Goal: Contribute content: Contribute content

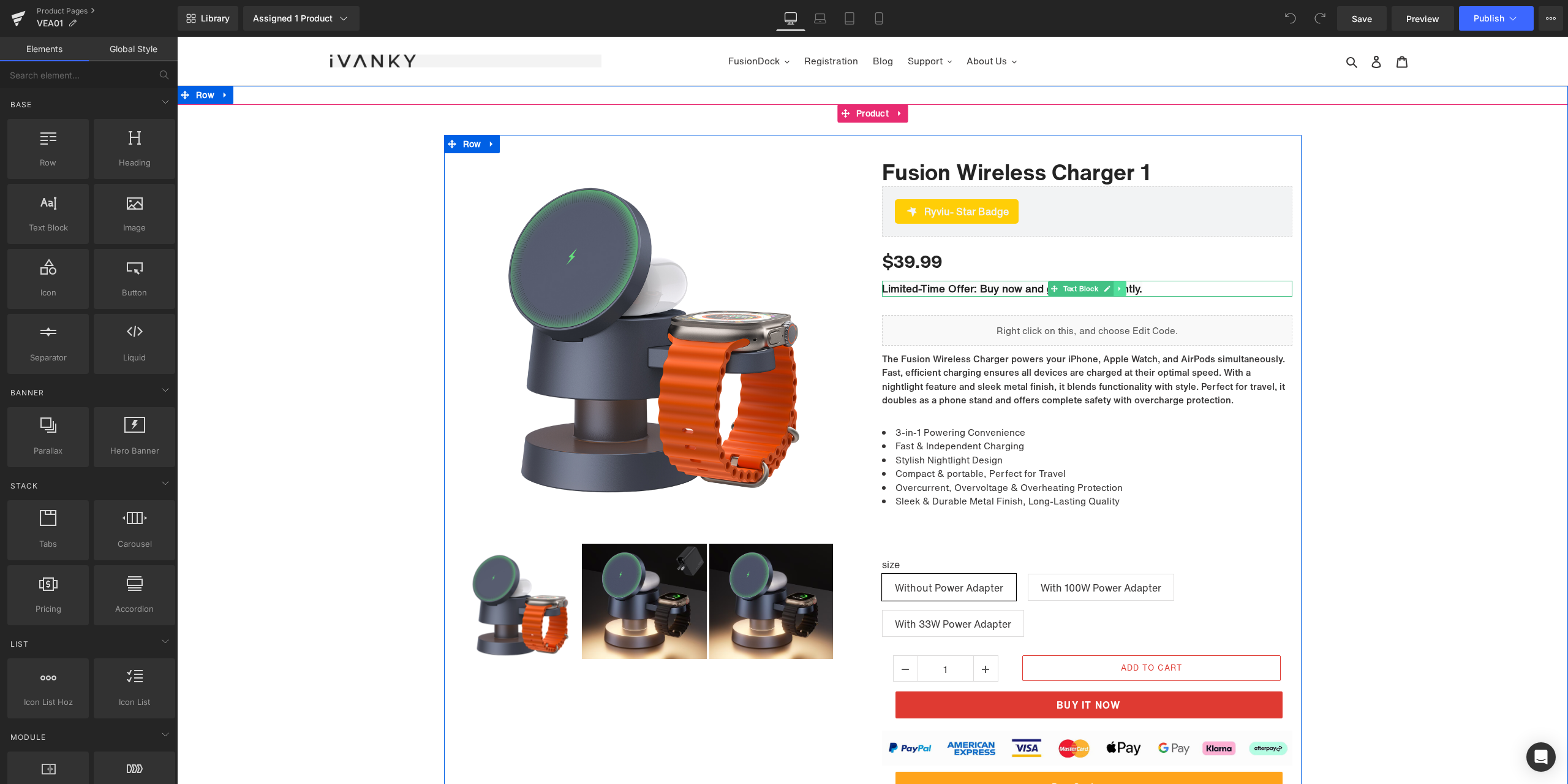
click at [1120, 286] on link at bounding box center [1119, 288] width 13 height 14
click at [1124, 288] on icon at bounding box center [1126, 288] width 7 height 7
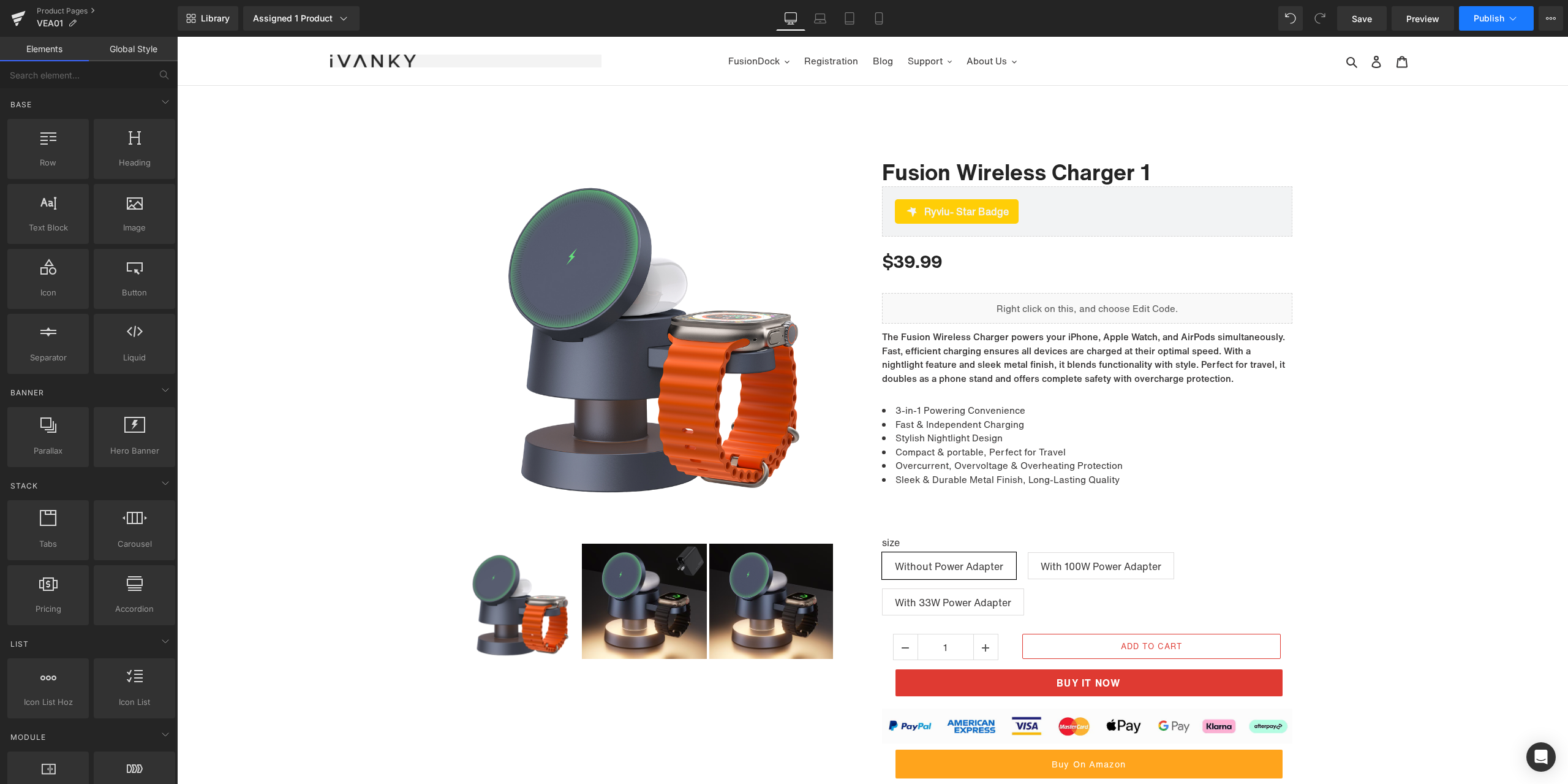
click at [1490, 17] on span "Publish" at bounding box center [1489, 19] width 30 height 10
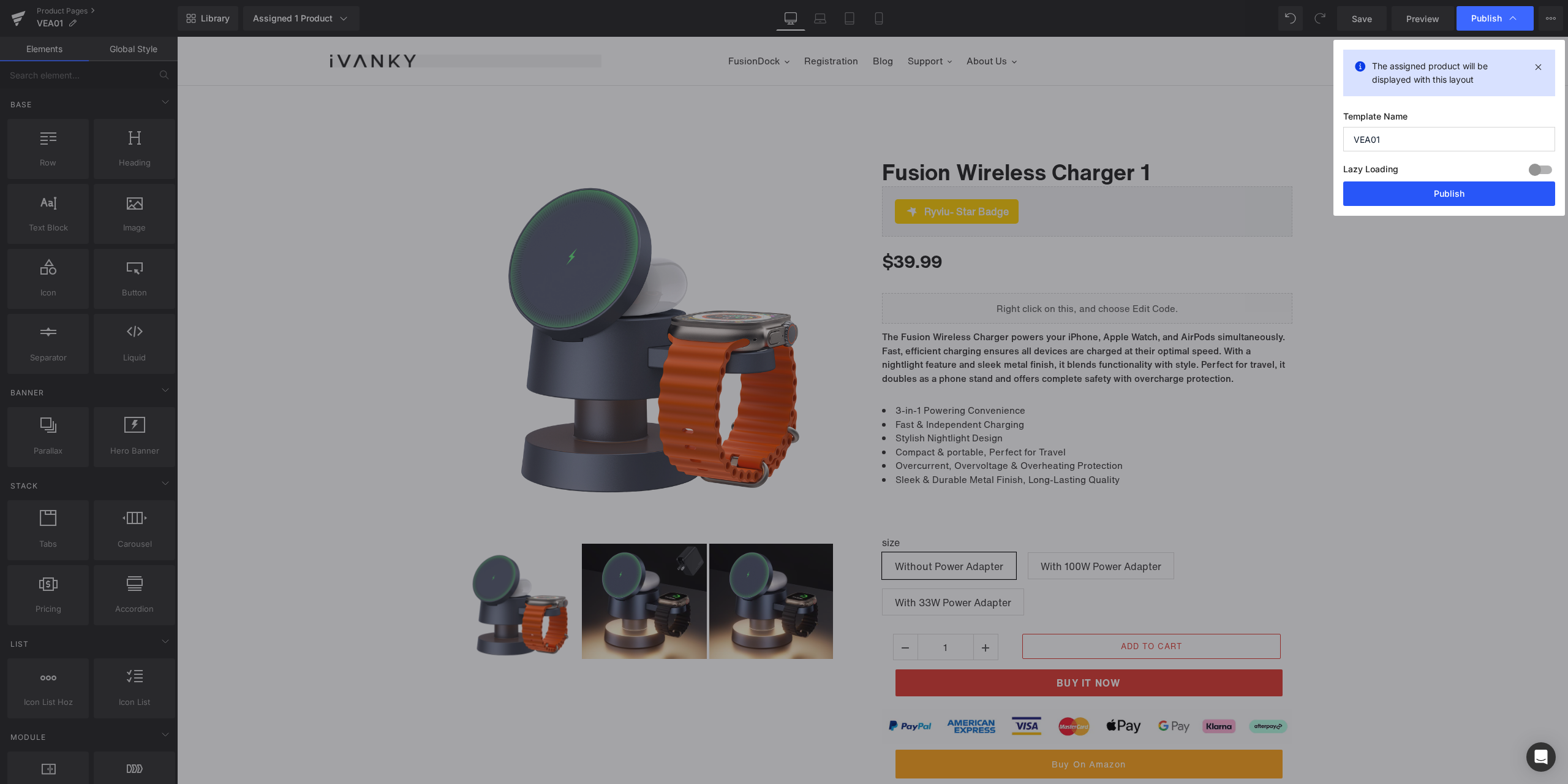
click at [1450, 183] on button "Publish" at bounding box center [1449, 194] width 212 height 25
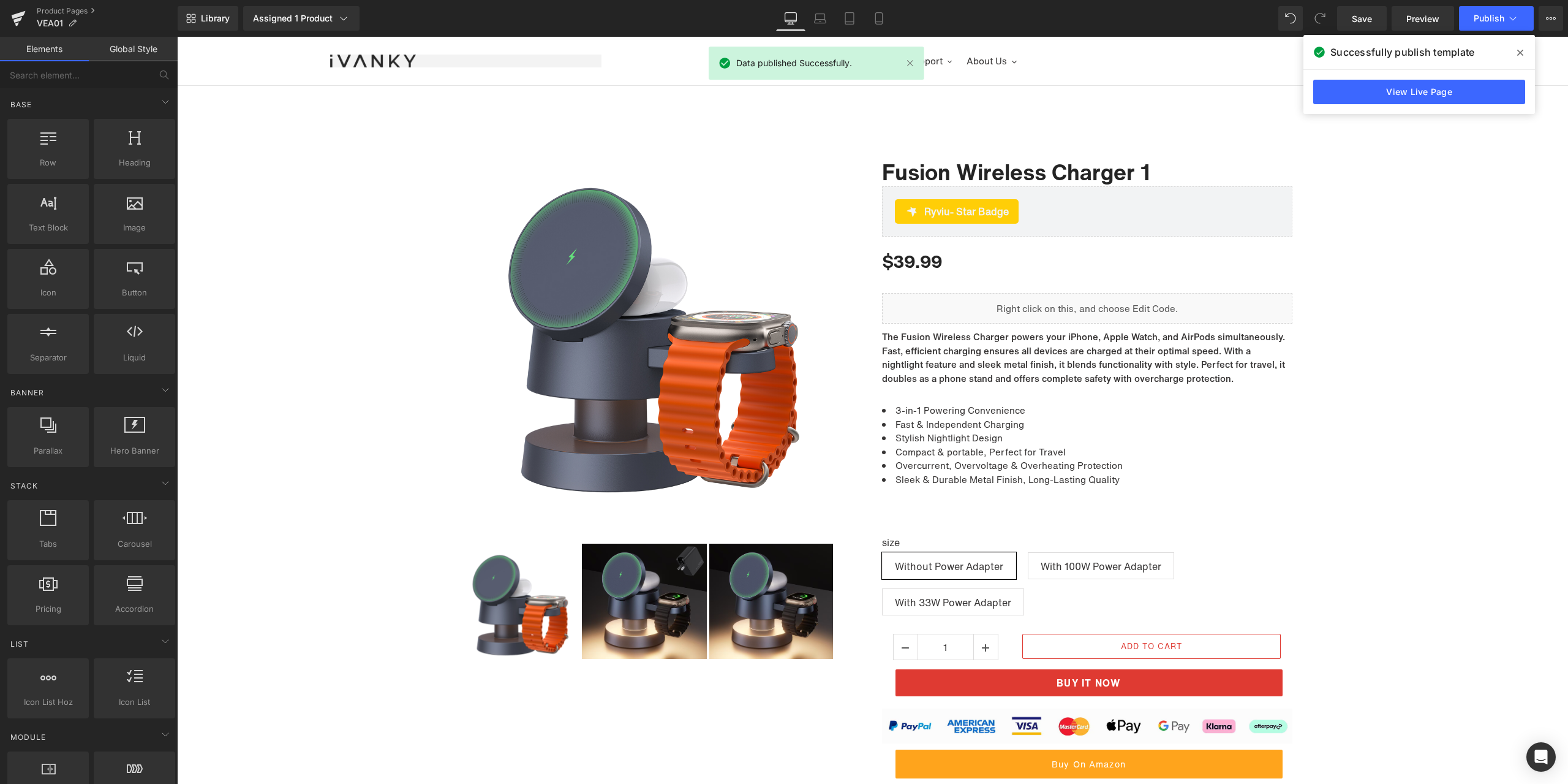
drag, startPoint x: 1343, startPoint y: 19, endPoint x: 1521, endPoint y: 56, distance: 181.8
click at [1521, 56] on icon at bounding box center [1520, 53] width 6 height 10
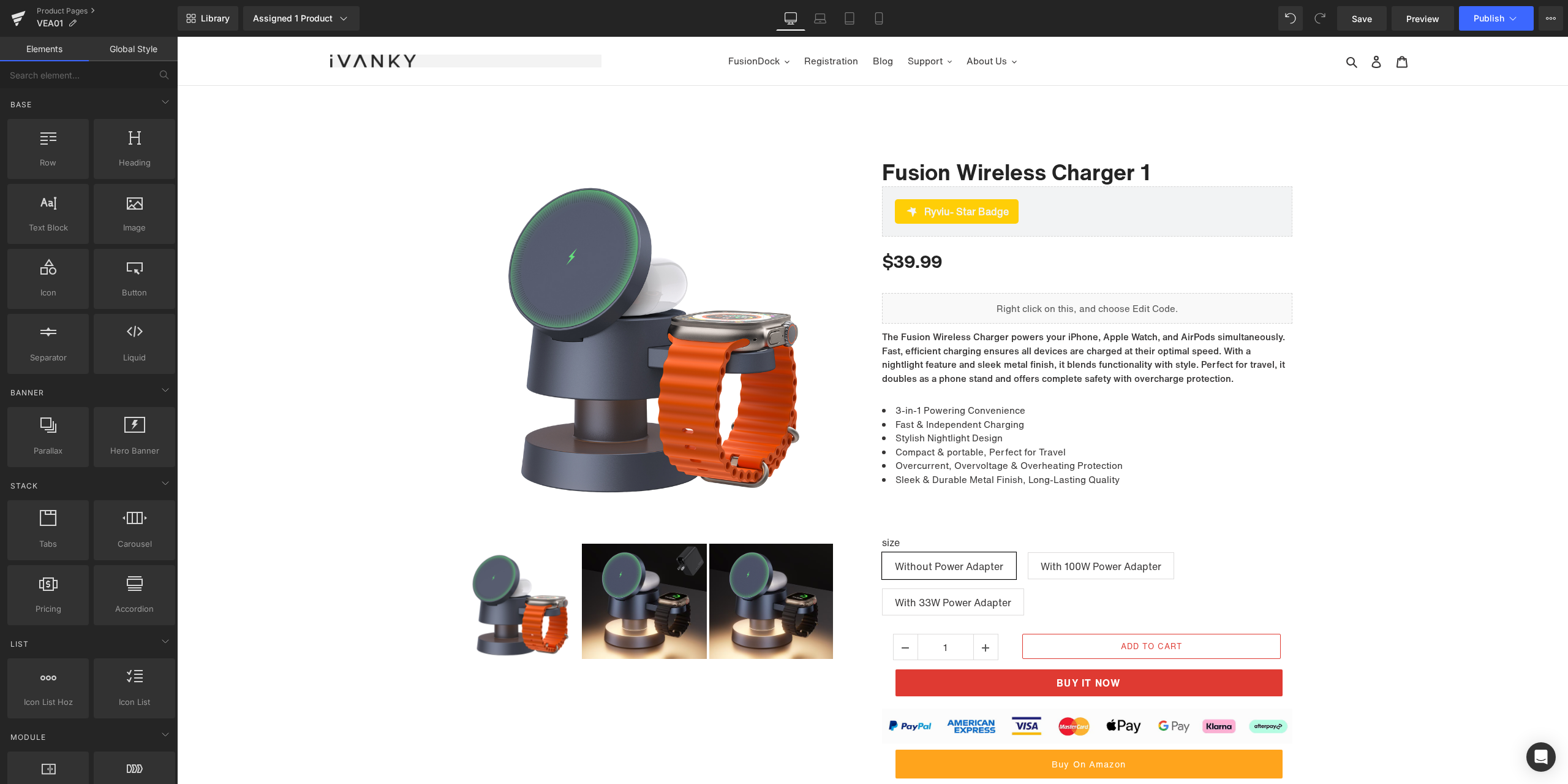
click at [652, 55] on ul "FusionDock Video Extender Registration Blog Support Warranty Claim Download Cen…" at bounding box center [873, 61] width 543 height 18
click at [76, 8] on link "Product Pages" at bounding box center [107, 11] width 141 height 10
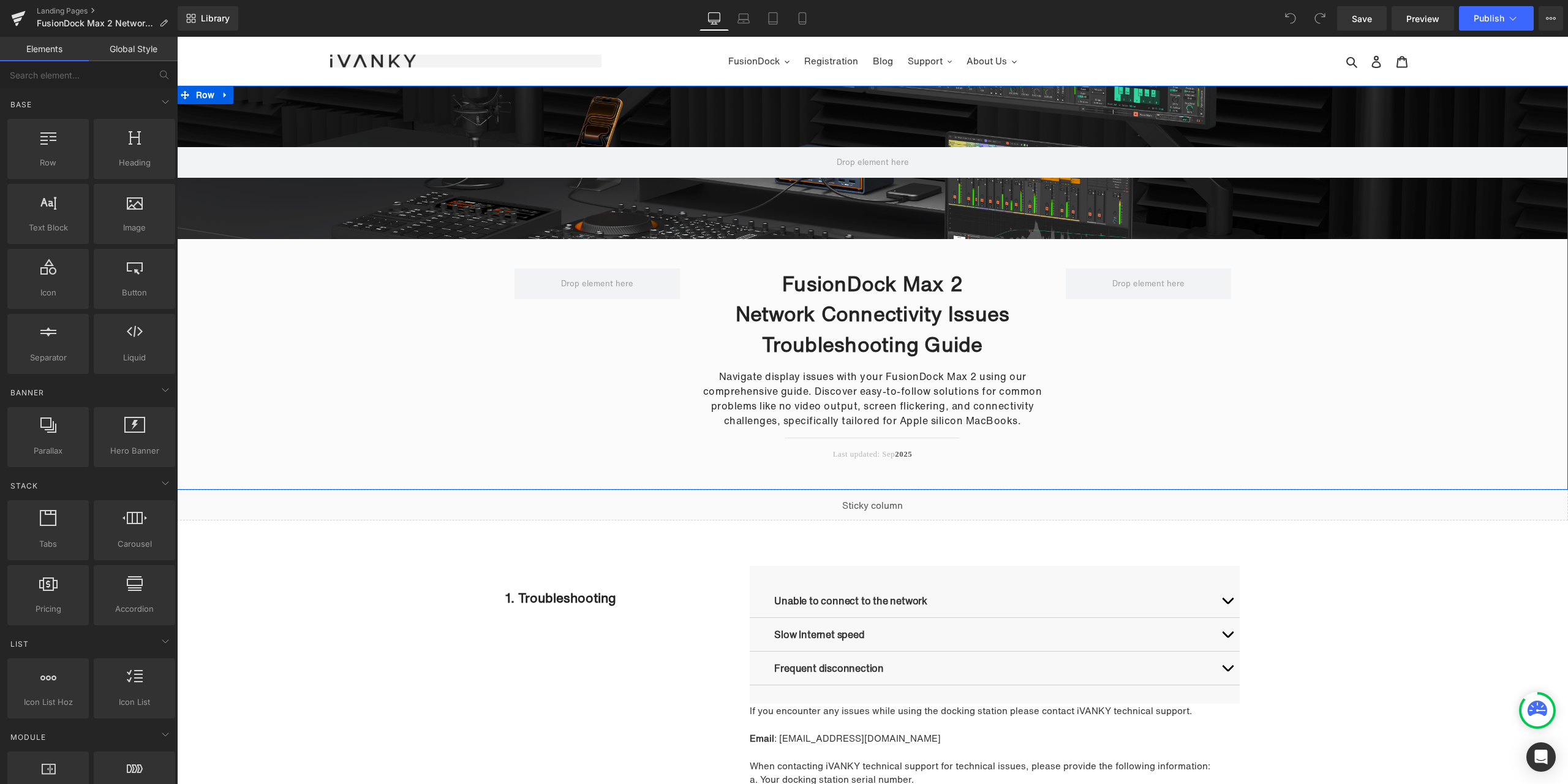
click at [1364, 381] on div "Hero Banner FusionDock Max 2 Network Connectivity Issues Troubleshooting Guide …" at bounding box center [872, 288] width 1391 height 404
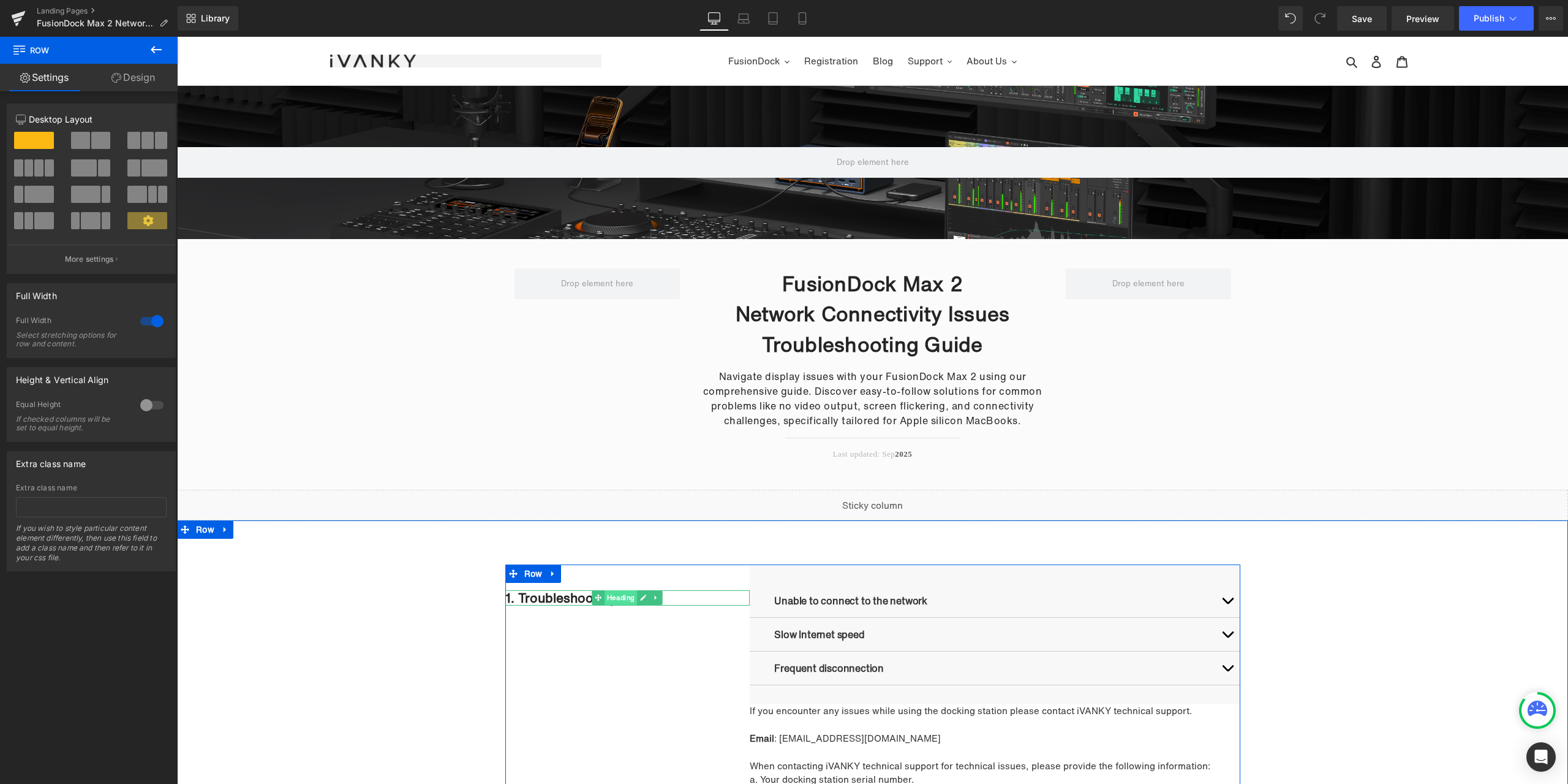
click at [617, 602] on span "Heading" at bounding box center [621, 597] width 32 height 14
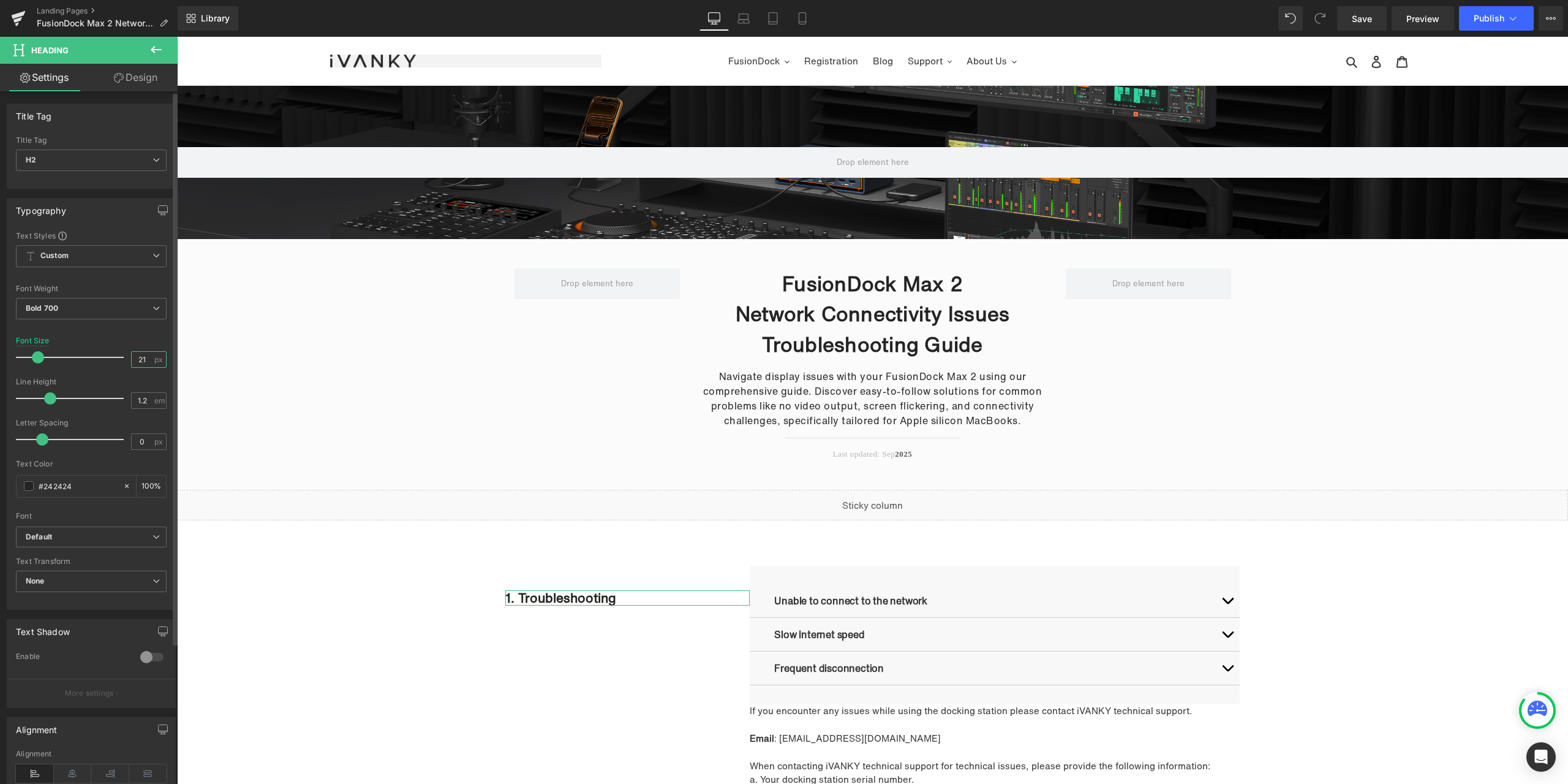
drag, startPoint x: 147, startPoint y: 359, endPoint x: 107, endPoint y: 355, distance: 40.2
click at [107, 355] on div "Font Size 21 px" at bounding box center [91, 357] width 150 height 41
drag, startPoint x: 146, startPoint y: 358, endPoint x: 99, endPoint y: 359, distance: 47.0
click at [99, 359] on div "Font Size 16 px" at bounding box center [91, 357] width 150 height 41
type input "1"
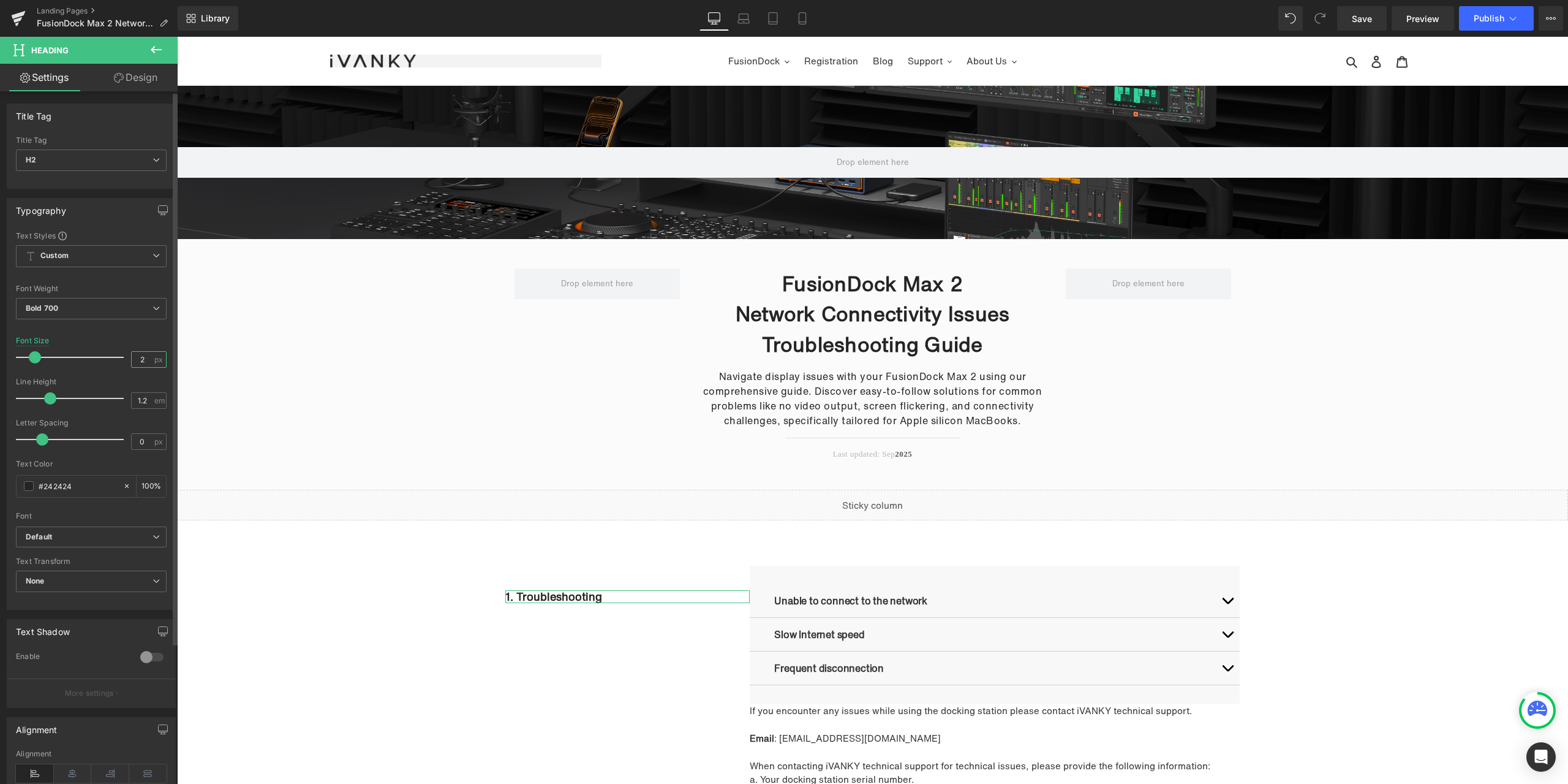
type input "21"
click at [609, 600] on span "Heading" at bounding box center [621, 597] width 32 height 14
click at [128, 316] on span "Bold 700" at bounding box center [91, 308] width 150 height 21
click at [95, 365] on li "Semi Bold 600" at bounding box center [91, 360] width 151 height 19
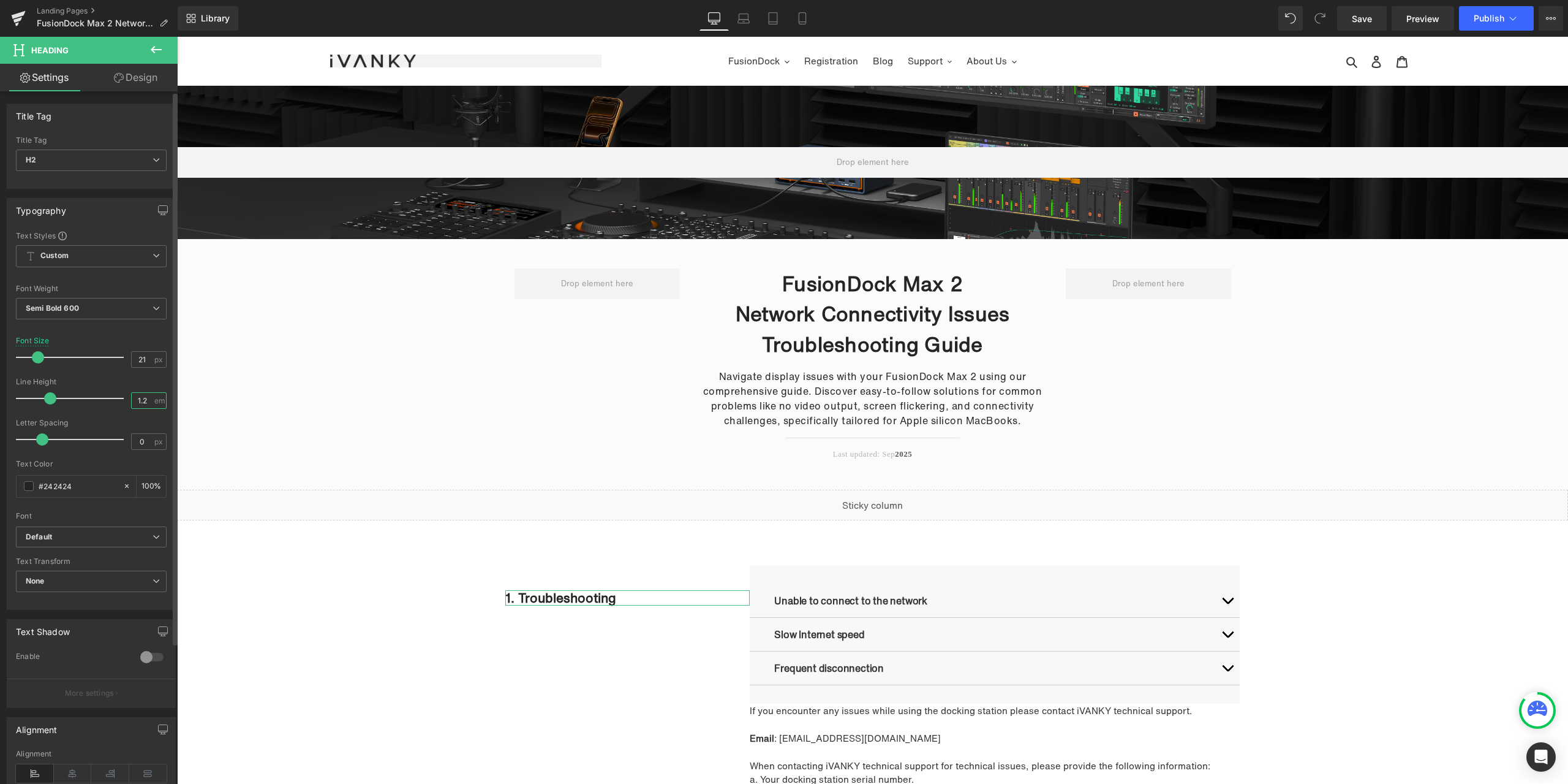
drag, startPoint x: 144, startPoint y: 398, endPoint x: 100, endPoint y: 398, distance: 44.0
click at [100, 398] on div "Line Height 1.2 em" at bounding box center [91, 397] width 150 height 41
type input "1.5"
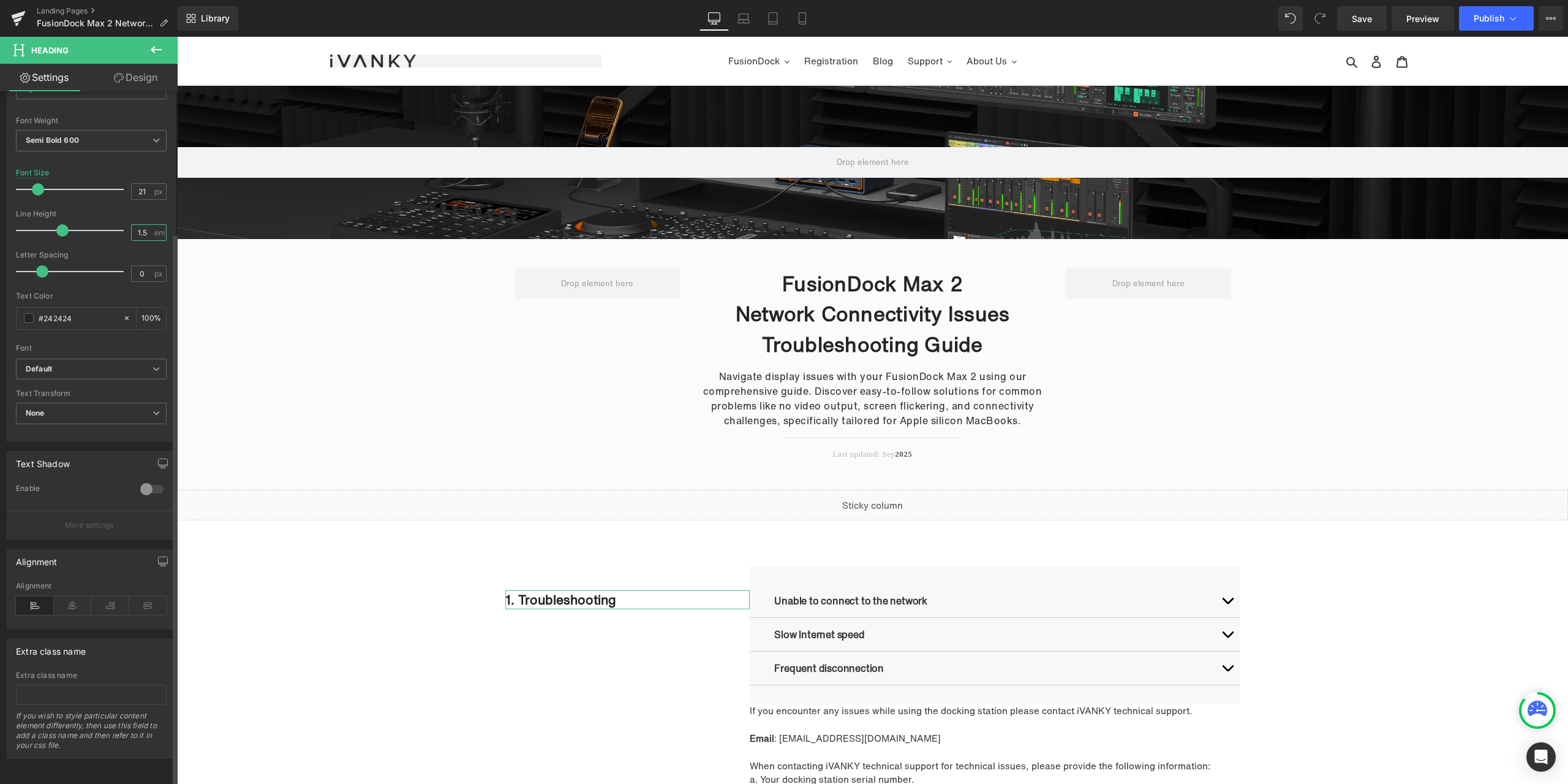
scroll to position [177, 0]
click at [406, 593] on div "1. Troubleshooting Heading Unable to connect to the network Text Block 1. Check…" at bounding box center [872, 703] width 1391 height 277
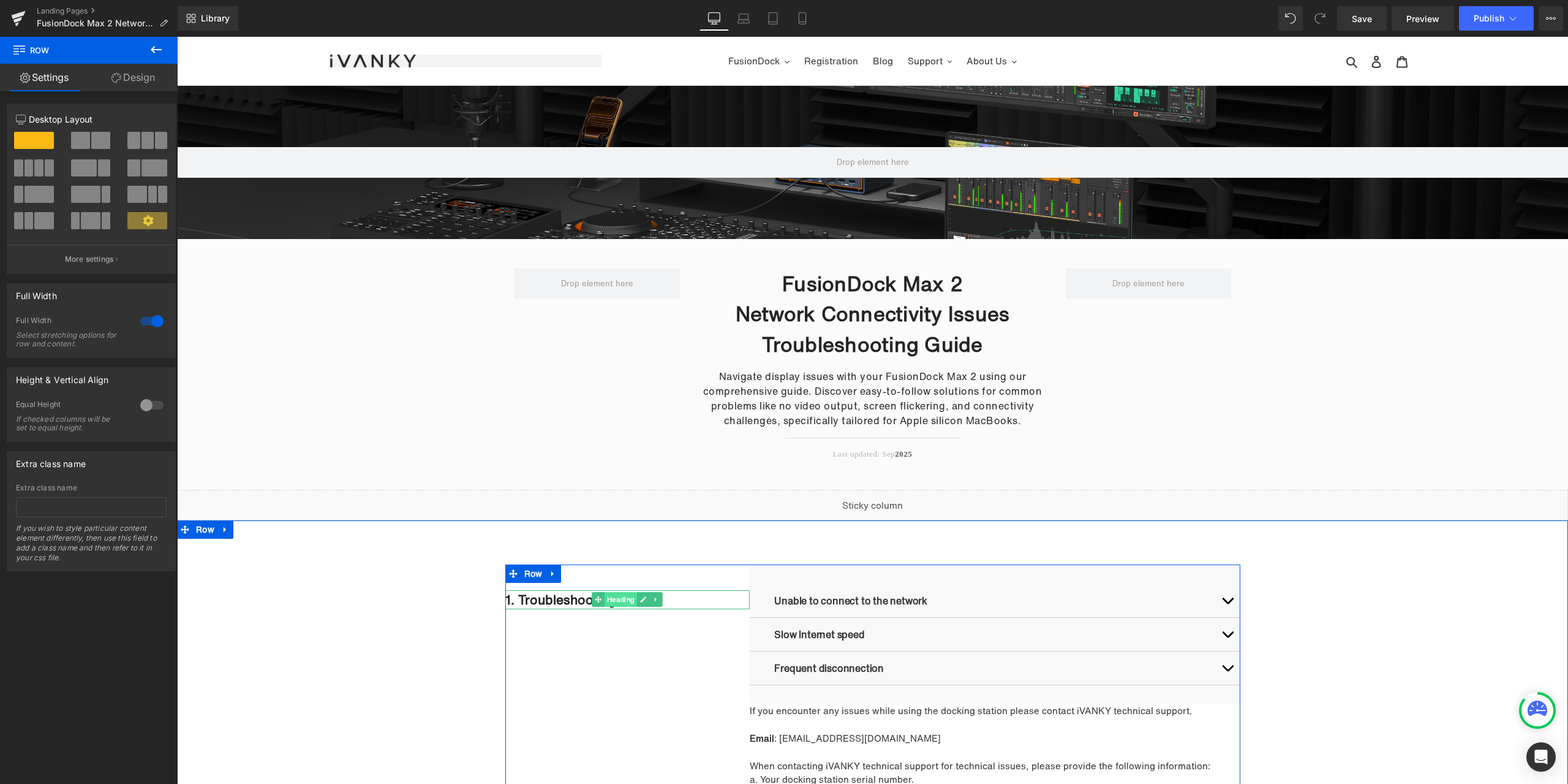
click at [609, 602] on span "Heading" at bounding box center [621, 599] width 32 height 14
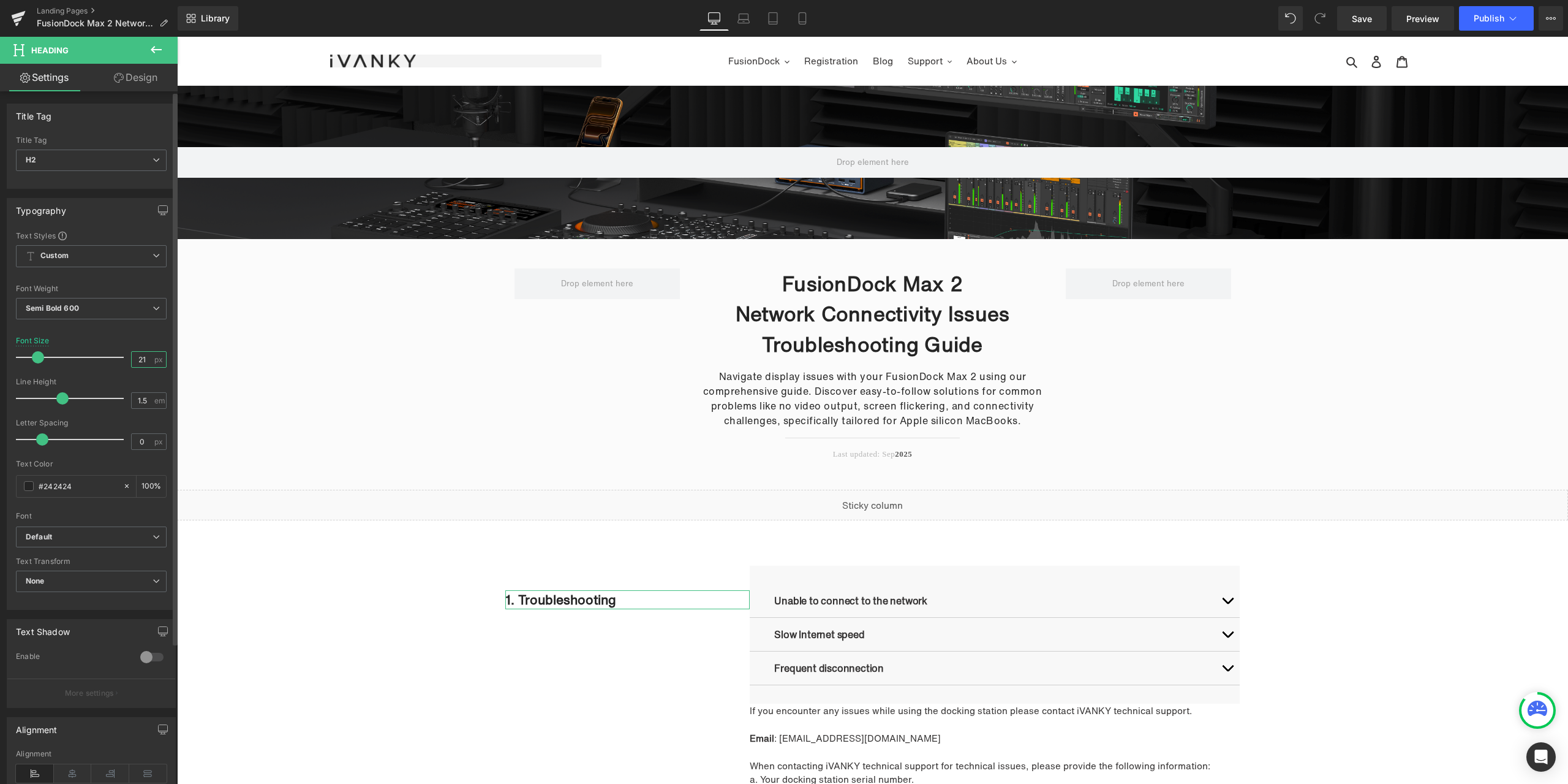
drag, startPoint x: 144, startPoint y: 355, endPoint x: 98, endPoint y: 355, distance: 46.0
click at [98, 355] on div "Font Size 21 px" at bounding box center [91, 357] width 150 height 41
type input "20"
click at [650, 605] on link at bounding box center [656, 599] width 13 height 14
click at [648, 604] on link at bounding box center [650, 599] width 13 height 14
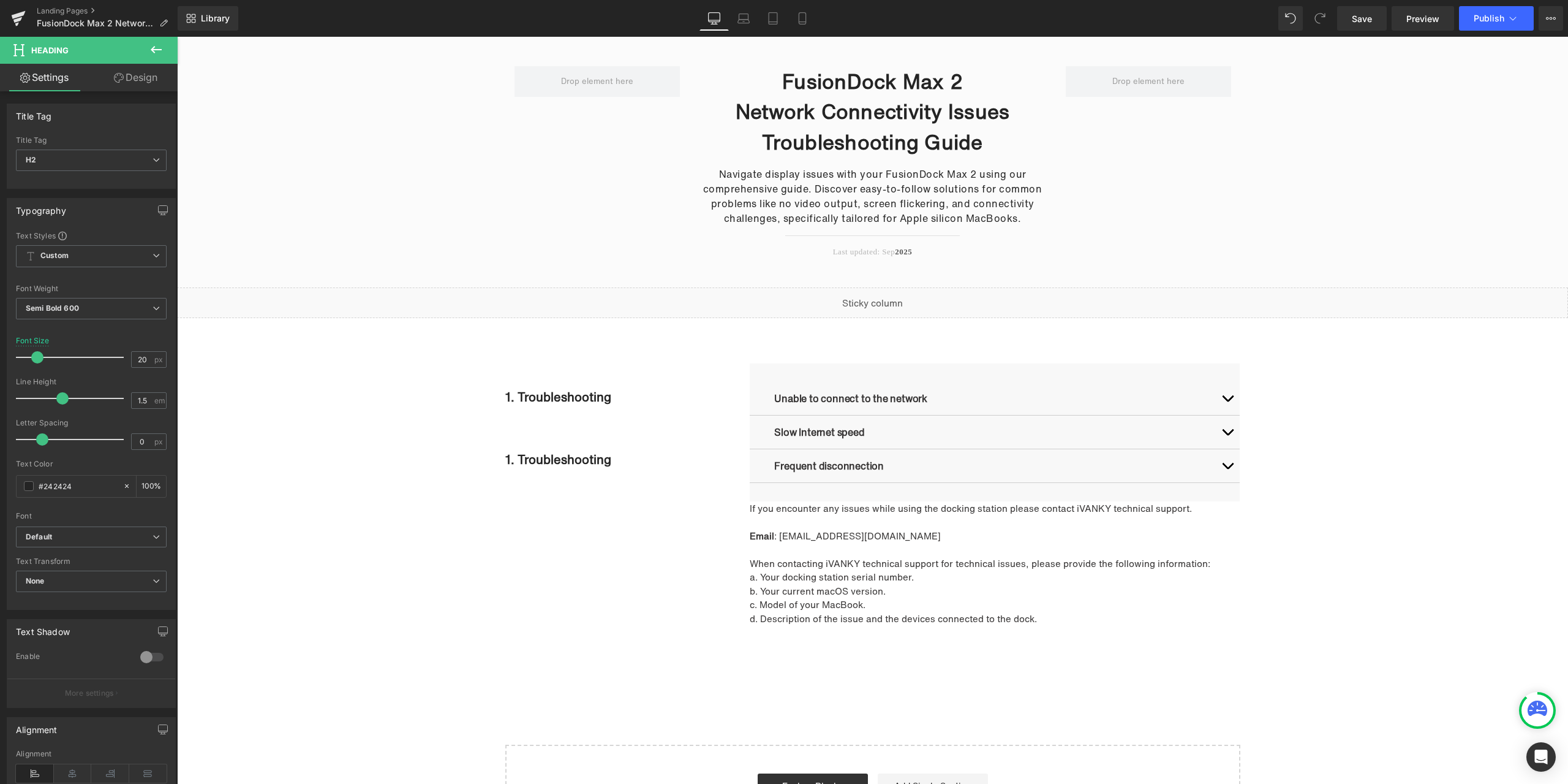
scroll to position [200, 0]
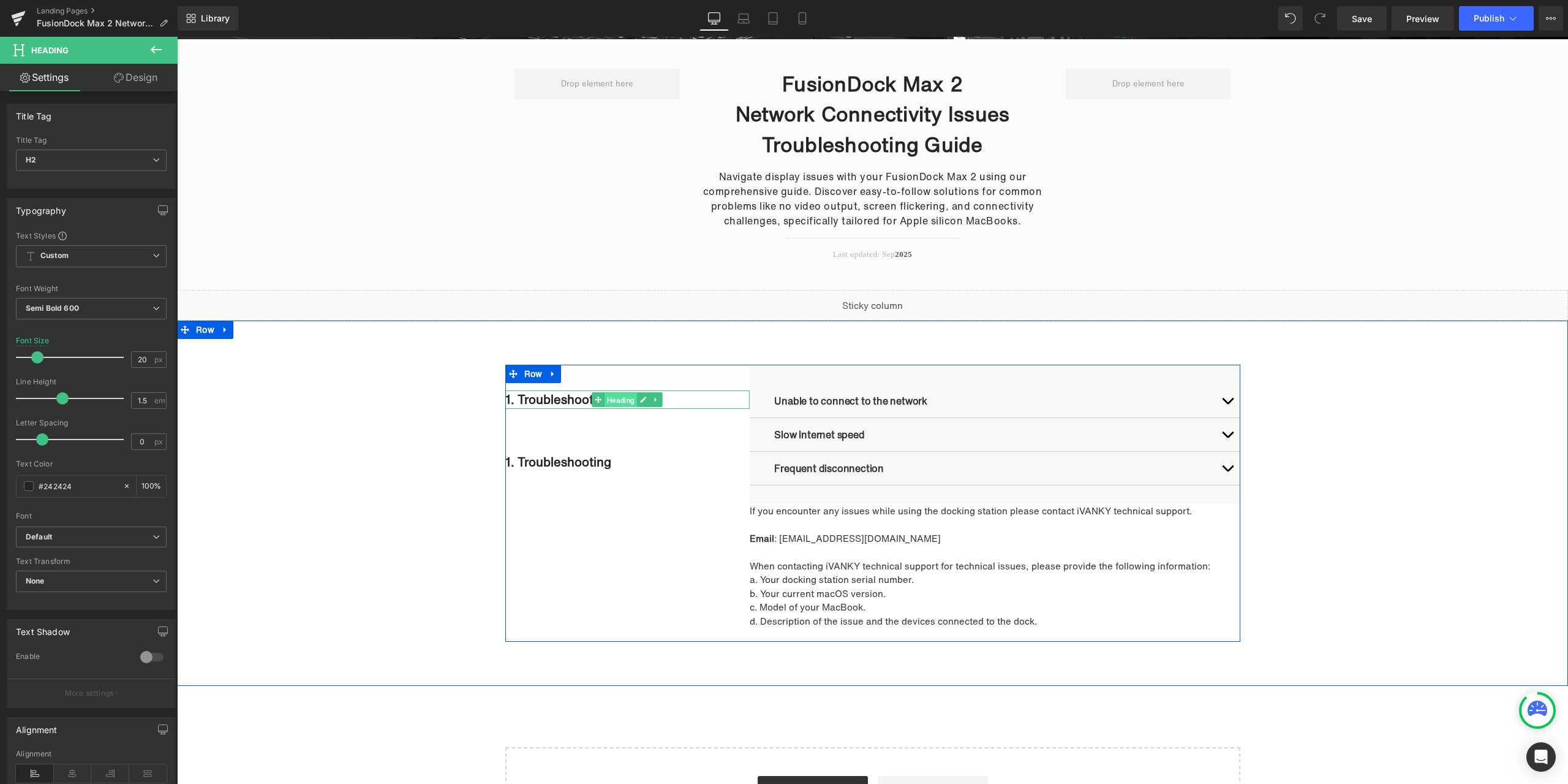
click at [605, 399] on span "Heading" at bounding box center [621, 399] width 32 height 14
click at [610, 465] on span "Heading" at bounding box center [621, 462] width 32 height 14
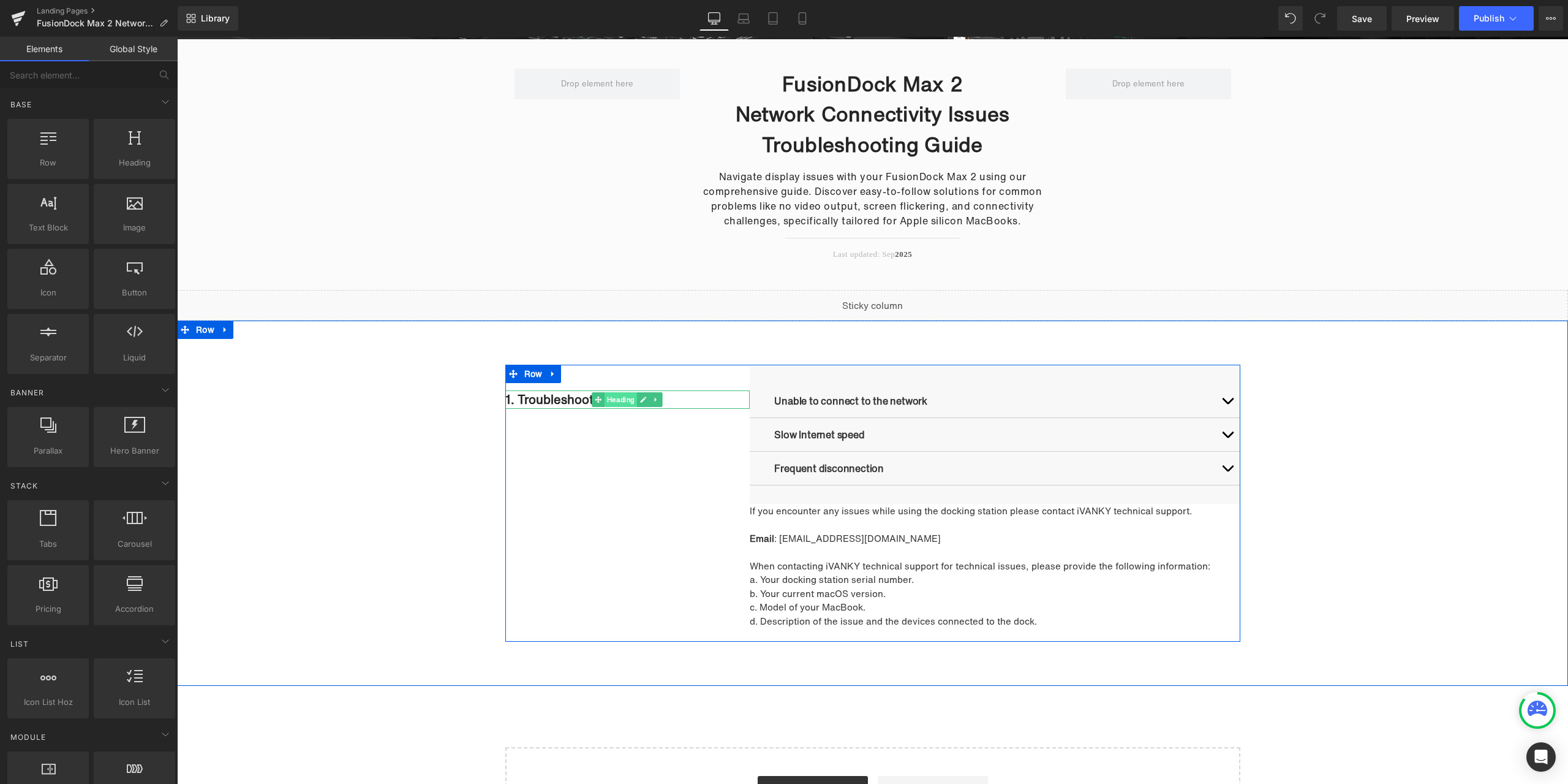
click at [609, 404] on span "Heading" at bounding box center [621, 399] width 32 height 14
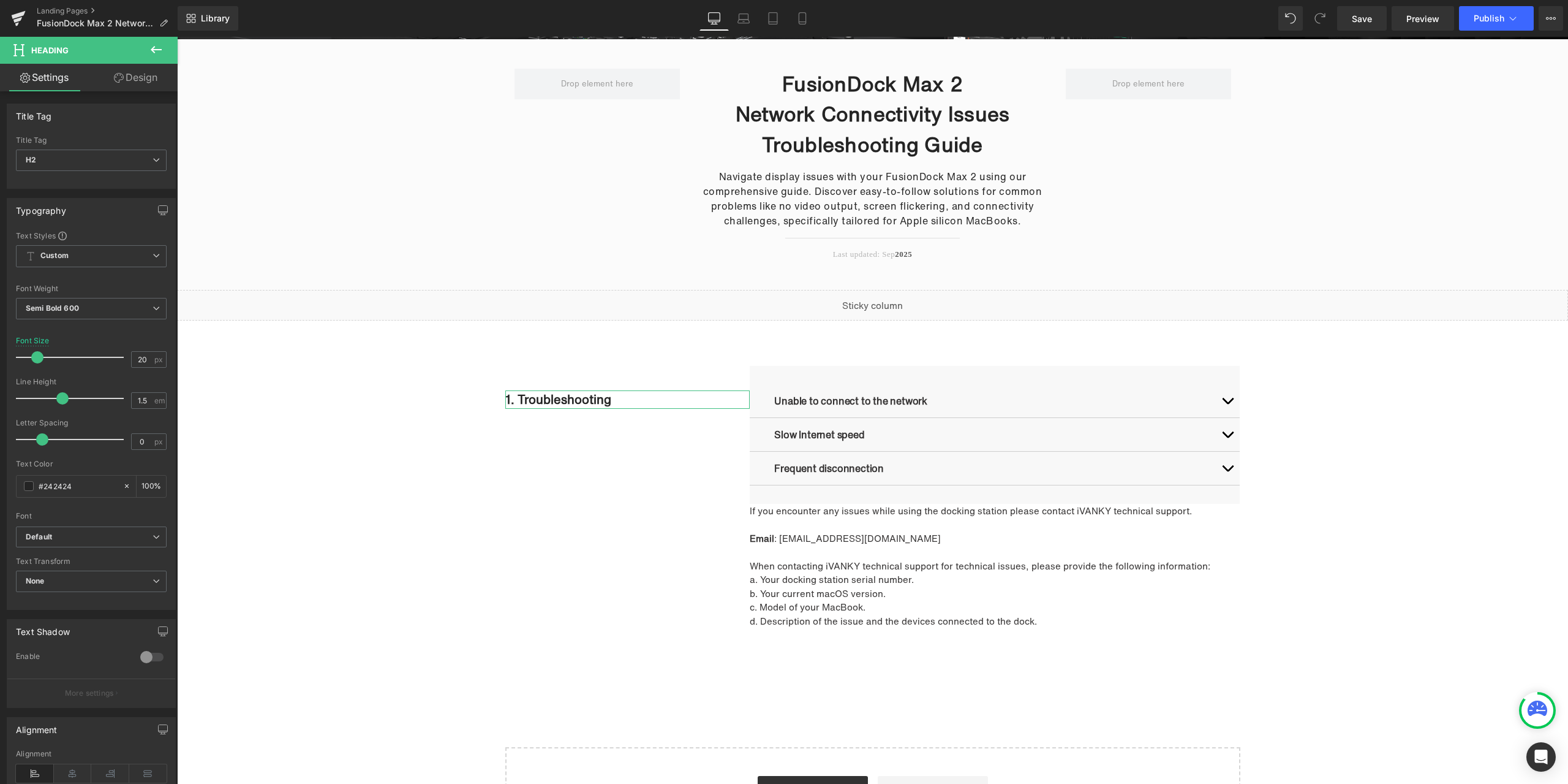
click at [153, 82] on link "Design" at bounding box center [135, 77] width 89 height 28
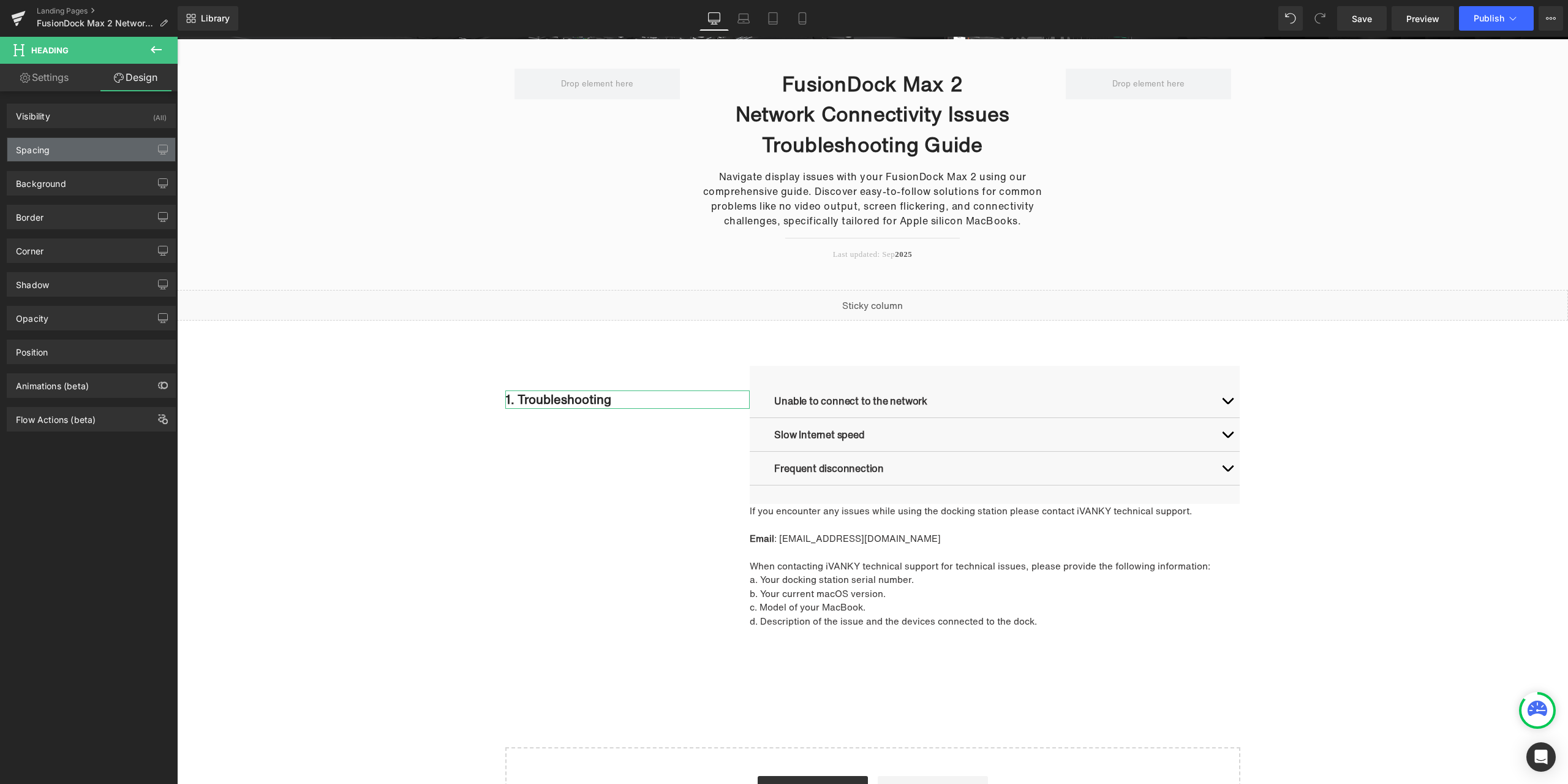
click at [70, 143] on div "Spacing" at bounding box center [91, 150] width 168 height 24
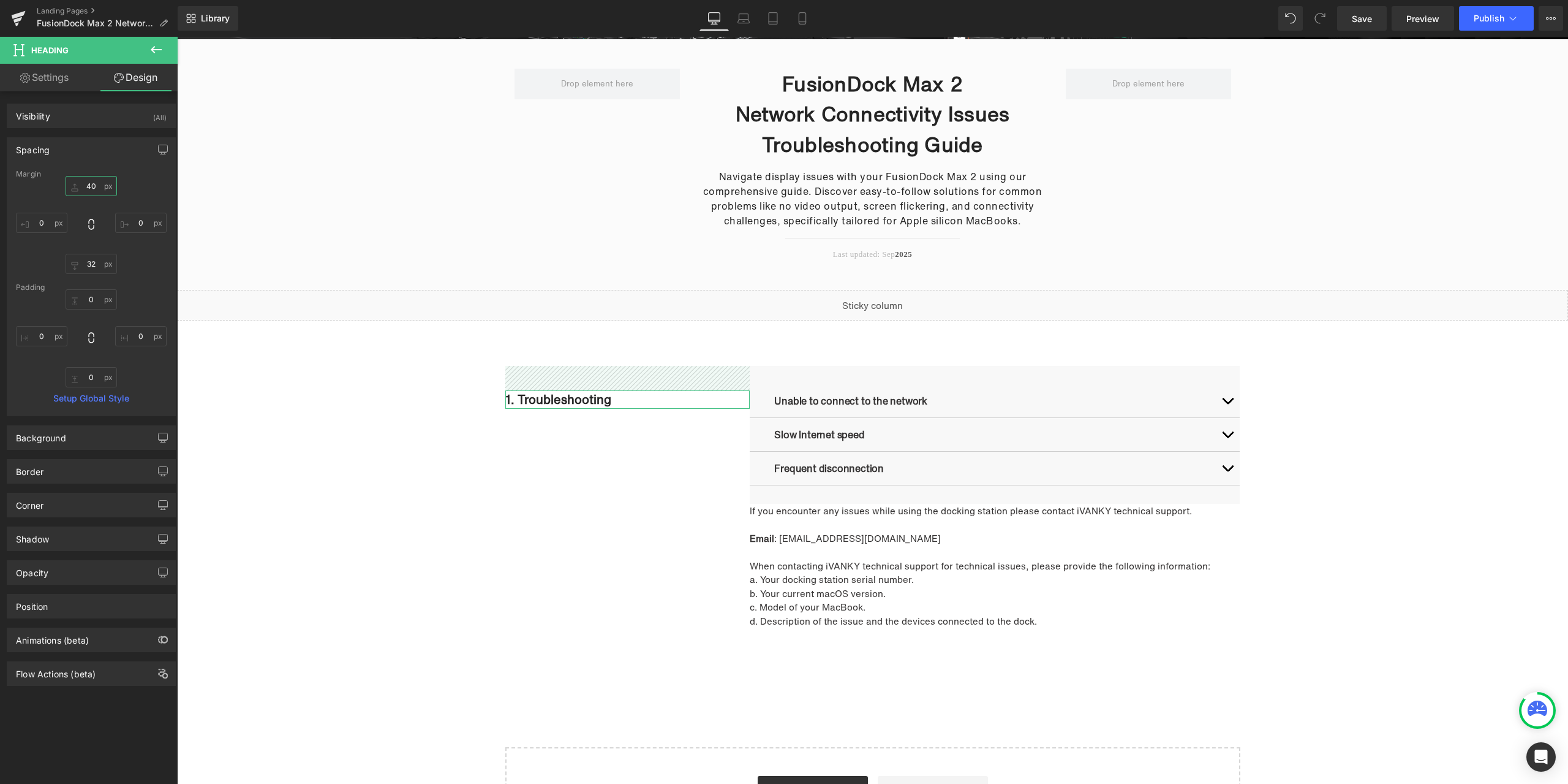
click at [96, 185] on input "40" at bounding box center [91, 186] width 52 height 20
click at [95, 261] on input "32" at bounding box center [91, 264] width 52 height 20
click at [99, 263] on input "10" at bounding box center [91, 264] width 52 height 20
type input "1"
click at [91, 260] on input "15" at bounding box center [91, 264] width 52 height 20
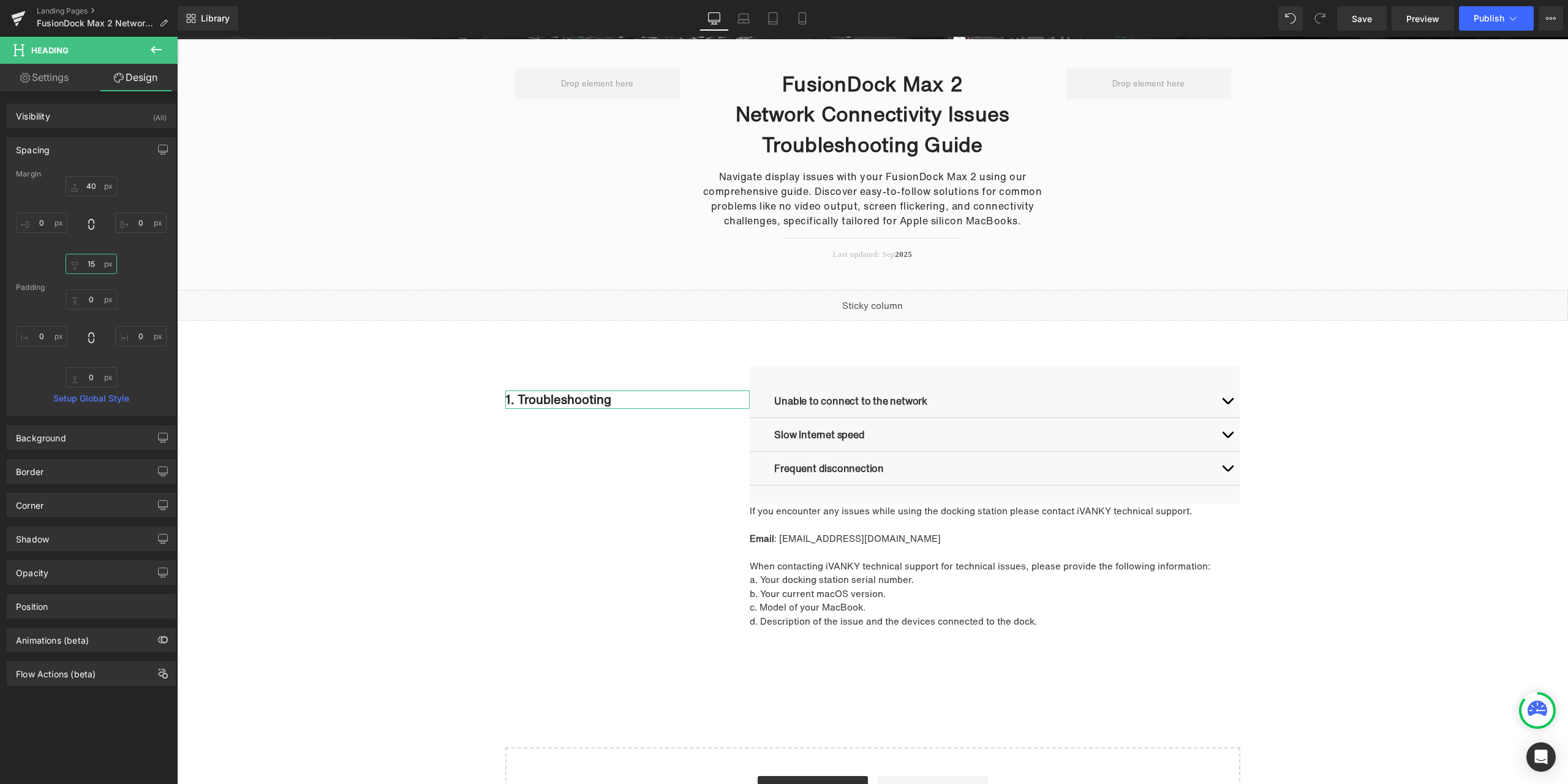
click at [96, 262] on input "15" at bounding box center [91, 264] width 52 height 20
type input "20"
click at [139, 267] on div "40 0 20 0" at bounding box center [91, 225] width 150 height 98
click at [653, 402] on icon at bounding box center [656, 399] width 7 height 8
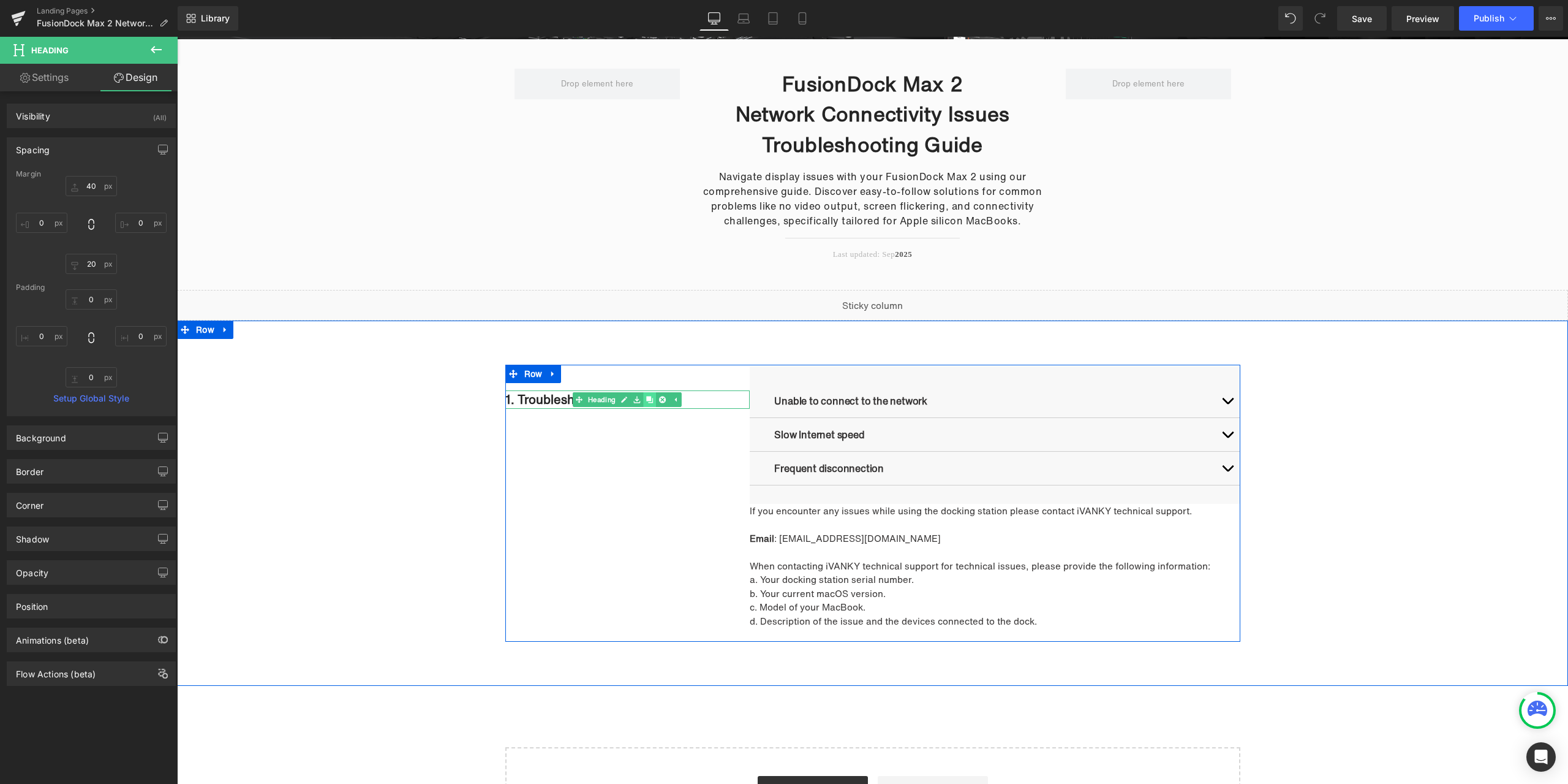
click at [647, 402] on icon at bounding box center [650, 399] width 7 height 8
click at [606, 454] on span "Heading" at bounding box center [621, 454] width 32 height 14
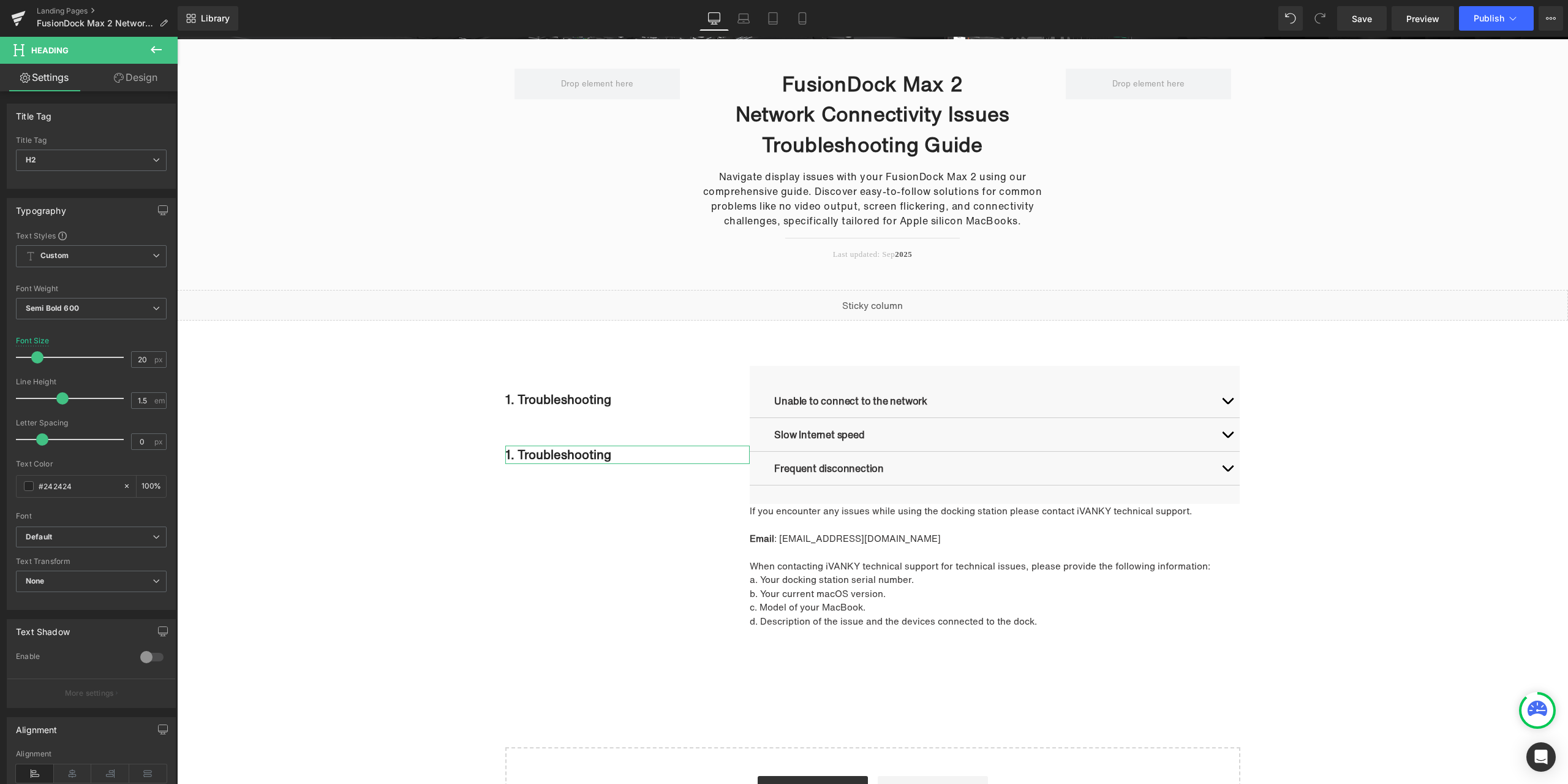
click at [133, 81] on link "Design" at bounding box center [135, 77] width 89 height 28
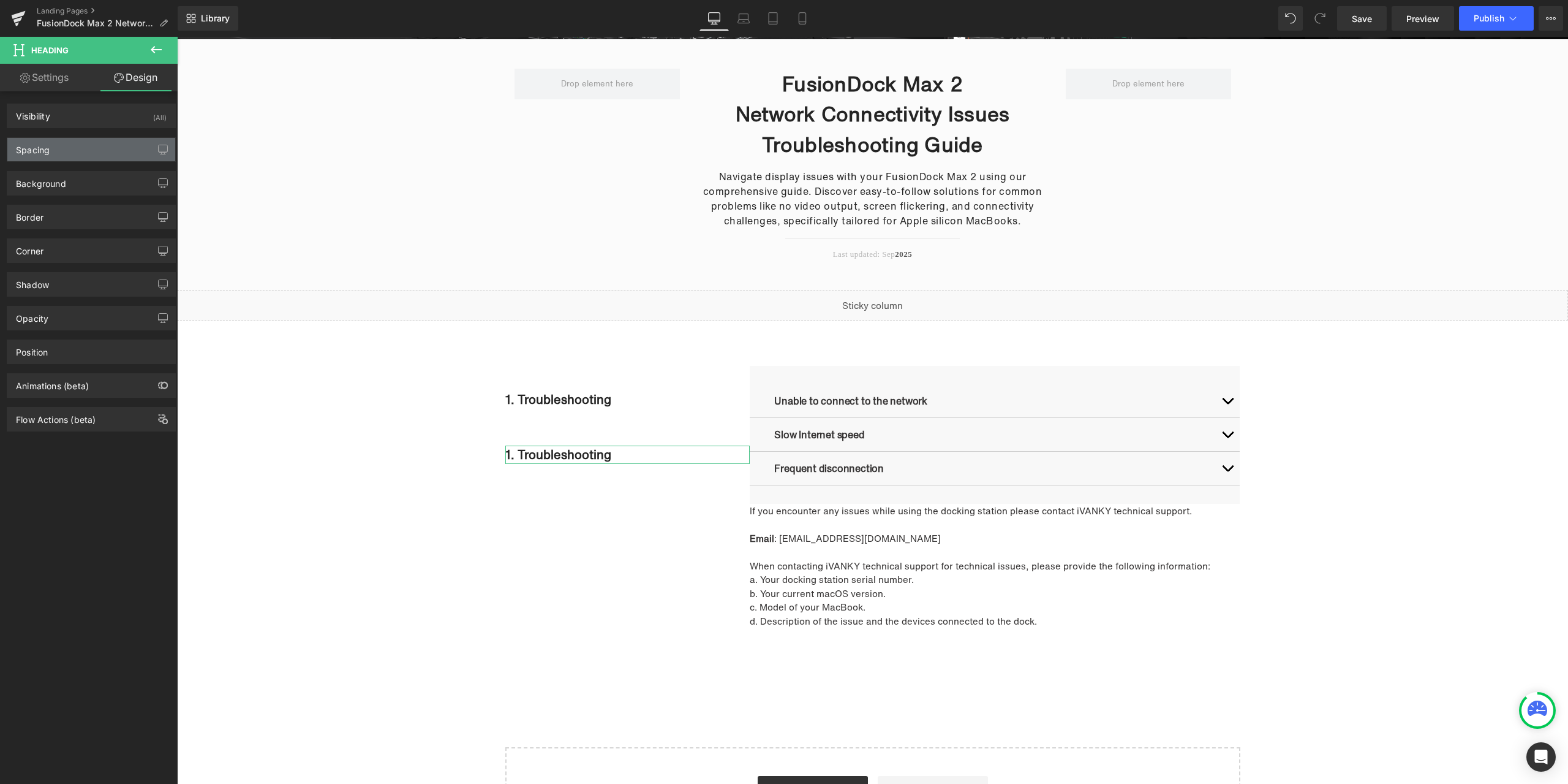
click at [68, 157] on div "Spacing" at bounding box center [91, 150] width 168 height 24
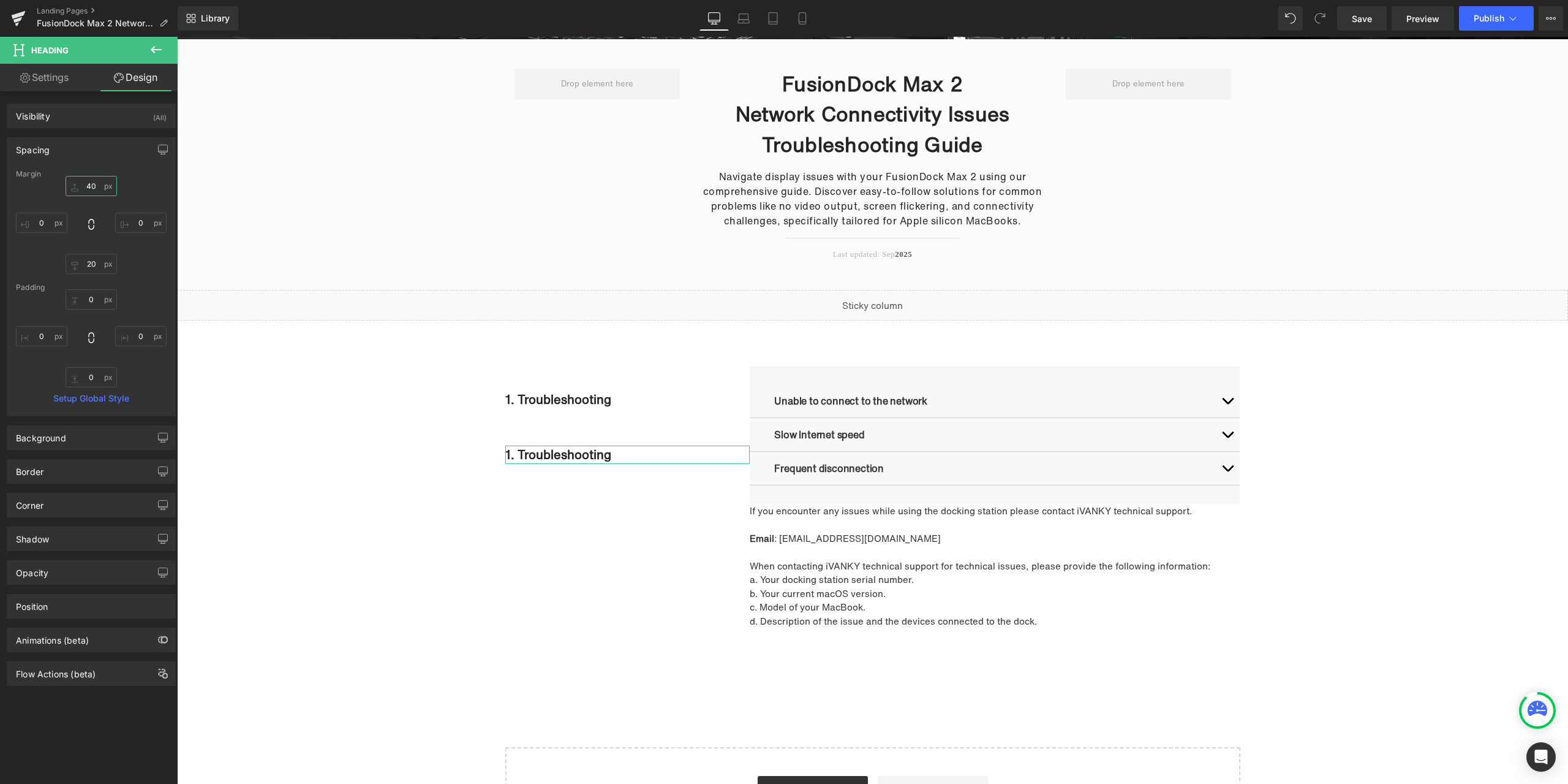
click at [99, 195] on input "text" at bounding box center [91, 186] width 52 height 20
type input "0"
click at [653, 433] on icon at bounding box center [656, 430] width 7 height 8
click at [647, 433] on icon at bounding box center [650, 430] width 7 height 8
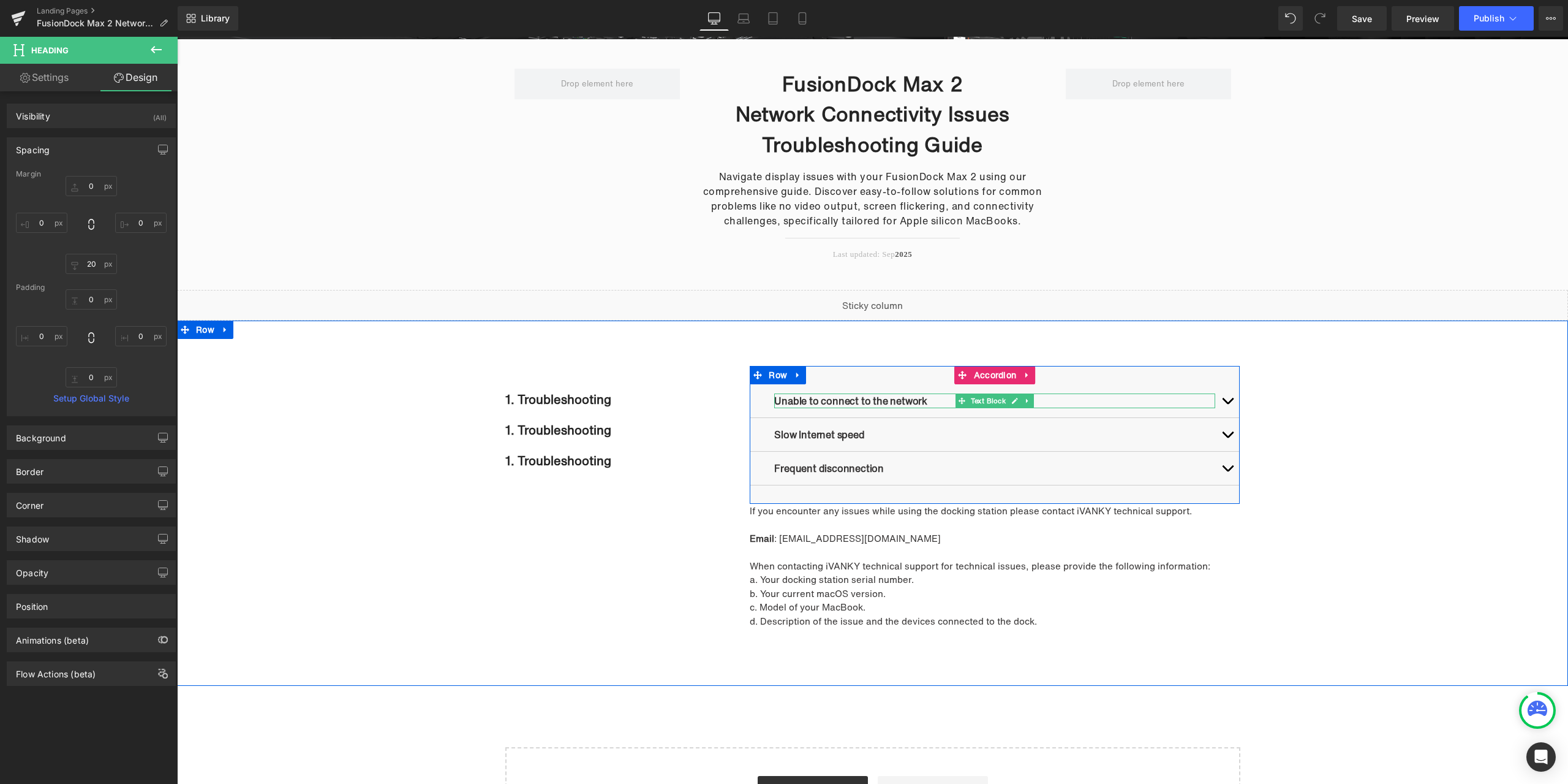
click at [932, 399] on p "Unable to connect to the network" at bounding box center [995, 400] width 441 height 14
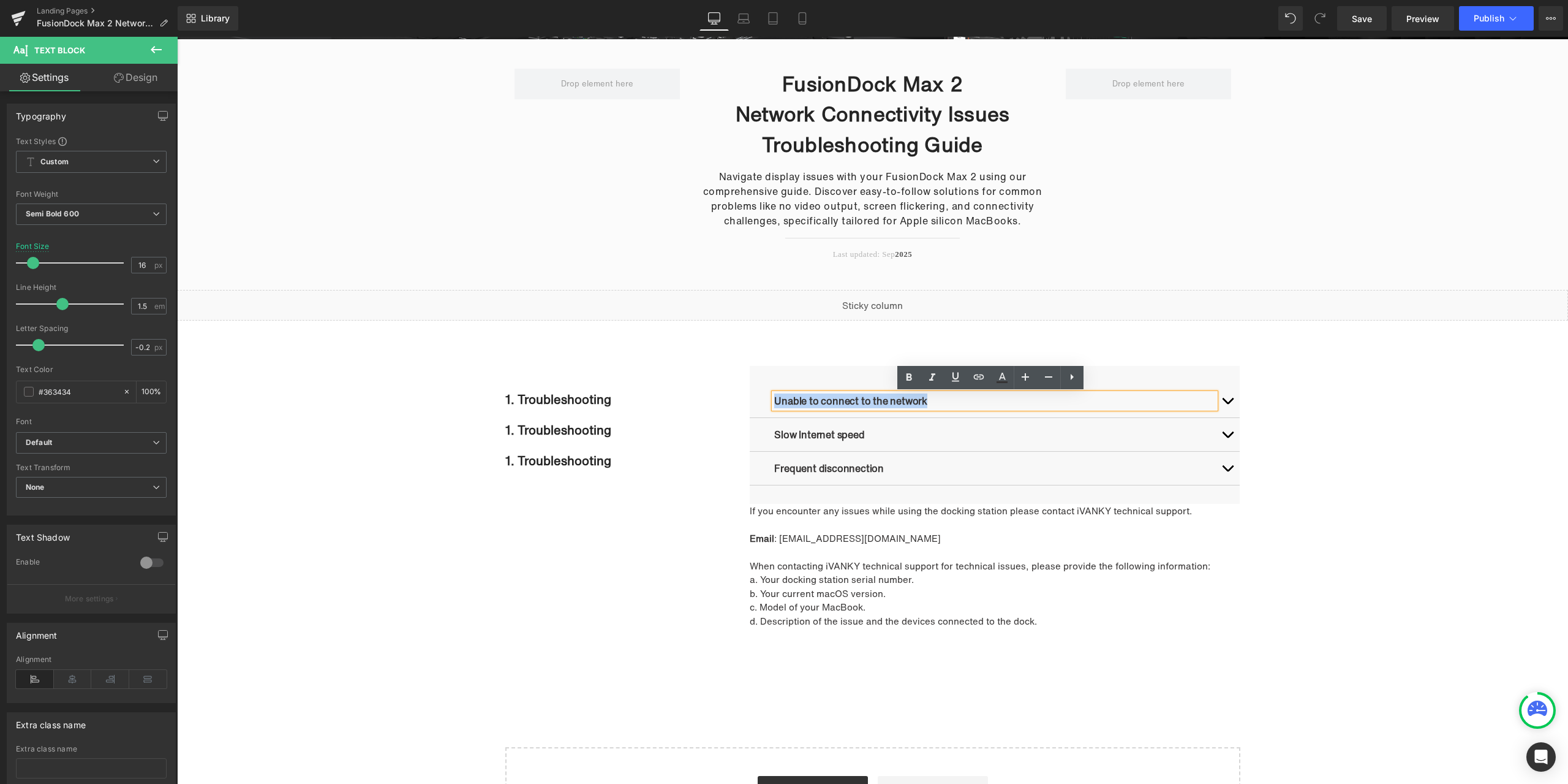
drag, startPoint x: 928, startPoint y: 400, endPoint x: 770, endPoint y: 397, distance: 158.0
click at [774, 397] on p "Unable to connect to the network" at bounding box center [995, 400] width 441 height 14
copy p "Unable to connect to the network"
click at [539, 402] on h2 "1. Troubleshooting" at bounding box center [628, 400] width 245 height 19
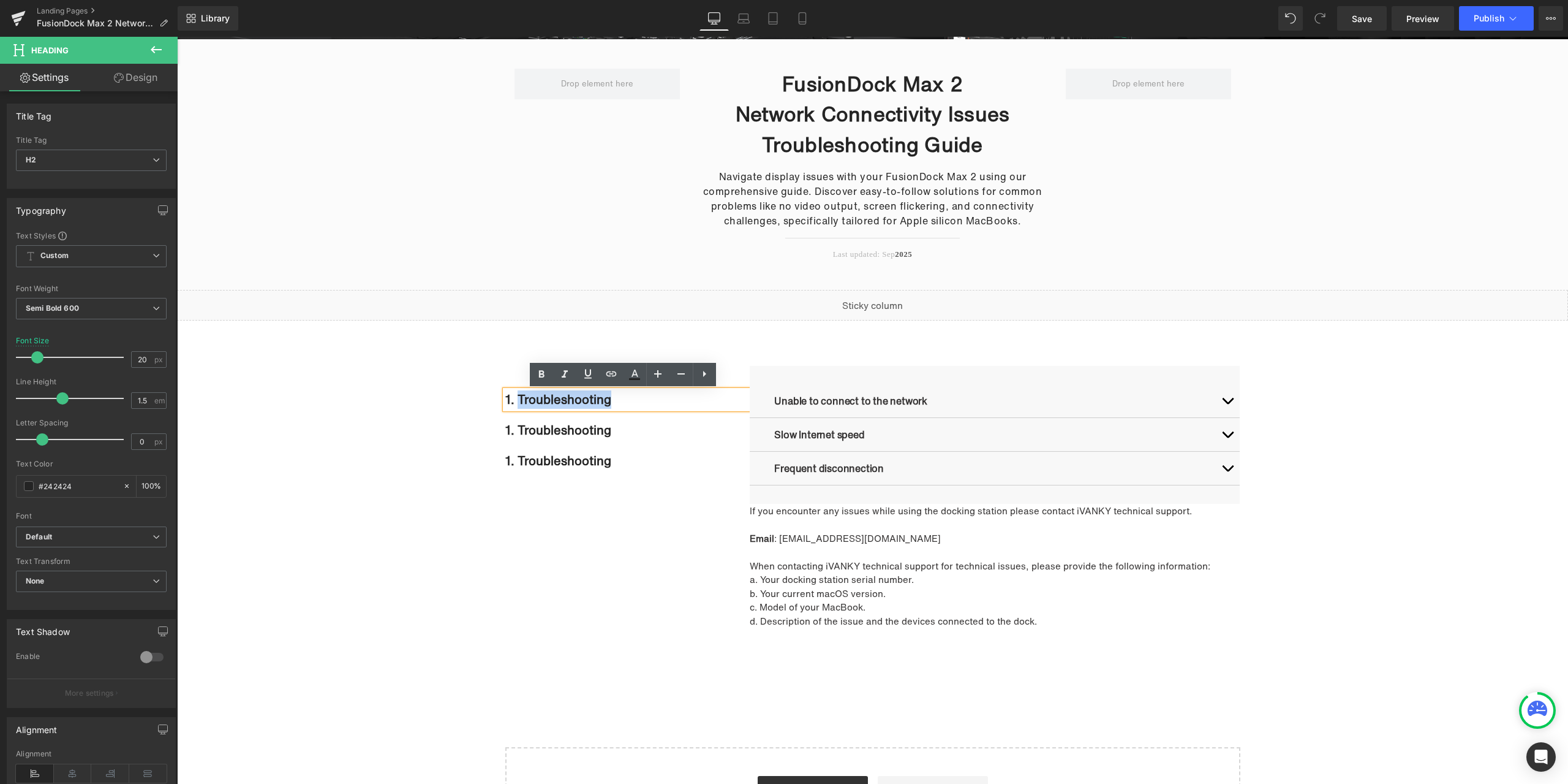
drag, startPoint x: 646, startPoint y: 403, endPoint x: 514, endPoint y: 395, distance: 132.2
click at [514, 395] on h2 "1. Troubleshooting" at bounding box center [628, 400] width 245 height 19
paste div
click at [567, 545] on div "1. Unable to connect to the network Heading 1. Troubleshooting Heading 1. Troub…" at bounding box center [873, 503] width 735 height 277
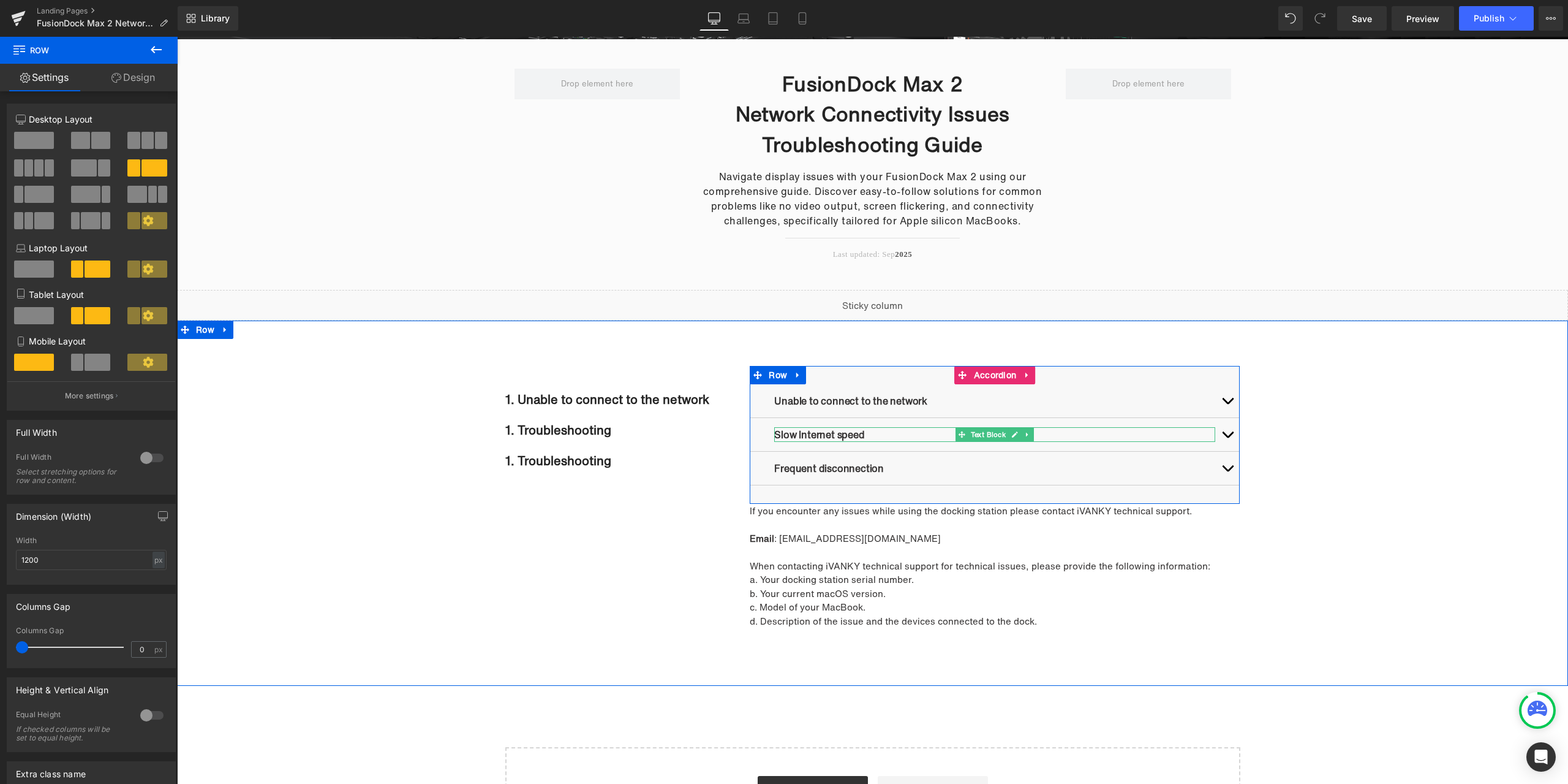
click at [915, 436] on p "Slow Internet speed" at bounding box center [995, 434] width 441 height 14
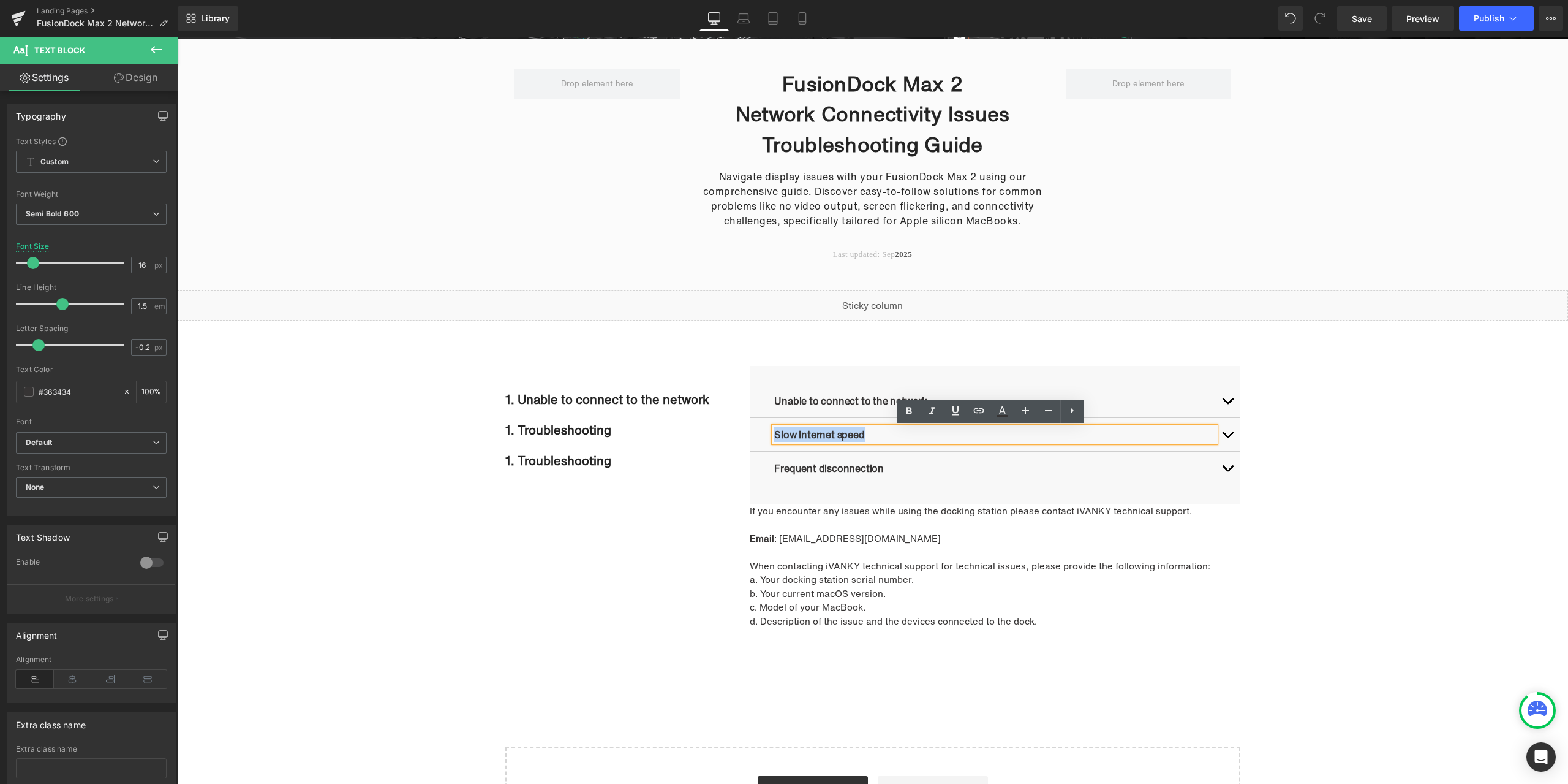
drag, startPoint x: 898, startPoint y: 435, endPoint x: 769, endPoint y: 430, distance: 129.1
click at [774, 430] on p "Slow Internet speed" at bounding box center [995, 434] width 441 height 14
copy p "Slow Internet speed"
click at [593, 433] on span "Heading" at bounding box center [602, 430] width 32 height 14
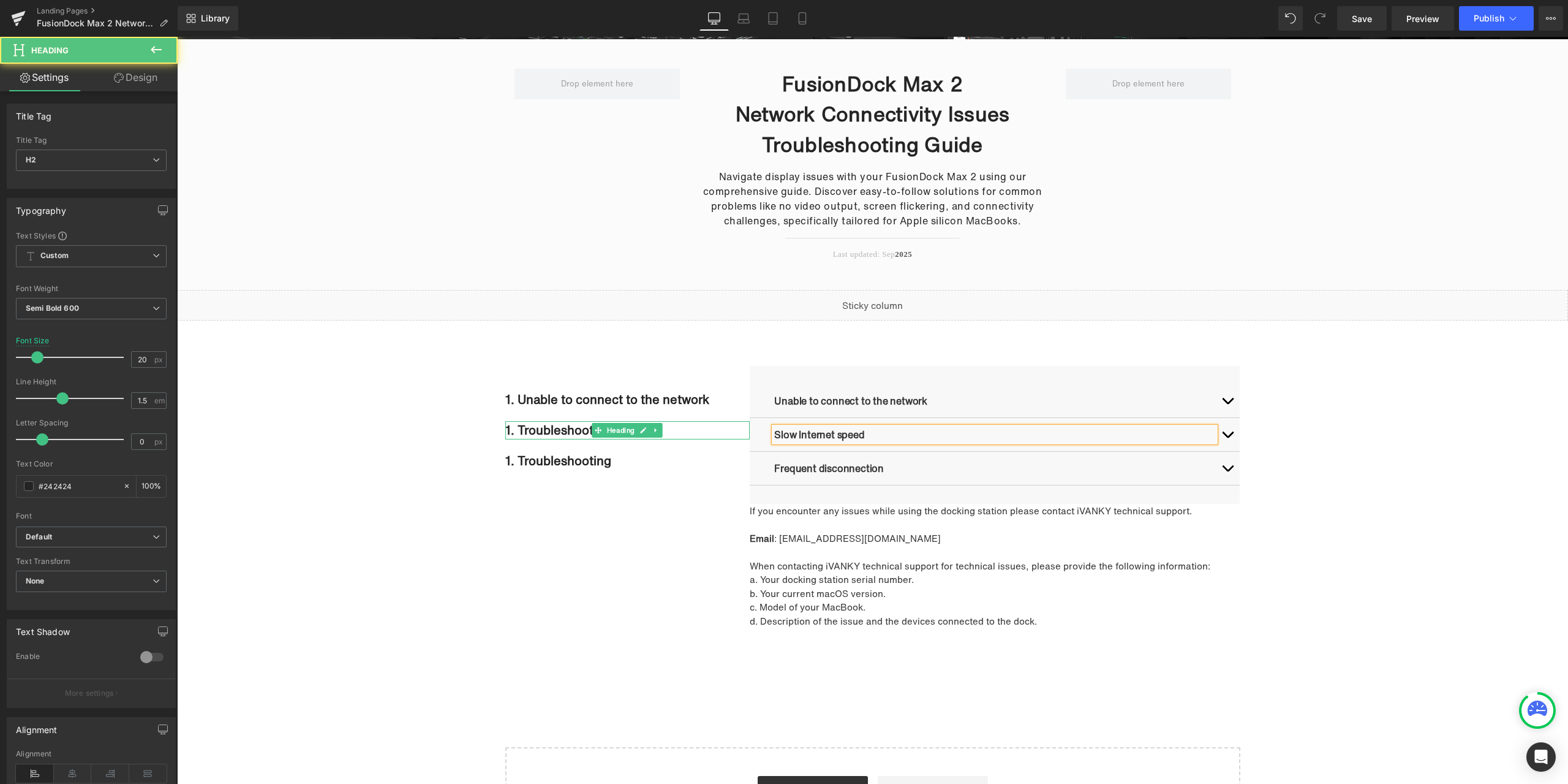
click at [705, 431] on h2 "1. Troubleshooting" at bounding box center [628, 430] width 245 height 19
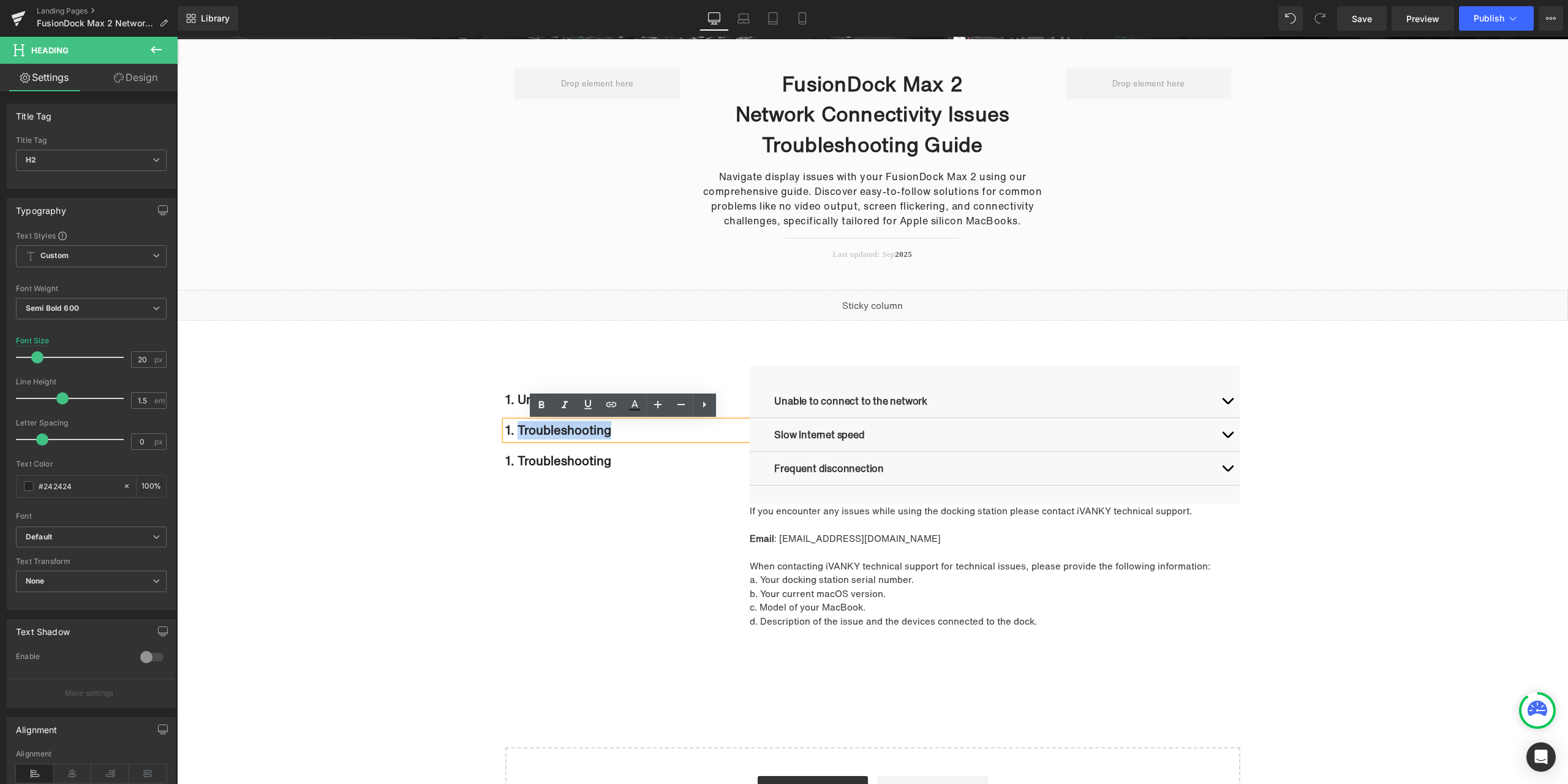
drag, startPoint x: 686, startPoint y: 432, endPoint x: 513, endPoint y: 429, distance: 173.0
click at [513, 429] on h2 "1. Troubleshooting" at bounding box center [628, 430] width 245 height 19
paste div
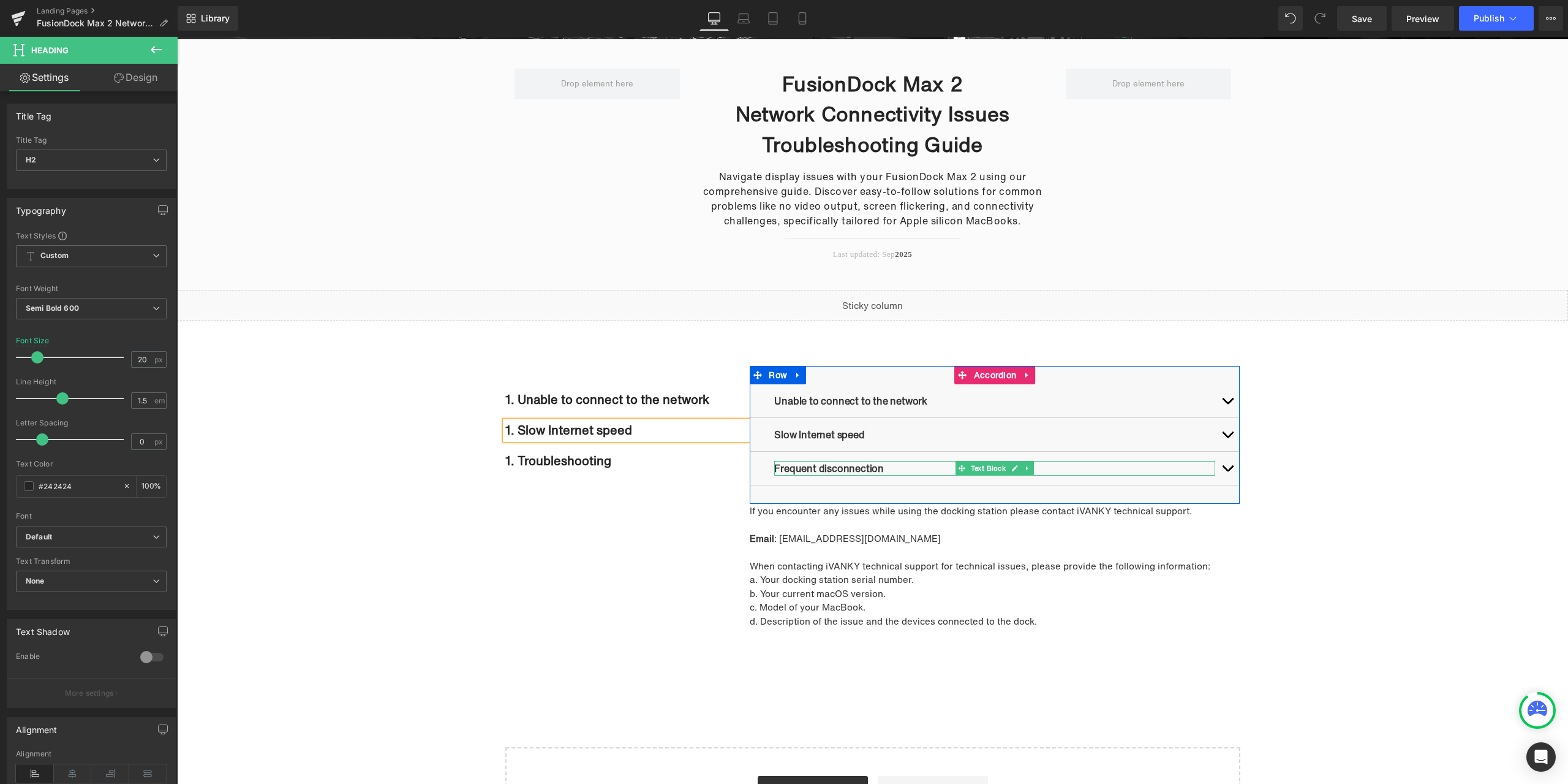
click at [886, 464] on div "Frequent disconnection Text Block" at bounding box center [995, 468] width 441 height 14
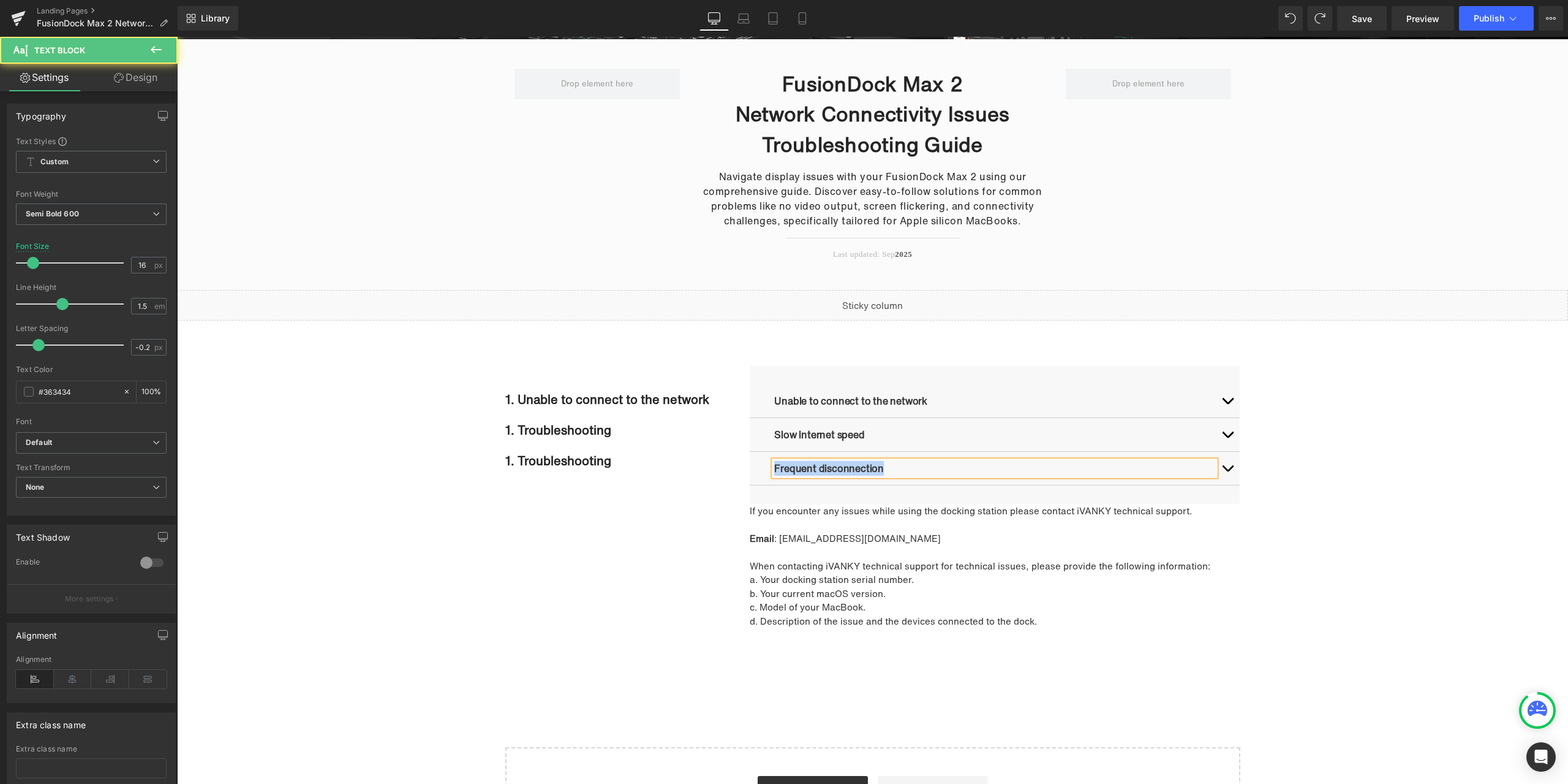
drag, startPoint x: 881, startPoint y: 466, endPoint x: 770, endPoint y: 468, distance: 111.0
click at [774, 468] on p "Frequent disconnection" at bounding box center [995, 468] width 441 height 14
click at [640, 463] on icon at bounding box center [643, 461] width 7 height 8
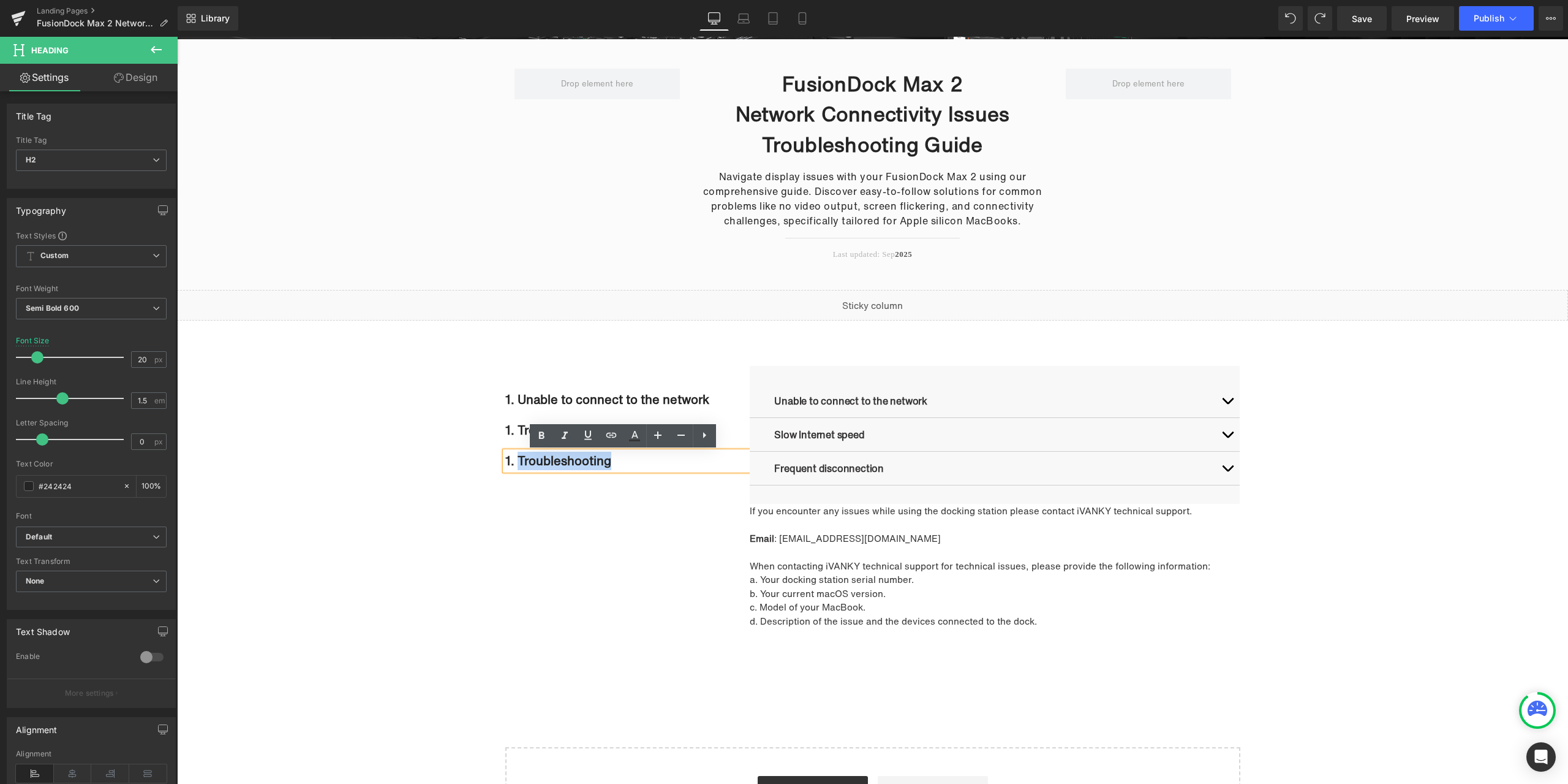
drag, startPoint x: 622, startPoint y: 460, endPoint x: 514, endPoint y: 461, distance: 108.0
click at [514, 461] on h2 "1. Troubleshooting" at bounding box center [628, 461] width 245 height 19
paste div
click at [544, 523] on div "1. Unable to connect to the network Heading 1. Troubleshooting Heading 1. Frequ…" at bounding box center [873, 503] width 735 height 277
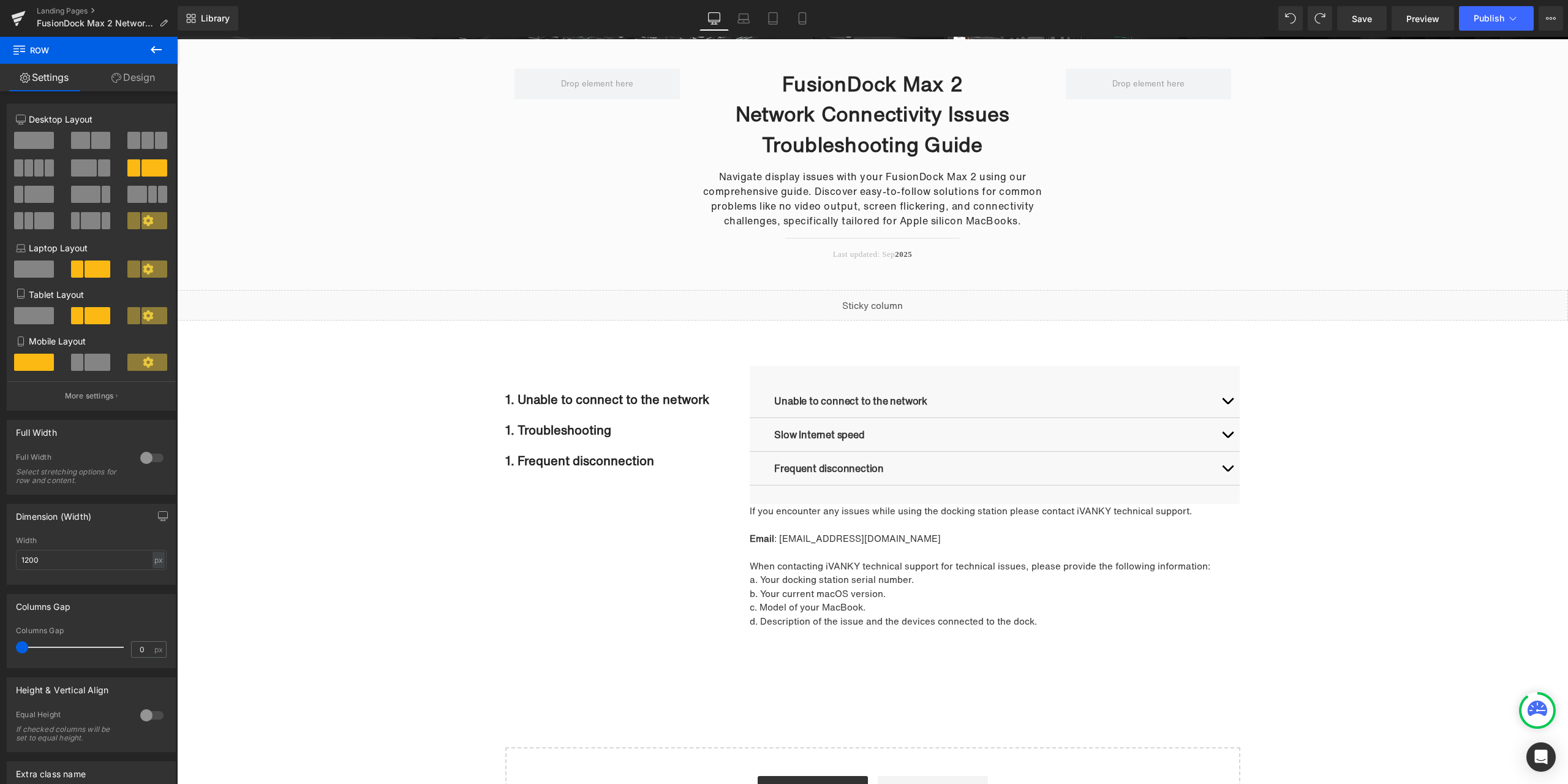
click at [151, 43] on icon at bounding box center [156, 49] width 14 height 14
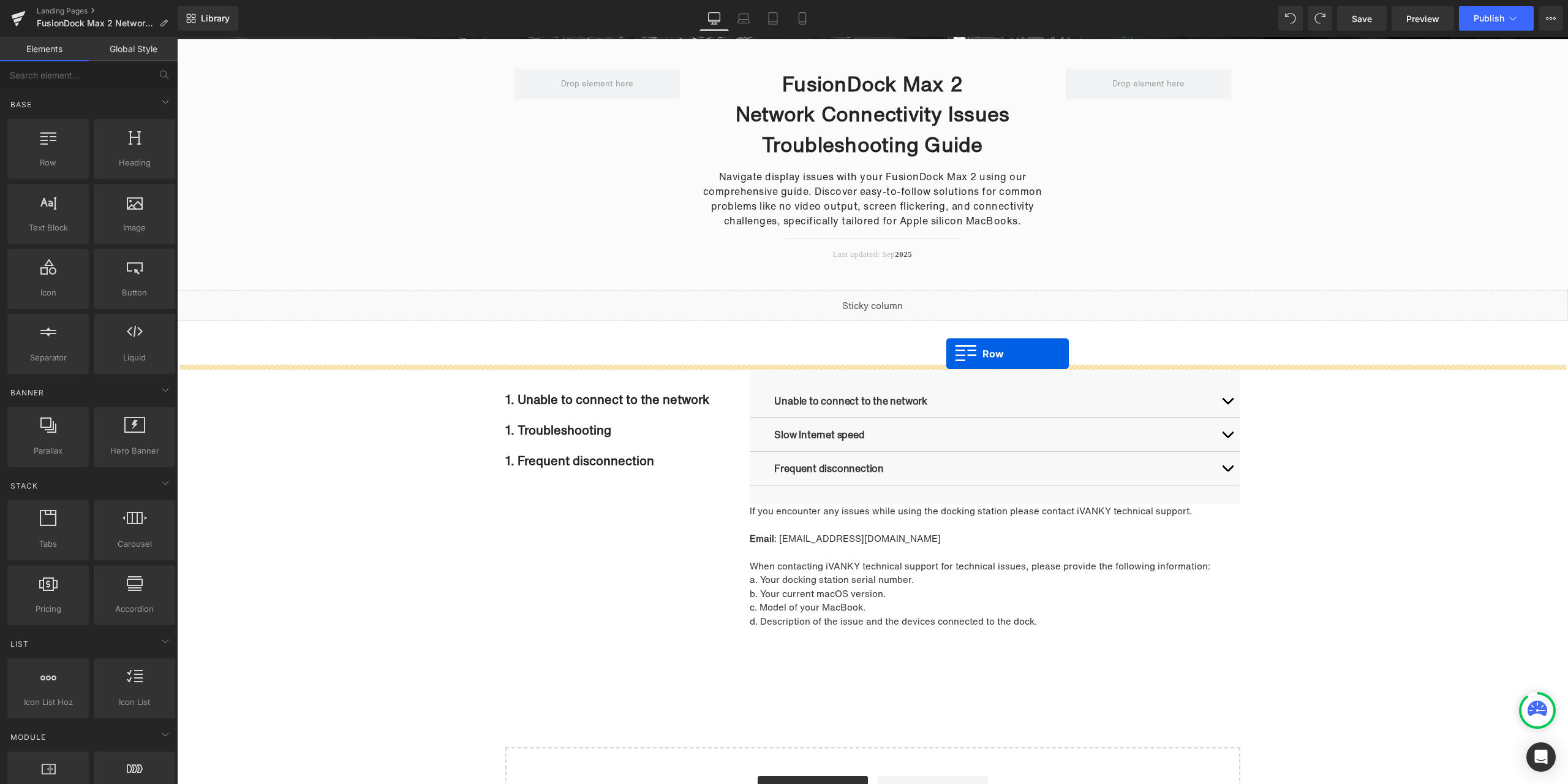
drag, startPoint x: 644, startPoint y: 283, endPoint x: 947, endPoint y: 354, distance: 311.2
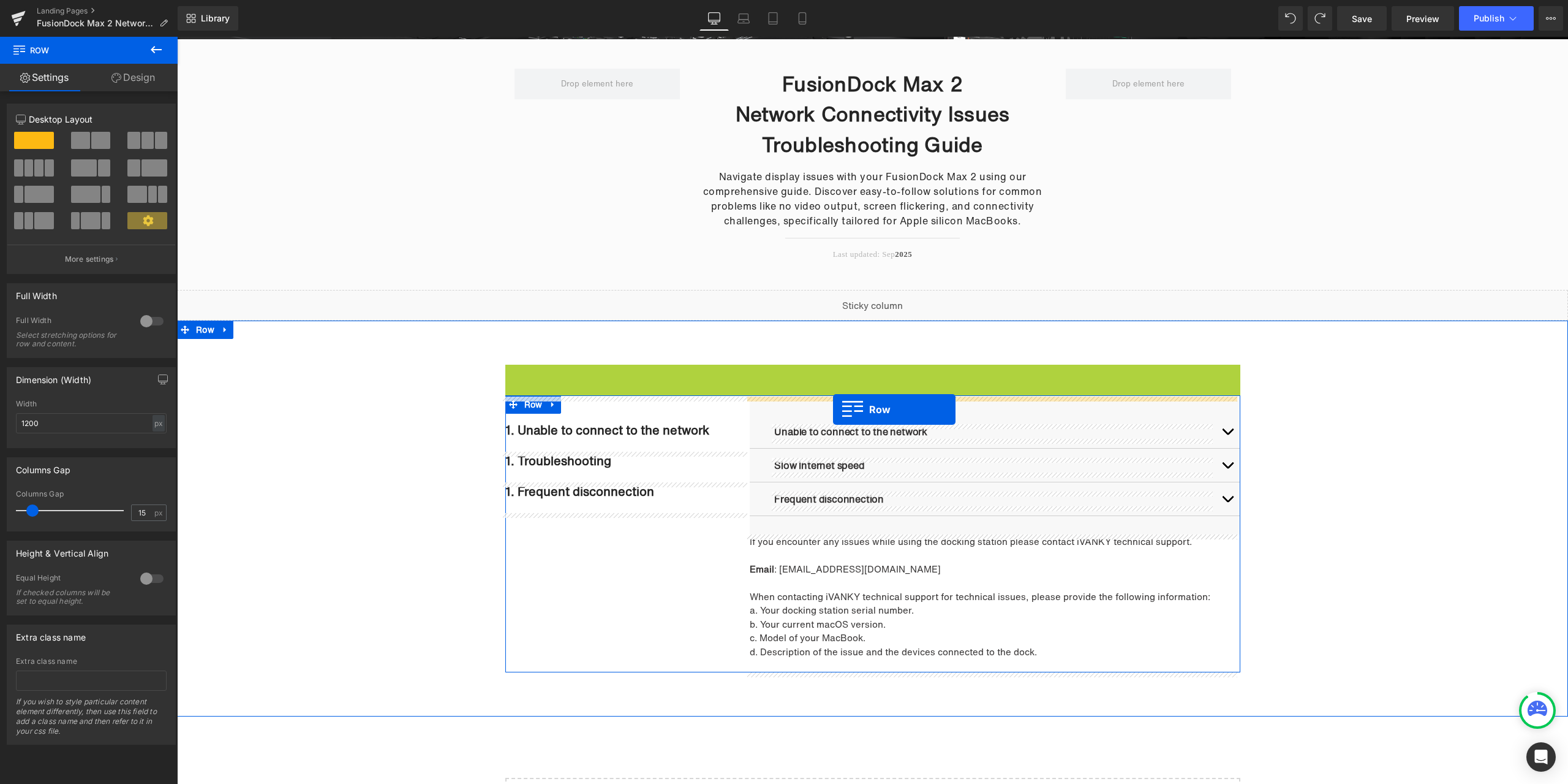
drag, startPoint x: 522, startPoint y: 376, endPoint x: 833, endPoint y: 409, distance: 312.7
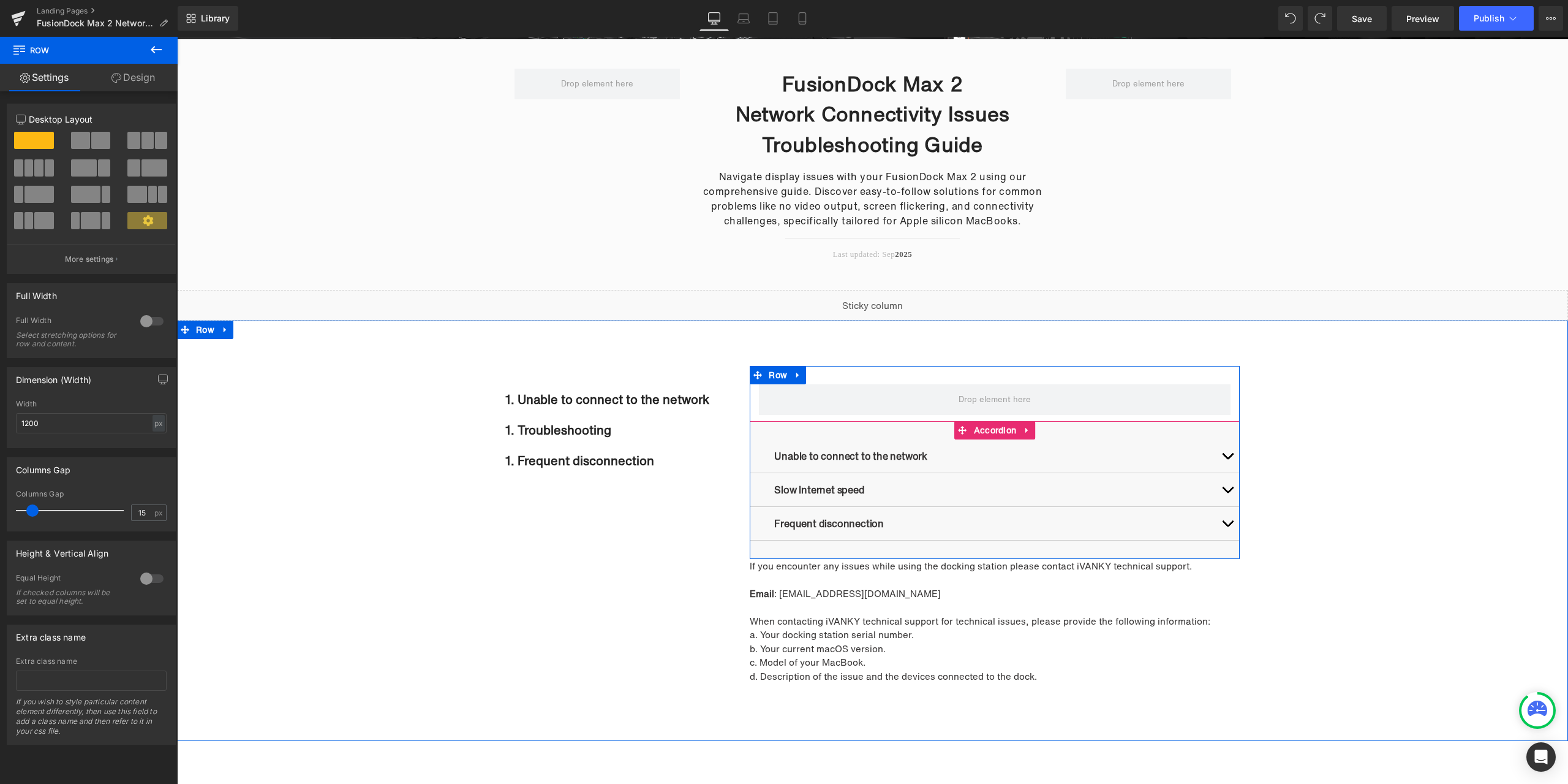
click at [1219, 457] on button "button" at bounding box center [1227, 456] width 25 height 33
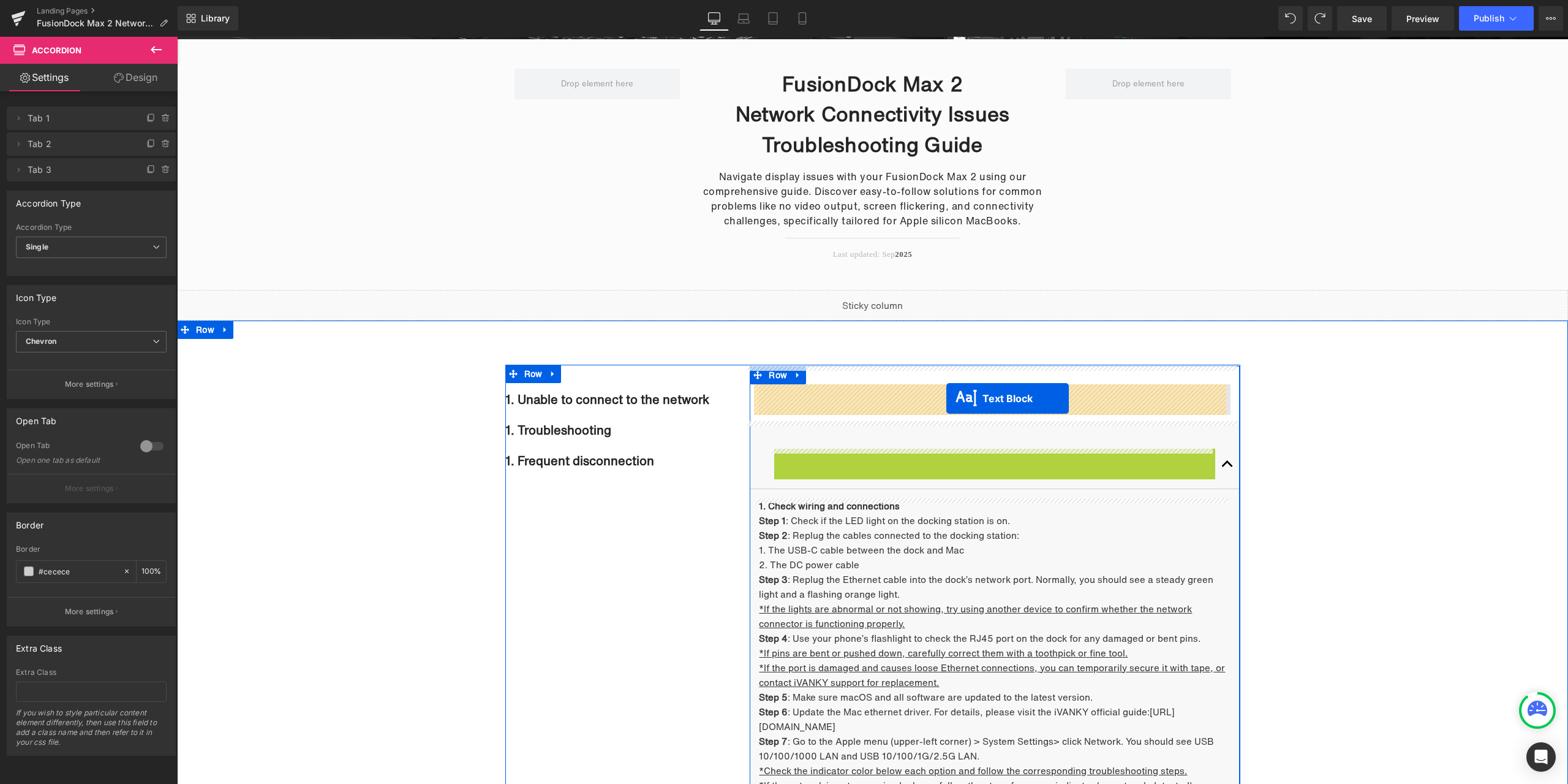
drag, startPoint x: 982, startPoint y: 459, endPoint x: 947, endPoint y: 398, distance: 70.3
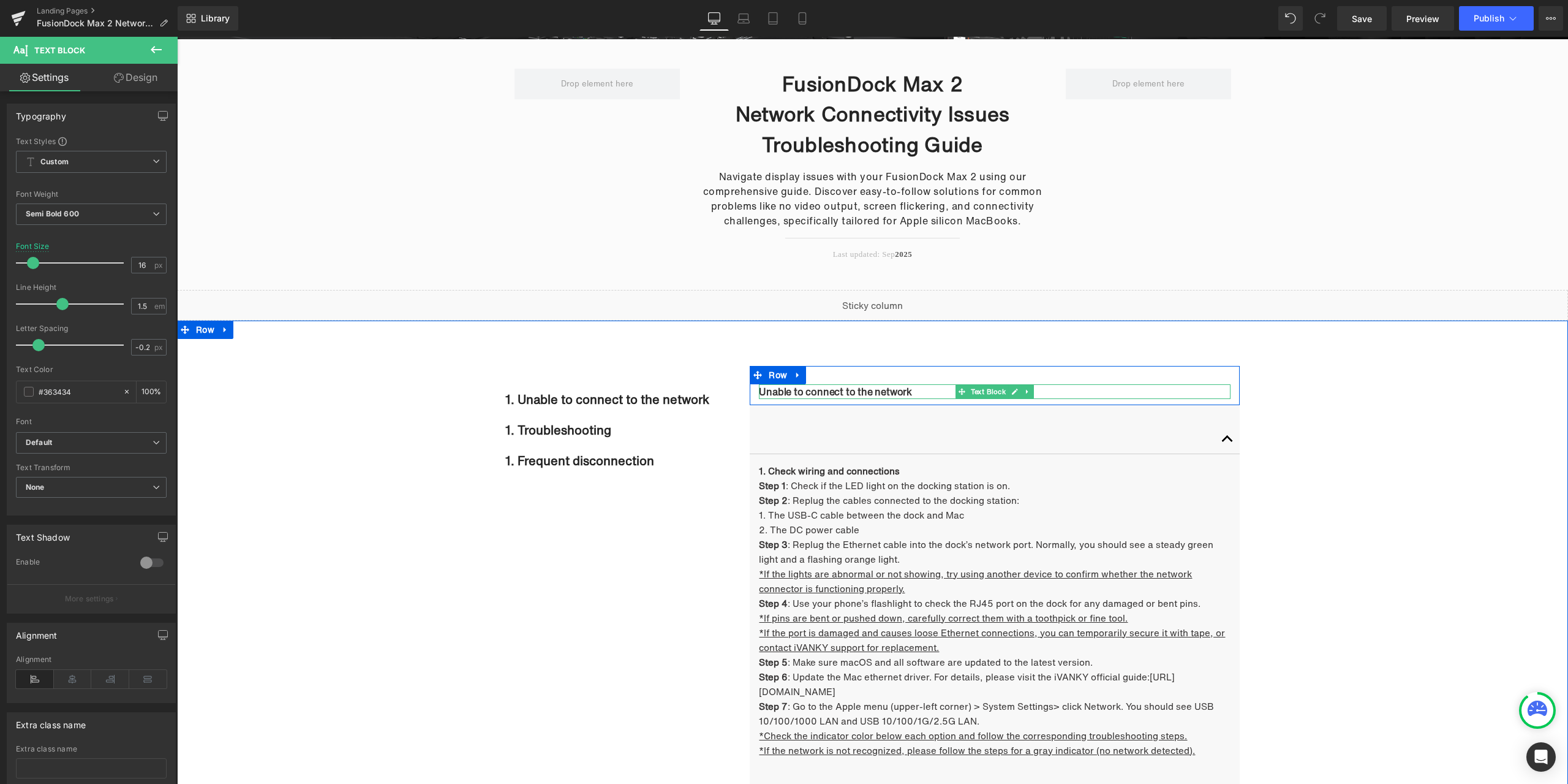
click at [759, 391] on p "Unable to connect to the network" at bounding box center [995, 391] width 472 height 14
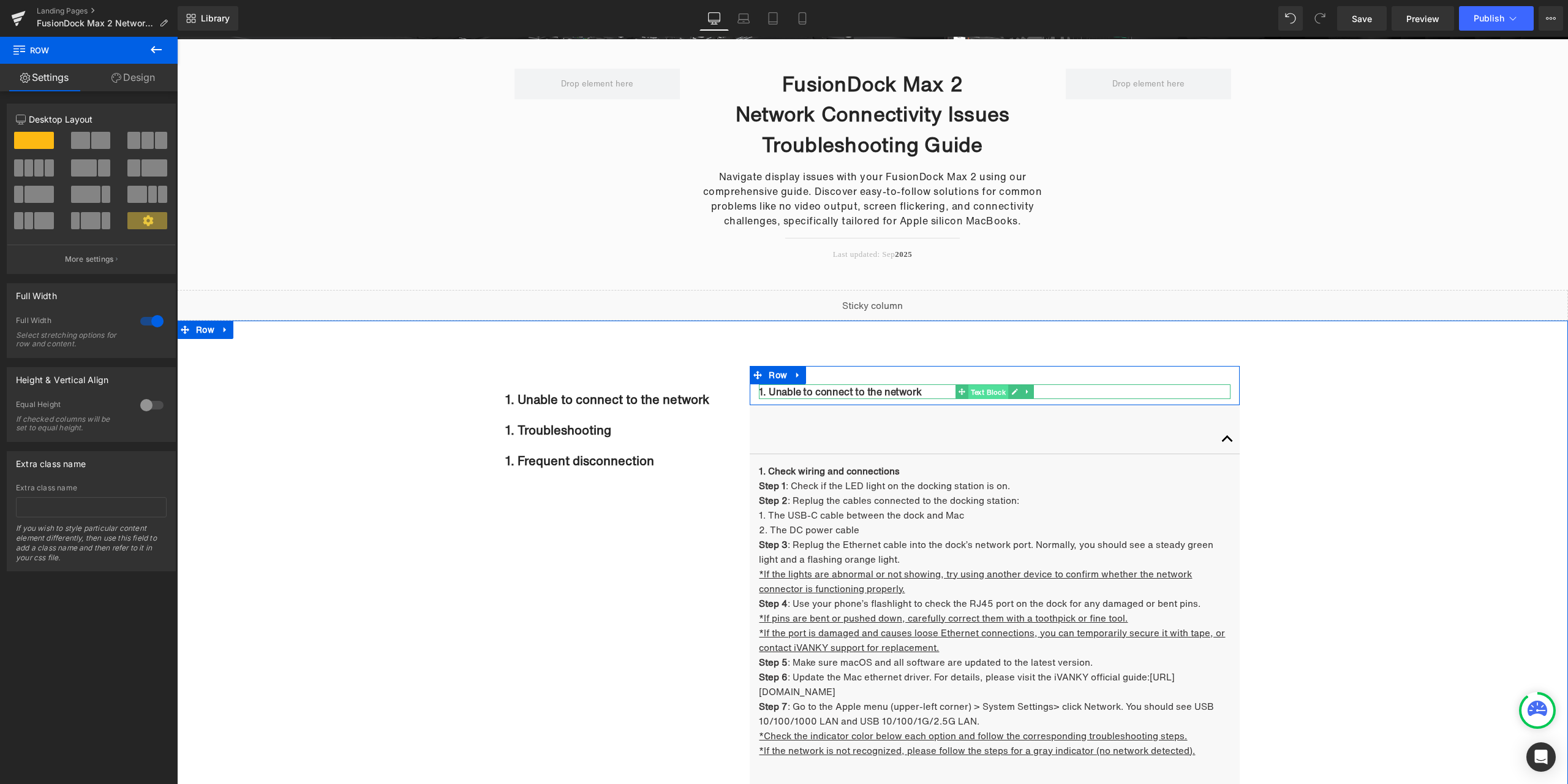
click at [976, 393] on span "Text Block" at bounding box center [989, 391] width 41 height 14
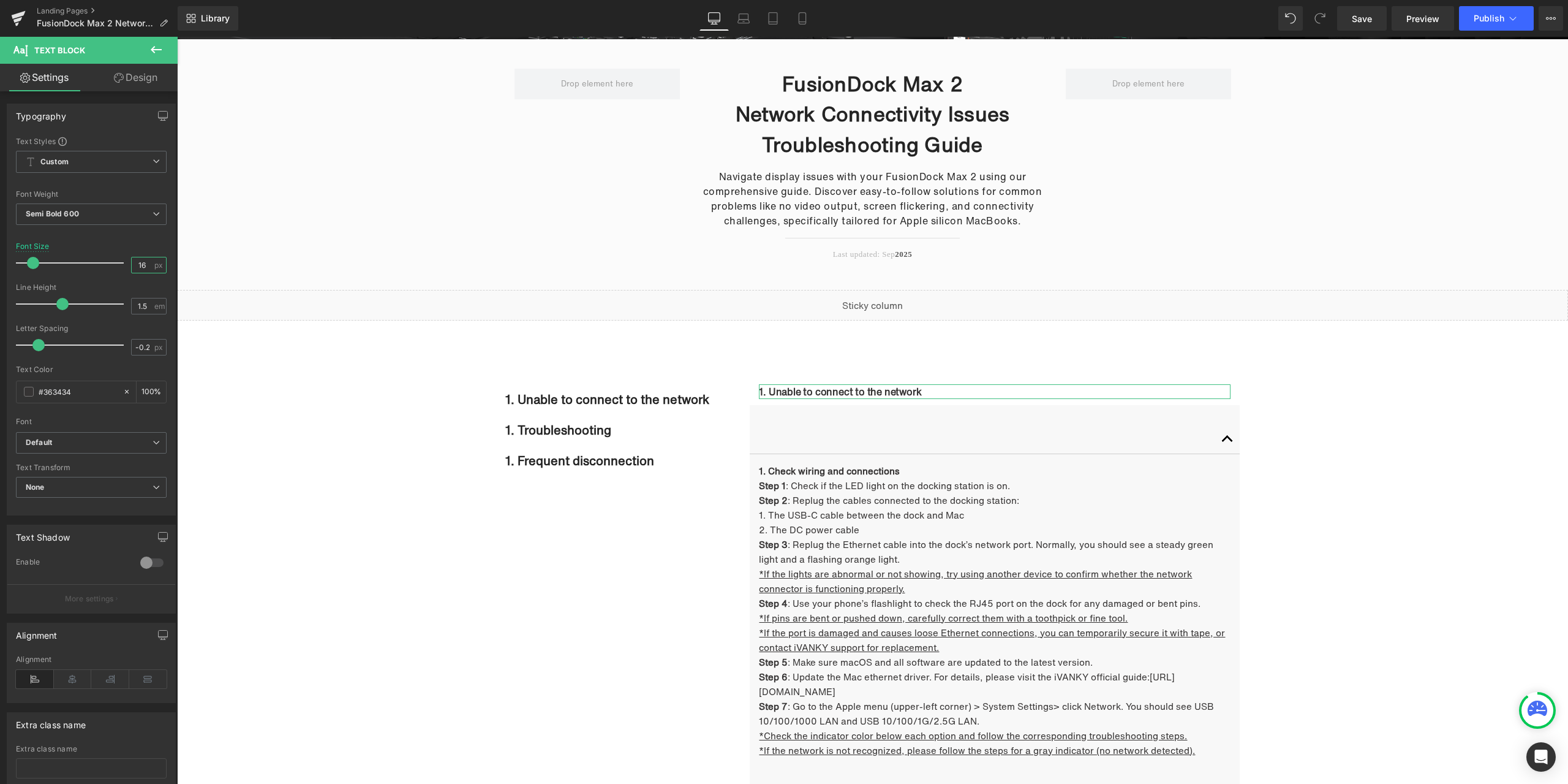
drag, startPoint x: 145, startPoint y: 264, endPoint x: 115, endPoint y: 261, distance: 30.1
click at [115, 261] on div "Font Size 16 px" at bounding box center [91, 262] width 150 height 41
type input "18"
click at [599, 400] on span "Heading" at bounding box center [602, 399] width 32 height 14
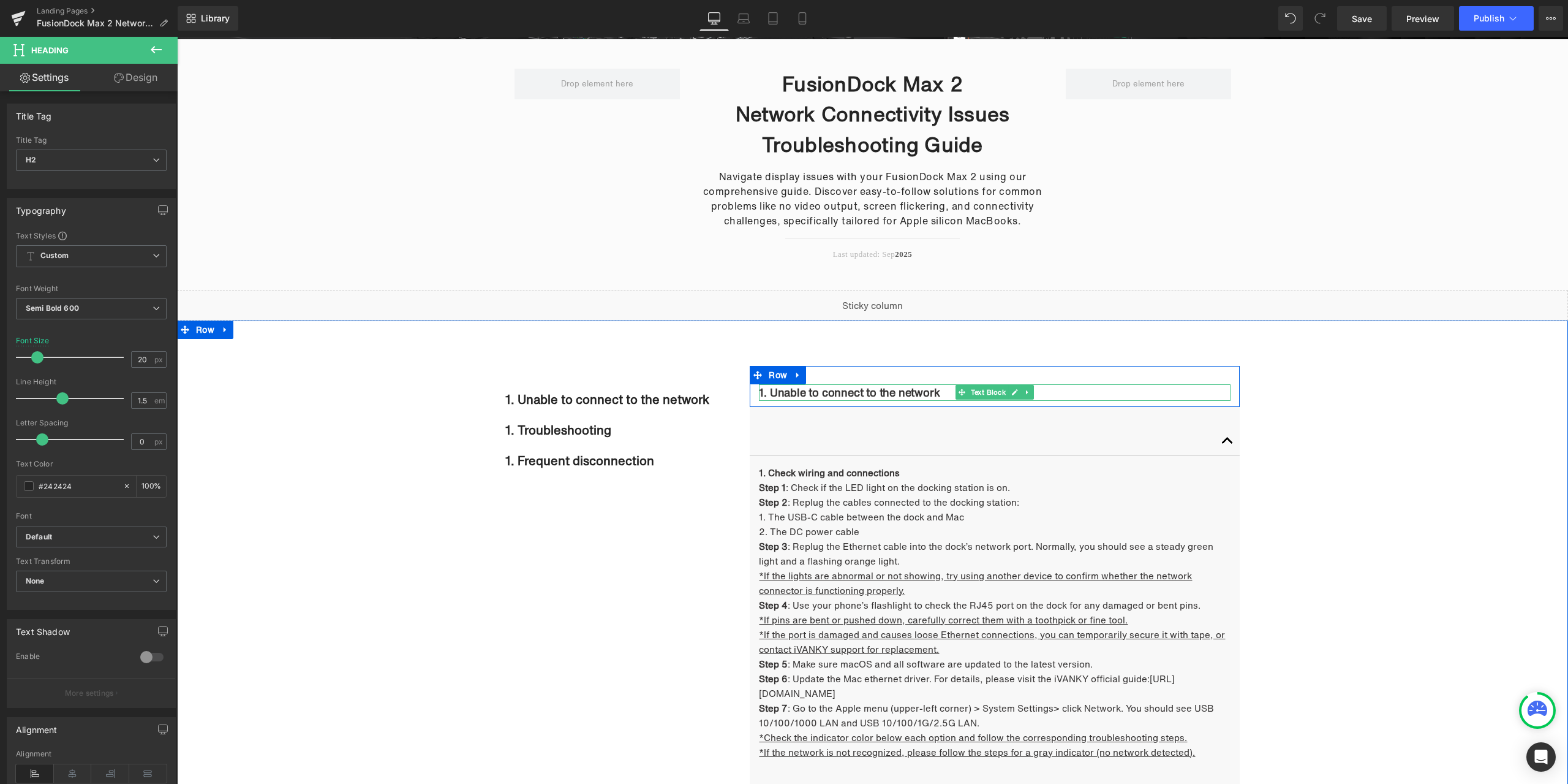
drag, startPoint x: 969, startPoint y: 393, endPoint x: 828, endPoint y: 397, distance: 141.1
click at [969, 393] on span "Text Block" at bounding box center [989, 392] width 41 height 14
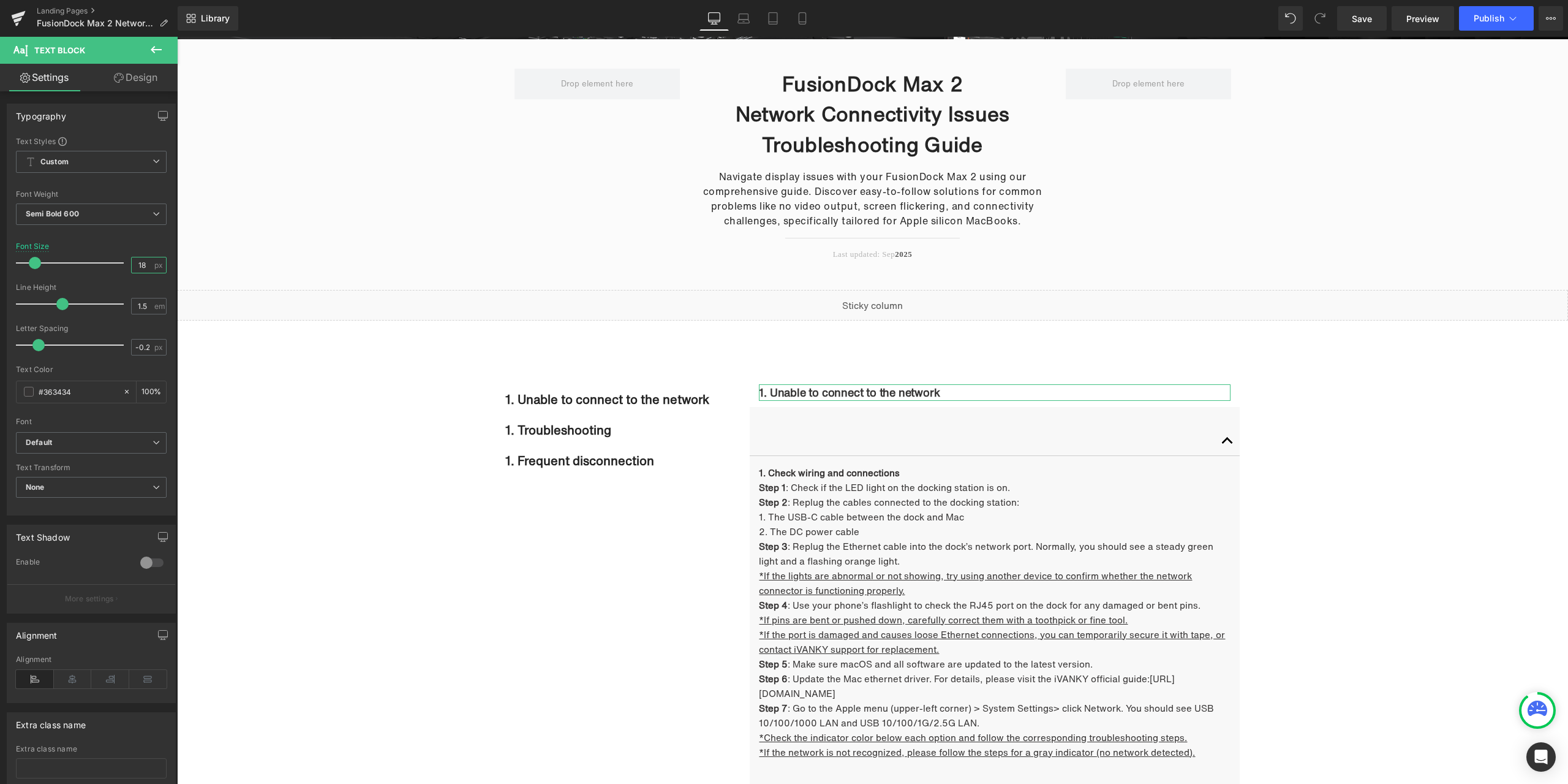
drag, startPoint x: 145, startPoint y: 265, endPoint x: 115, endPoint y: 261, distance: 30.3
click at [115, 261] on div "Font Size 18 px" at bounding box center [91, 262] width 150 height 41
type input "20"
click at [616, 402] on span "Heading" at bounding box center [621, 399] width 32 height 14
drag, startPoint x: 144, startPoint y: 360, endPoint x: 125, endPoint y: 357, distance: 19.2
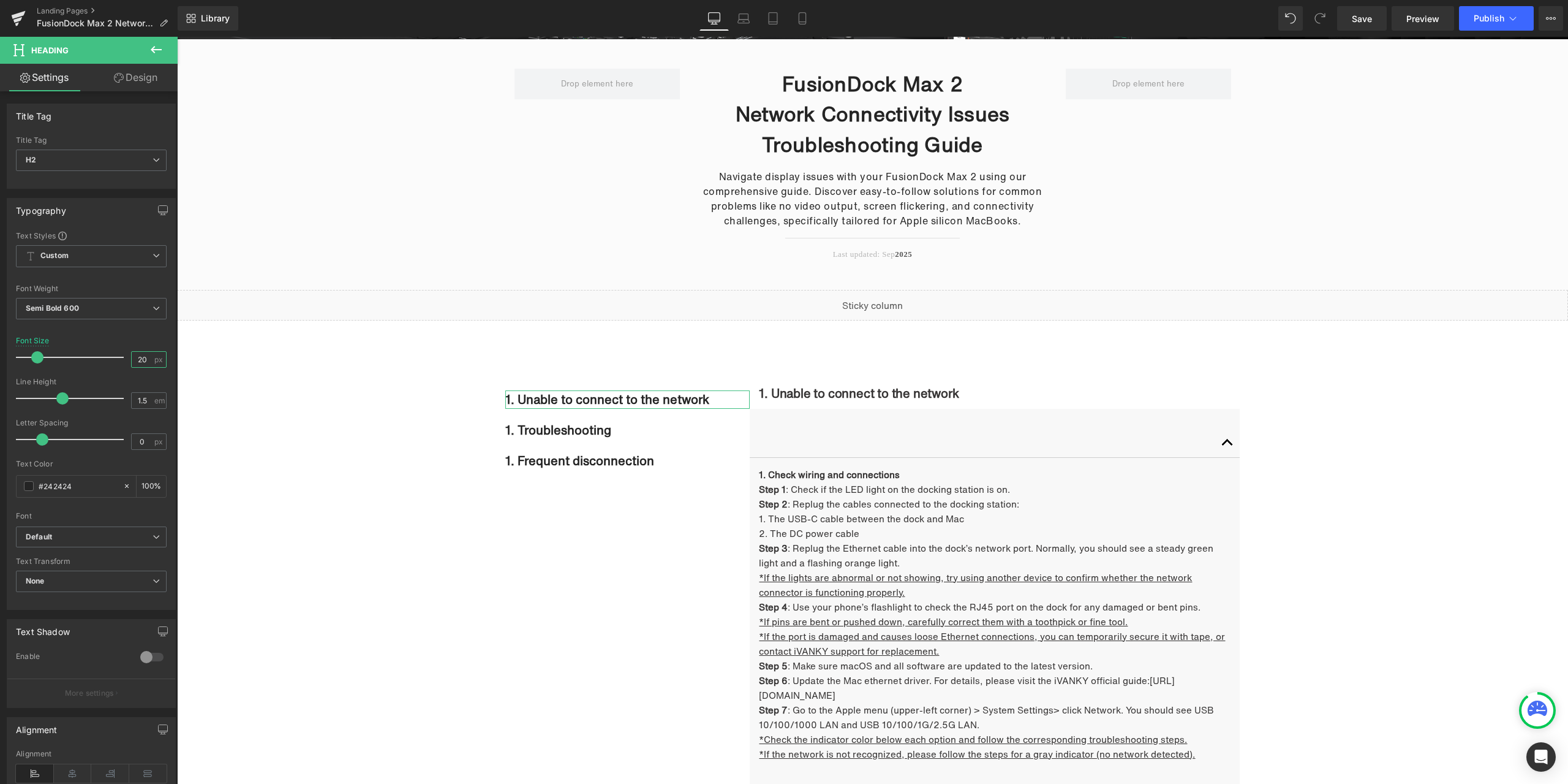
click at [125, 357] on div "Font Size 20 px" at bounding box center [91, 357] width 150 height 41
type input "18"
click at [606, 429] on span "Heading" at bounding box center [621, 428] width 32 height 14
drag, startPoint x: 145, startPoint y: 359, endPoint x: 128, endPoint y: 356, distance: 17.3
click at [132, 356] on input "20" at bounding box center [142, 359] width 21 height 15
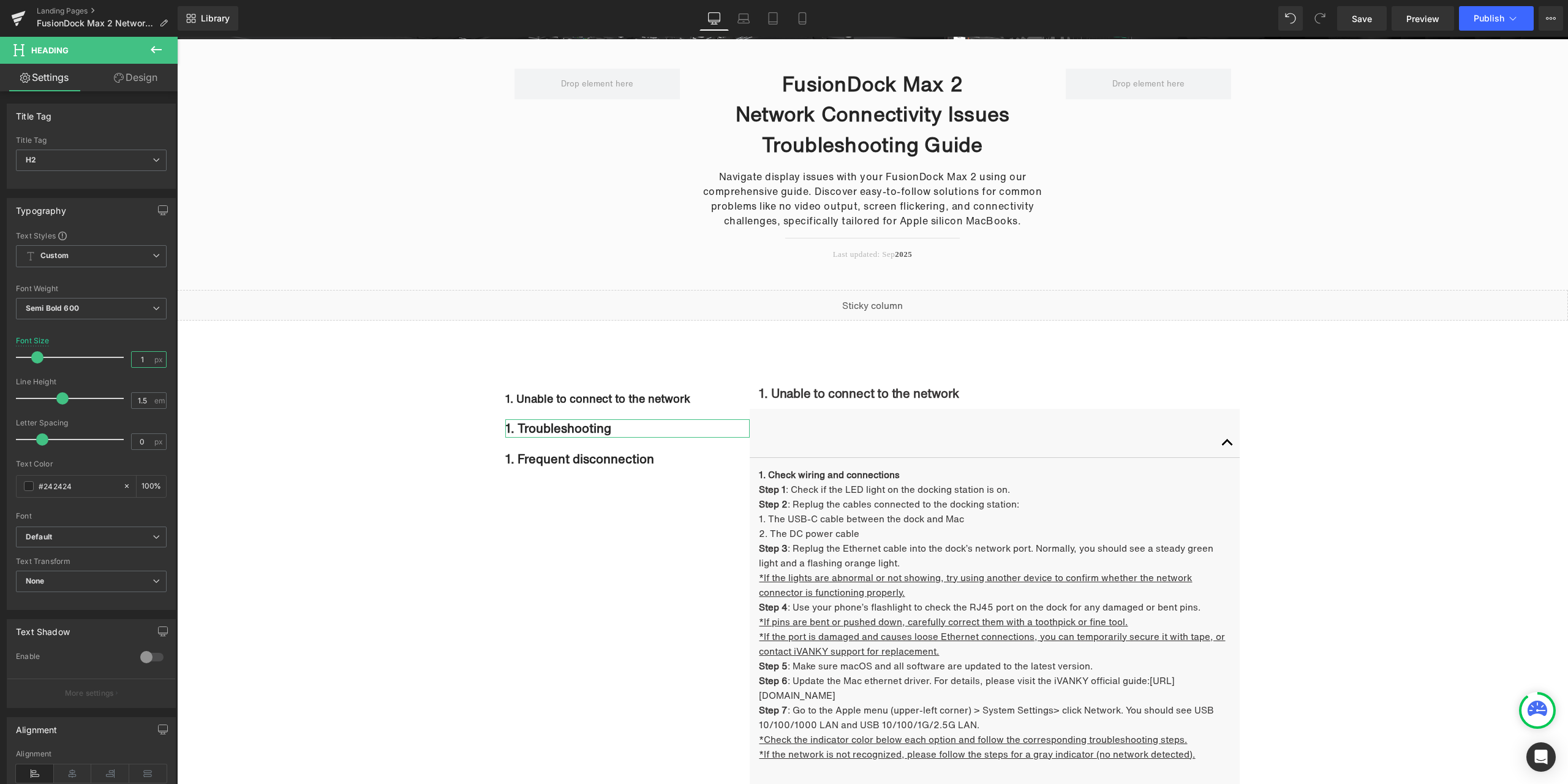
type input "18"
click at [615, 458] on span "Heading" at bounding box center [621, 457] width 32 height 14
drag, startPoint x: 145, startPoint y: 359, endPoint x: 117, endPoint y: 357, distance: 28.1
click at [117, 357] on div "Font Size 20 px" at bounding box center [91, 357] width 150 height 41
type input "18"
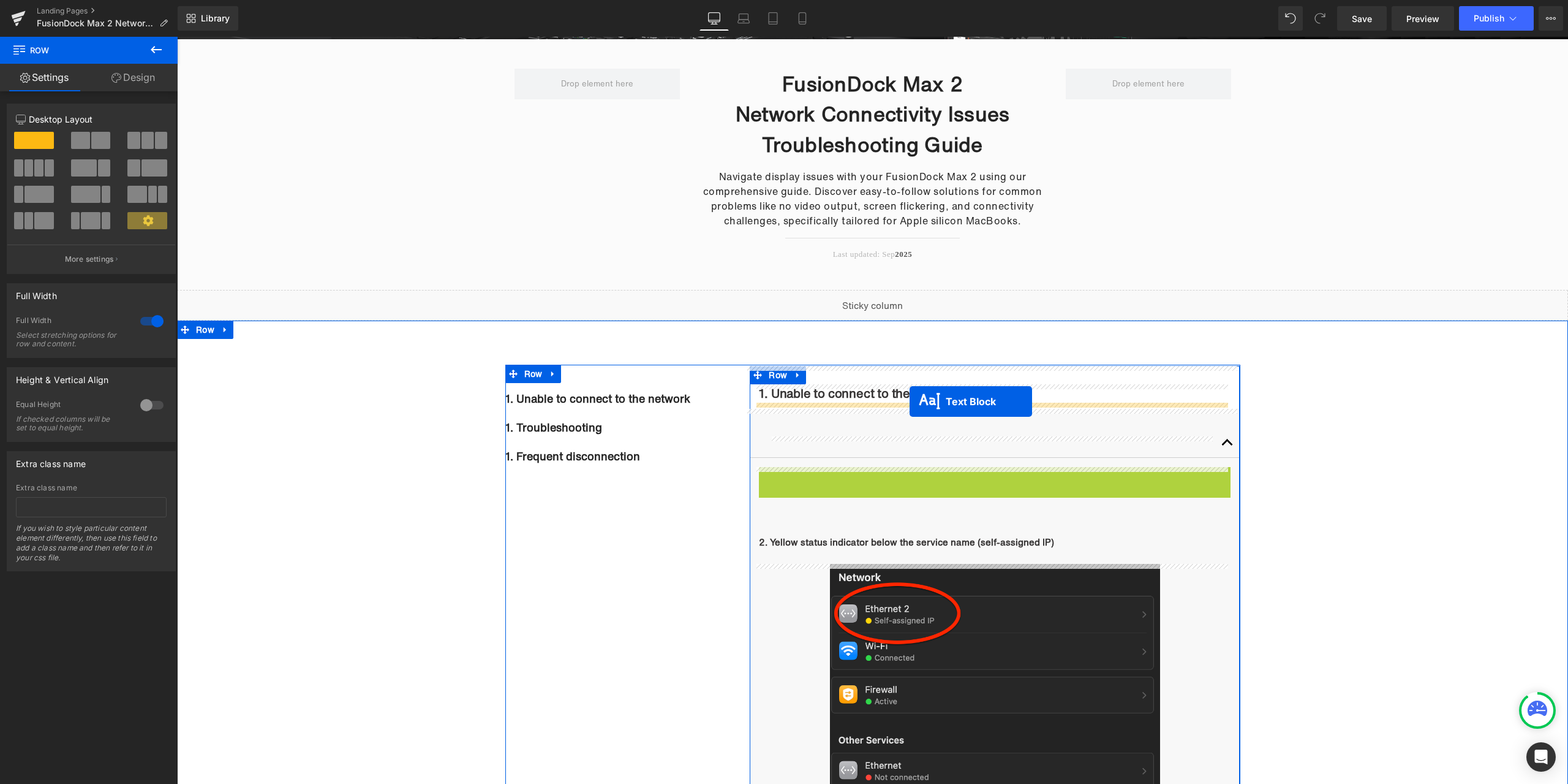
drag, startPoint x: 973, startPoint y: 575, endPoint x: 910, endPoint y: 402, distance: 184.1
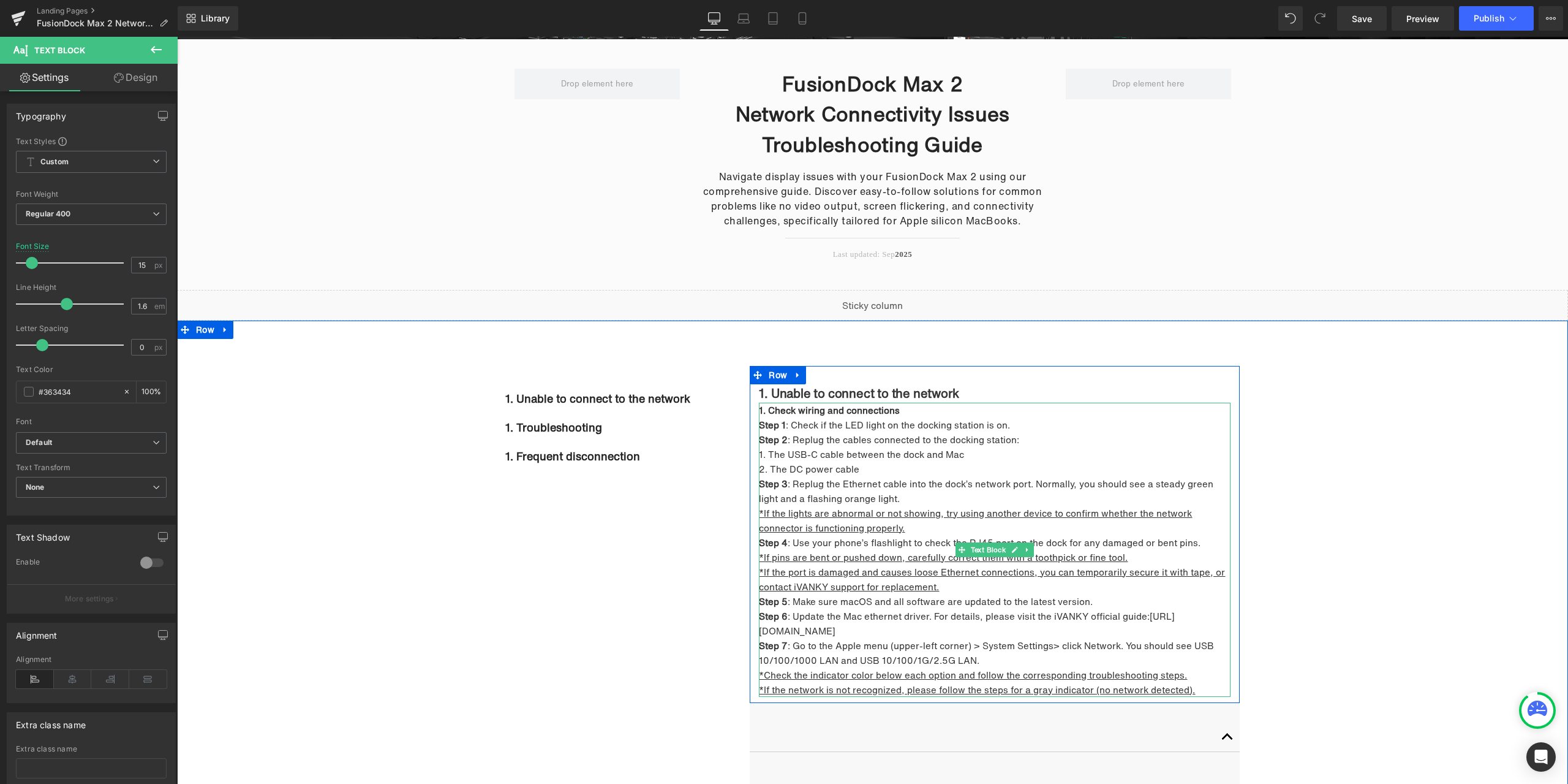
scroll to position [384, 0]
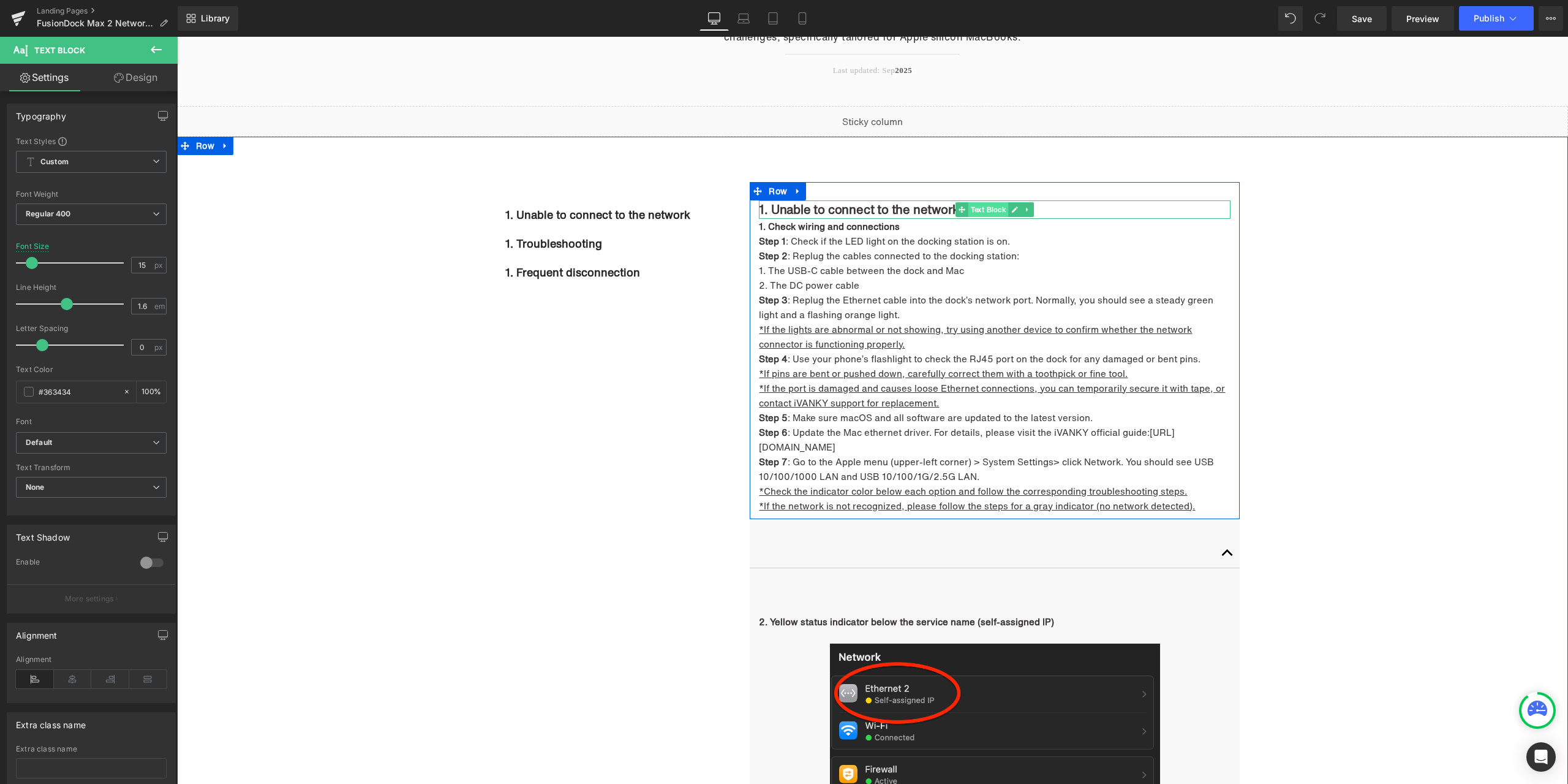
click at [989, 206] on span "Text Block" at bounding box center [989, 209] width 41 height 14
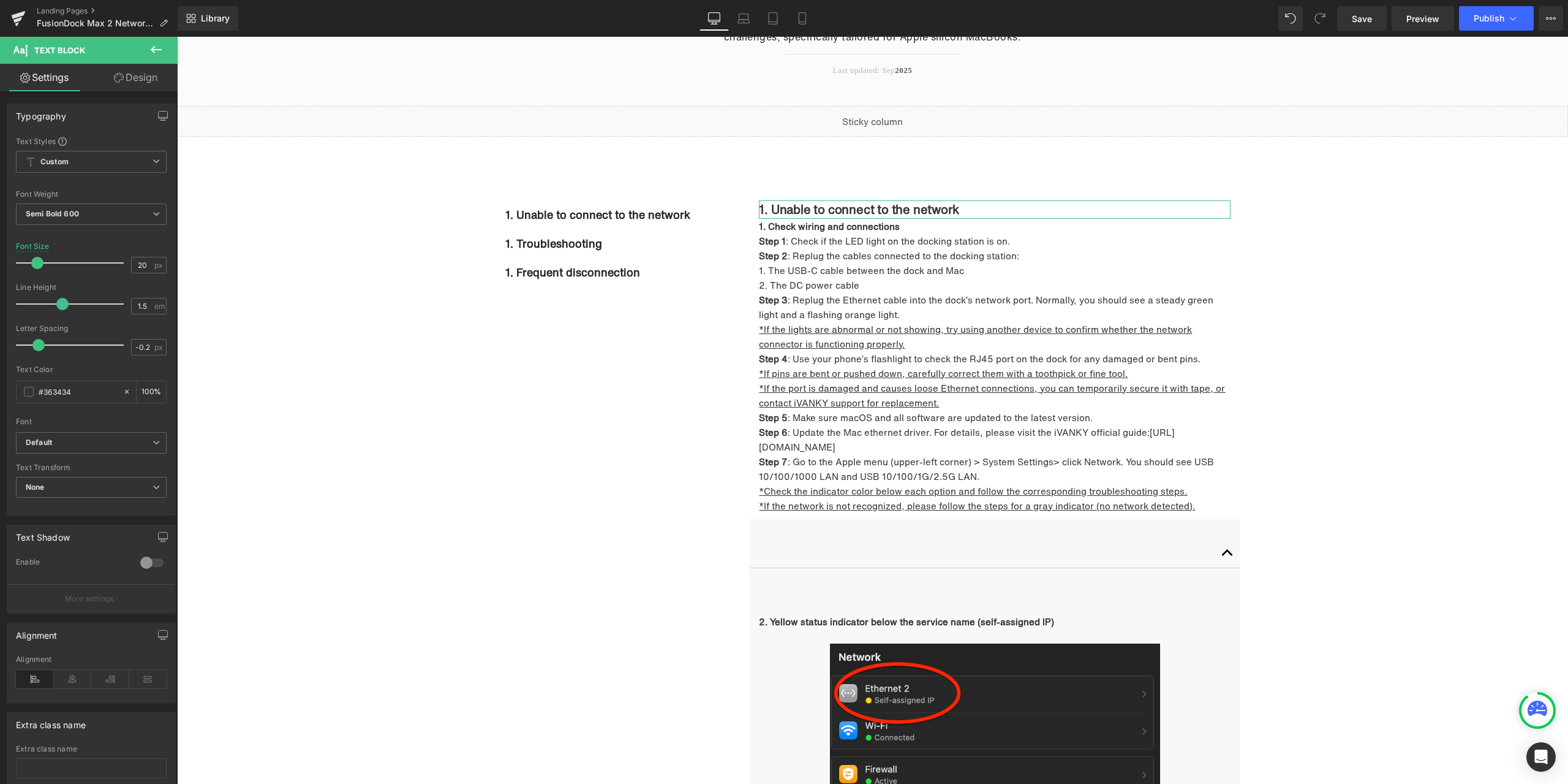
click at [144, 75] on link "Design" at bounding box center [135, 77] width 89 height 28
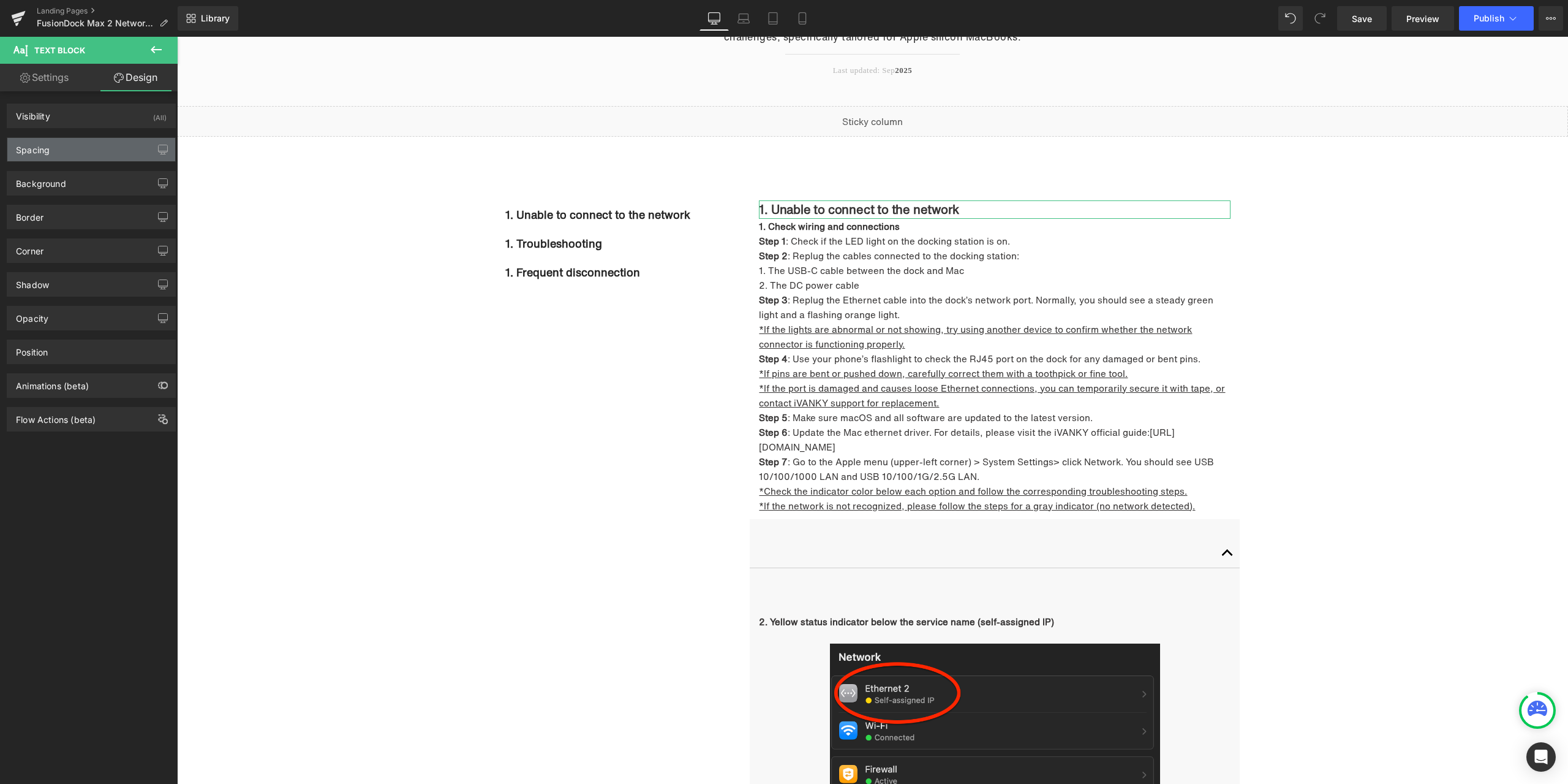
click at [79, 141] on div "Spacing" at bounding box center [91, 150] width 168 height 24
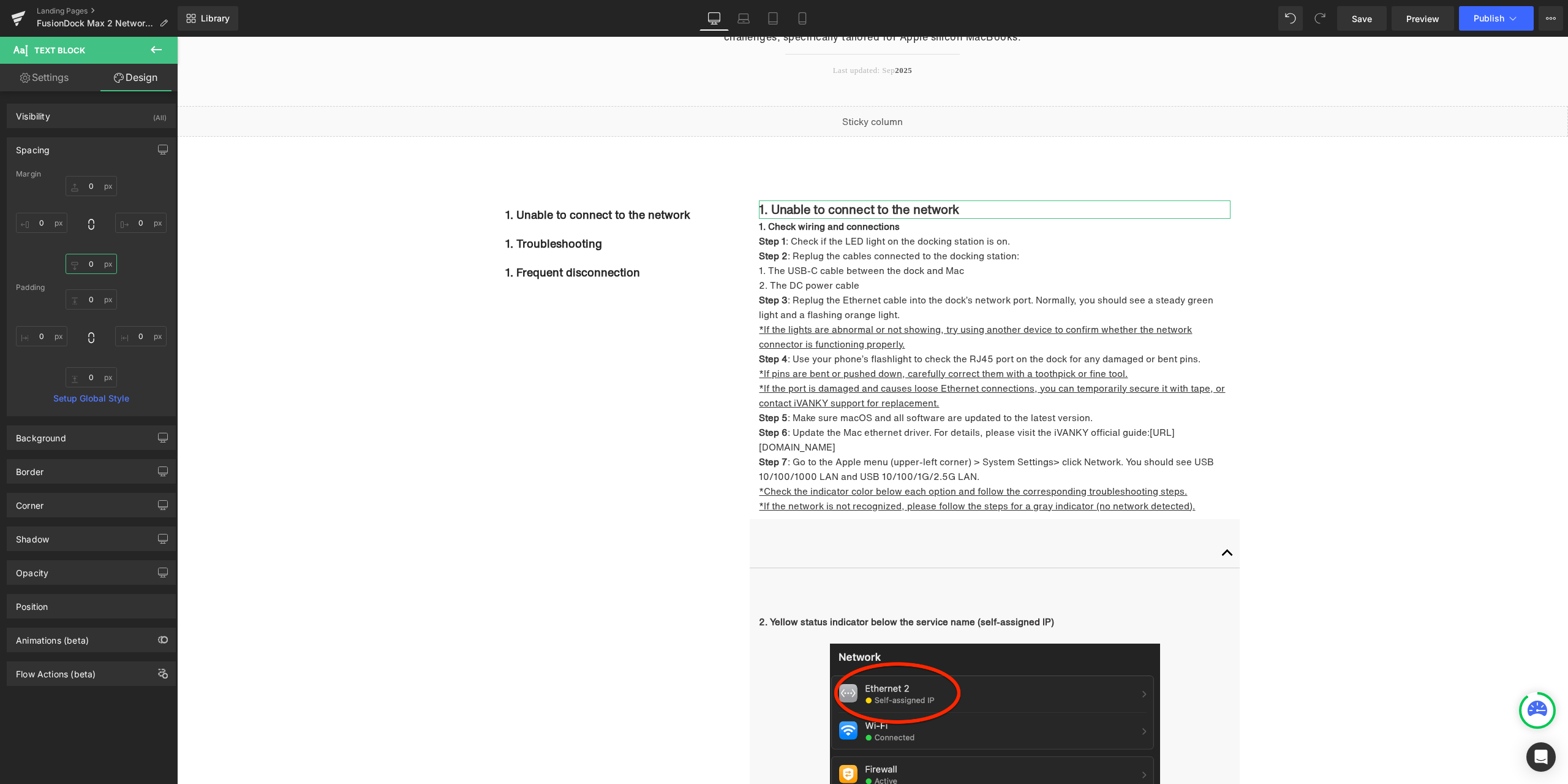
click at [96, 262] on input "0" at bounding box center [91, 264] width 52 height 20
type input "30"
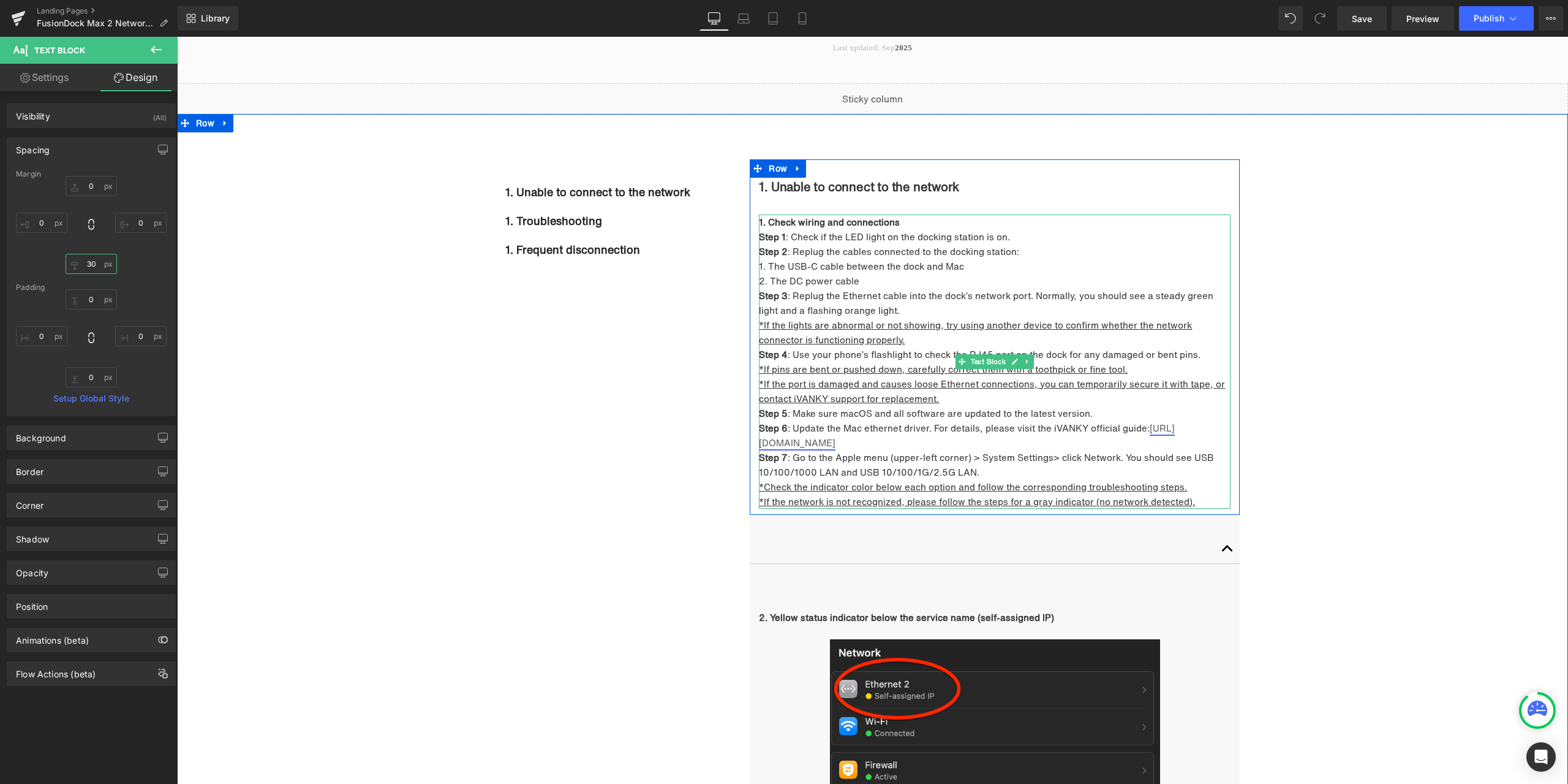
scroll to position [507, 0]
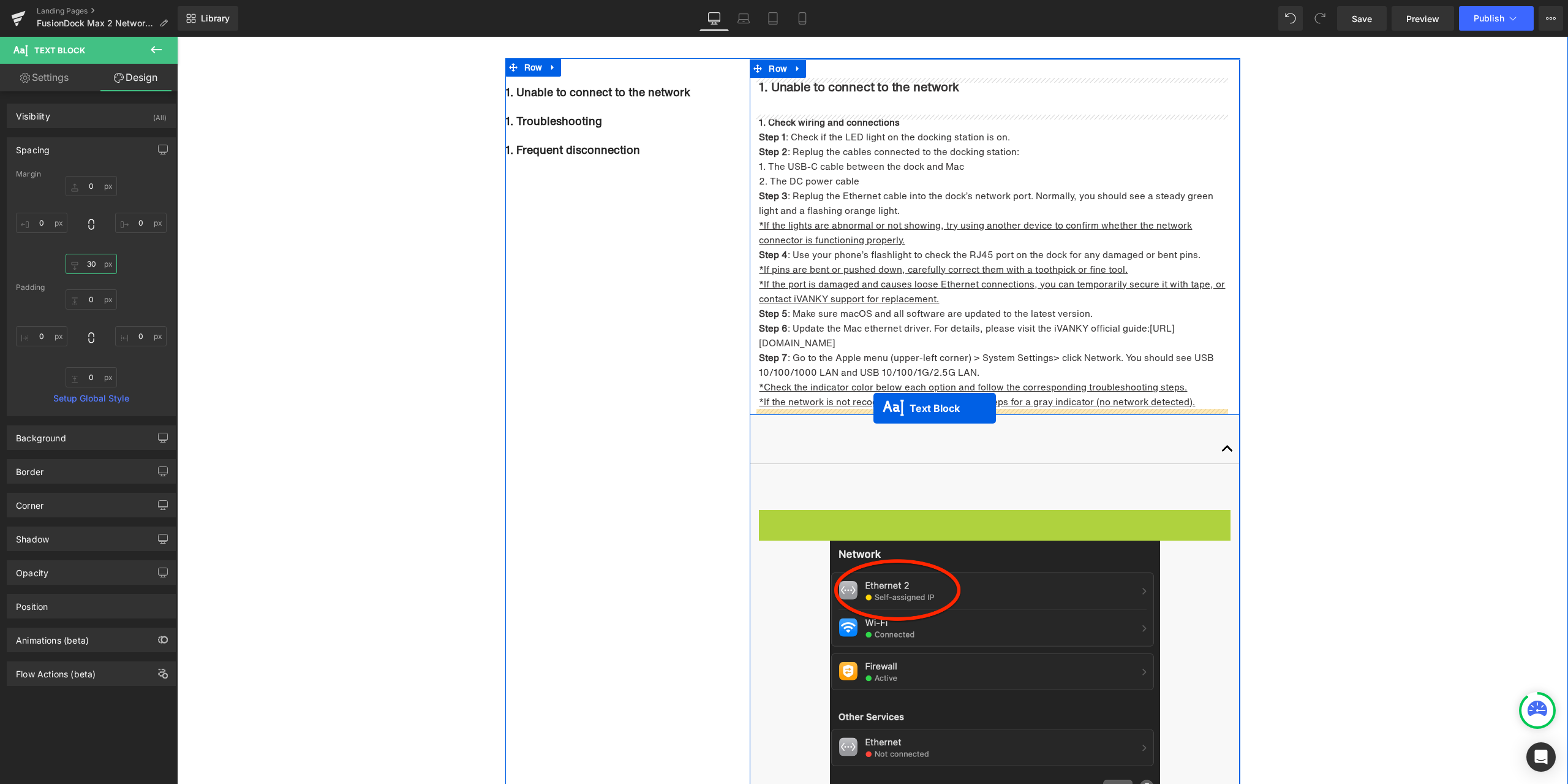
drag, startPoint x: 975, startPoint y: 524, endPoint x: 873, endPoint y: 408, distance: 154.5
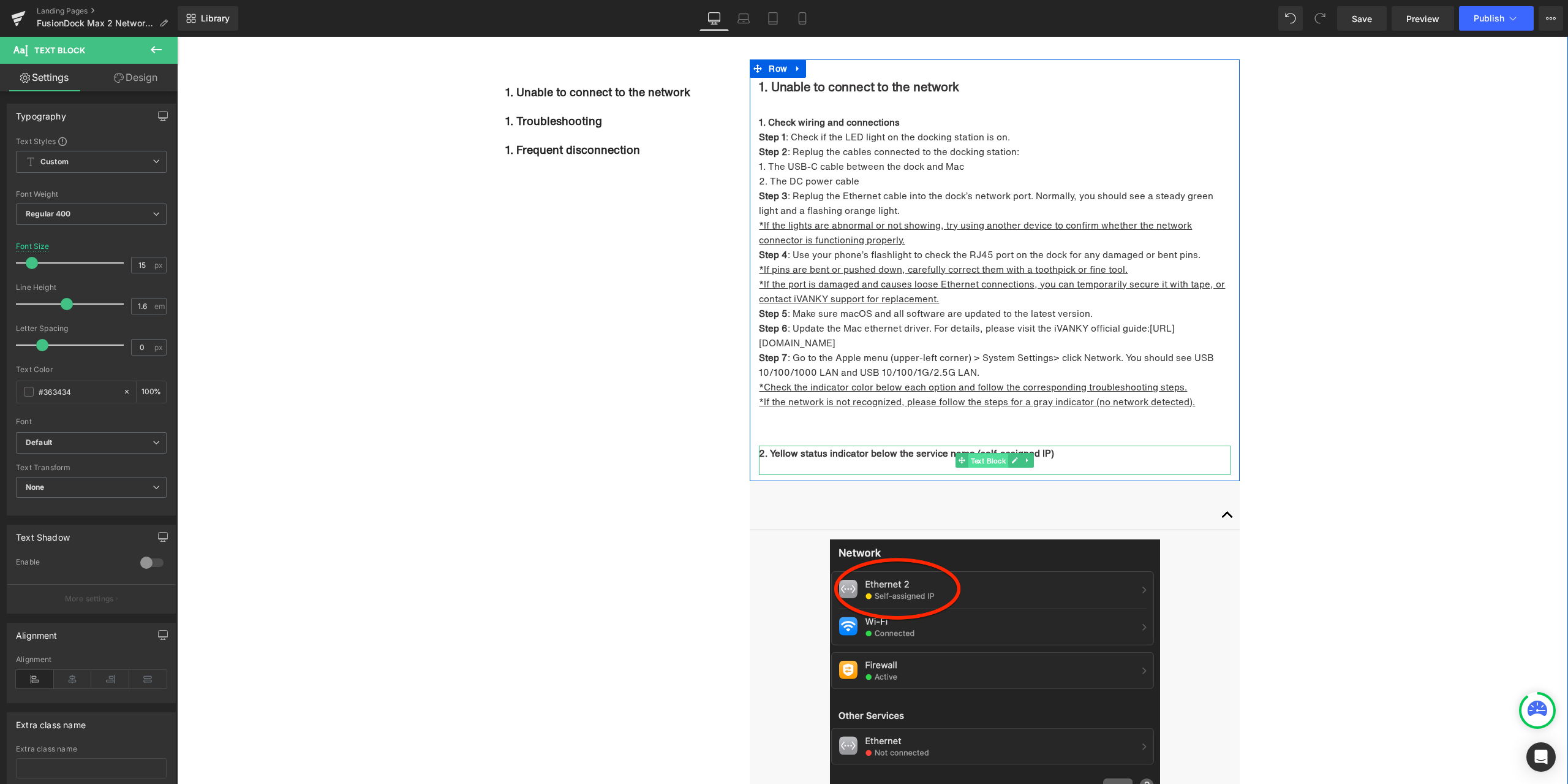
click at [982, 461] on span "Text Block" at bounding box center [989, 460] width 41 height 14
click at [130, 88] on link "Design" at bounding box center [135, 77] width 89 height 28
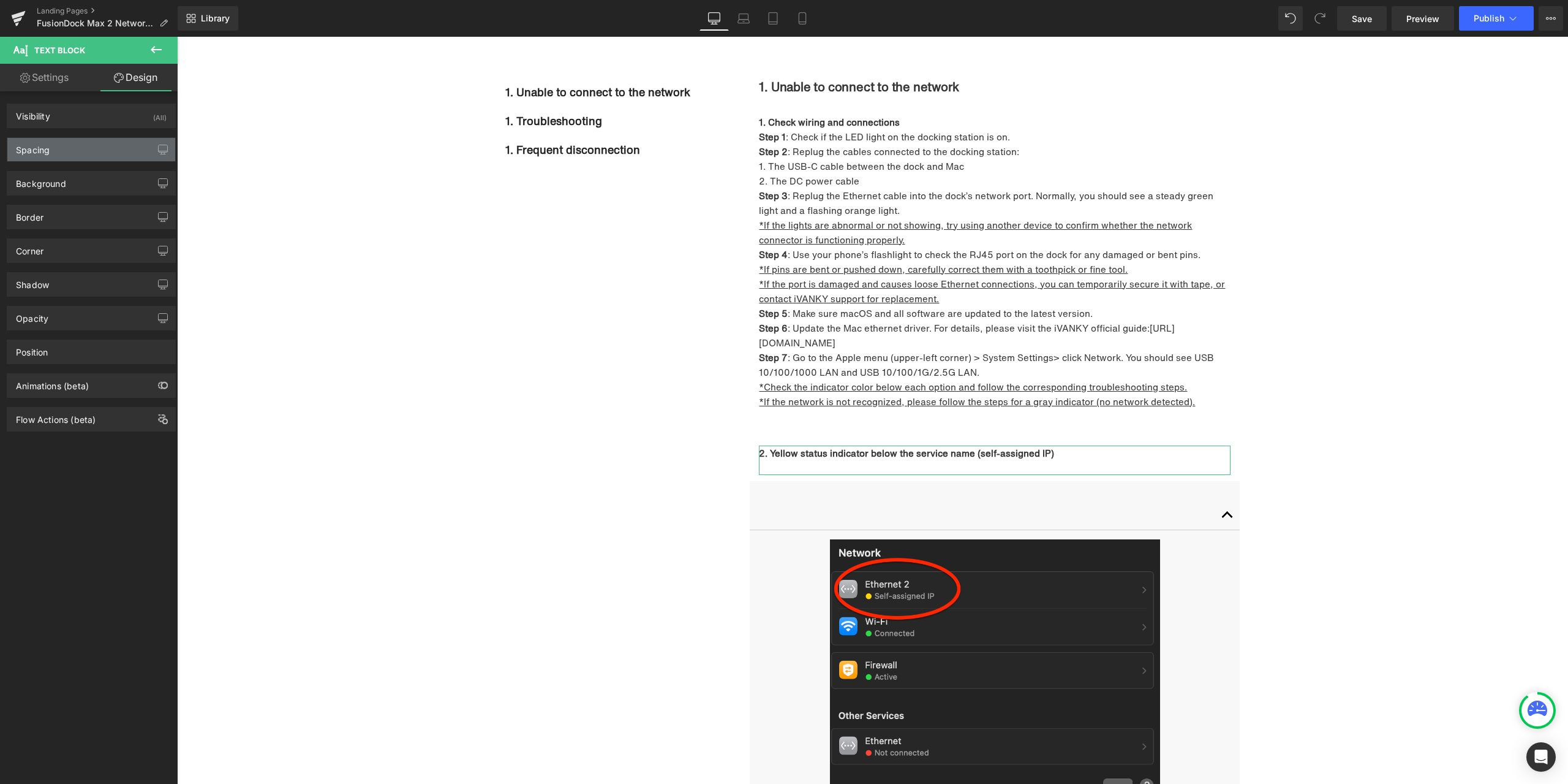
click at [69, 150] on div "Spacing" at bounding box center [91, 150] width 168 height 24
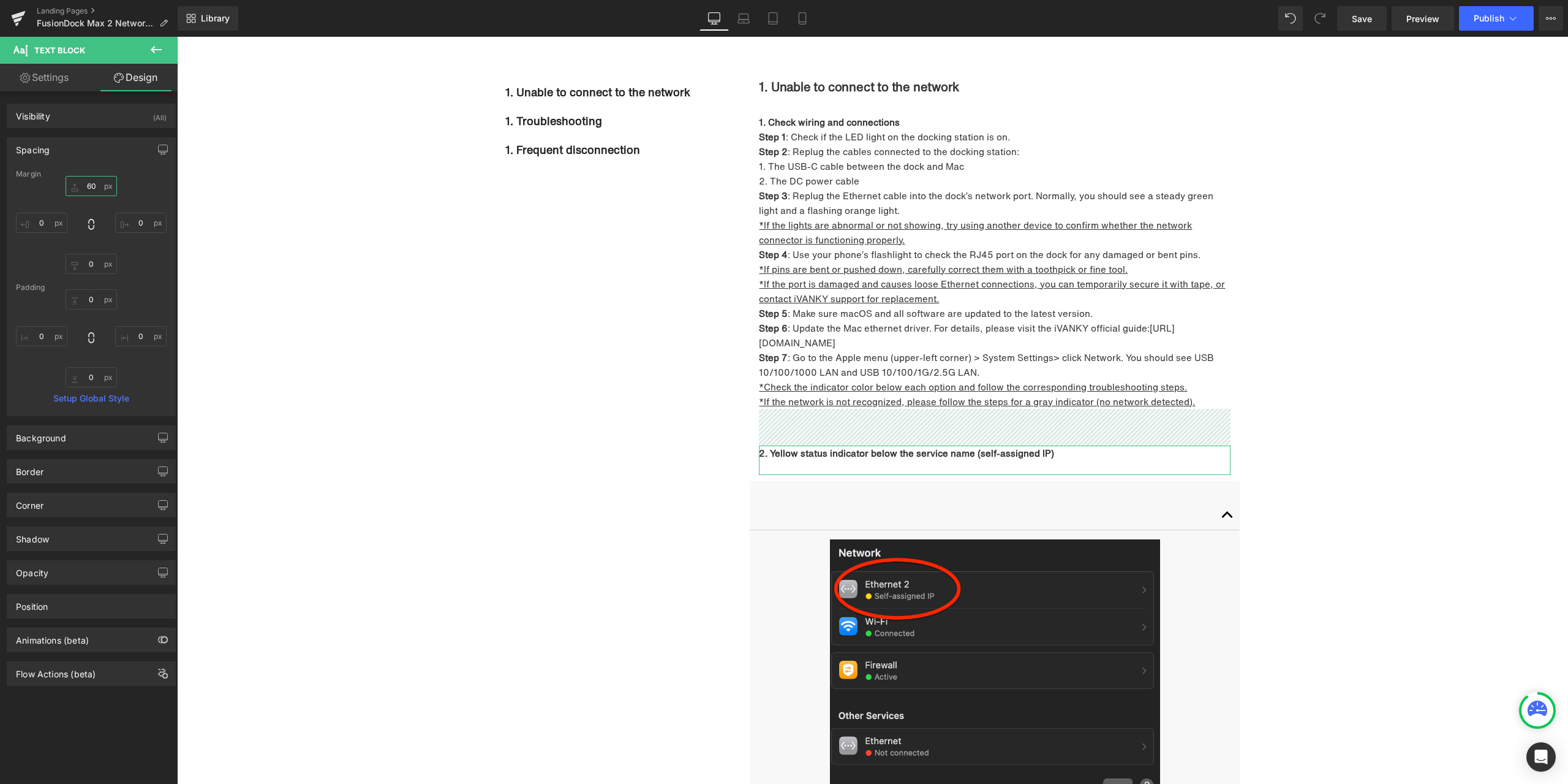
click at [87, 185] on input "60" at bounding box center [91, 186] width 52 height 20
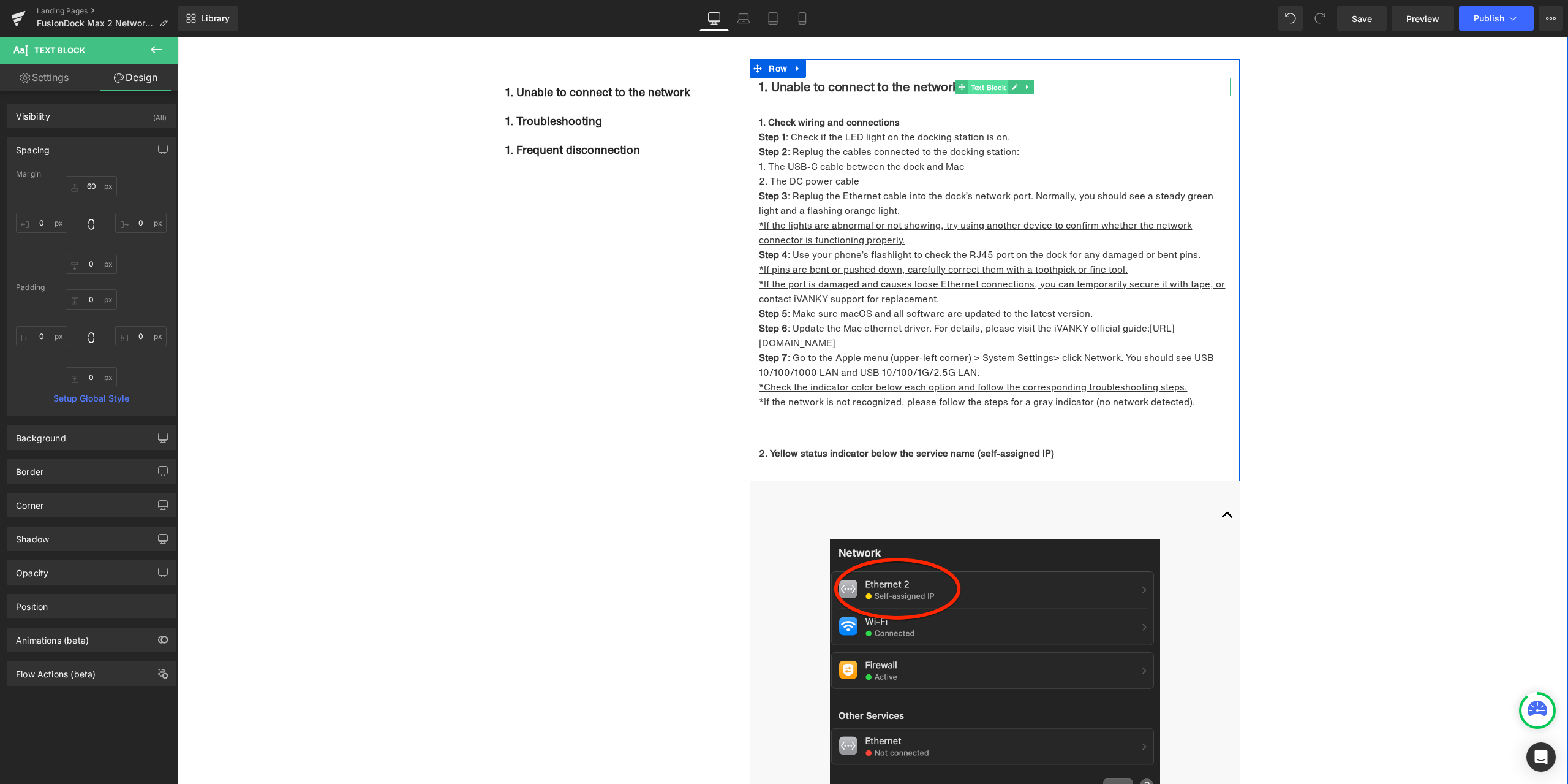
click at [975, 88] on span "Text Block" at bounding box center [989, 86] width 41 height 14
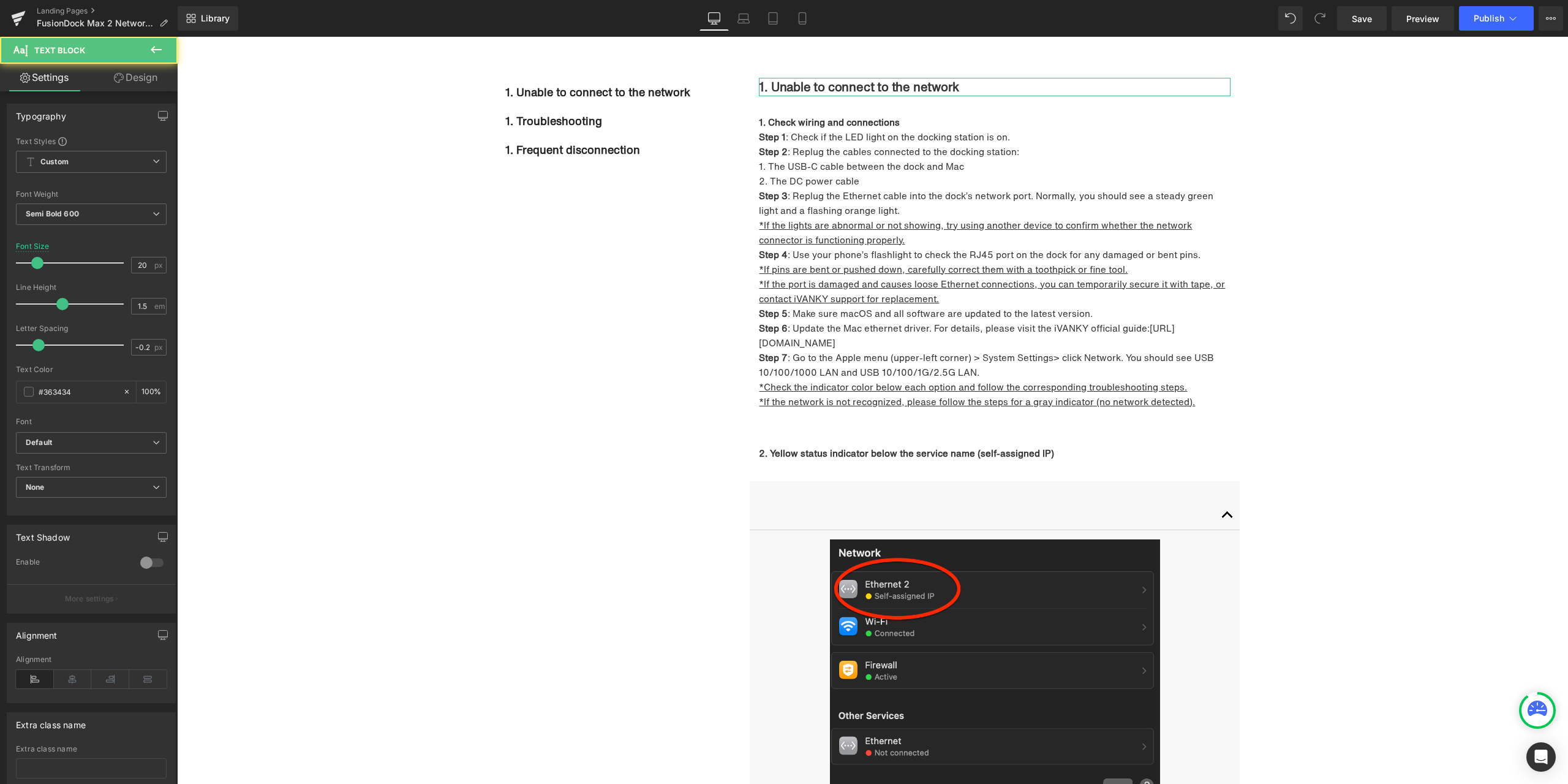
drag, startPoint x: 129, startPoint y: 88, endPoint x: 83, endPoint y: 134, distance: 65.1
click at [129, 88] on link "Design" at bounding box center [135, 77] width 89 height 28
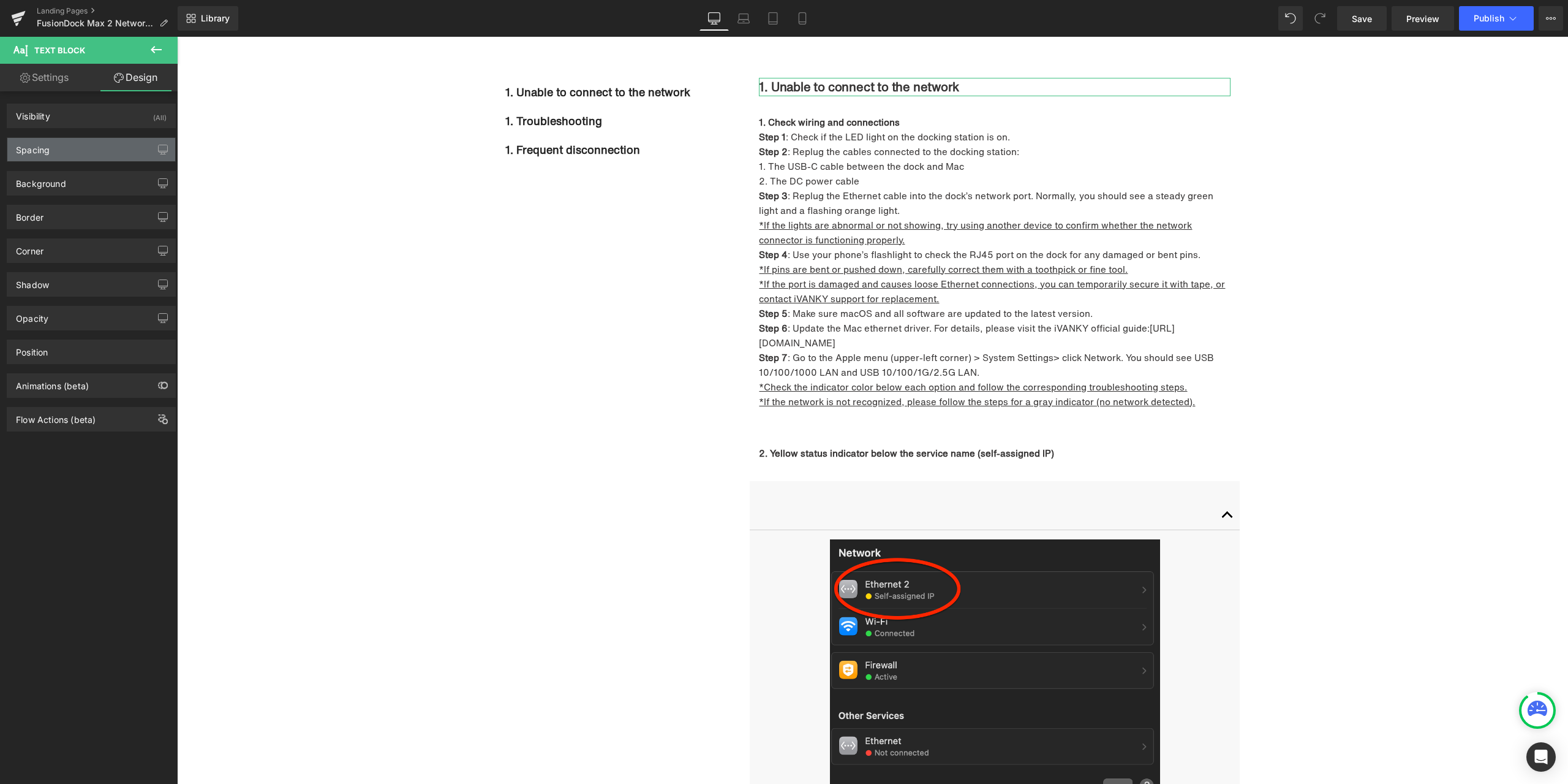
click at [74, 144] on div "Spacing" at bounding box center [91, 150] width 168 height 24
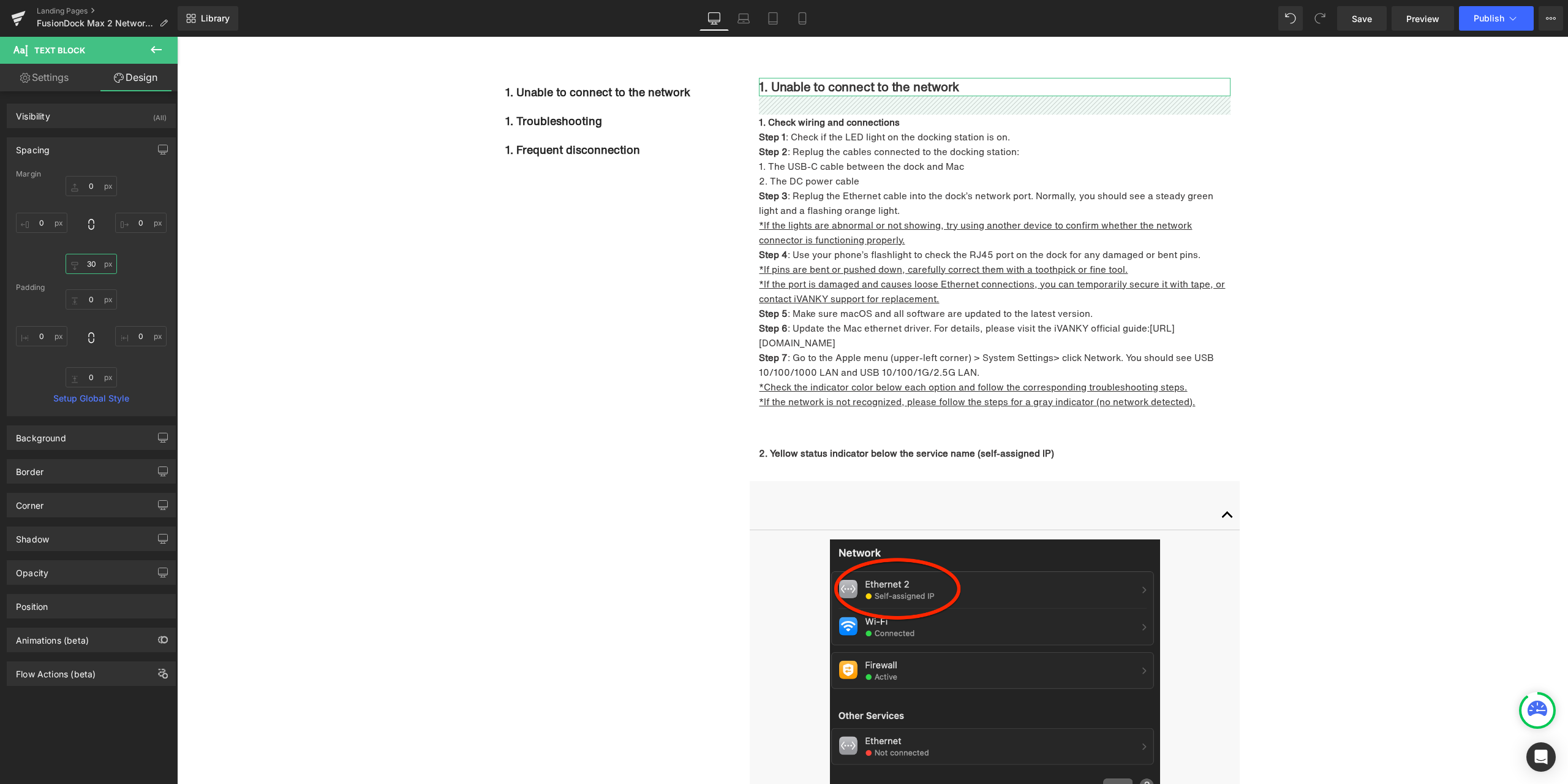
click at [92, 263] on input "text" at bounding box center [91, 264] width 52 height 20
type input "60"
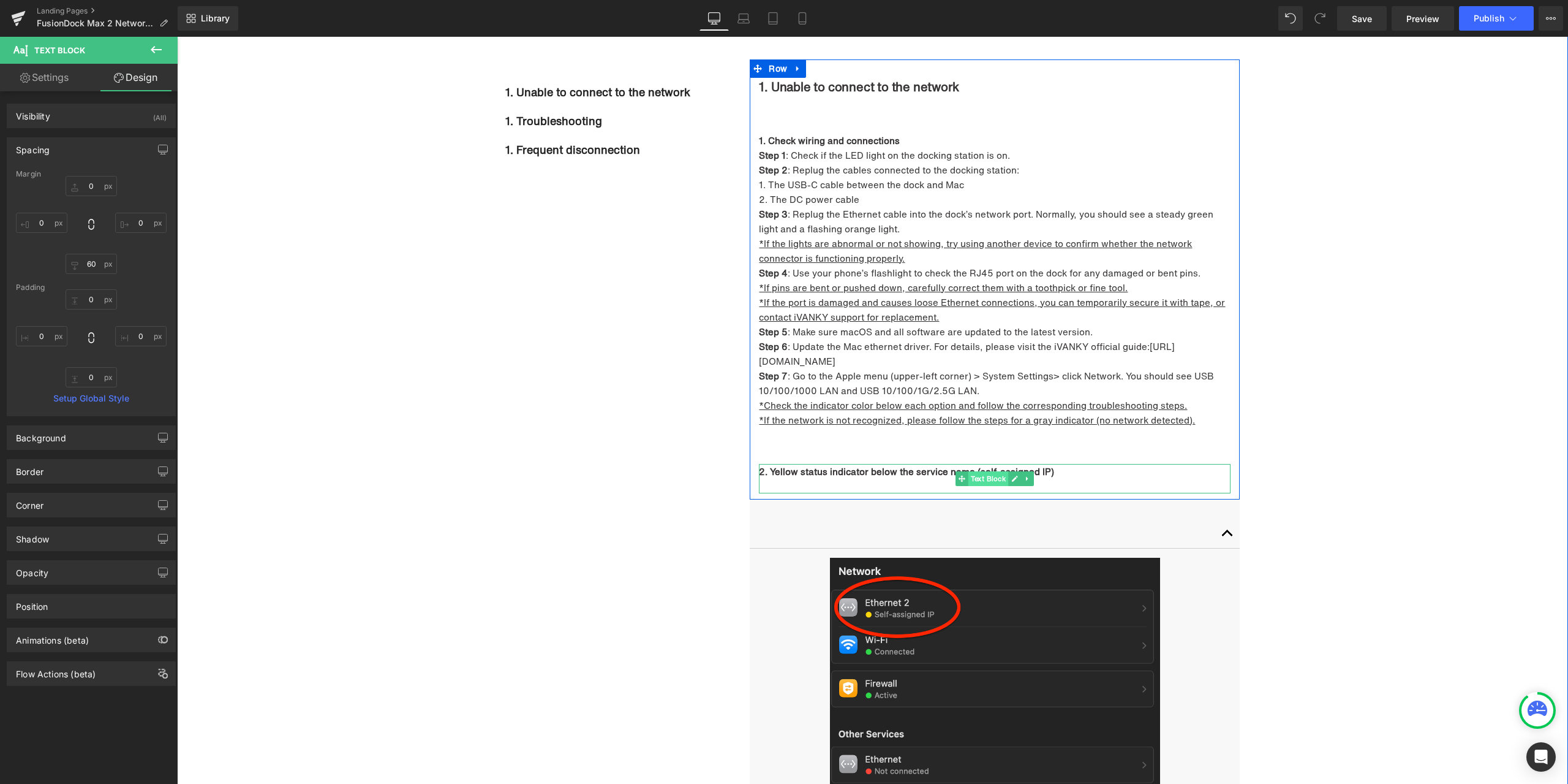
click at [986, 476] on span "Text Block" at bounding box center [989, 478] width 41 height 14
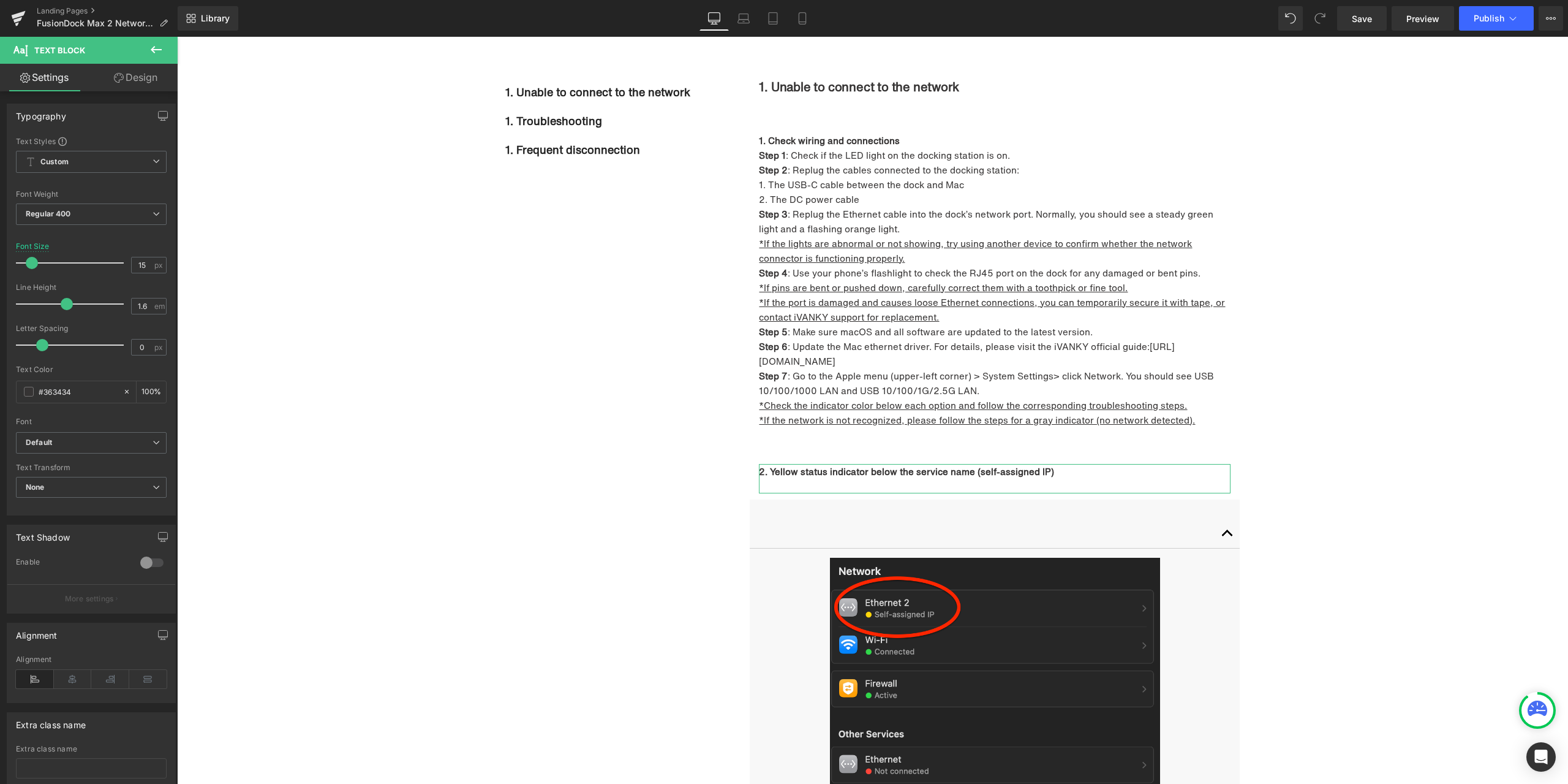
click at [144, 86] on link "Design" at bounding box center [135, 77] width 89 height 28
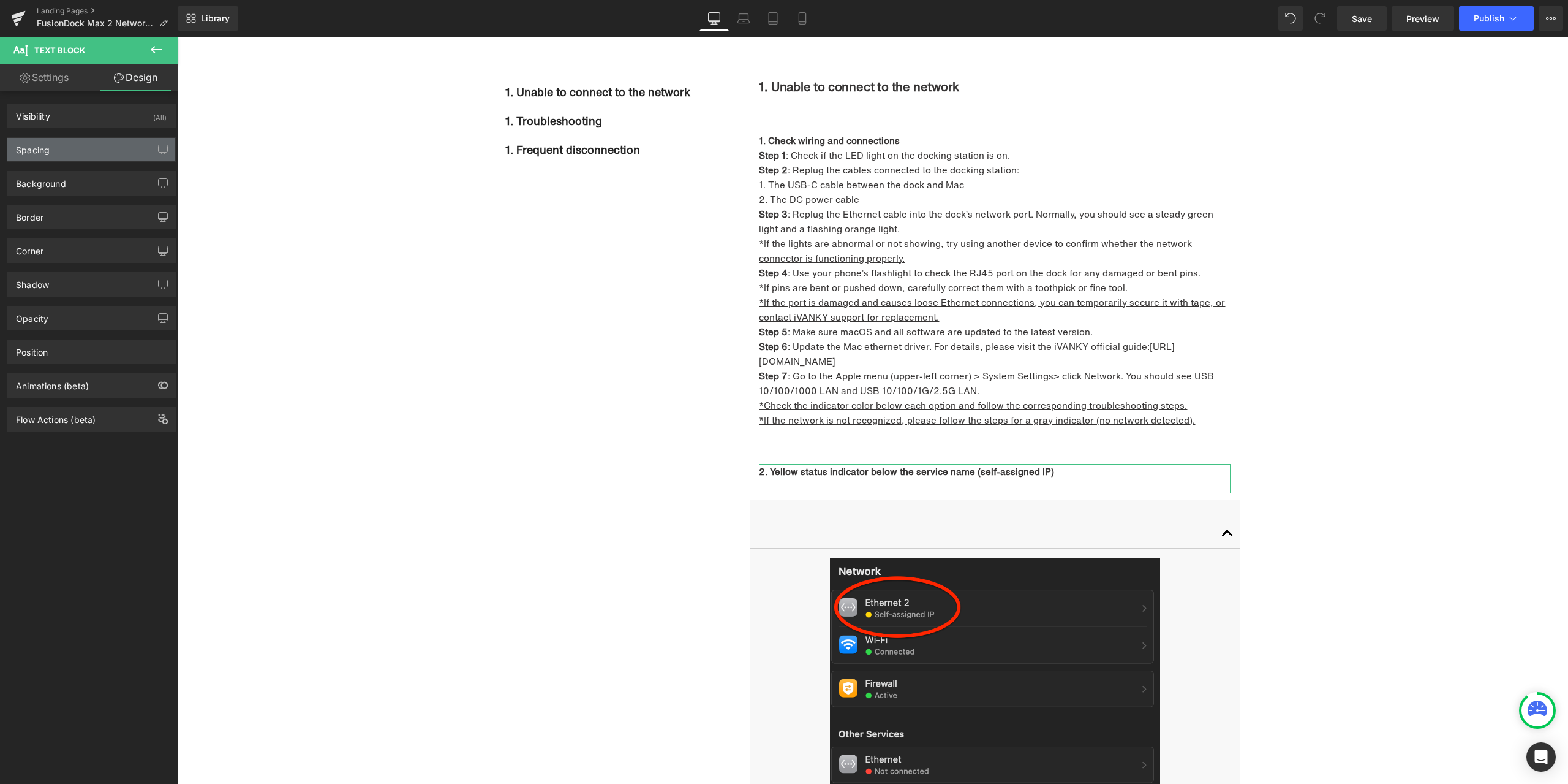
click at [73, 158] on div "Spacing" at bounding box center [91, 150] width 168 height 24
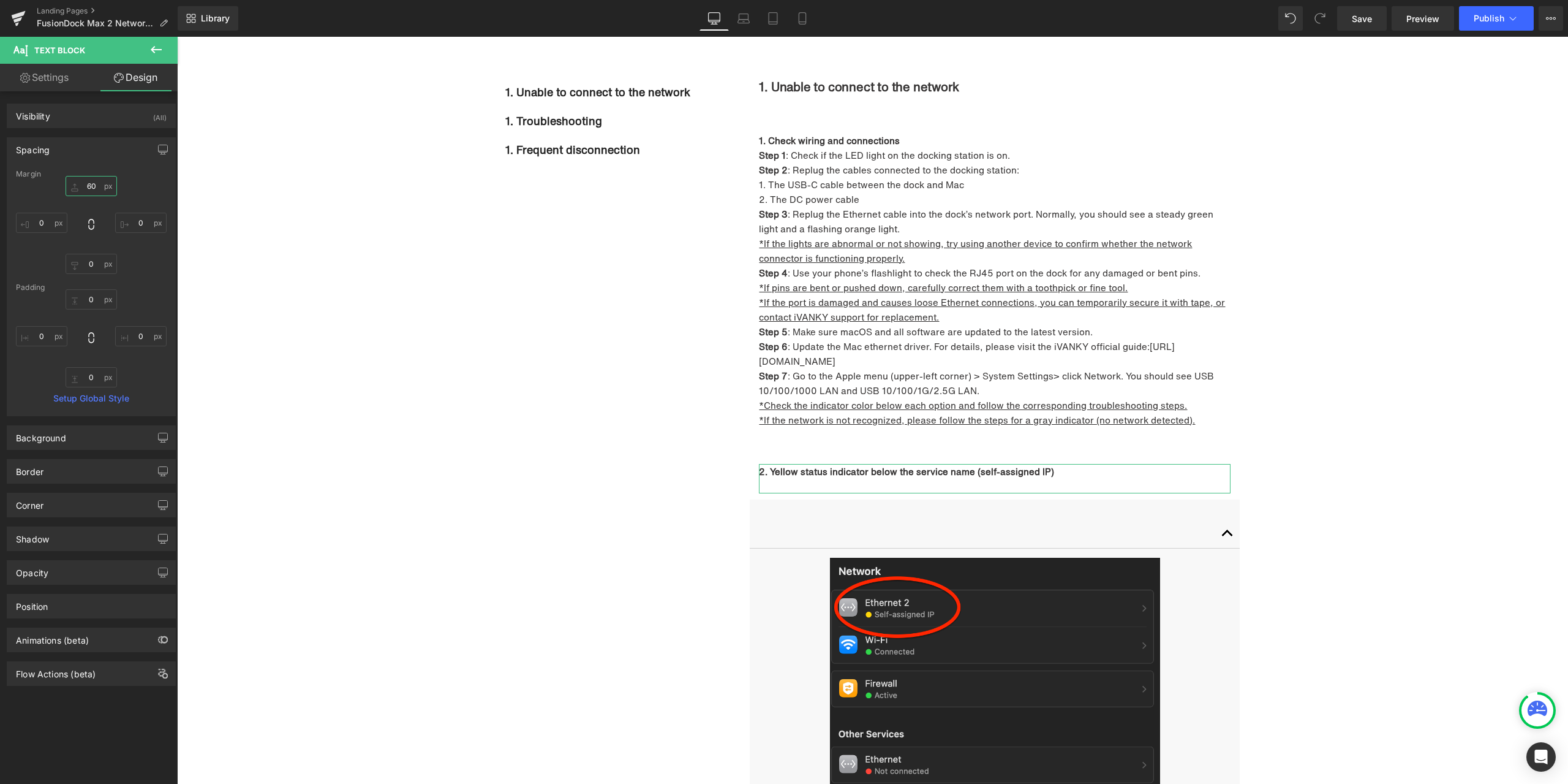
click at [94, 186] on input "60" at bounding box center [91, 186] width 52 height 20
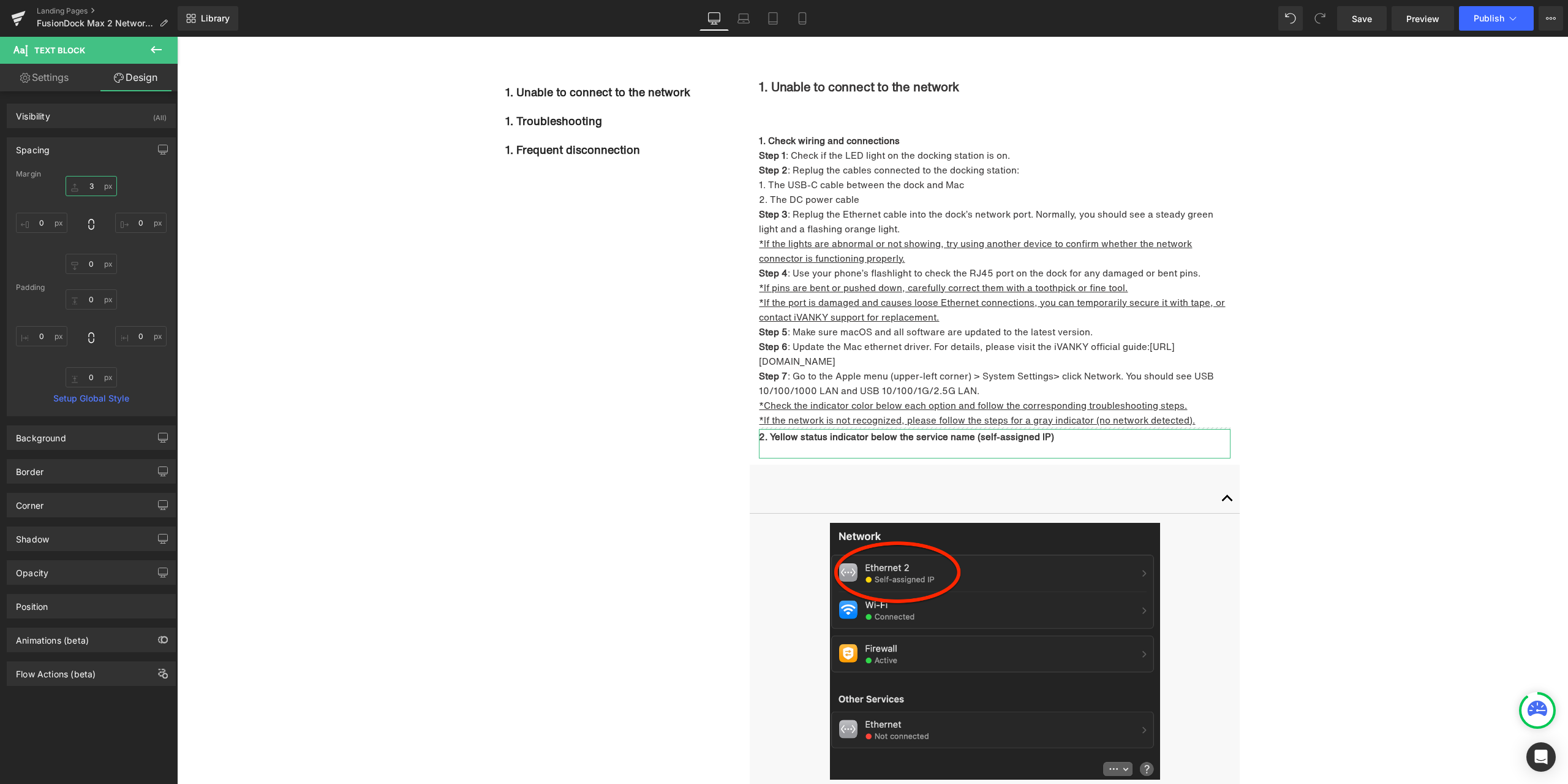
type input "30"
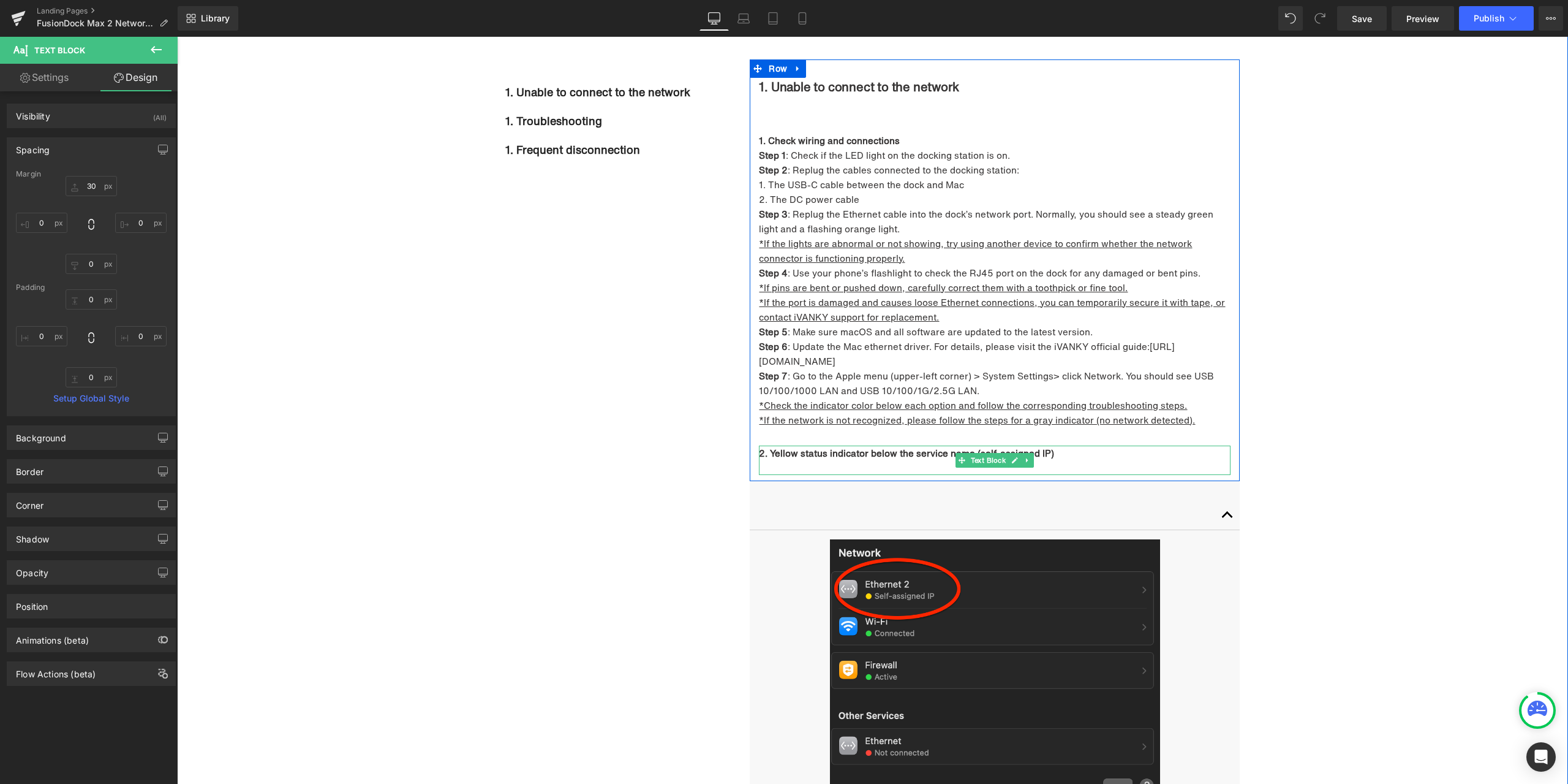
click at [1060, 455] on p "2. Yellow status indicator below the service name (self-assigned IP)" at bounding box center [995, 452] width 472 height 14
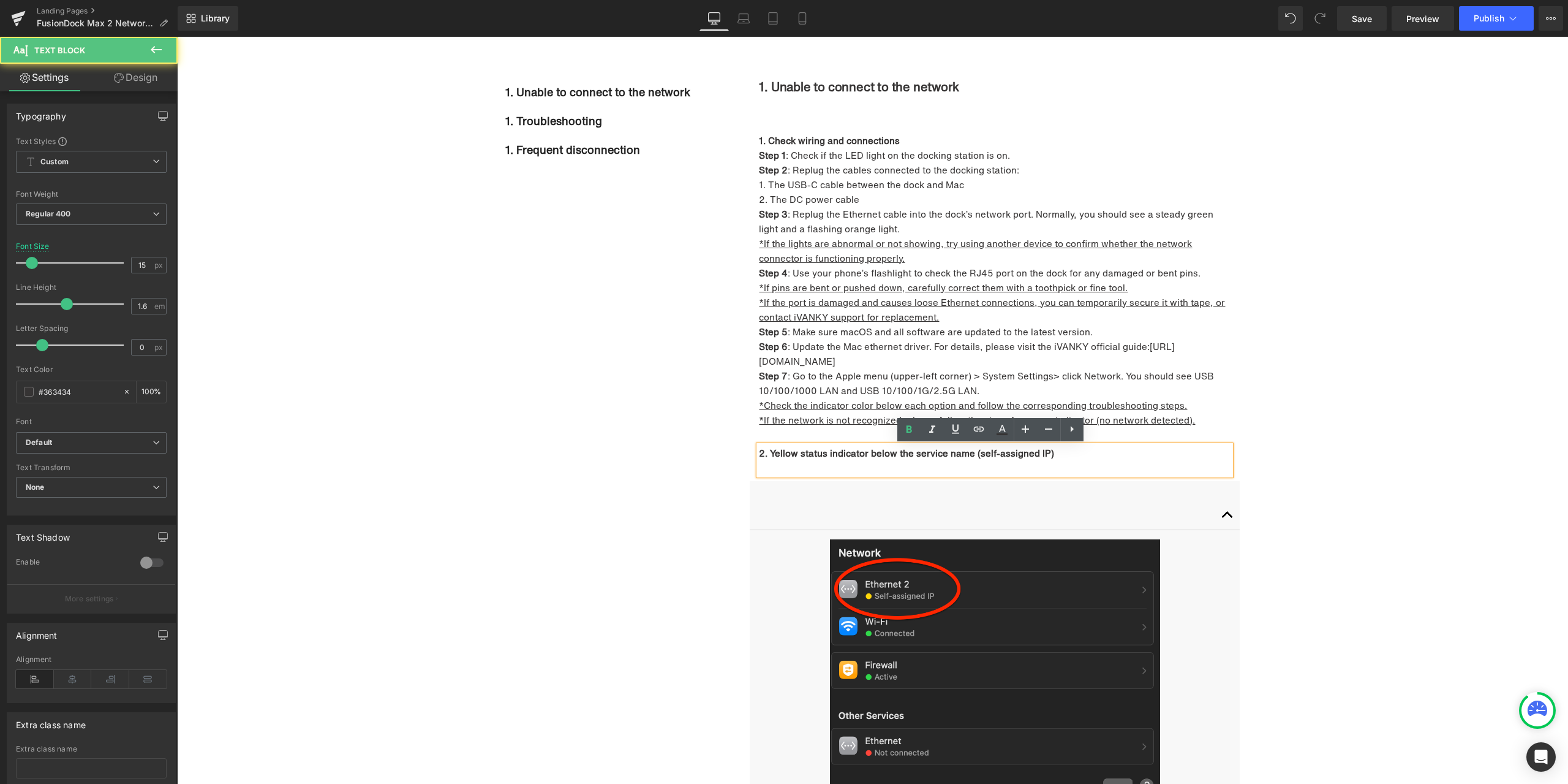
click at [1006, 463] on p at bounding box center [995, 467] width 472 height 14
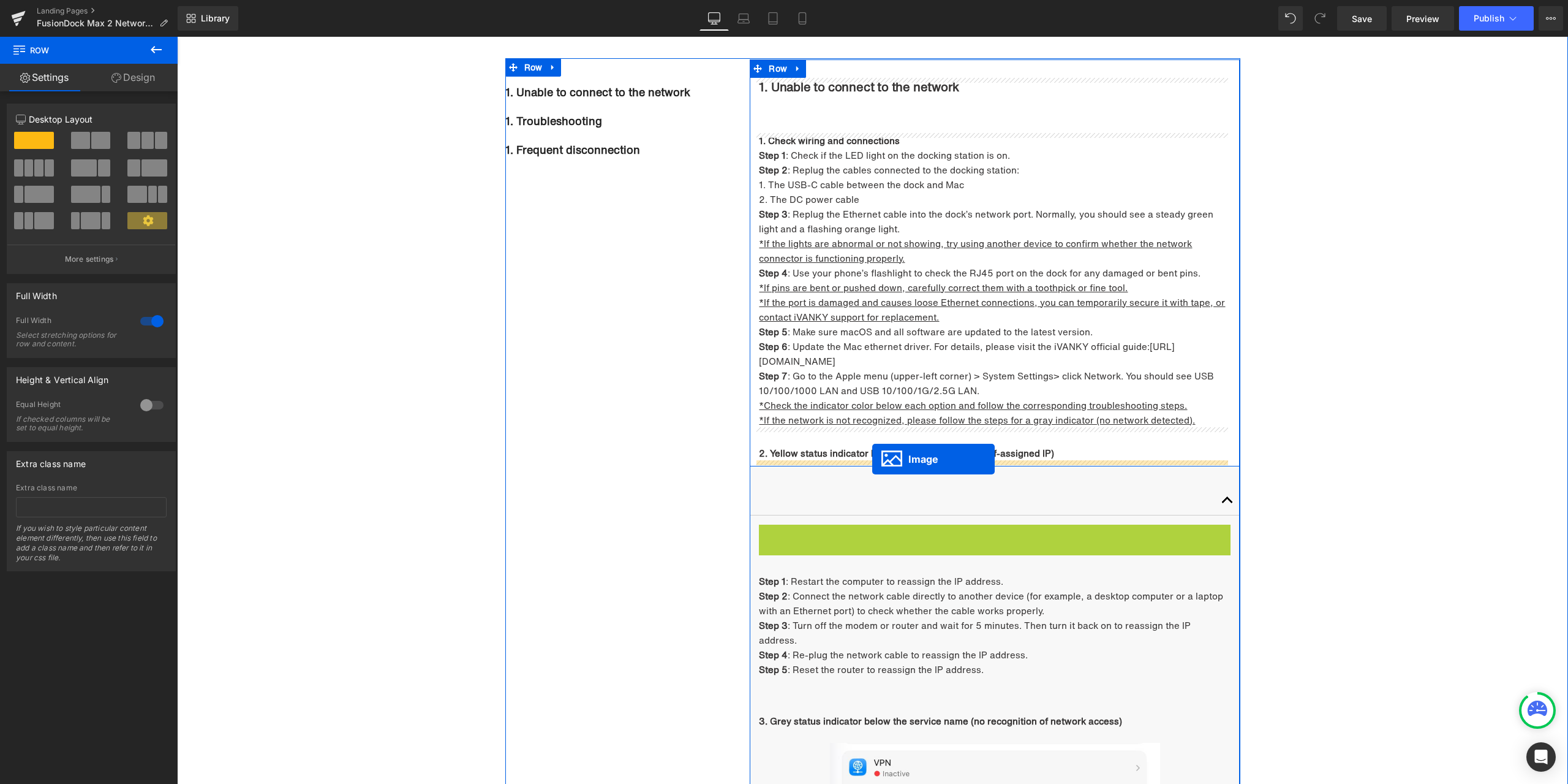
drag, startPoint x: 992, startPoint y: 651, endPoint x: 872, endPoint y: 459, distance: 226.4
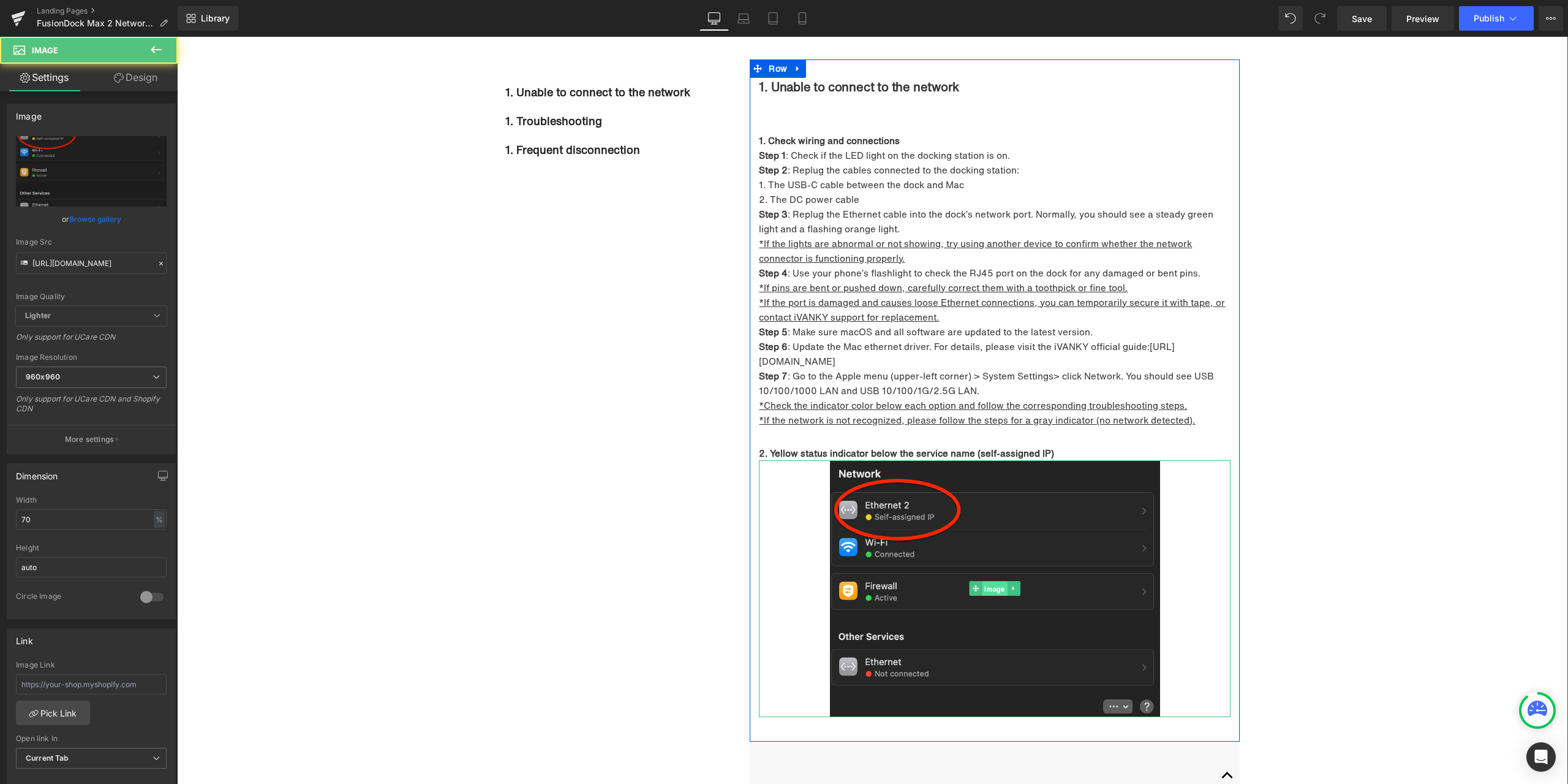
click at [992, 590] on span "Image" at bounding box center [995, 589] width 25 height 14
drag, startPoint x: 133, startPoint y: 85, endPoint x: 87, endPoint y: 129, distance: 63.7
click at [133, 85] on link "Design" at bounding box center [135, 77] width 89 height 28
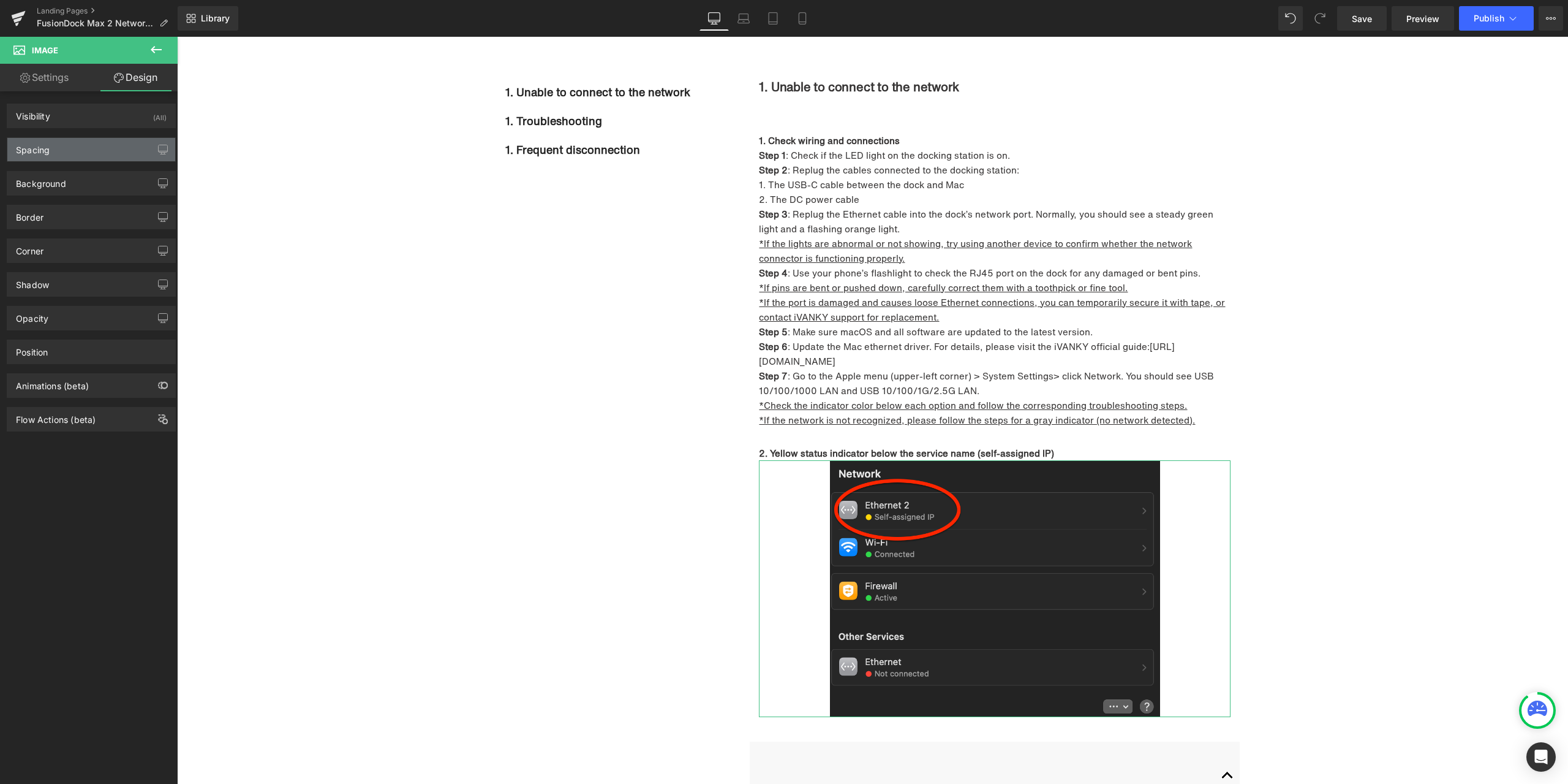
click at [70, 151] on div "Spacing" at bounding box center [91, 150] width 168 height 24
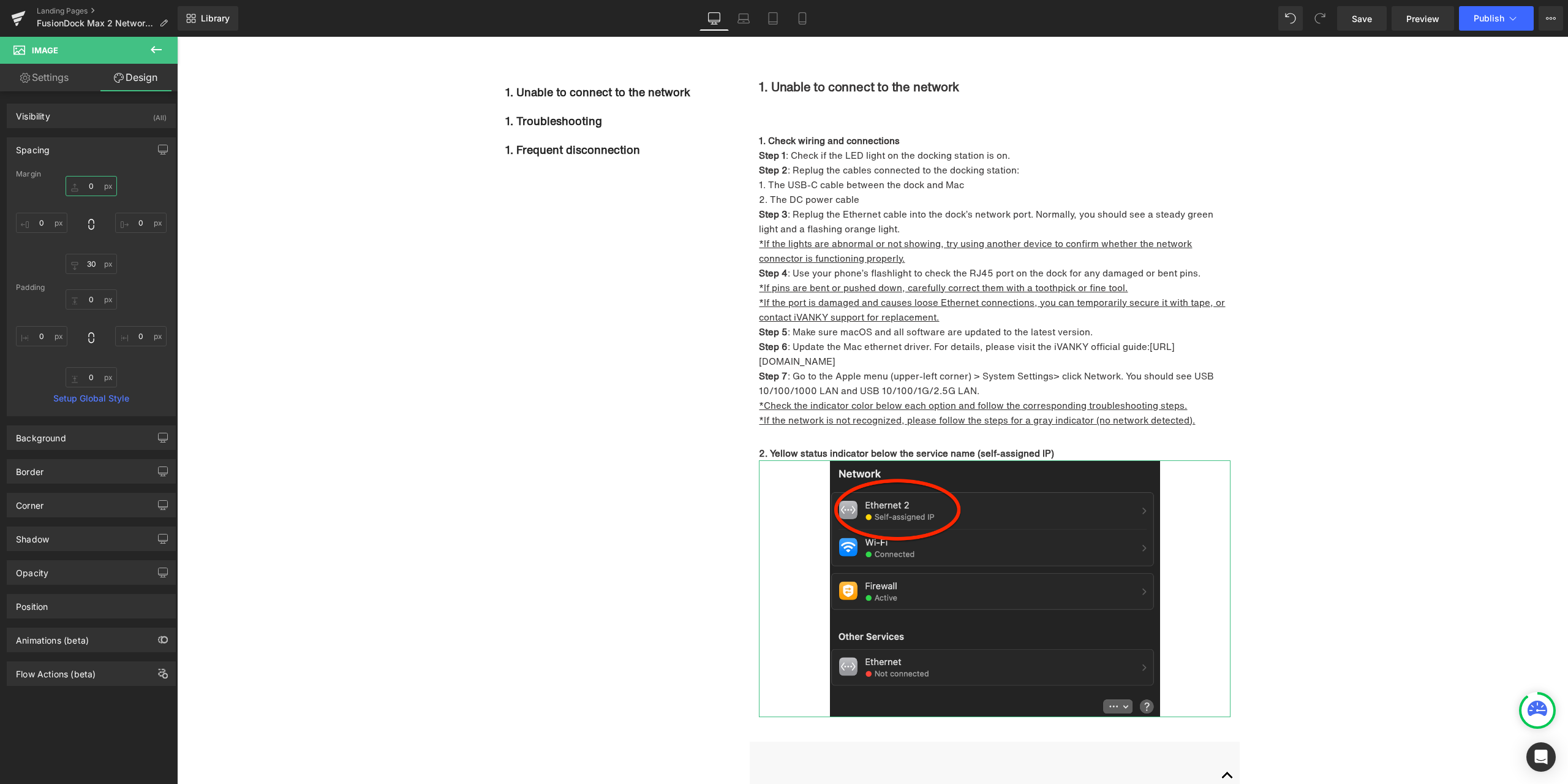
click at [95, 184] on input "text" at bounding box center [91, 186] width 52 height 20
click at [975, 449] on span "Text Block" at bounding box center [989, 452] width 41 height 14
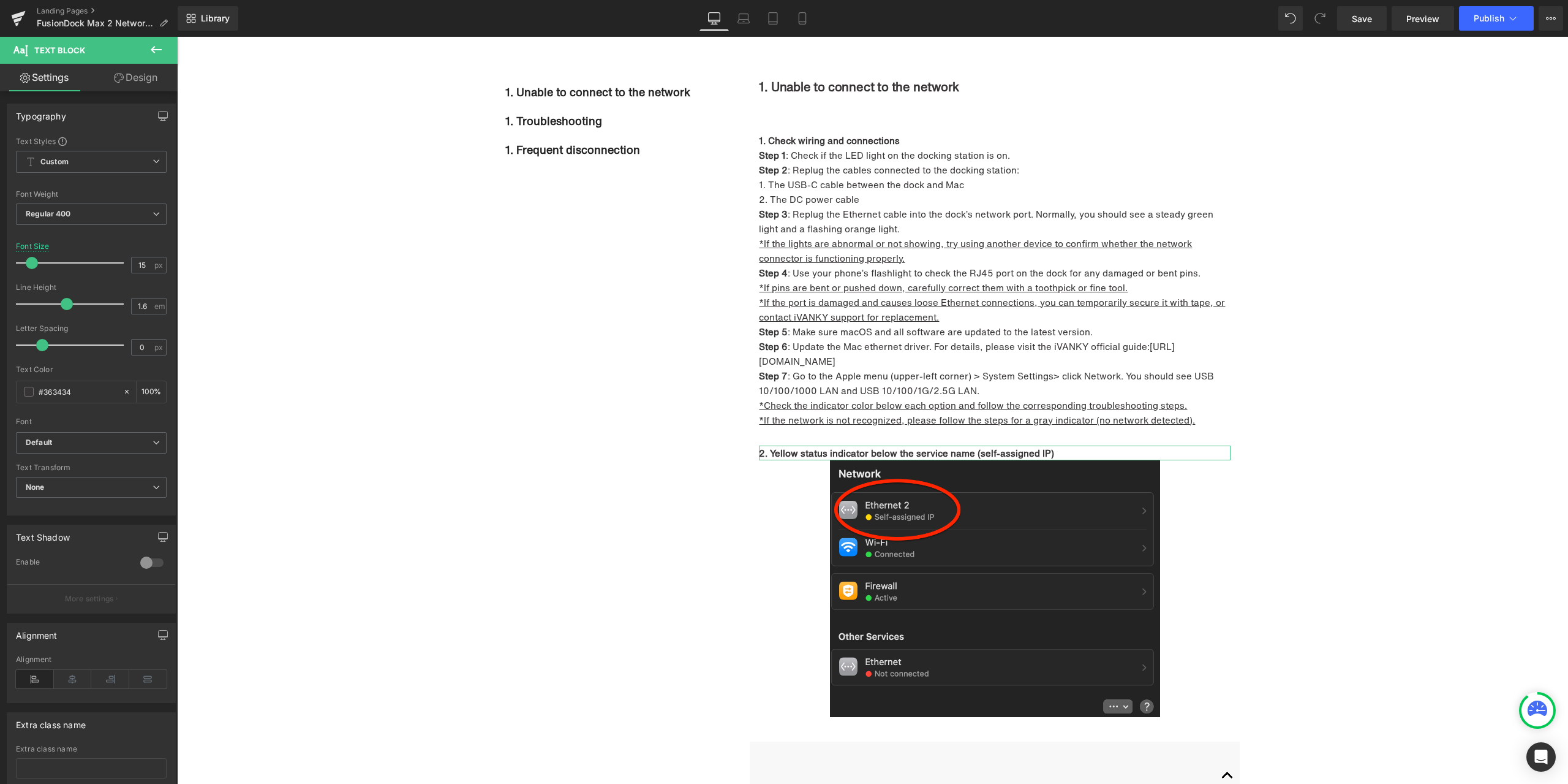
click at [132, 79] on link "Design" at bounding box center [135, 77] width 89 height 28
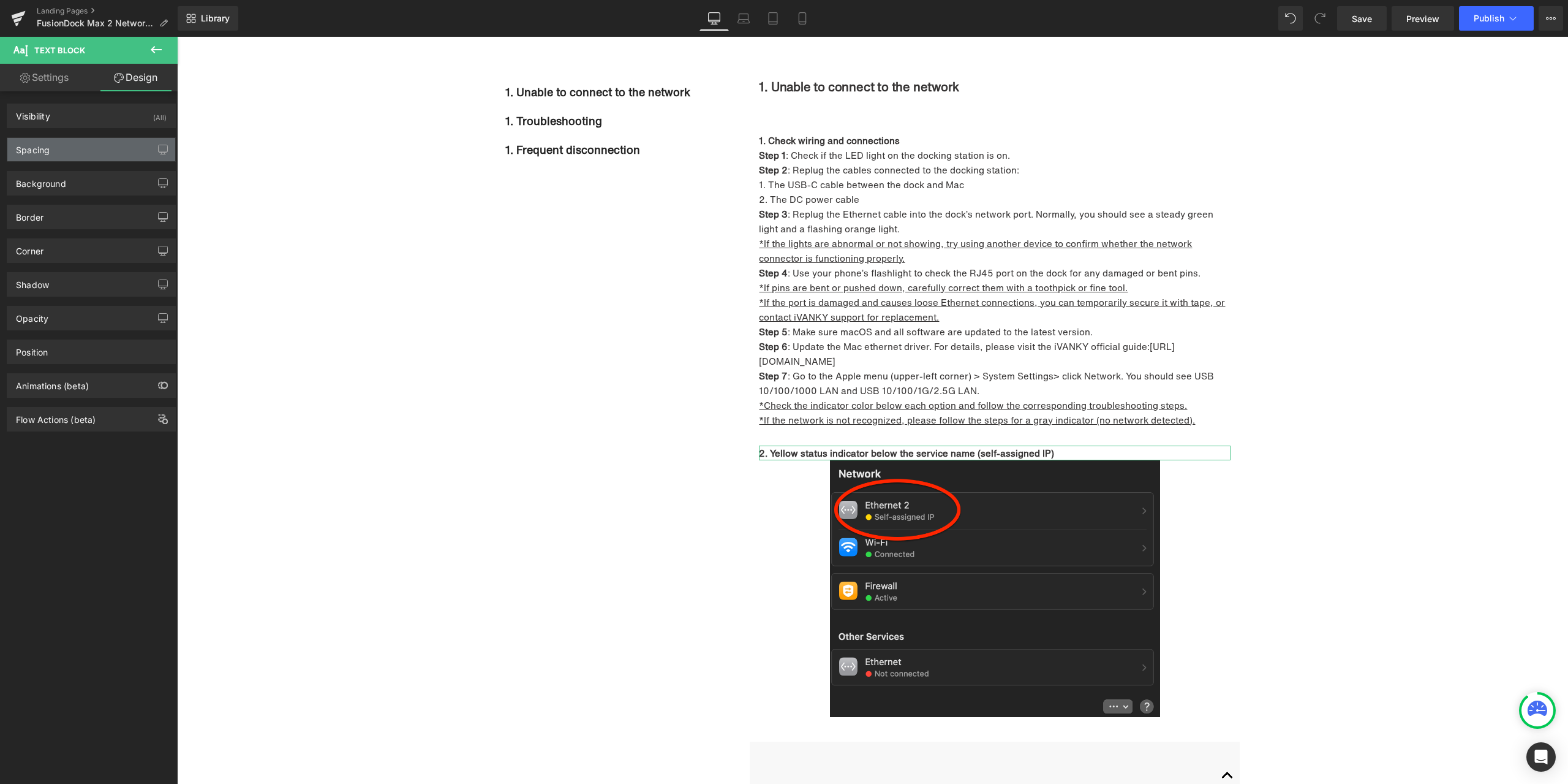
click at [107, 154] on div "Spacing" at bounding box center [91, 150] width 168 height 24
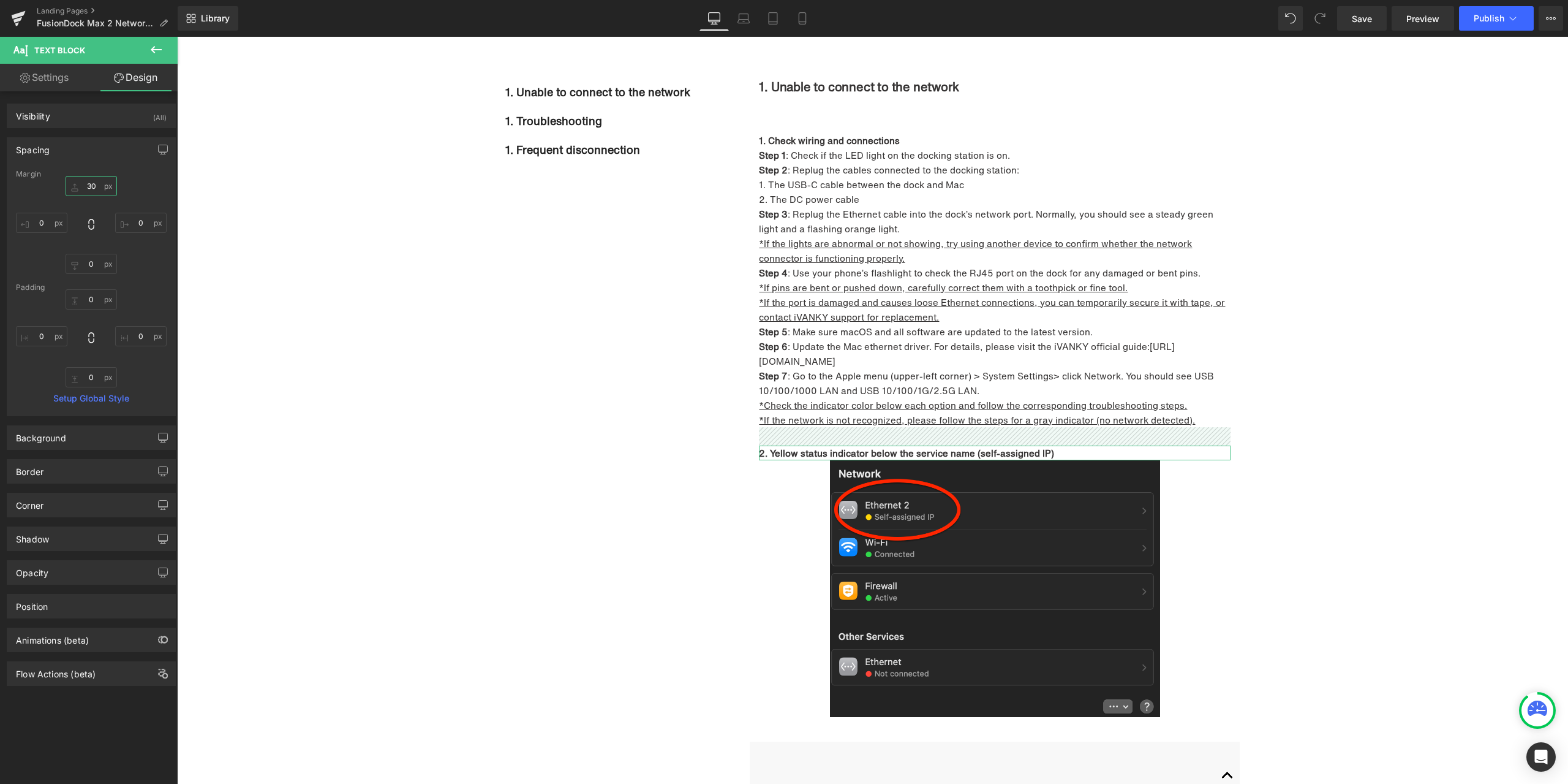
click at [96, 188] on input "30" at bounding box center [91, 186] width 52 height 20
click at [105, 266] on input "0" at bounding box center [91, 264] width 52 height 20
type input "30"
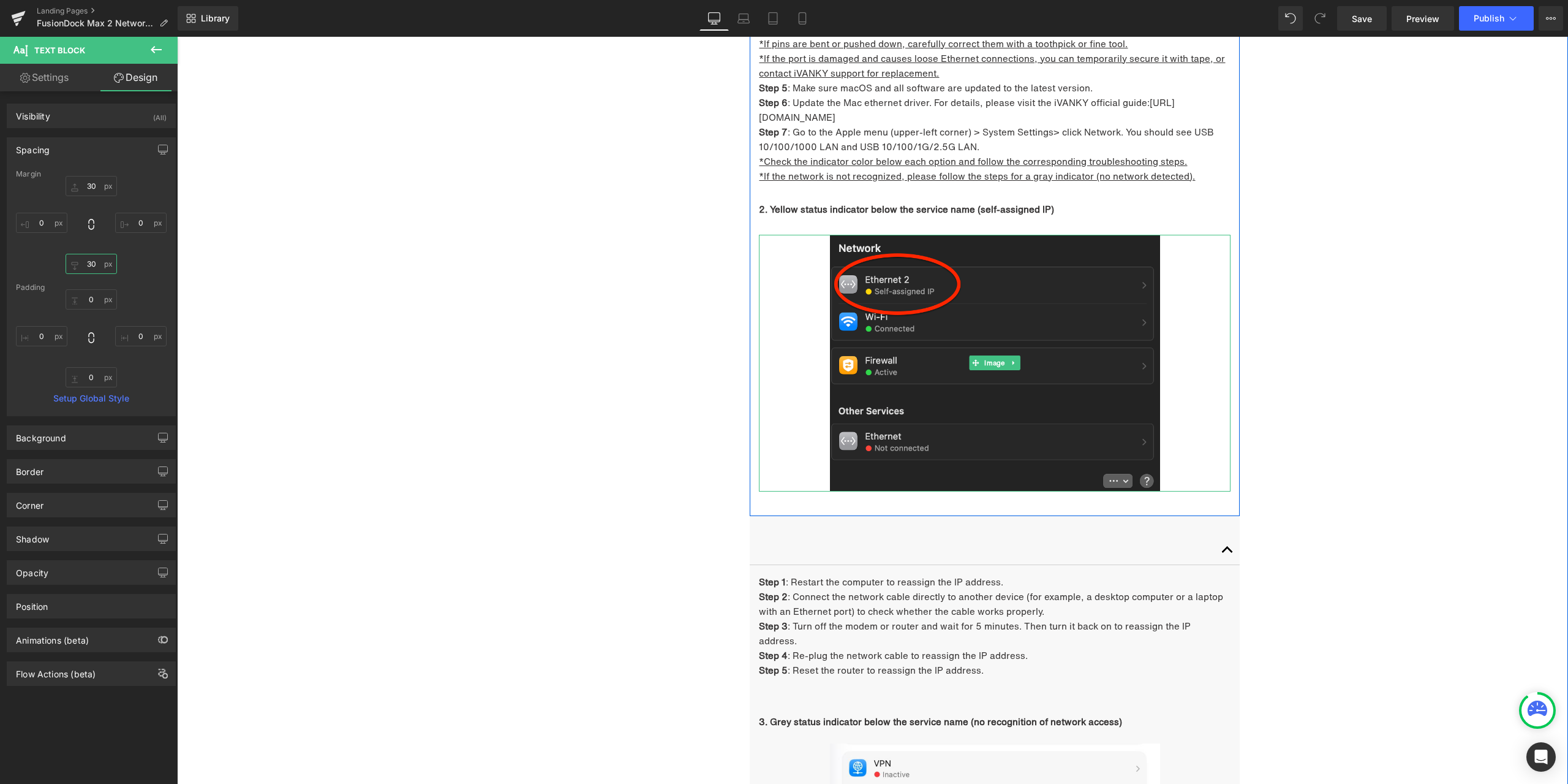
scroll to position [751, 0]
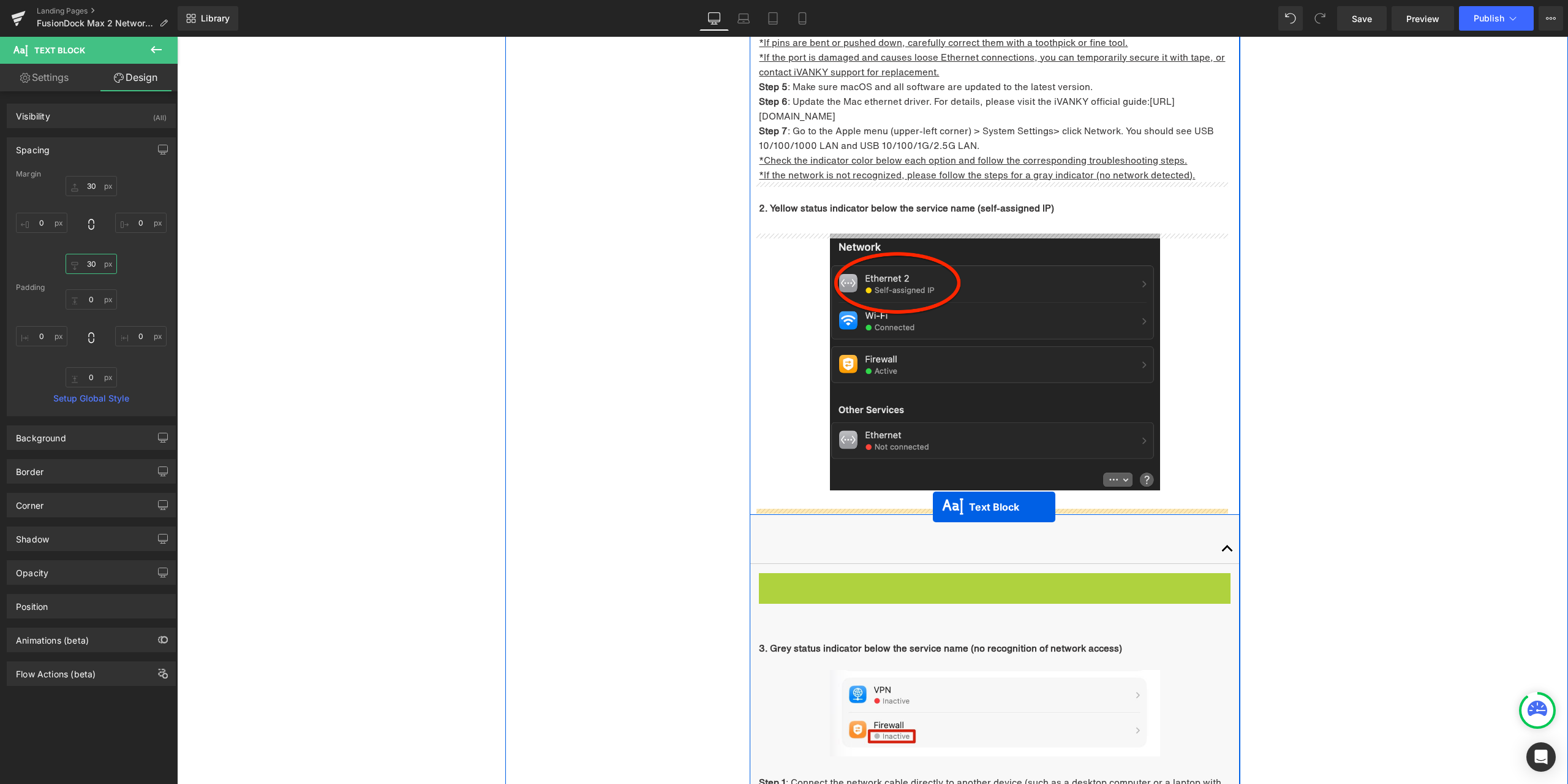
drag, startPoint x: 975, startPoint y: 609, endPoint x: 933, endPoint y: 507, distance: 110.3
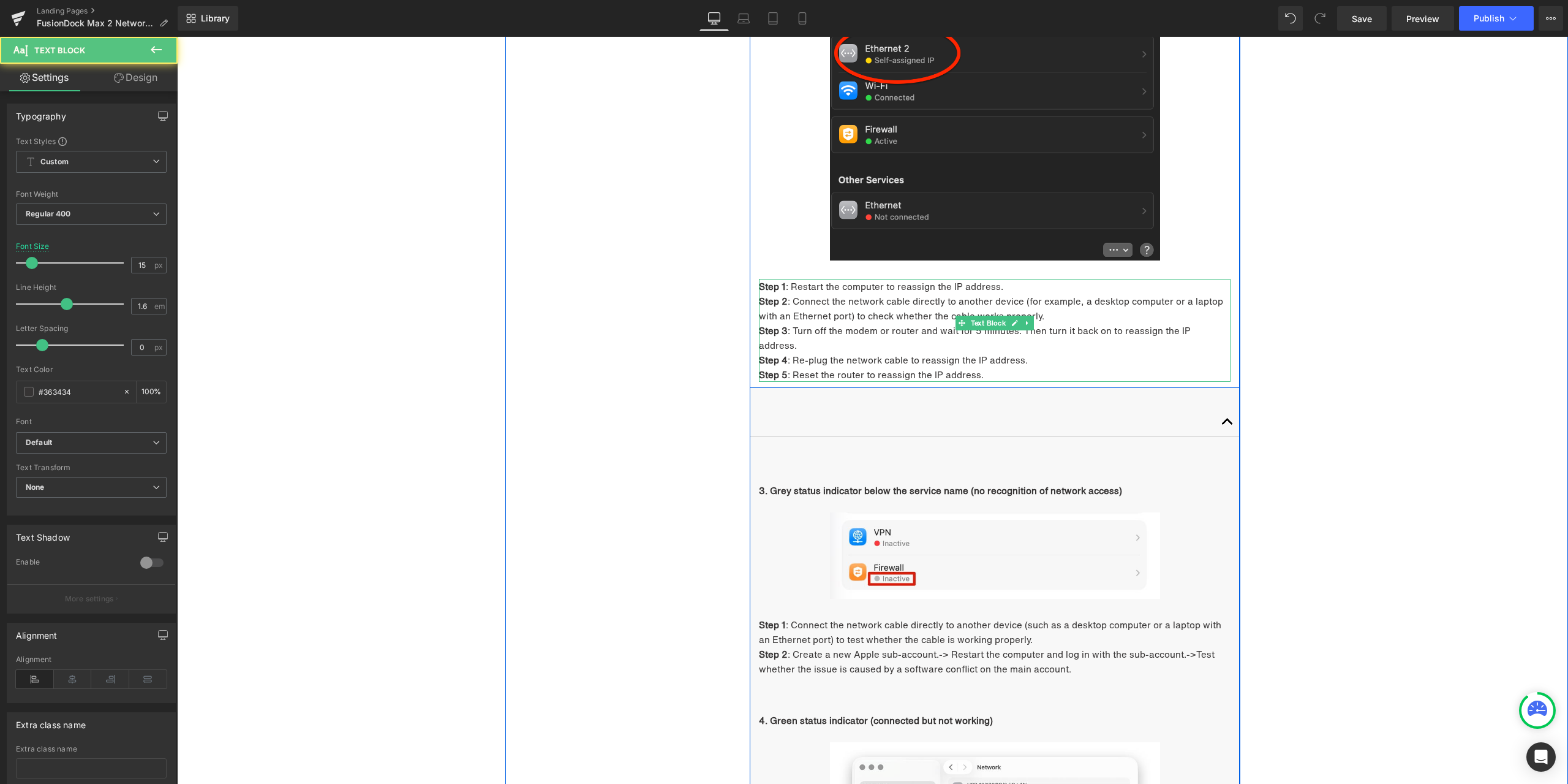
scroll to position [996, 0]
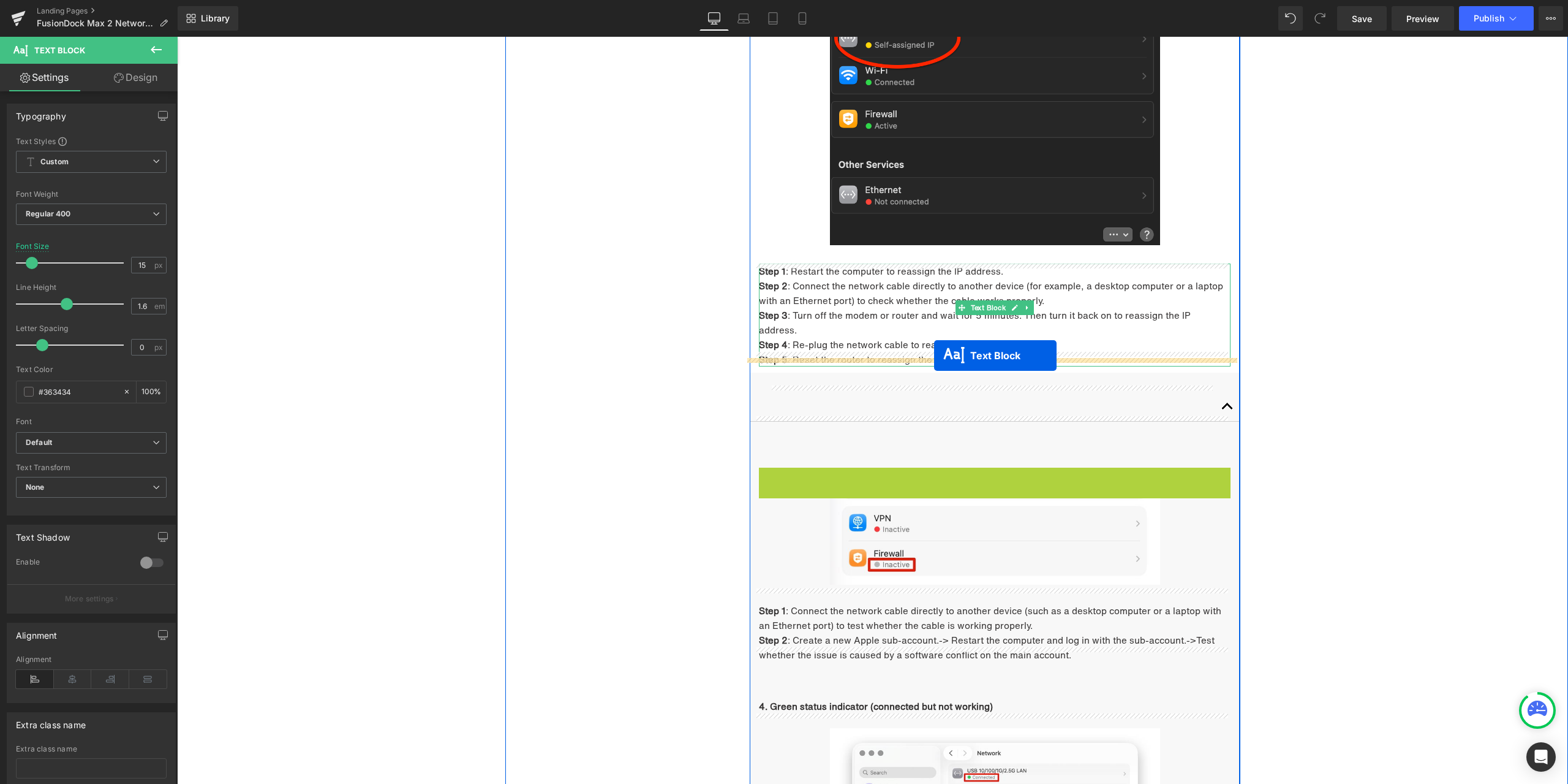
drag, startPoint x: 993, startPoint y: 468, endPoint x: 934, endPoint y: 355, distance: 127.5
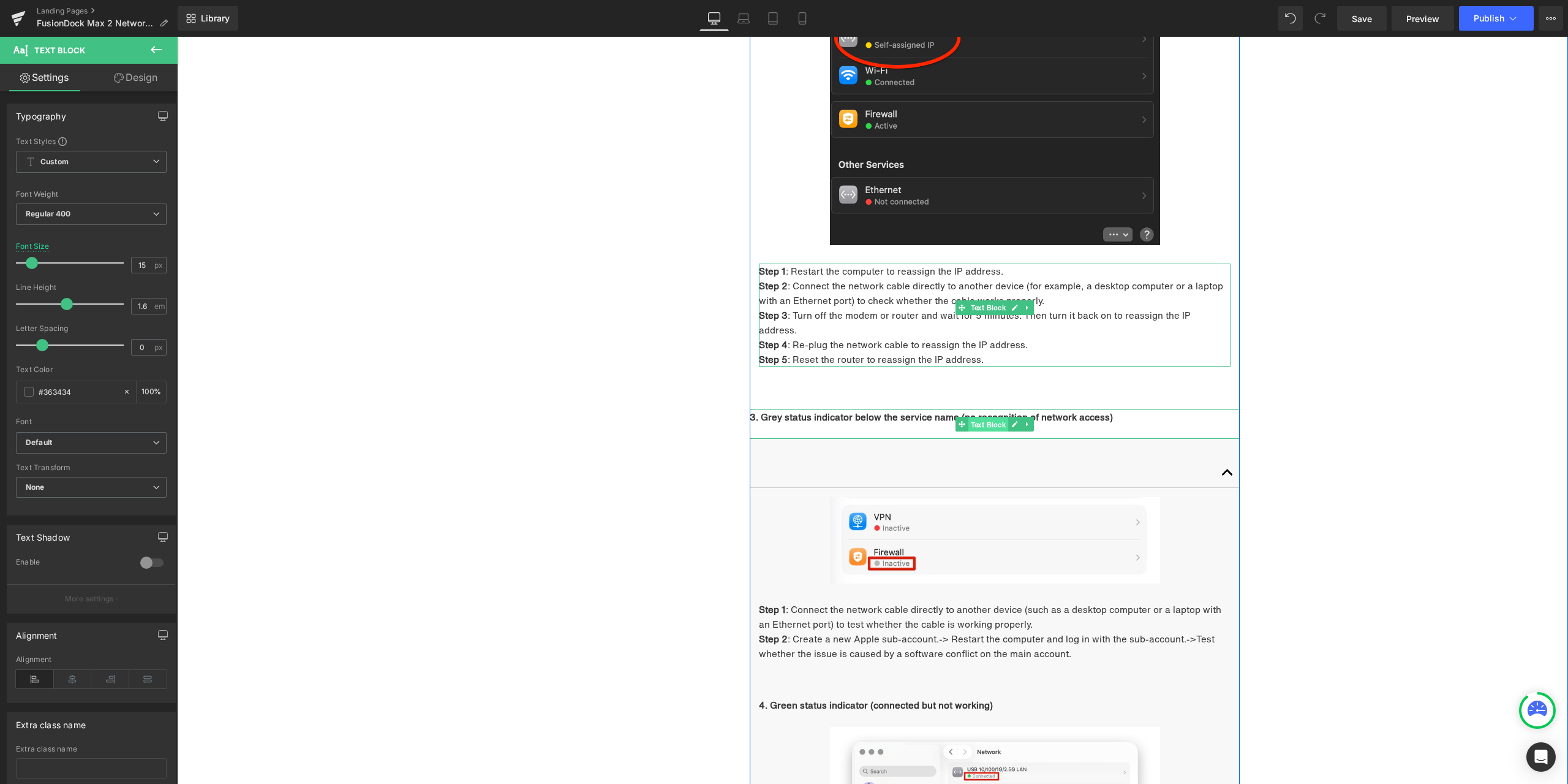
click at [971, 417] on span "Text Block" at bounding box center [989, 424] width 41 height 14
click at [134, 87] on link "Design" at bounding box center [135, 77] width 89 height 28
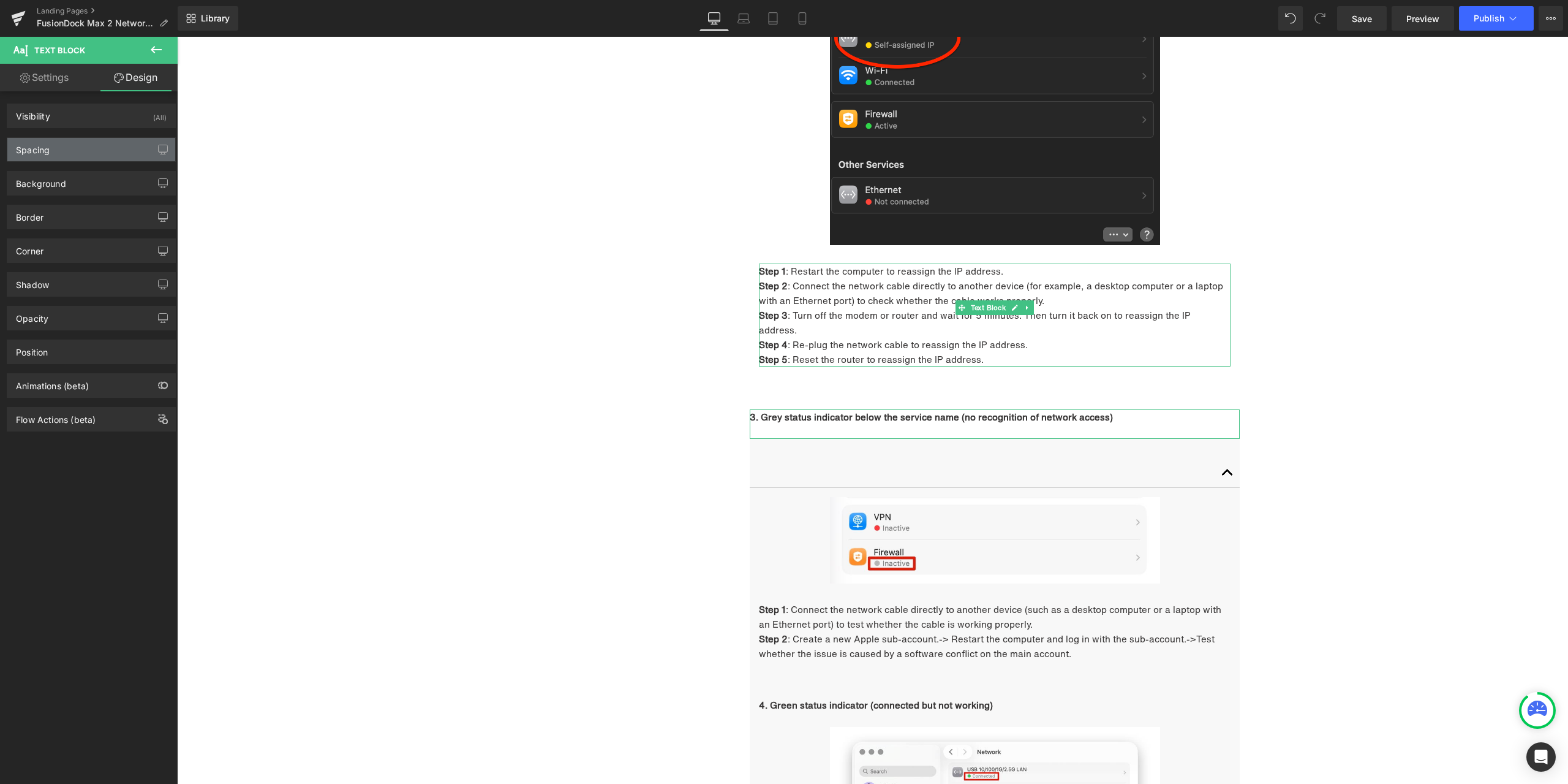
click at [90, 153] on div "Spacing" at bounding box center [91, 150] width 168 height 24
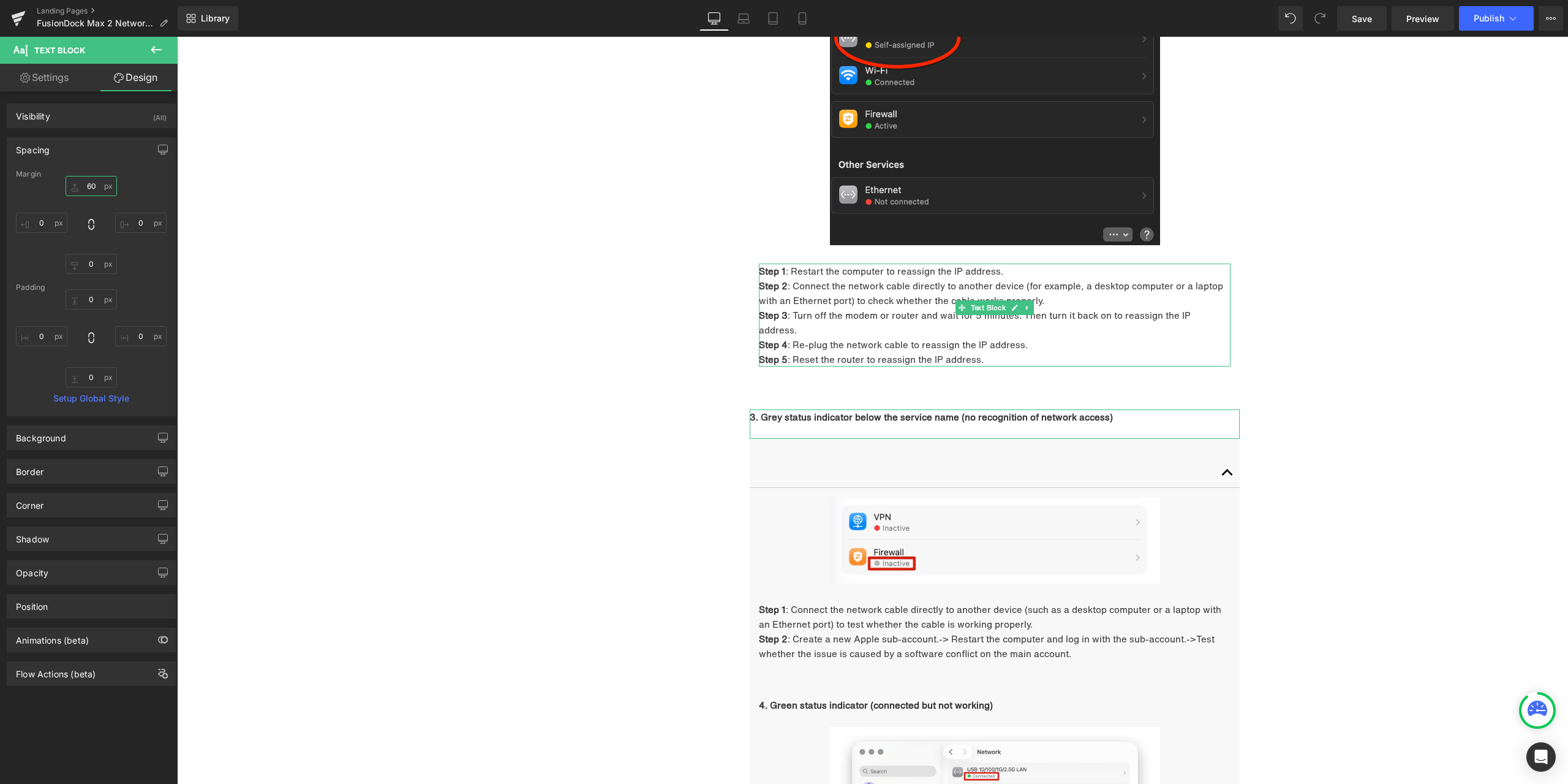
click at [100, 184] on input "60" at bounding box center [91, 186] width 52 height 20
type input "0"
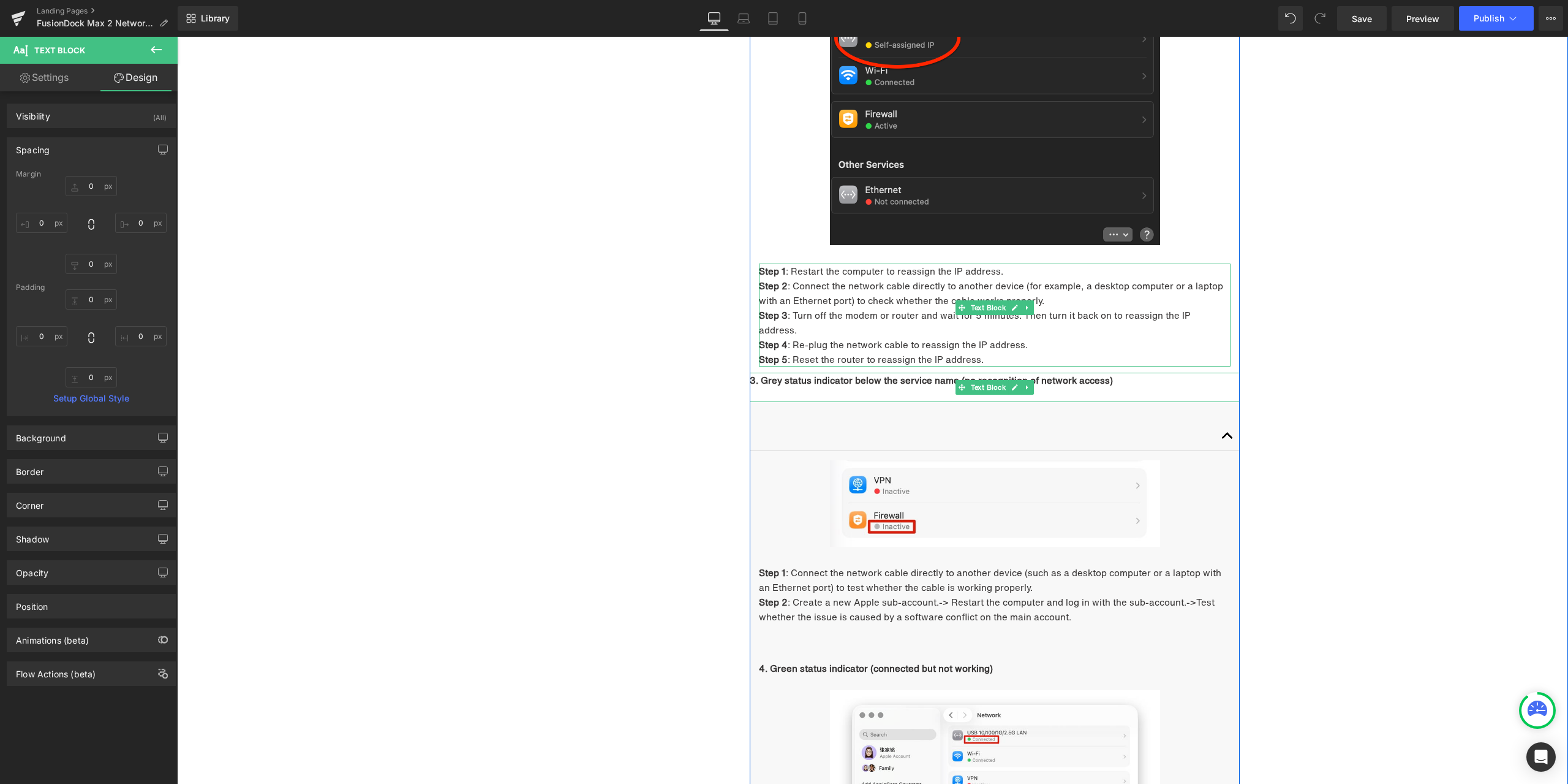
click at [1123, 373] on p "3. Grey status indicator below the service name (no recognition of network acce…" at bounding box center [995, 380] width 490 height 14
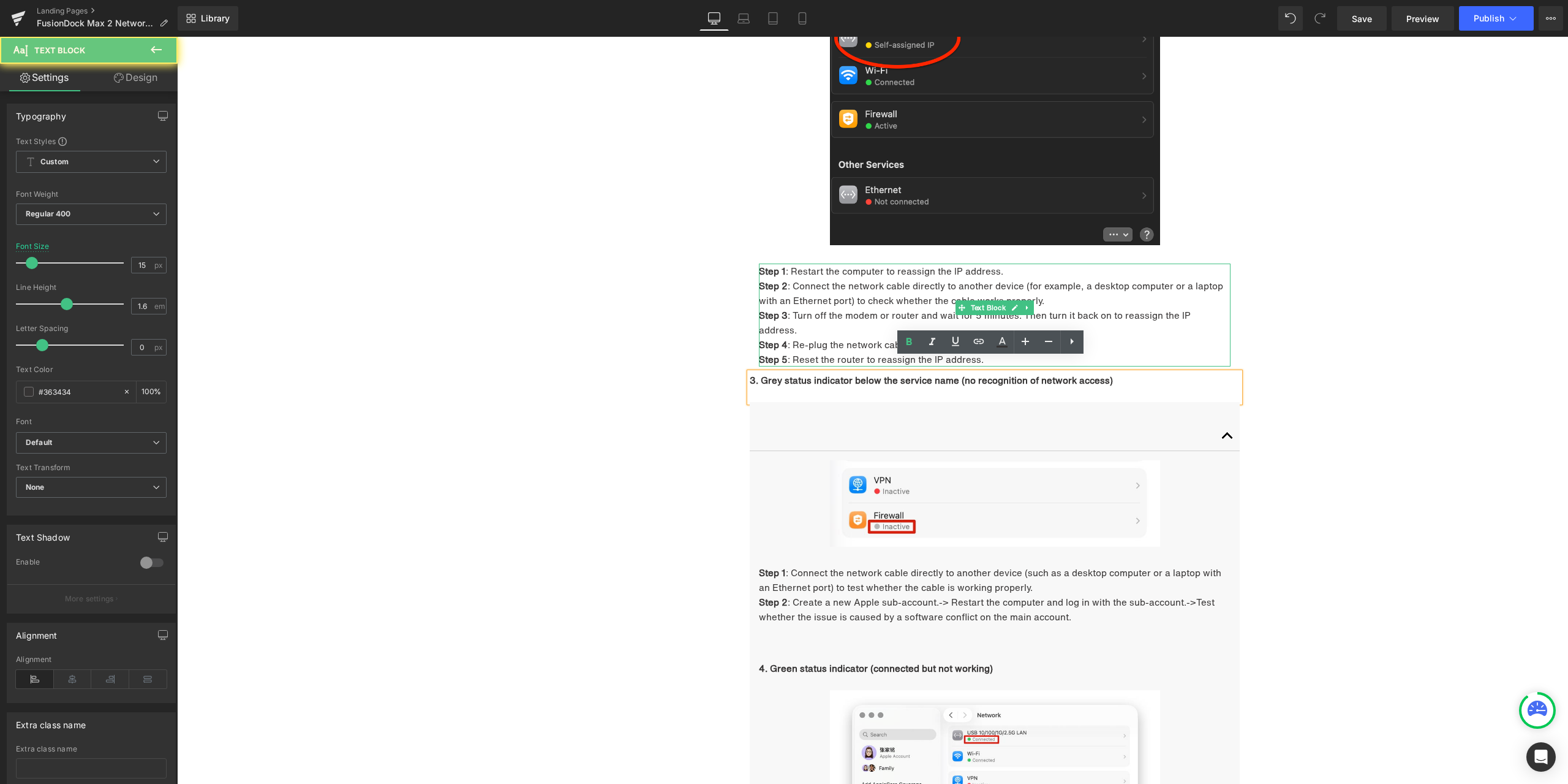
click at [1116, 387] on p at bounding box center [995, 394] width 490 height 14
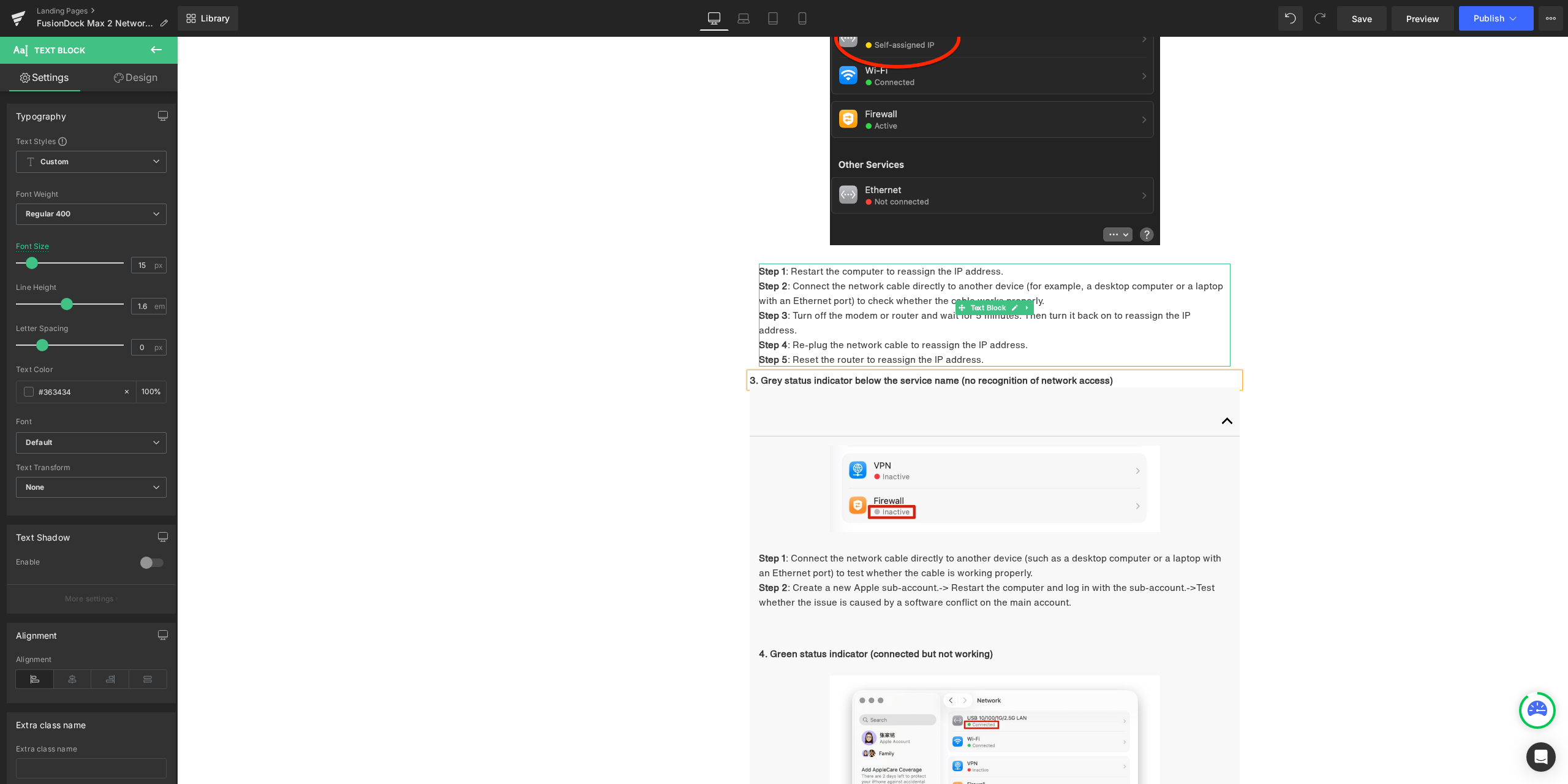
click at [1427, 351] on div "1. Unable to connect to the network Heading 1. Troubleshooting Heading 1. Frequ…" at bounding box center [872, 489] width 1391 height 1842
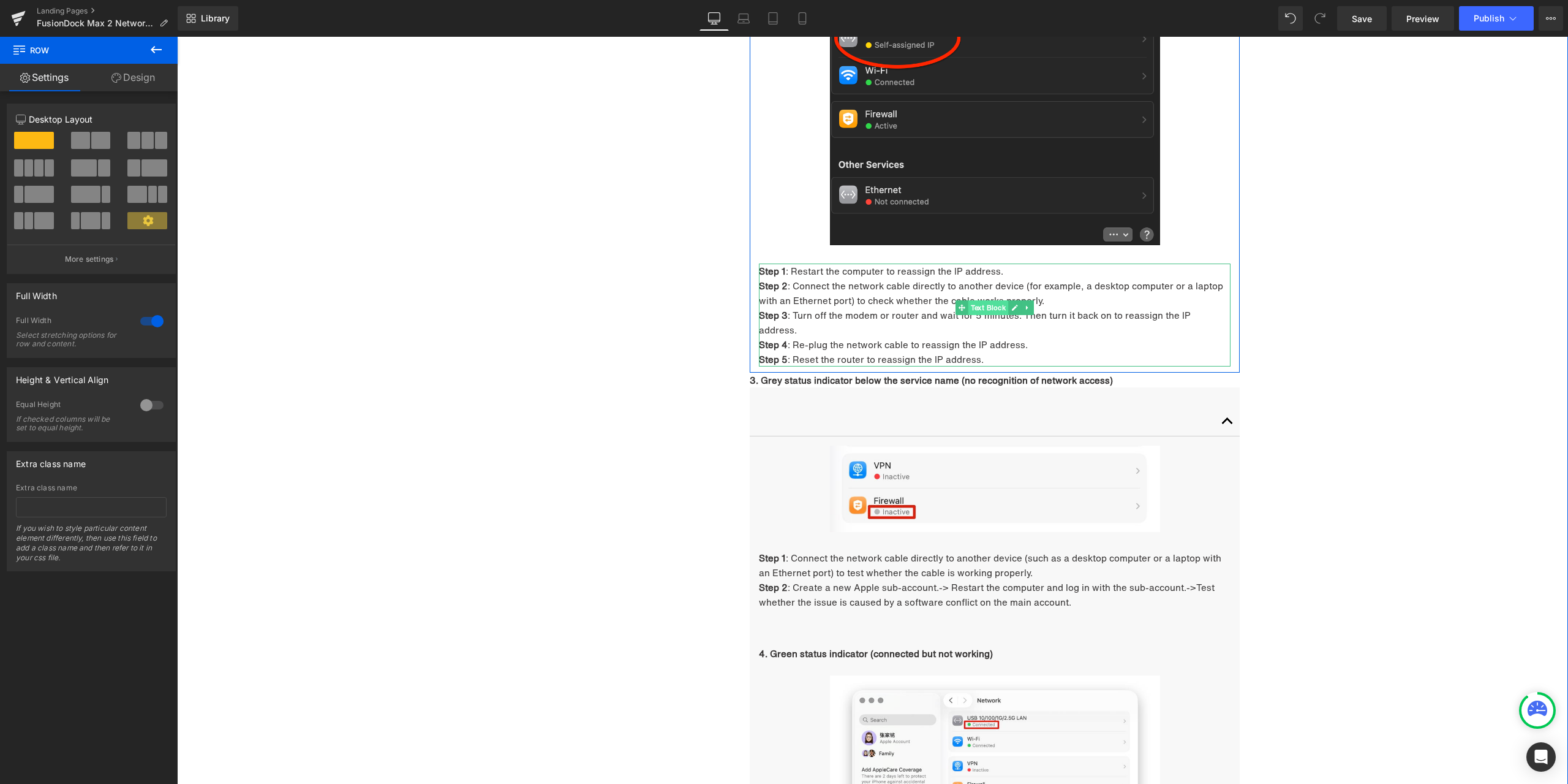
click at [986, 307] on span "Text Block" at bounding box center [989, 307] width 41 height 14
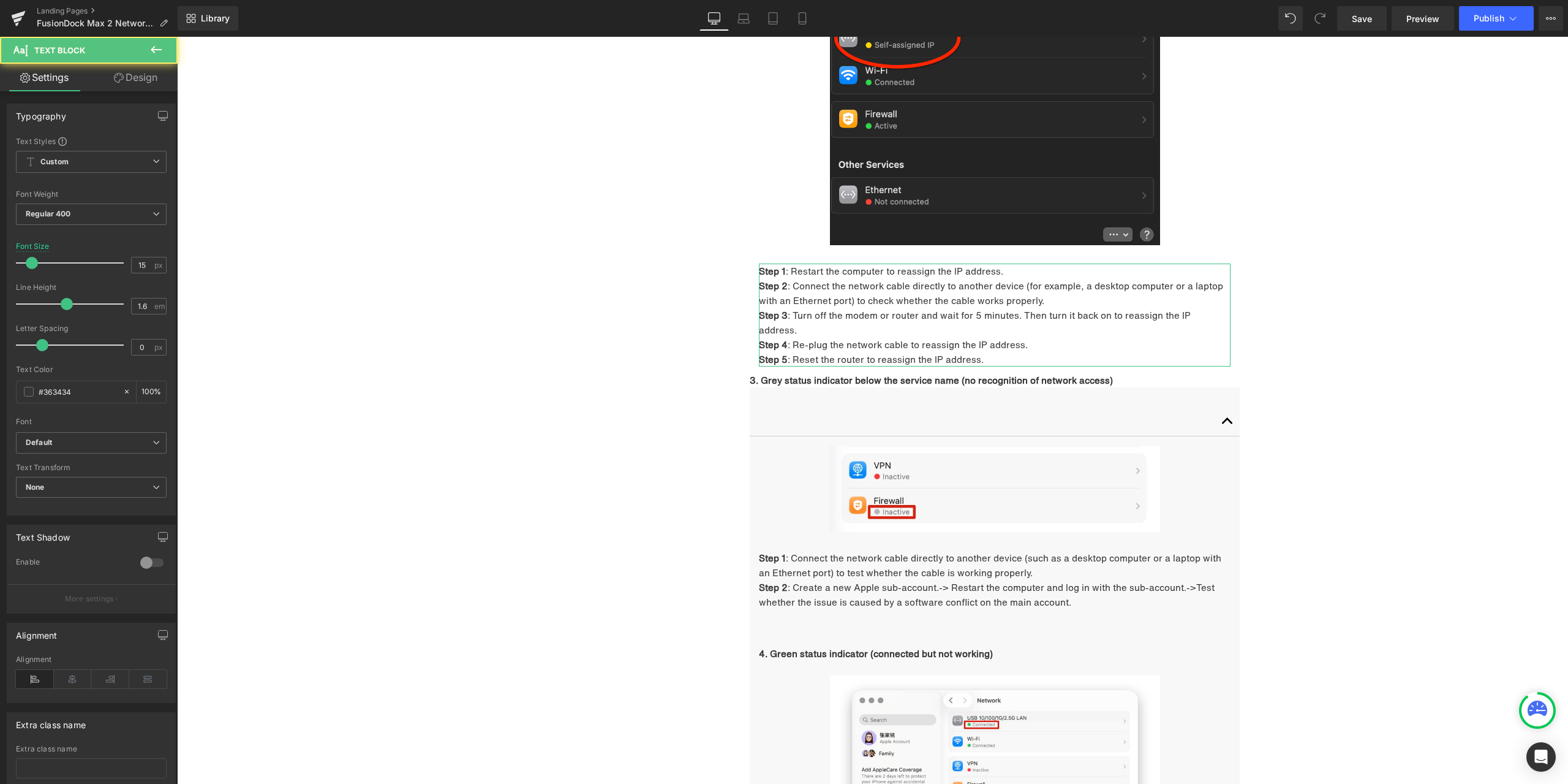
click at [139, 86] on link "Design" at bounding box center [135, 77] width 89 height 28
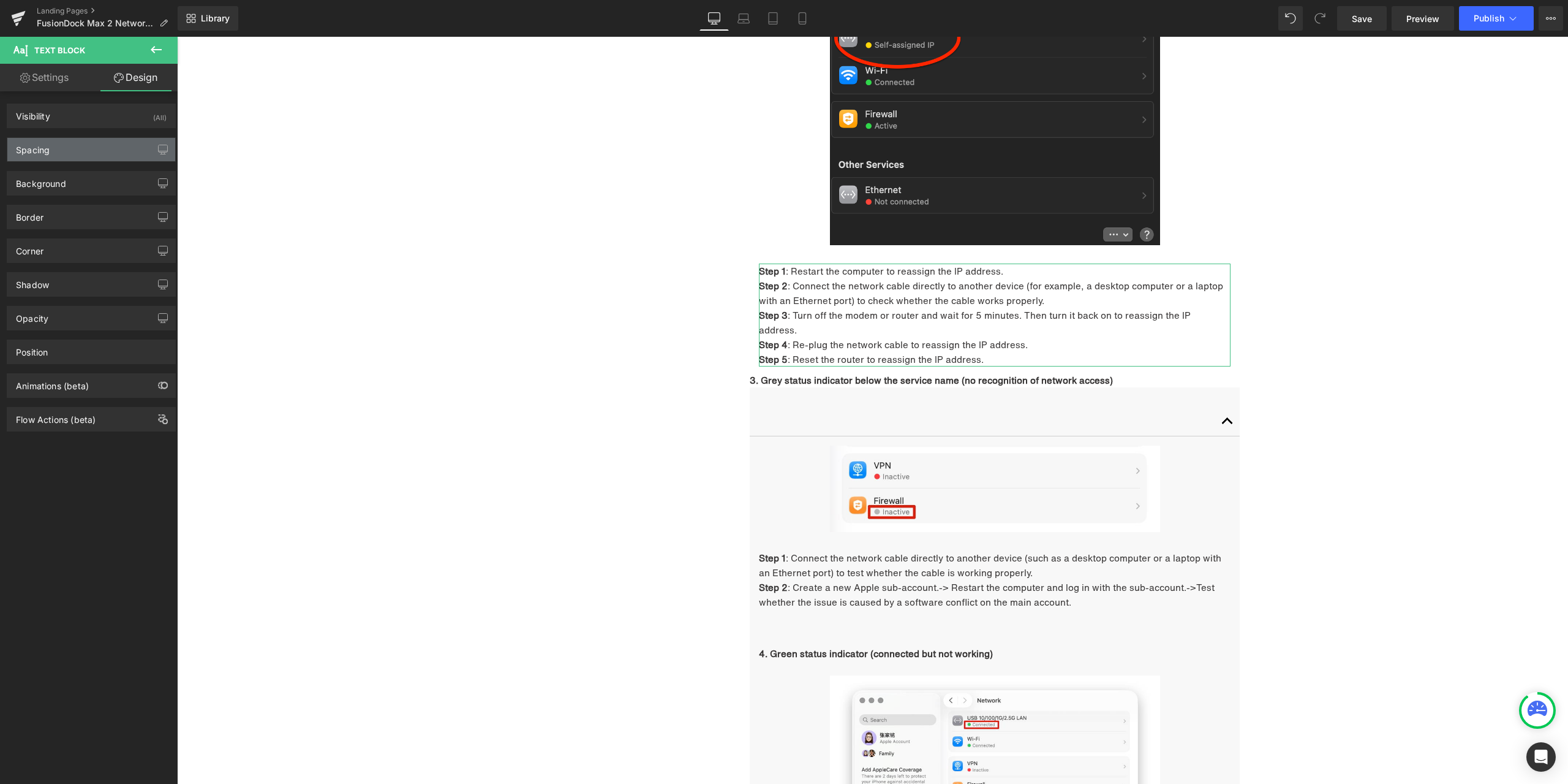
click at [75, 144] on div "Spacing" at bounding box center [91, 150] width 168 height 24
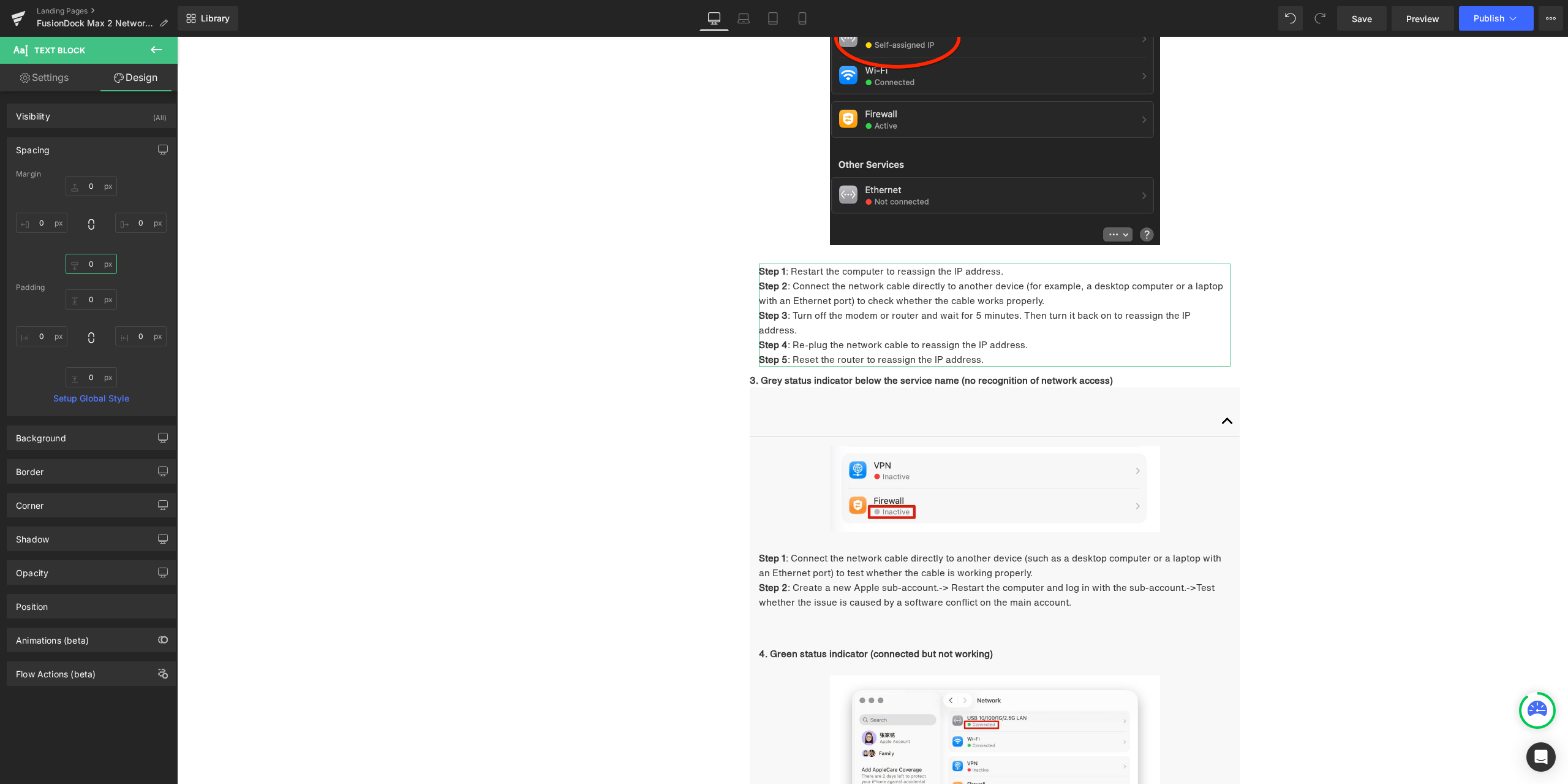
click at [101, 264] on input "text" at bounding box center [91, 264] width 52 height 20
type input "30"
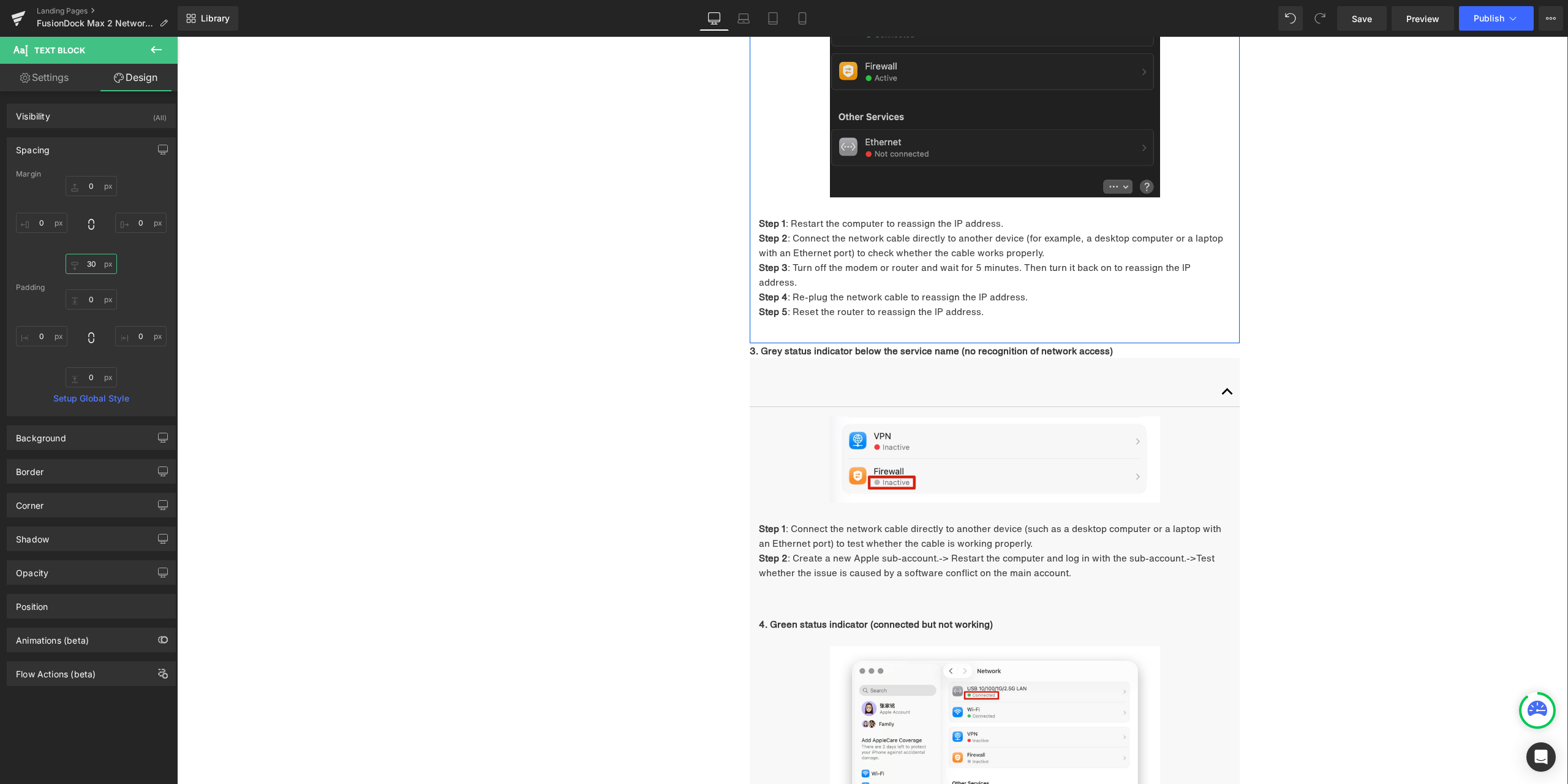
scroll to position [1058, 0]
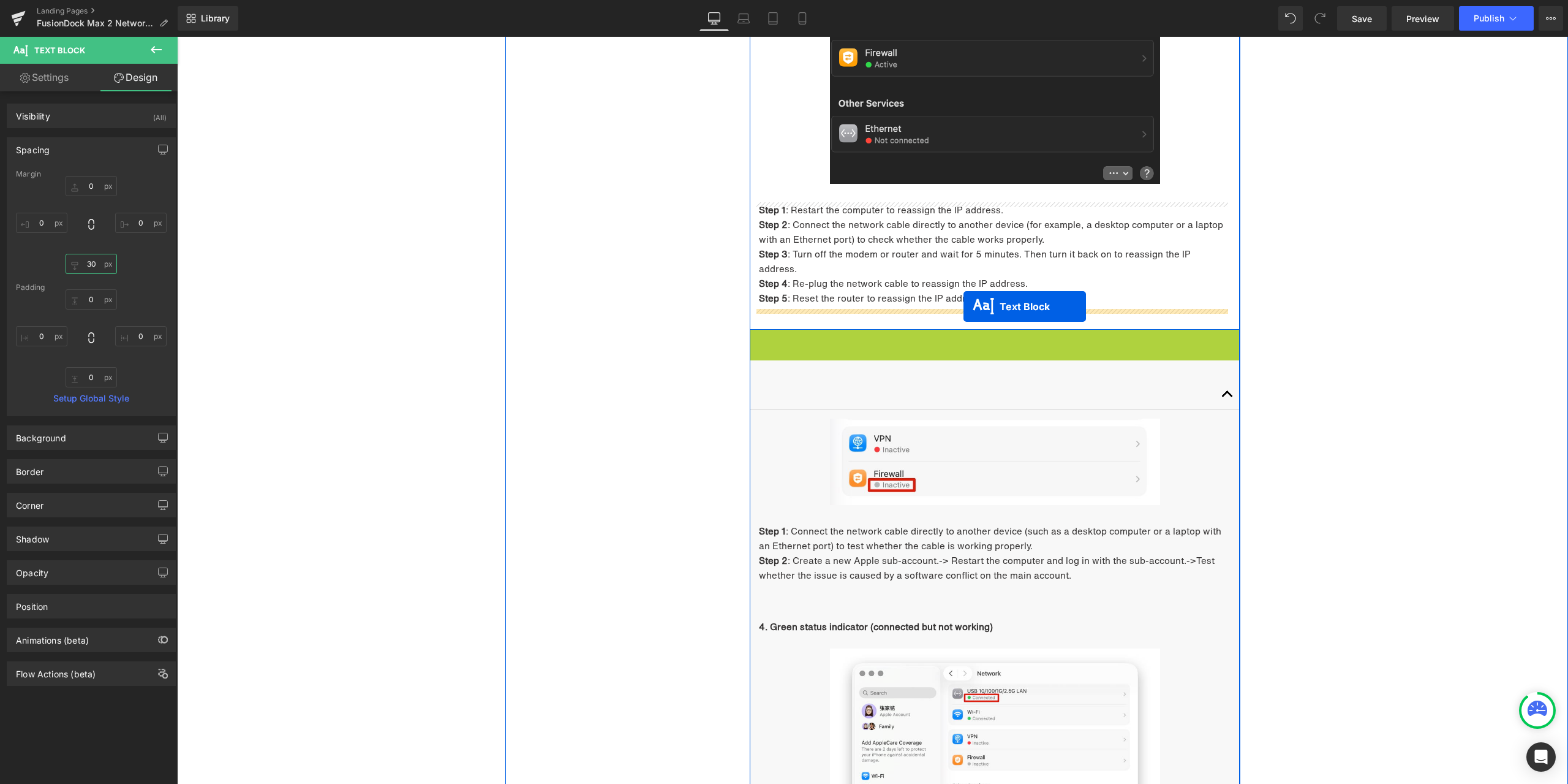
drag, startPoint x: 975, startPoint y: 324, endPoint x: 964, endPoint y: 306, distance: 21.1
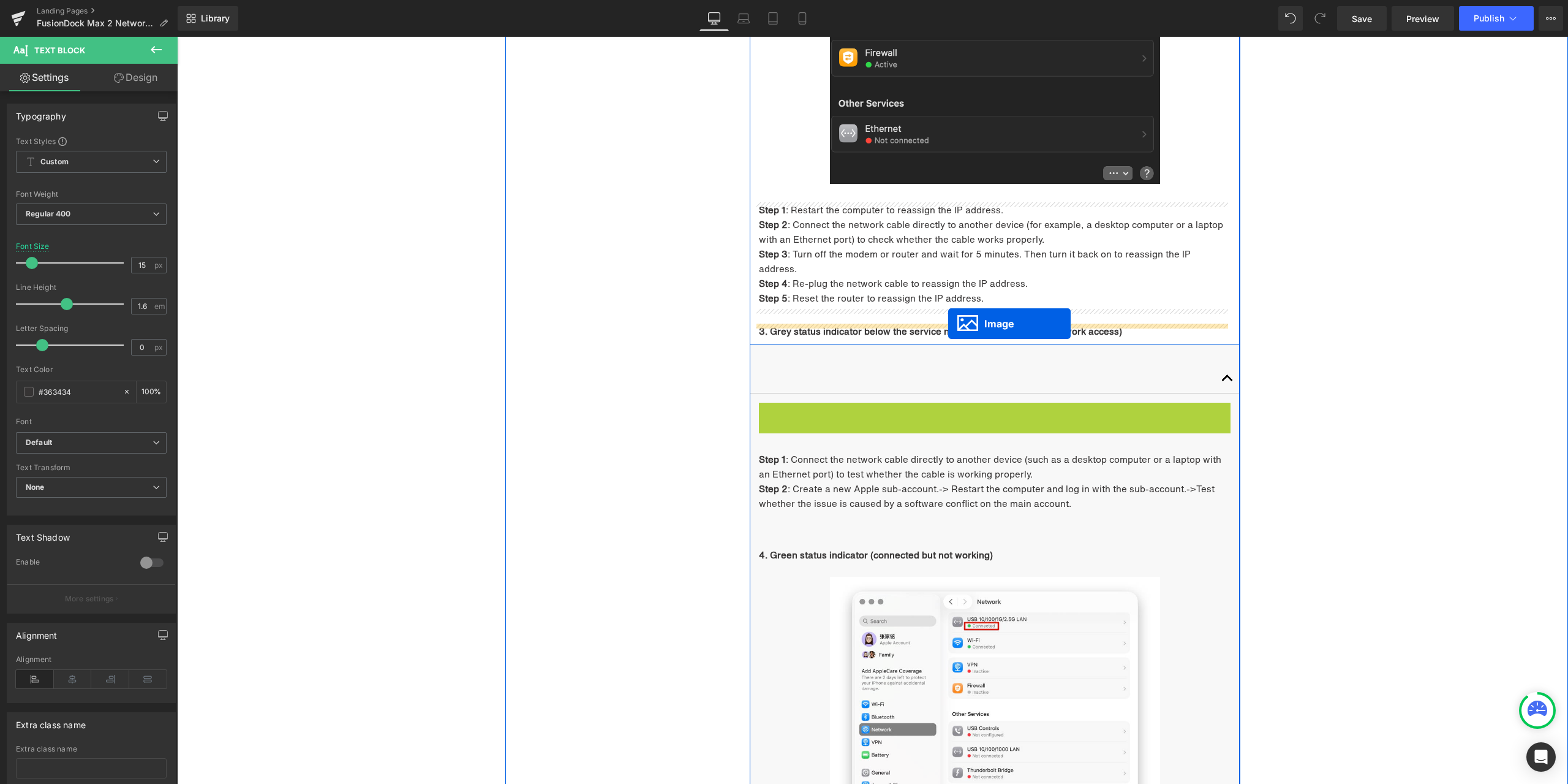
drag, startPoint x: 993, startPoint y: 433, endPoint x: 948, endPoint y: 324, distance: 117.9
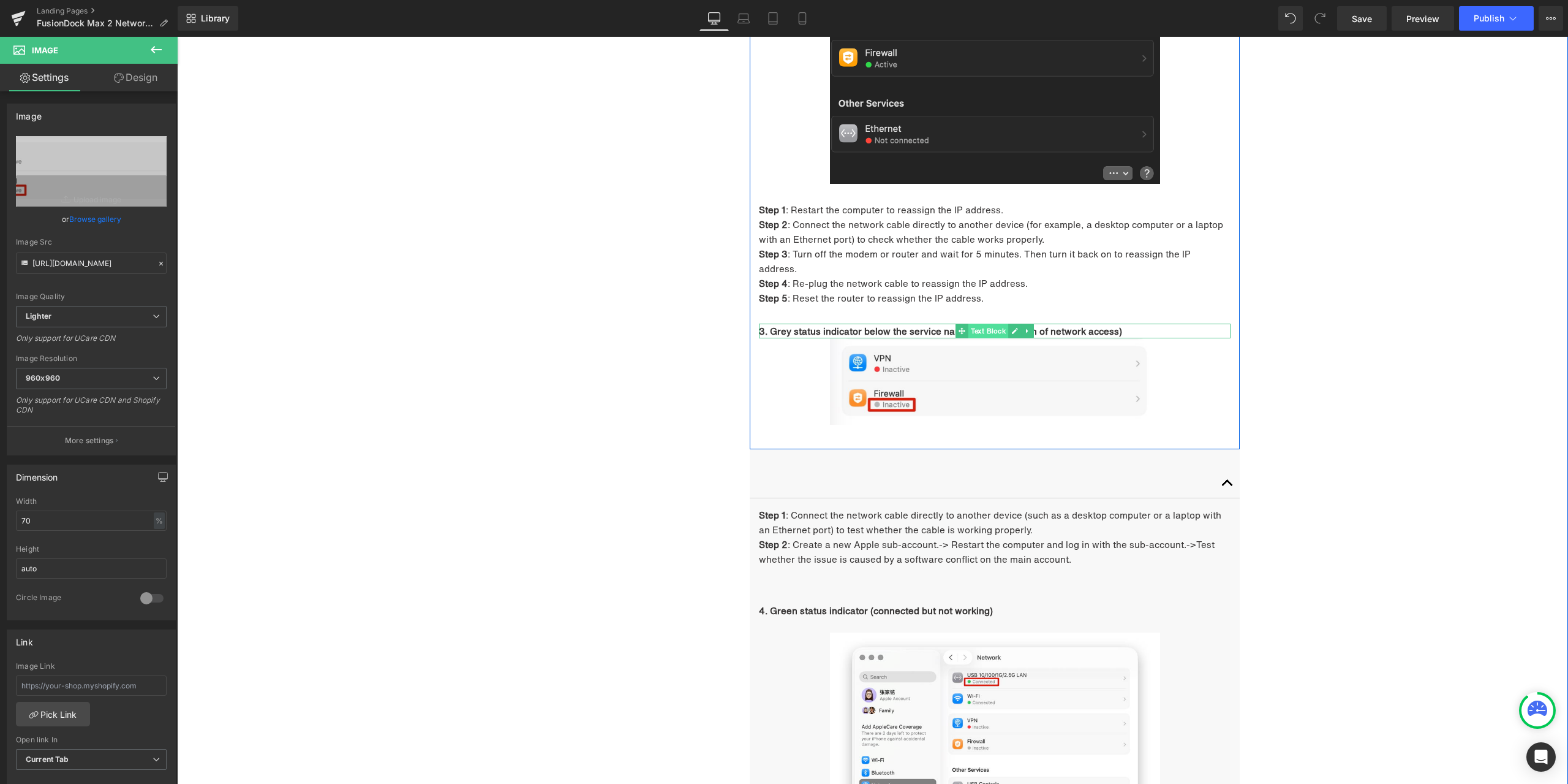
click at [973, 324] on span "Text Block" at bounding box center [989, 331] width 41 height 14
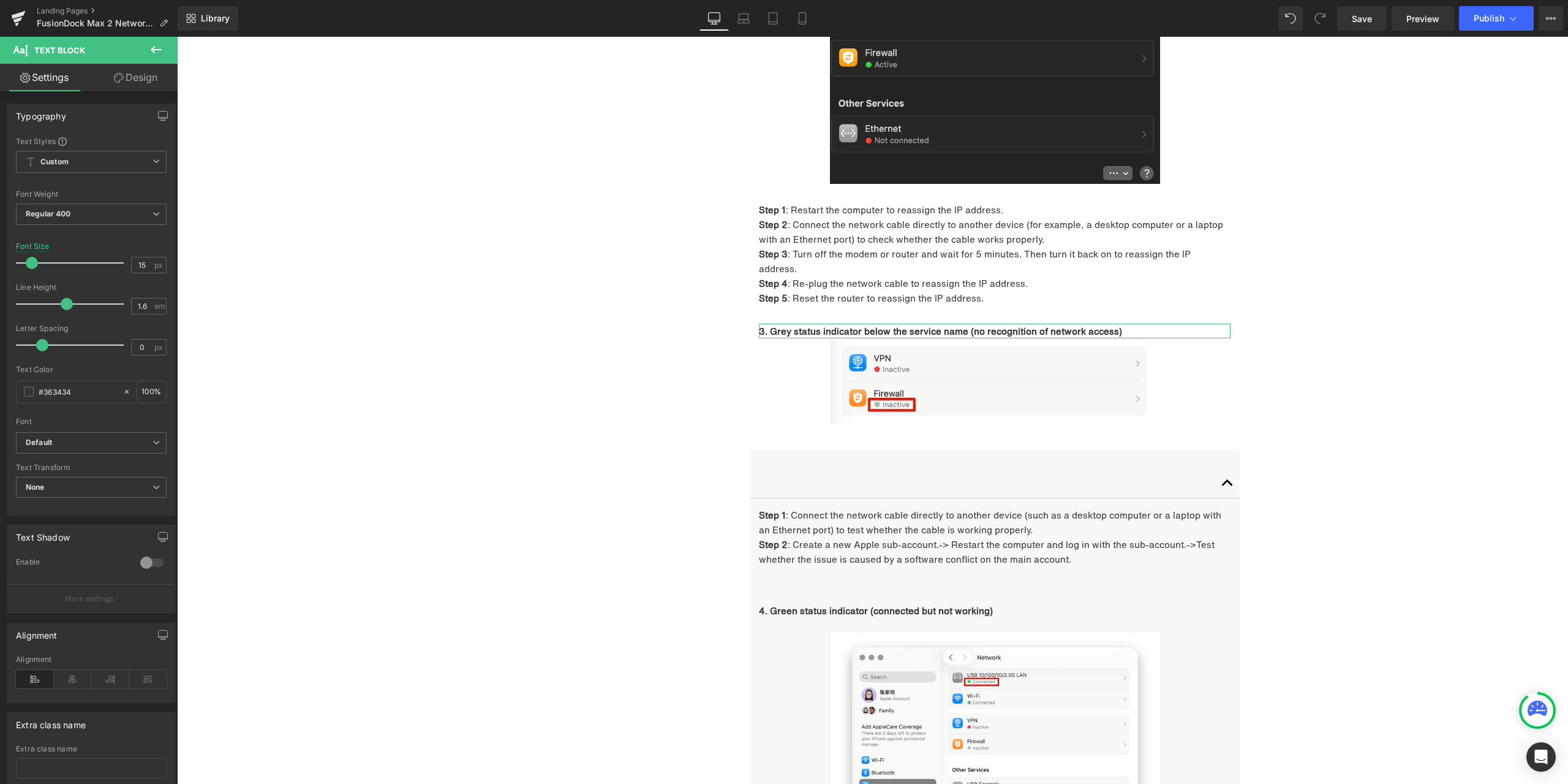
click at [134, 84] on link "Design" at bounding box center [135, 77] width 89 height 28
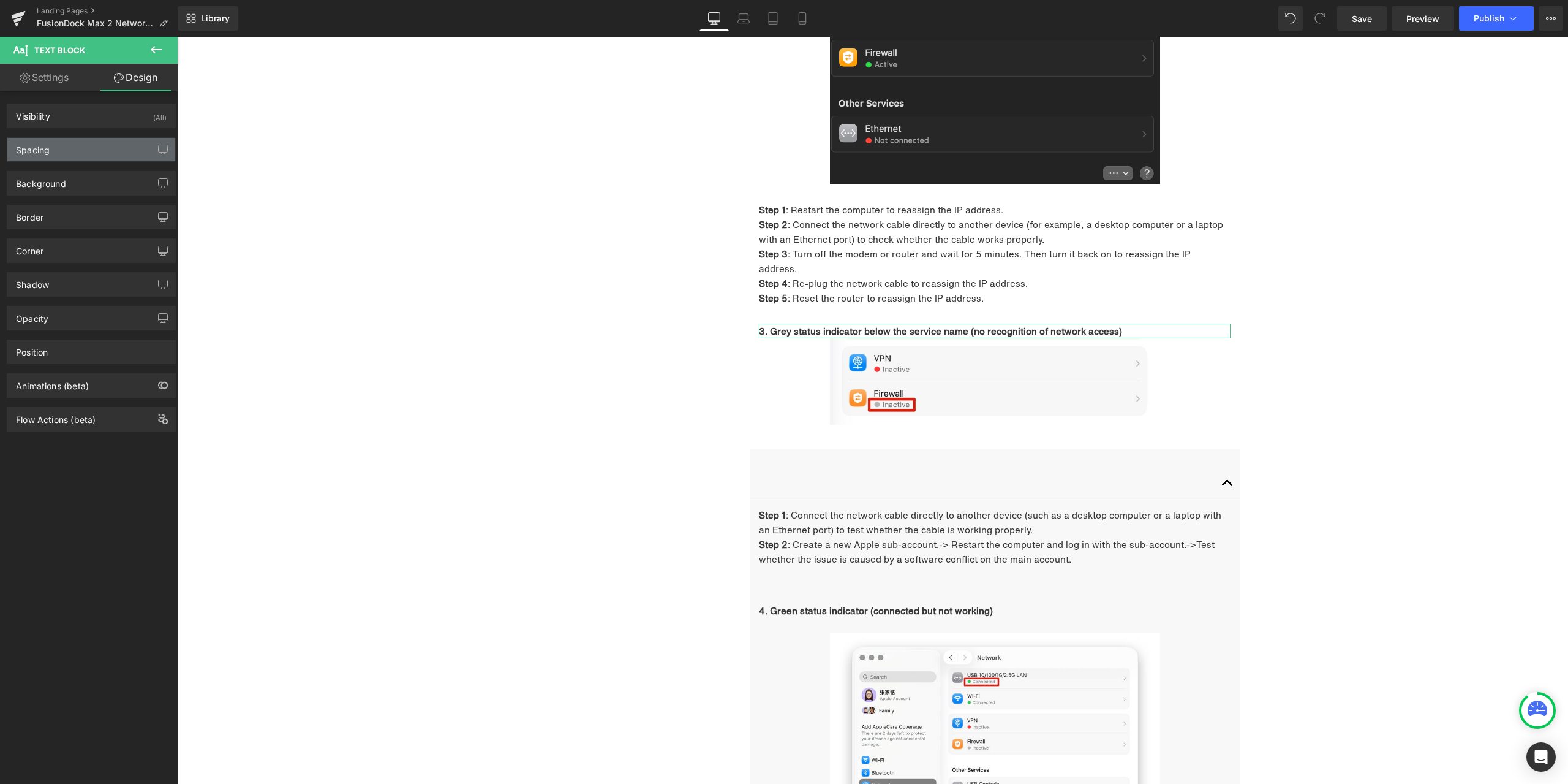
click at [85, 143] on div "Spacing" at bounding box center [91, 150] width 168 height 24
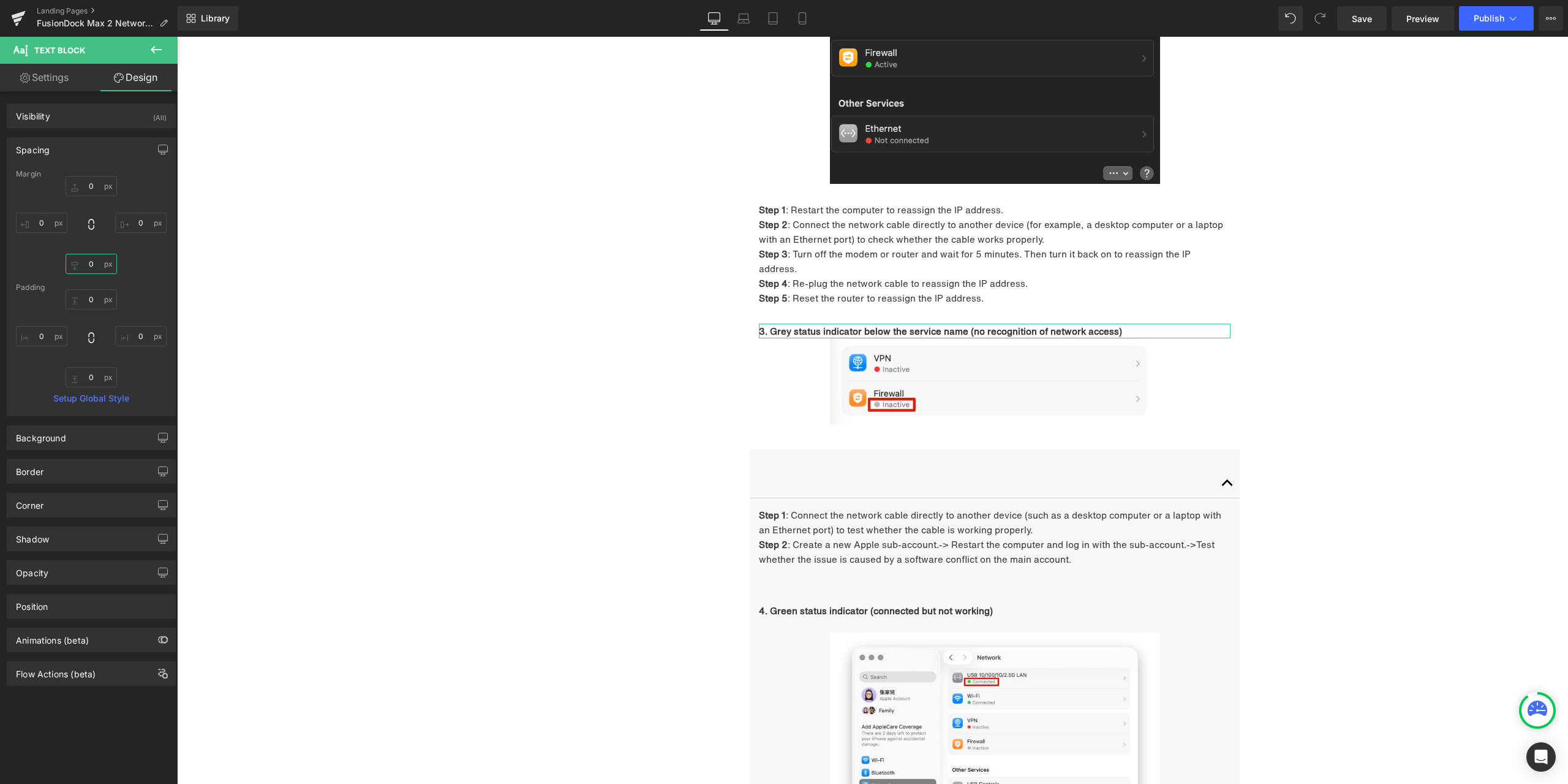
click at [94, 271] on input "0" at bounding box center [91, 264] width 52 height 20
type input "30"
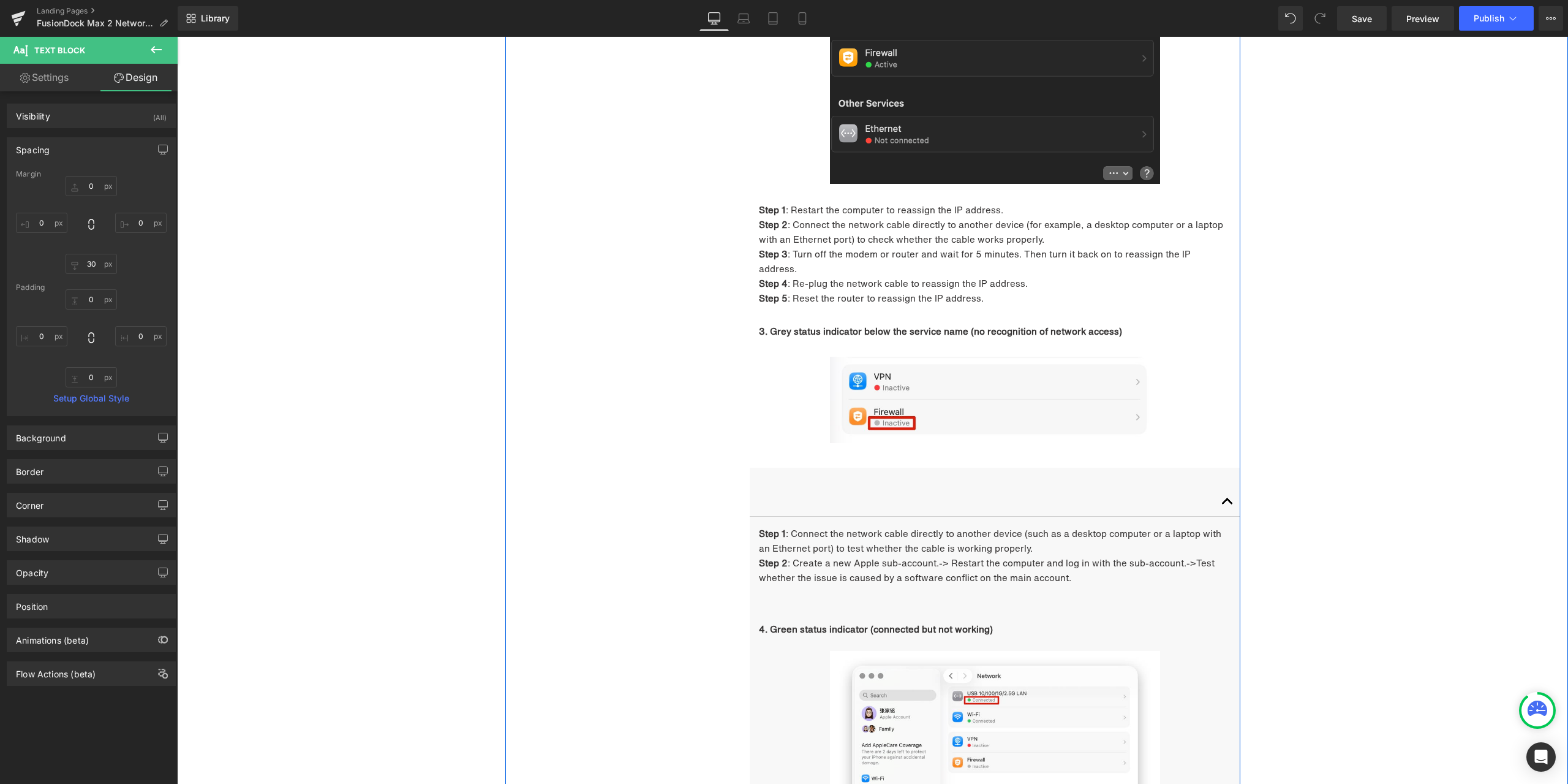
click at [548, 381] on div "1. Unable to connect to the network Heading 1. Troubleshooting Heading 1. Frequ…" at bounding box center [873, 447] width 735 height 1879
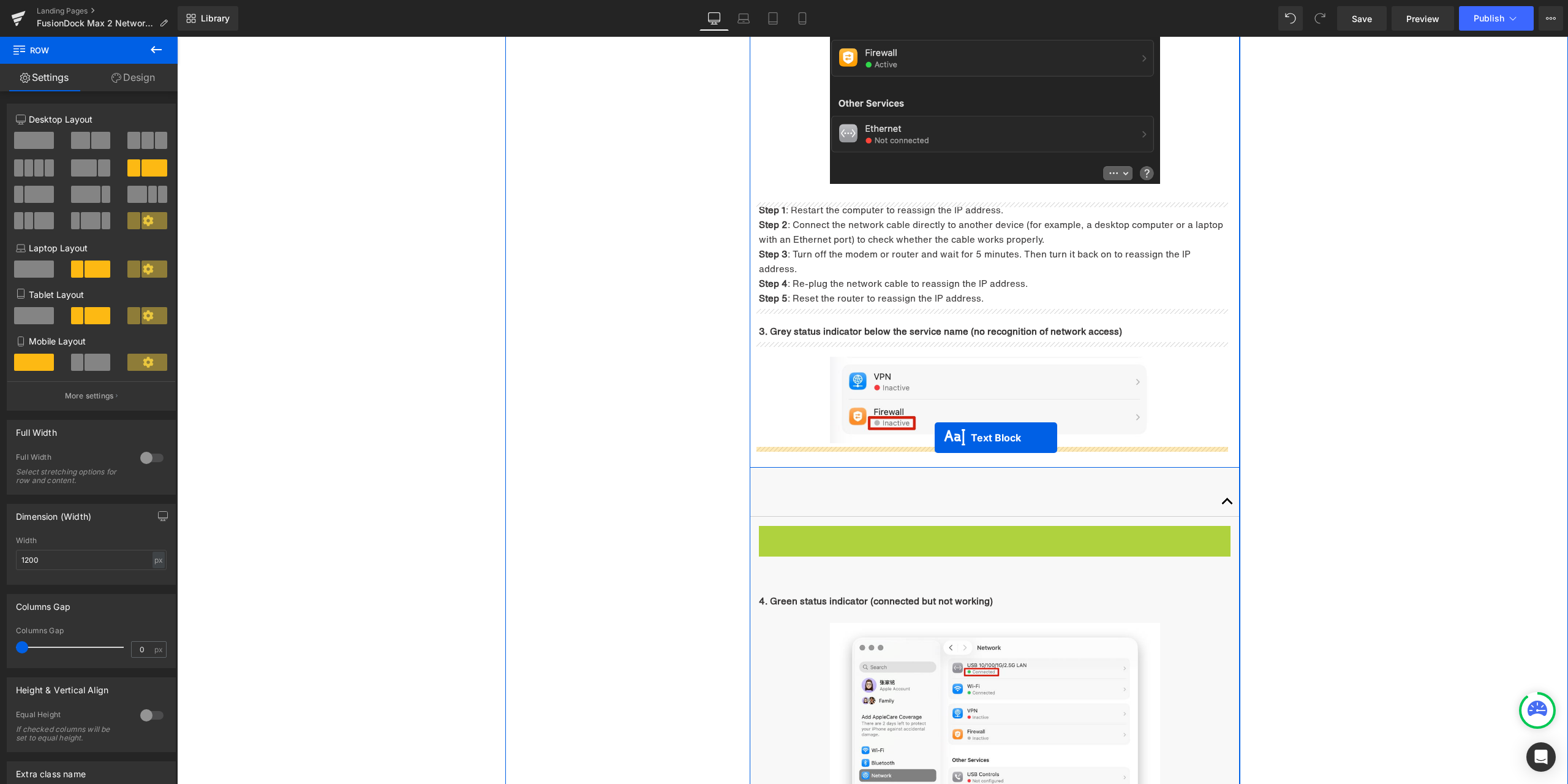
drag, startPoint x: 986, startPoint y: 542, endPoint x: 935, endPoint y: 437, distance: 116.7
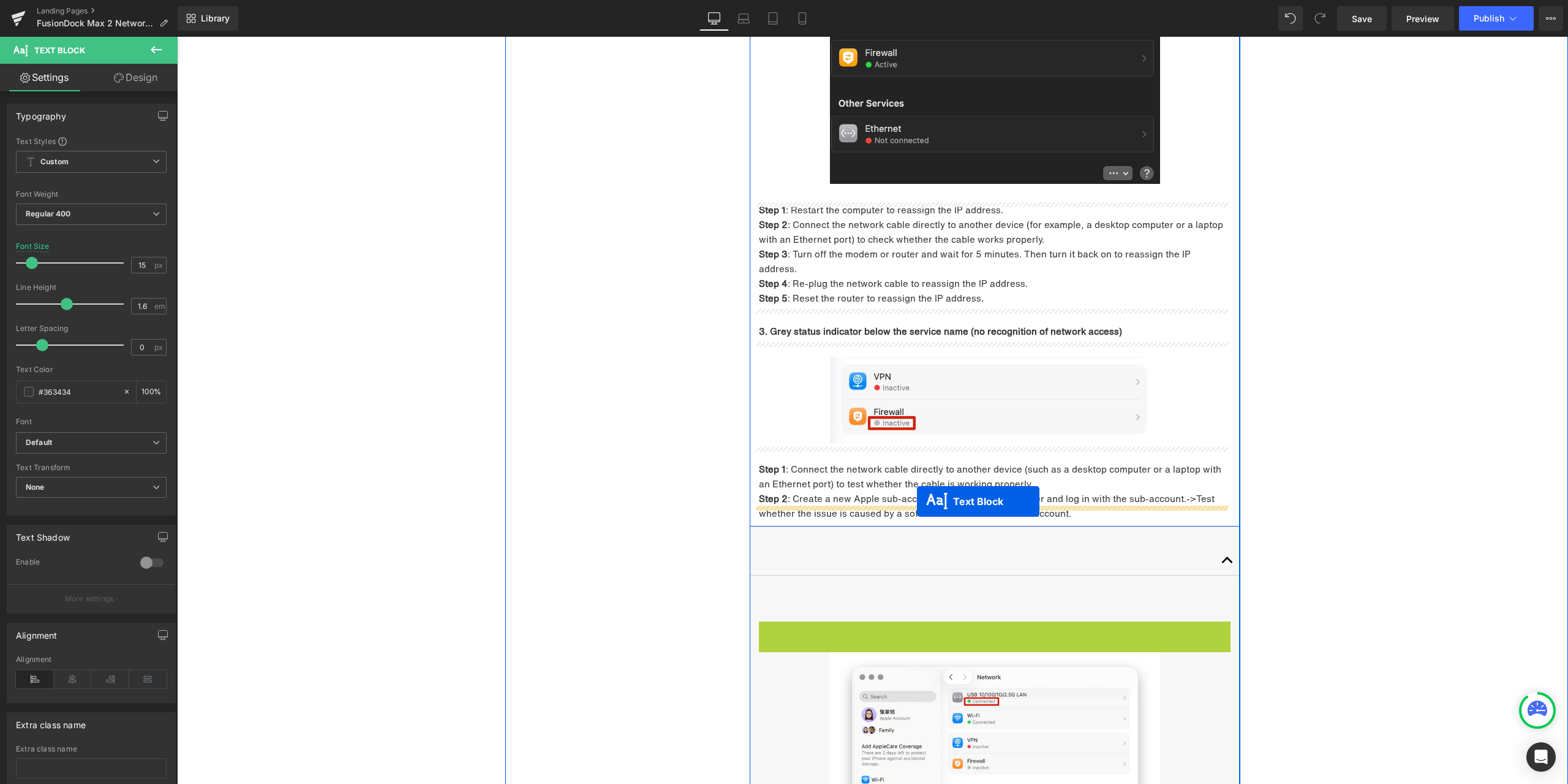
drag, startPoint x: 968, startPoint y: 618, endPoint x: 917, endPoint y: 502, distance: 126.7
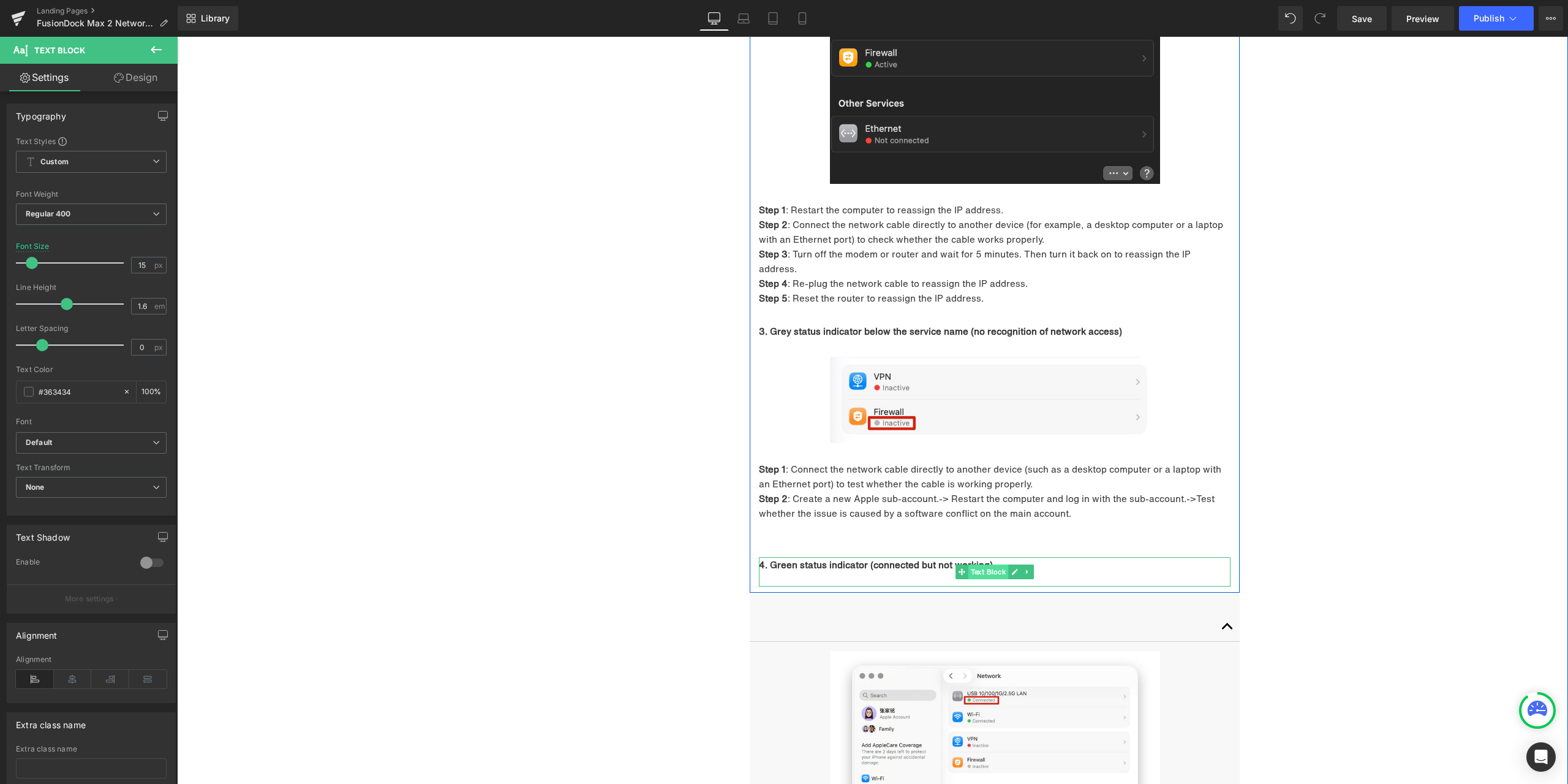
click at [989, 564] on span "Text Block" at bounding box center [989, 571] width 41 height 14
click at [132, 82] on link "Design" at bounding box center [135, 77] width 89 height 28
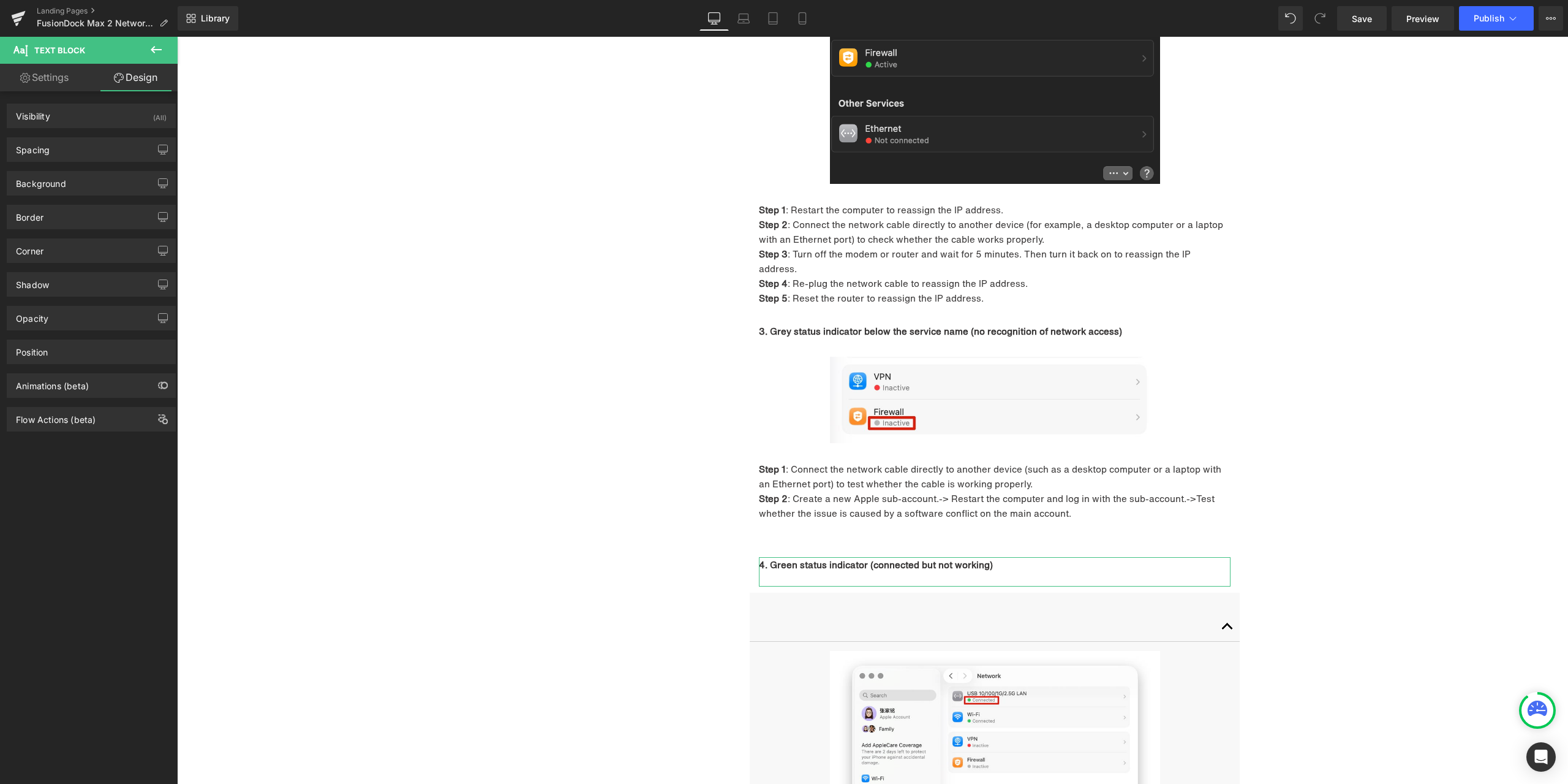
click at [87, 167] on div "Background Color & Image color Color transparent 0 % Image Replace Image Upload…" at bounding box center [91, 178] width 183 height 34
click at [88, 159] on div "Spacing" at bounding box center [91, 150] width 168 height 24
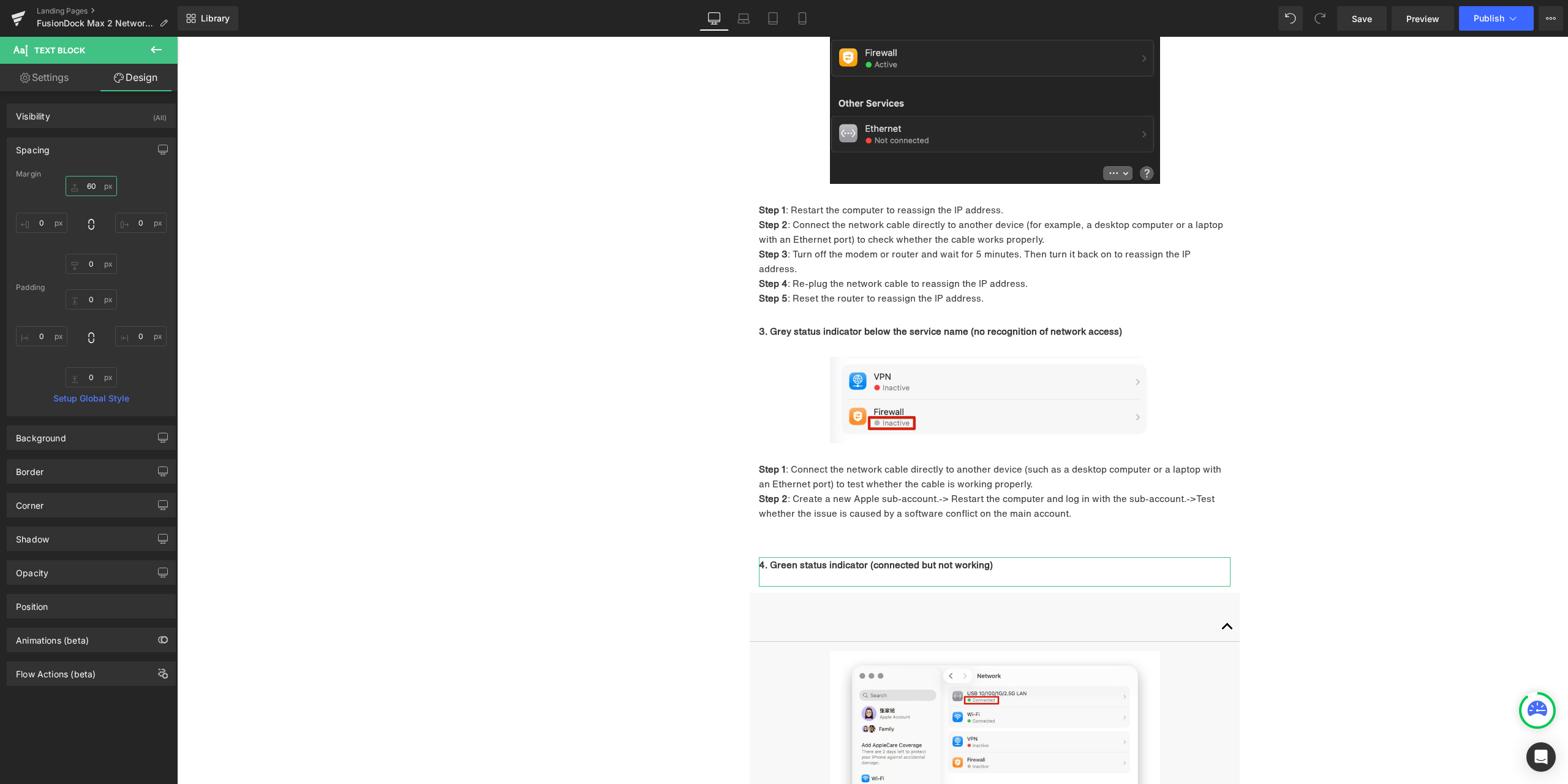
click at [97, 184] on input "60" at bounding box center [91, 186] width 52 height 20
type input "0"
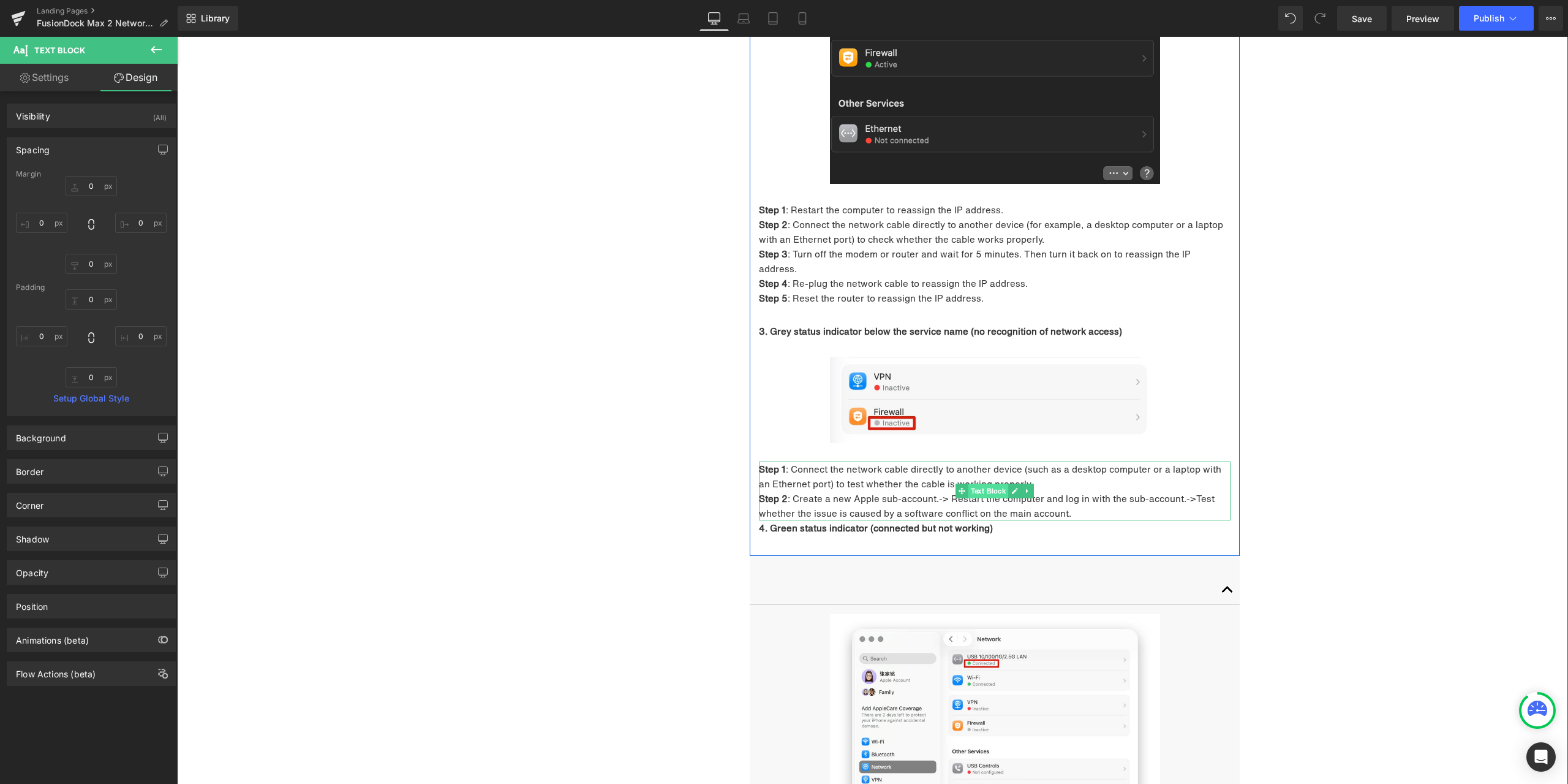
click at [969, 484] on span "Text Block" at bounding box center [989, 491] width 41 height 14
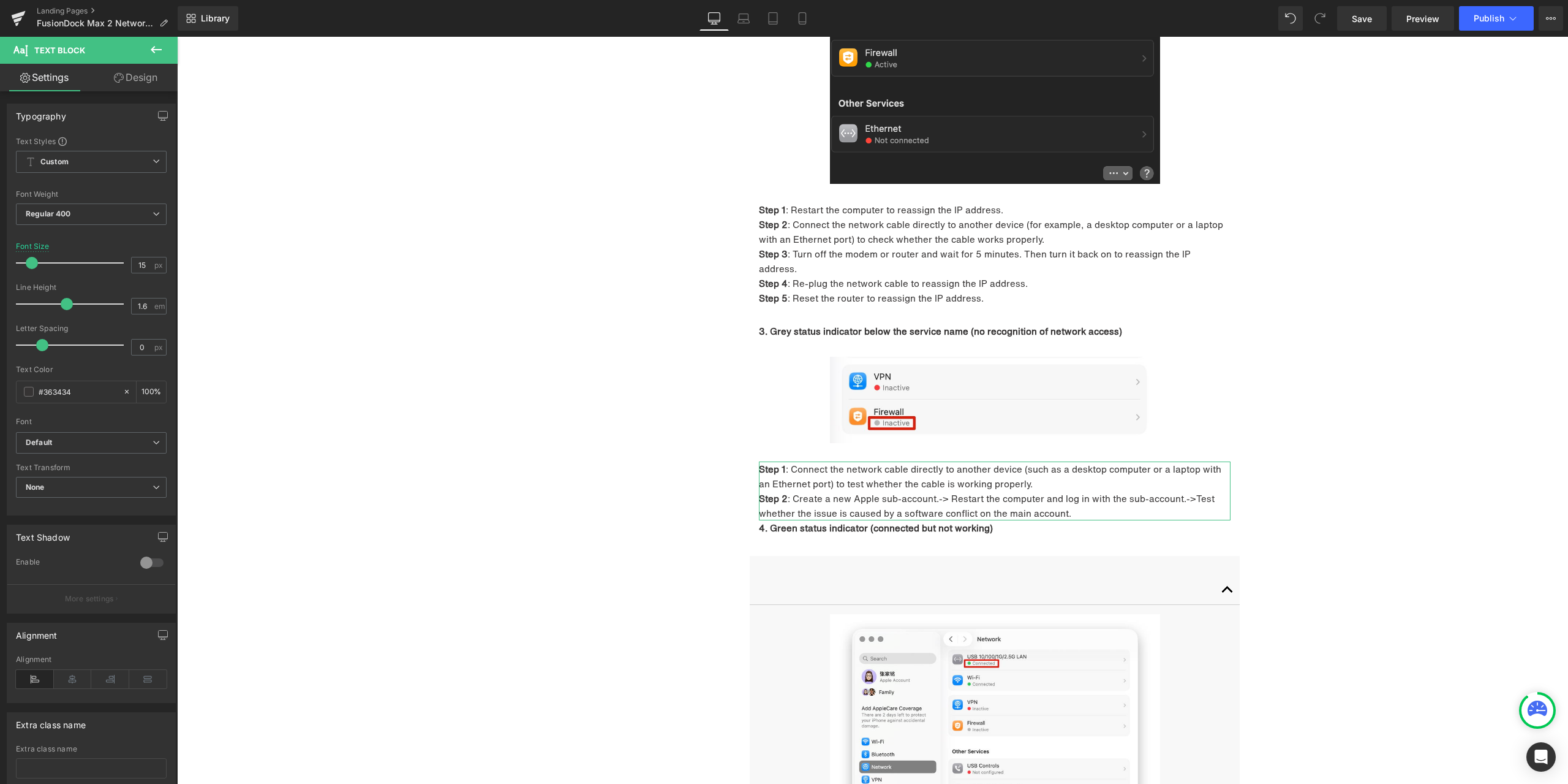
click at [137, 78] on link "Design" at bounding box center [135, 77] width 89 height 28
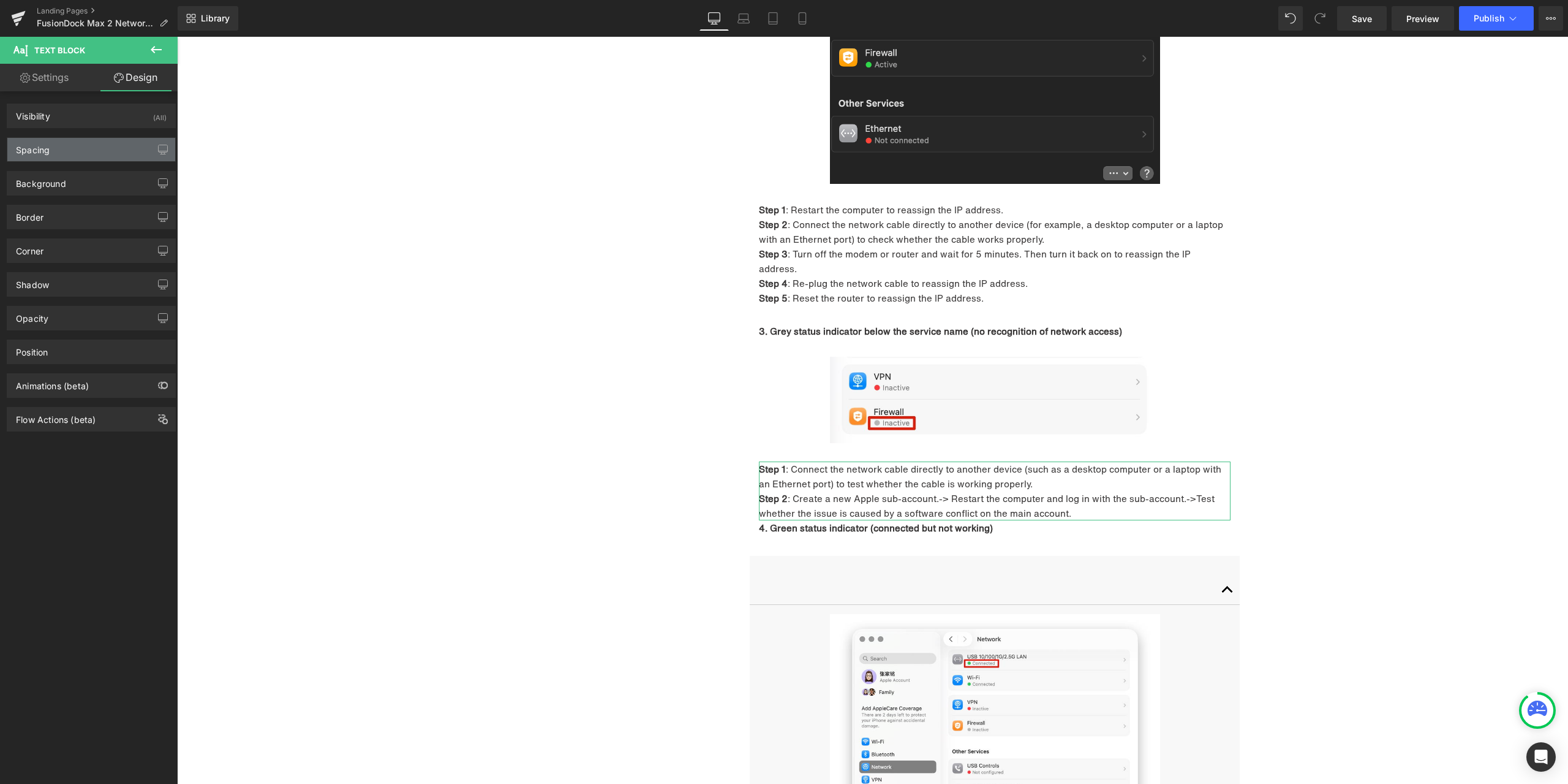
click at [96, 145] on div "Spacing" at bounding box center [91, 150] width 168 height 24
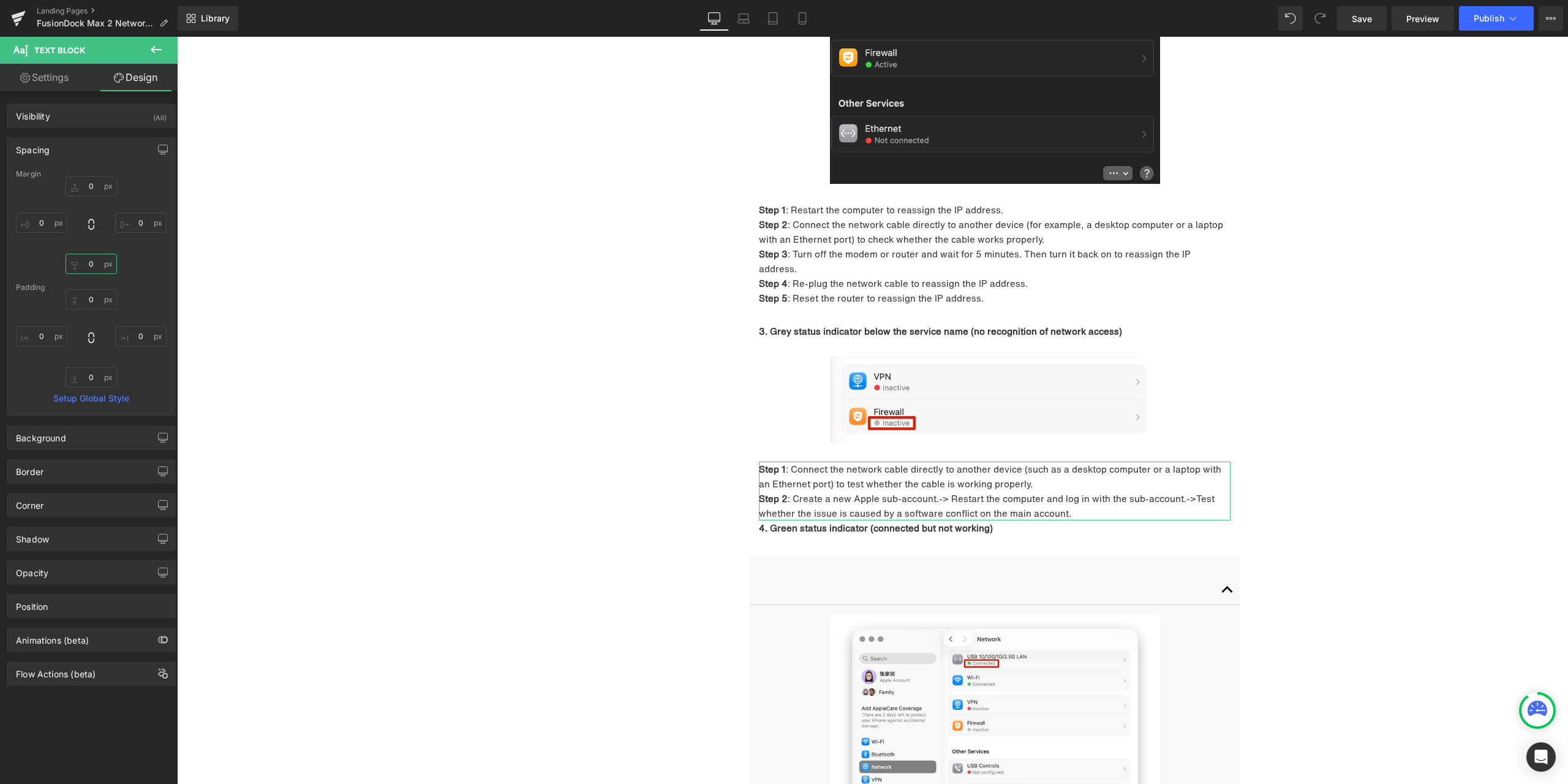
click at [90, 266] on input "0" at bounding box center [91, 264] width 52 height 20
type input "30"
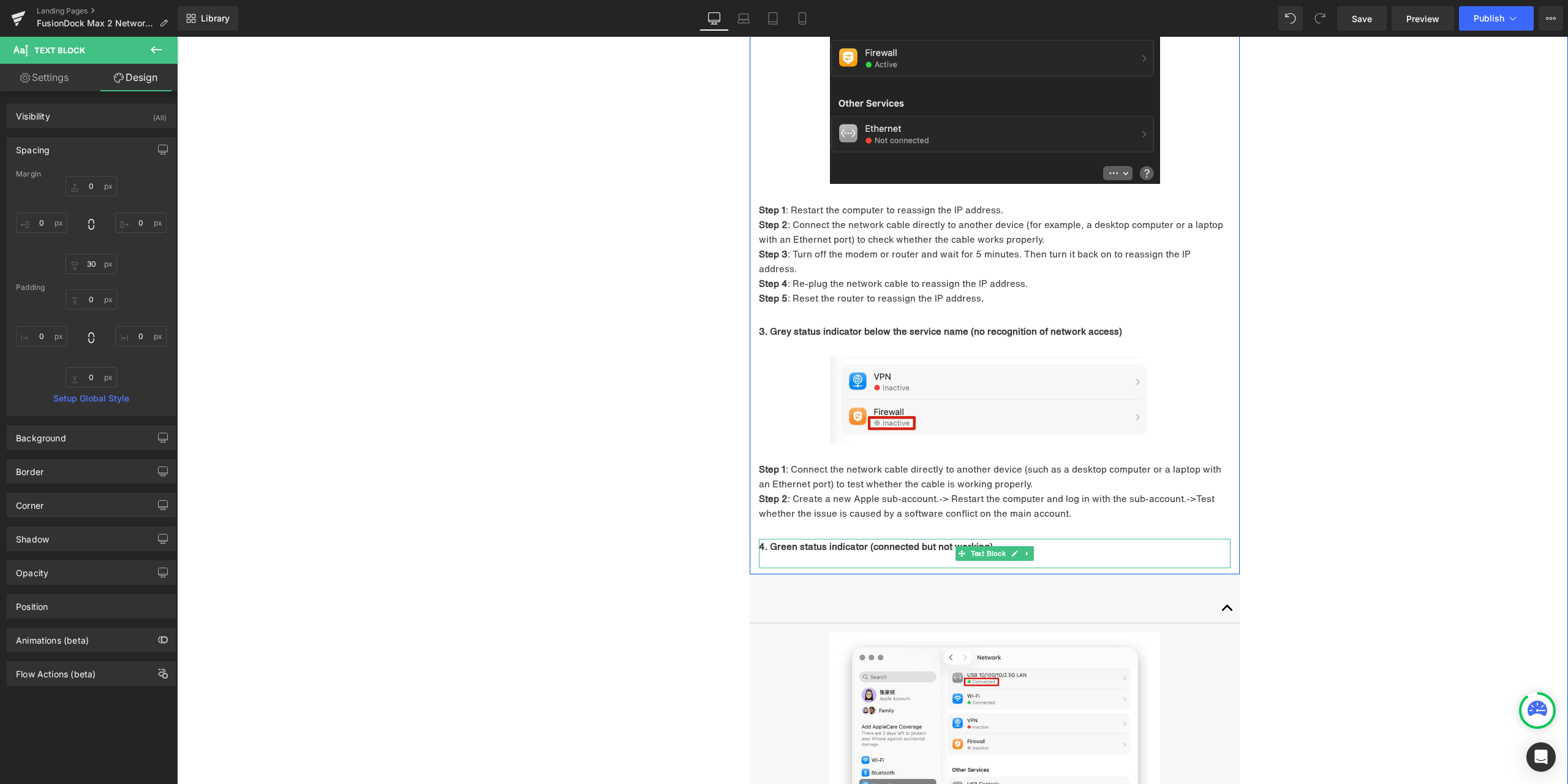
click at [935, 553] on p at bounding box center [995, 560] width 472 height 14
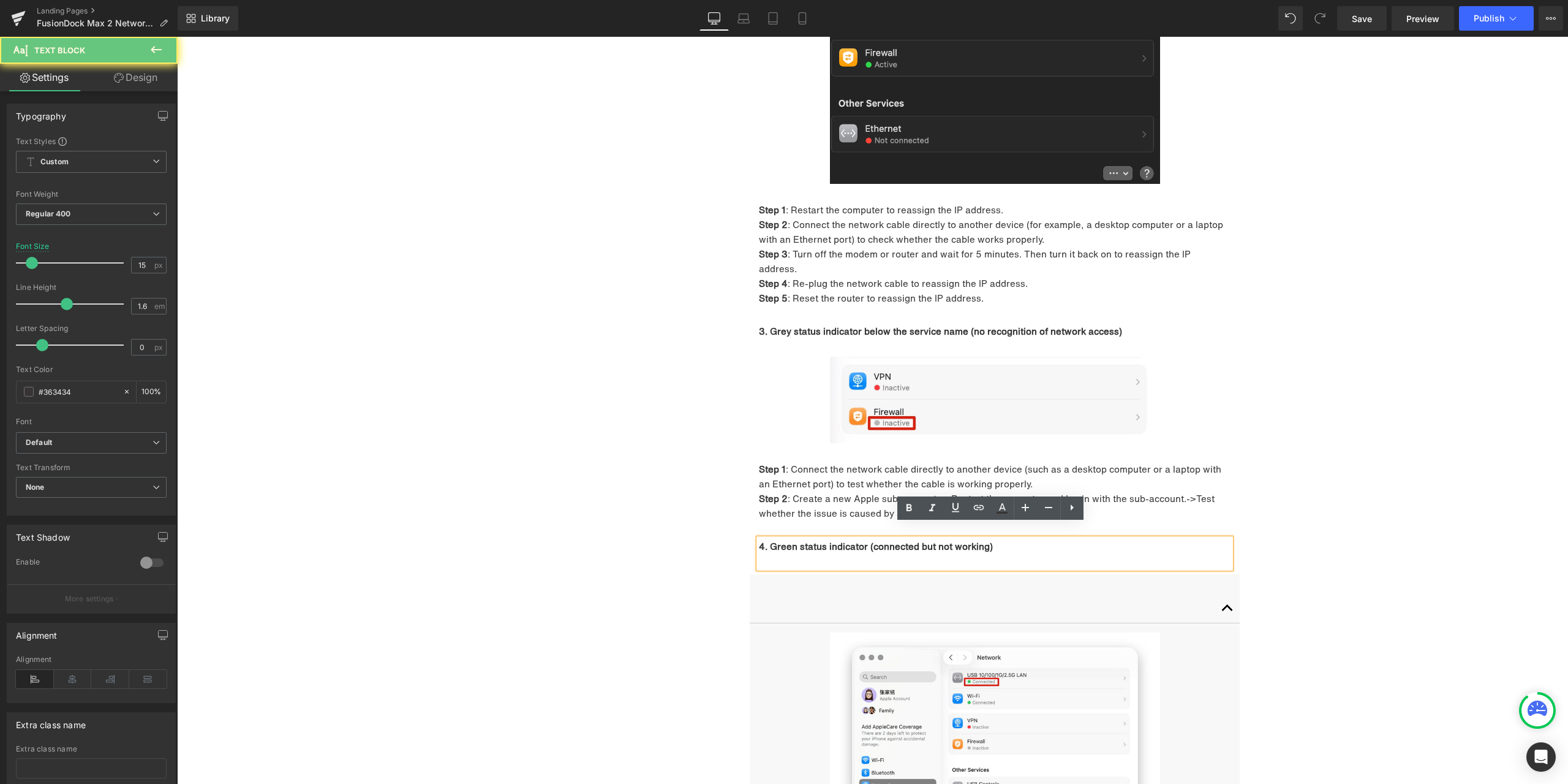
click at [921, 553] on p at bounding box center [995, 560] width 472 height 14
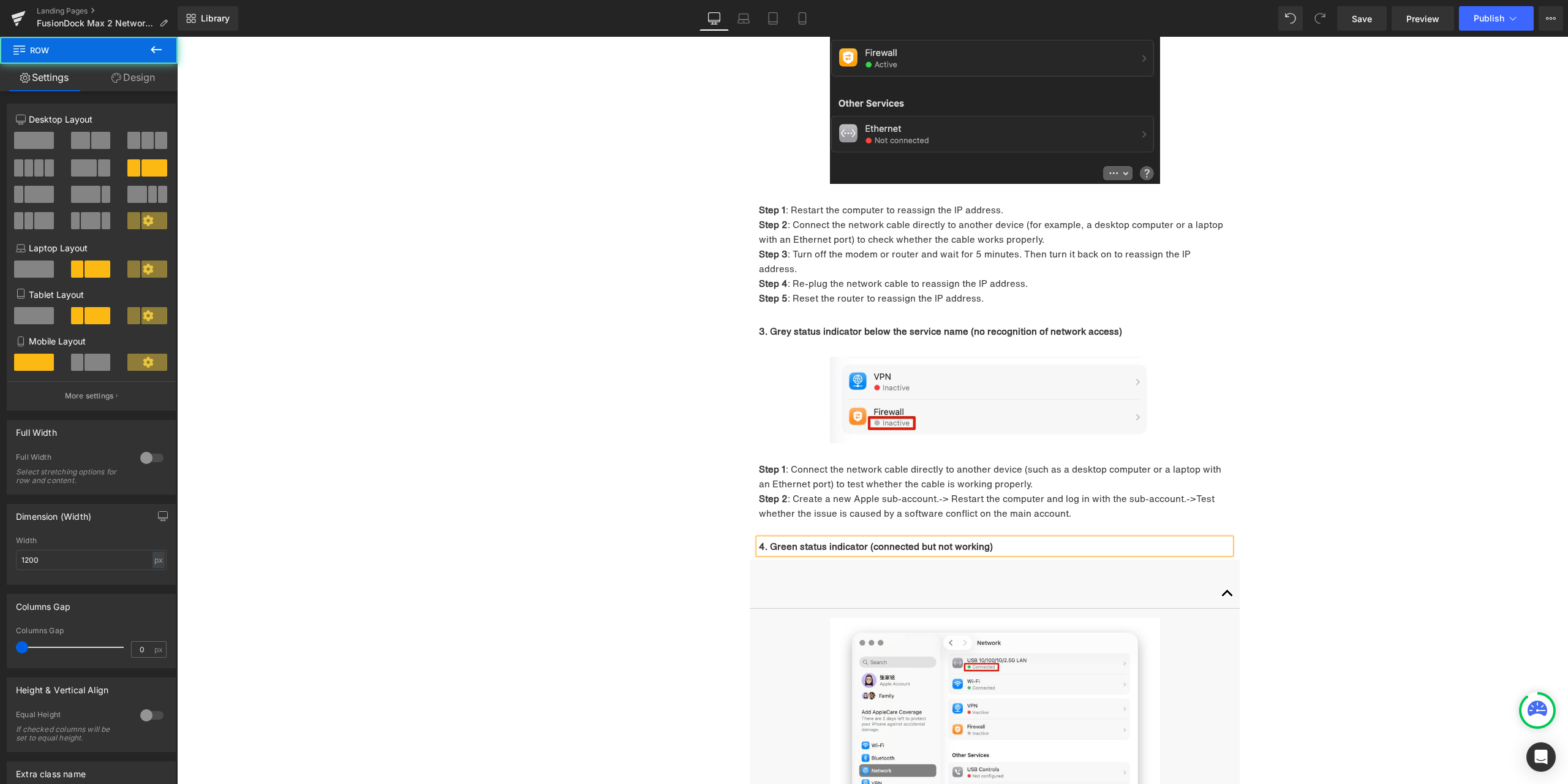
click at [664, 546] on div "1. Unable to connect to the network Heading 1. Troubleshooting Heading 1. Frequ…" at bounding box center [873, 430] width 735 height 1846
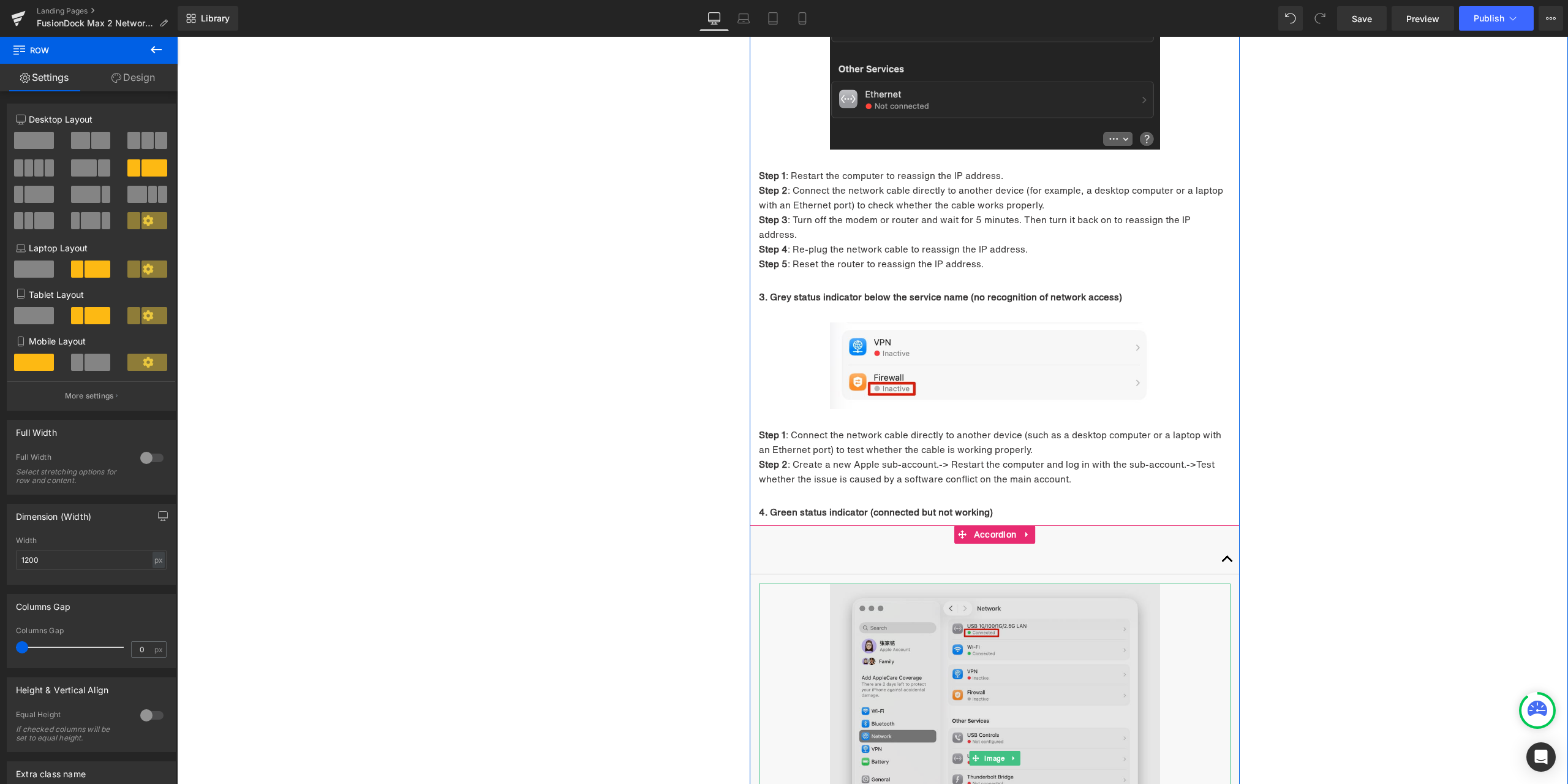
scroll to position [1119, 0]
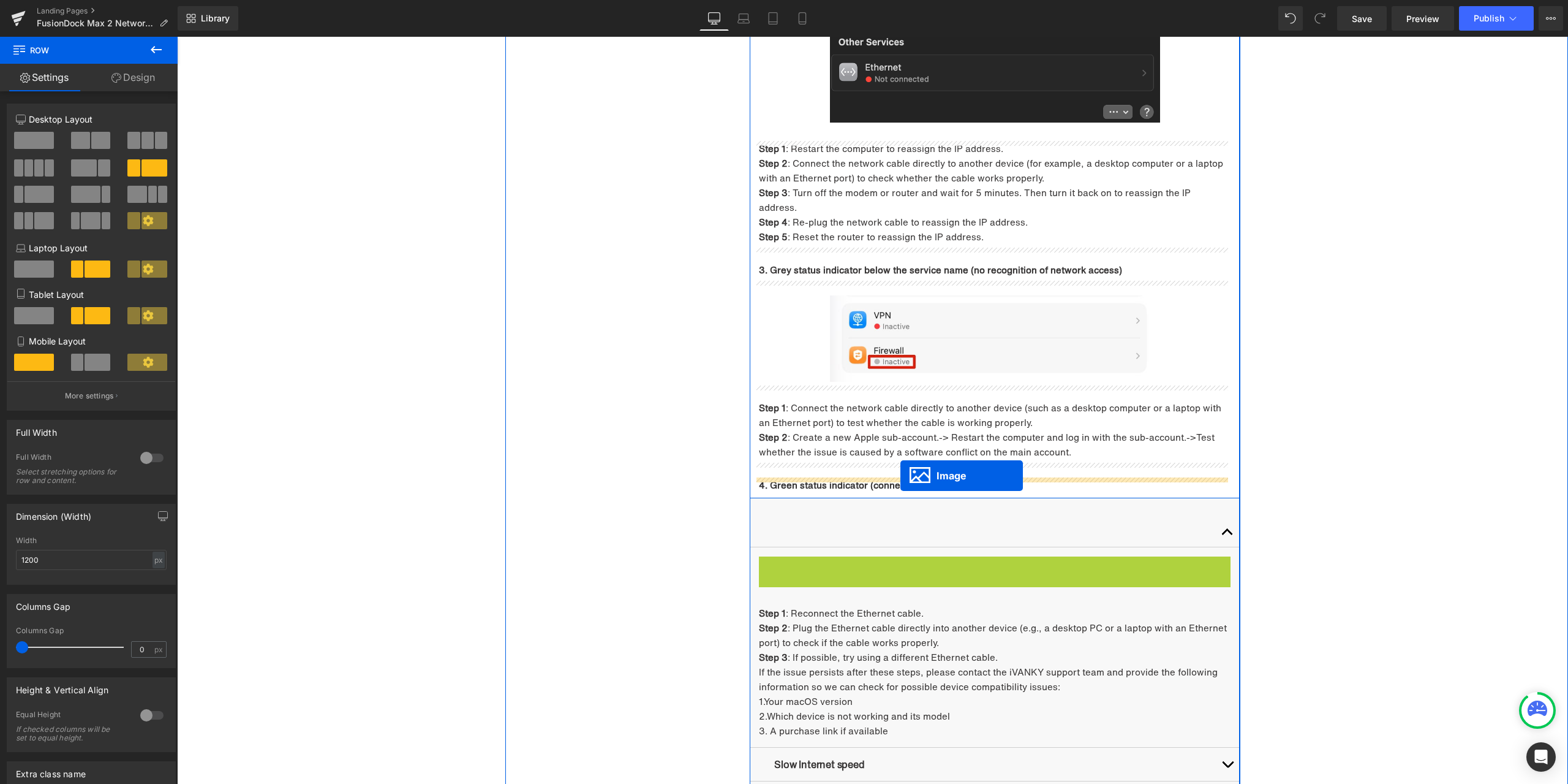
drag, startPoint x: 993, startPoint y: 711, endPoint x: 900, endPoint y: 476, distance: 252.7
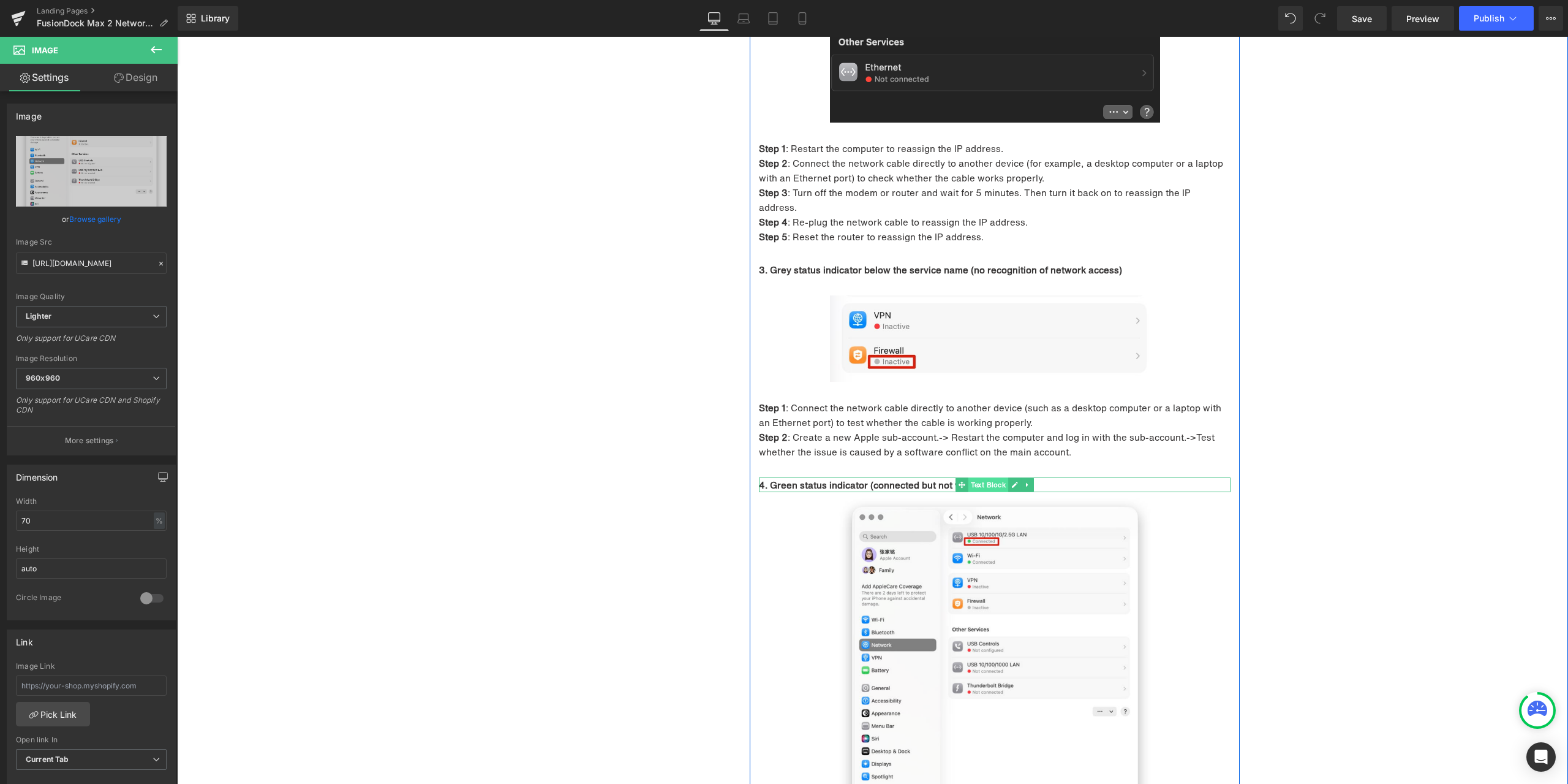
click at [986, 478] on span "Text Block" at bounding box center [989, 485] width 41 height 14
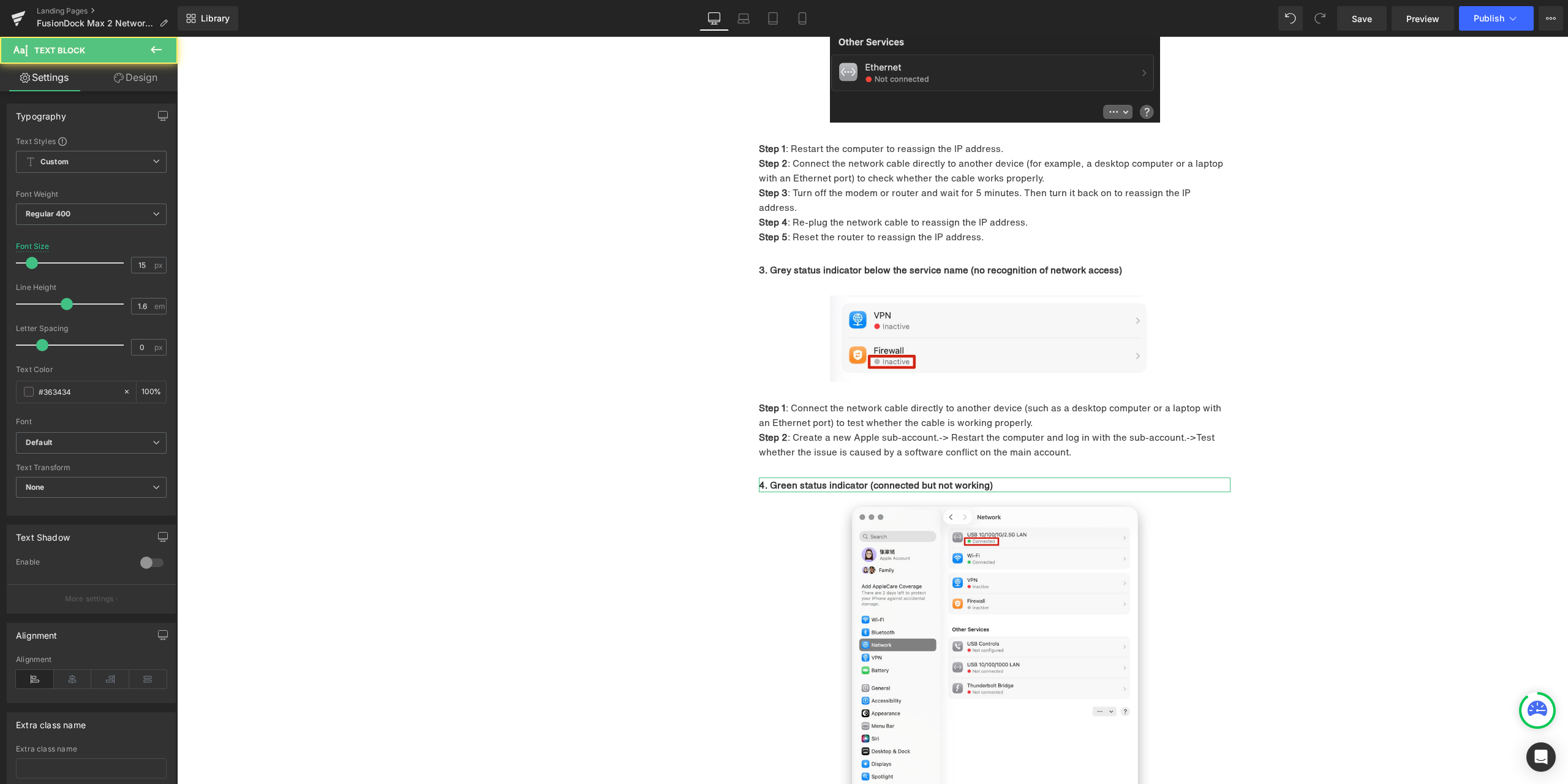
click at [138, 91] on div "Typography Text Styles Custom Custom Setup Global Style Custom Setup Global Sty…" at bounding box center [91, 462] width 183 height 741
click at [141, 85] on link "Design" at bounding box center [135, 77] width 89 height 28
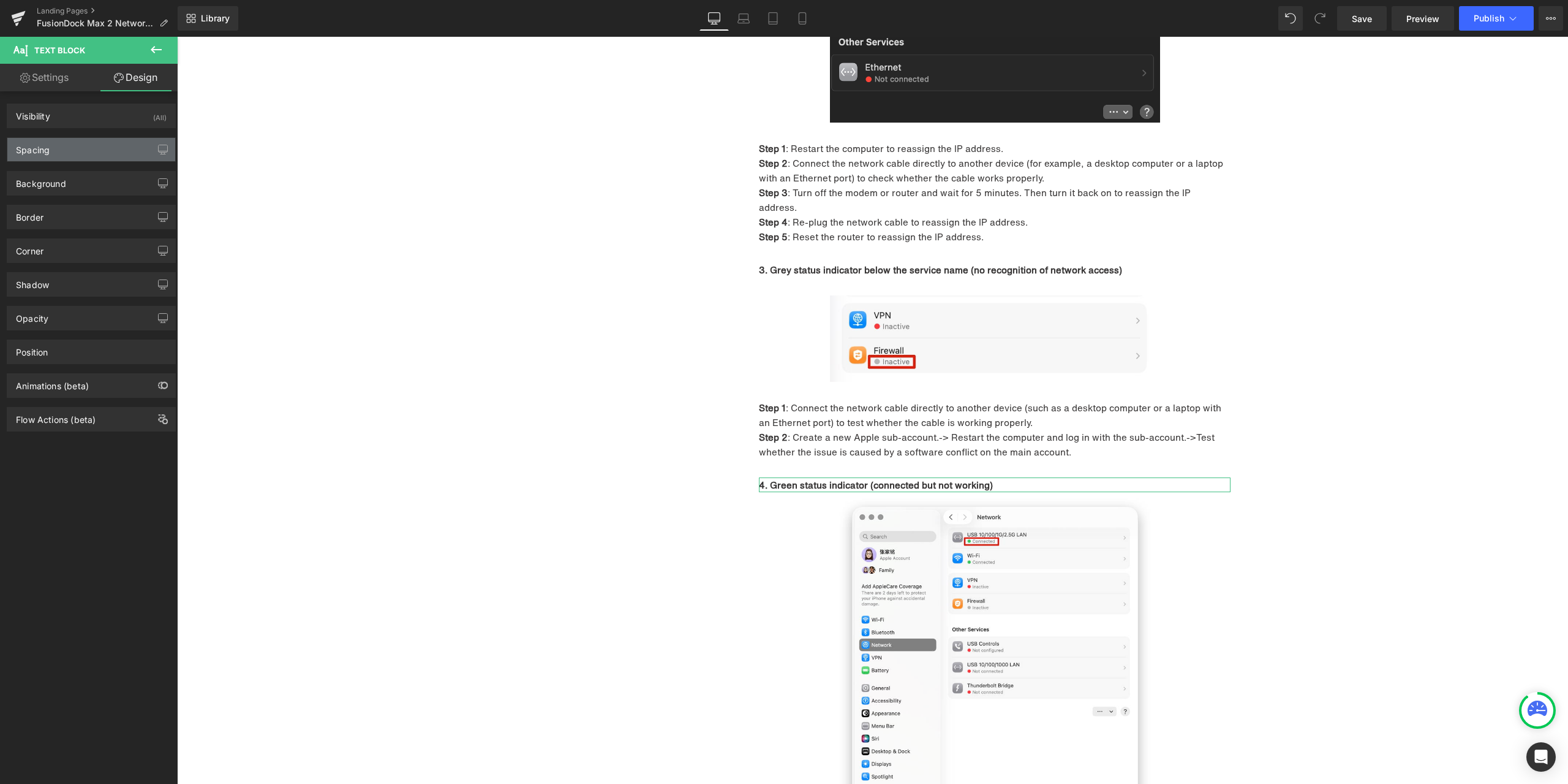
click at [83, 140] on div "Spacing" at bounding box center [91, 150] width 168 height 24
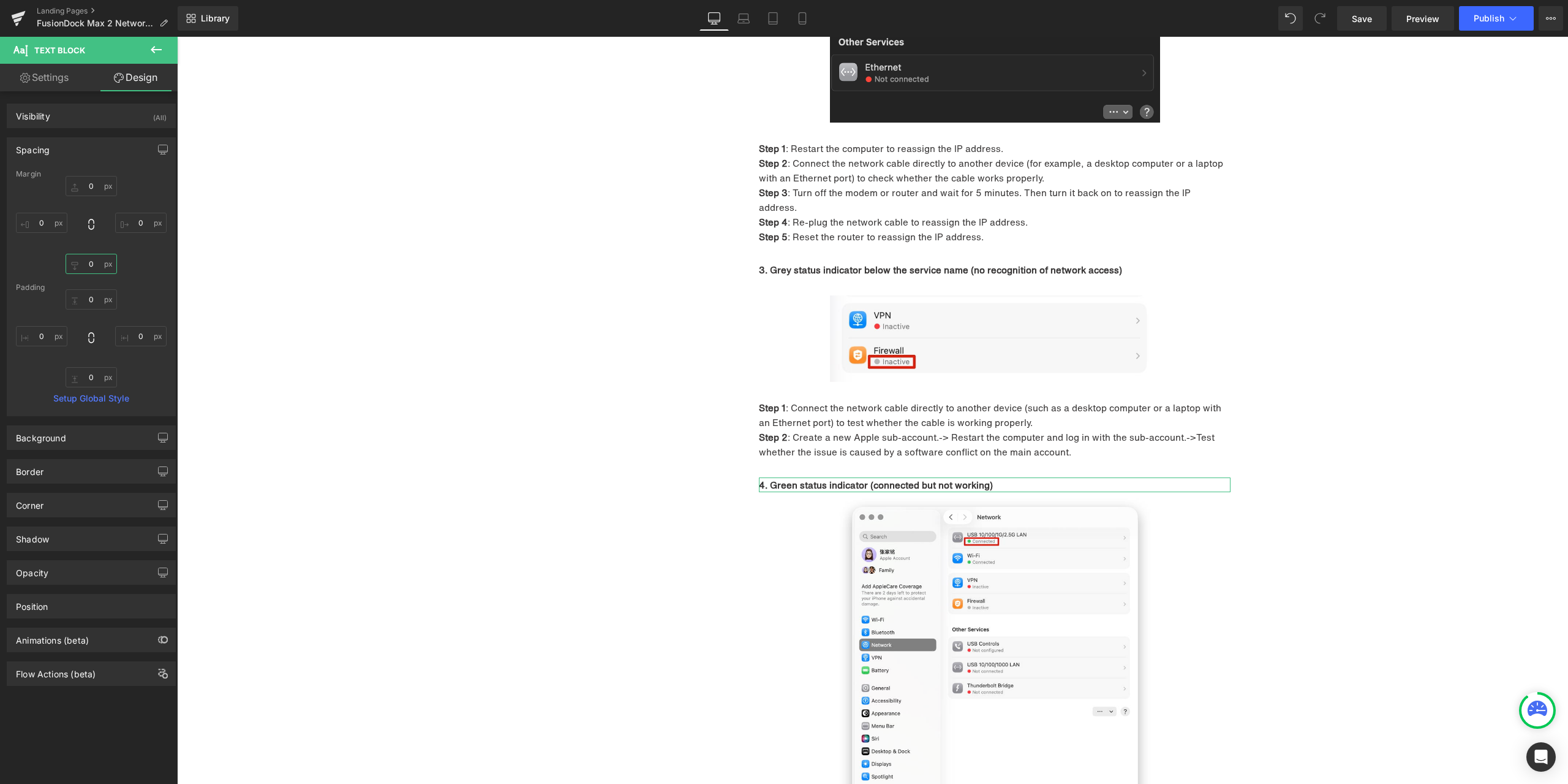
click at [92, 266] on input "0" at bounding box center [91, 264] width 52 height 20
type input "30"
click at [581, 453] on div "1. Unable to connect to the network Heading 1. Troubleshooting Heading 1. Frequ…" at bounding box center [873, 377] width 735 height 1864
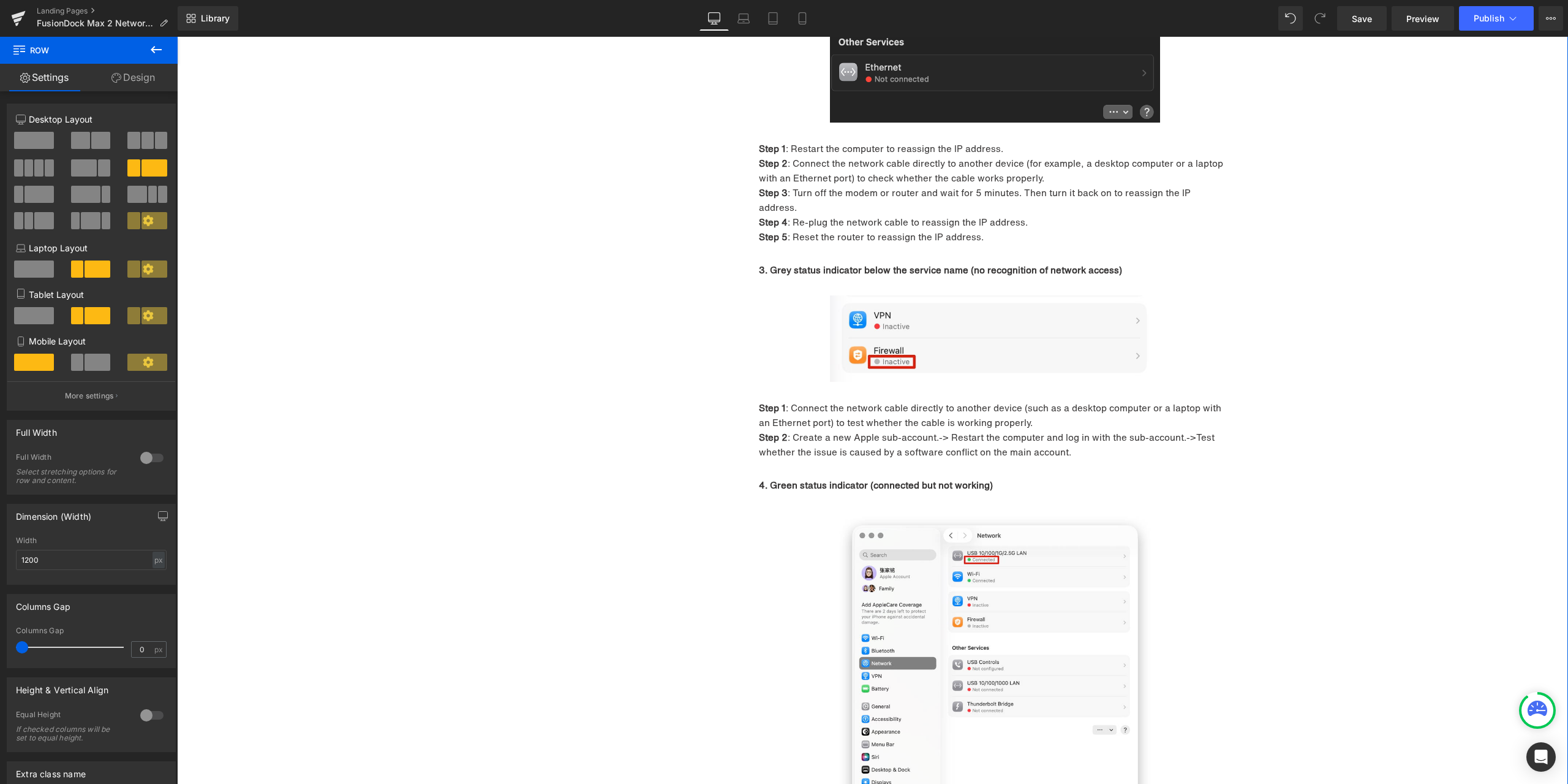
click at [1308, 359] on div "1. Unable to connect to the network Heading 1. Troubleshooting Heading 1. Frequ…" at bounding box center [872, 377] width 1391 height 1864
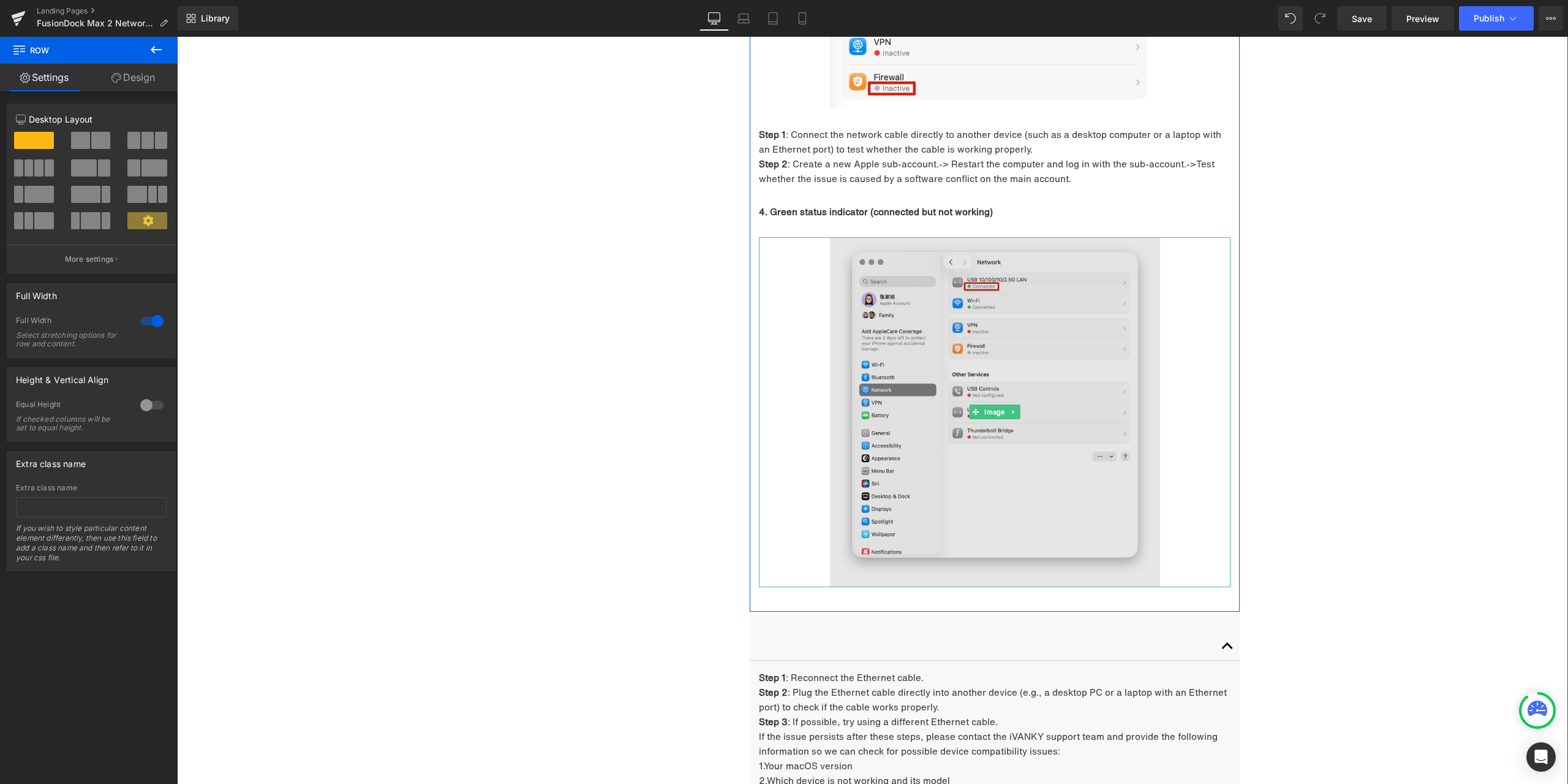
scroll to position [1426, 0]
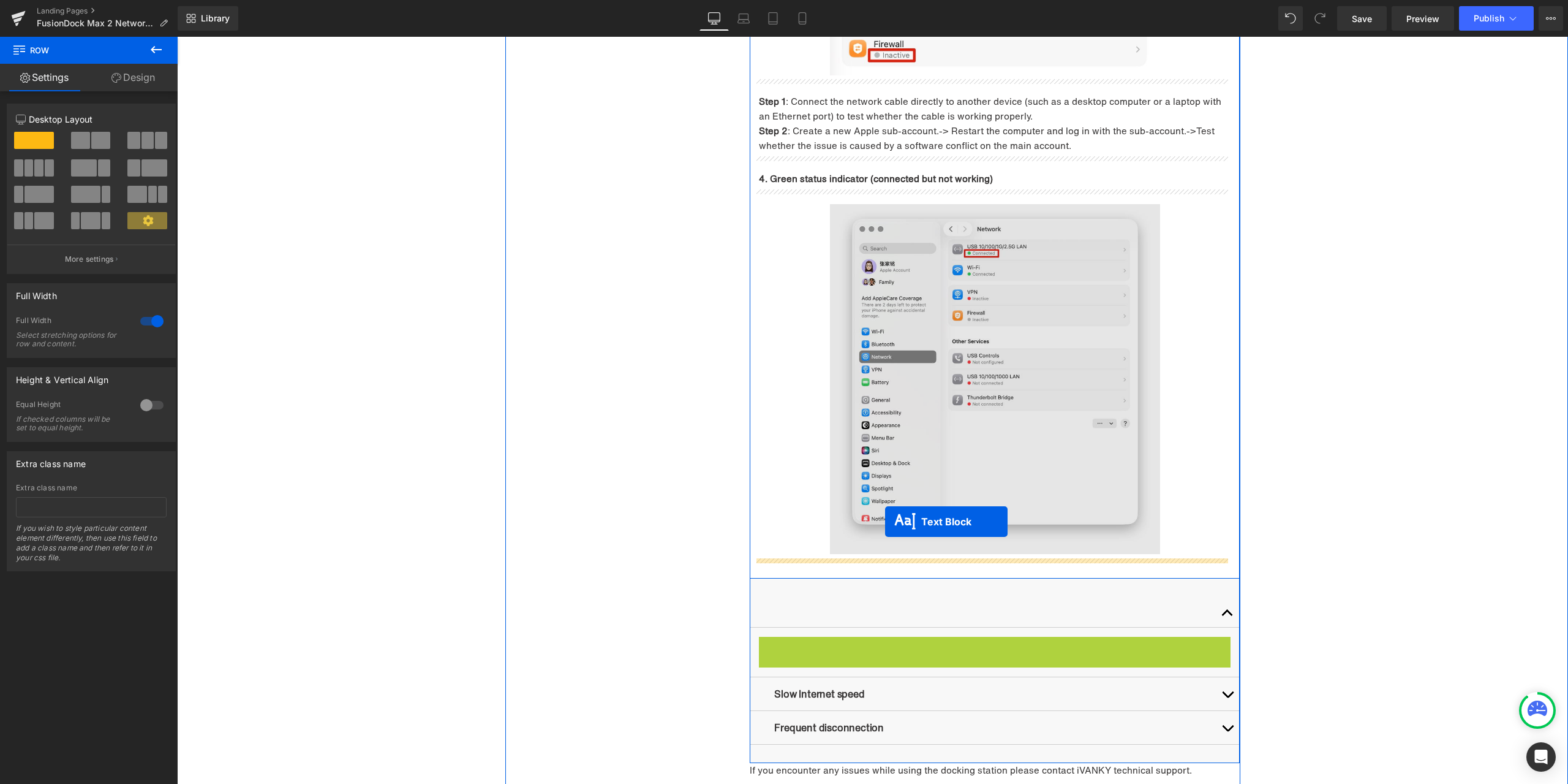
drag, startPoint x: 976, startPoint y: 682, endPoint x: 883, endPoint y: 524, distance: 183.3
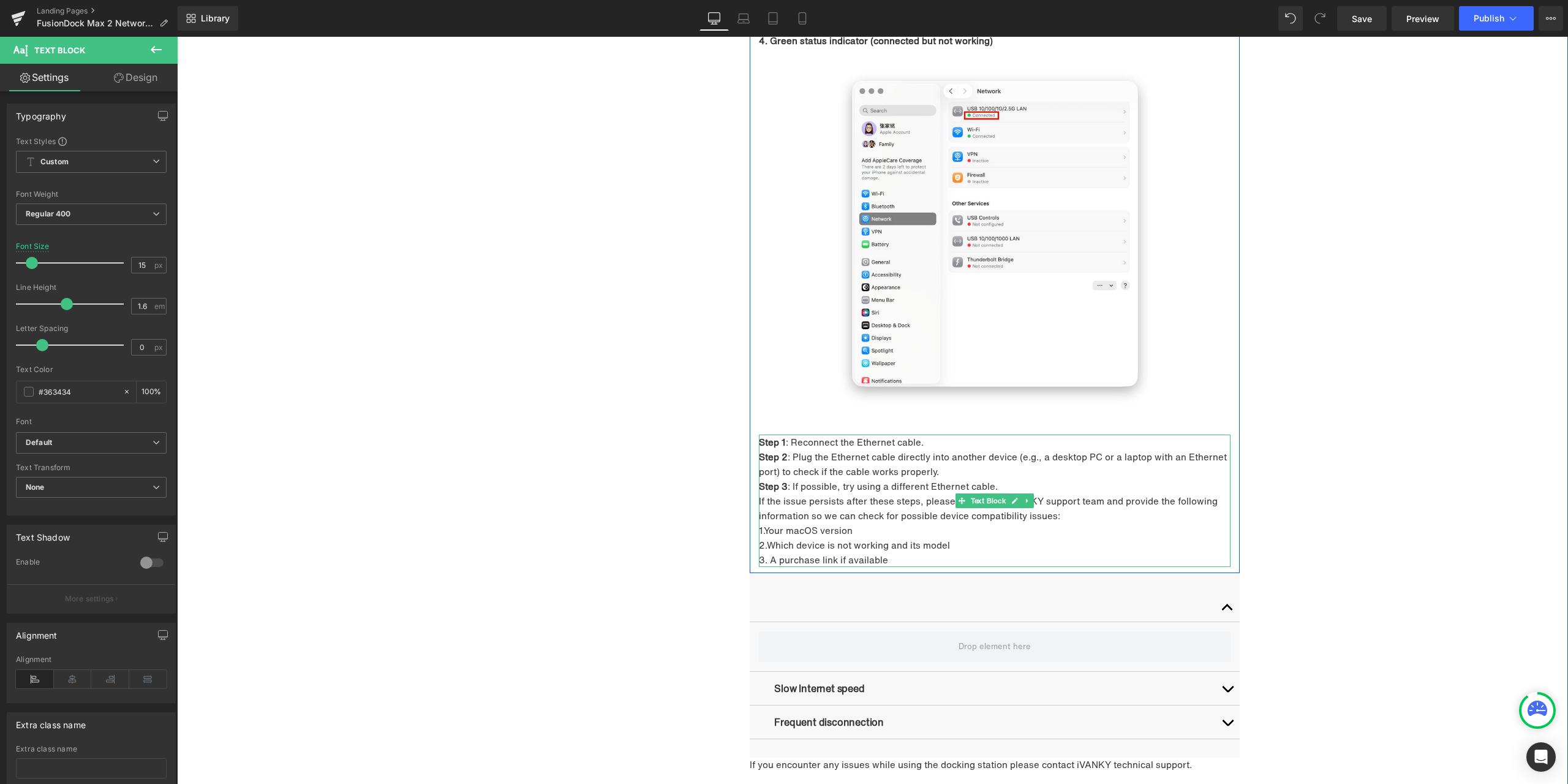
scroll to position [1609, 0]
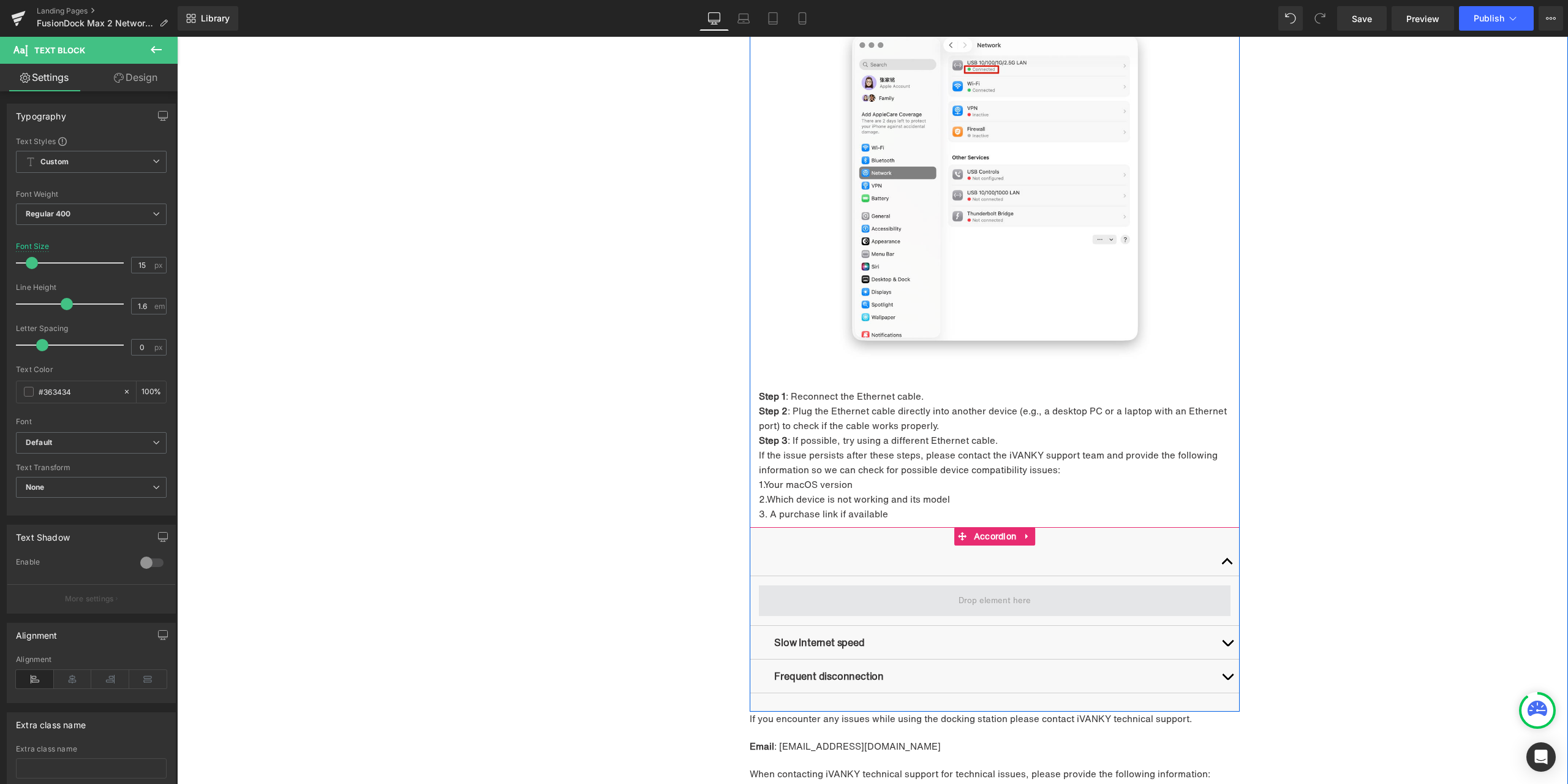
click at [969, 592] on span at bounding box center [995, 601] width 81 height 19
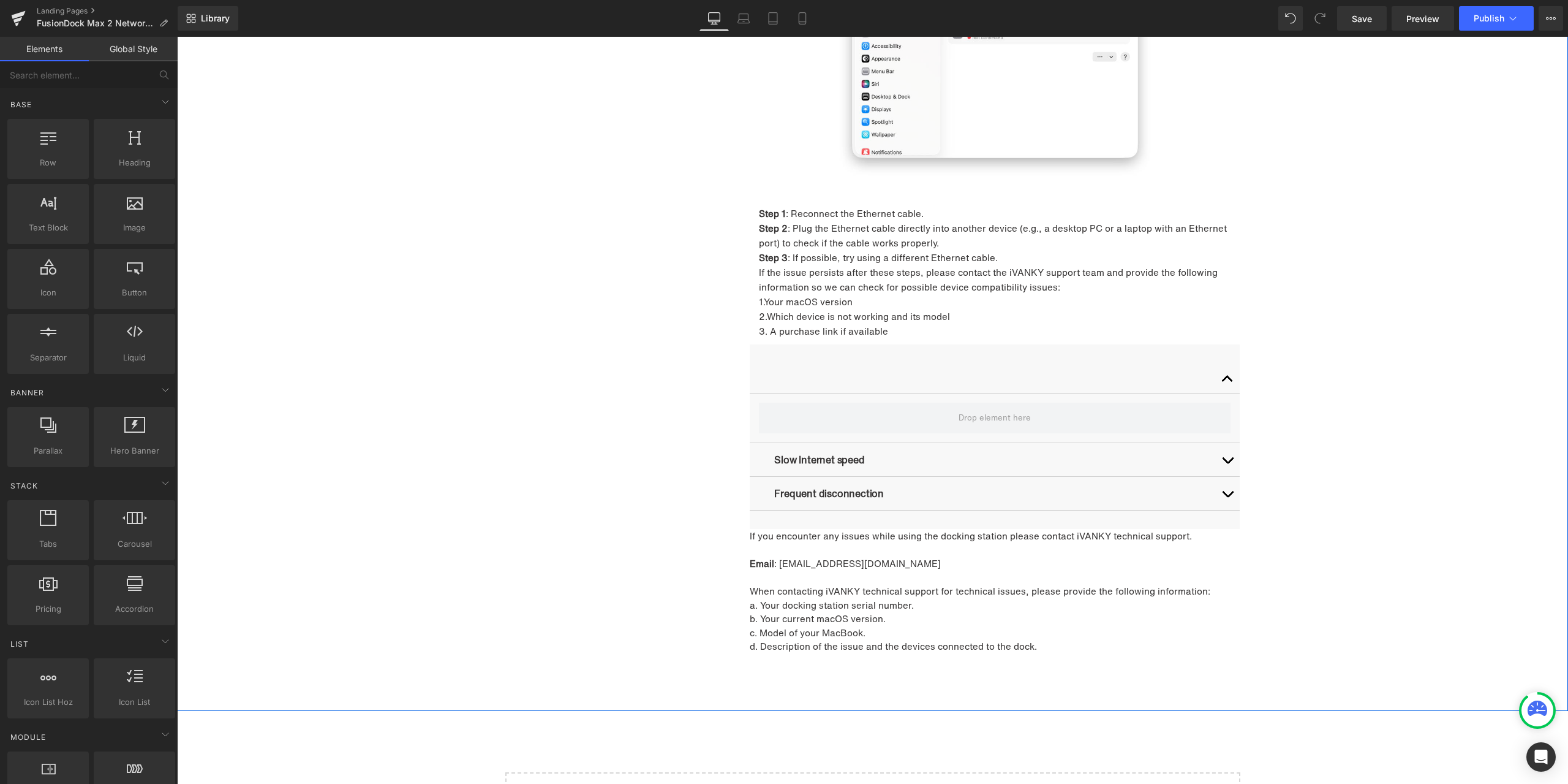
scroll to position [1670, 0]
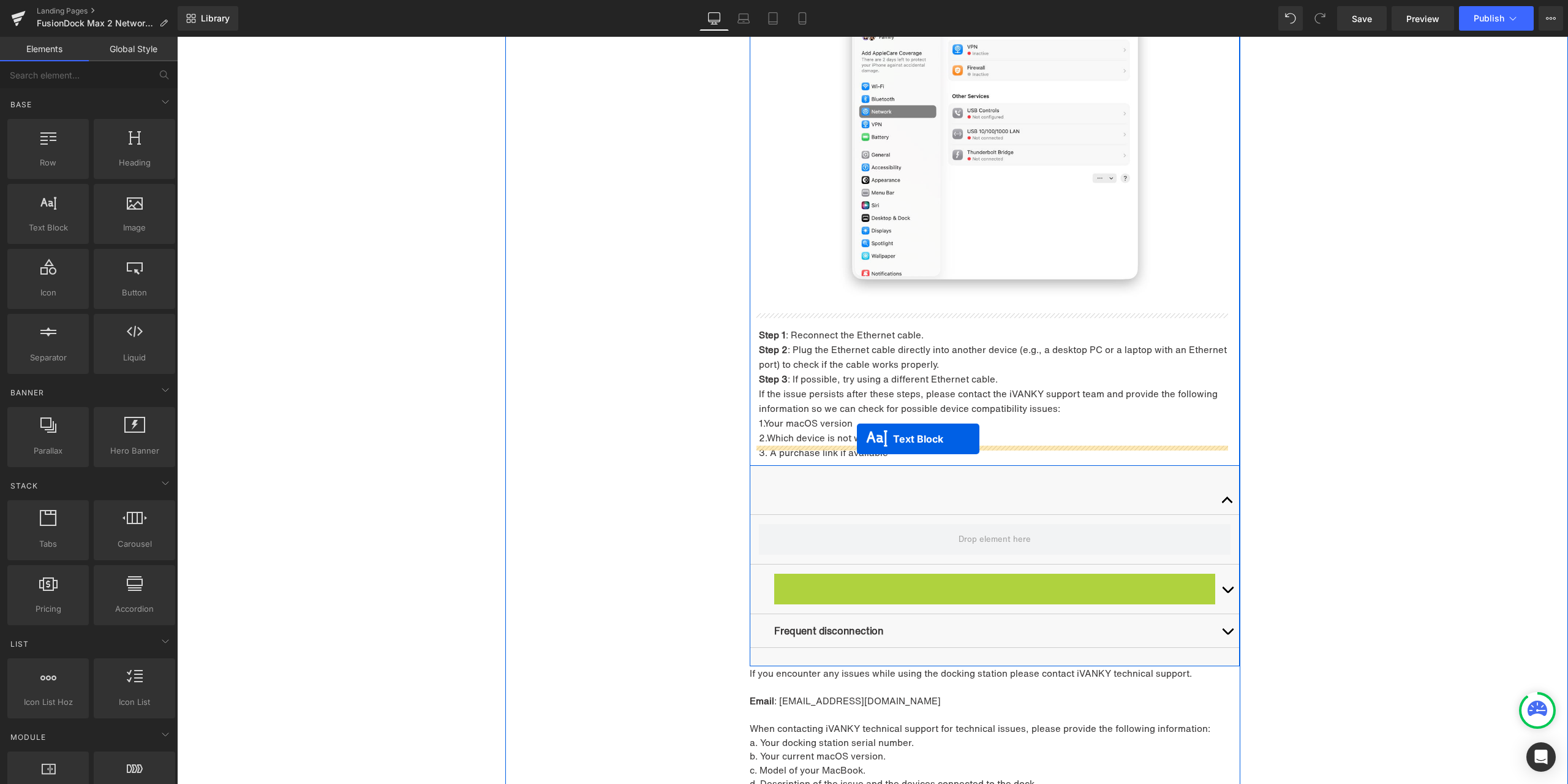
drag, startPoint x: 980, startPoint y: 566, endPoint x: 857, endPoint y: 439, distance: 176.8
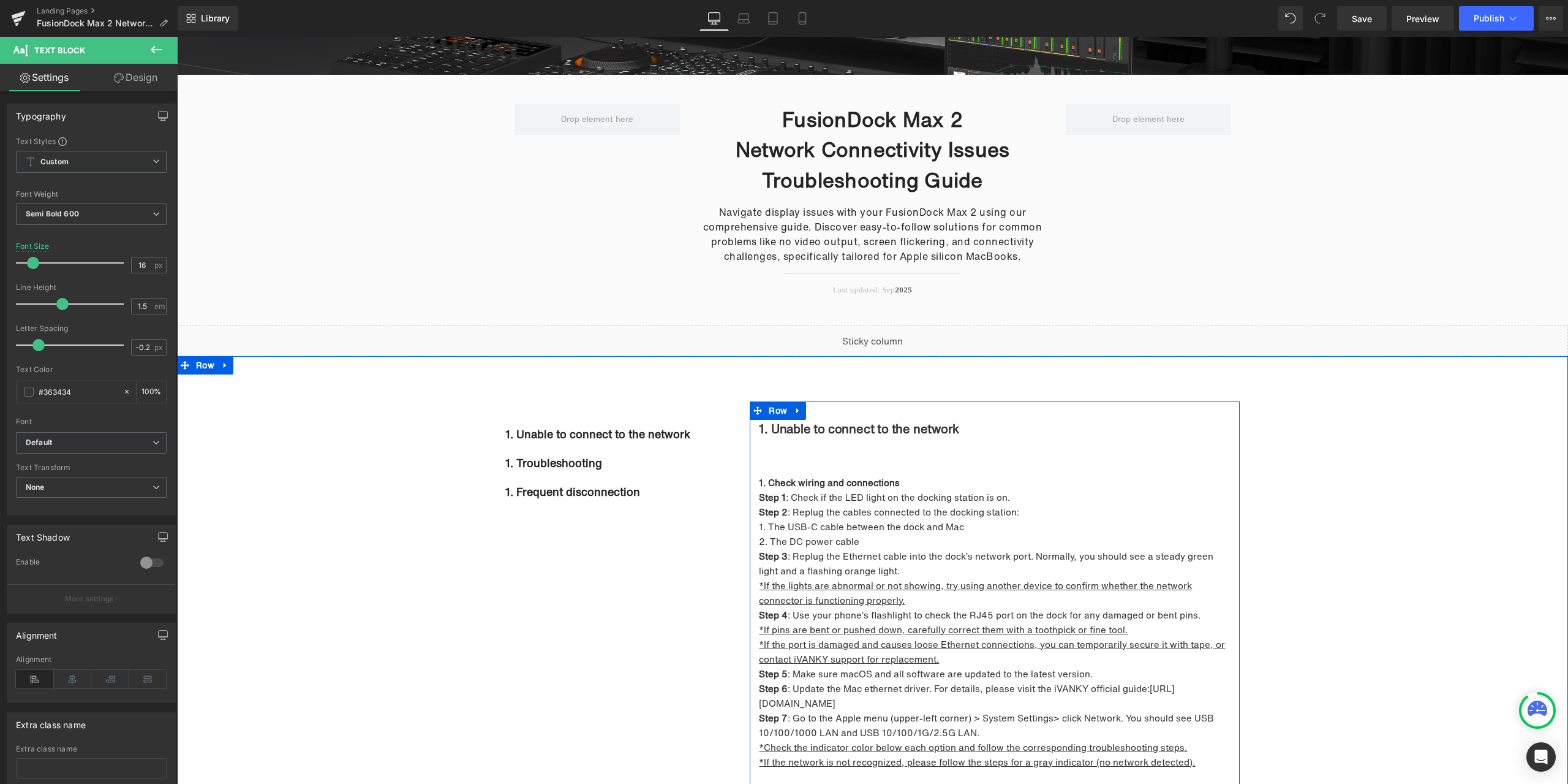
scroll to position [139, 0]
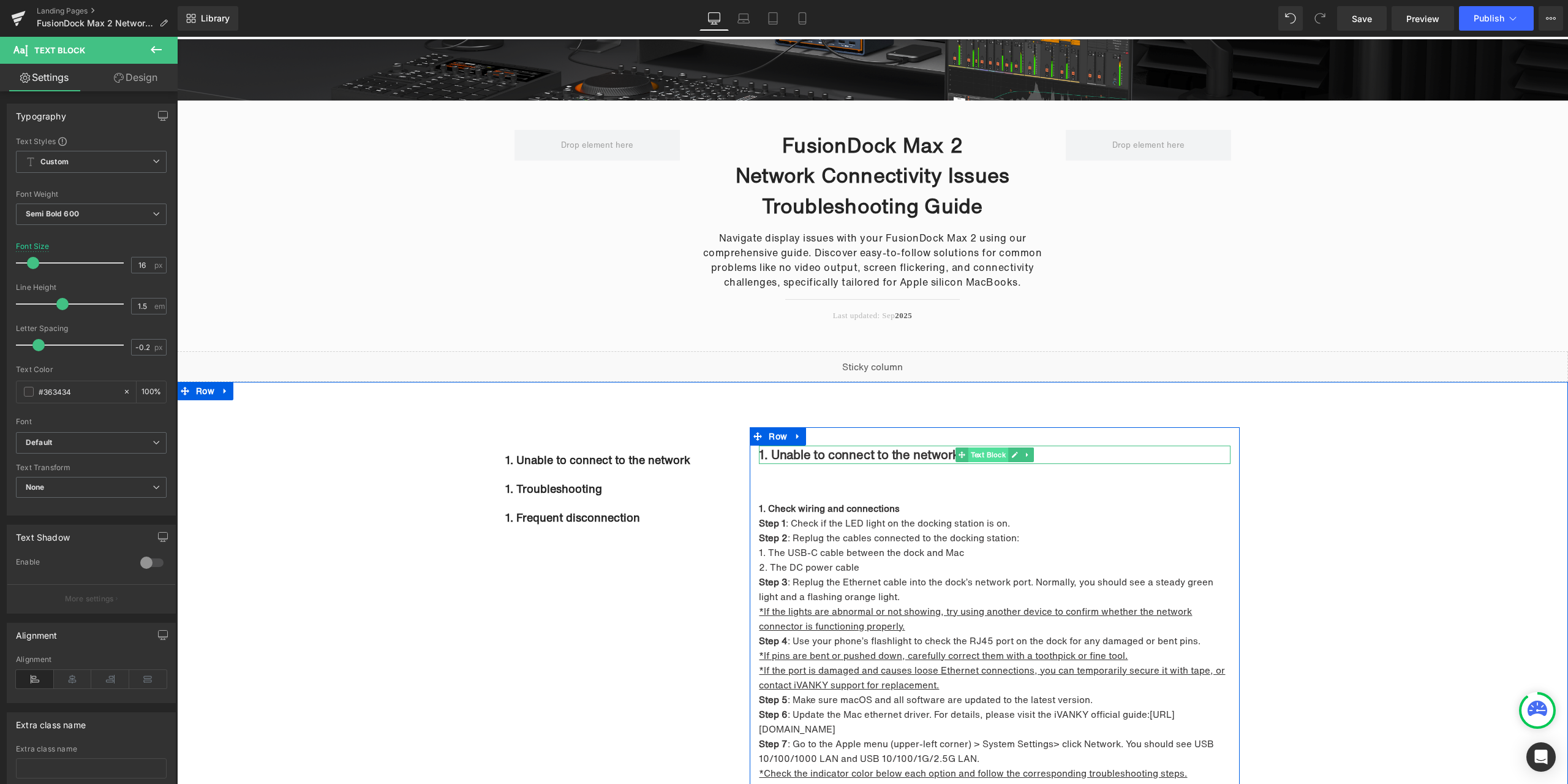
click at [981, 453] on span "Text Block" at bounding box center [989, 454] width 41 height 14
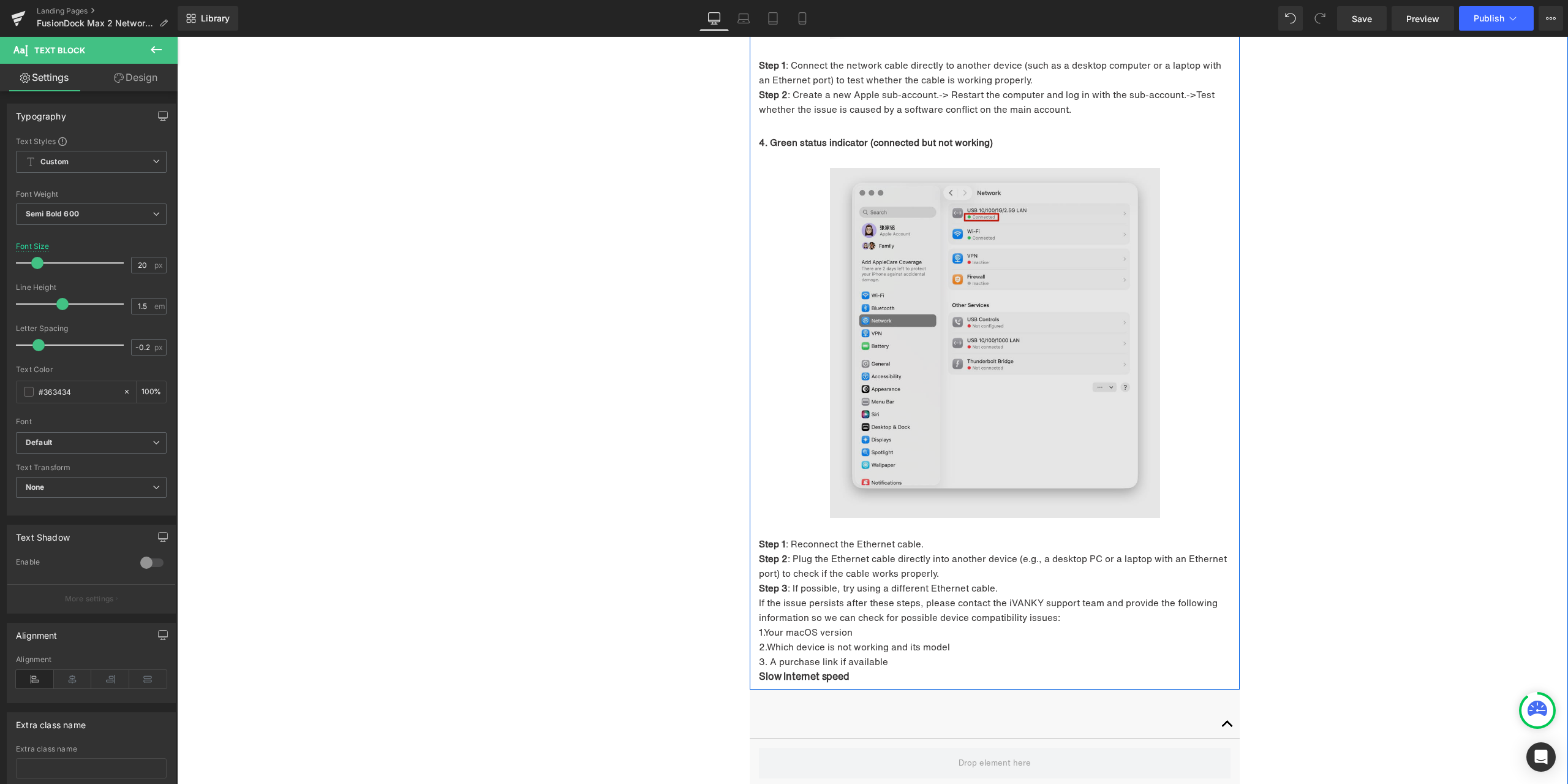
scroll to position [1549, 0]
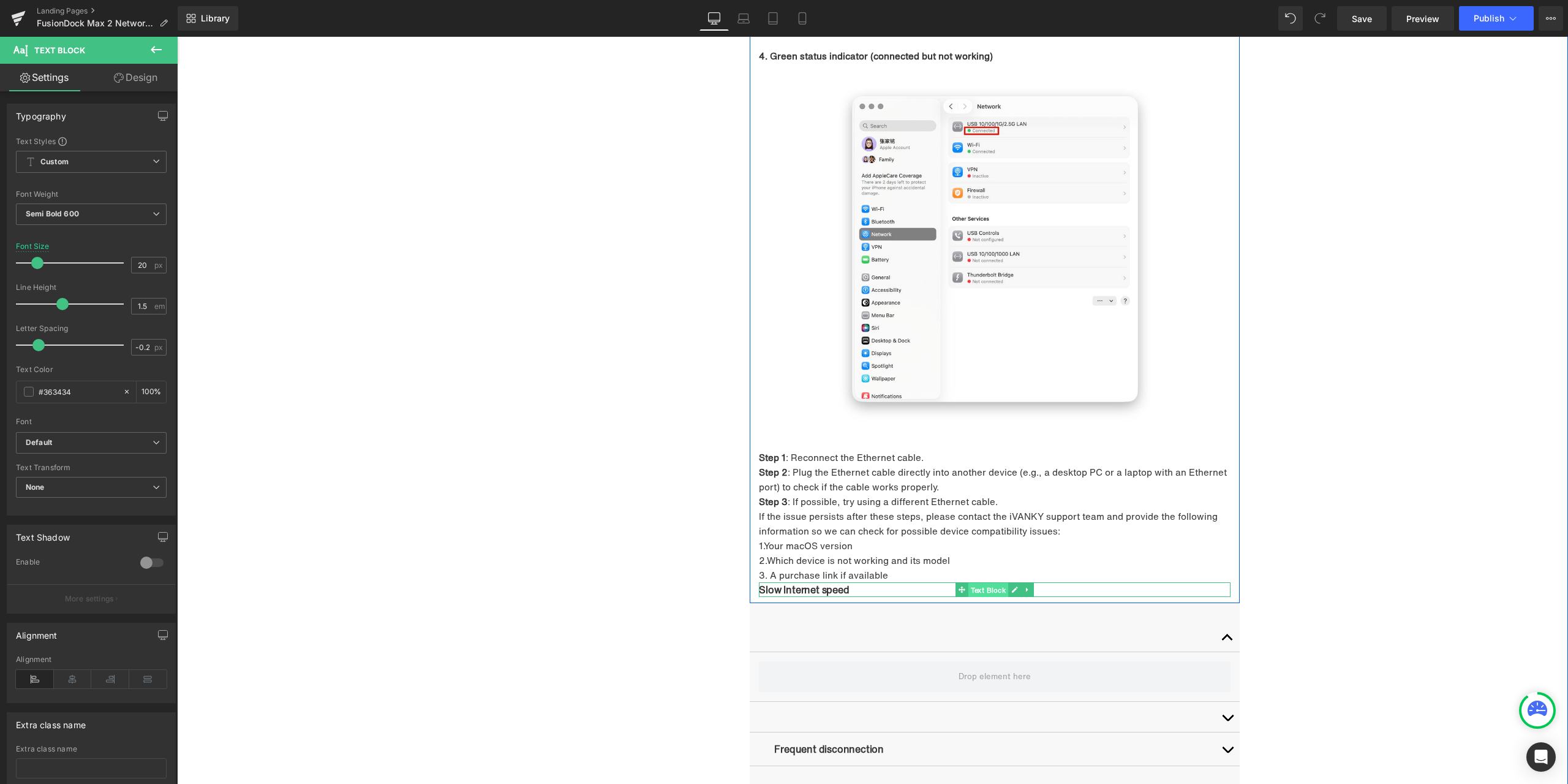
click at [977, 583] on span "Text Block" at bounding box center [989, 589] width 41 height 14
drag, startPoint x: 143, startPoint y: 261, endPoint x: 118, endPoint y: 260, distance: 25.0
click at [118, 260] on div "Font Size 16 px" at bounding box center [91, 262] width 150 height 41
type input "20"
click at [759, 582] on p "Slow Internet speed" at bounding box center [995, 591] width 472 height 19
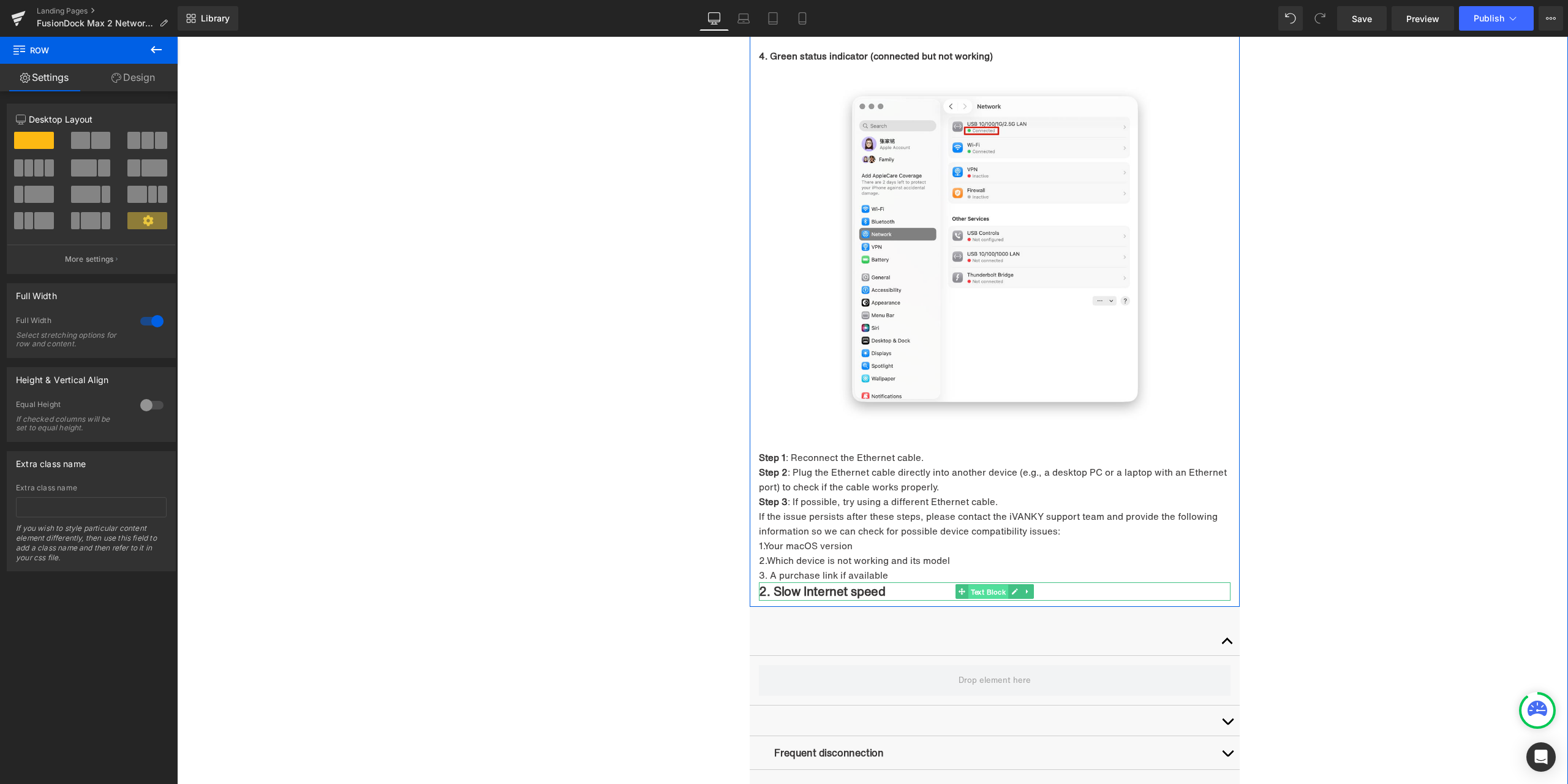
click at [990, 584] on span "Text Block" at bounding box center [989, 591] width 41 height 14
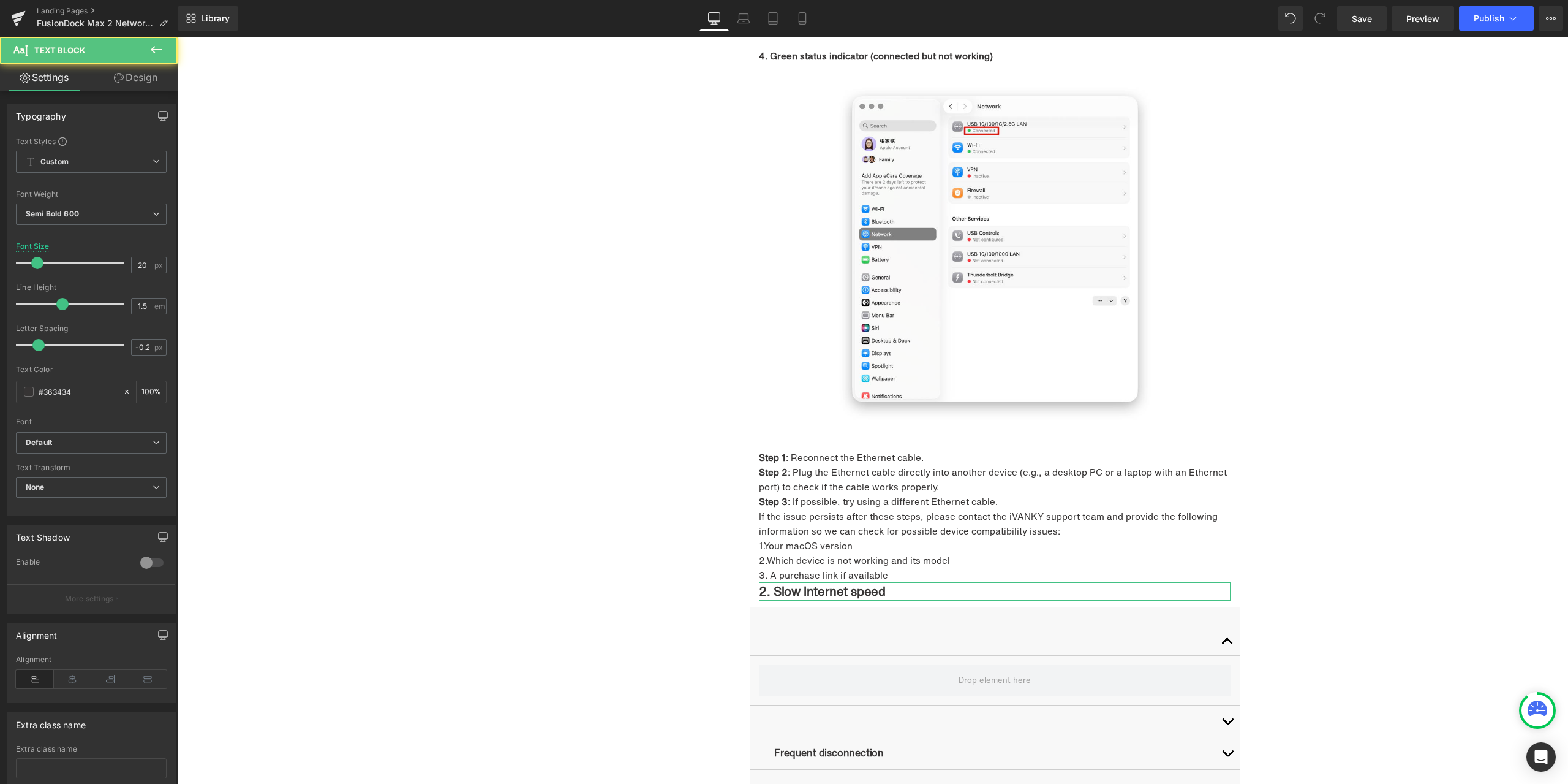
click at [142, 85] on link "Design" at bounding box center [135, 77] width 89 height 28
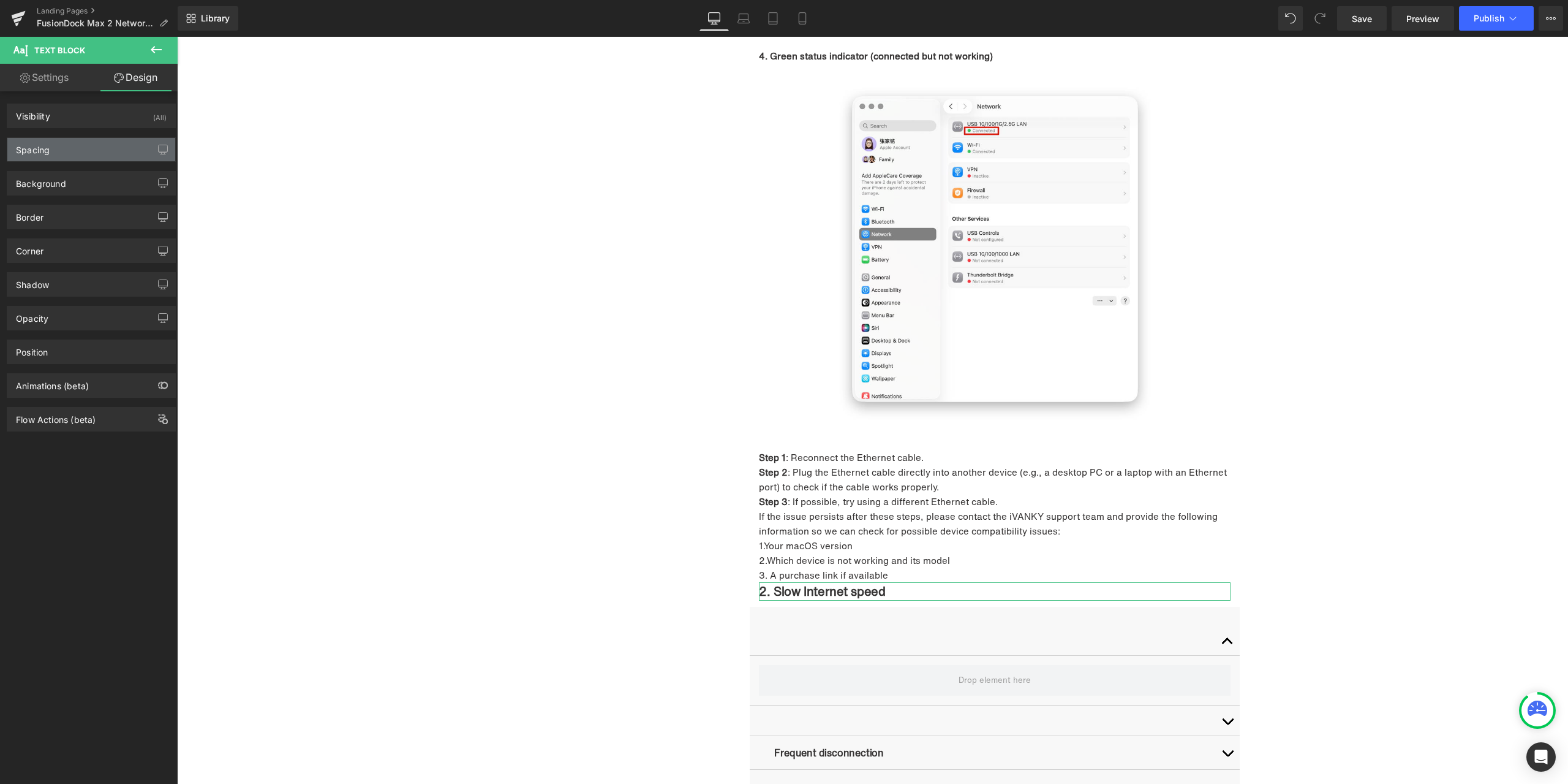
click at [85, 145] on div "Spacing" at bounding box center [91, 150] width 168 height 24
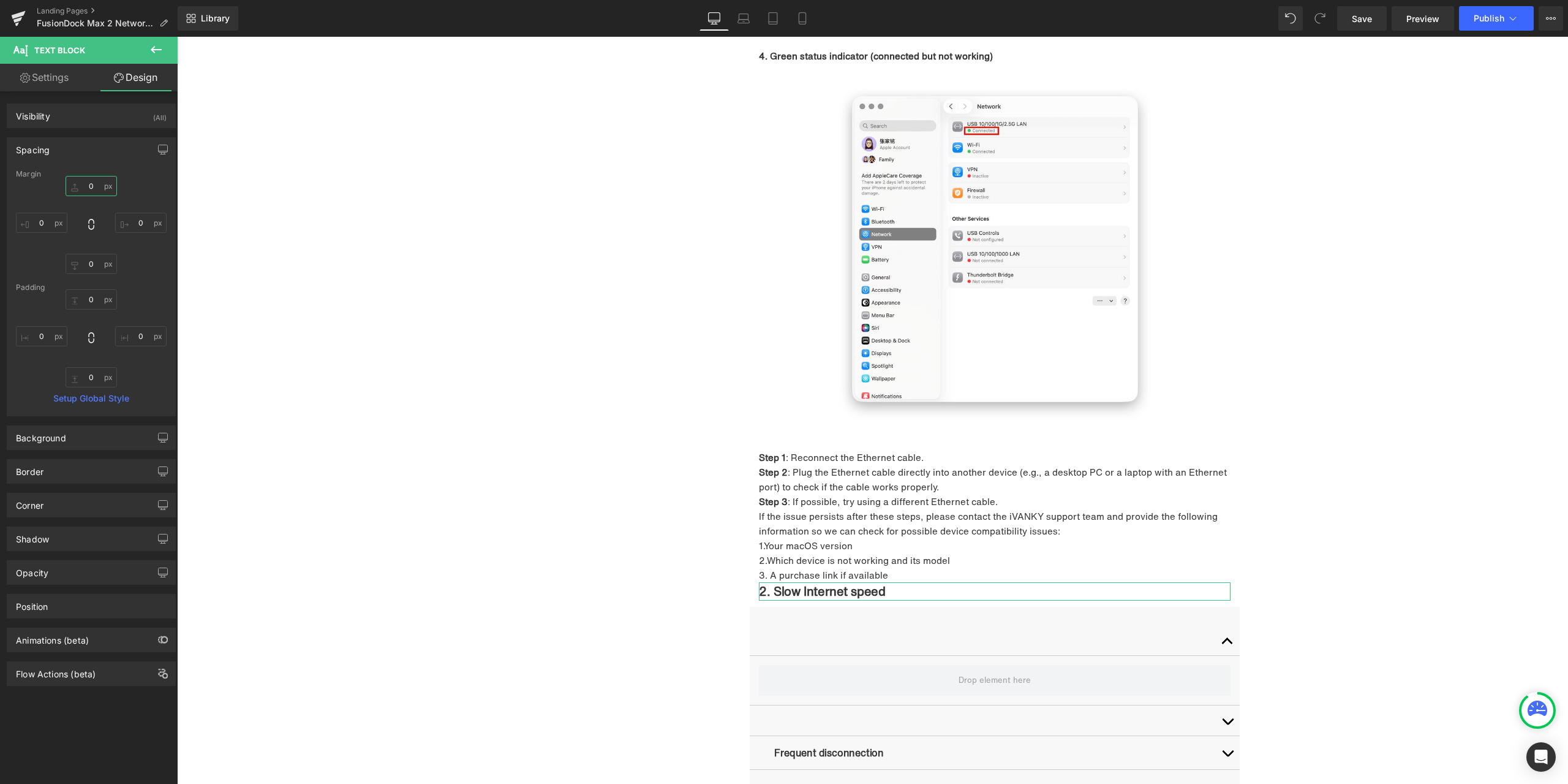
click at [98, 191] on input "0" at bounding box center [91, 186] width 52 height 20
type input "60"
click at [101, 270] on input "0" at bounding box center [91, 264] width 52 height 20
type input "60"
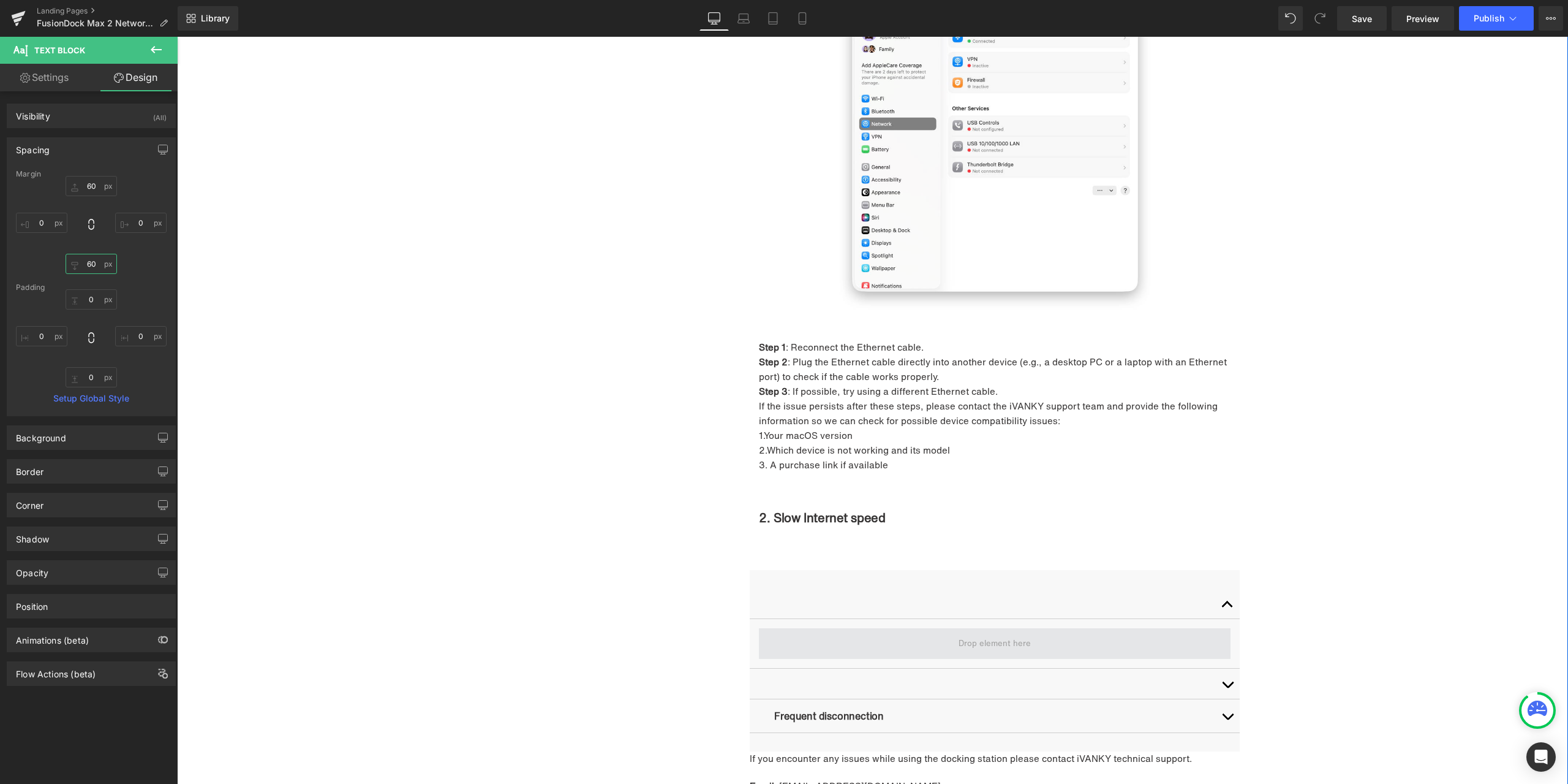
scroll to position [1670, 0]
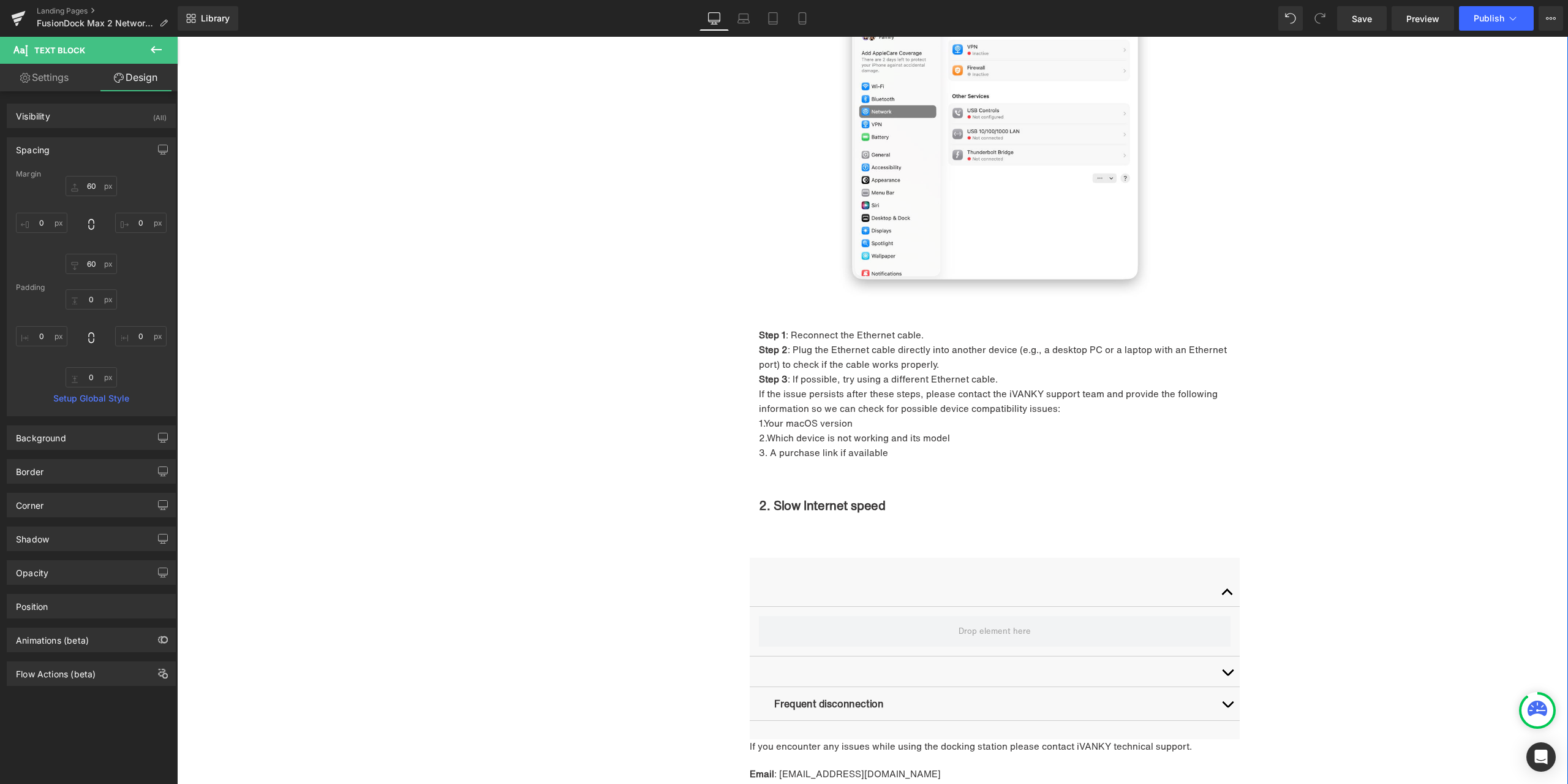
click at [1227, 595] on span "button" at bounding box center [1227, 595] width 0 height 0
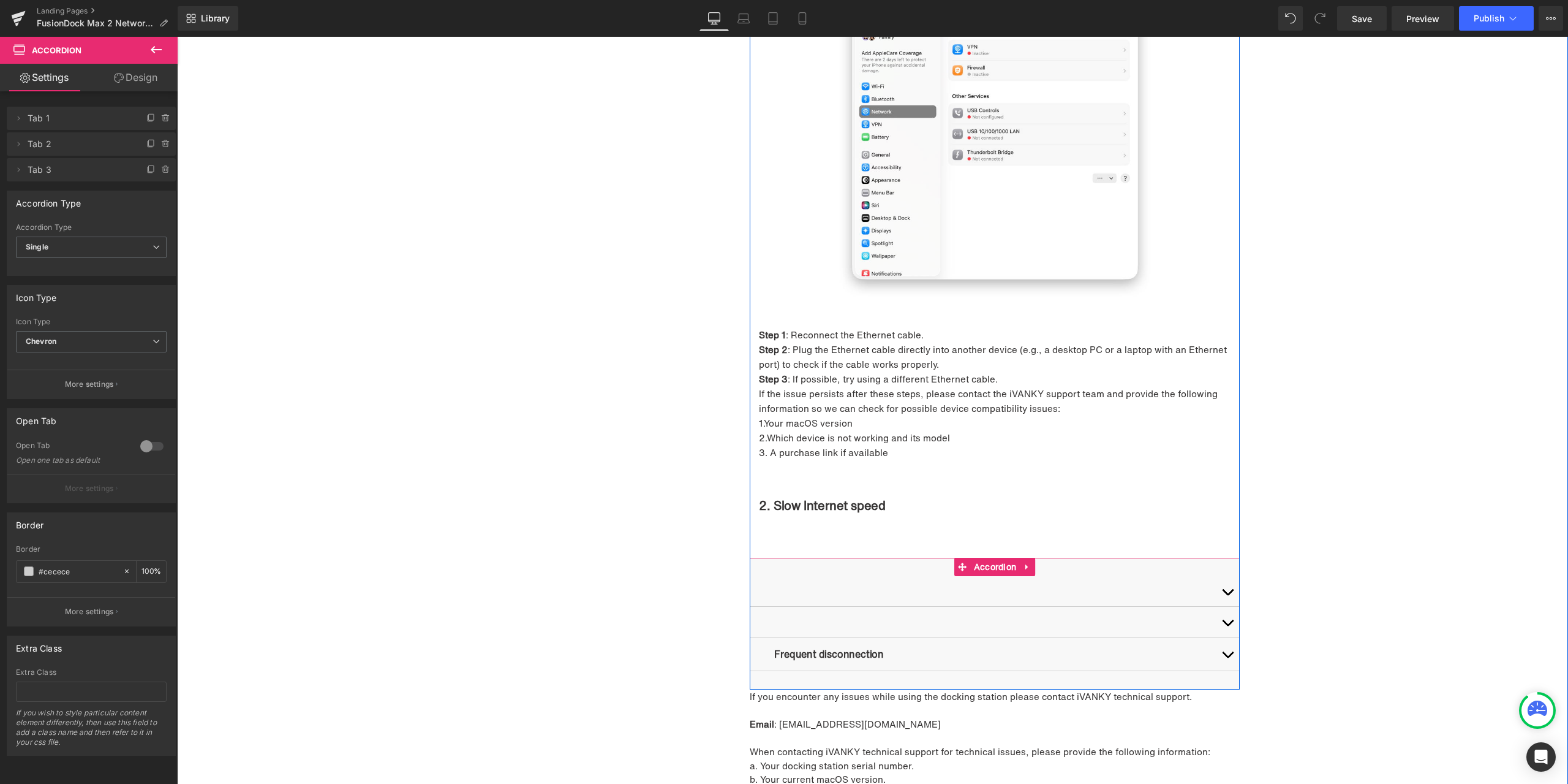
click at [1227, 626] on span "button" at bounding box center [1227, 626] width 0 height 0
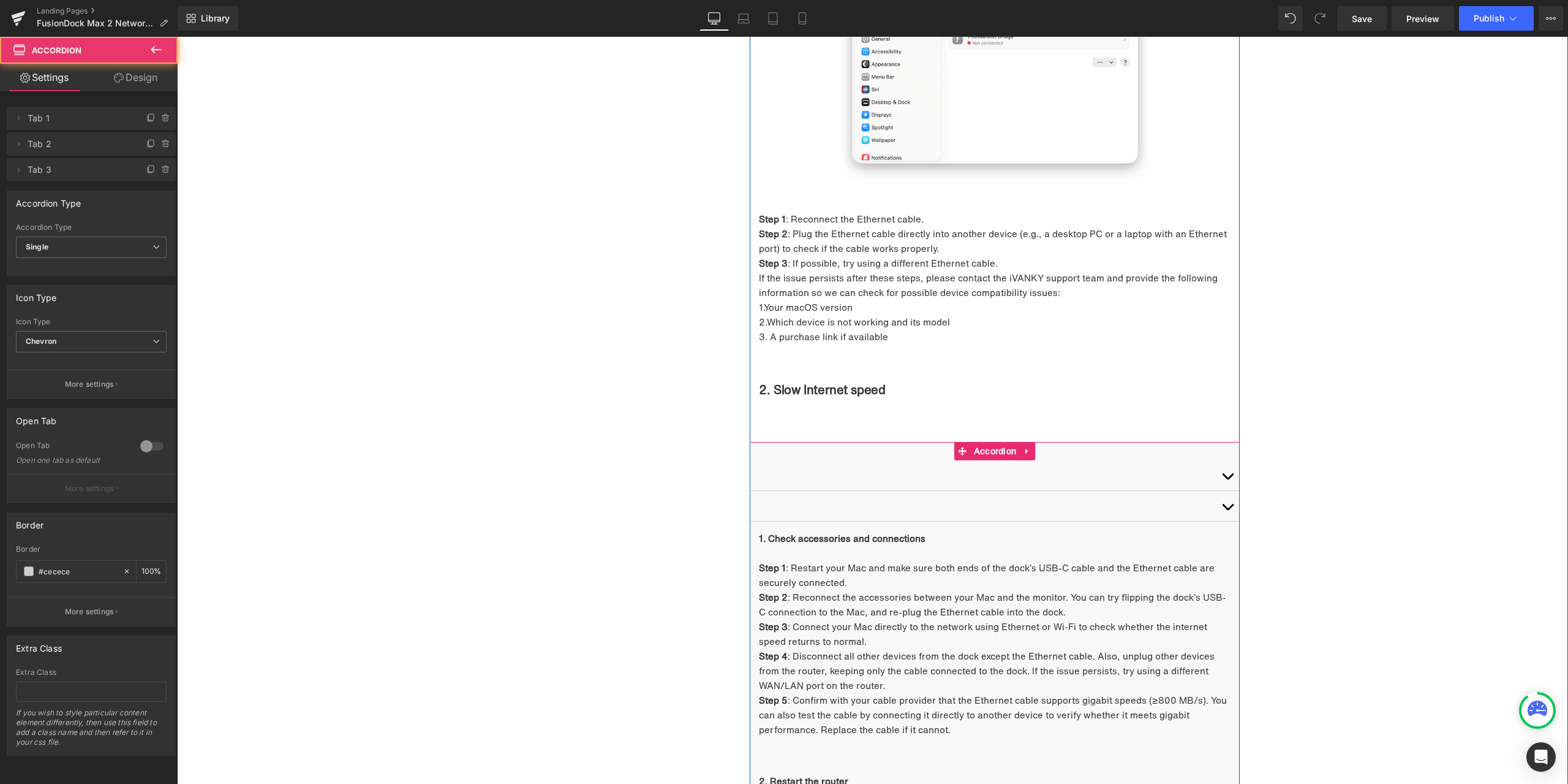
scroll to position [1793, 0]
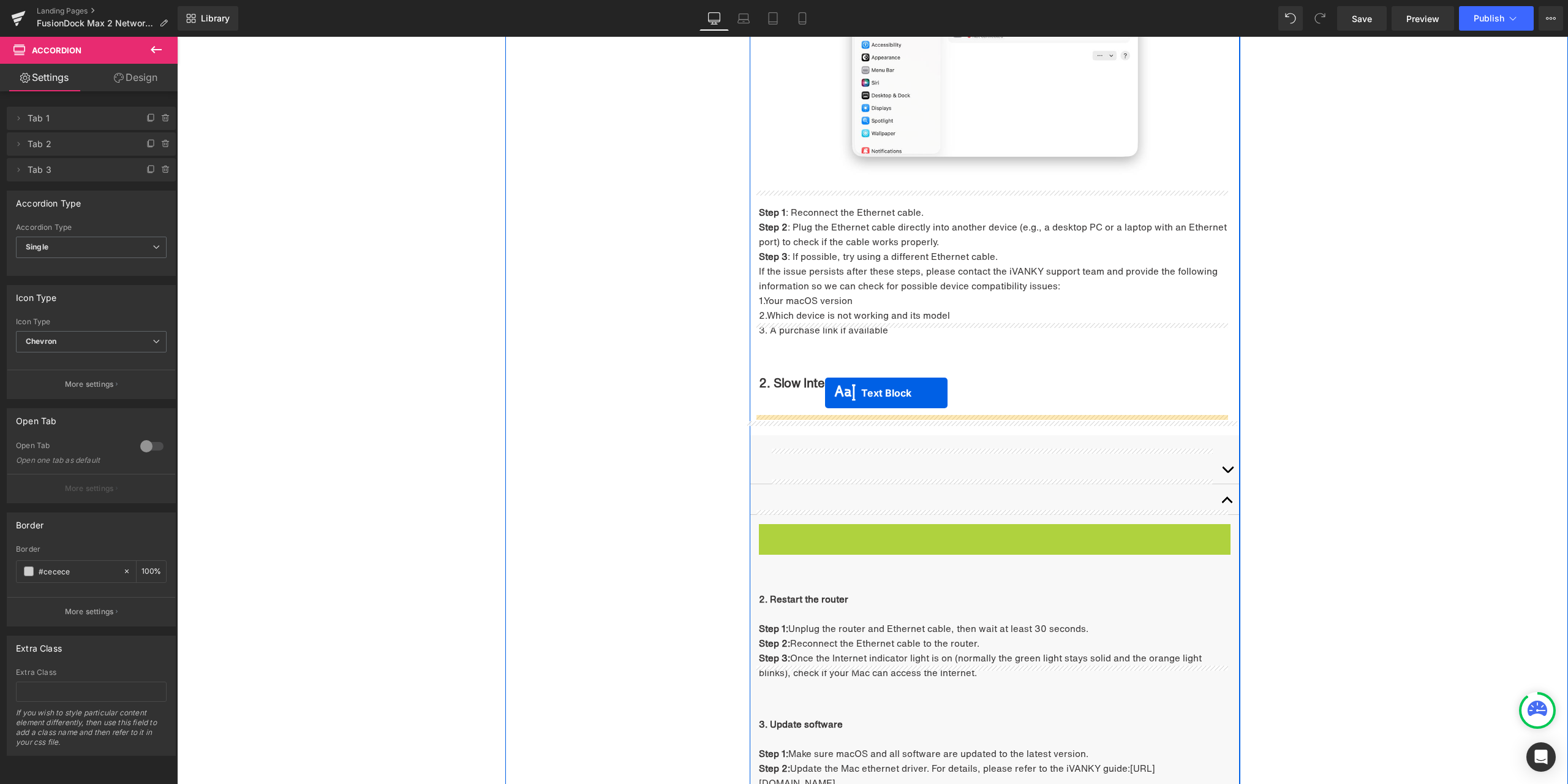
drag, startPoint x: 980, startPoint y: 613, endPoint x: 824, endPoint y: 393, distance: 269.7
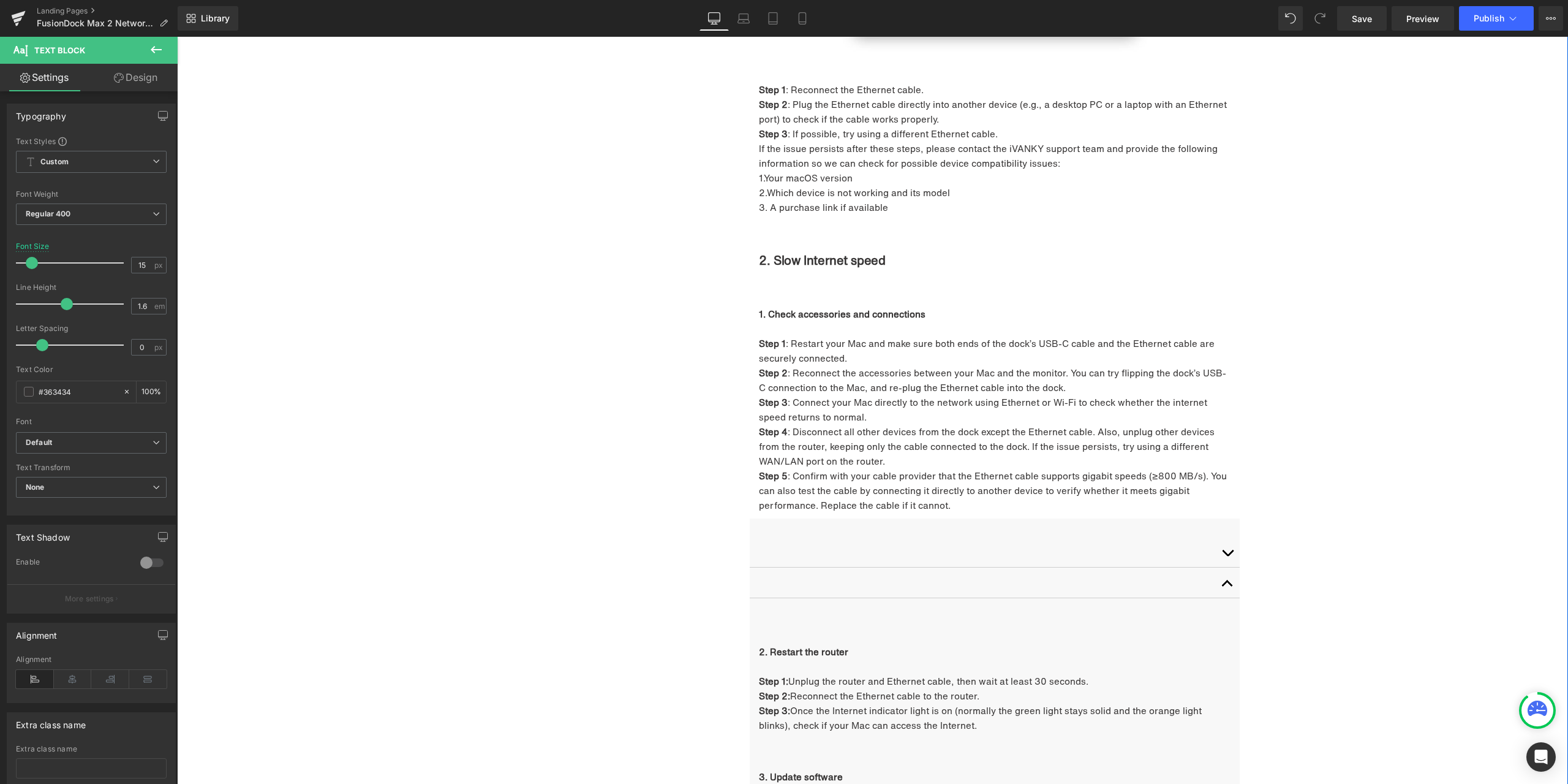
scroll to position [1977, 0]
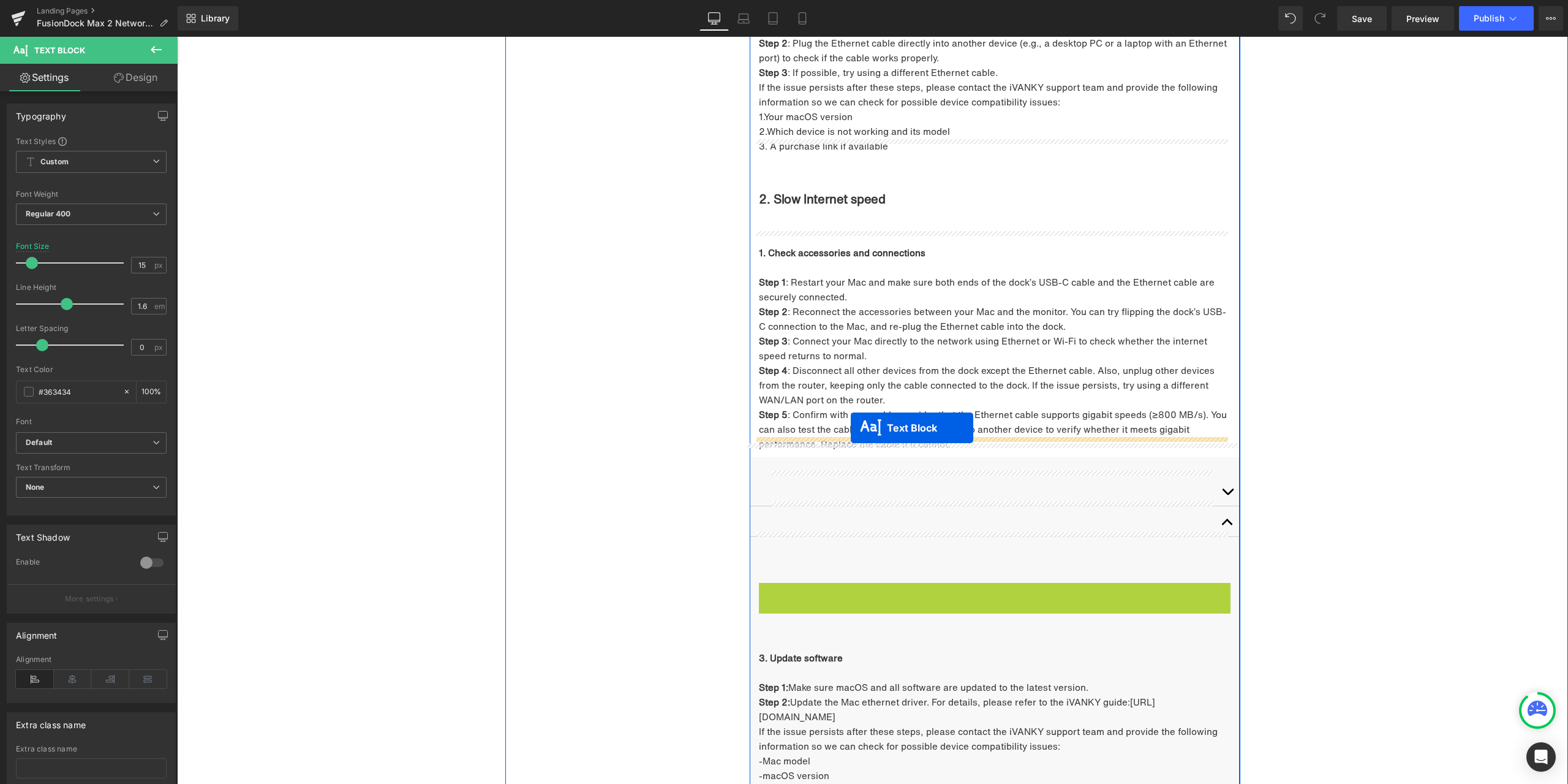
drag, startPoint x: 991, startPoint y: 611, endPoint x: 850, endPoint y: 429, distance: 230.2
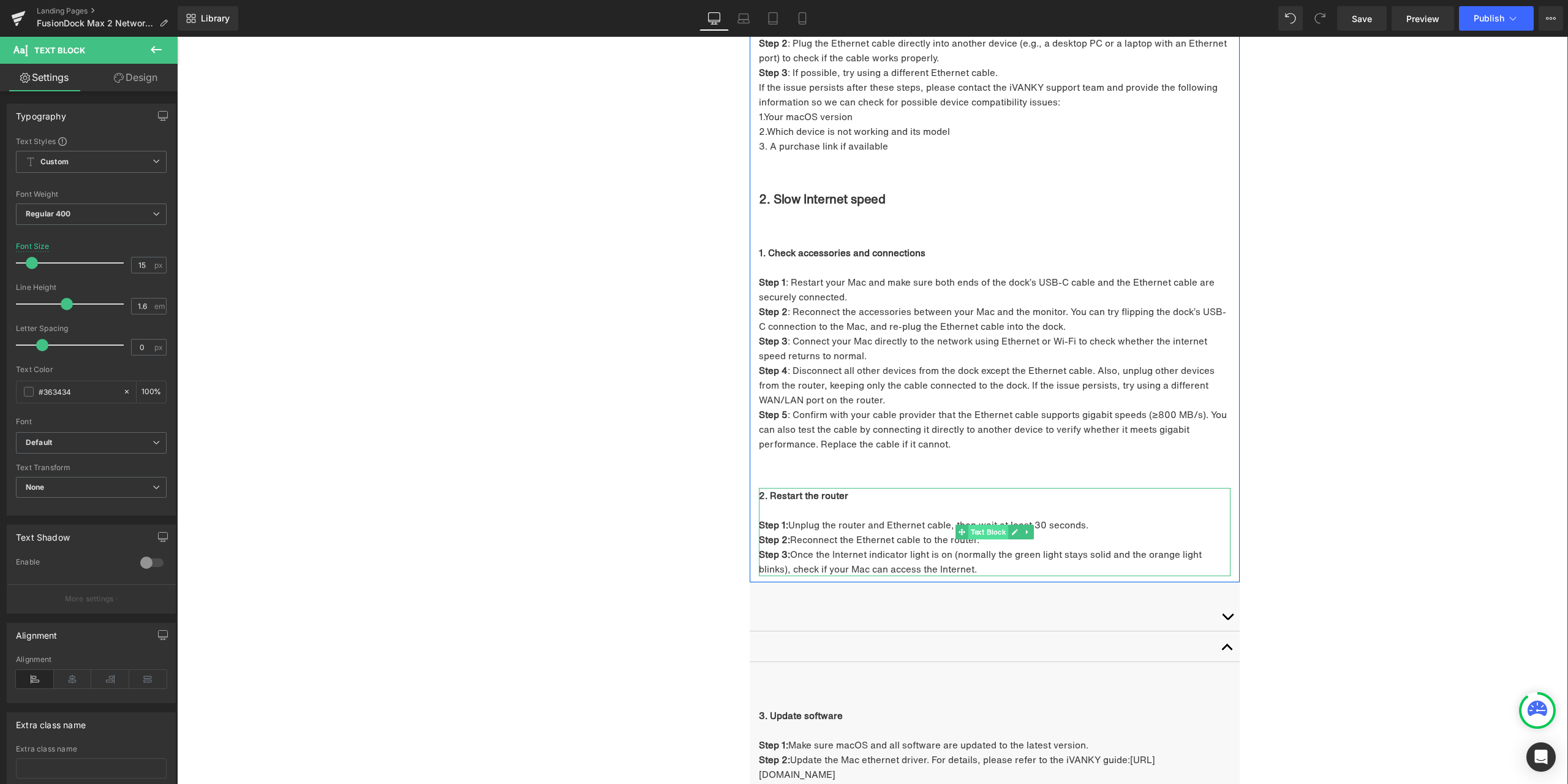
click at [980, 524] on span "Text Block" at bounding box center [989, 531] width 41 height 14
click at [139, 83] on link "Design" at bounding box center [135, 77] width 89 height 28
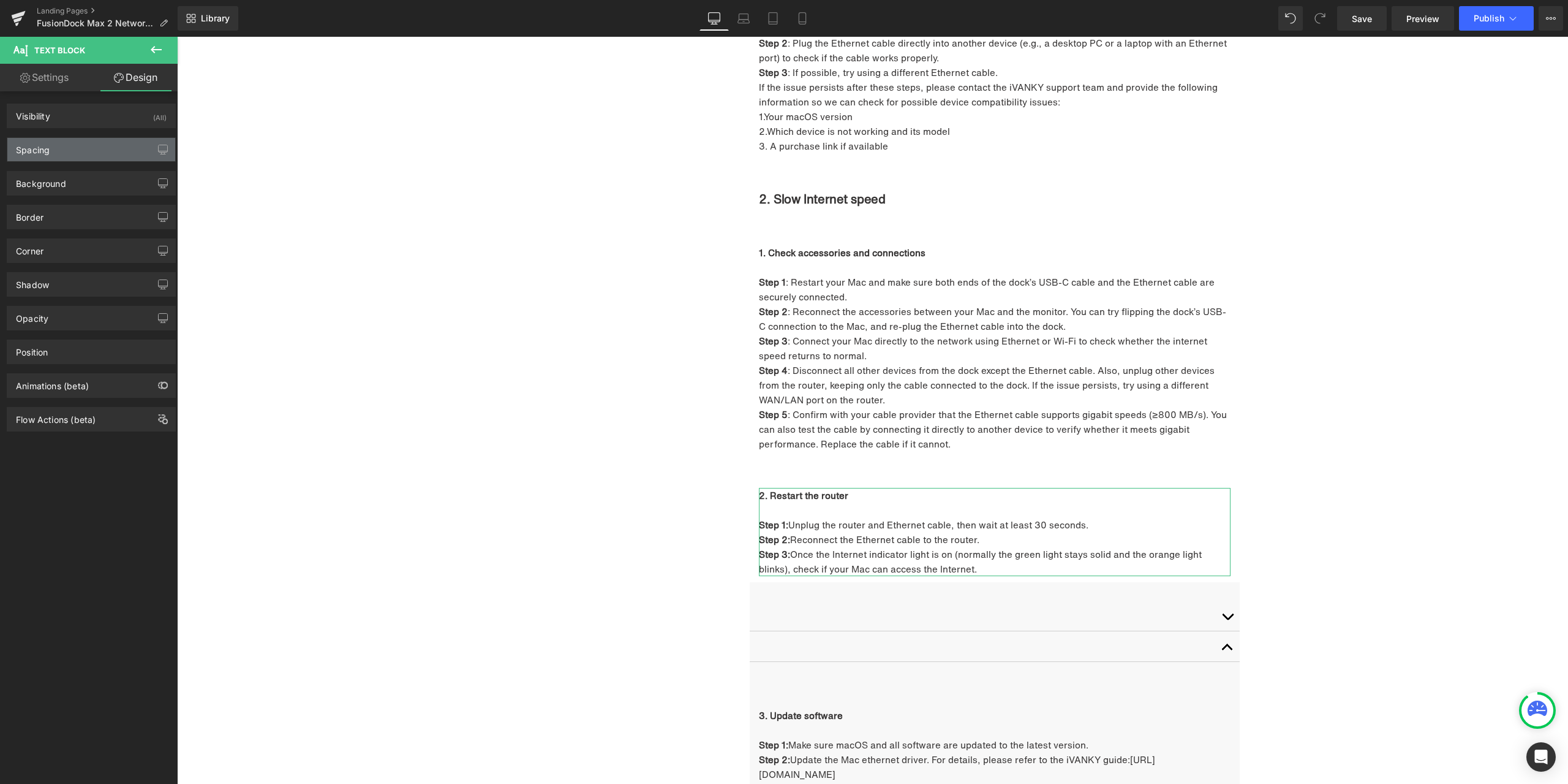
click at [78, 154] on div "Spacing" at bounding box center [91, 150] width 168 height 24
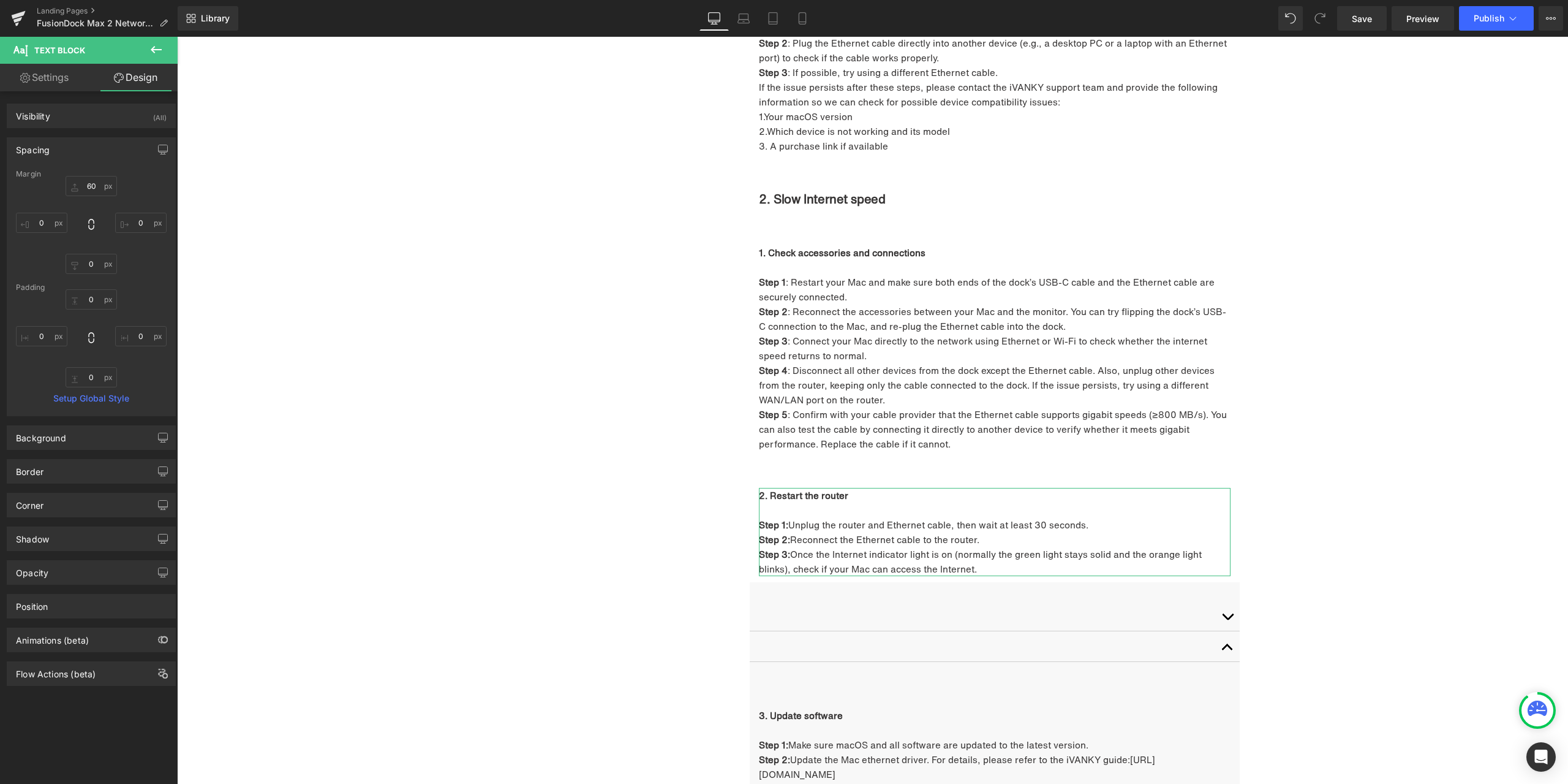
click at [90, 176] on div "Margin" at bounding box center [91, 174] width 150 height 8
click at [92, 186] on input "60" at bounding box center [91, 186] width 52 height 20
type input "30"
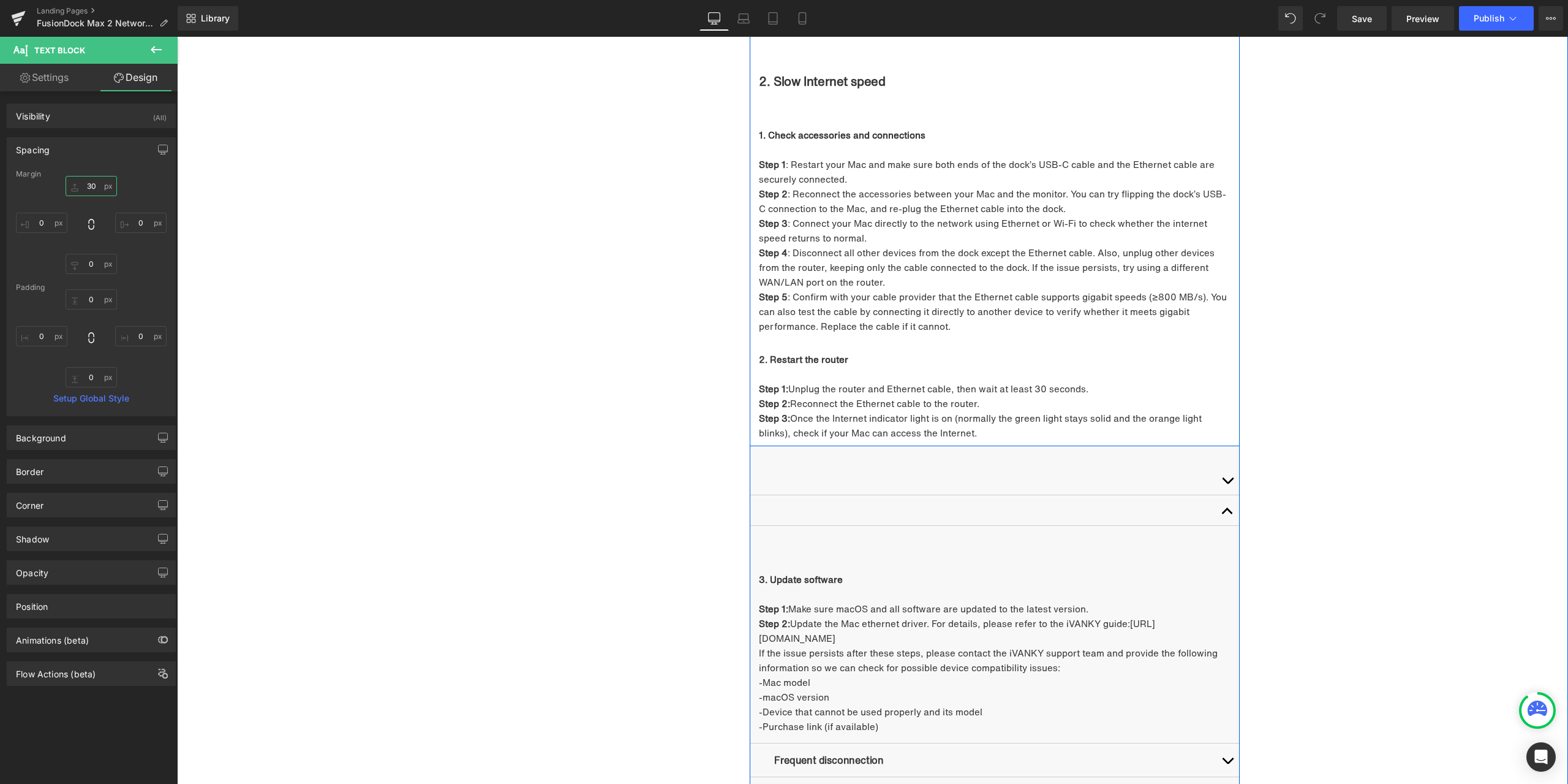
scroll to position [2100, 0]
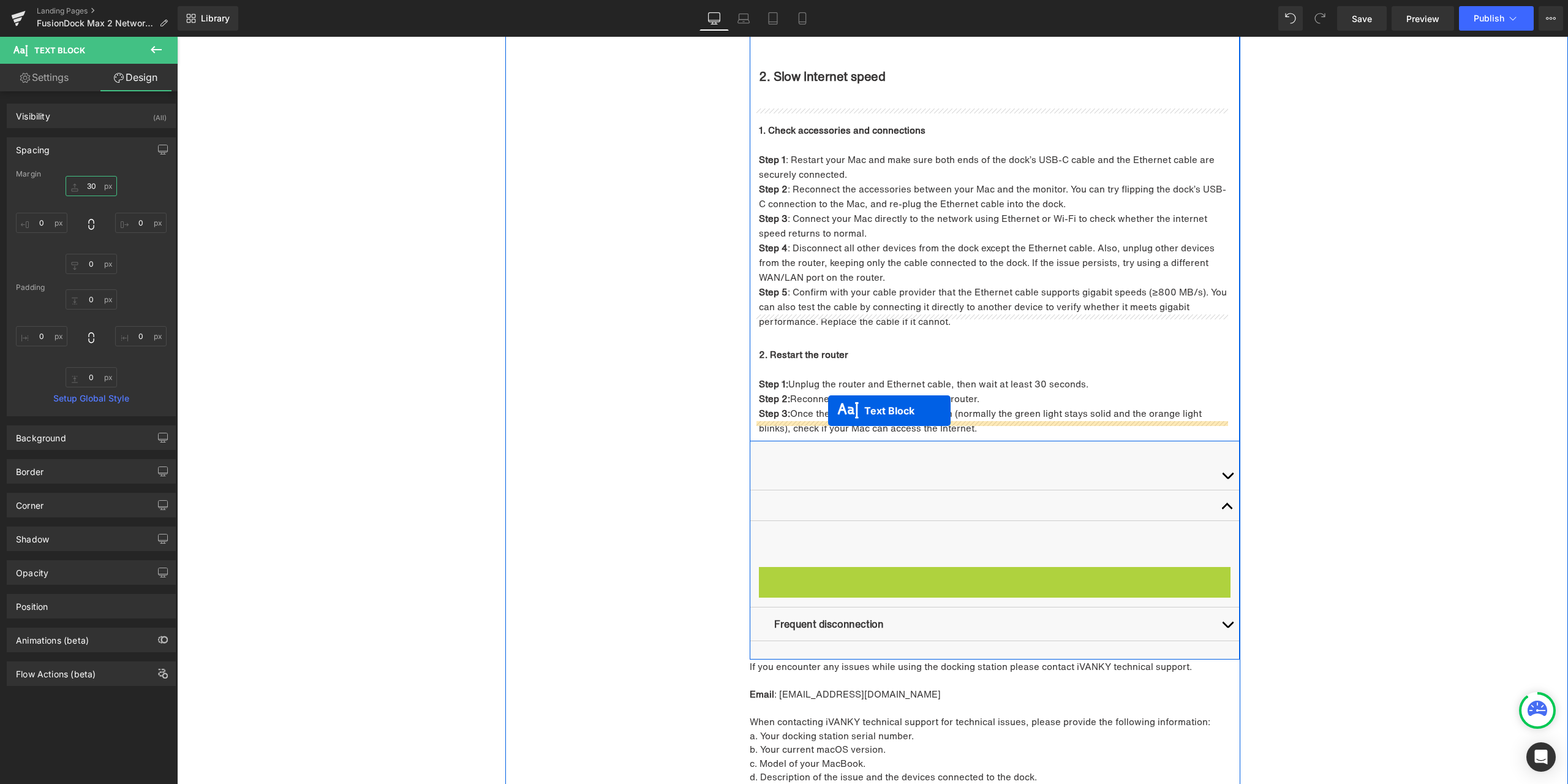
drag, startPoint x: 984, startPoint y: 631, endPoint x: 828, endPoint y: 411, distance: 269.7
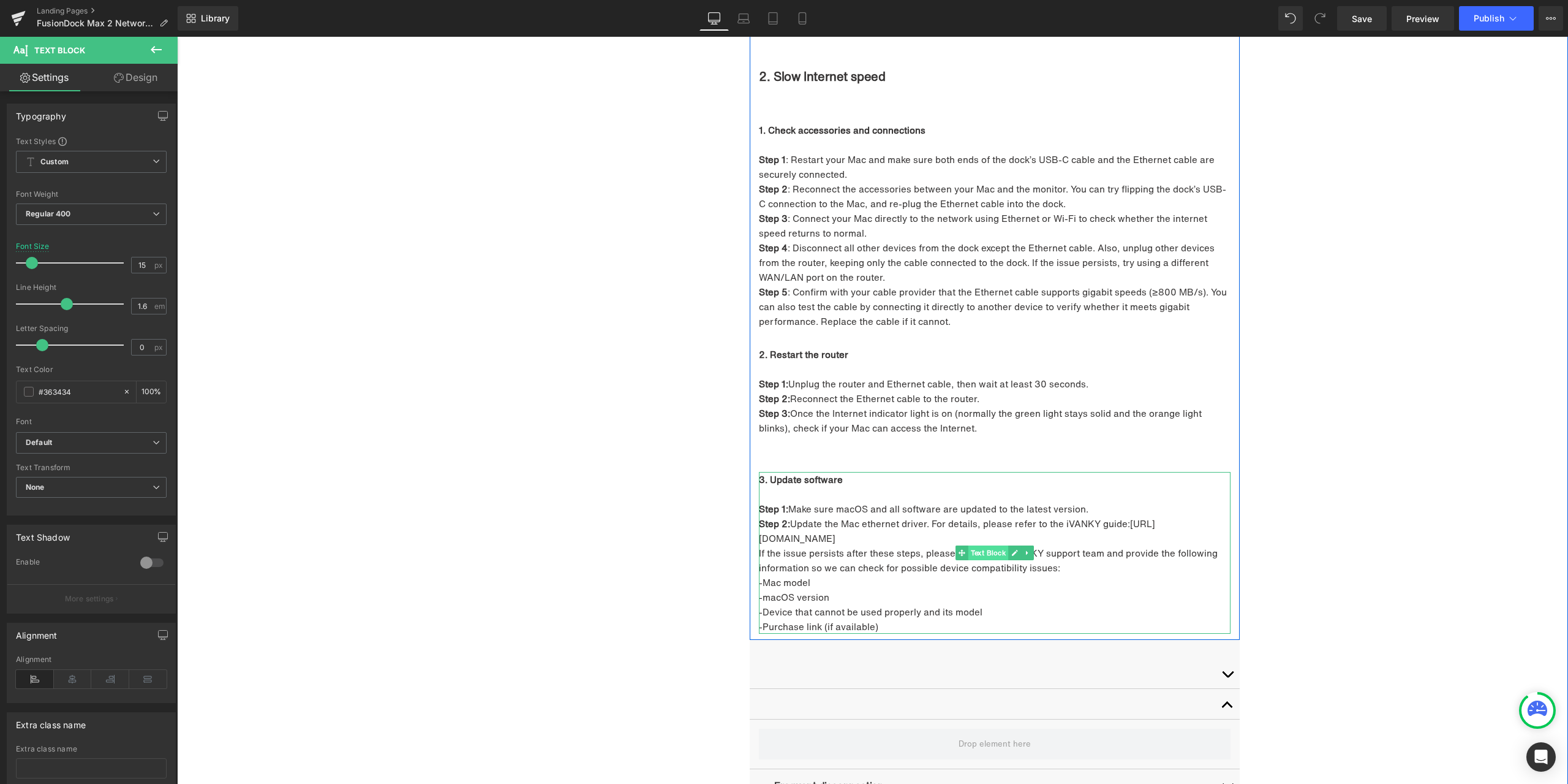
click at [987, 546] on span "Text Block" at bounding box center [989, 552] width 41 height 14
click at [150, 83] on link "Design" at bounding box center [135, 77] width 89 height 28
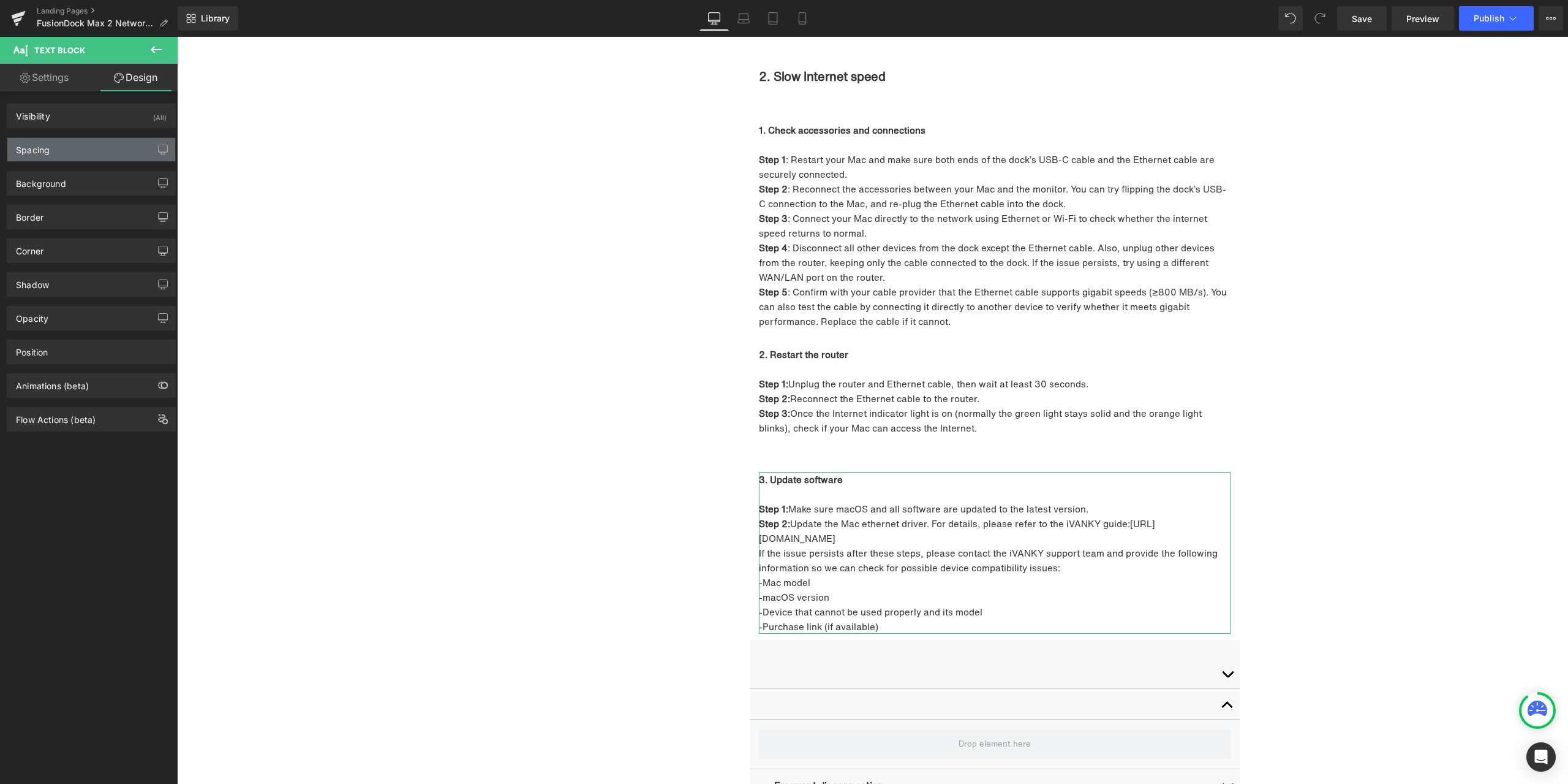
click at [73, 151] on div "Spacing" at bounding box center [91, 150] width 168 height 24
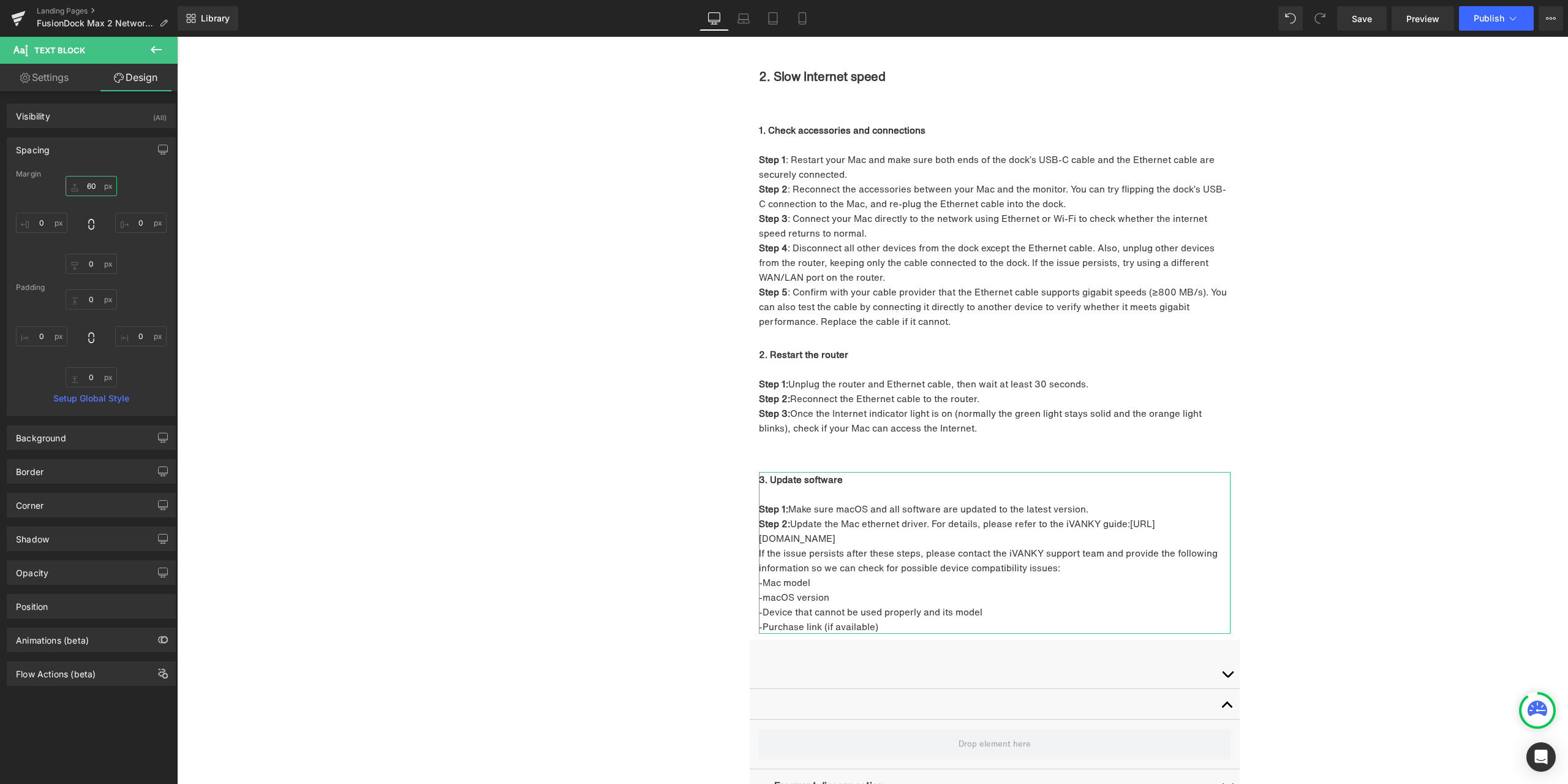
click at [90, 190] on input "60" at bounding box center [91, 186] width 52 height 20
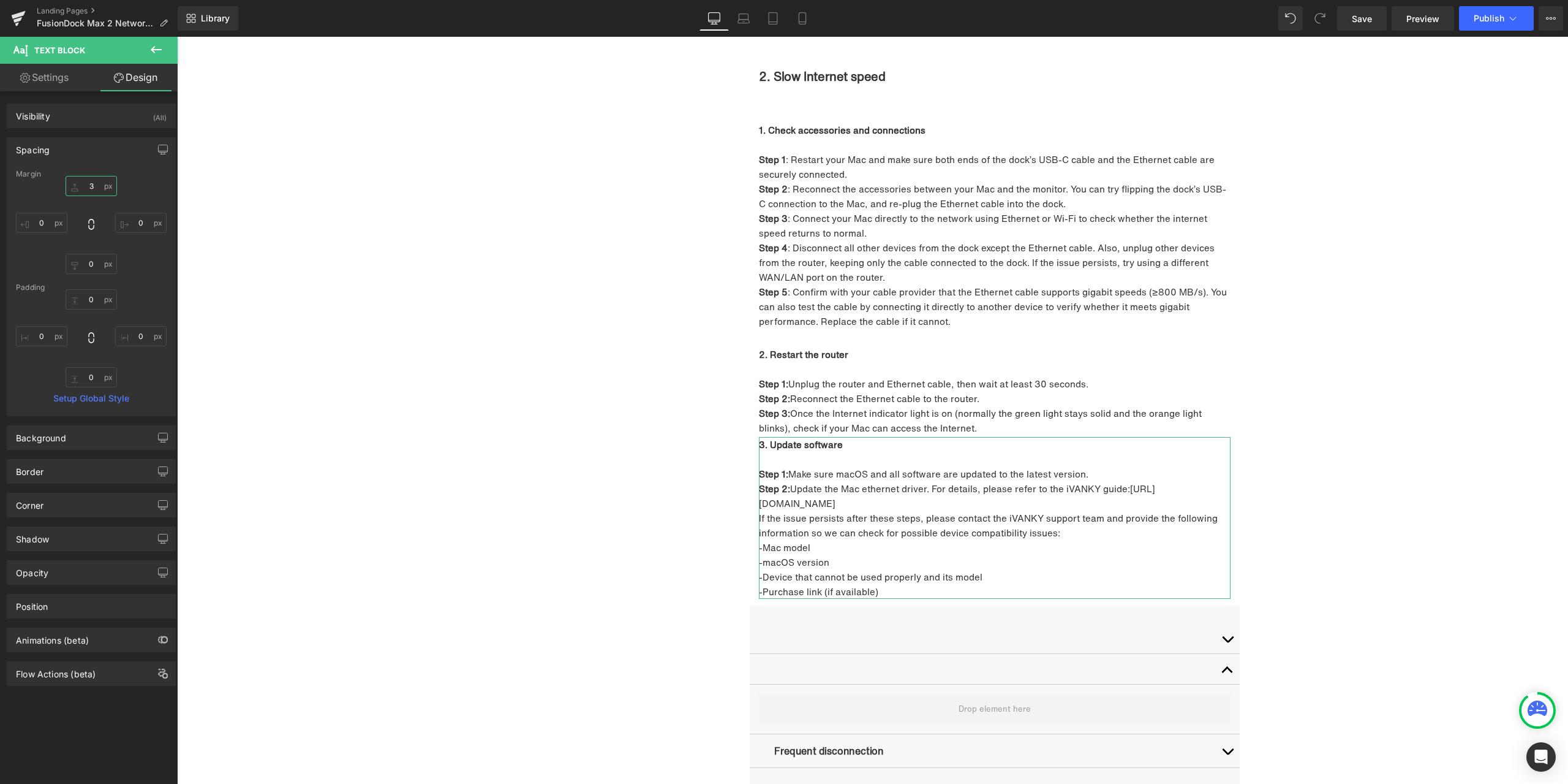
type input "30"
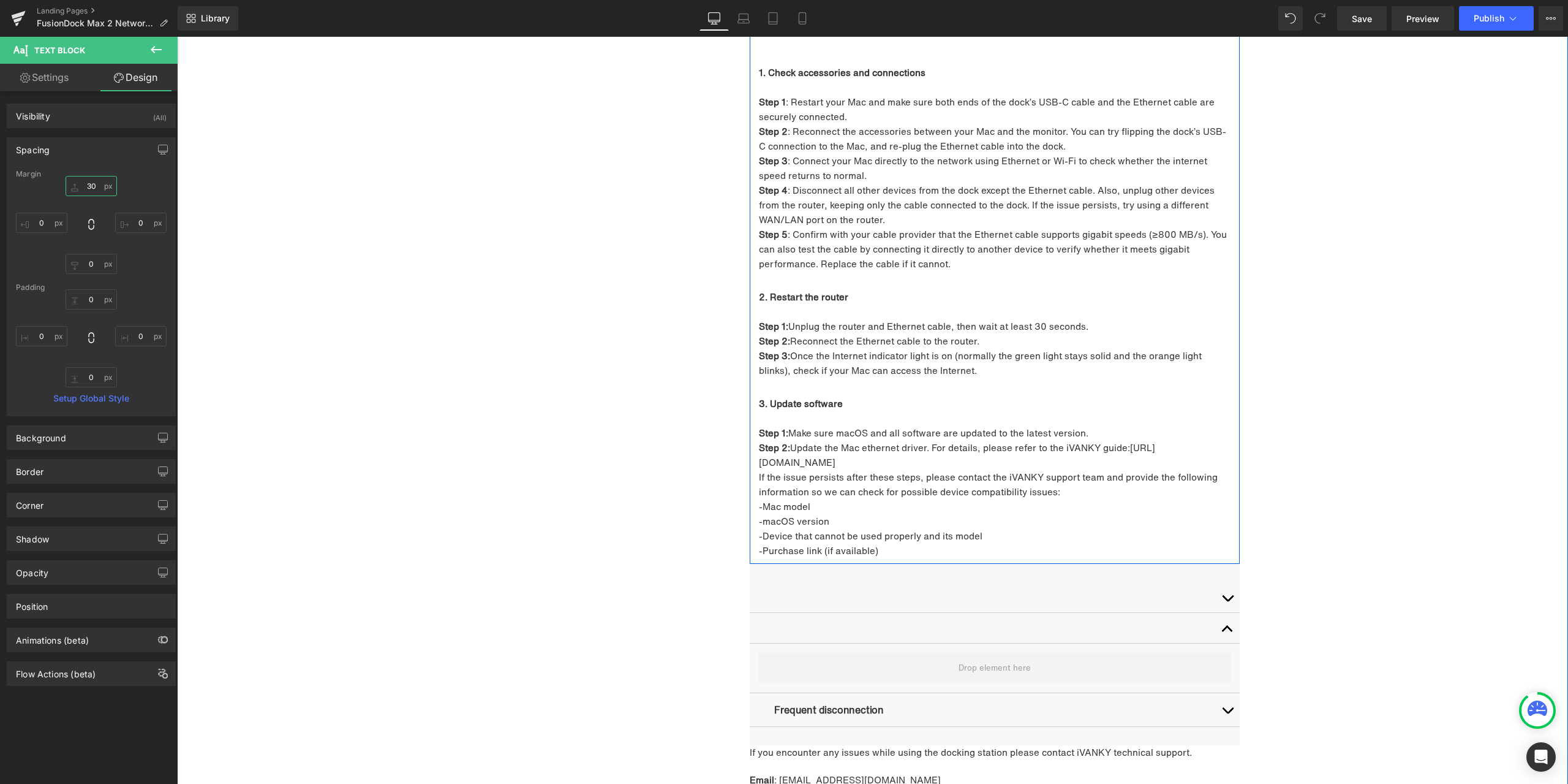
scroll to position [2283, 0]
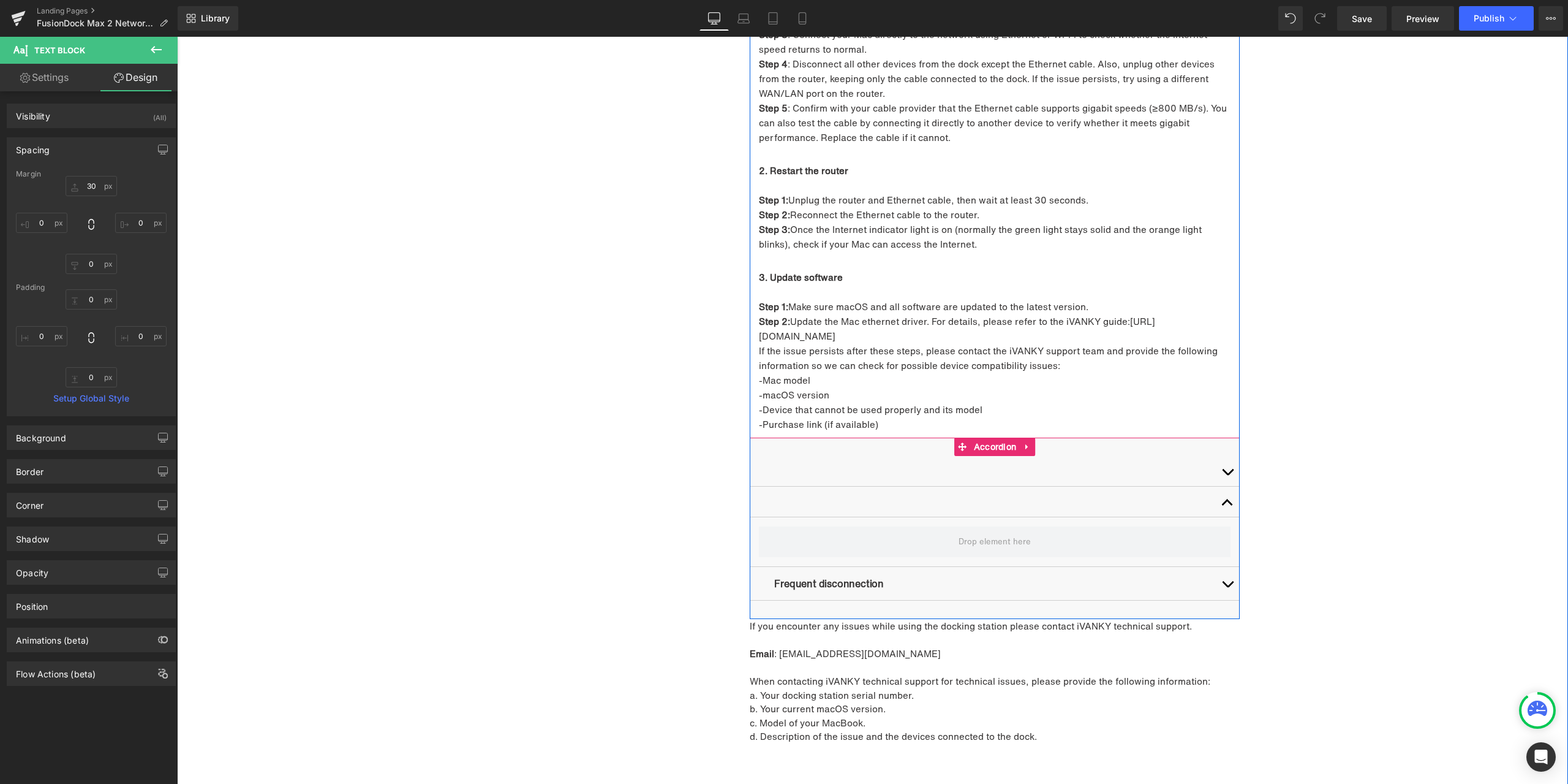
click at [1216, 568] on button "button" at bounding box center [1227, 583] width 25 height 33
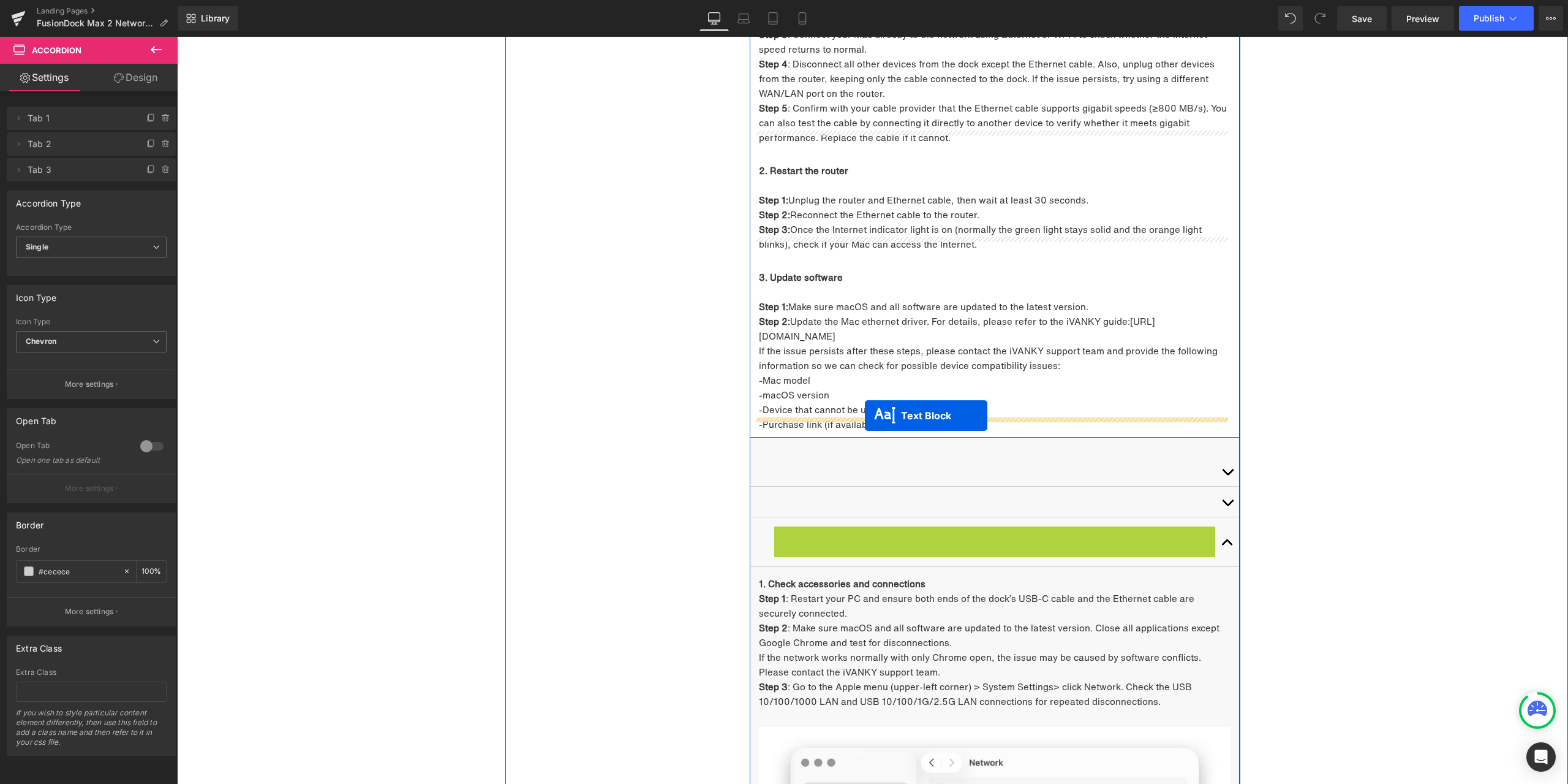
drag, startPoint x: 988, startPoint y: 522, endPoint x: 865, endPoint y: 415, distance: 163.0
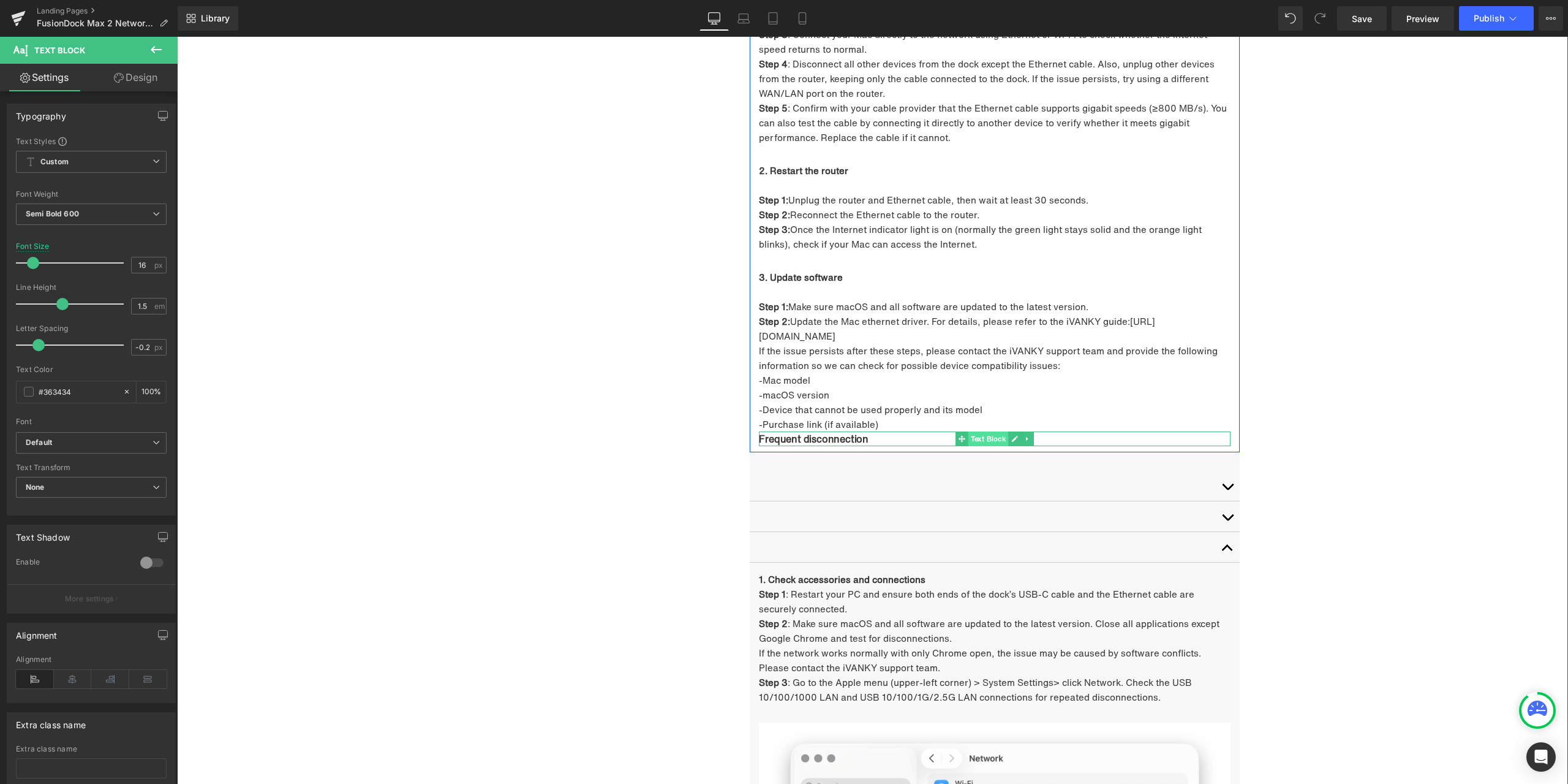
click at [997, 431] on span "Text Block" at bounding box center [989, 438] width 41 height 14
click at [126, 80] on link "Design" at bounding box center [135, 77] width 89 height 28
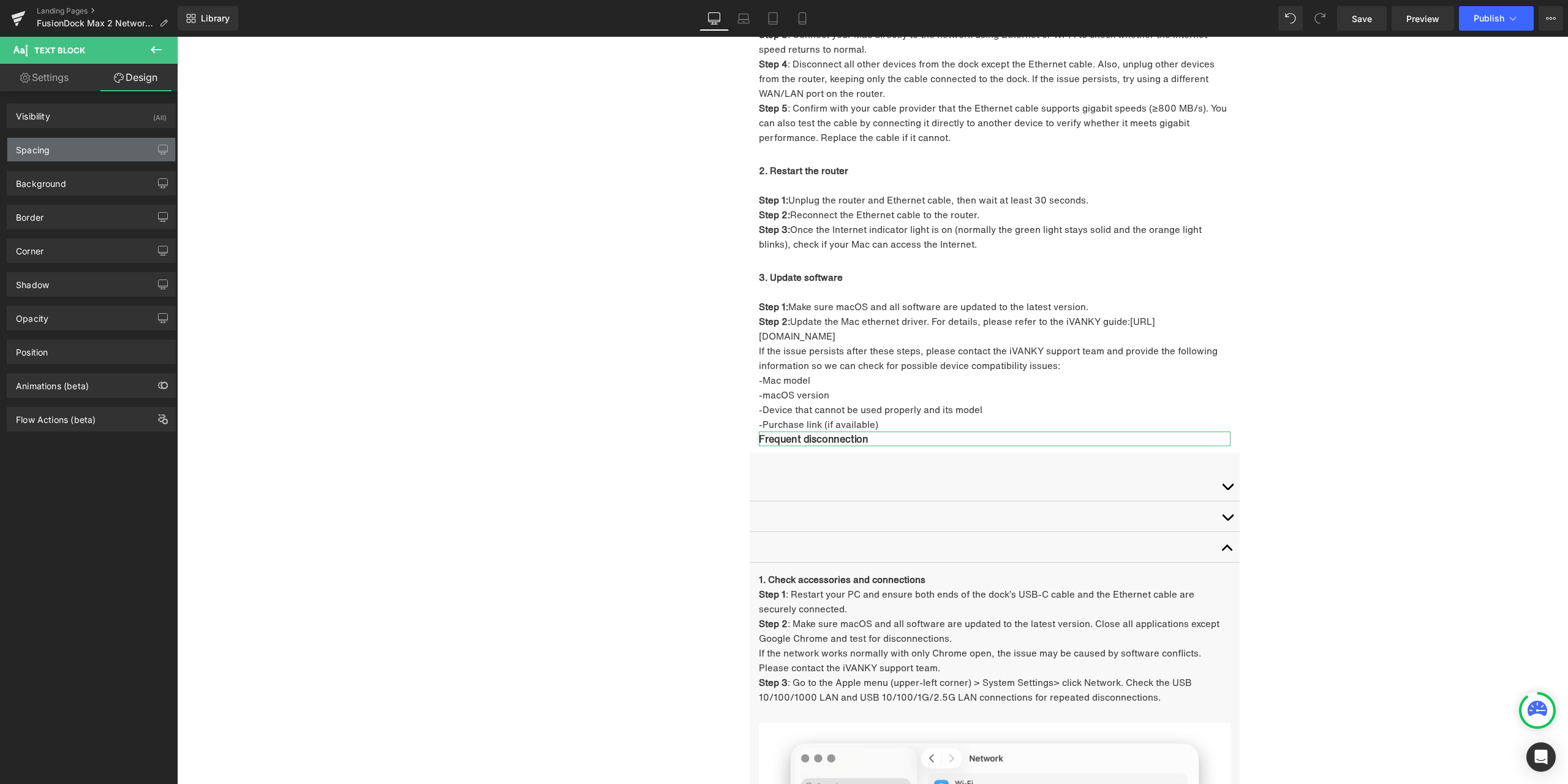
click at [84, 144] on div "Spacing" at bounding box center [91, 150] width 168 height 24
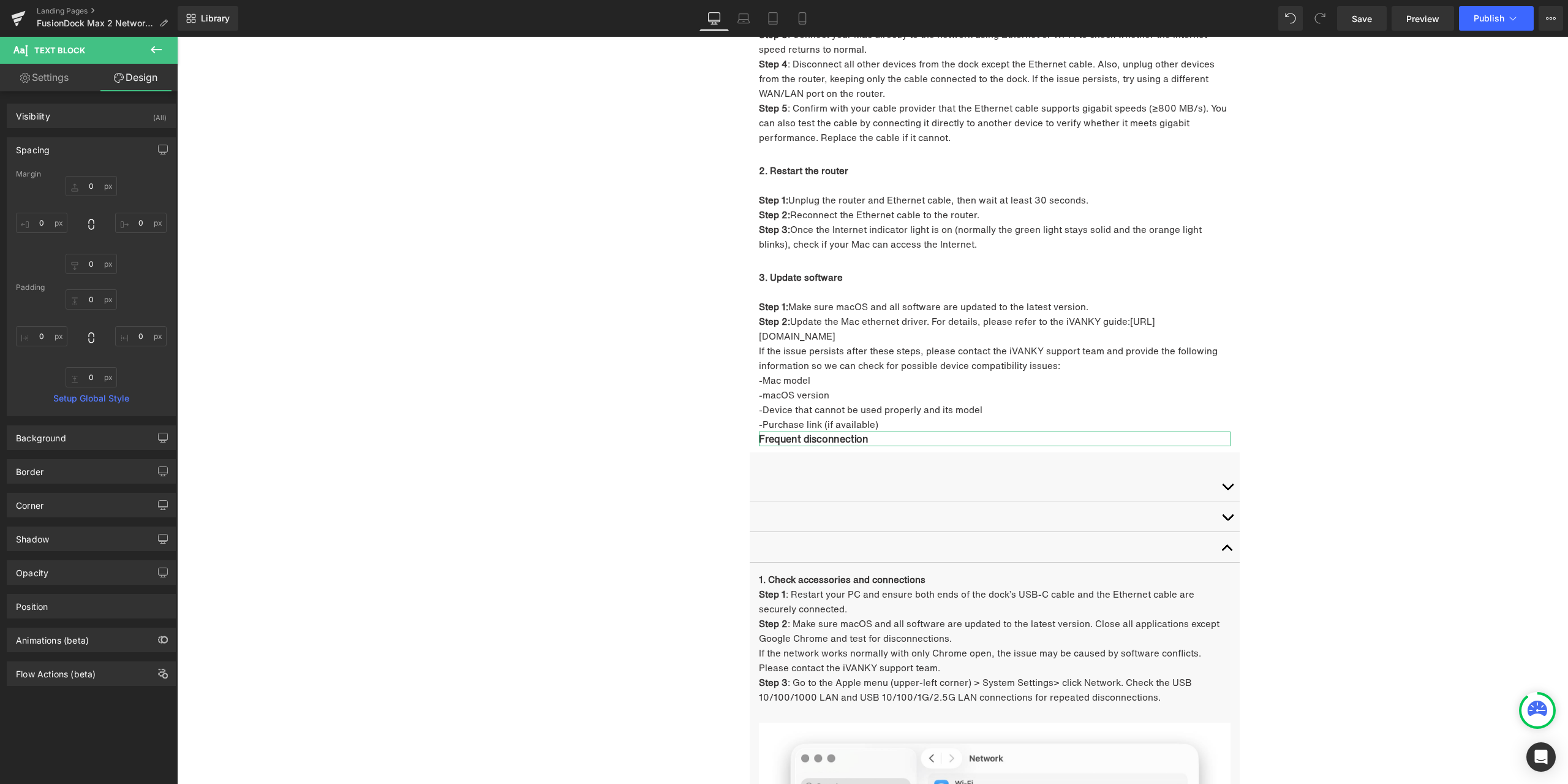
click at [101, 196] on div "0 0 0 0" at bounding box center [91, 225] width 150 height 98
click at [95, 184] on input "0" at bounding box center [91, 186] width 52 height 20
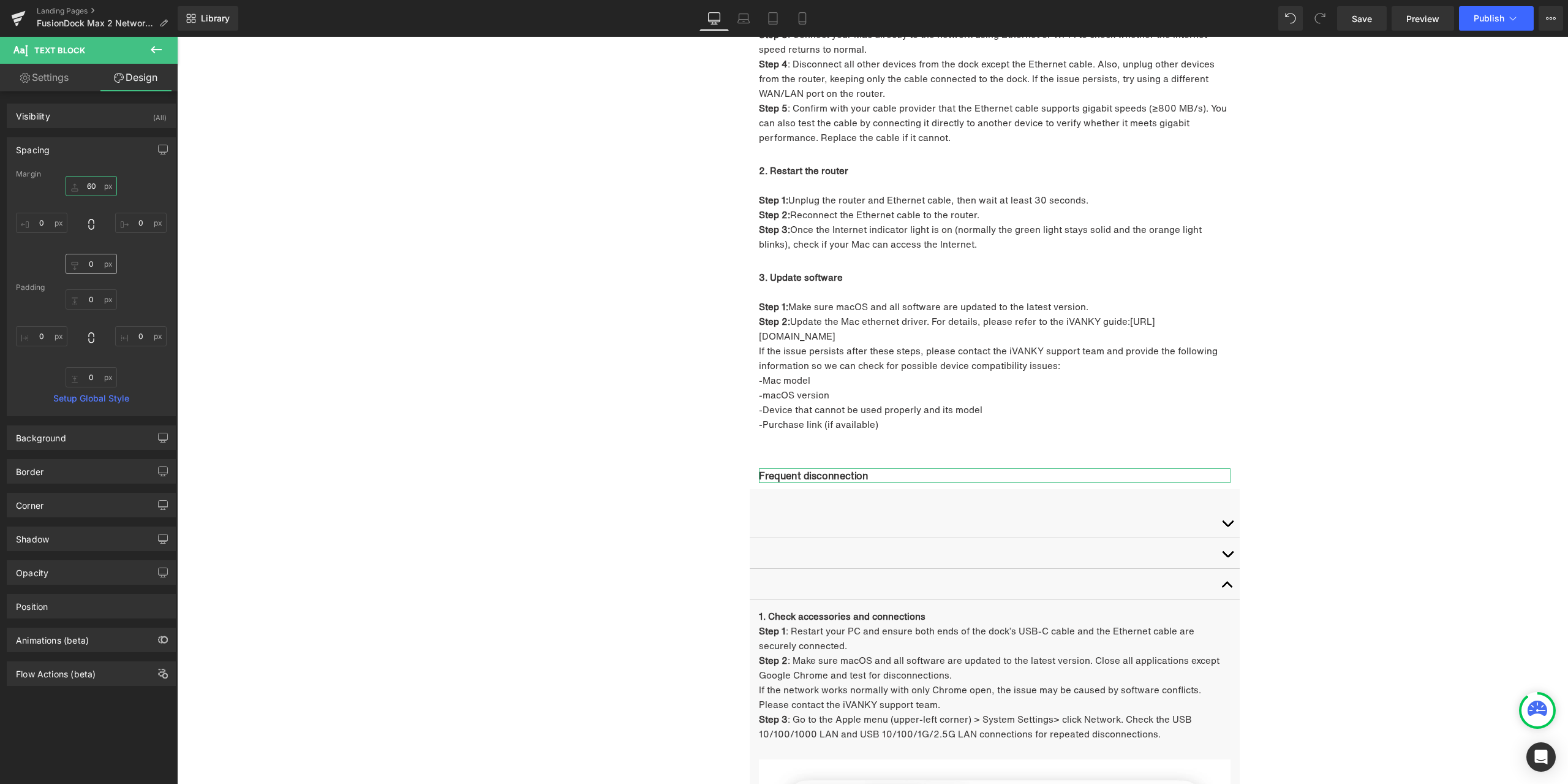
type input "60"
click at [100, 260] on input "0" at bounding box center [91, 264] width 52 height 20
type input "60"
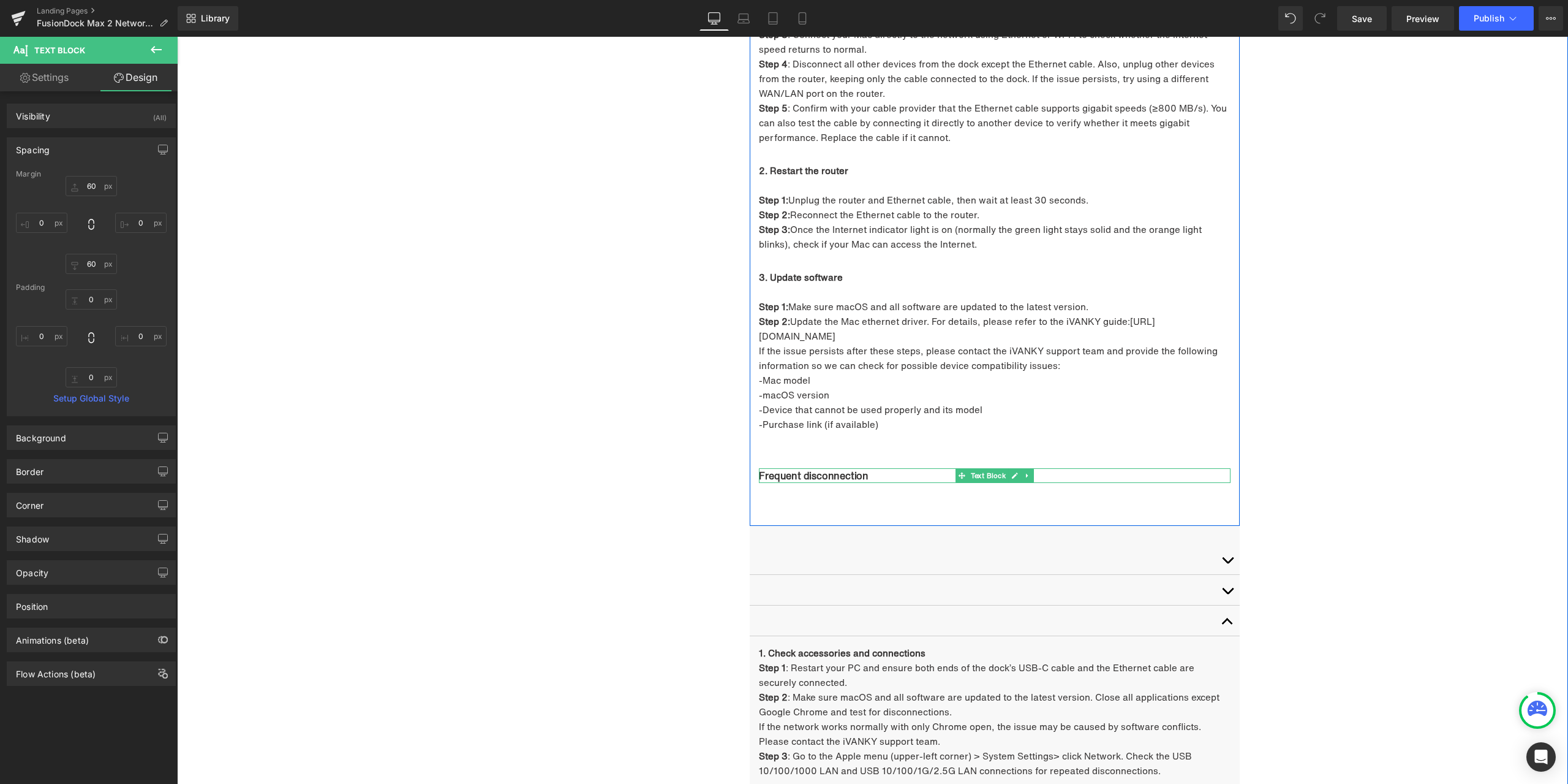
click at [876, 469] on p "Frequent disconnection" at bounding box center [995, 475] width 472 height 14
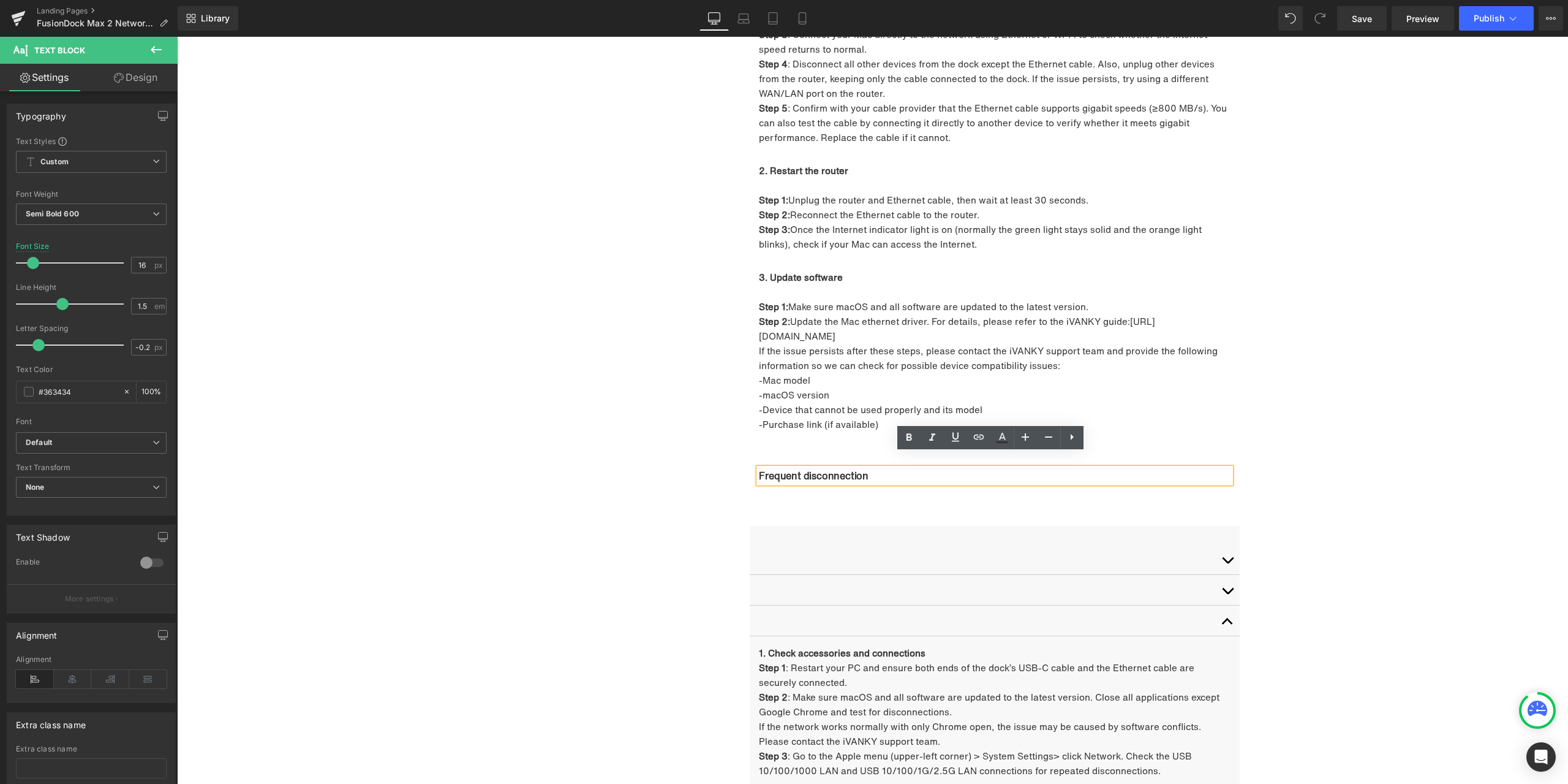
click at [759, 469] on div "Frequent disconnection" at bounding box center [995, 475] width 472 height 14
click at [759, 469] on p "Frequent disconnection" at bounding box center [995, 475] width 472 height 14
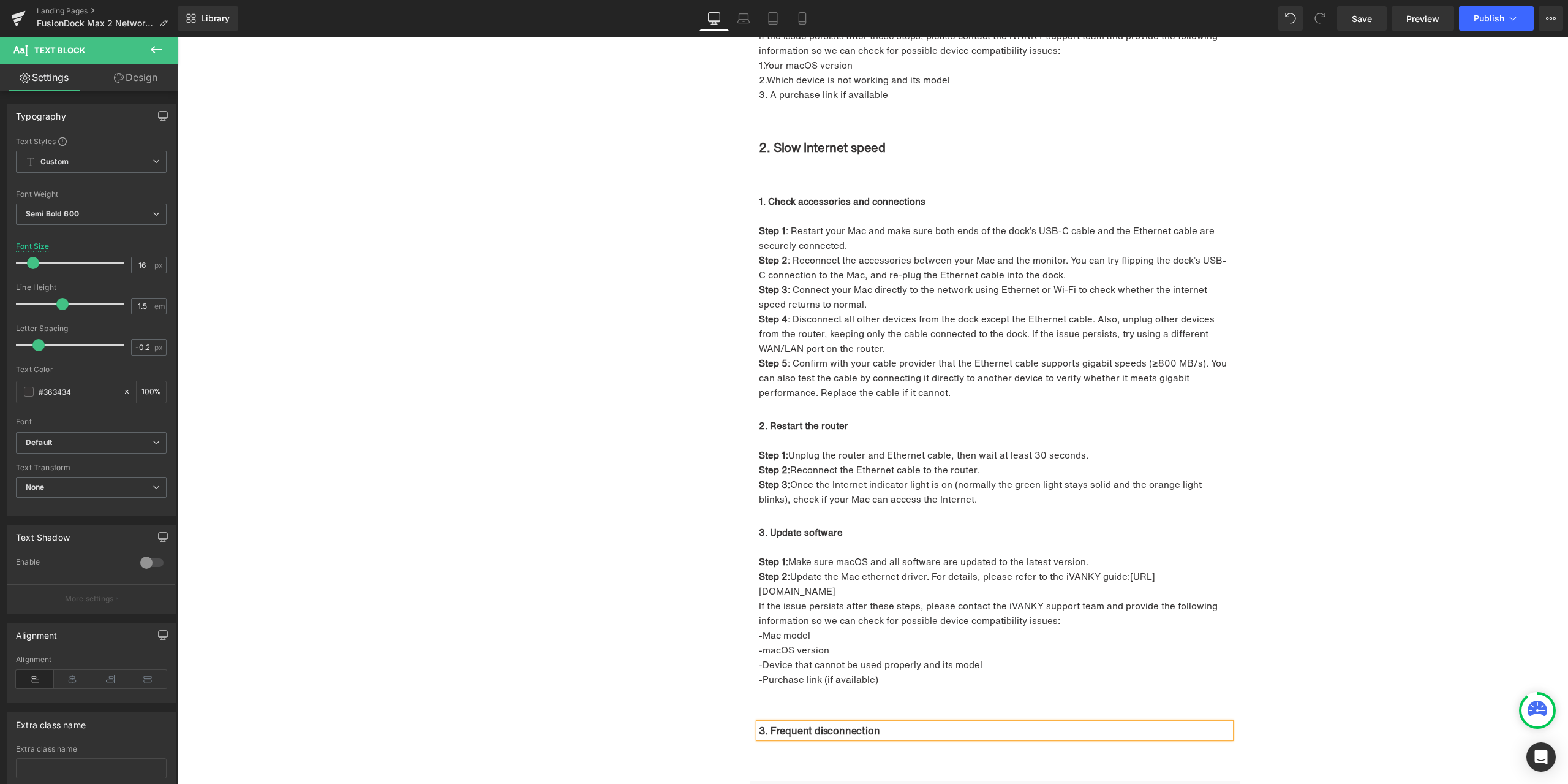
scroll to position [2161, 0]
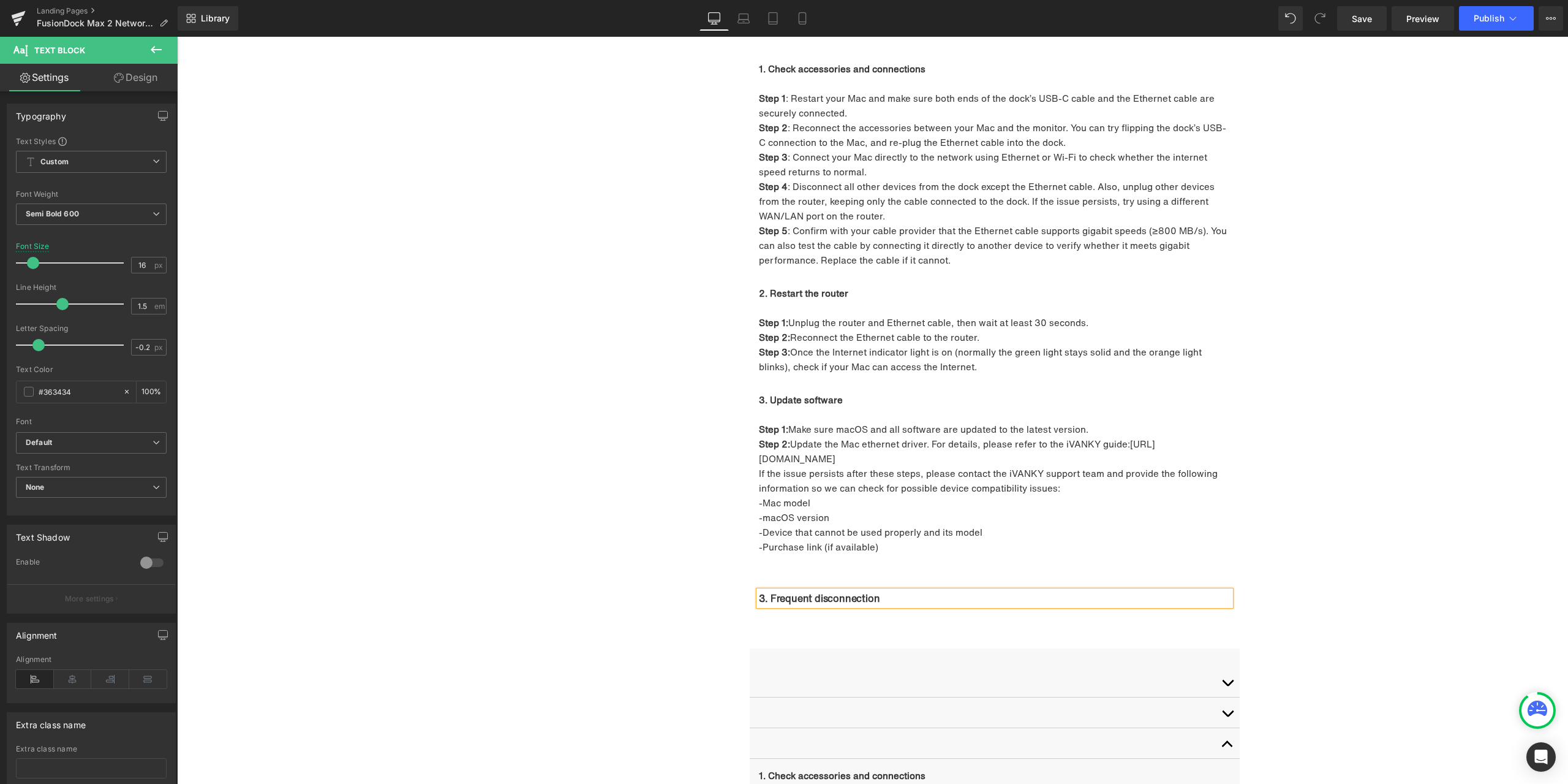
click at [1302, 564] on div "1. Unable to connect to the network Heading 1. Troubleshooting Heading 1. Frequ…" at bounding box center [872, 478] width 1391 height 4150
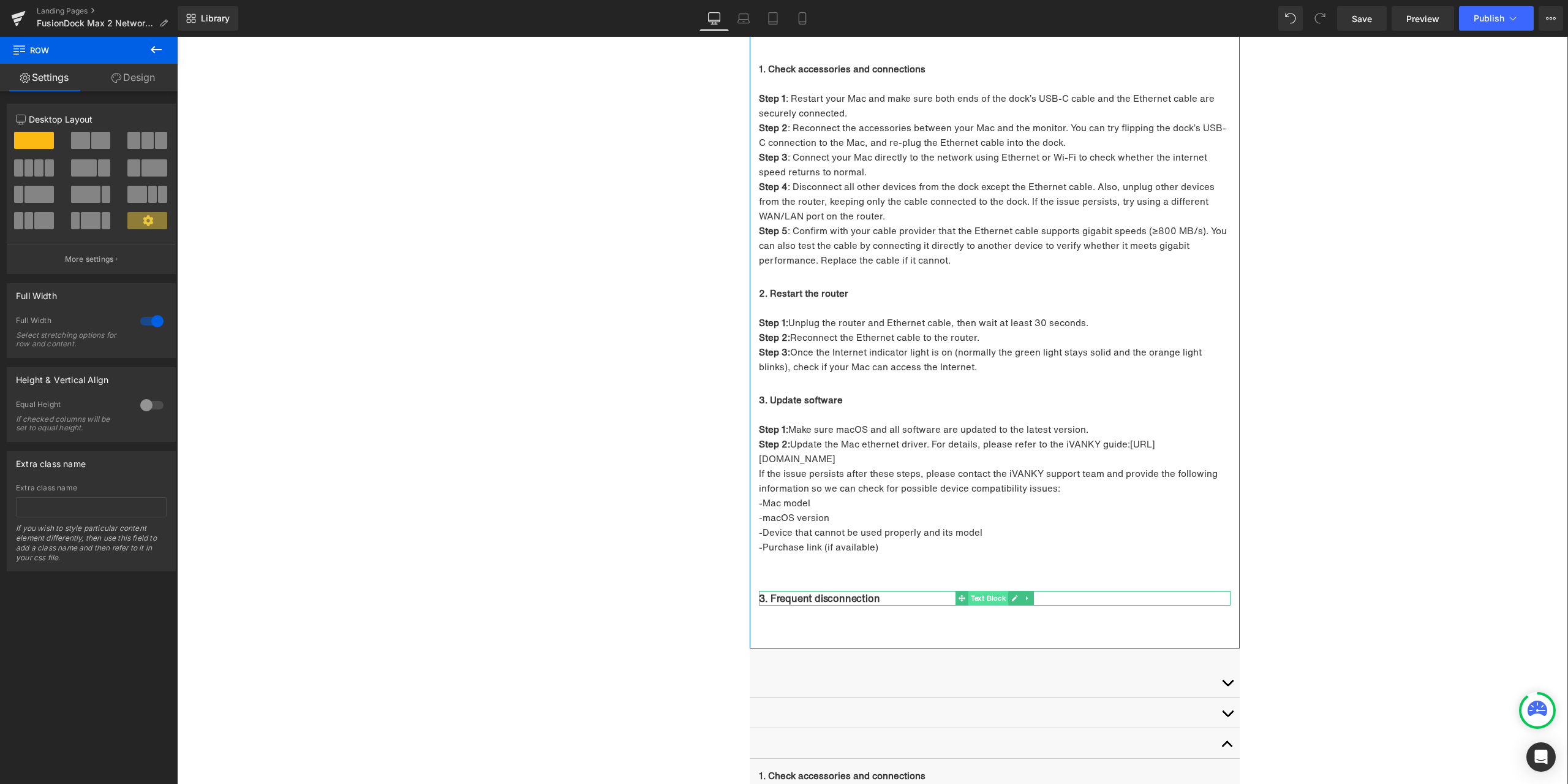
click at [997, 591] on span "Text Block" at bounding box center [989, 598] width 41 height 14
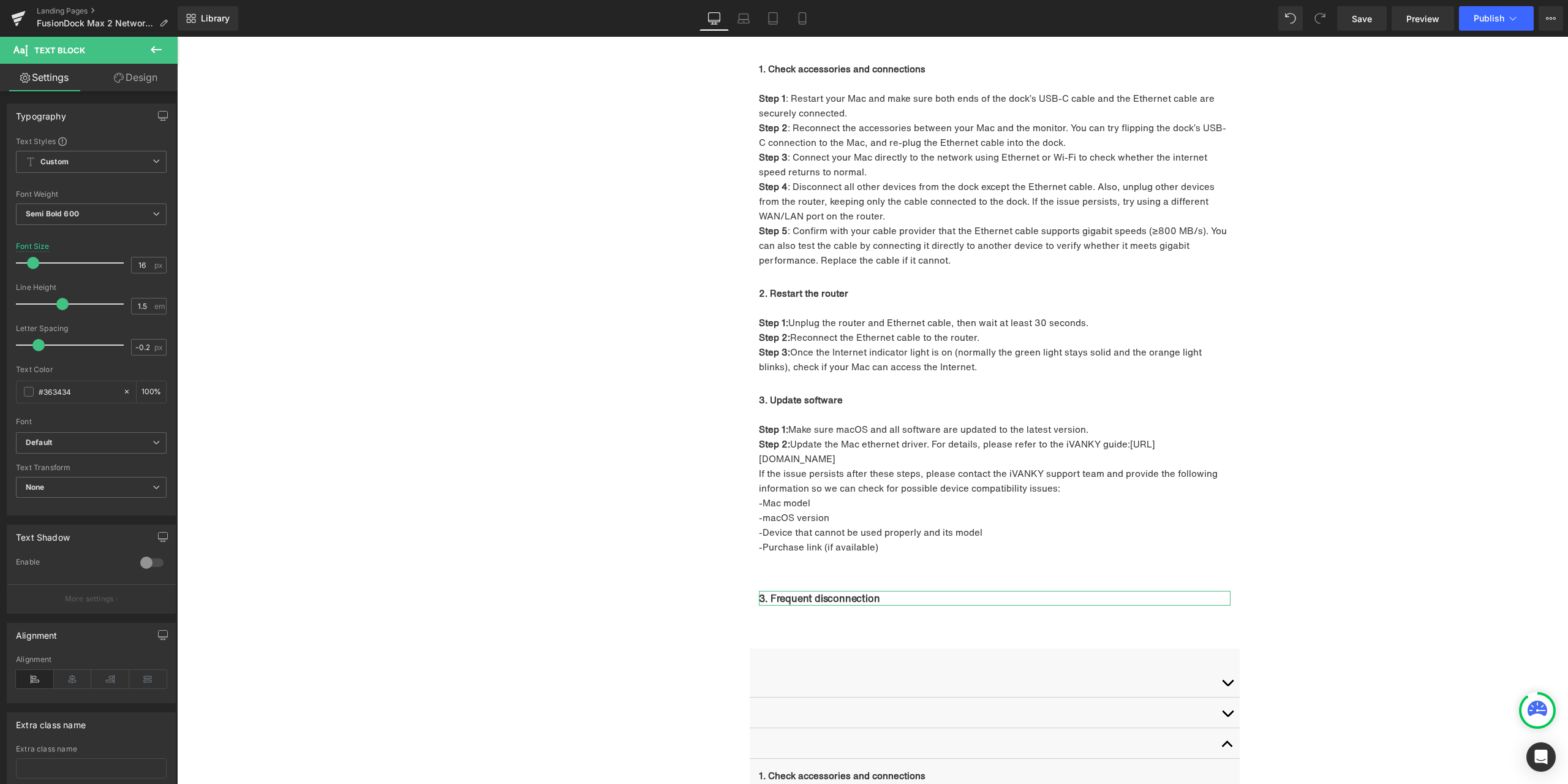
click at [139, 88] on link "Design" at bounding box center [135, 77] width 89 height 28
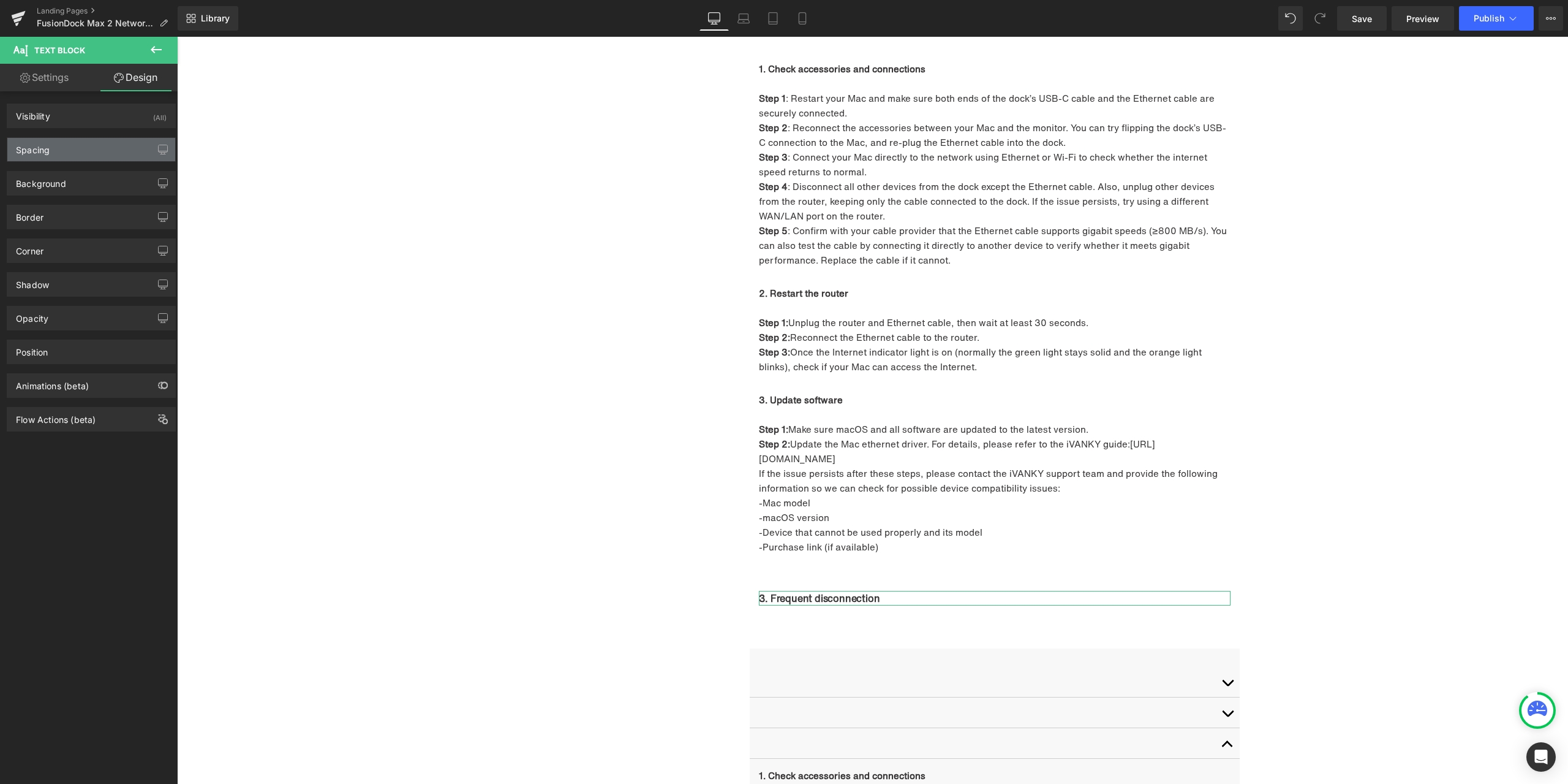
click at [75, 143] on div "Spacing" at bounding box center [91, 150] width 168 height 24
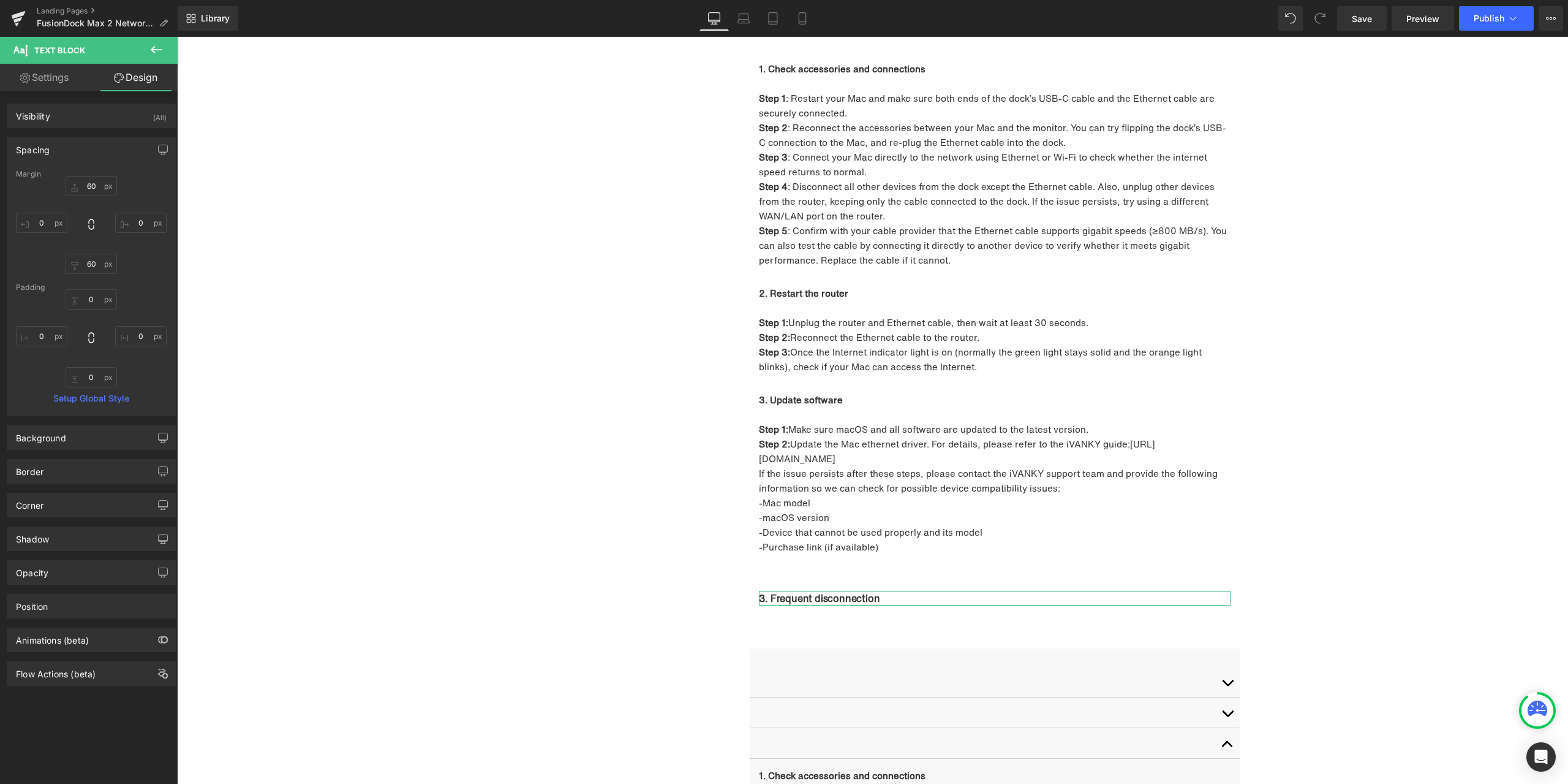
click at [64, 150] on div "Spacing" at bounding box center [91, 150] width 168 height 24
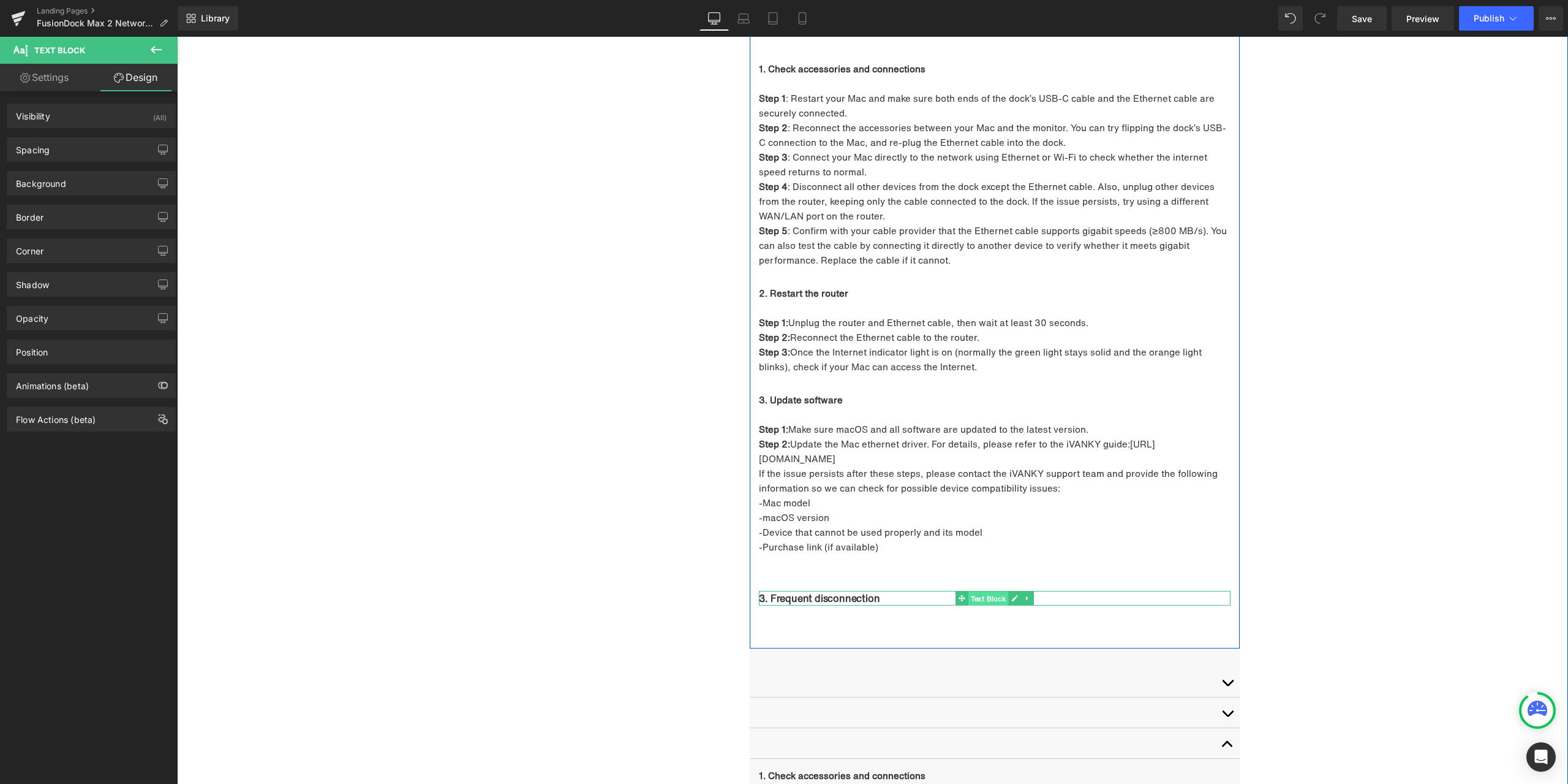
drag, startPoint x: 972, startPoint y: 584, endPoint x: 955, endPoint y: 582, distance: 17.1
click at [972, 591] on span "Text Block" at bounding box center [989, 598] width 41 height 14
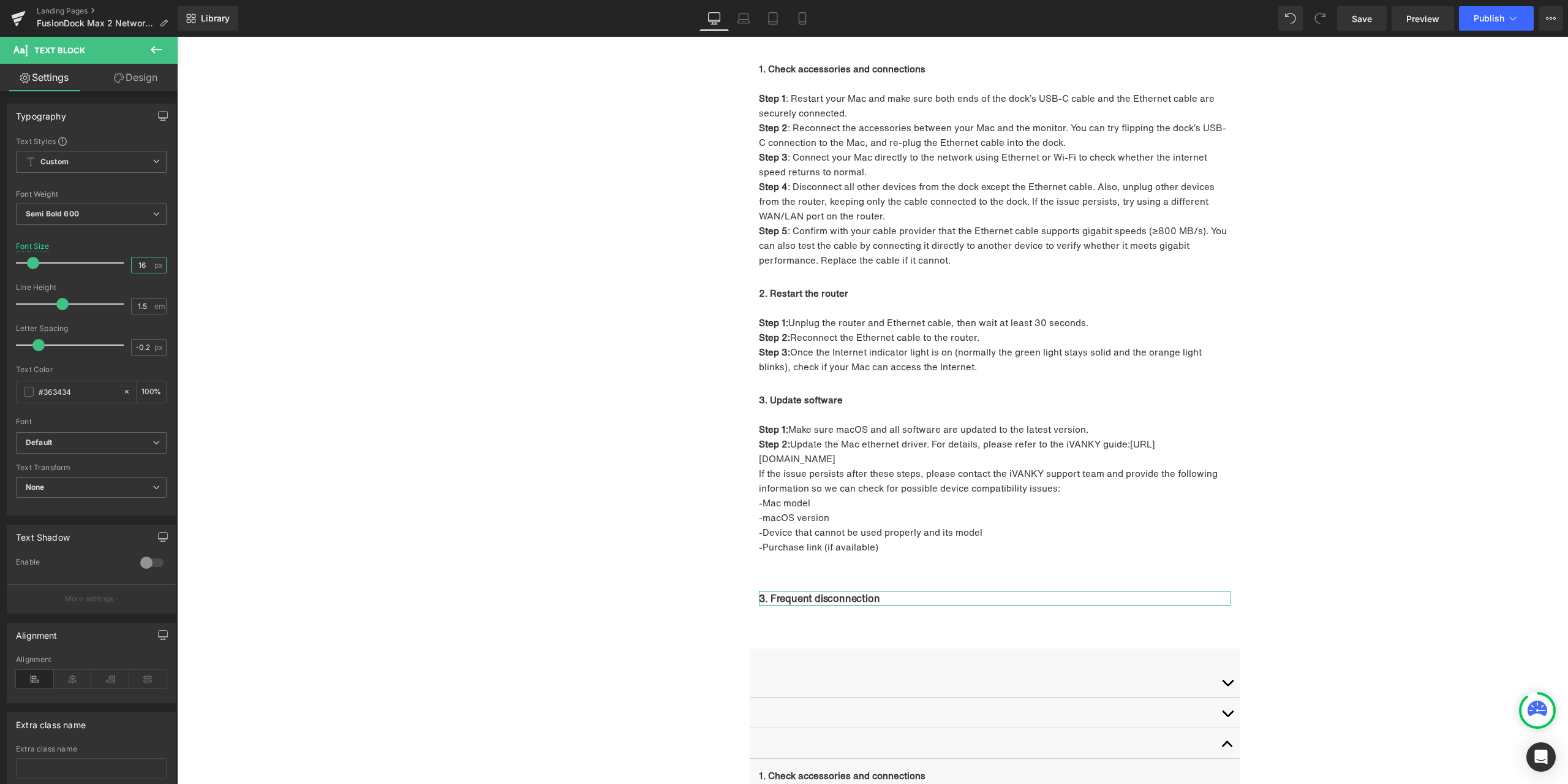
drag, startPoint x: 141, startPoint y: 266, endPoint x: 125, endPoint y: 266, distance: 16.0
click at [125, 266] on div "Font Size 16 px" at bounding box center [91, 262] width 150 height 41
type input "20"
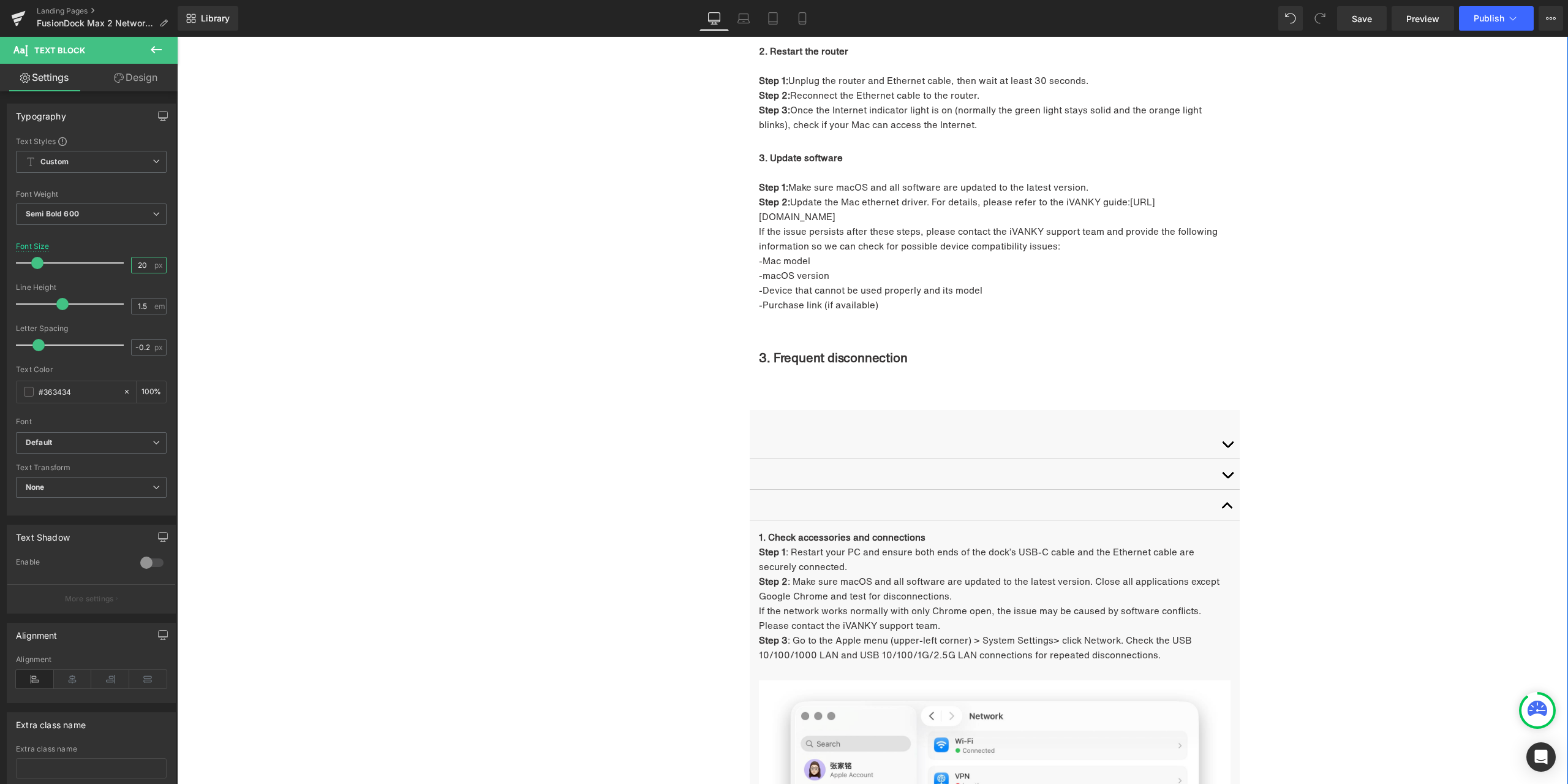
scroll to position [2406, 0]
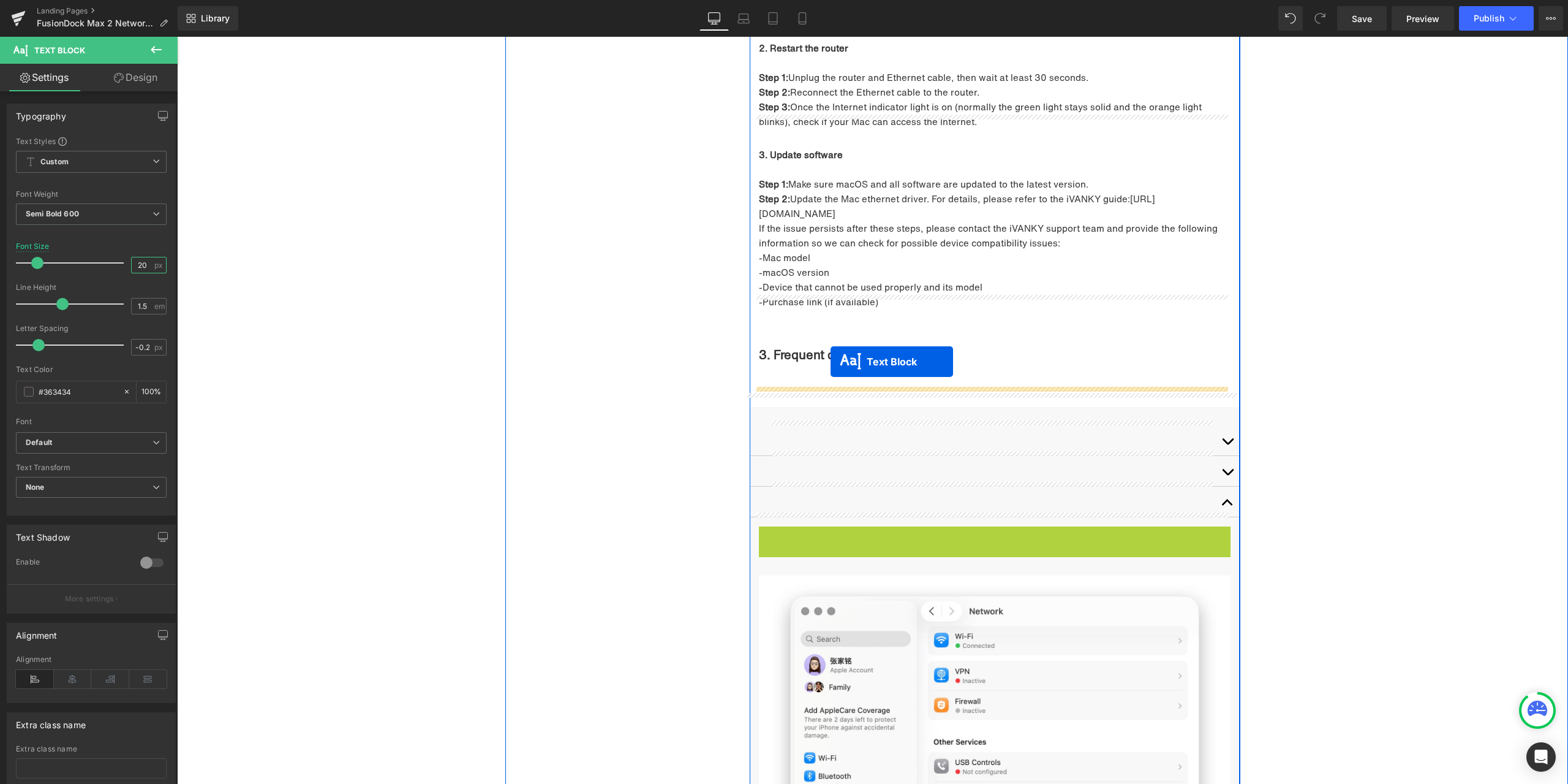
drag, startPoint x: 981, startPoint y: 578, endPoint x: 831, endPoint y: 362, distance: 263.0
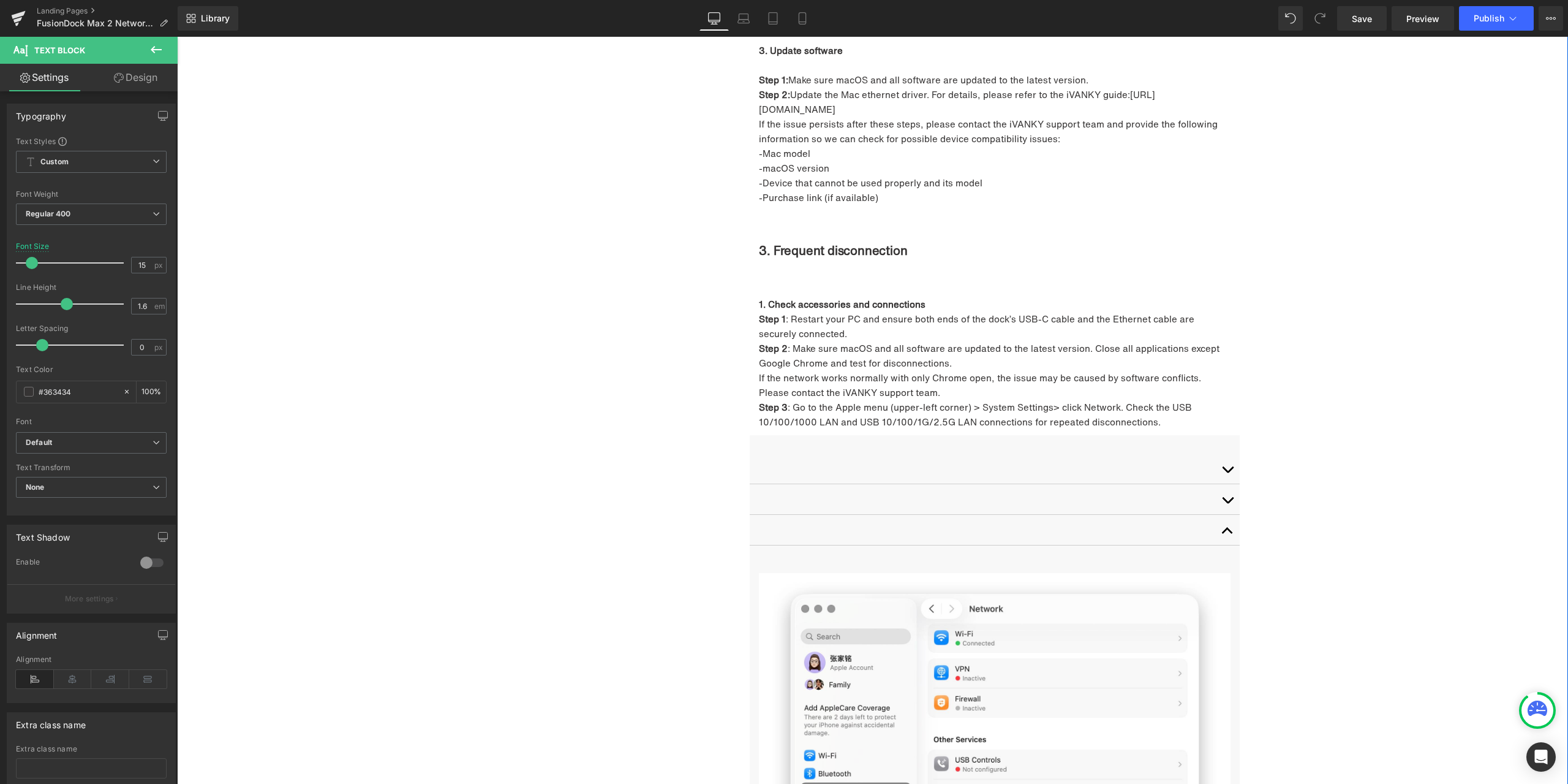
scroll to position [2529, 0]
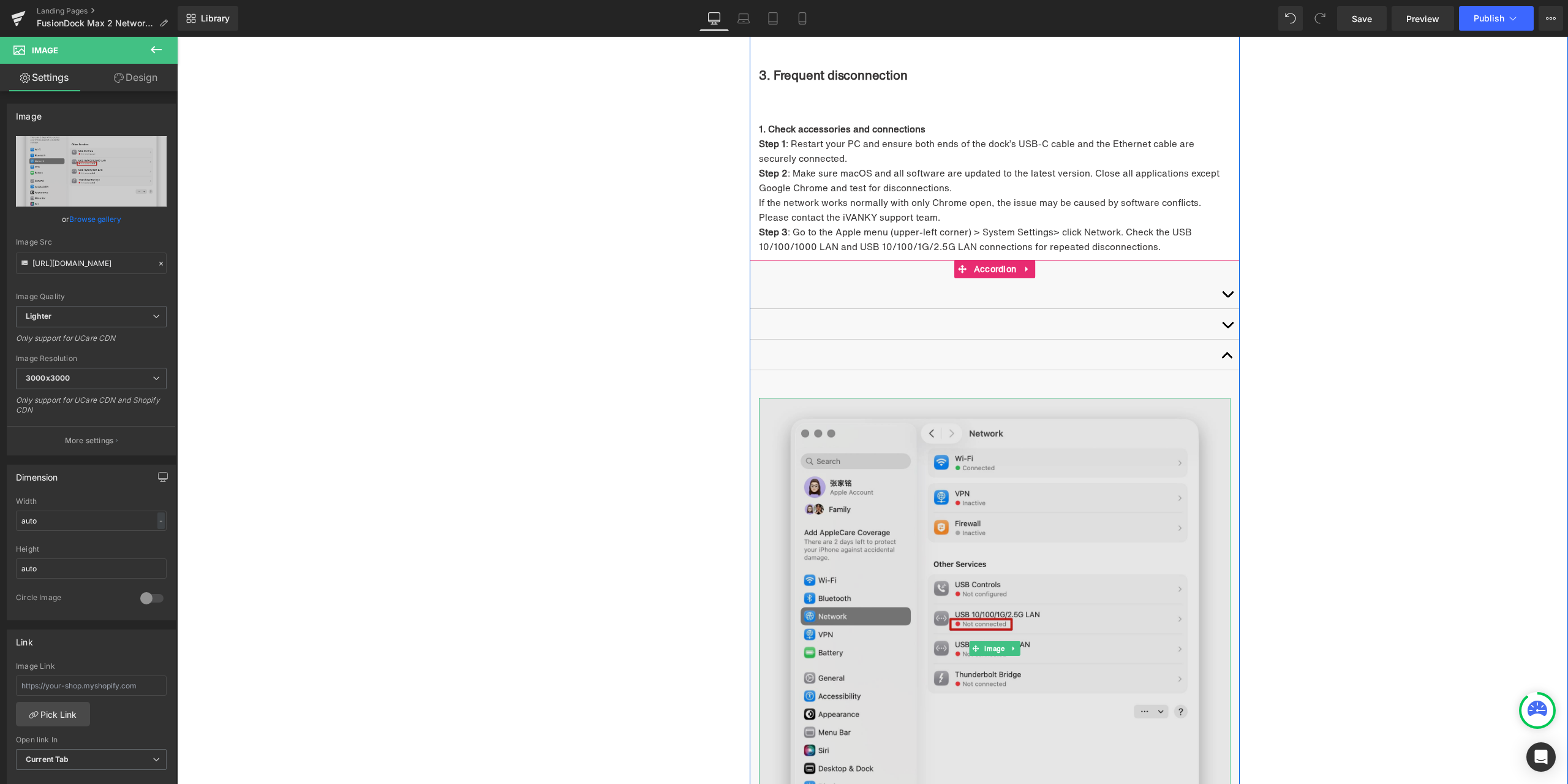
scroll to position [2712, 0]
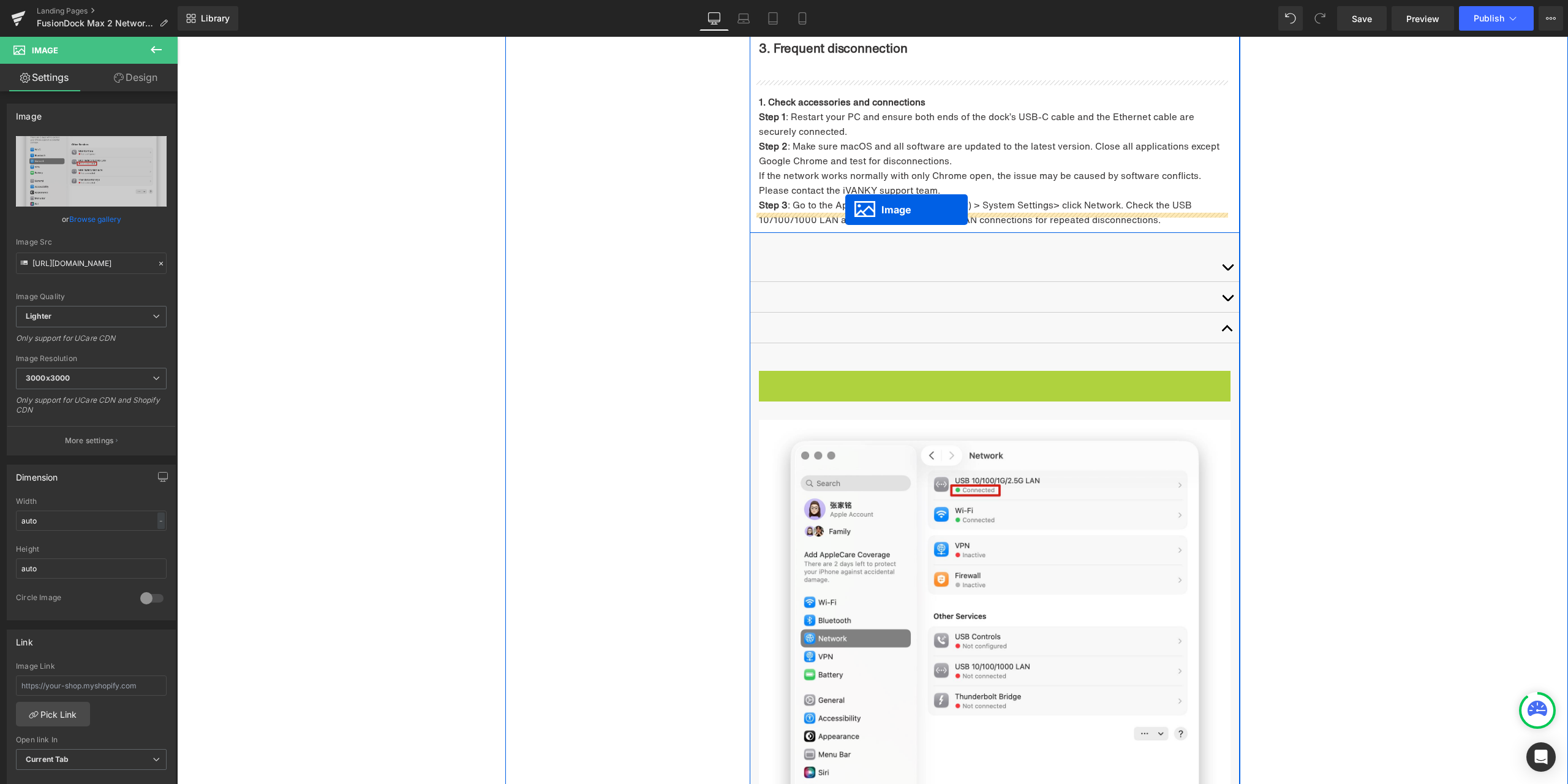
drag, startPoint x: 984, startPoint y: 601, endPoint x: 845, endPoint y: 210, distance: 415.0
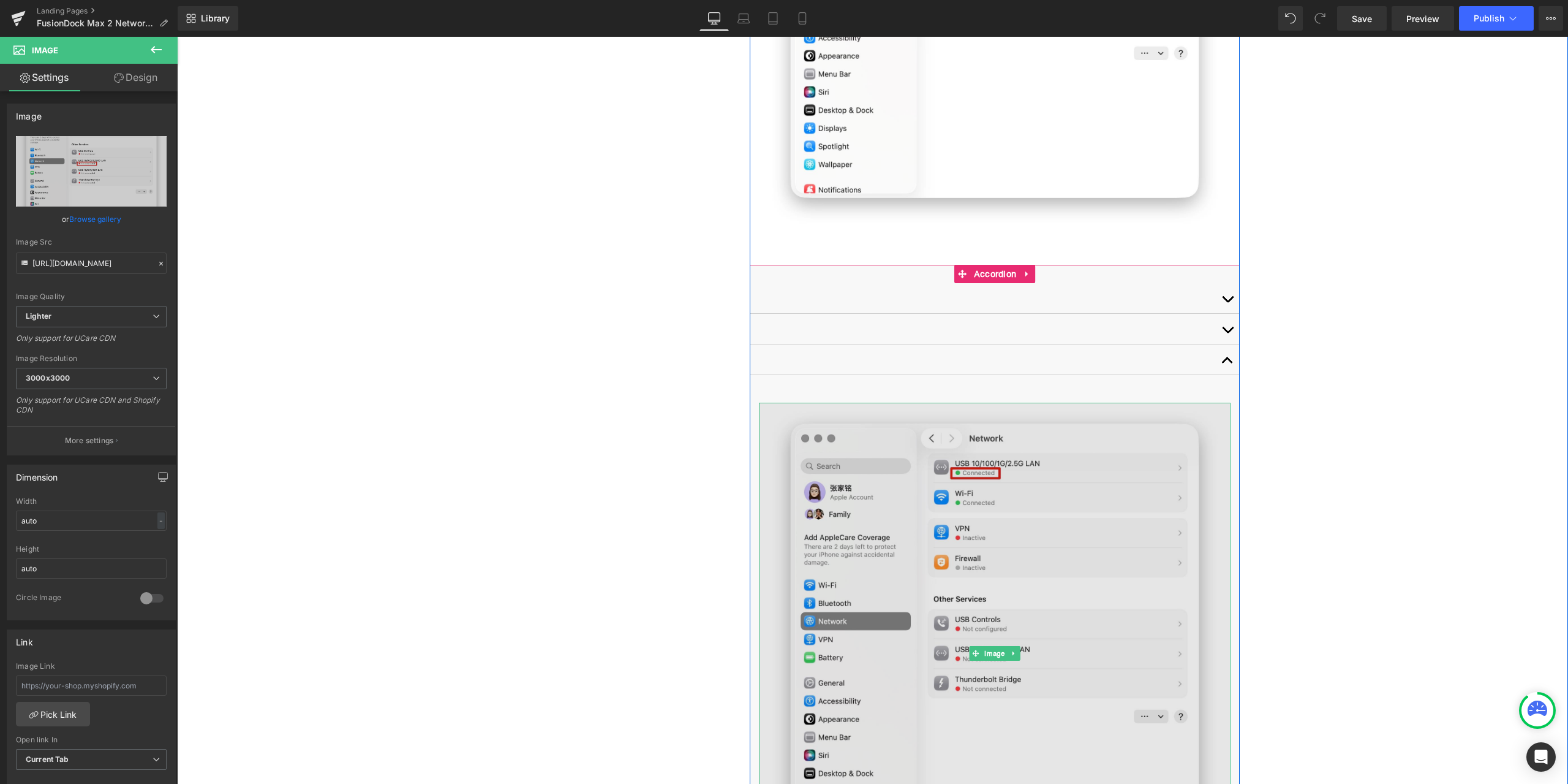
scroll to position [3265, 0]
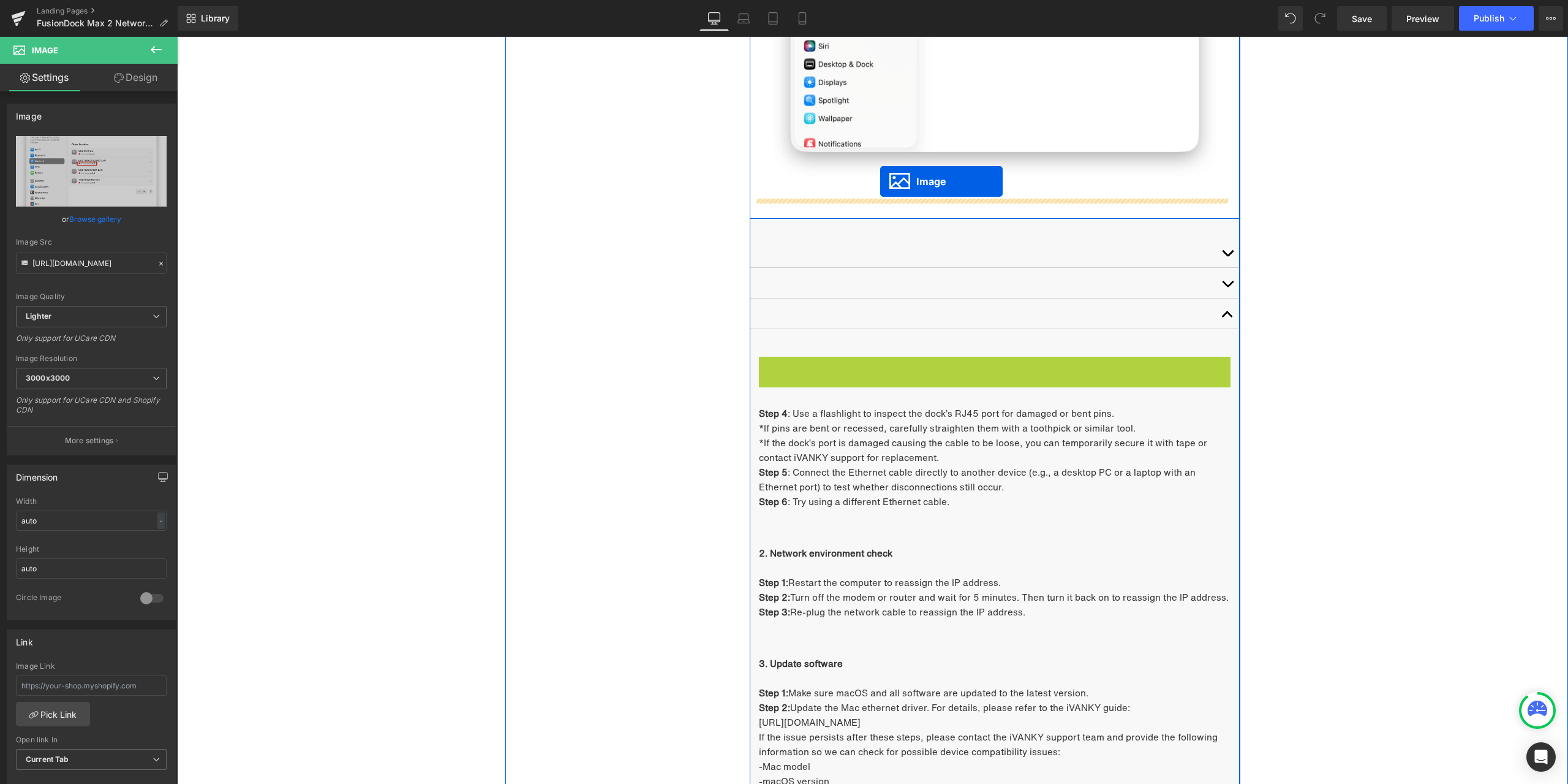
drag, startPoint x: 986, startPoint y: 600, endPoint x: 880, endPoint y: 182, distance: 431.2
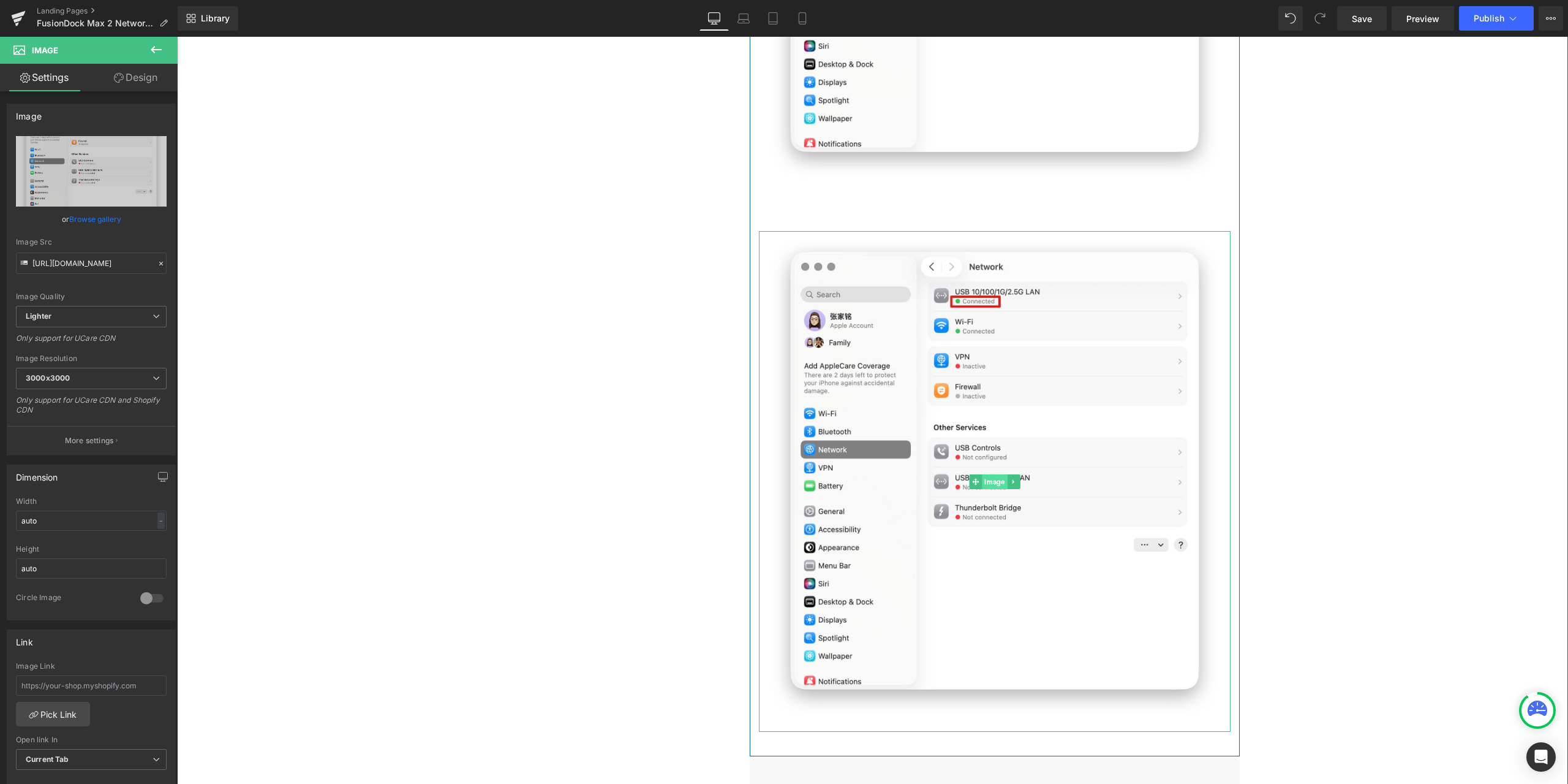
click at [994, 474] on span "Image" at bounding box center [995, 481] width 25 height 14
click at [131, 92] on div "Image https://ucarecdn.com/7803c285-9c8c-4032-a359-aec90e0061fc/-/format/auto/-…" at bounding box center [91, 618] width 183 height 1054
click at [136, 84] on link "Design" at bounding box center [135, 77] width 89 height 28
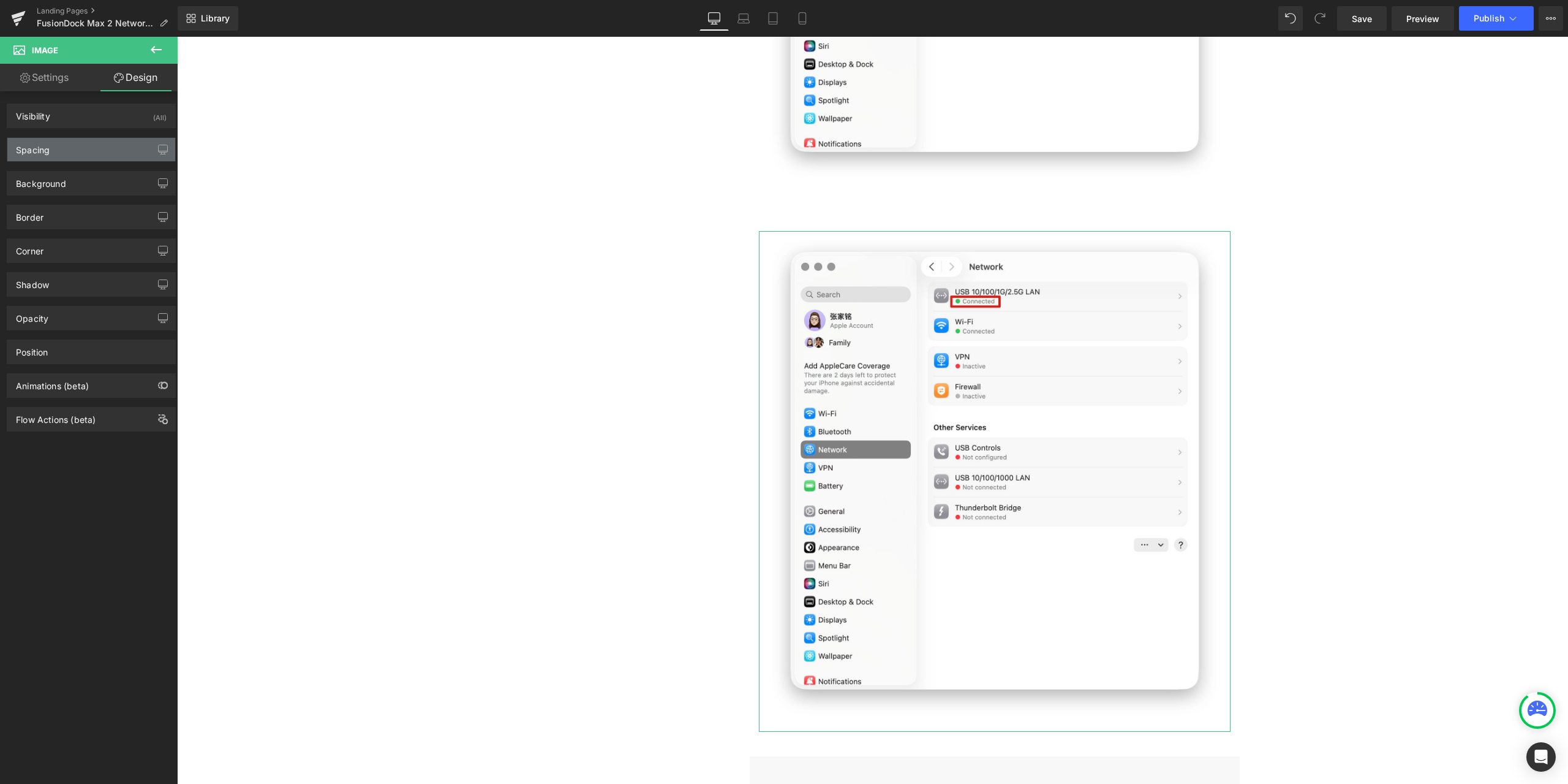
click at [104, 148] on div "Spacing" at bounding box center [91, 150] width 168 height 24
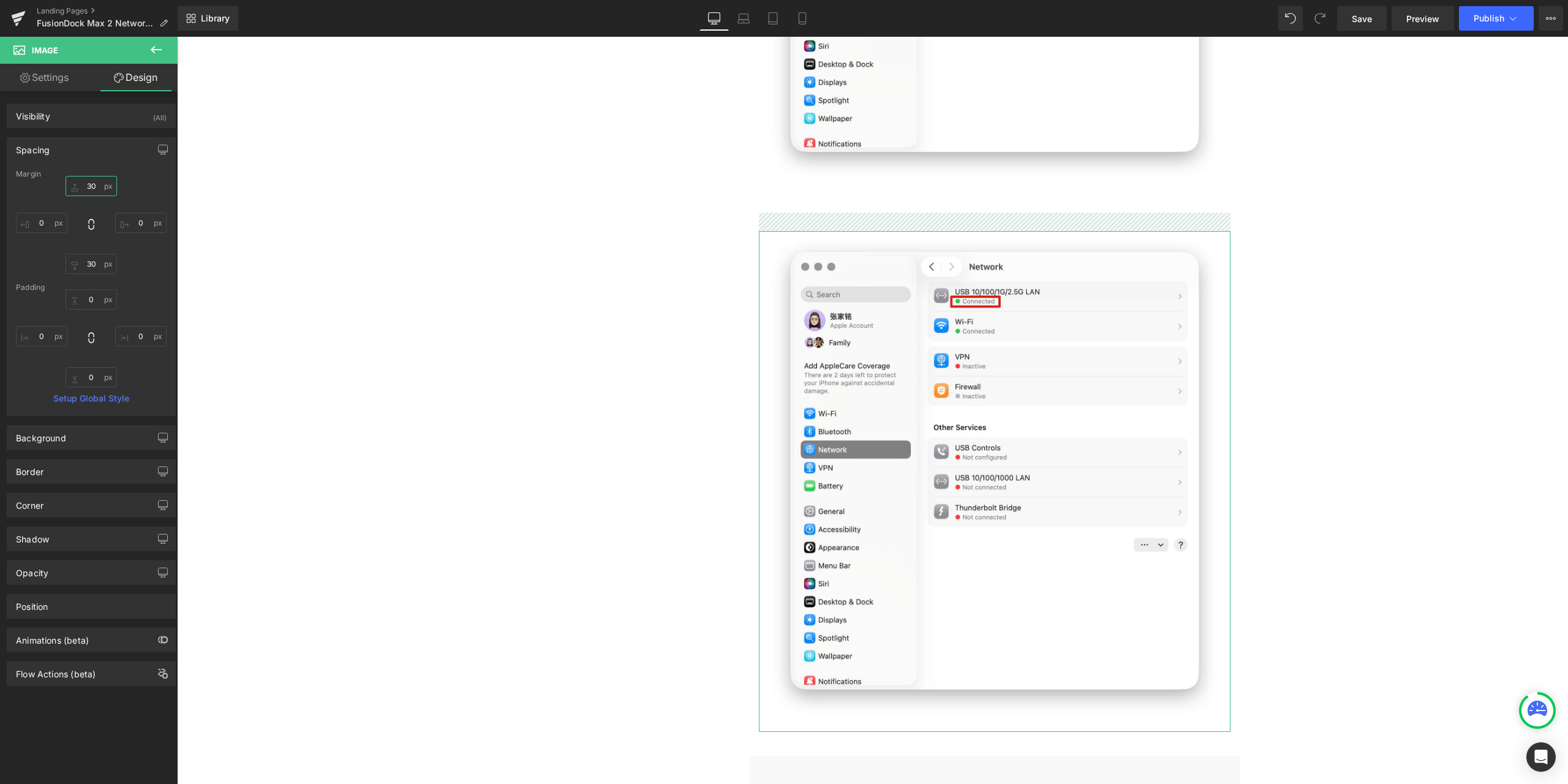
click at [94, 186] on input "30" at bounding box center [91, 186] width 52 height 20
type input "0"
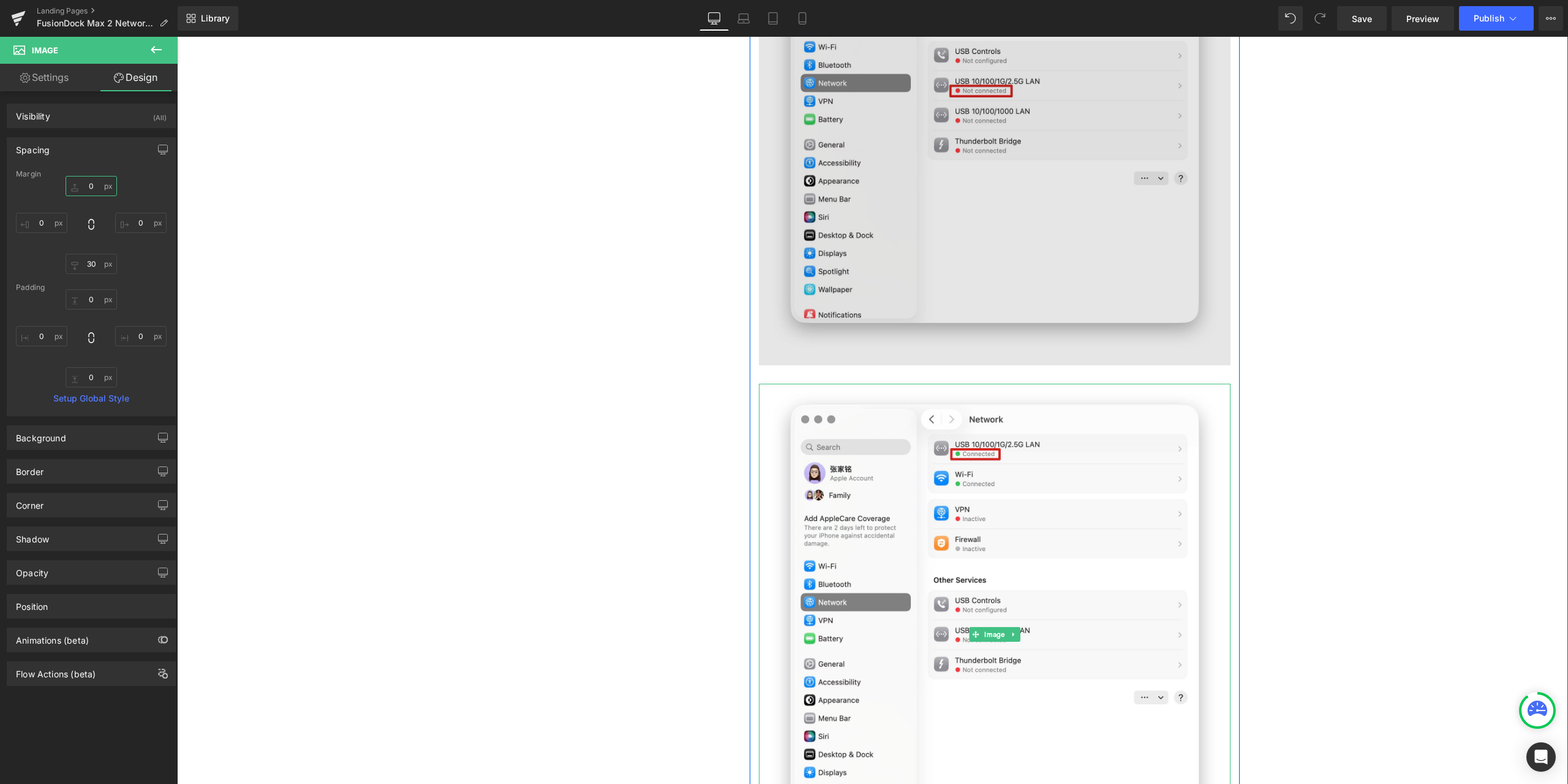
scroll to position [3080, 0]
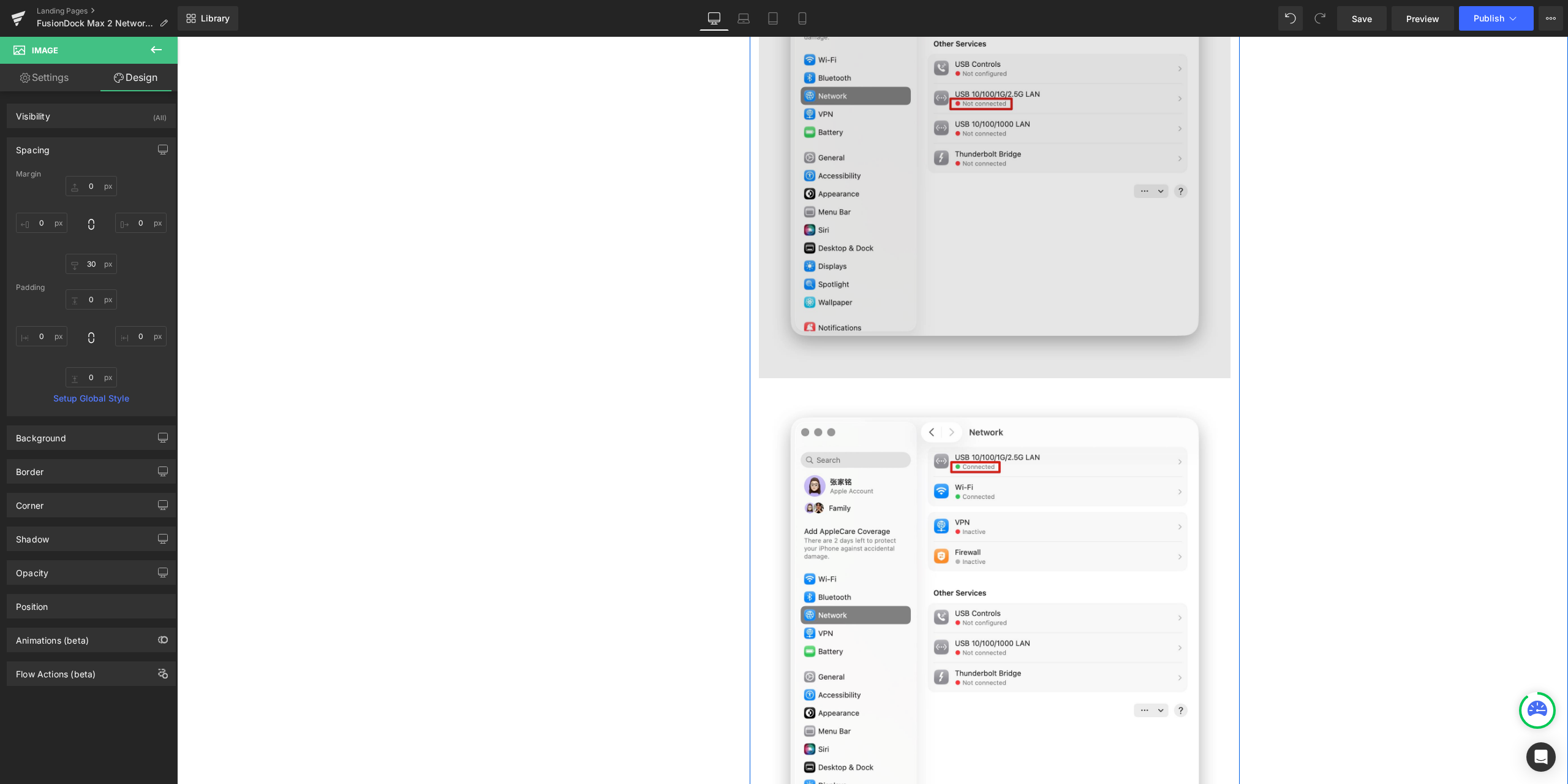
click at [942, 175] on img at bounding box center [995, 128] width 472 height 501
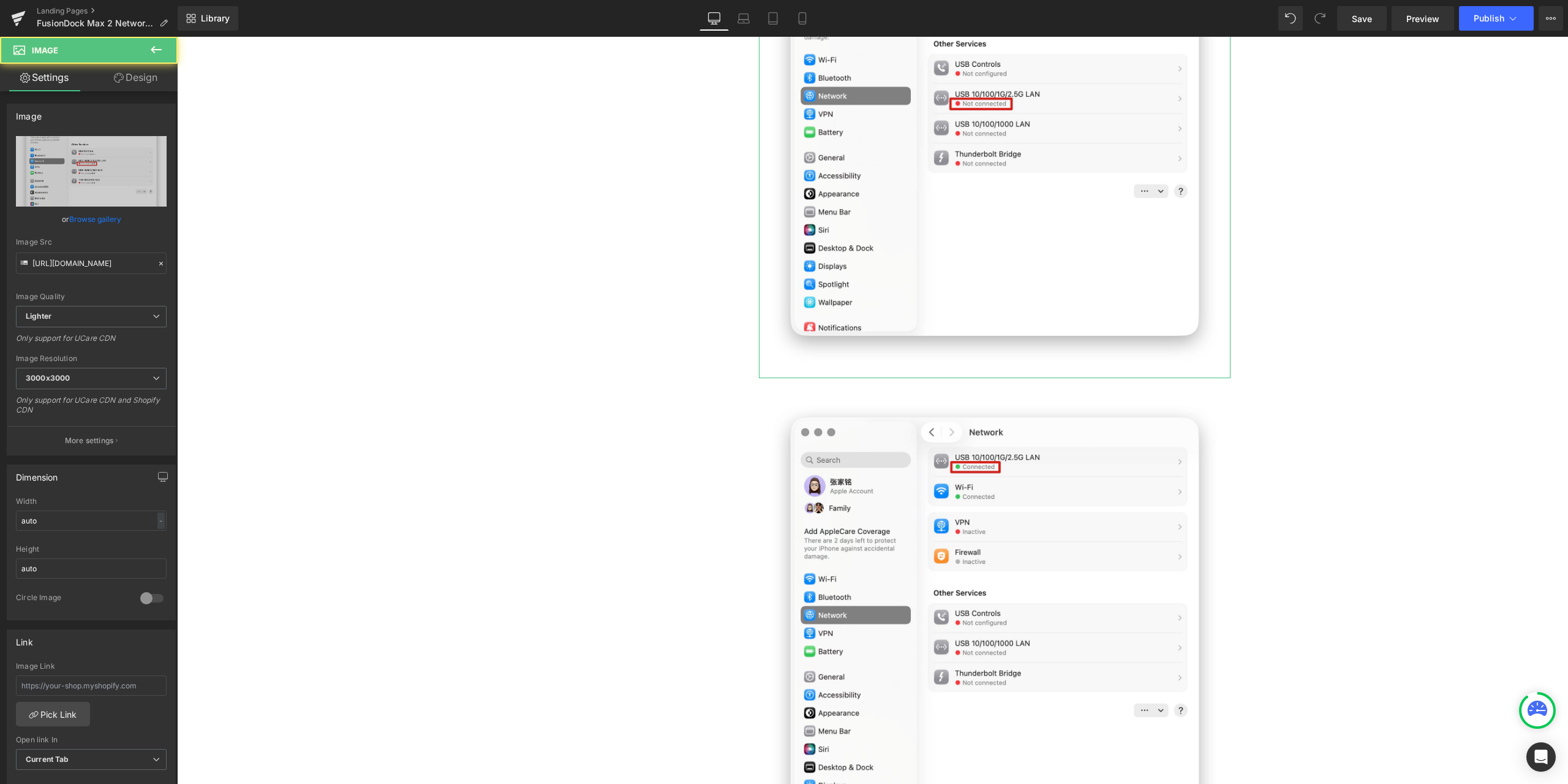
click at [134, 79] on link "Design" at bounding box center [135, 77] width 89 height 28
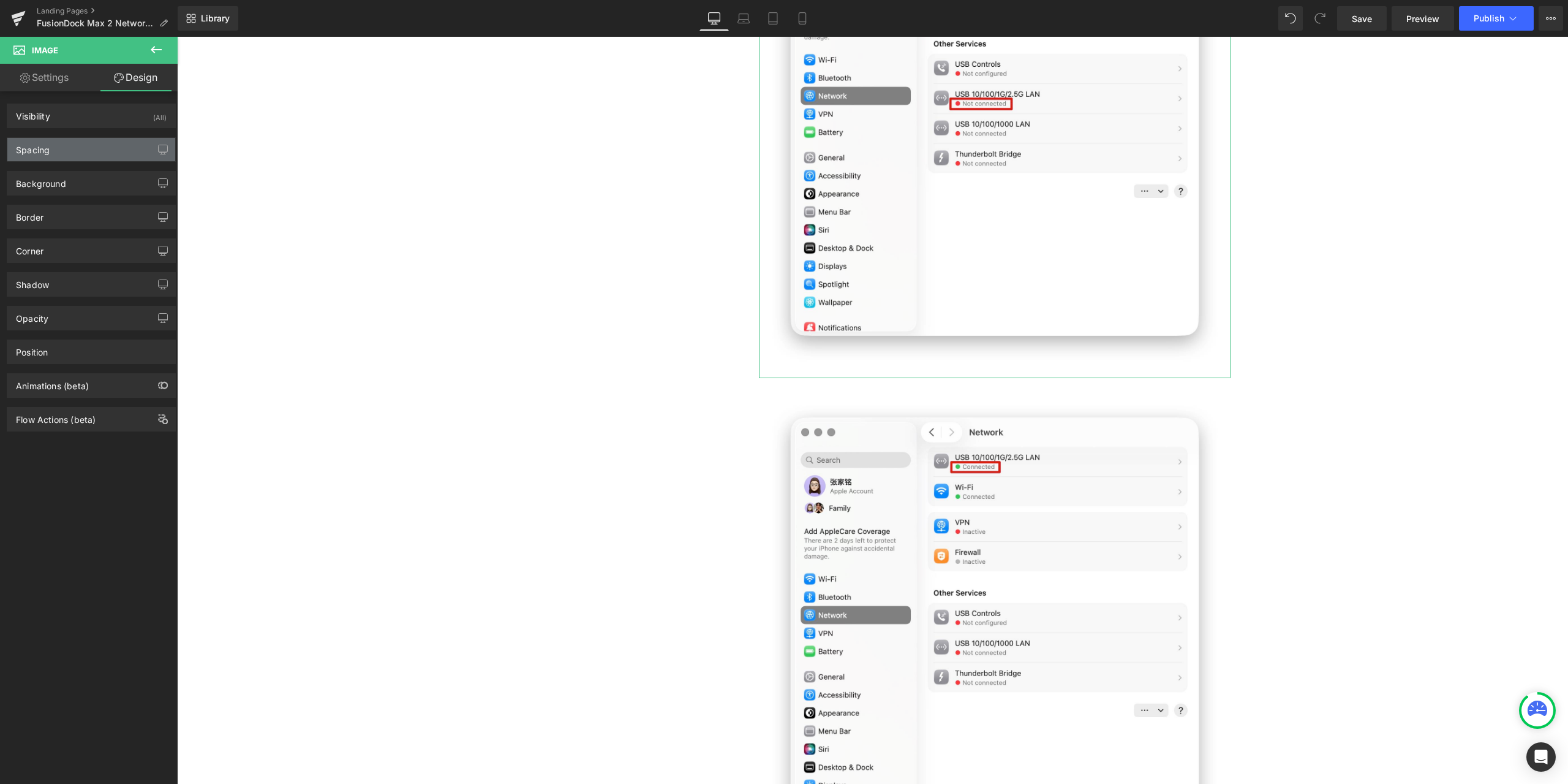
click at [57, 145] on div "Spacing" at bounding box center [91, 150] width 168 height 24
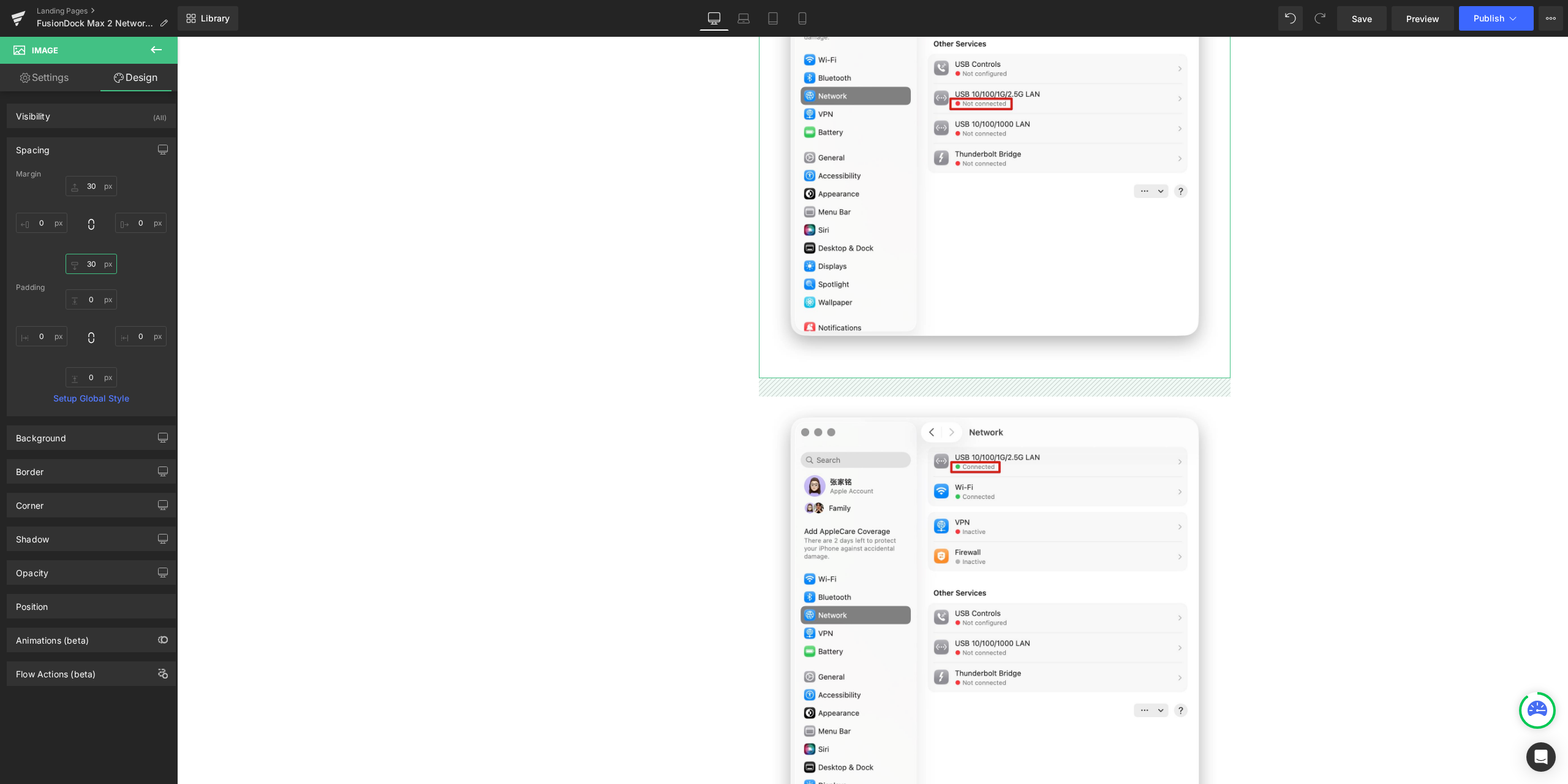
click at [93, 258] on input "30" at bounding box center [91, 264] width 52 height 20
type input "0"
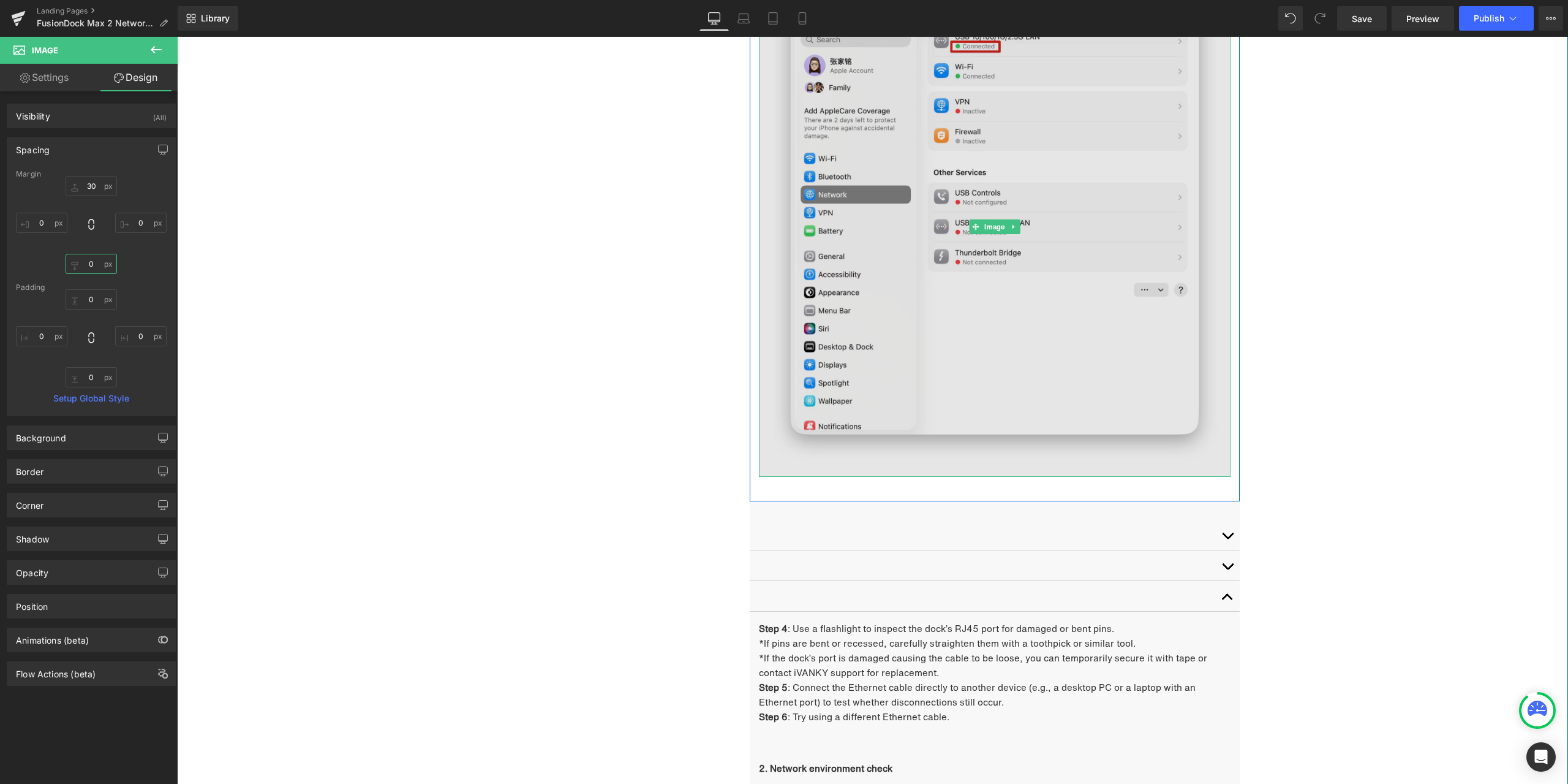
scroll to position [3509, 0]
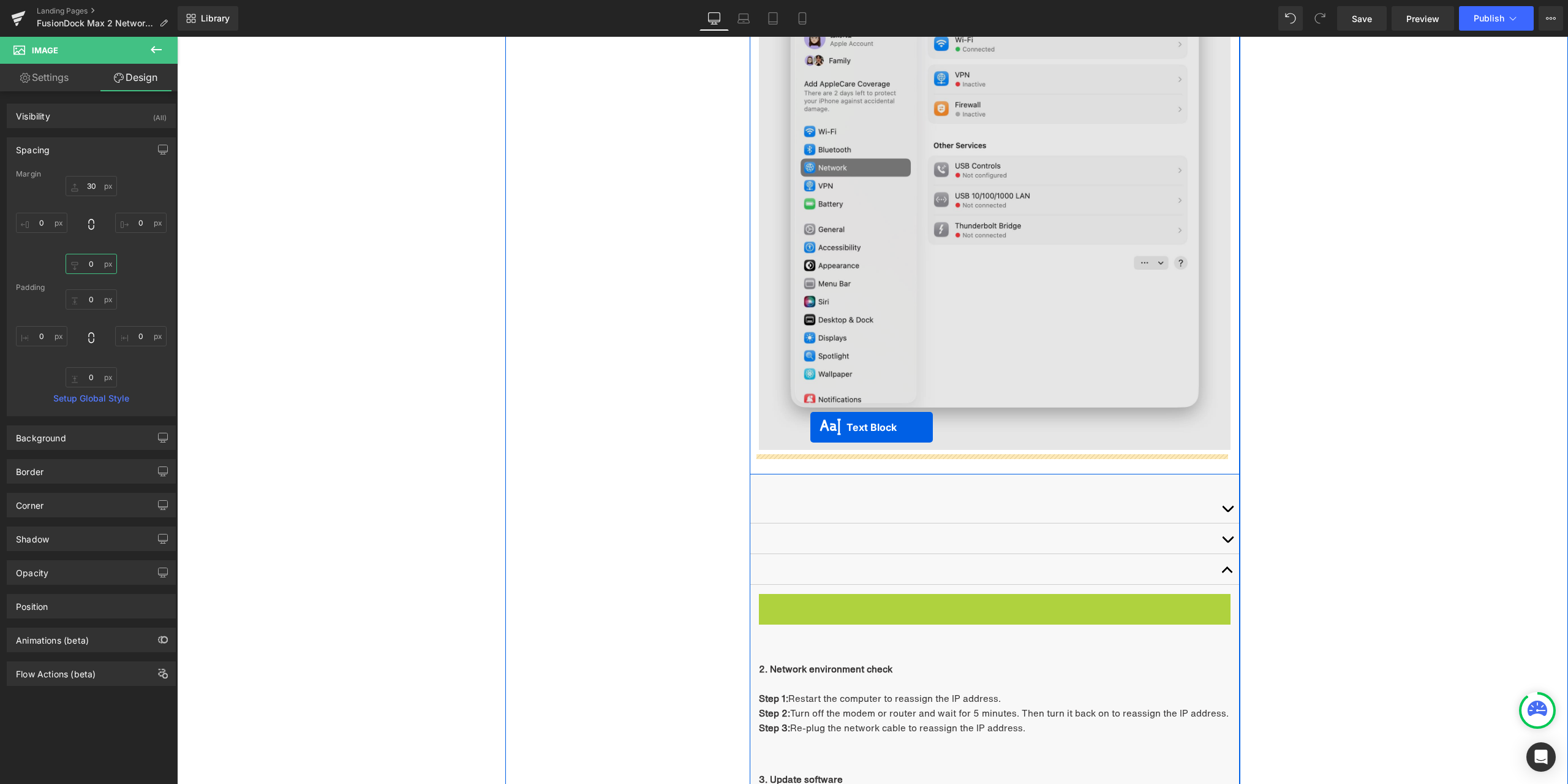
drag, startPoint x: 985, startPoint y: 629, endPoint x: 811, endPoint y: 430, distance: 264.3
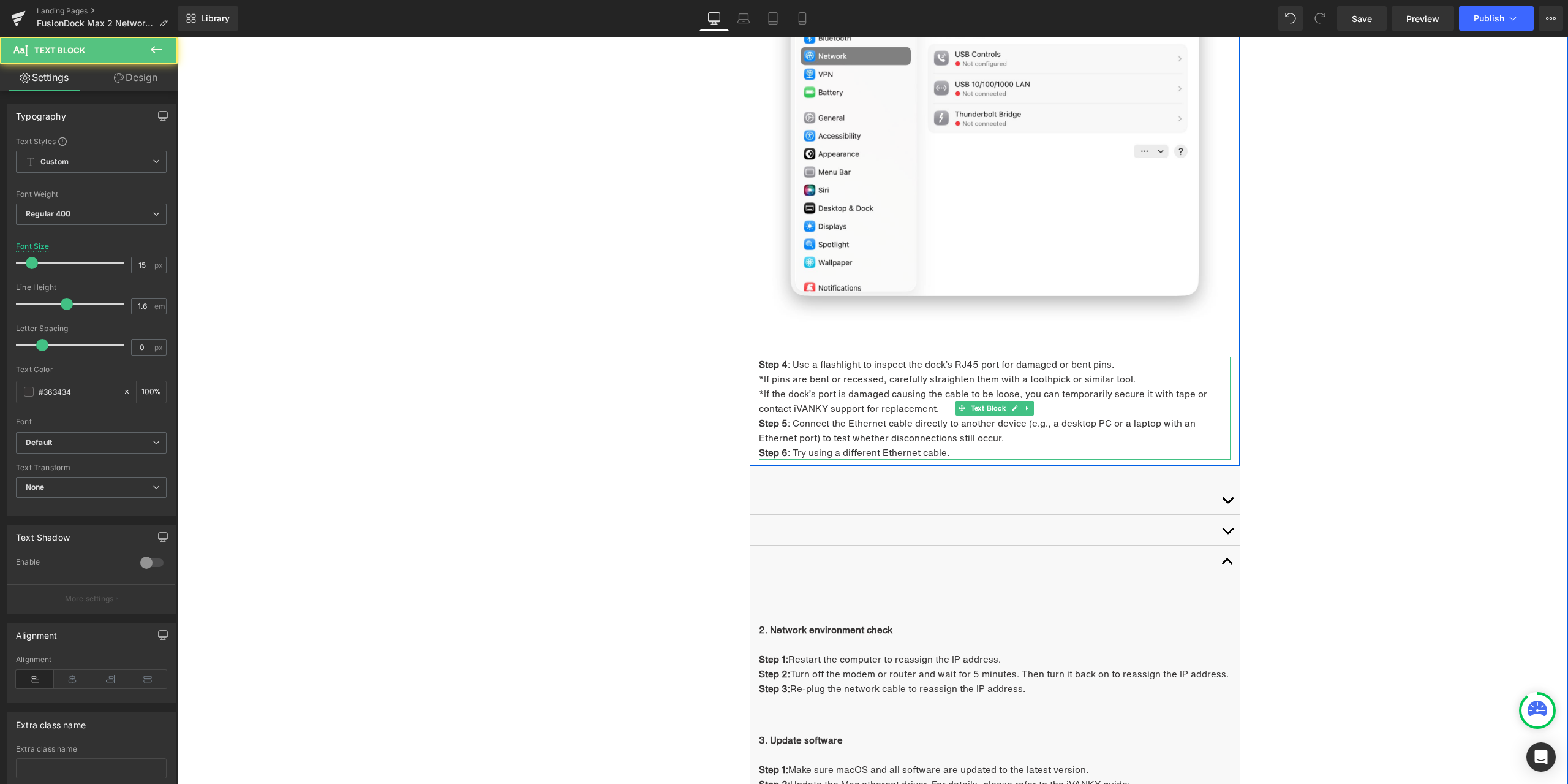
scroll to position [3632, 0]
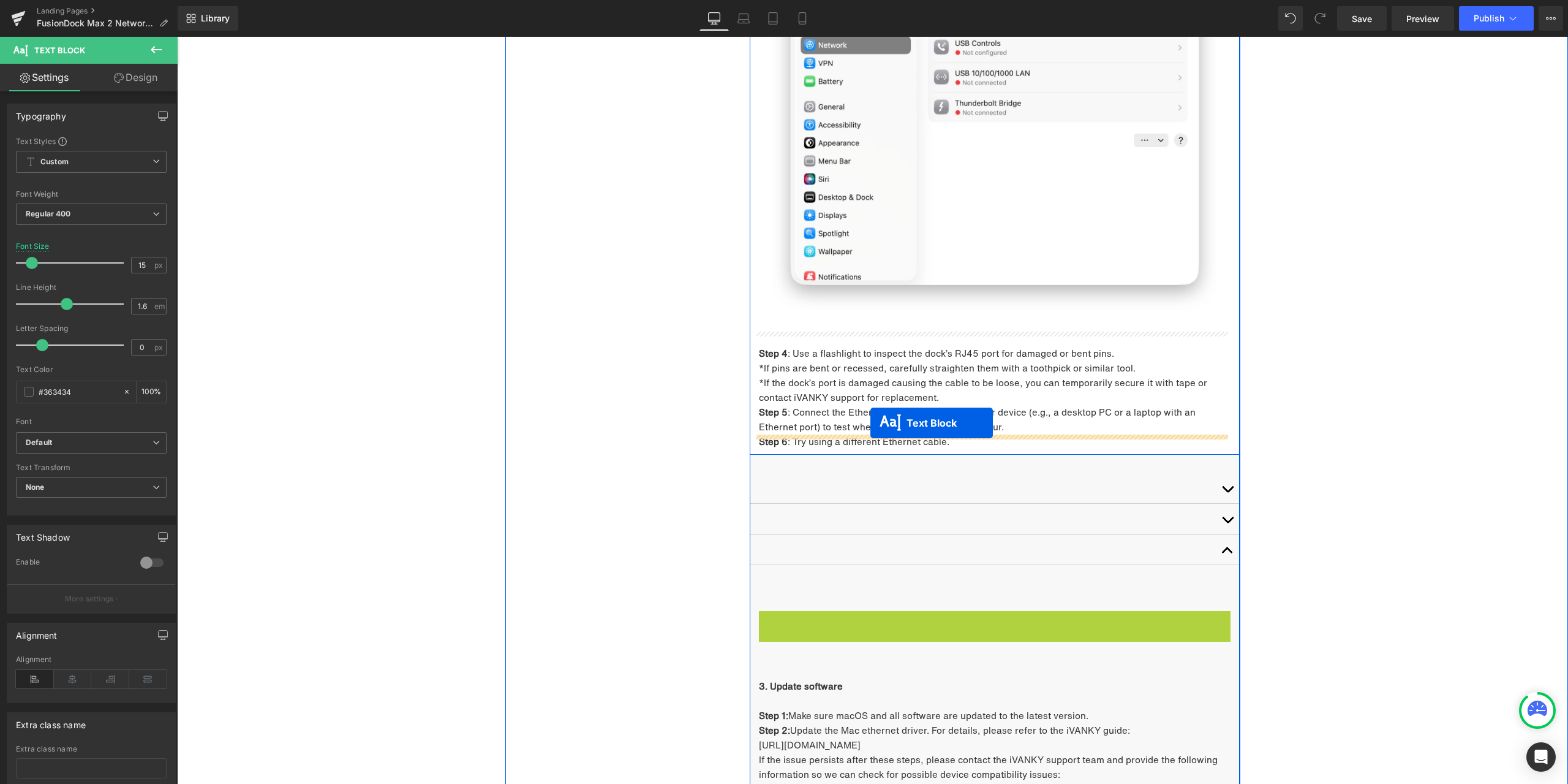
drag, startPoint x: 978, startPoint y: 631, endPoint x: 866, endPoint y: 425, distance: 234.5
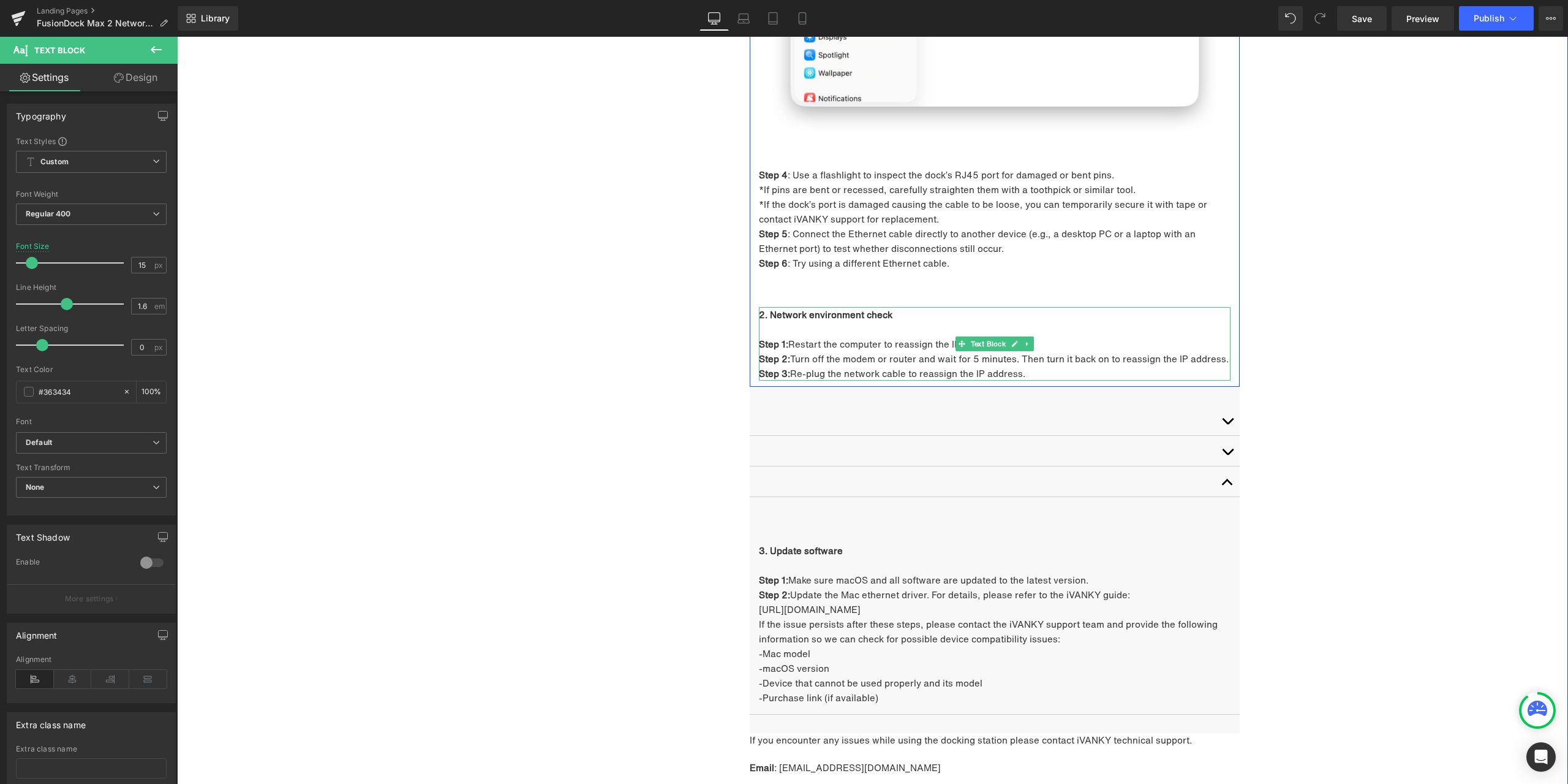
scroll to position [3816, 0]
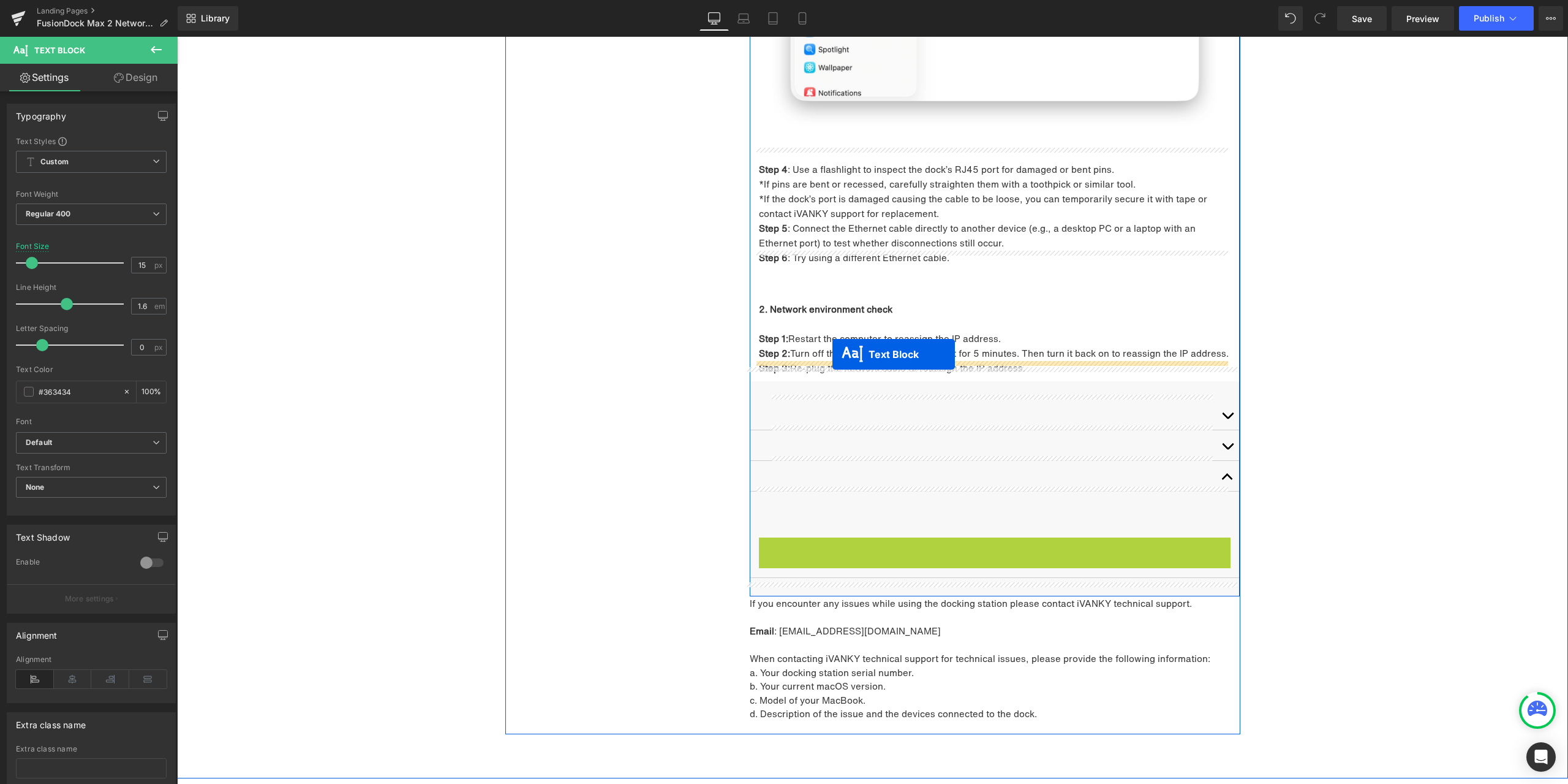
drag, startPoint x: 970, startPoint y: 600, endPoint x: 833, endPoint y: 354, distance: 281.6
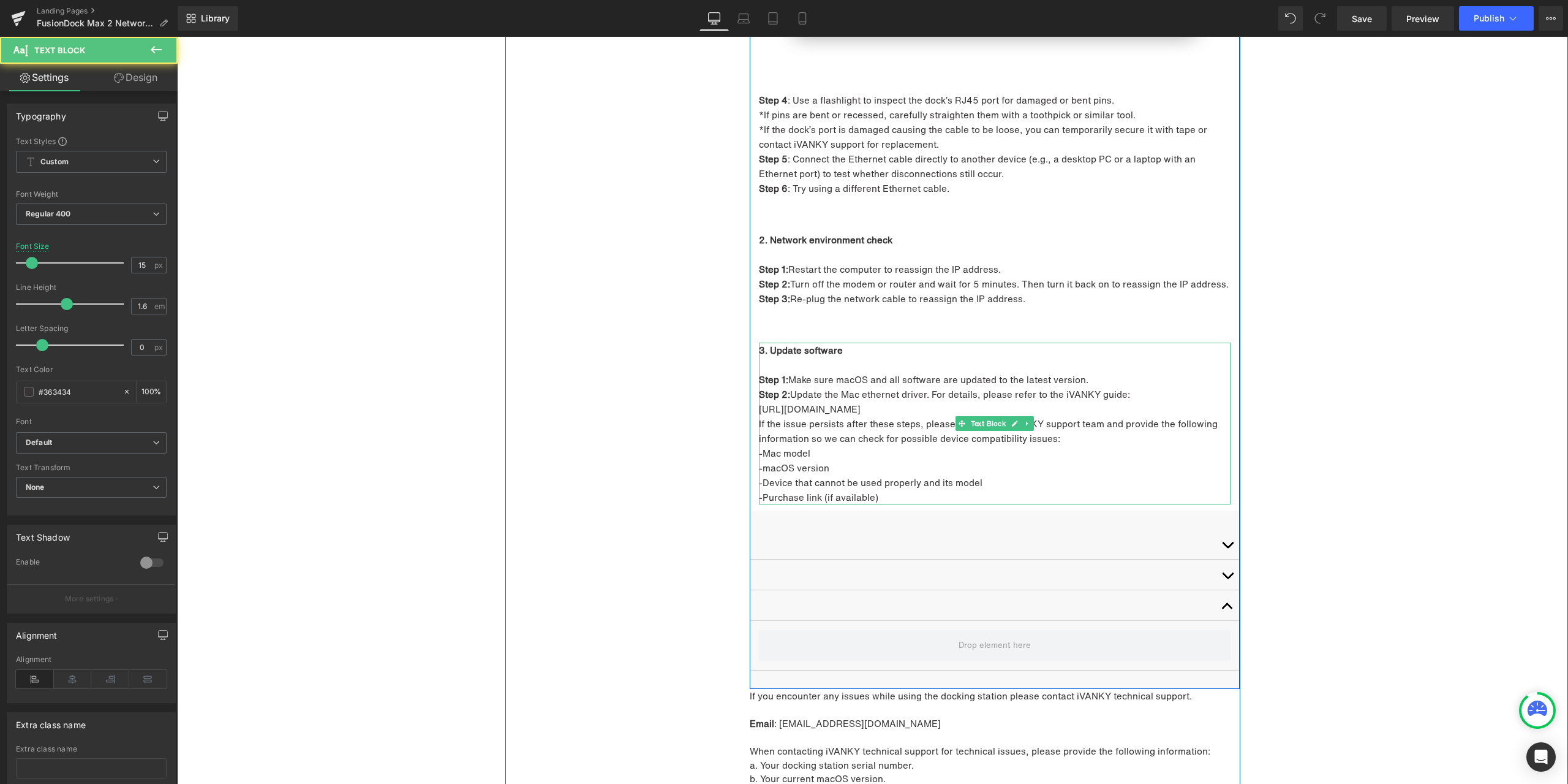
scroll to position [3999, 0]
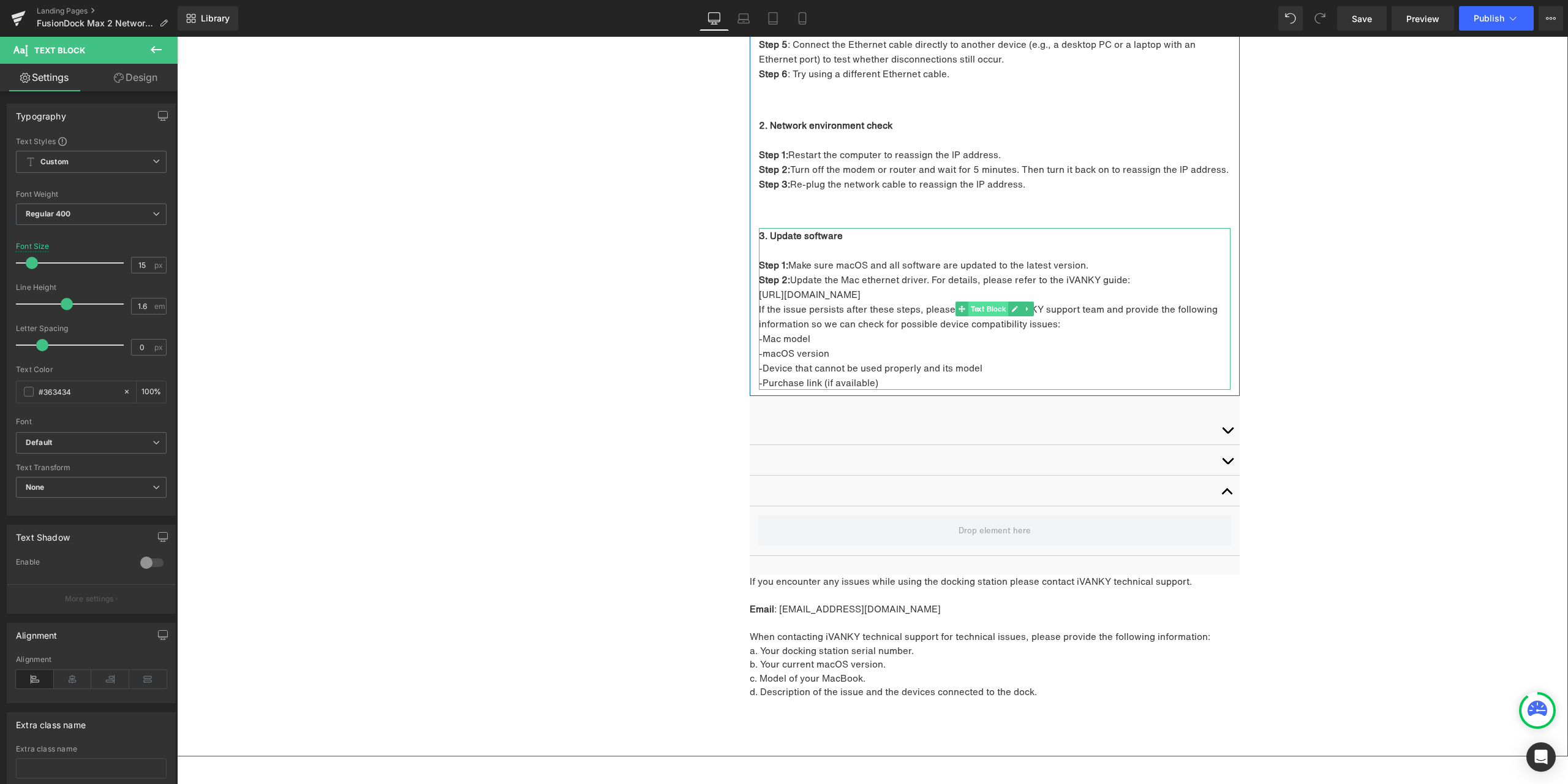
click at [970, 302] on span "Text Block" at bounding box center [989, 309] width 41 height 14
click at [145, 80] on link "Design" at bounding box center [135, 77] width 89 height 28
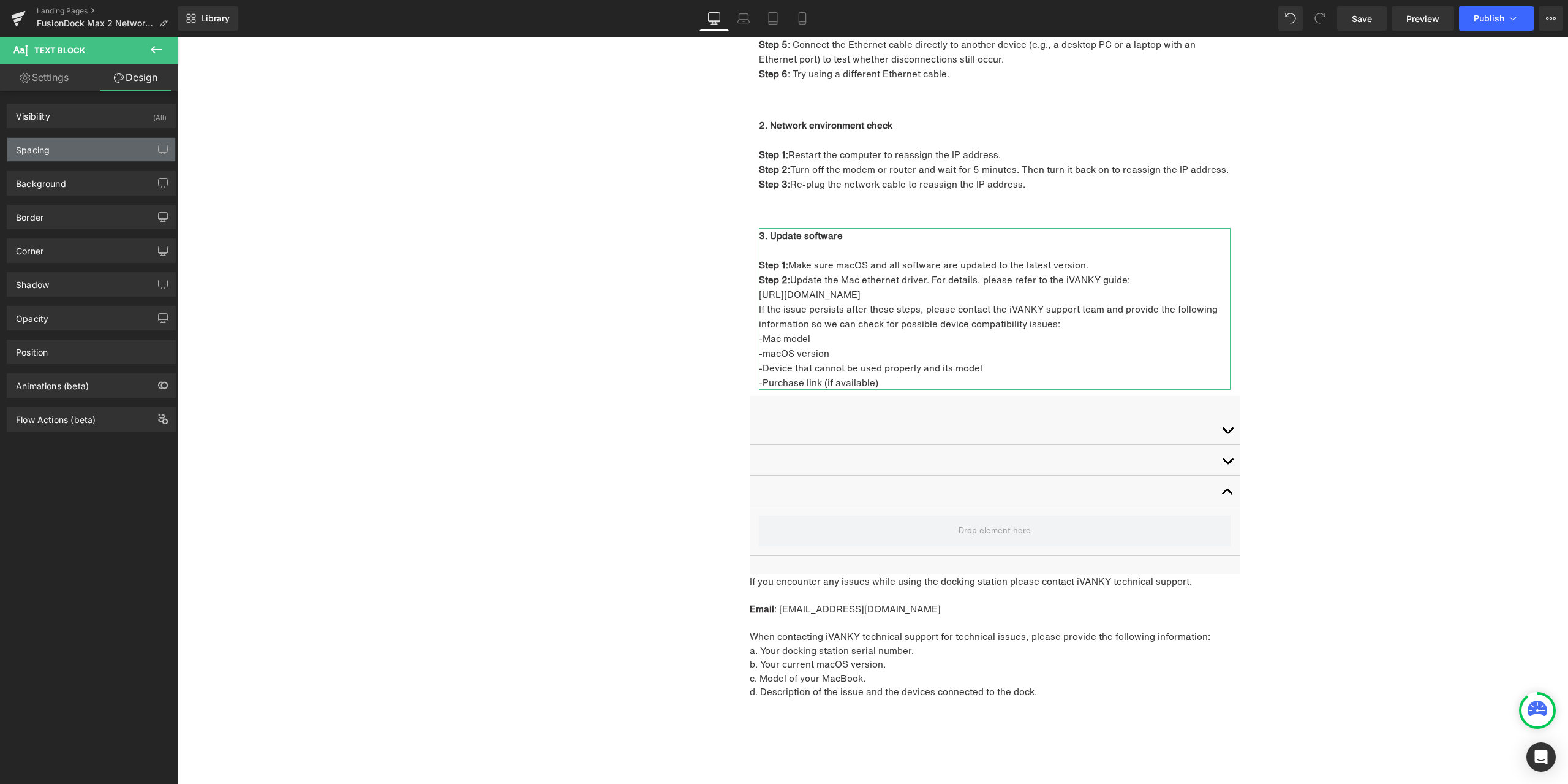
click at [76, 149] on div "Spacing" at bounding box center [91, 150] width 168 height 24
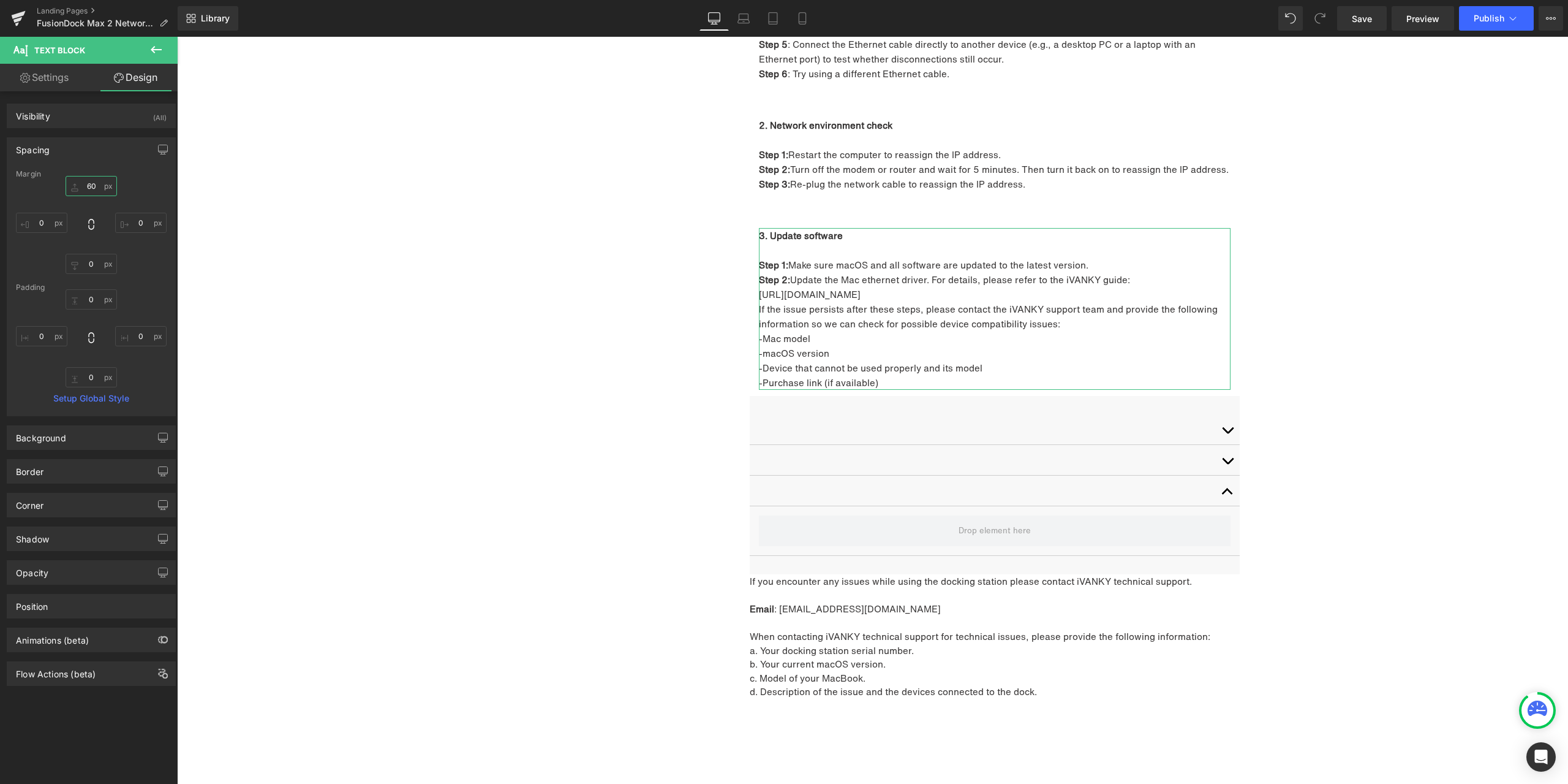
click at [94, 190] on input "60" at bounding box center [91, 186] width 52 height 20
type input "30"
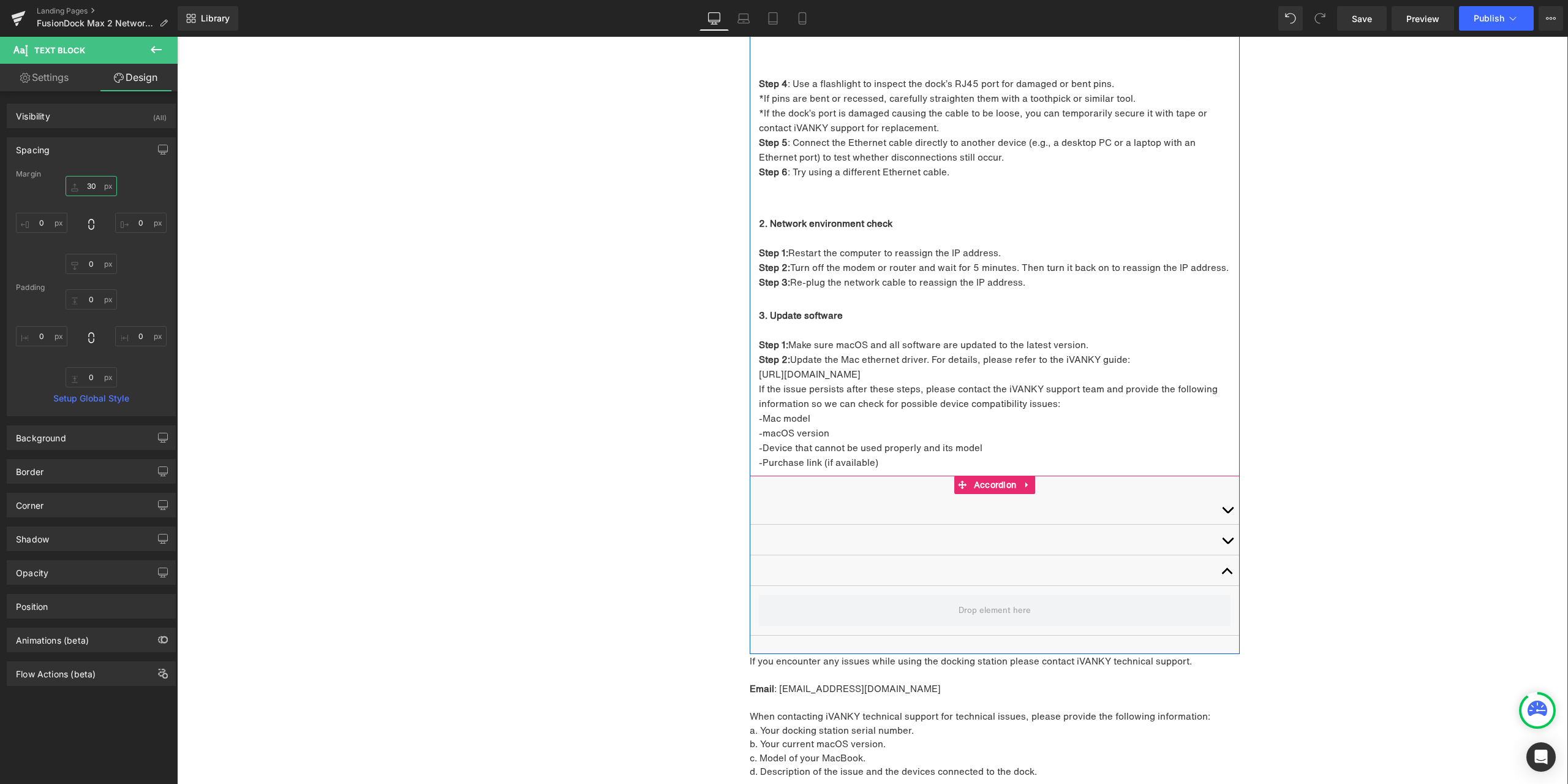
scroll to position [3816, 0]
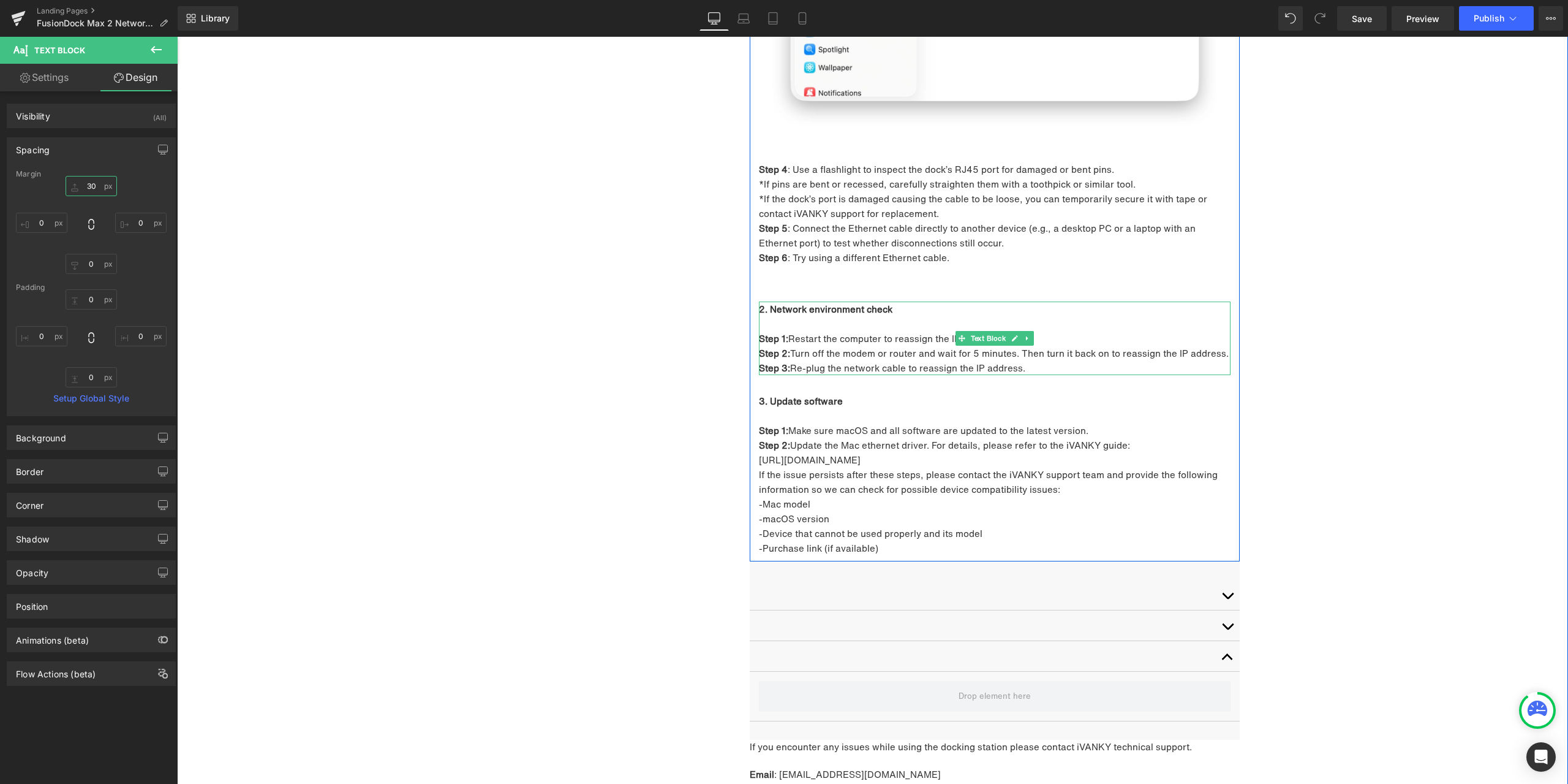
drag, startPoint x: 983, startPoint y: 323, endPoint x: 822, endPoint y: 302, distance: 162.4
click at [983, 331] on span "Text Block" at bounding box center [989, 337] width 41 height 14
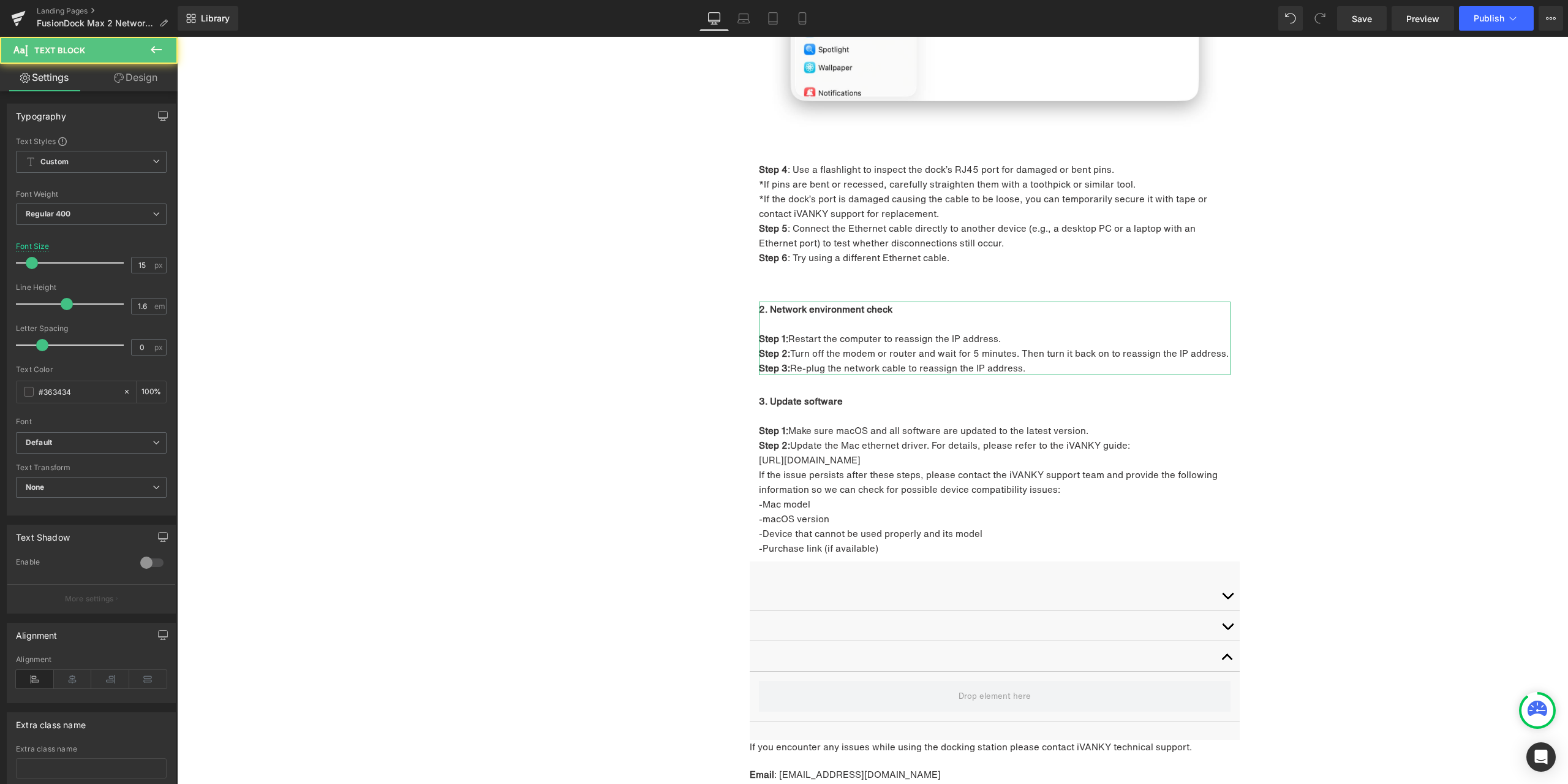
click at [123, 75] on link "Design" at bounding box center [135, 77] width 89 height 28
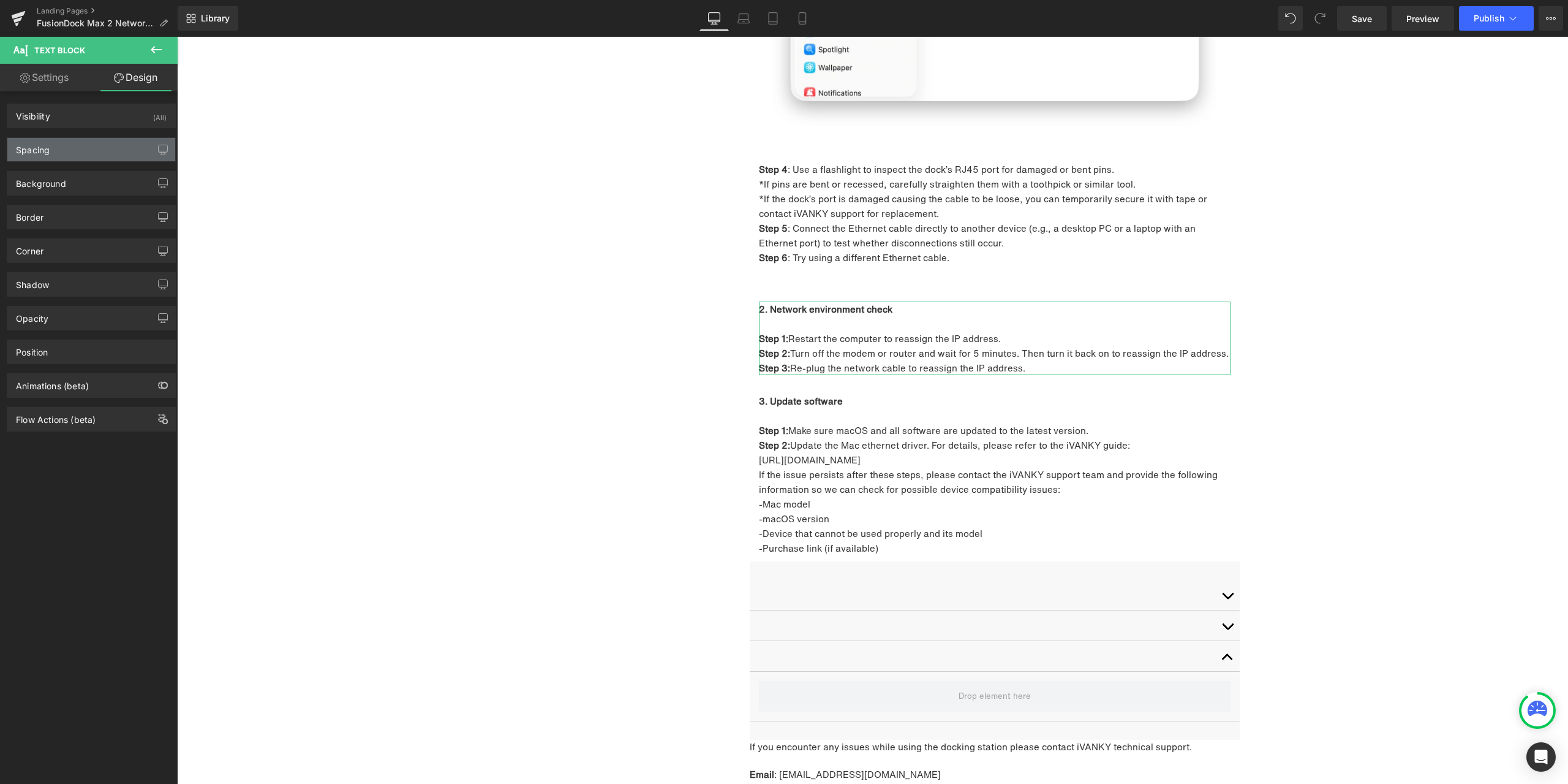
click at [90, 141] on div "Spacing" at bounding box center [91, 150] width 168 height 24
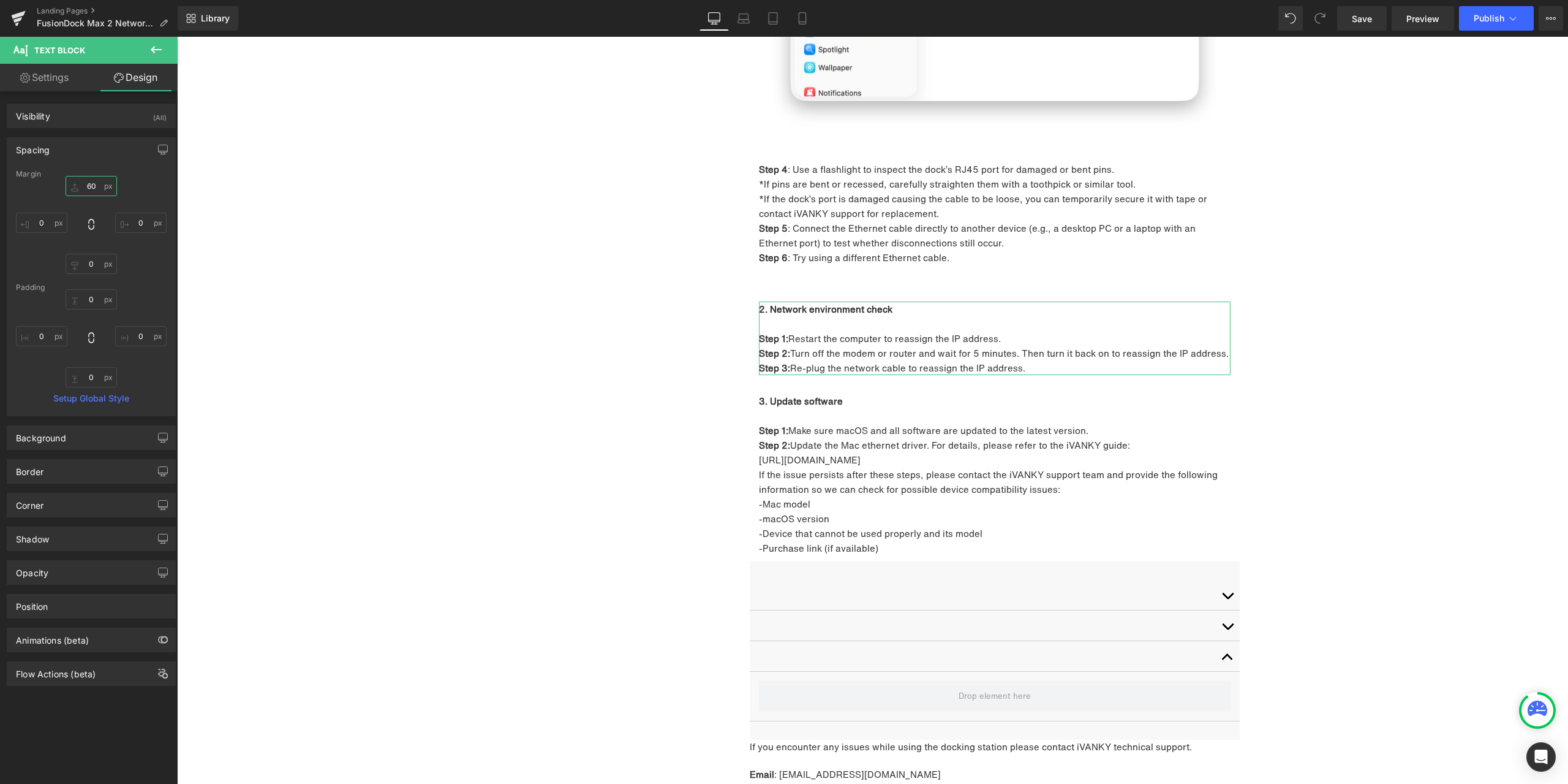
click at [100, 190] on input "60" at bounding box center [91, 186] width 52 height 20
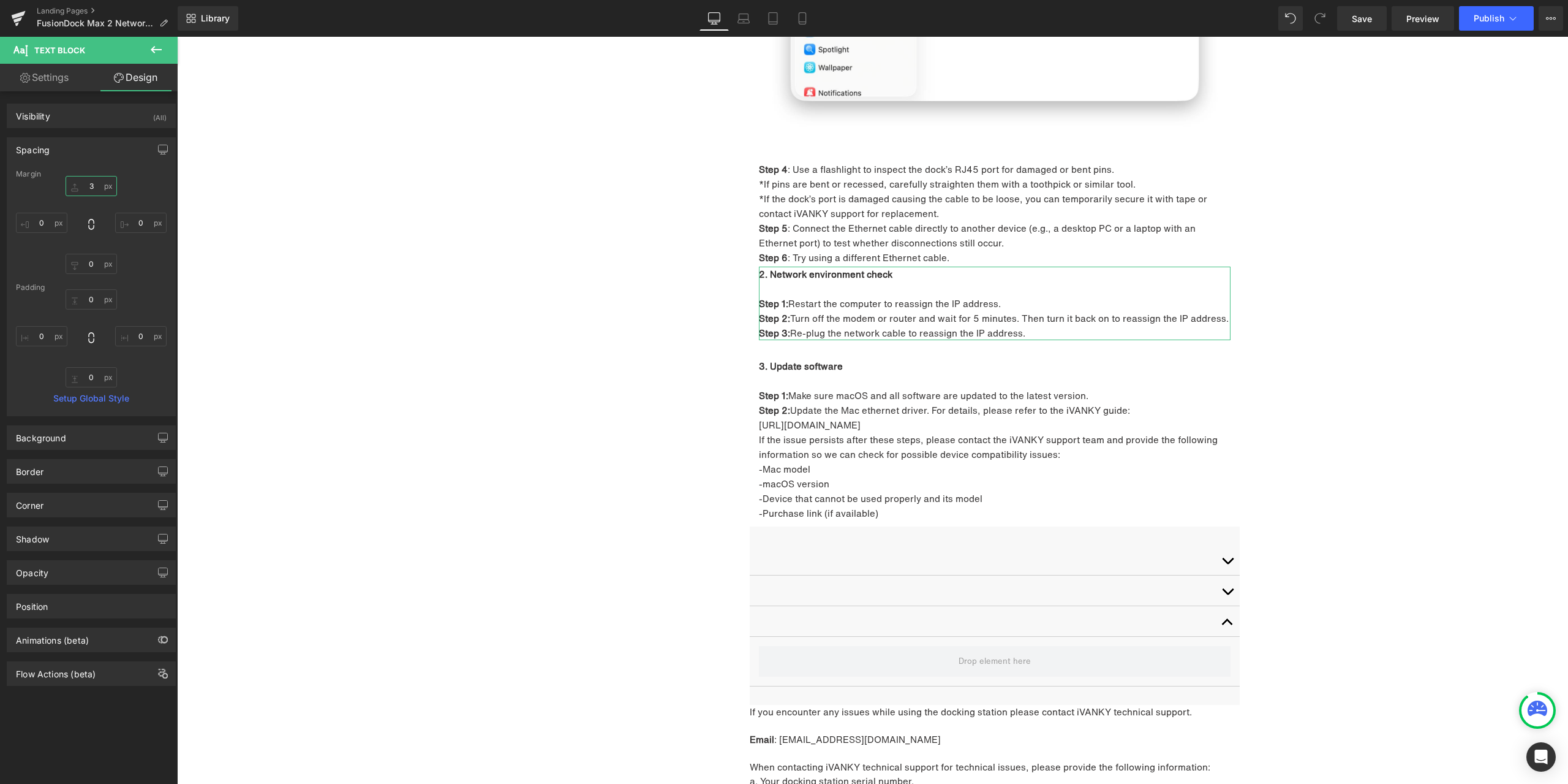
type input "30"
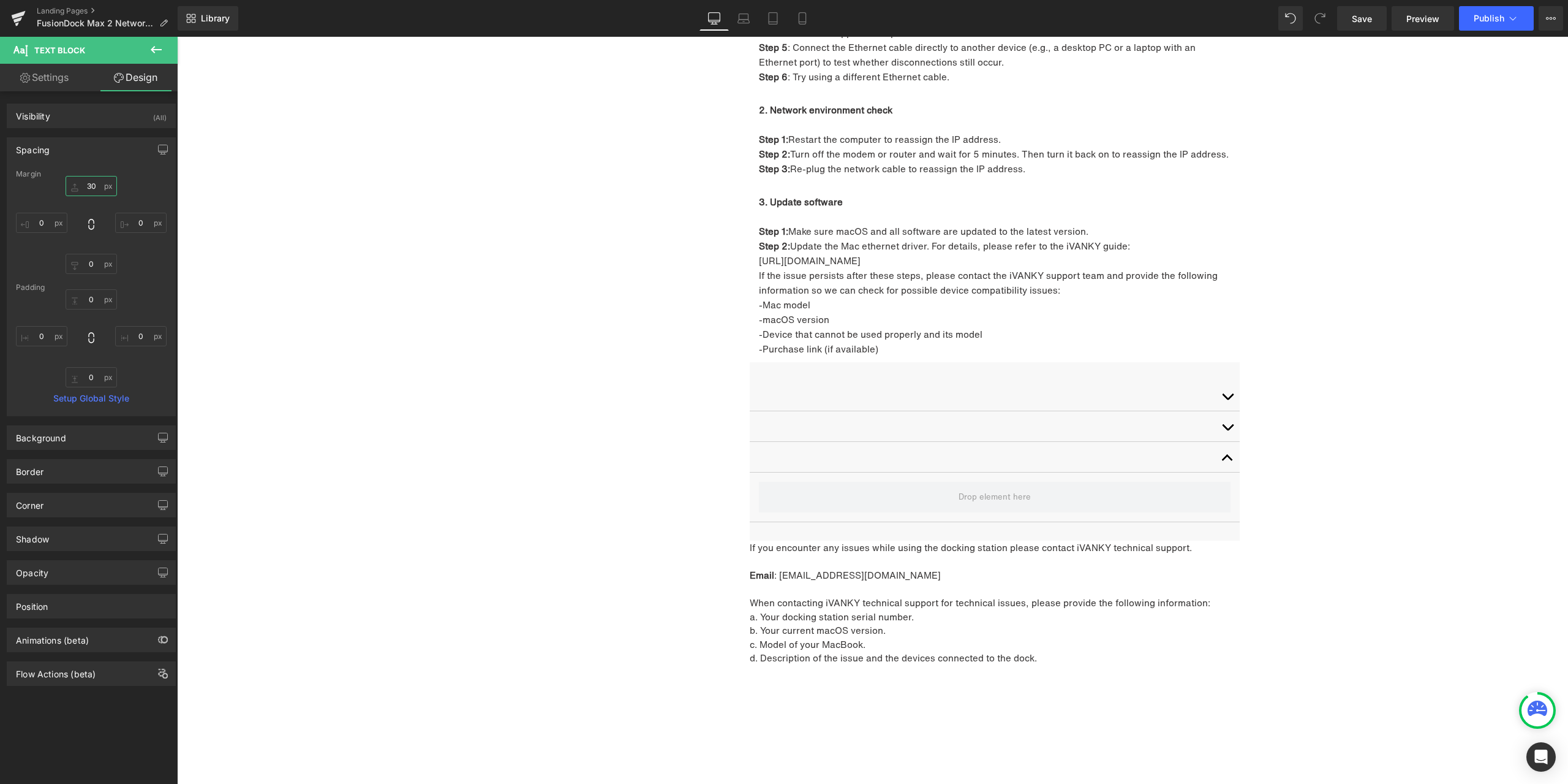
scroll to position [3999, 0]
click at [996, 359] on span "Accordion" at bounding box center [996, 369] width 49 height 19
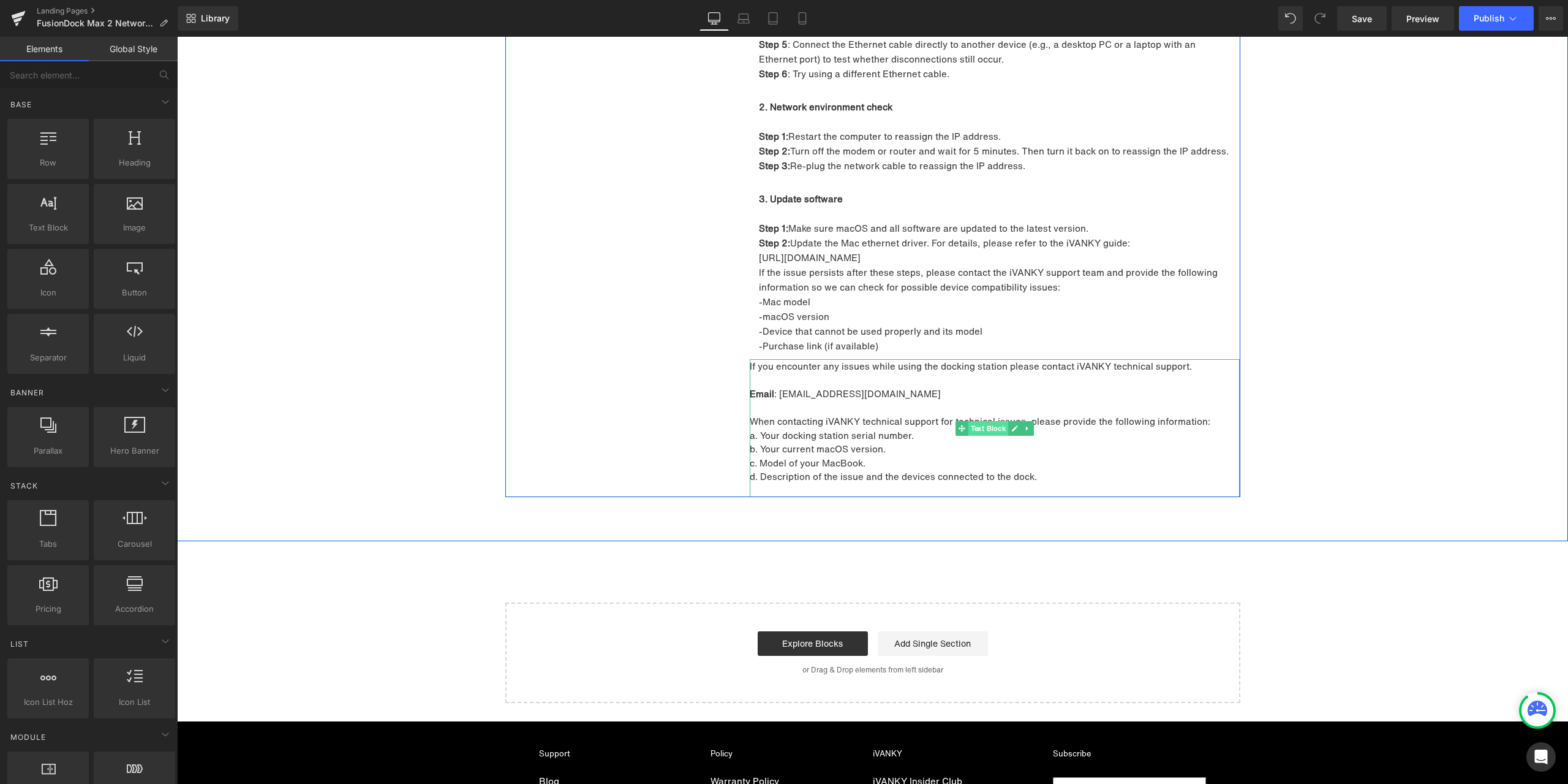
click at [980, 421] on span "Text Block" at bounding box center [989, 428] width 41 height 14
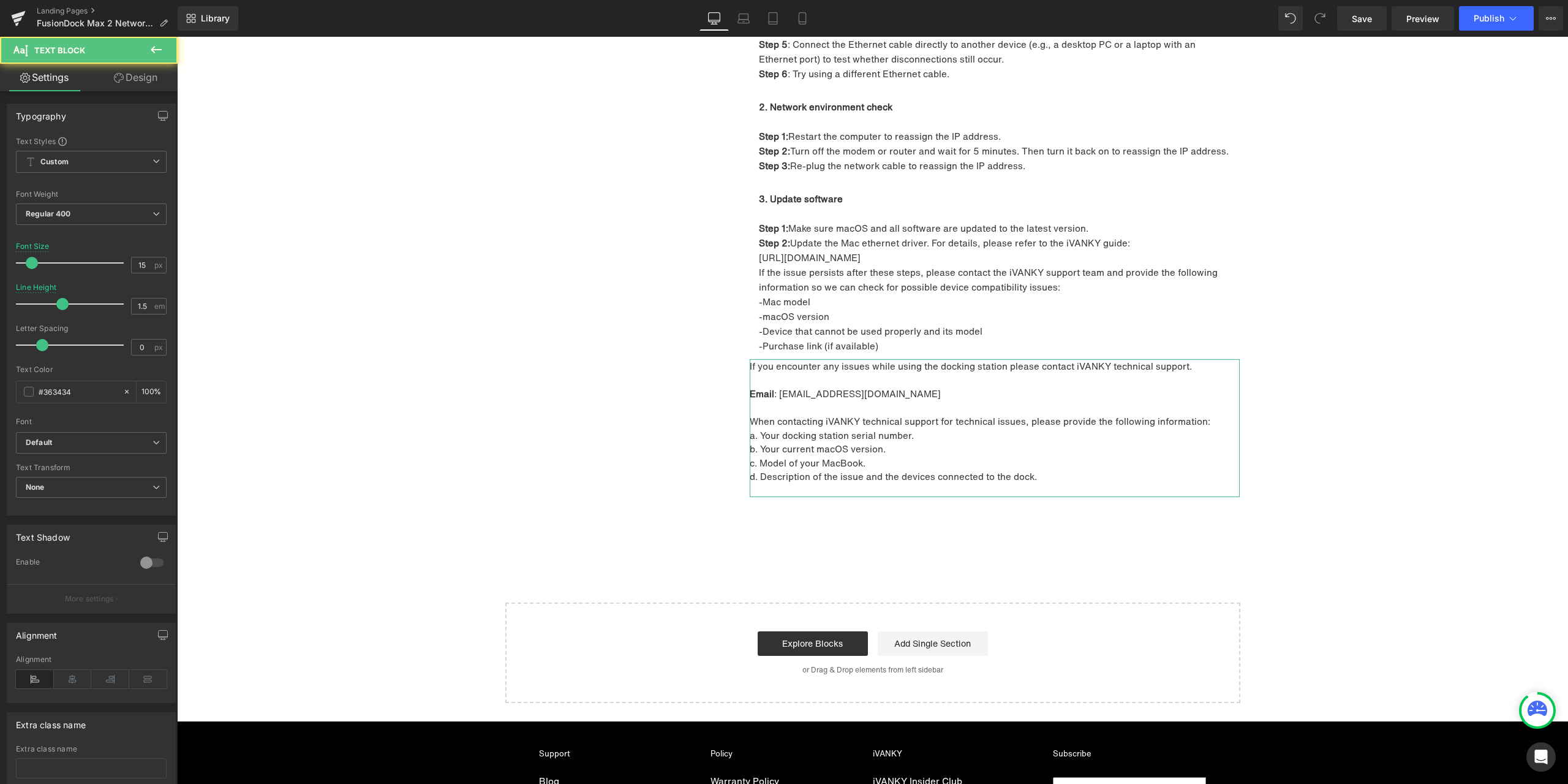
click at [149, 78] on link "Design" at bounding box center [135, 77] width 89 height 28
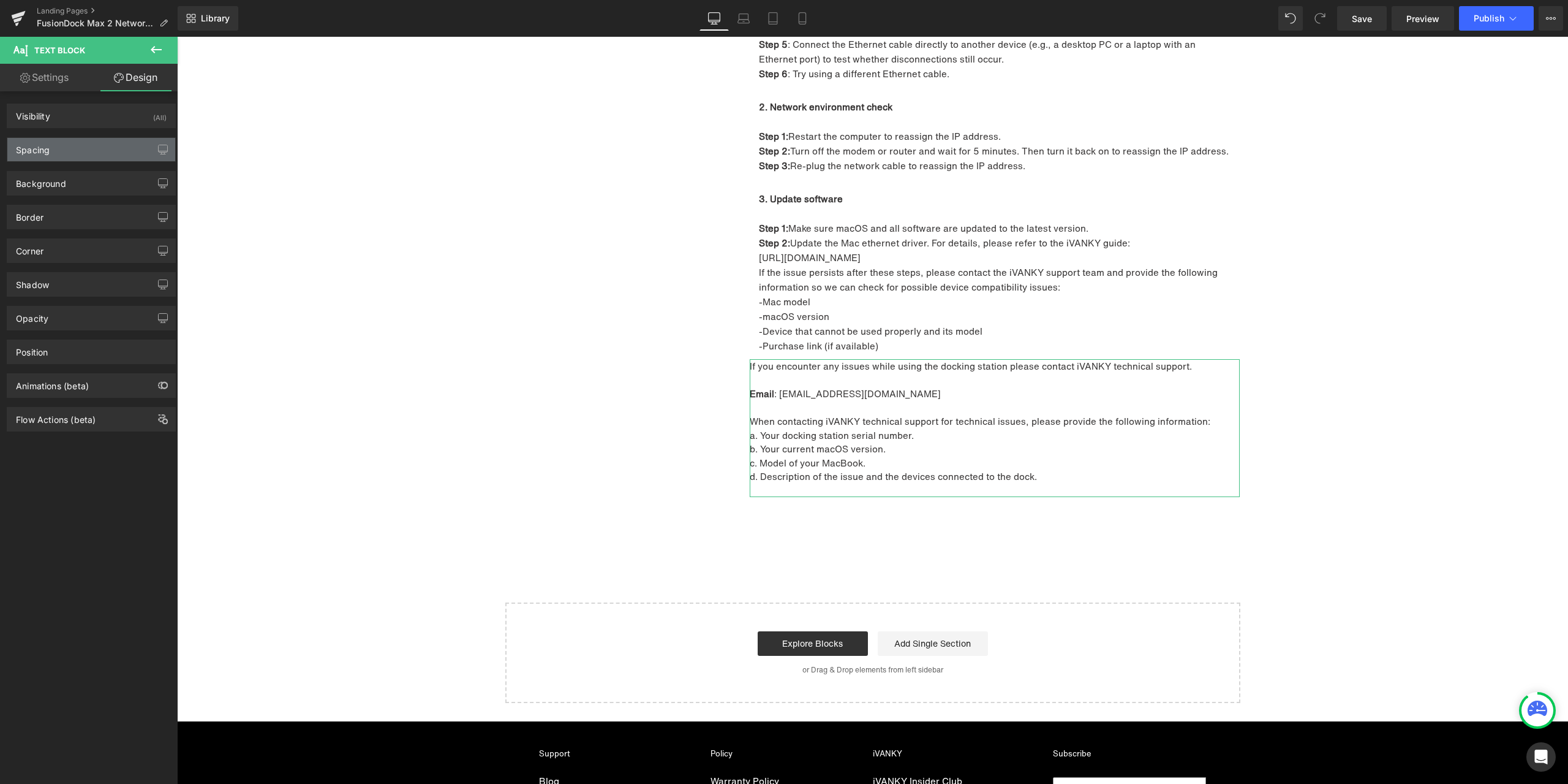
click at [78, 154] on div "Spacing" at bounding box center [91, 150] width 168 height 24
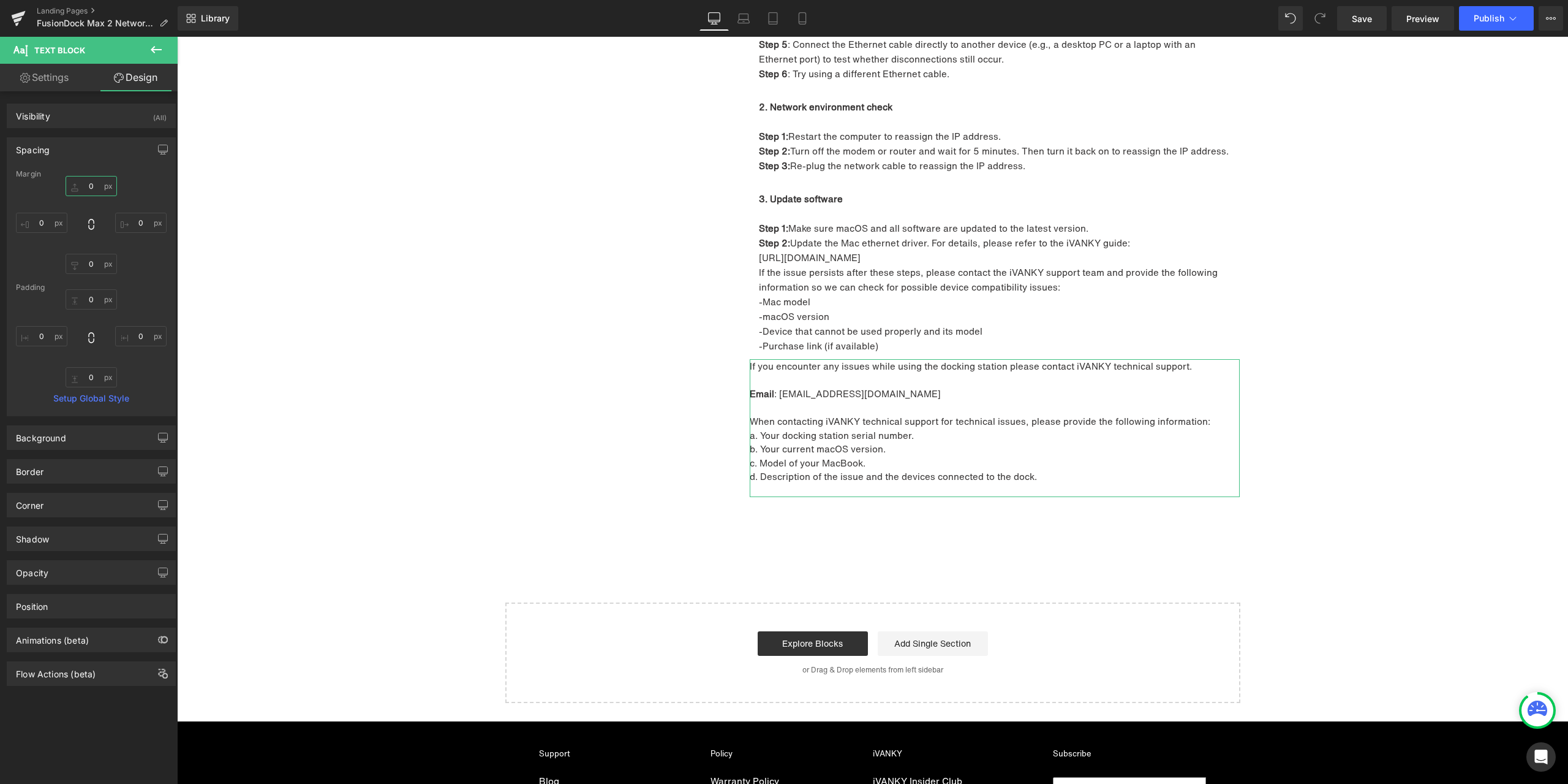
click at [100, 186] on input "0" at bounding box center [91, 186] width 52 height 20
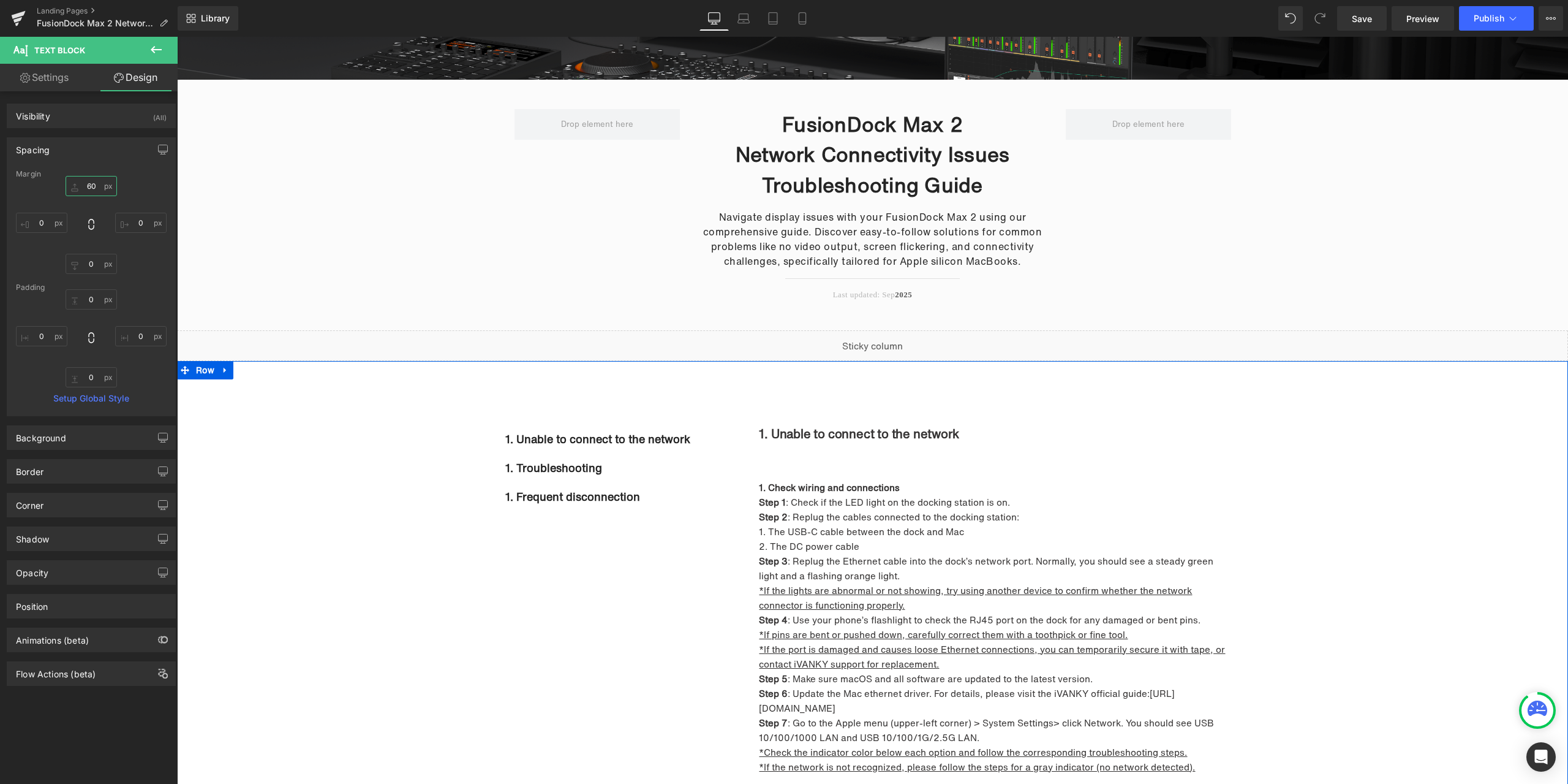
scroll to position [0, 0]
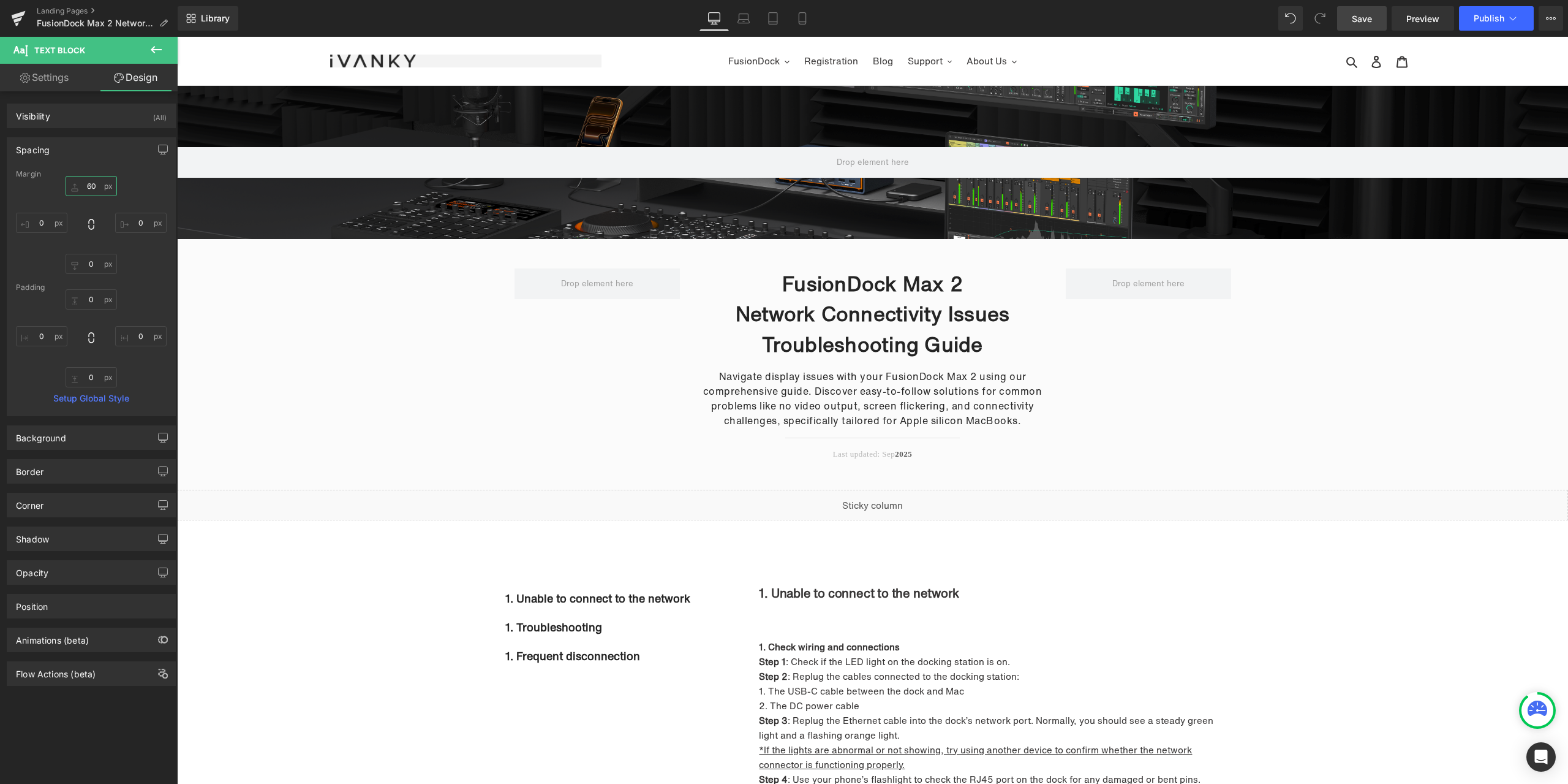
type input "60"
click at [1355, 18] on span "Save" at bounding box center [1362, 18] width 20 height 13
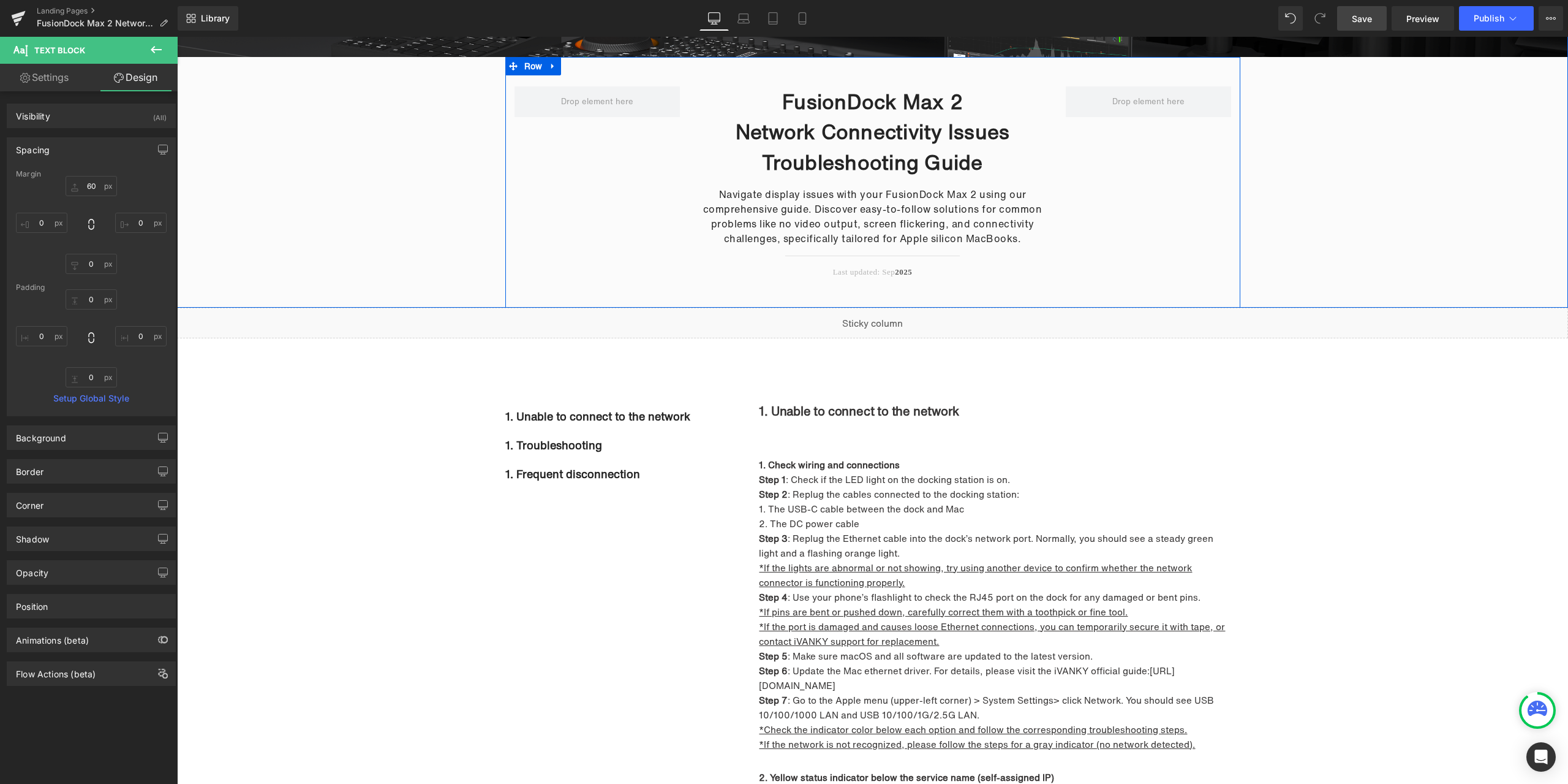
scroll to position [184, 0]
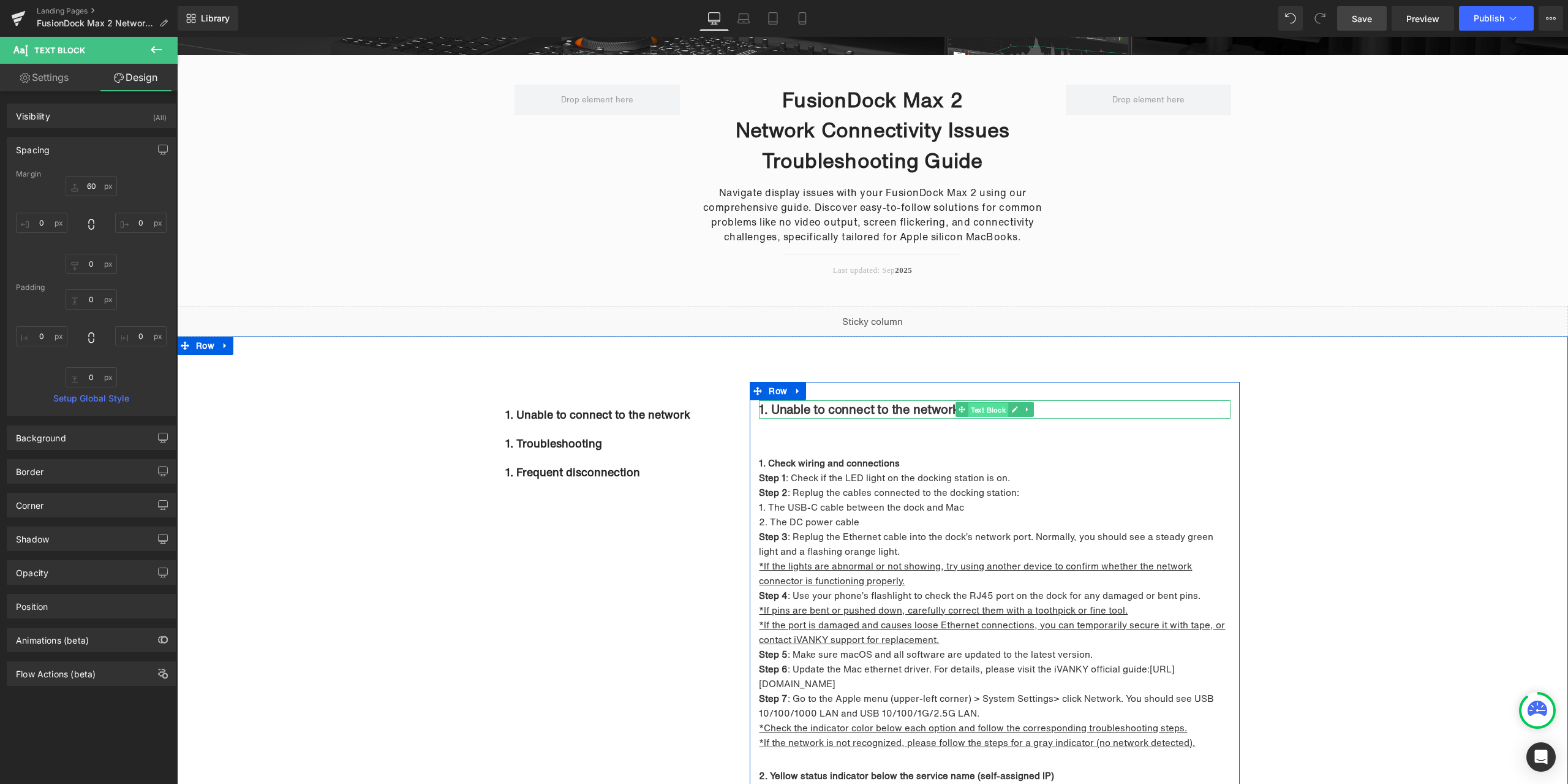
click at [979, 408] on span "Text Block" at bounding box center [989, 408] width 41 height 14
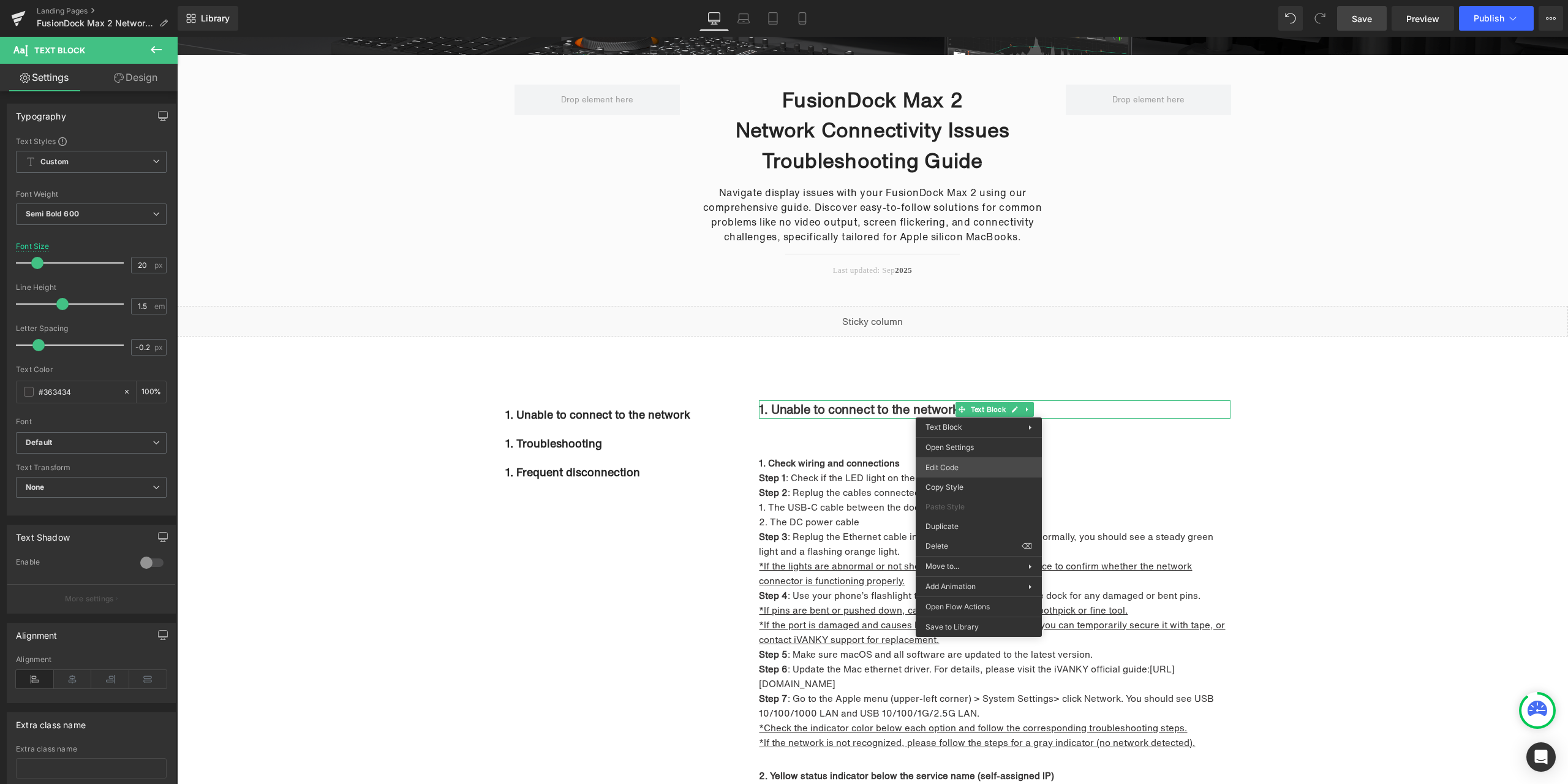
click at [960, 0] on div "Text Block You are previewing how the will restyle your page. You can not edit …" at bounding box center [784, 0] width 1568 height 0
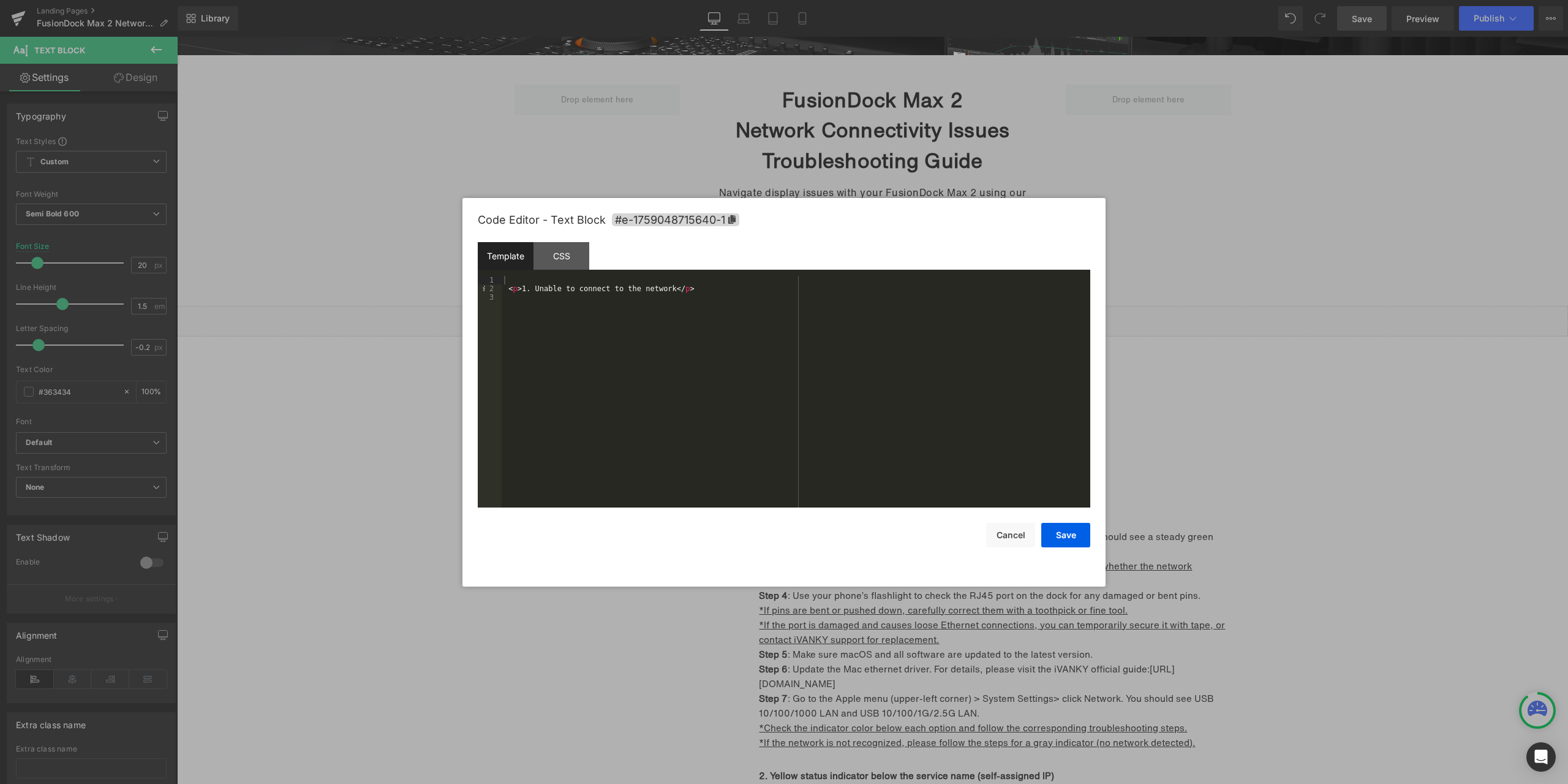
click at [1236, 441] on div at bounding box center [784, 392] width 1568 height 784
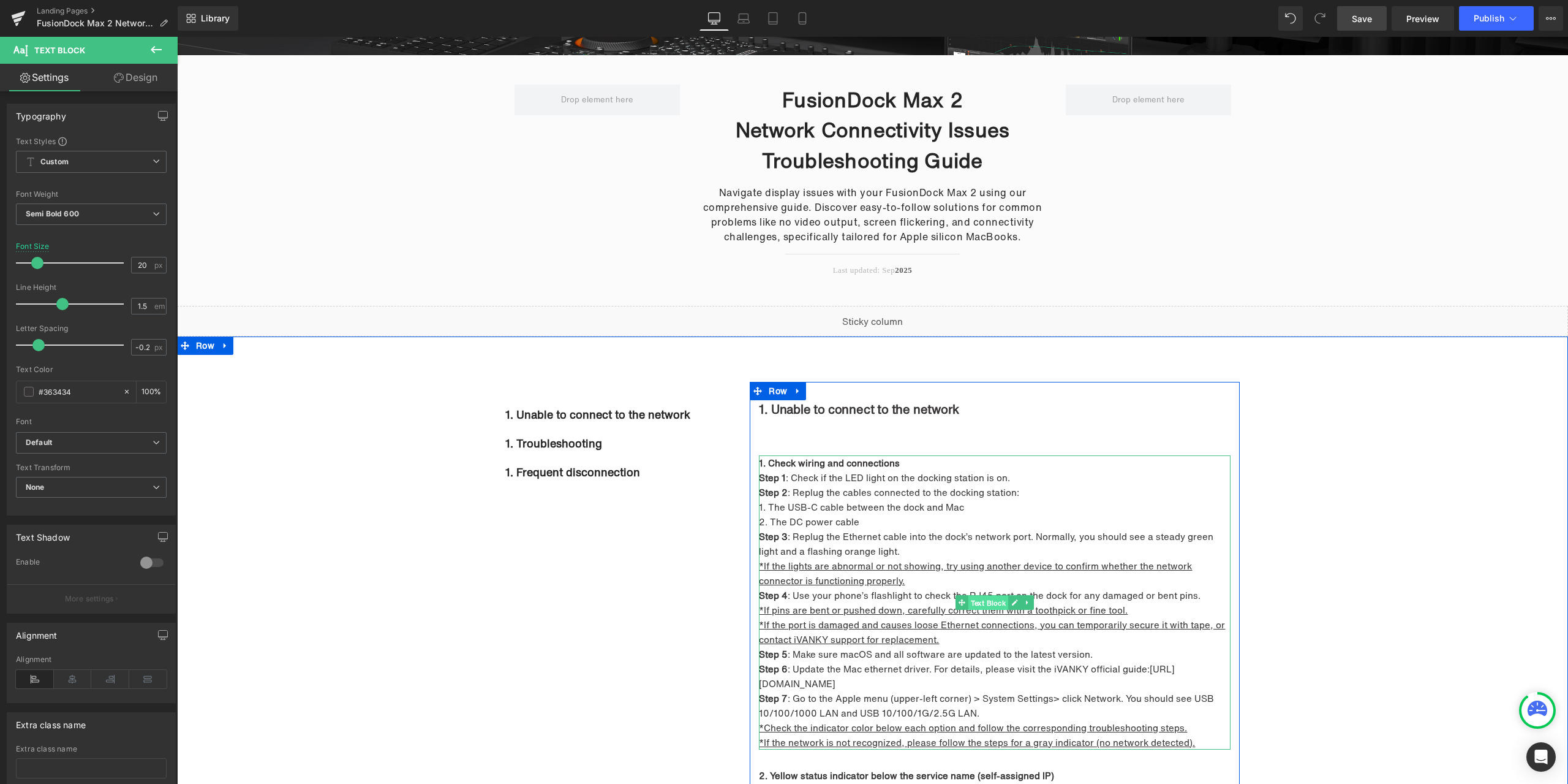
click at [988, 603] on span "Text Block" at bounding box center [989, 602] width 41 height 14
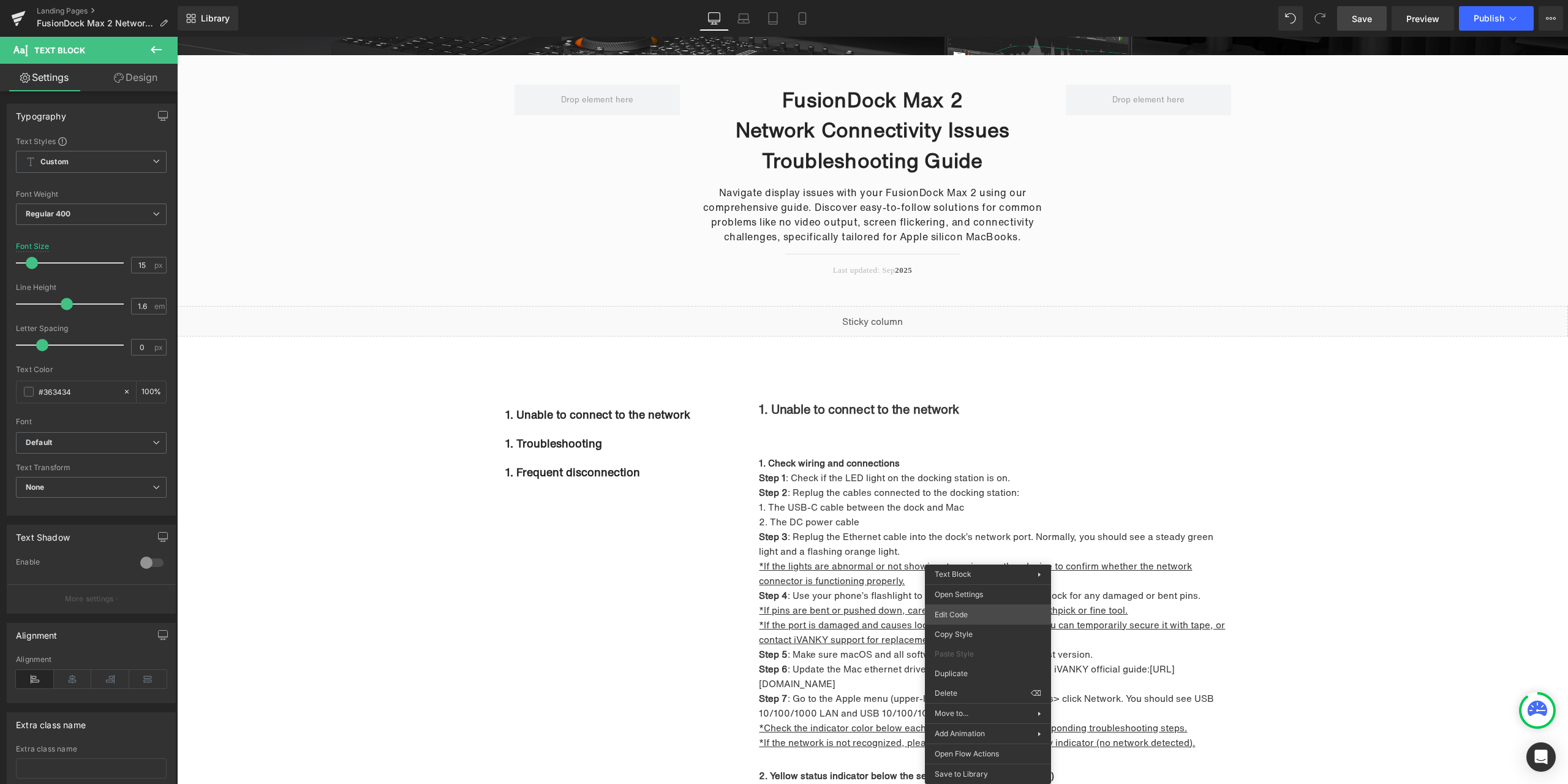
click at [978, 611] on body "Text Block You are previewing how the will restyle your page. You can not edit …" at bounding box center [784, 392] width 1568 height 784
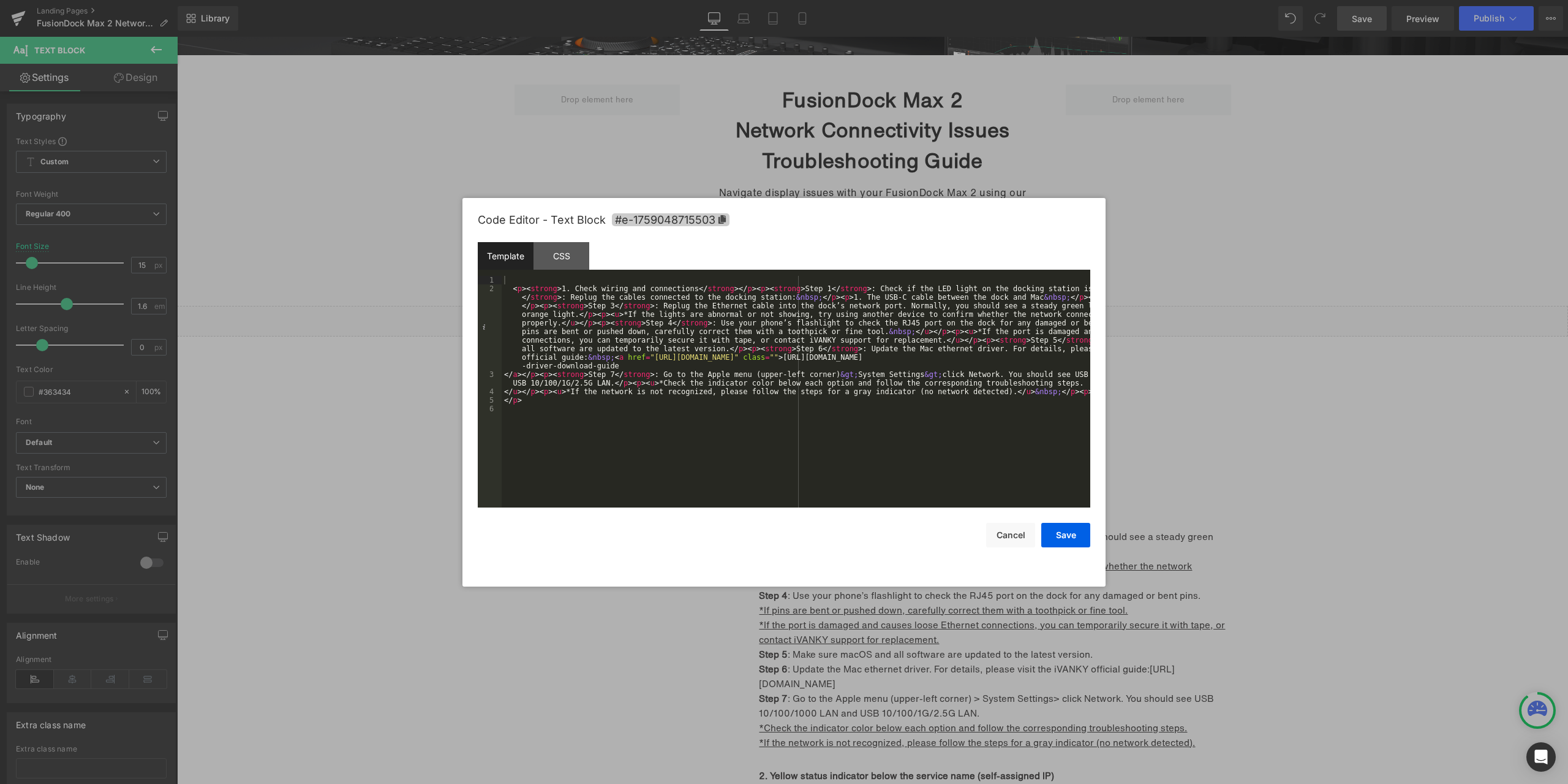
click at [724, 221] on icon at bounding box center [722, 219] width 8 height 8
drag, startPoint x: 1269, startPoint y: 425, endPoint x: 1035, endPoint y: 405, distance: 234.9
click at [1269, 425] on div at bounding box center [784, 392] width 1568 height 784
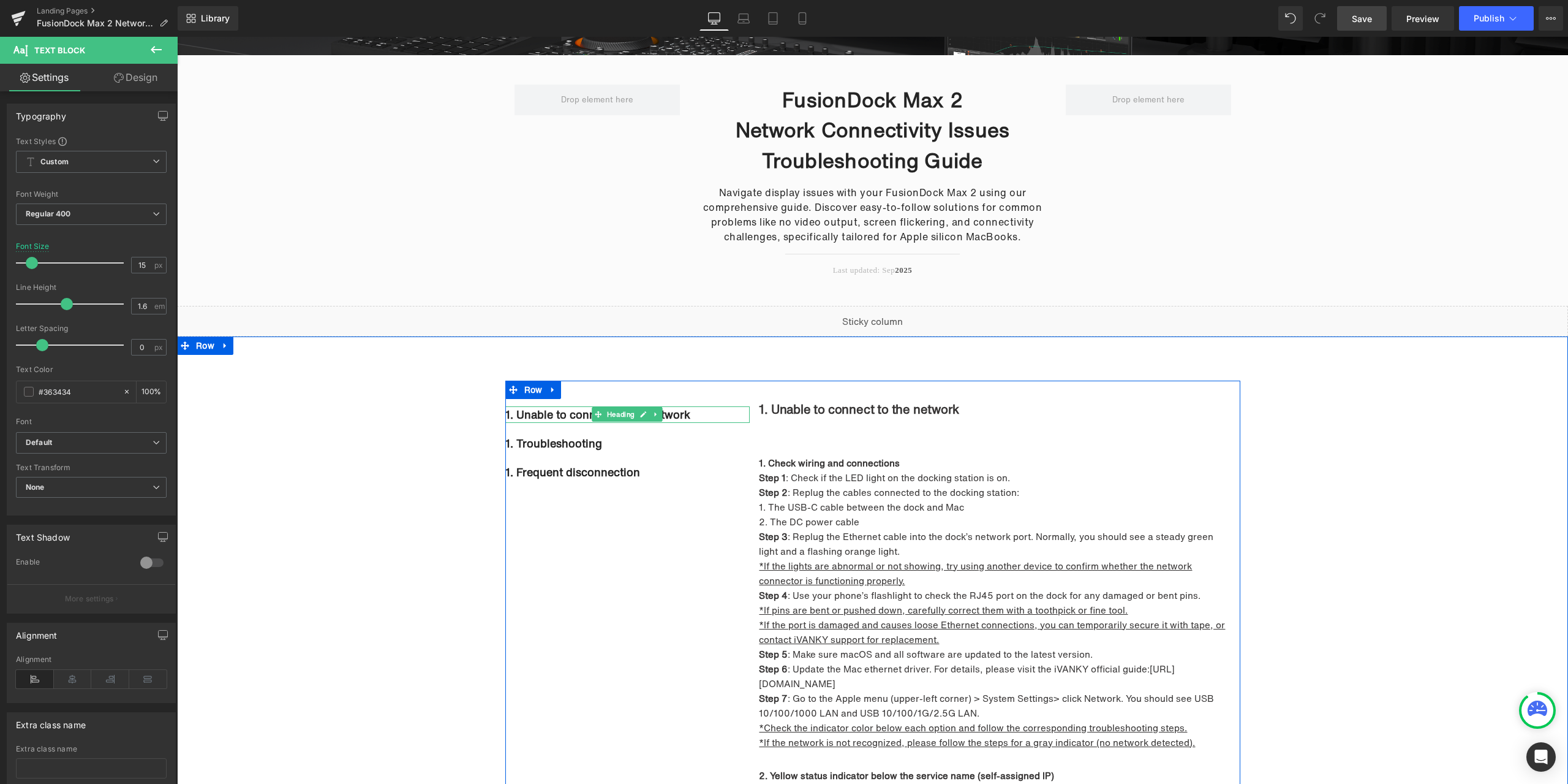
click at [557, 415] on h2 "1. Unable to connect to the network" at bounding box center [628, 414] width 245 height 17
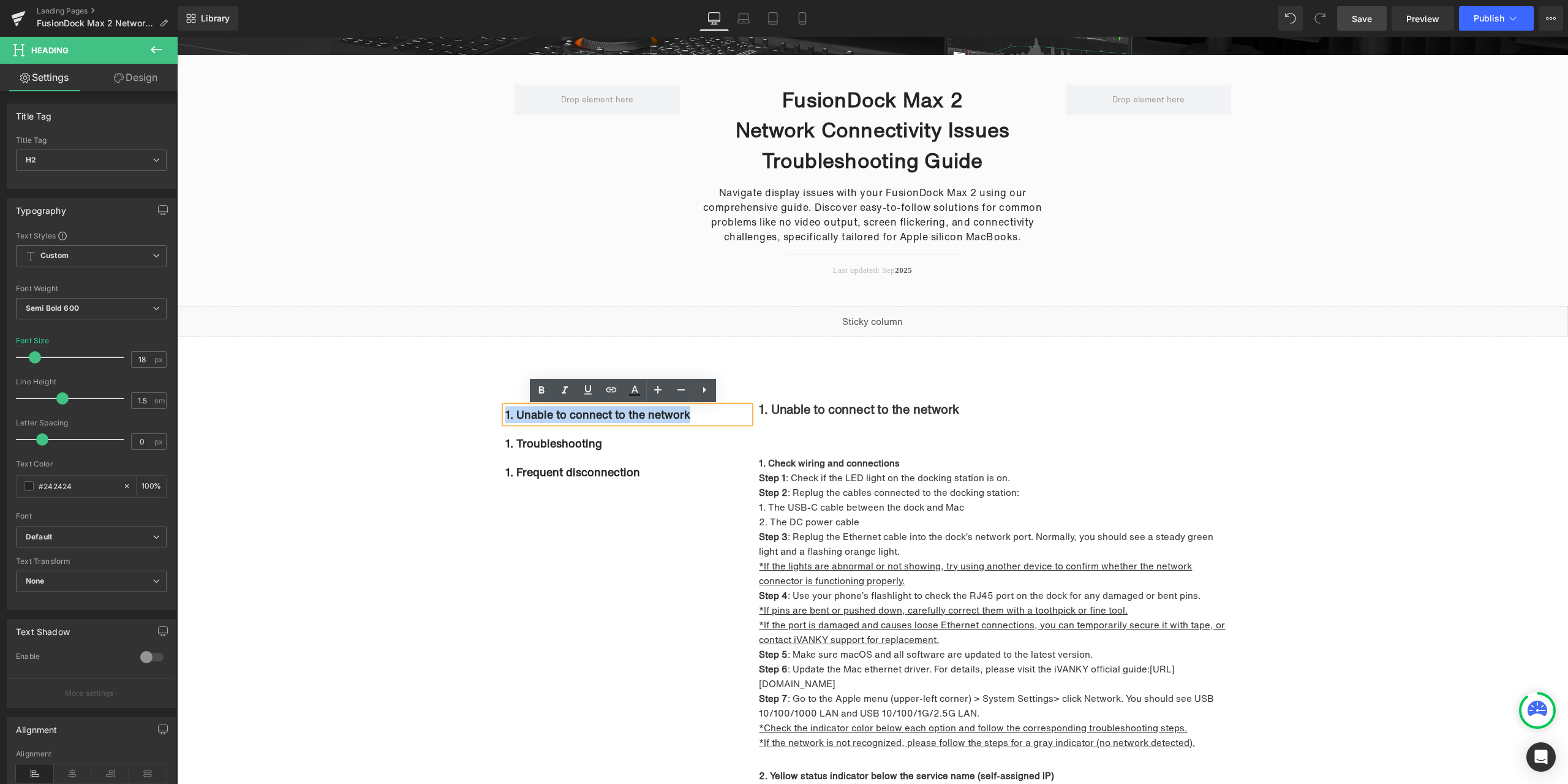
drag, startPoint x: 703, startPoint y: 419, endPoint x: 494, endPoint y: 411, distance: 209.2
drag, startPoint x: 611, startPoint y: 394, endPoint x: 441, endPoint y: 370, distance: 171.7
click at [611, 394] on icon at bounding box center [611, 389] width 14 height 14
click at [602, 438] on input "text" at bounding box center [594, 443] width 188 height 30
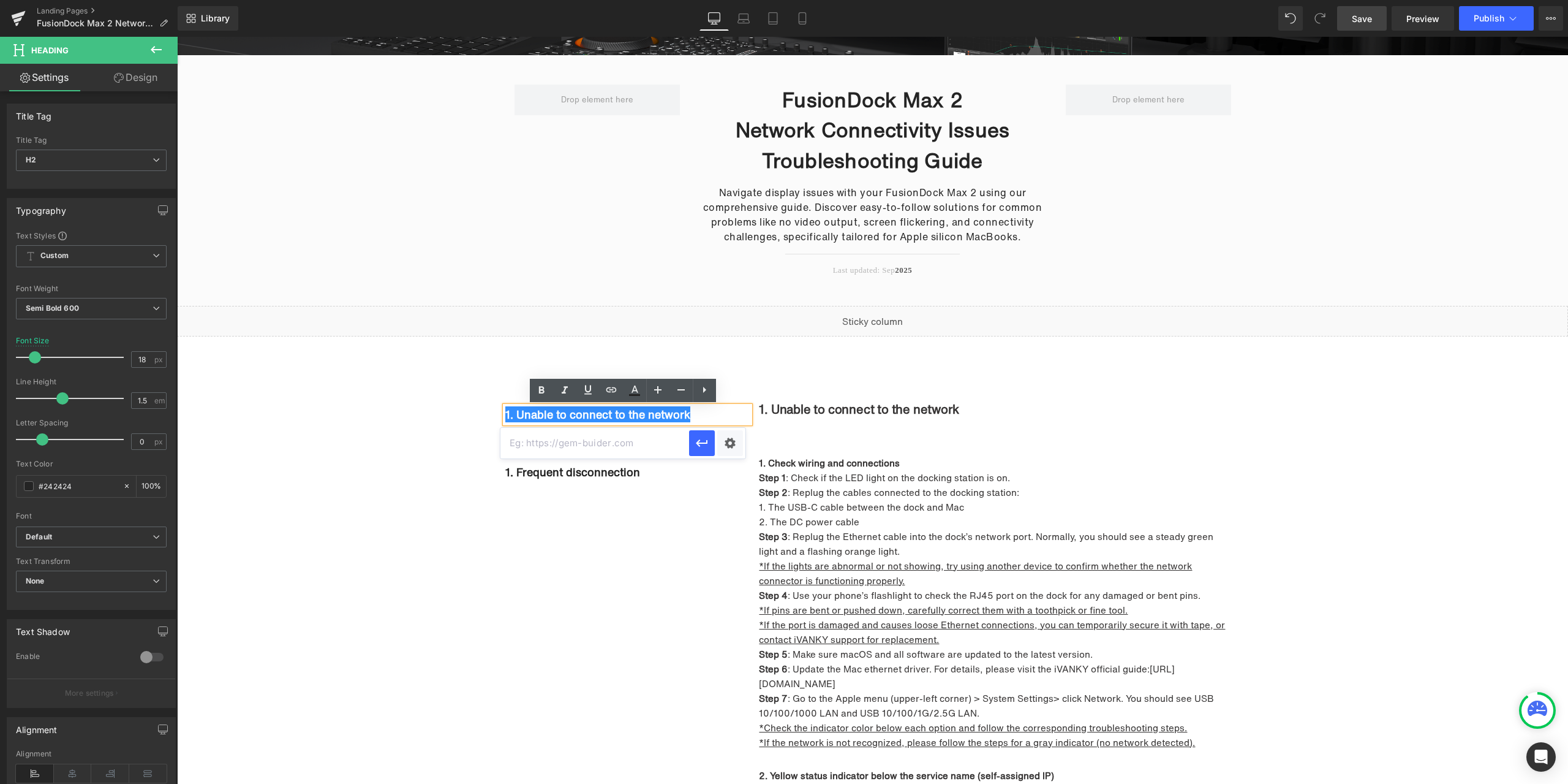
paste input "#e-1759048715503"
type input "#e-1759048715503"
click at [702, 444] on icon "button" at bounding box center [702, 442] width 14 height 14
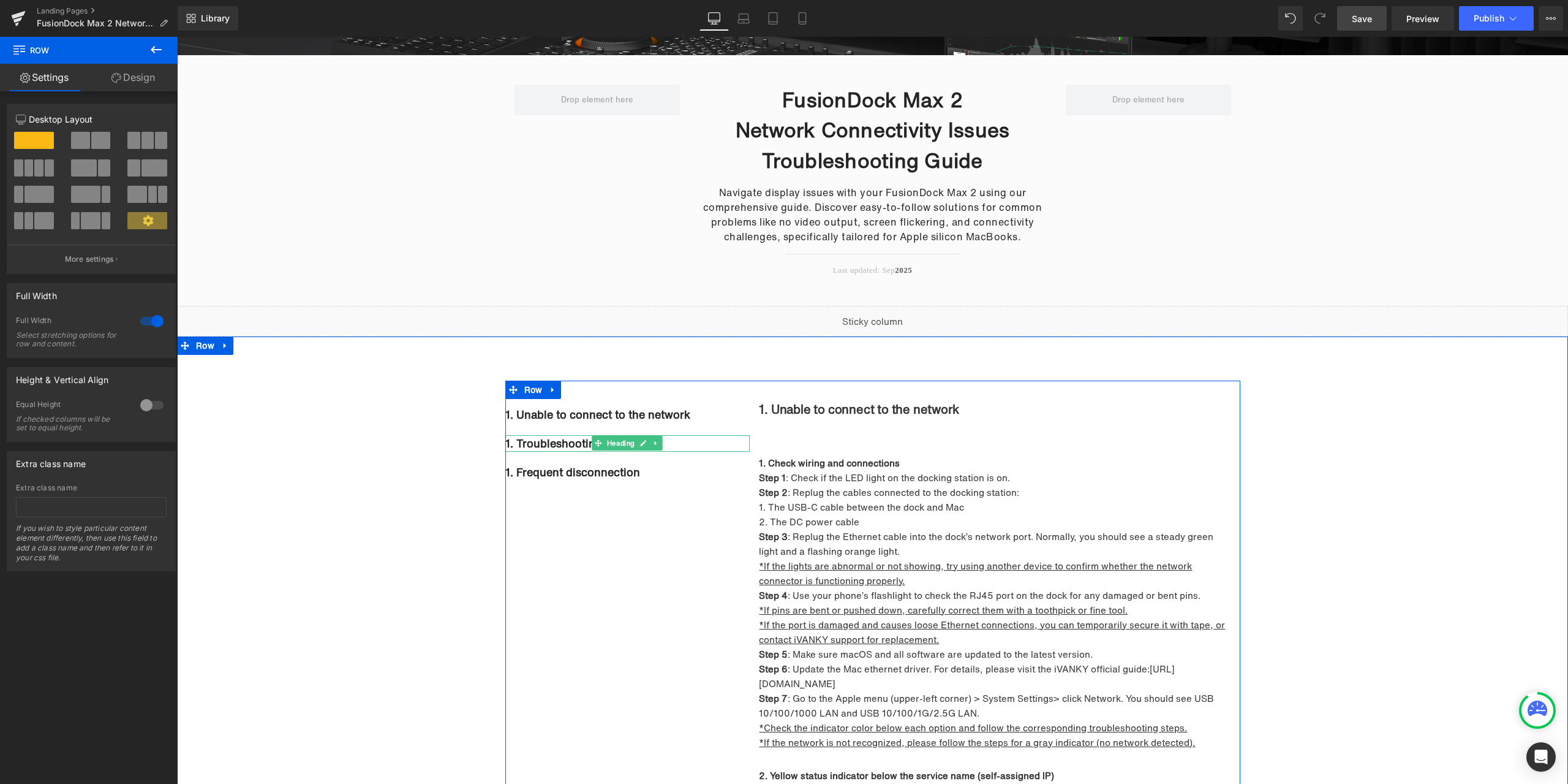
click at [506, 444] on h2 "1. Troubleshooting" at bounding box center [628, 444] width 245 height 17
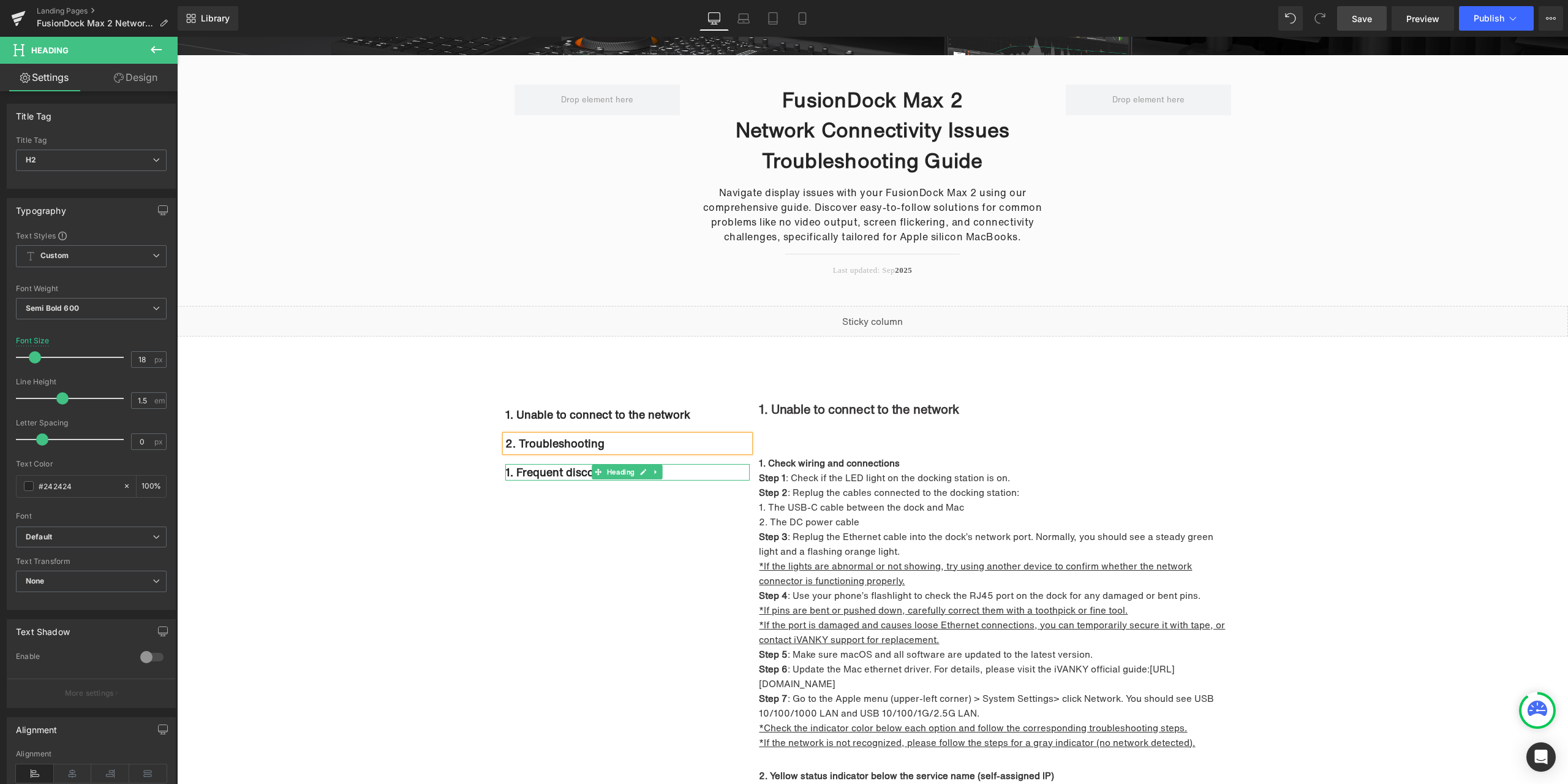
click at [520, 474] on h2 "1. Frequent disconnection" at bounding box center [628, 473] width 245 height 17
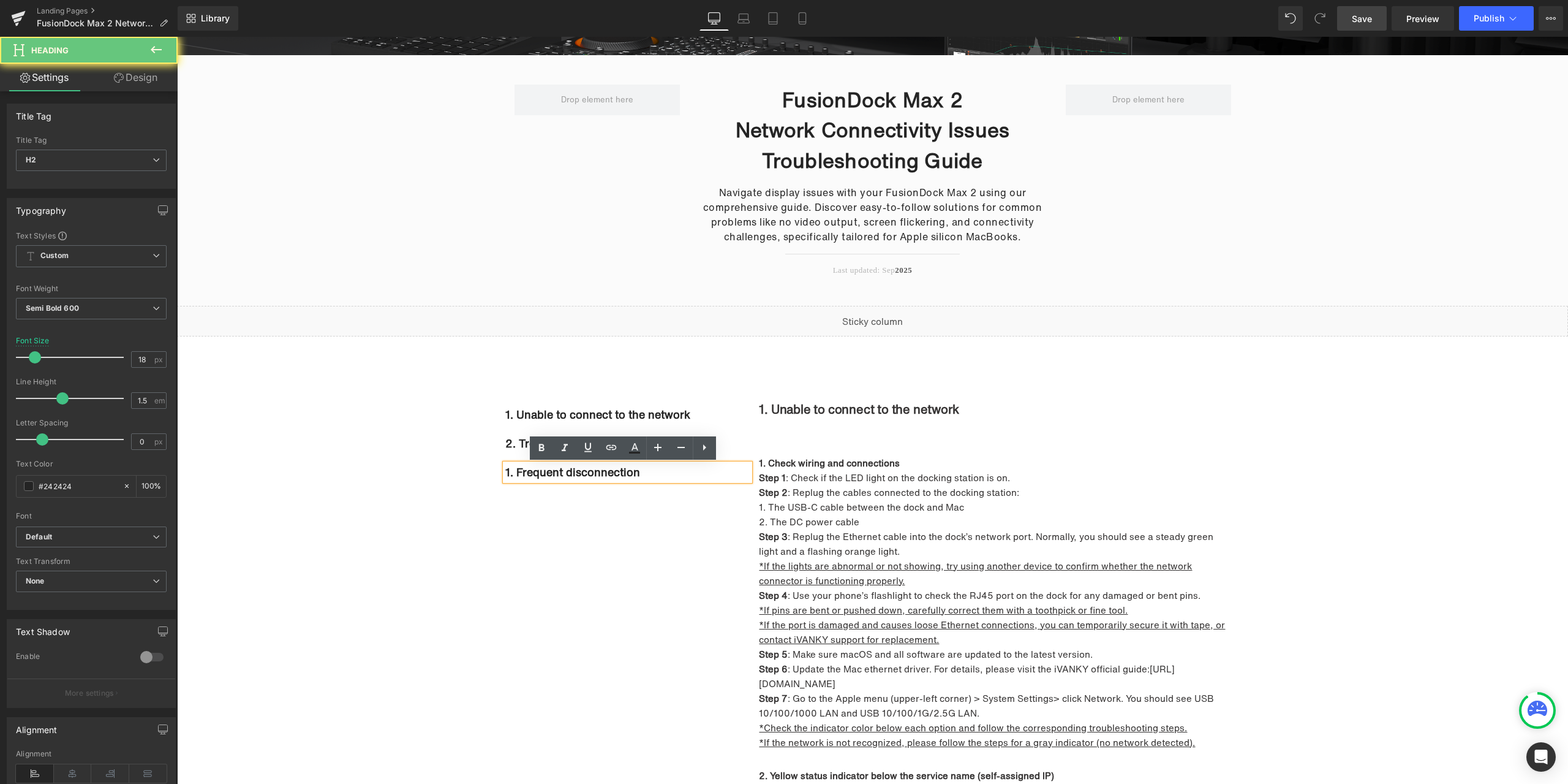
click at [505, 474] on h2 "1. Frequent disconnection" at bounding box center [628, 473] width 245 height 17
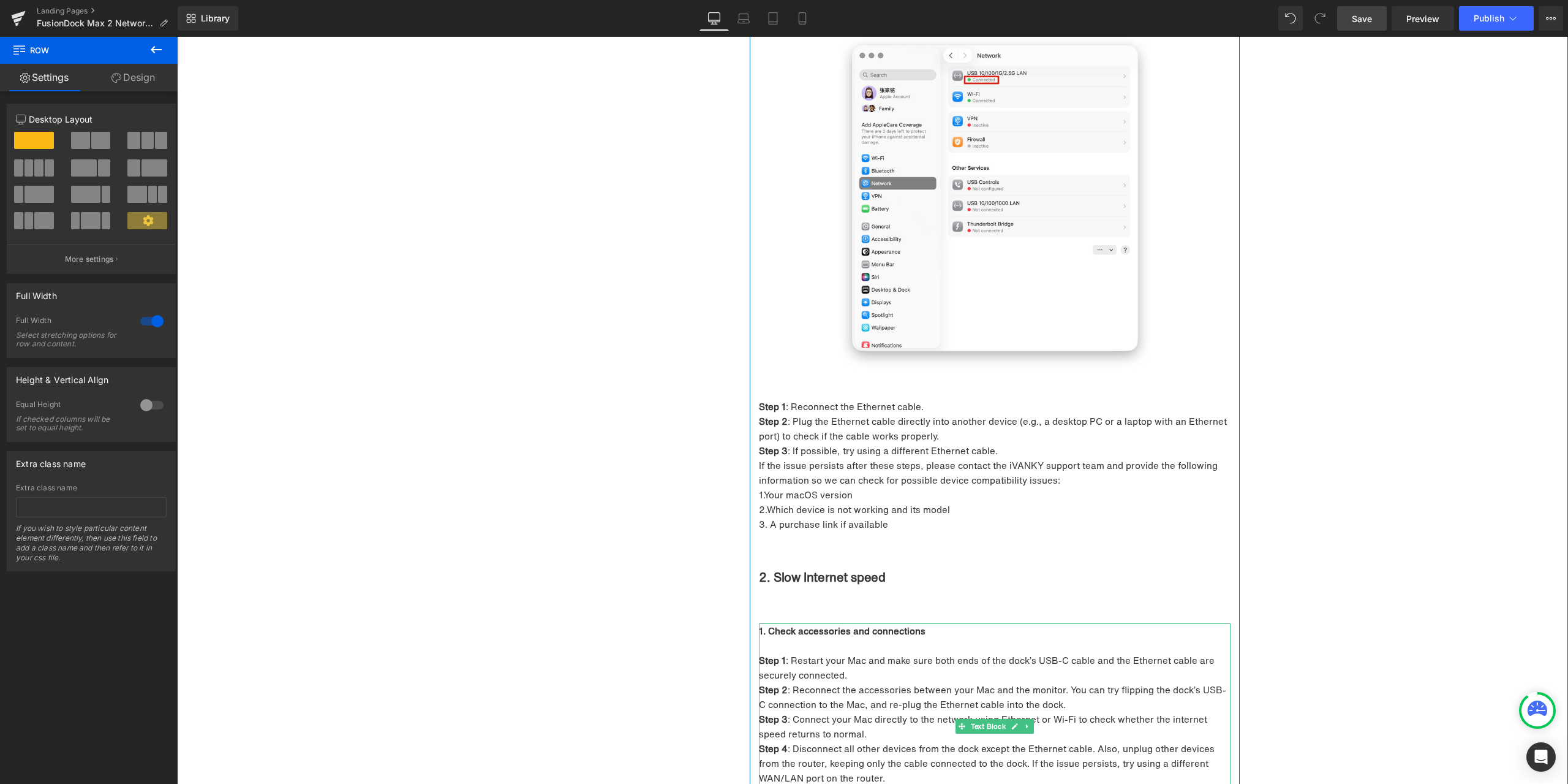
scroll to position [1655, 0]
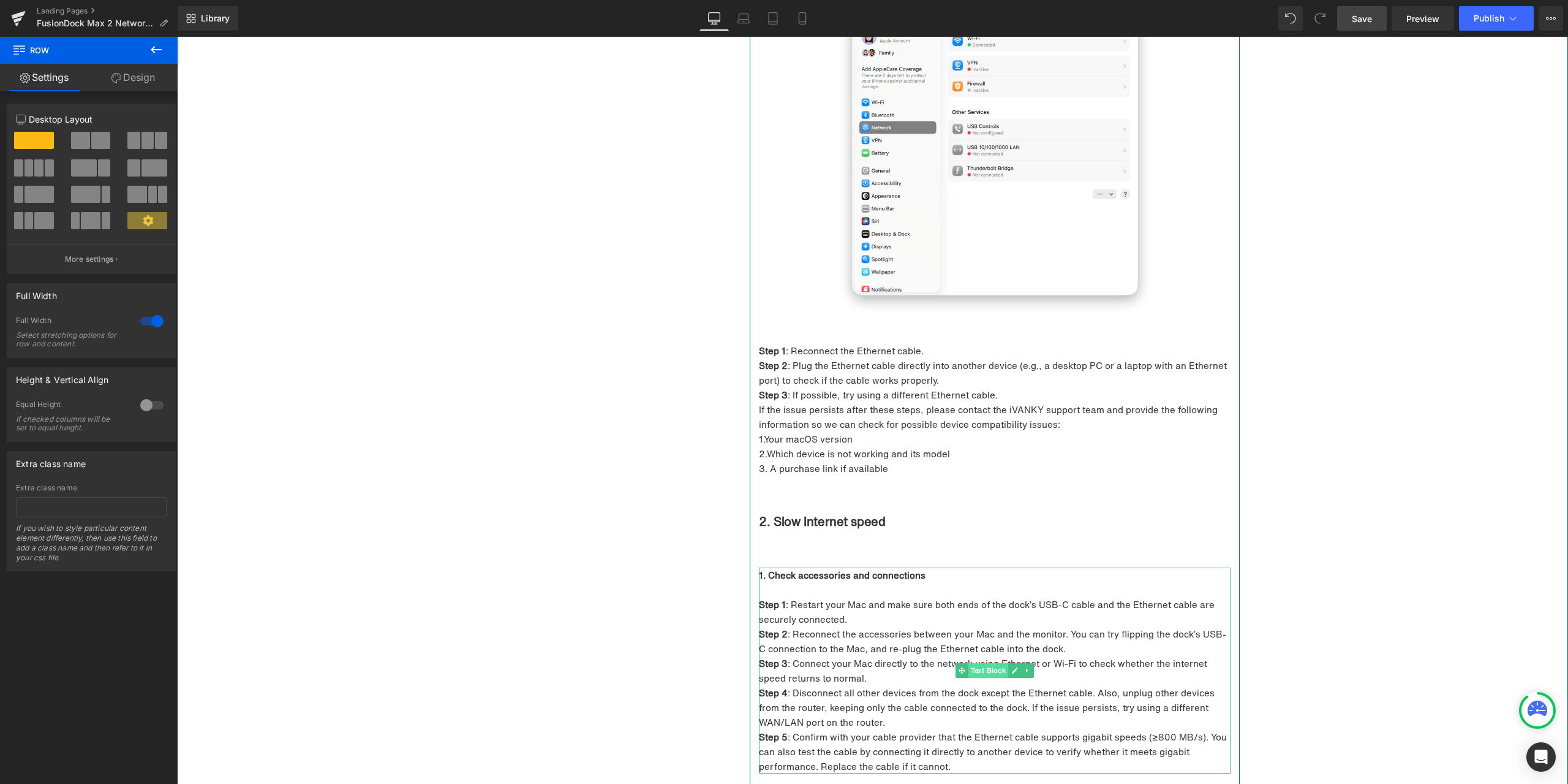
click at [986, 663] on span "Text Block" at bounding box center [989, 670] width 41 height 14
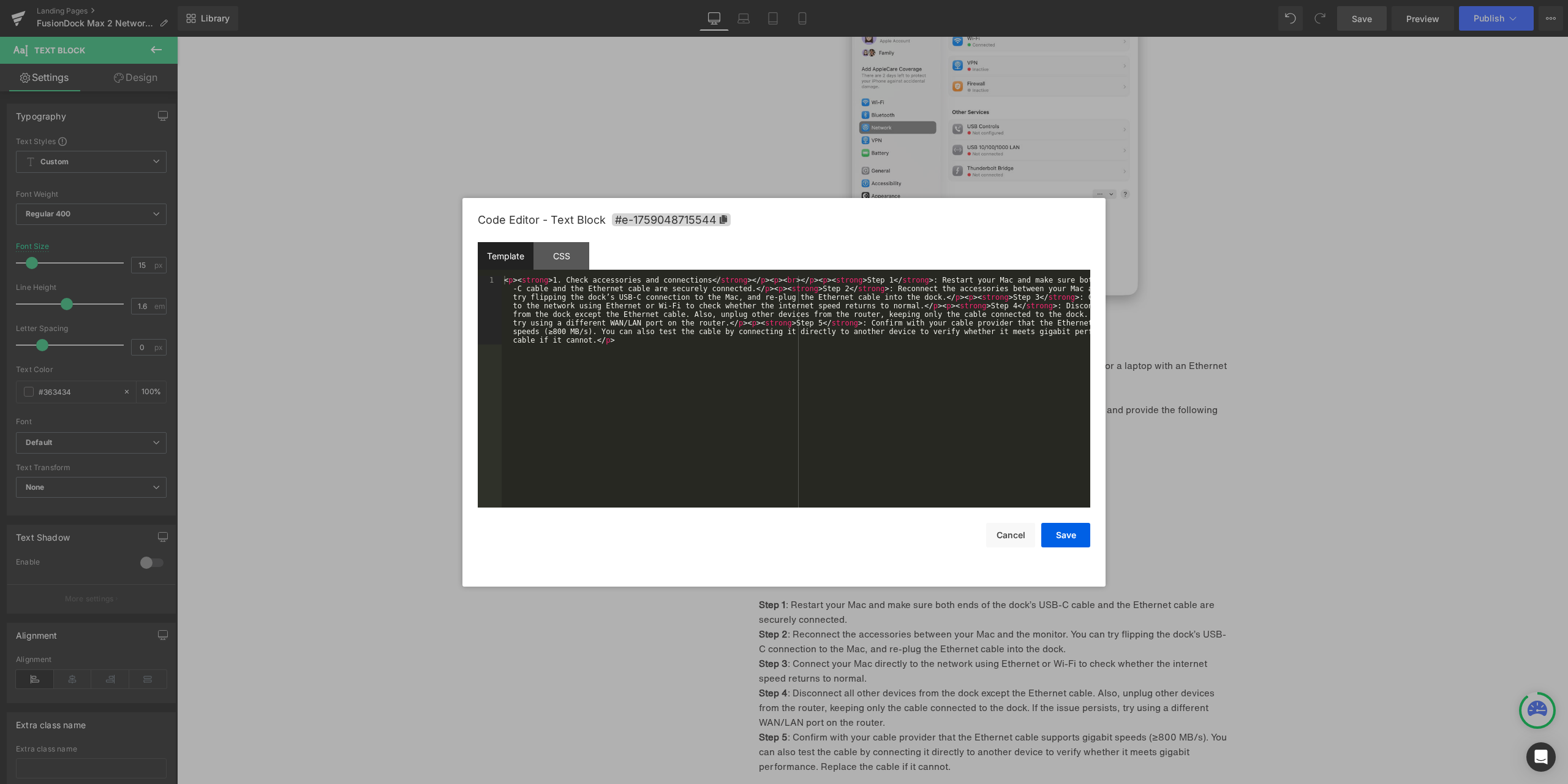
click at [969, 615] on body "Text Block You are previewing how the will restyle your page. You can not edit …" at bounding box center [784, 392] width 1568 height 784
click at [722, 219] on icon at bounding box center [723, 219] width 8 height 8
click at [1207, 472] on div at bounding box center [784, 392] width 1568 height 784
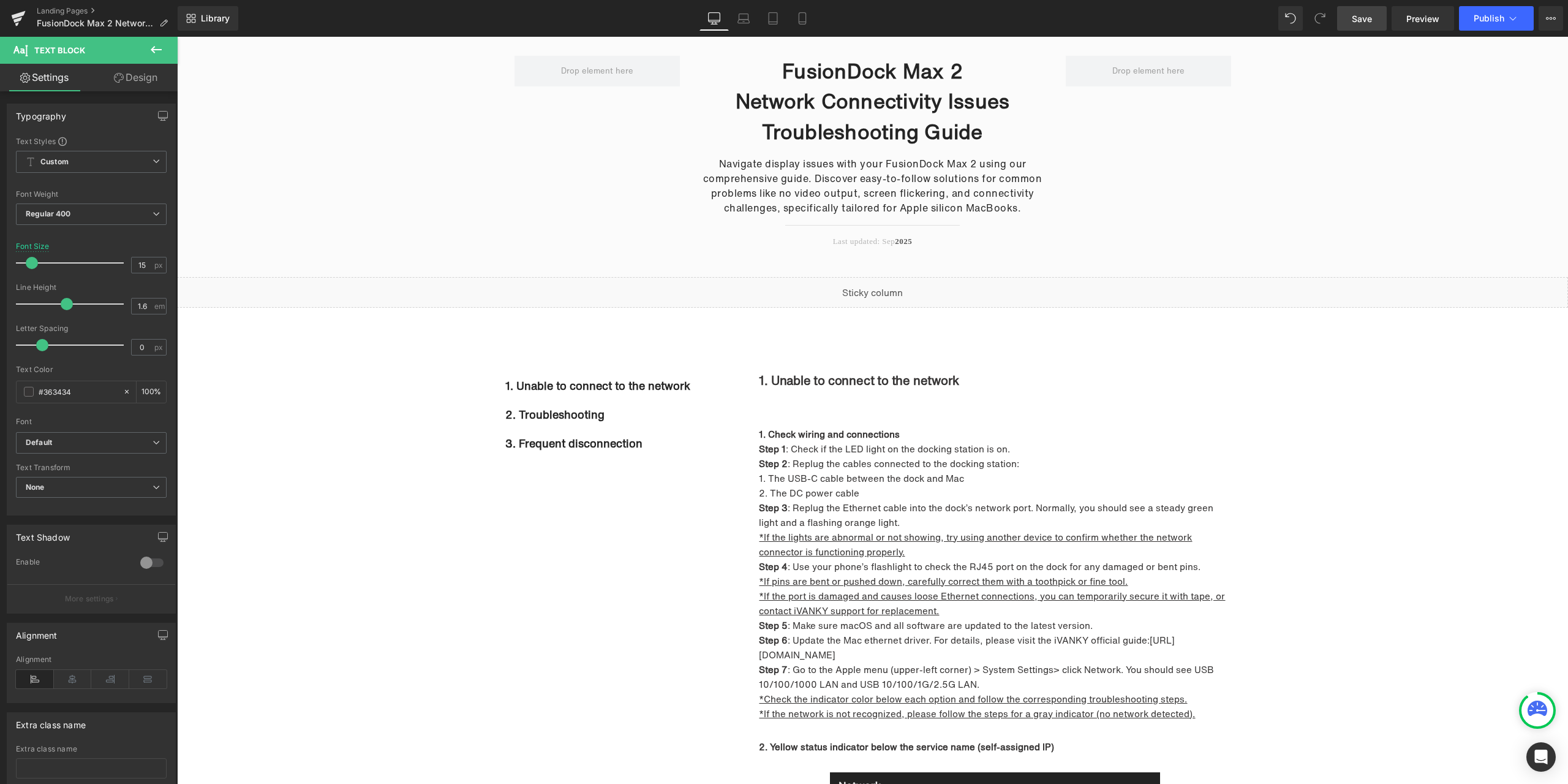
scroll to position [245, 0]
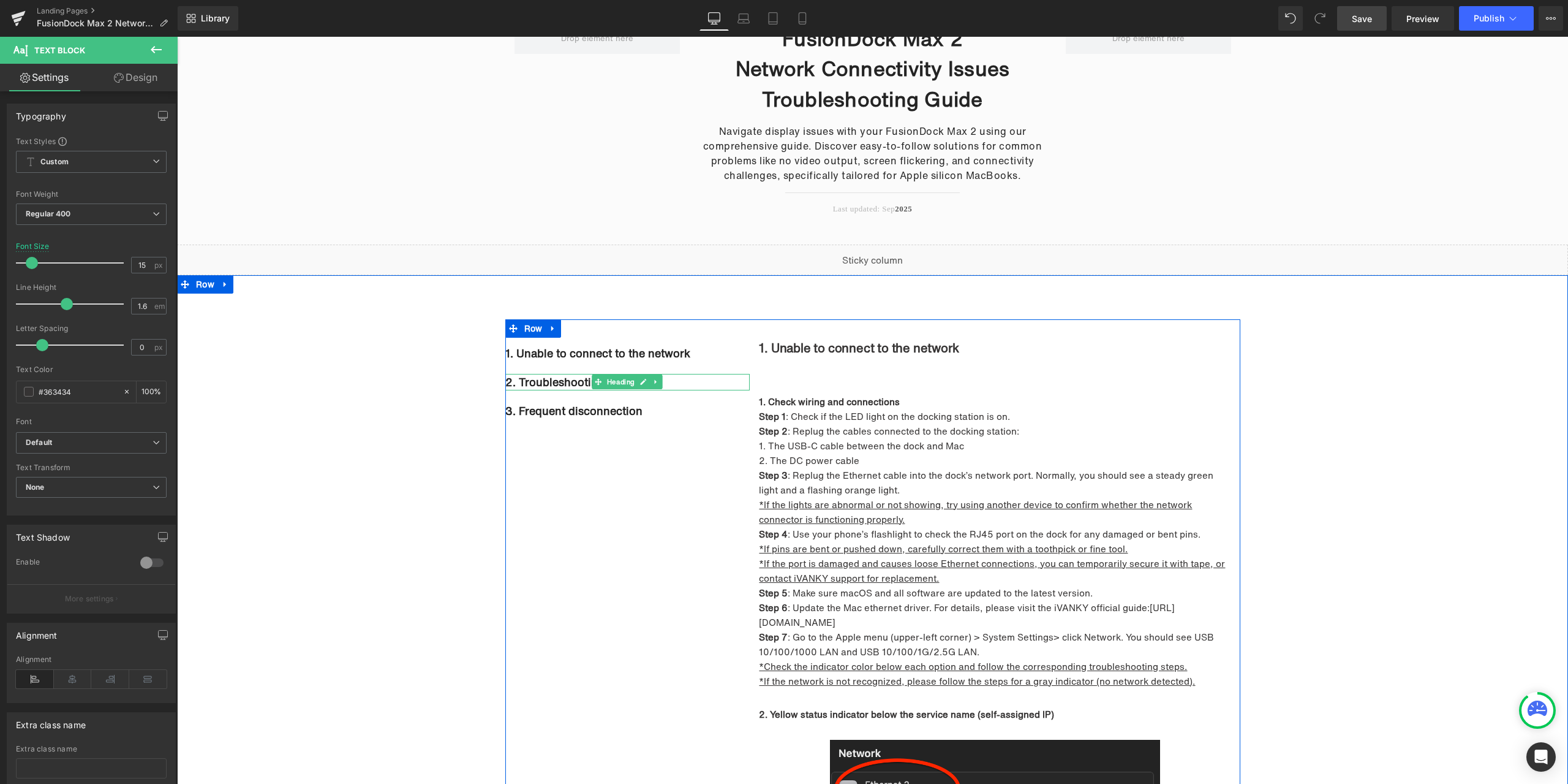
click at [637, 381] on link at bounding box center [643, 381] width 13 height 14
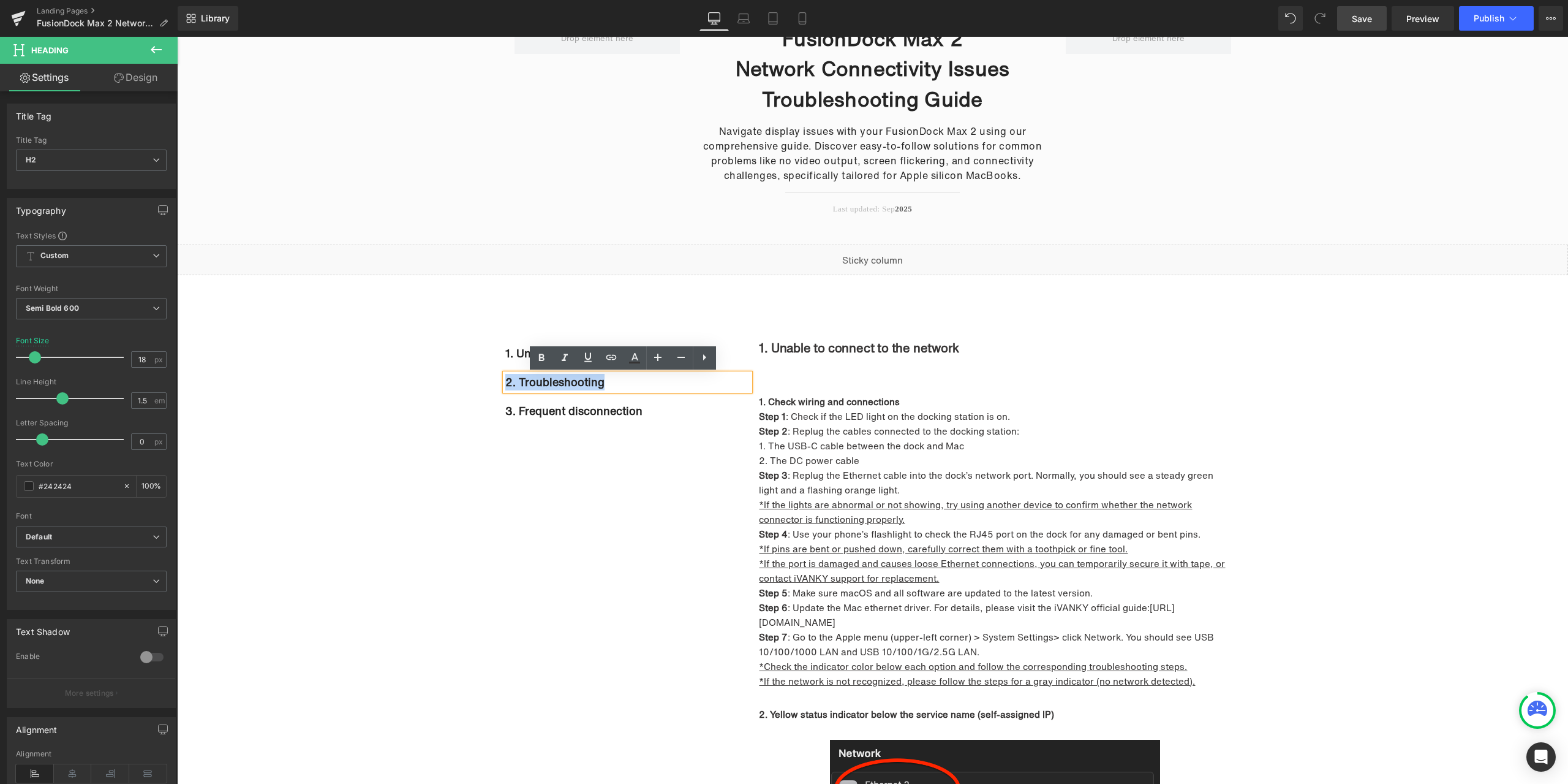
drag, startPoint x: 627, startPoint y: 384, endPoint x: 502, endPoint y: 384, distance: 125.0
click at [505, 384] on h2 "2. Troubleshooting" at bounding box center [628, 382] width 245 height 17
click at [605, 359] on icon at bounding box center [611, 357] width 14 height 14
click at [620, 414] on input "#e-1759048715503" at bounding box center [589, 410] width 188 height 30
paste input "#e-1759048715544"
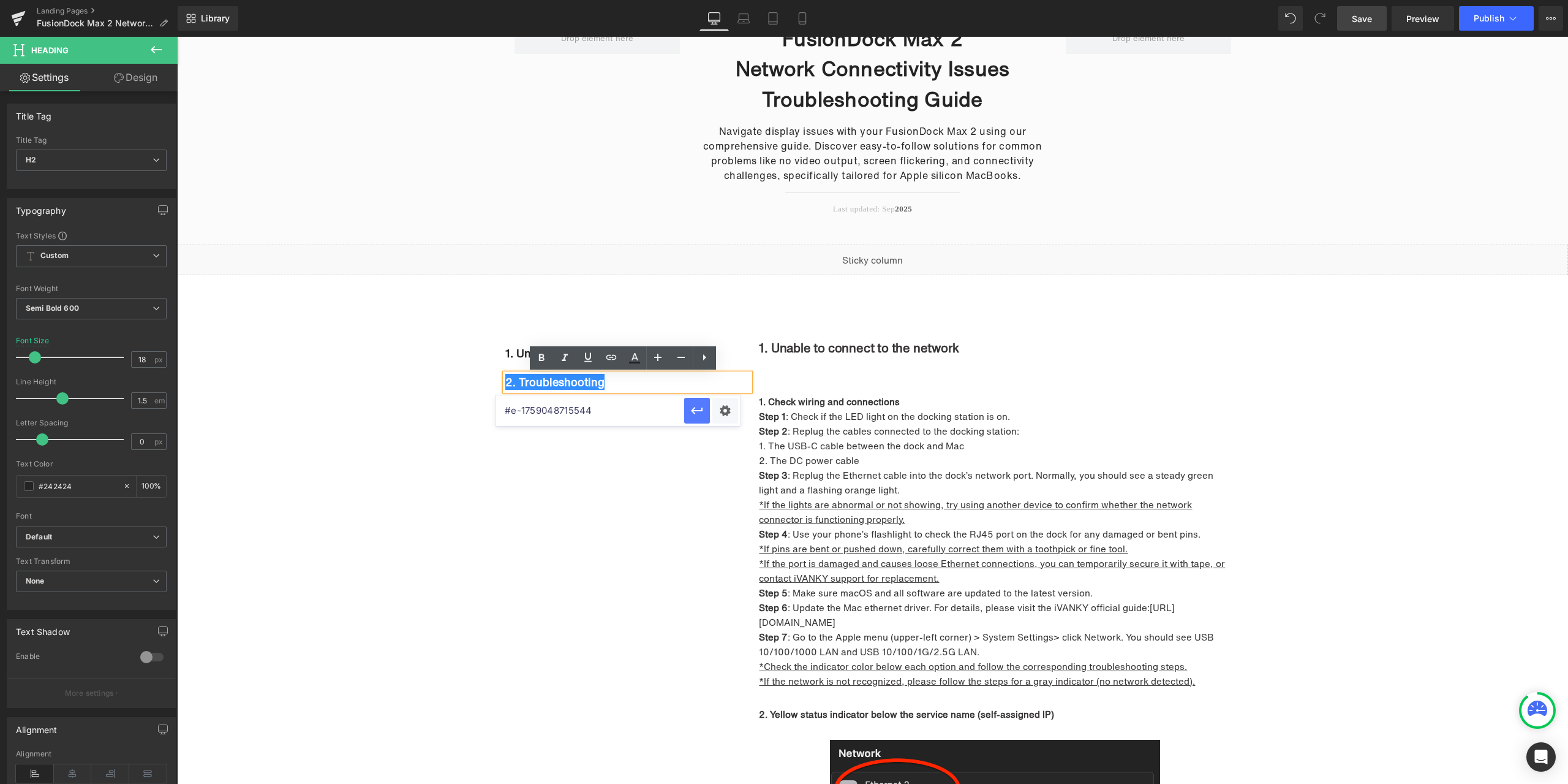
type input "#e-1759048715544"
click at [694, 406] on icon "button" at bounding box center [697, 410] width 14 height 14
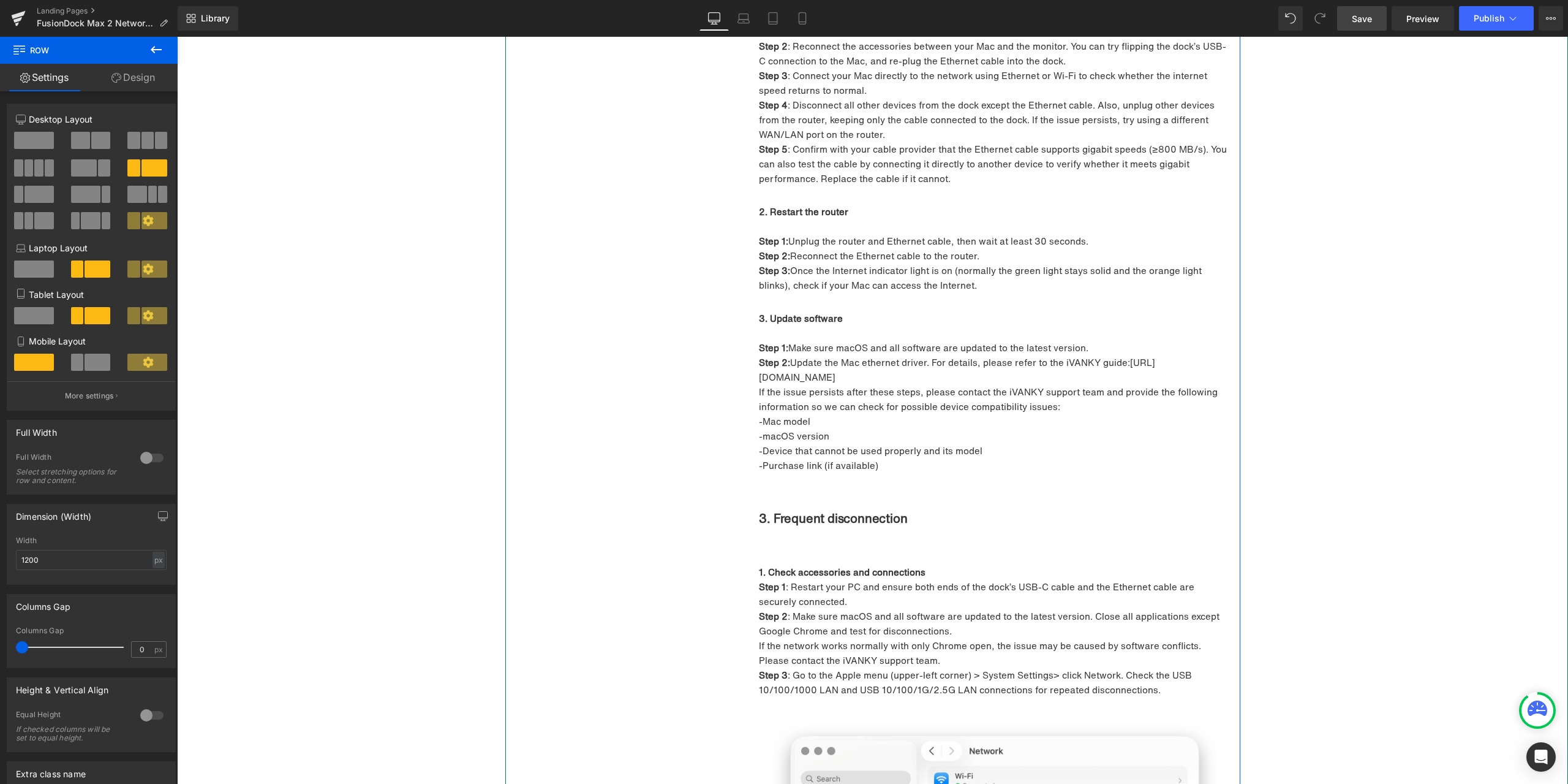
scroll to position [2390, 0]
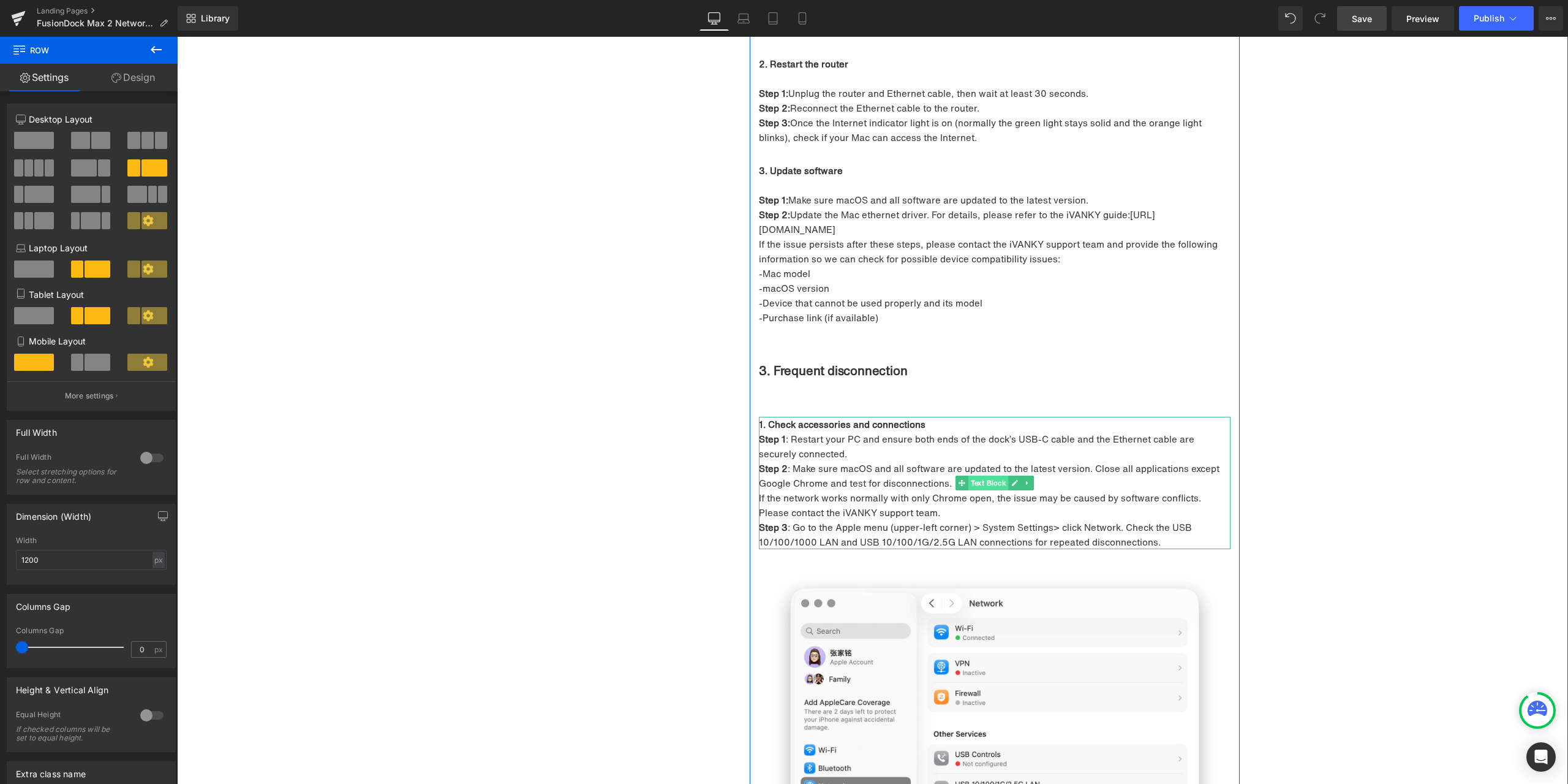
click at [992, 475] on span "Text Block" at bounding box center [989, 482] width 41 height 14
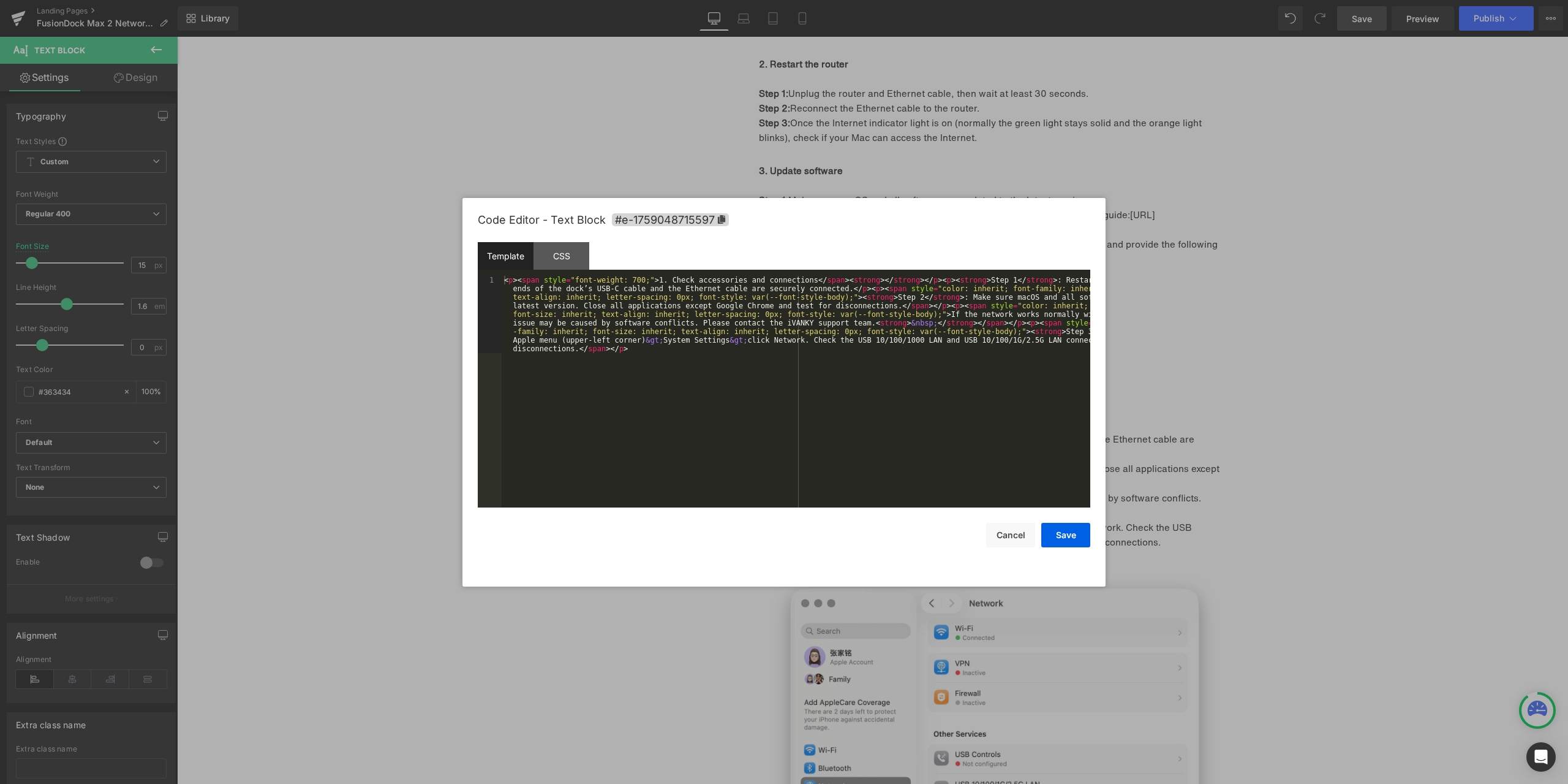
click at [967, 0] on div "Text Block You are previewing how the will restyle your page. You can not edit …" at bounding box center [784, 0] width 1568 height 0
click at [718, 217] on icon at bounding box center [721, 219] width 8 height 8
drag, startPoint x: 682, startPoint y: 166, endPoint x: 505, endPoint y: 145, distance: 178.2
click at [682, 166] on div at bounding box center [784, 392] width 1568 height 784
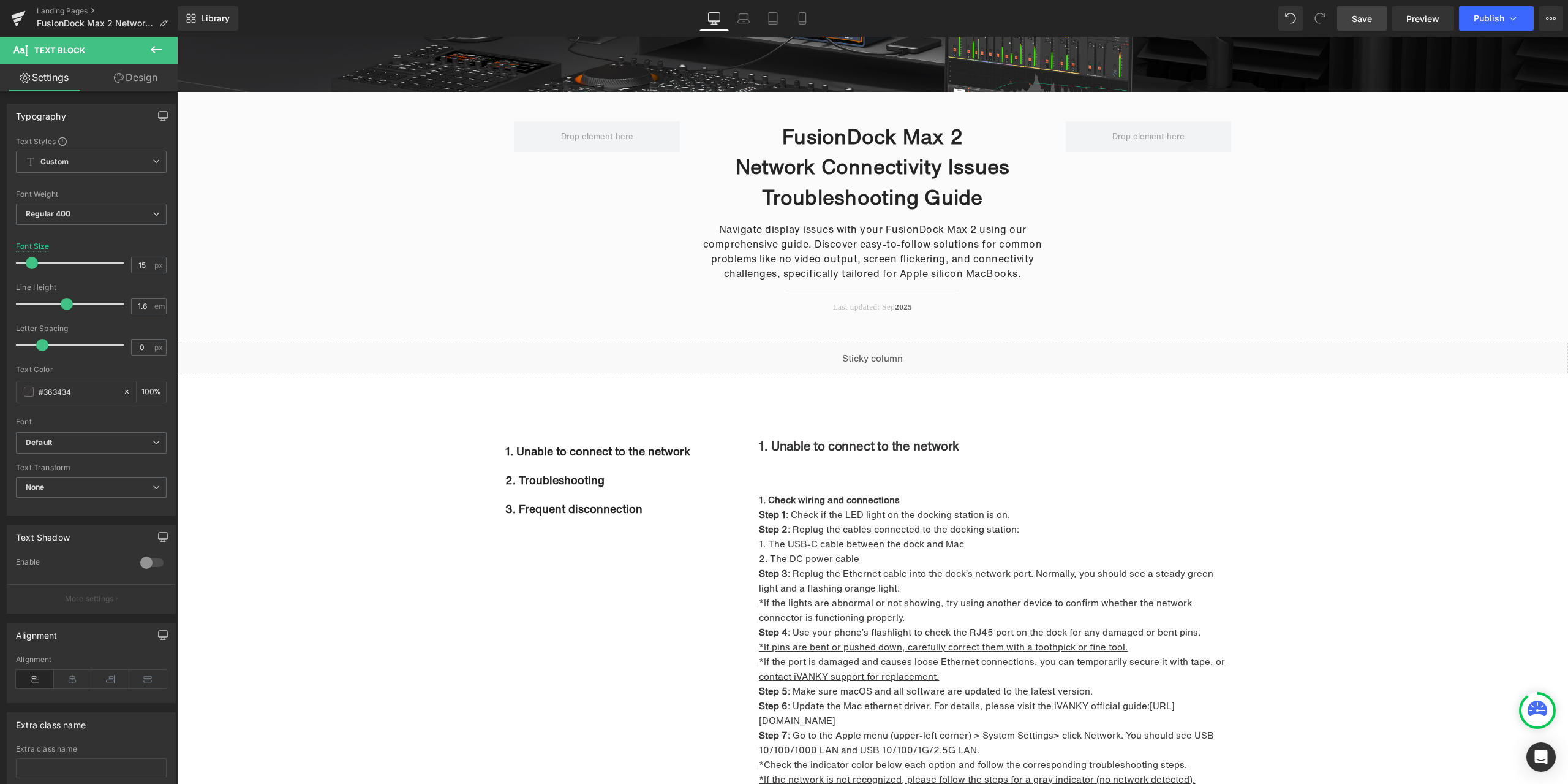
scroll to position [306, 0]
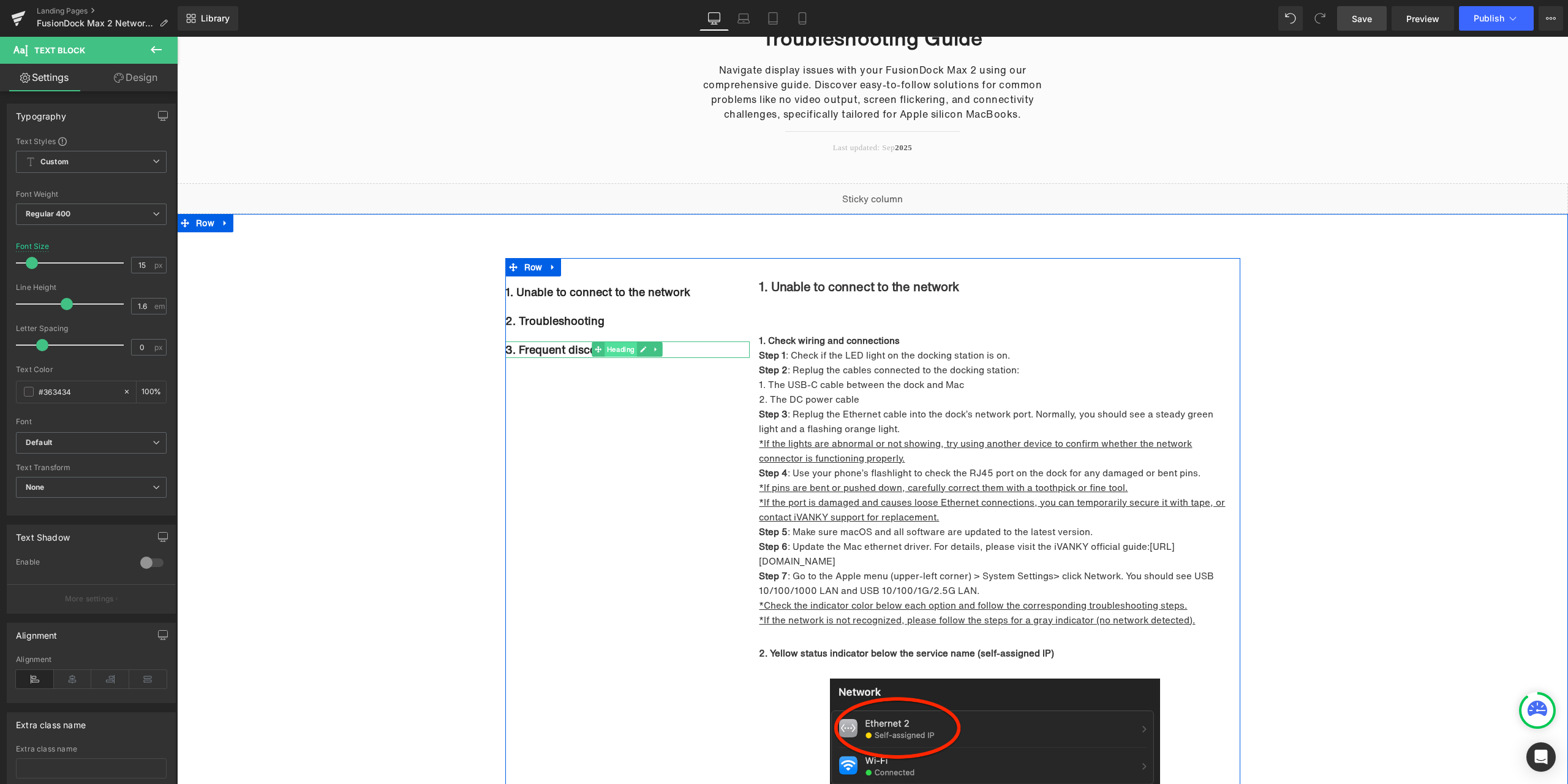
click at [613, 348] on span "Heading" at bounding box center [621, 348] width 32 height 14
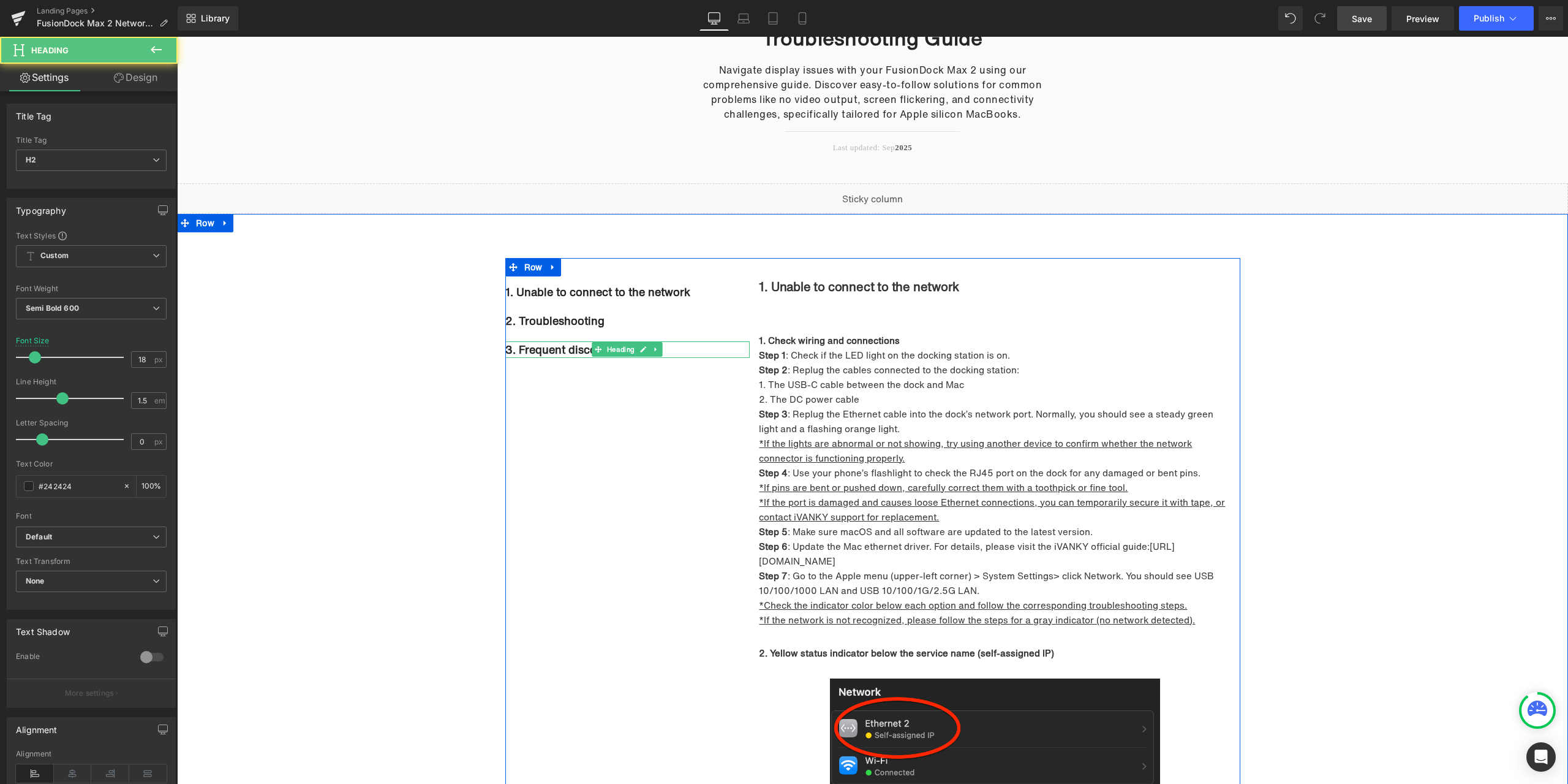
click at [675, 348] on h2 "3. Frequent disconnection" at bounding box center [628, 350] width 245 height 17
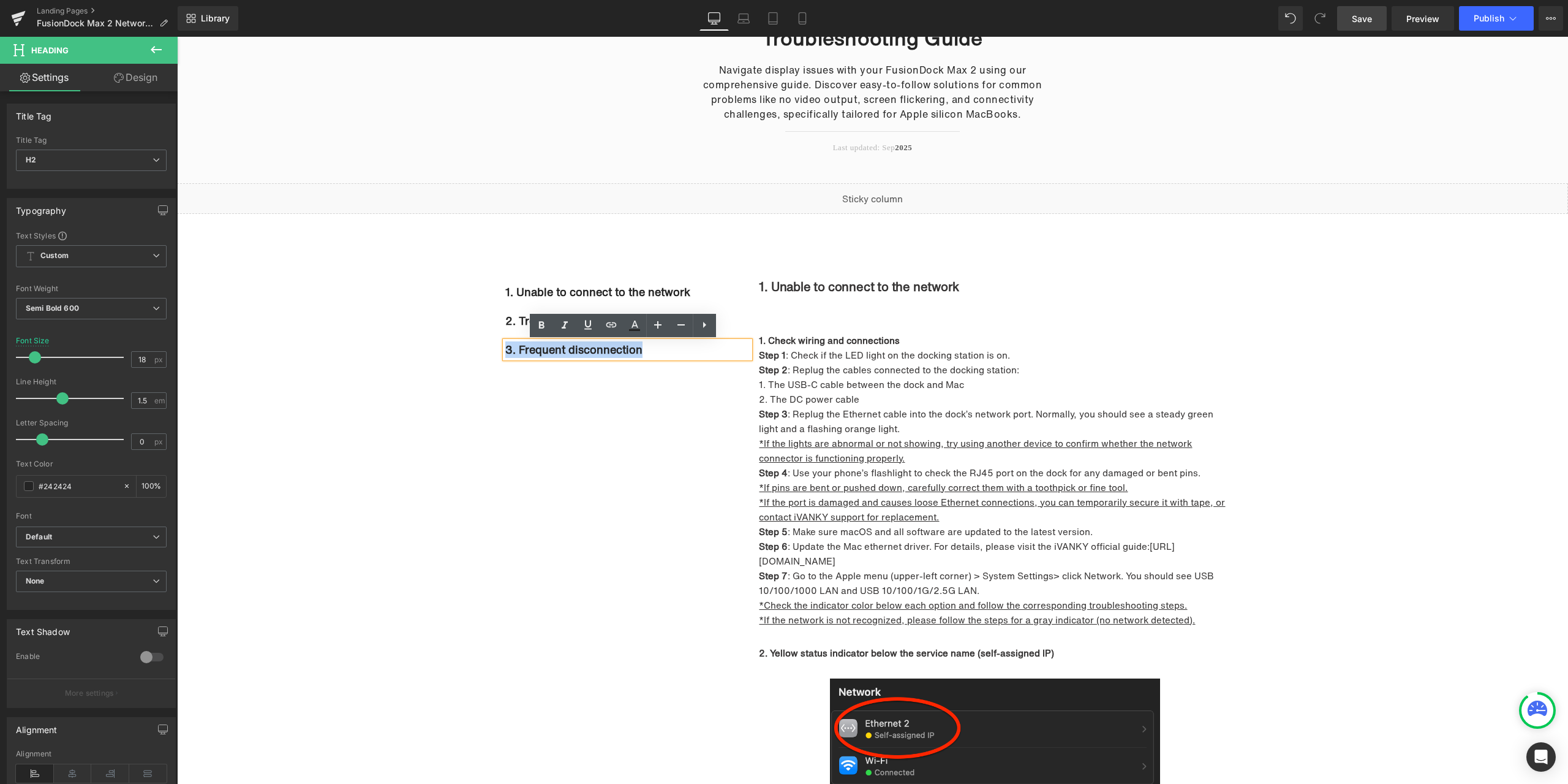
drag, startPoint x: 651, startPoint y: 351, endPoint x: 500, endPoint y: 350, distance: 151.0
click at [505, 350] on h2 "3. Frequent disconnection" at bounding box center [628, 350] width 245 height 17
click at [608, 328] on icon at bounding box center [611, 324] width 14 height 14
click at [587, 380] on input "#e-1759048715544" at bounding box center [594, 378] width 188 height 30
paste input "#e-1759048715597"
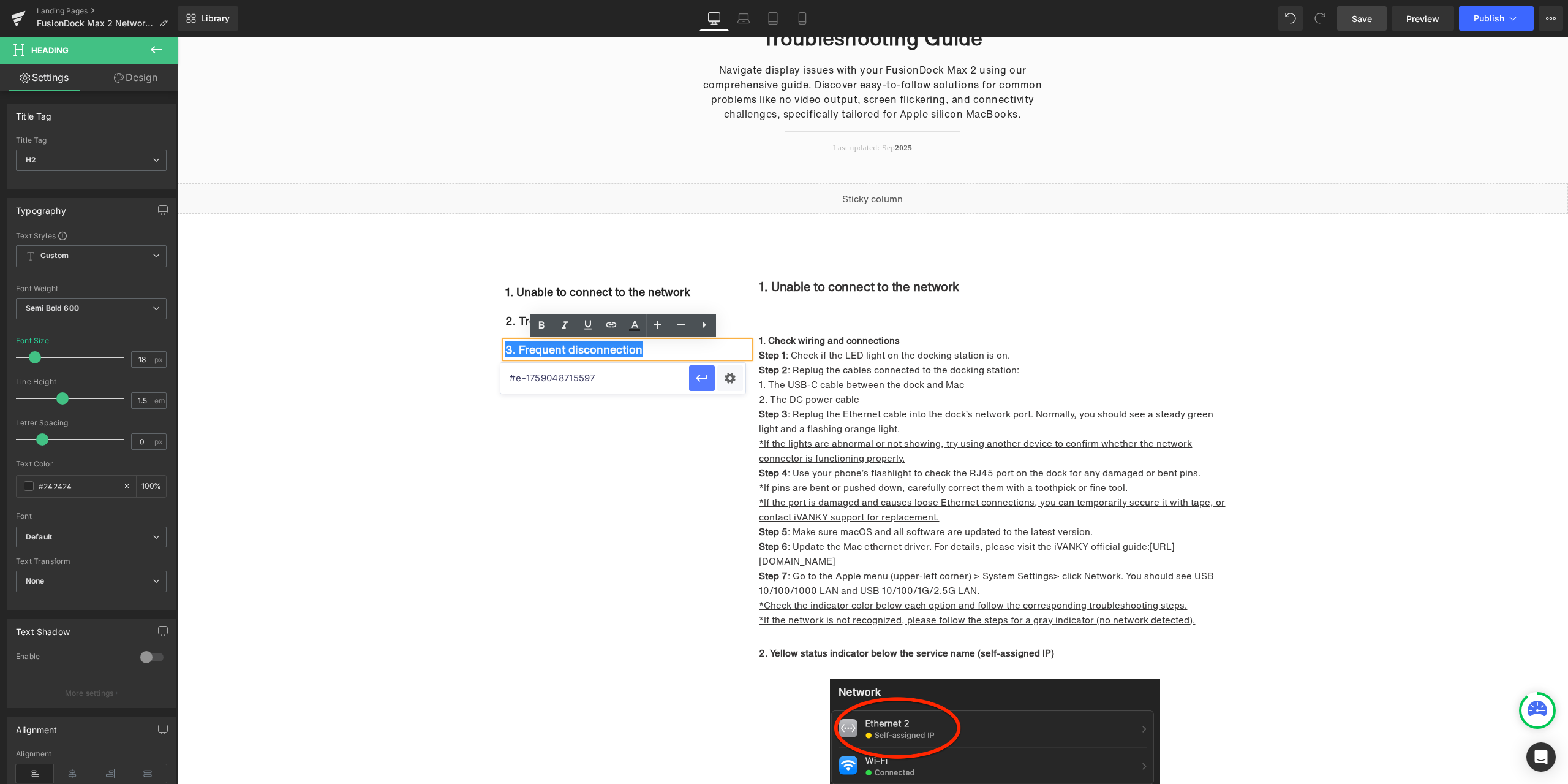
type input "#e-1759048715597"
click at [702, 378] on icon "button" at bounding box center [702, 378] width 12 height 8
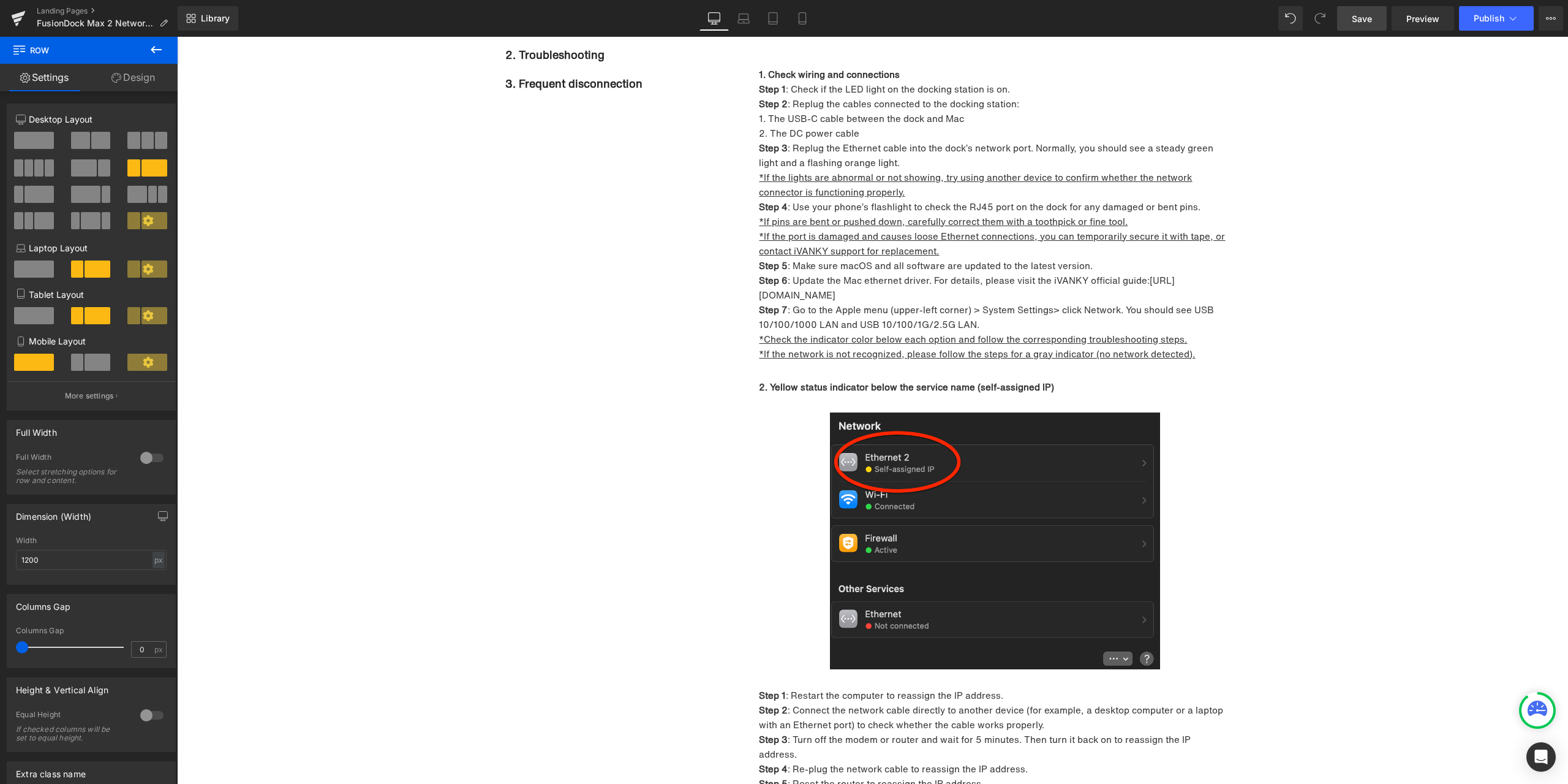
scroll to position [205, 0]
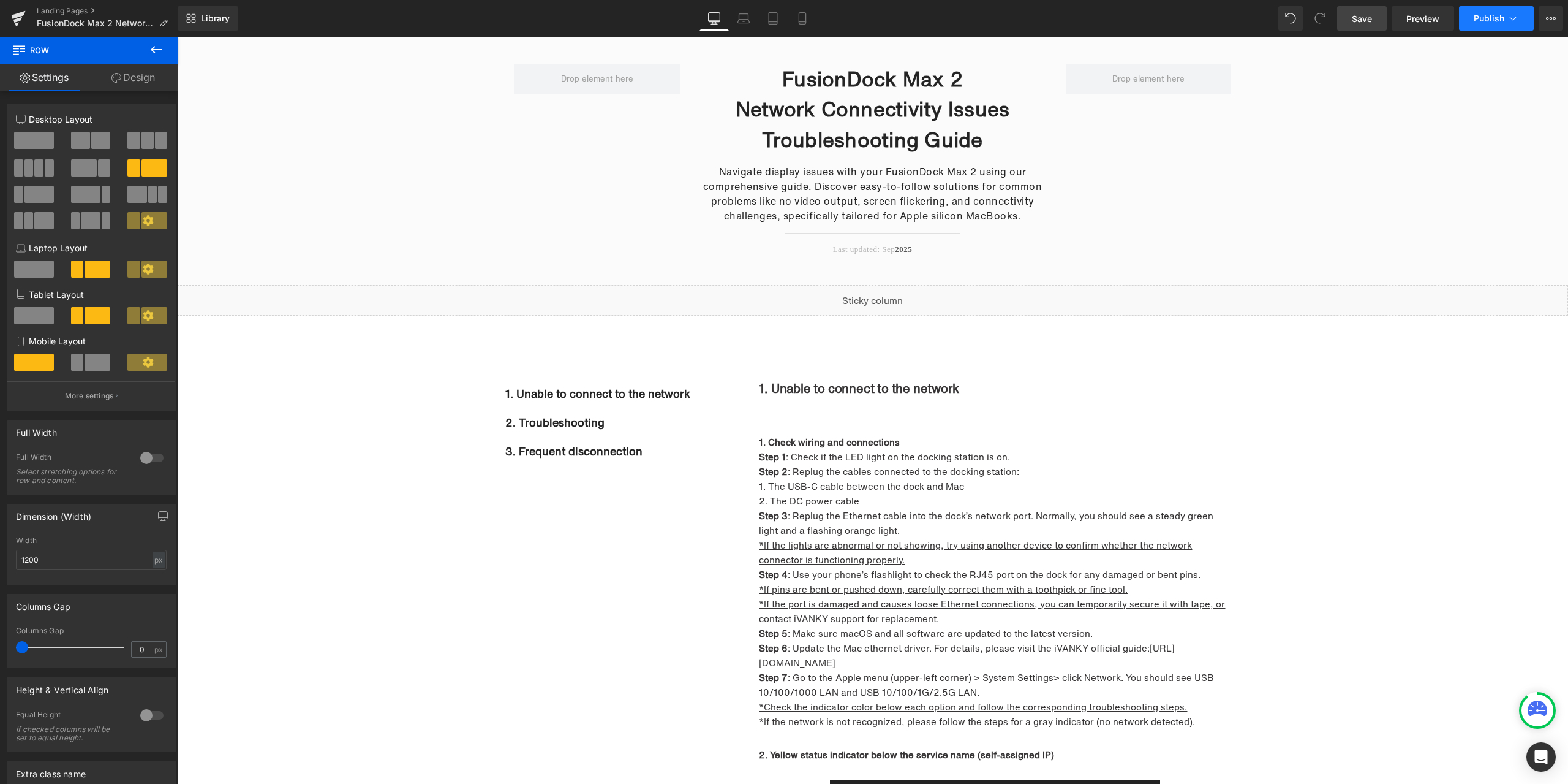
click at [1481, 26] on button "Publish" at bounding box center [1496, 18] width 74 height 25
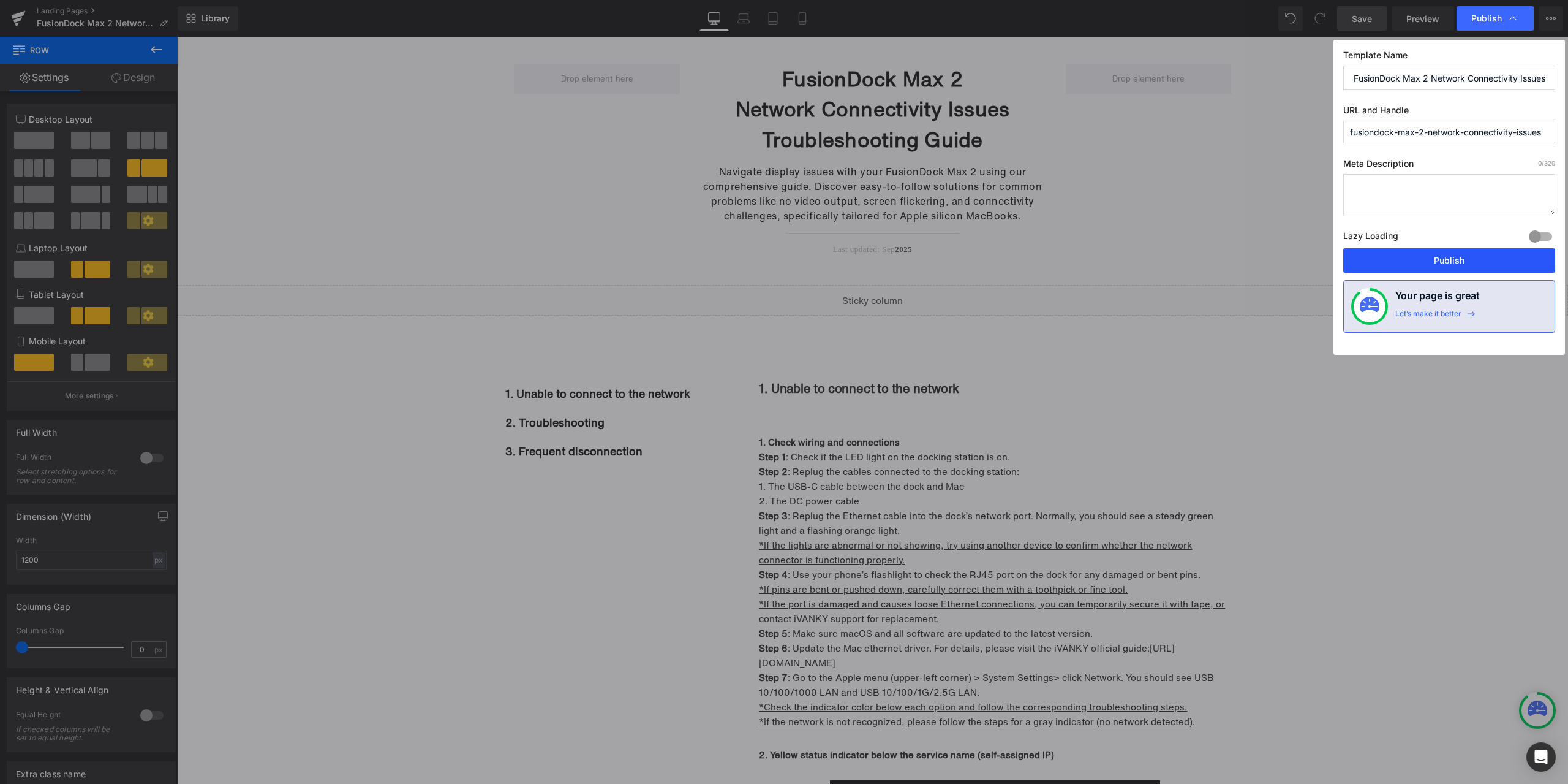
click at [1425, 256] on button "Publish" at bounding box center [1449, 260] width 212 height 25
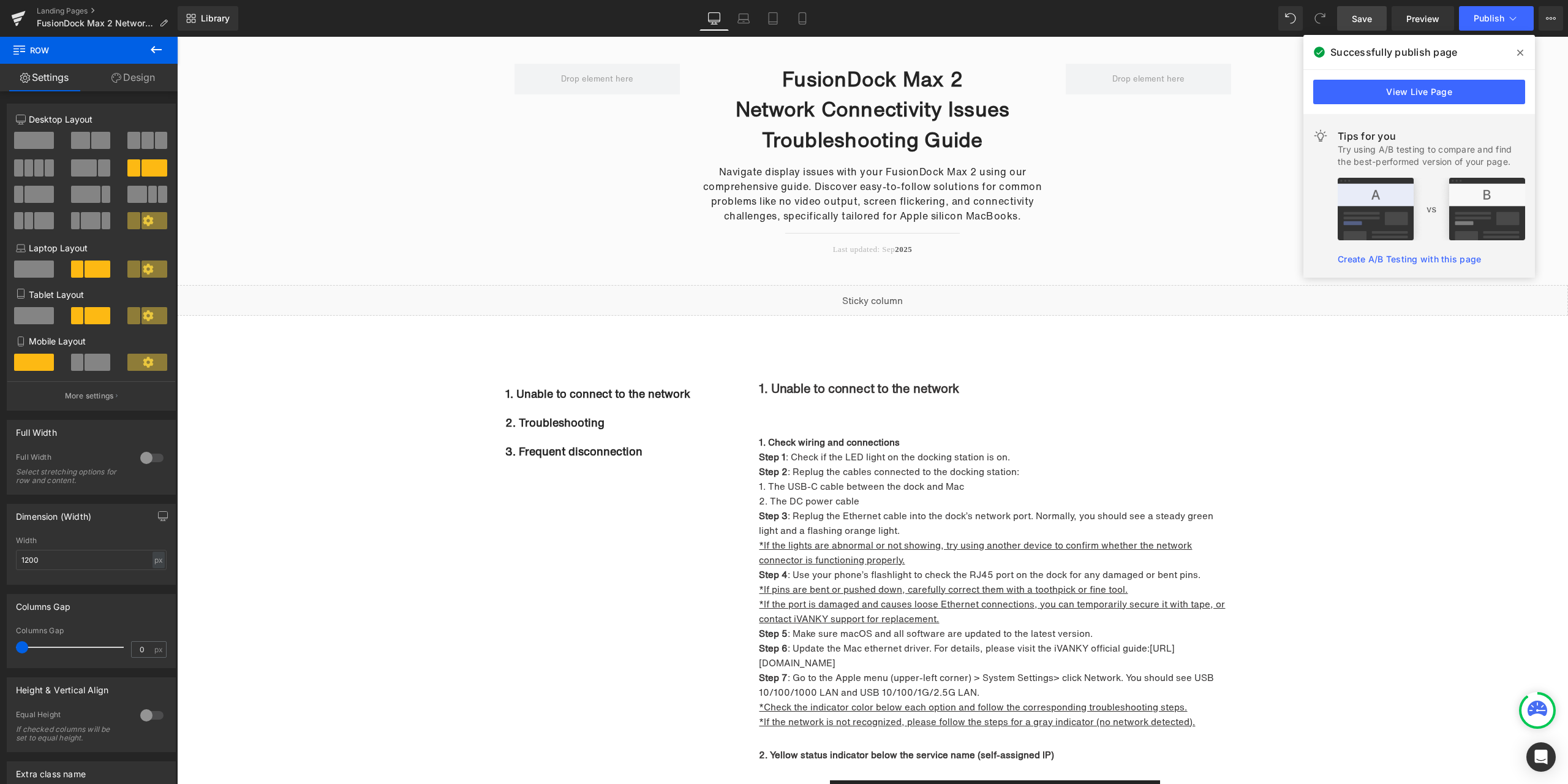
click at [1518, 52] on icon at bounding box center [1520, 53] width 6 height 10
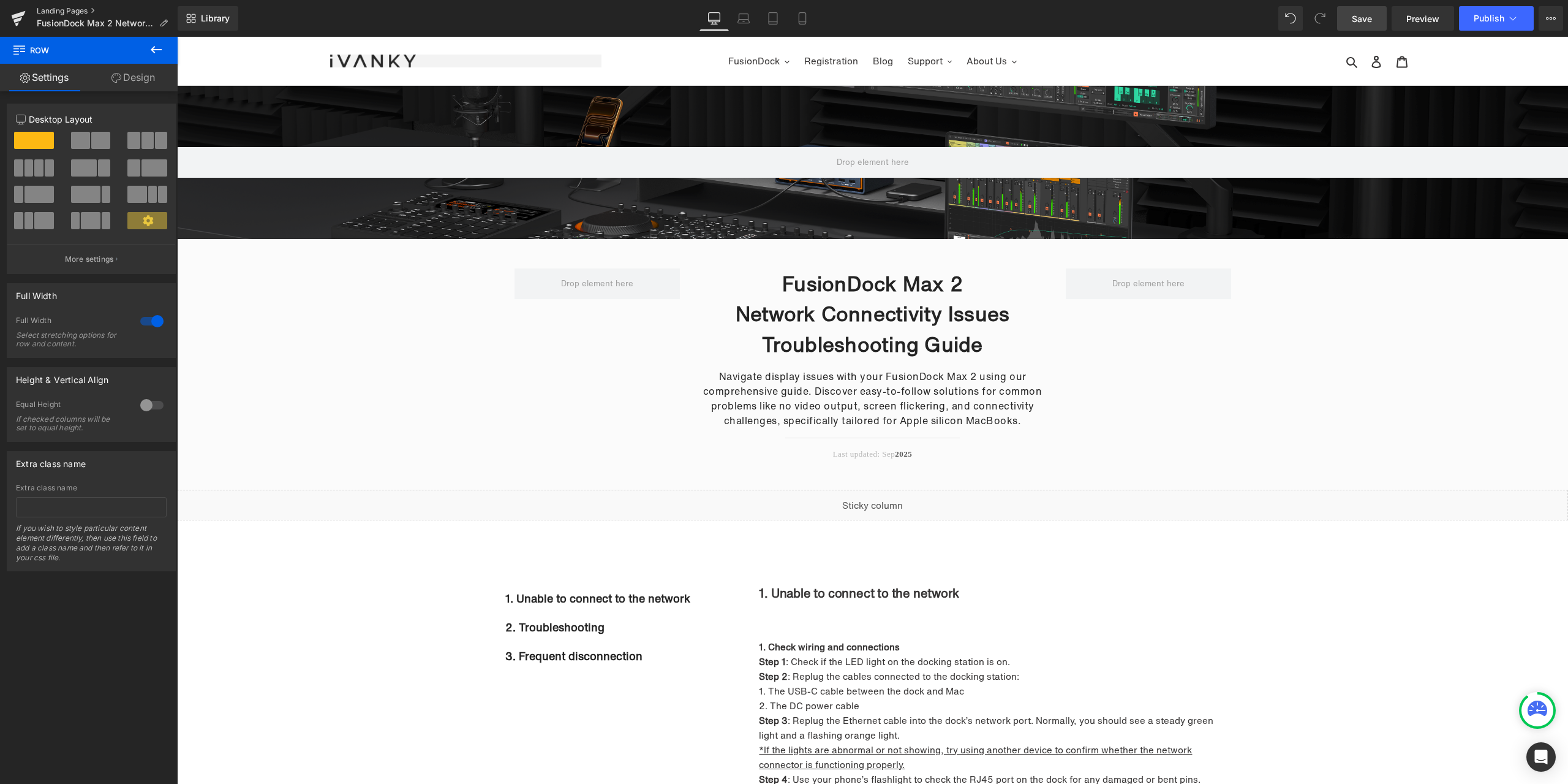
click at [63, 11] on link "Landing Pages" at bounding box center [107, 11] width 141 height 10
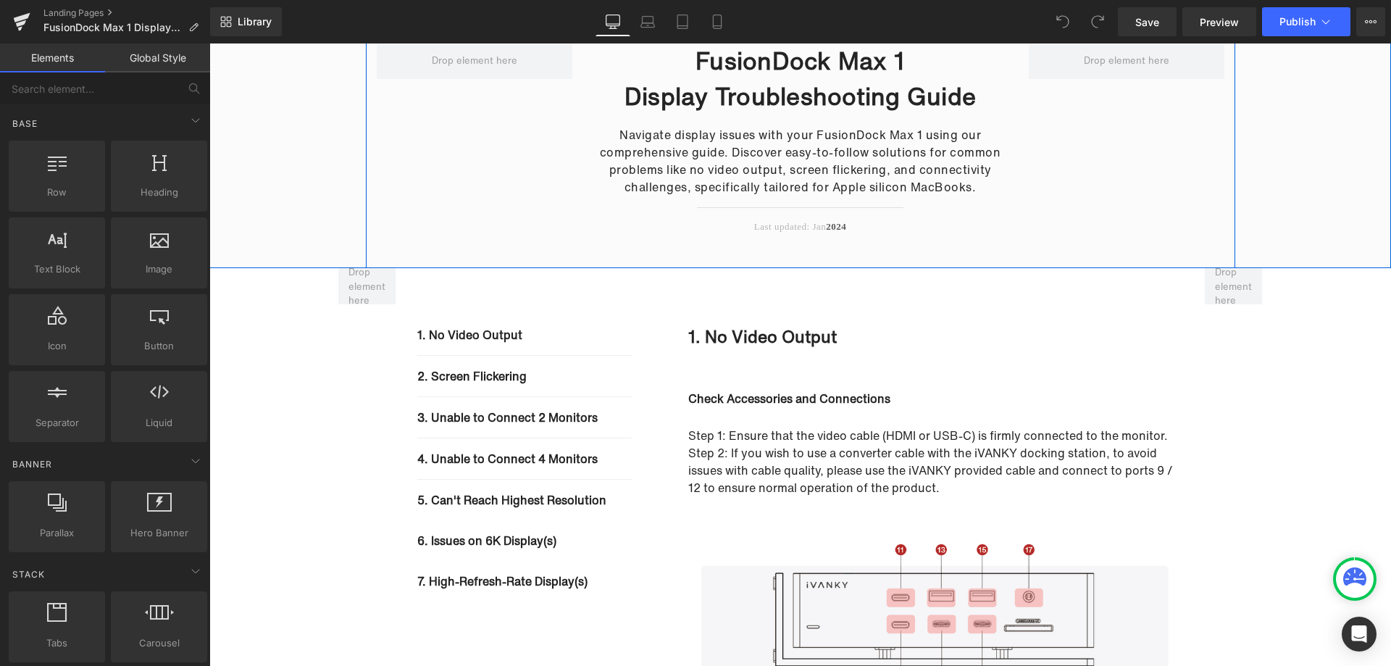
scroll to position [290, 0]
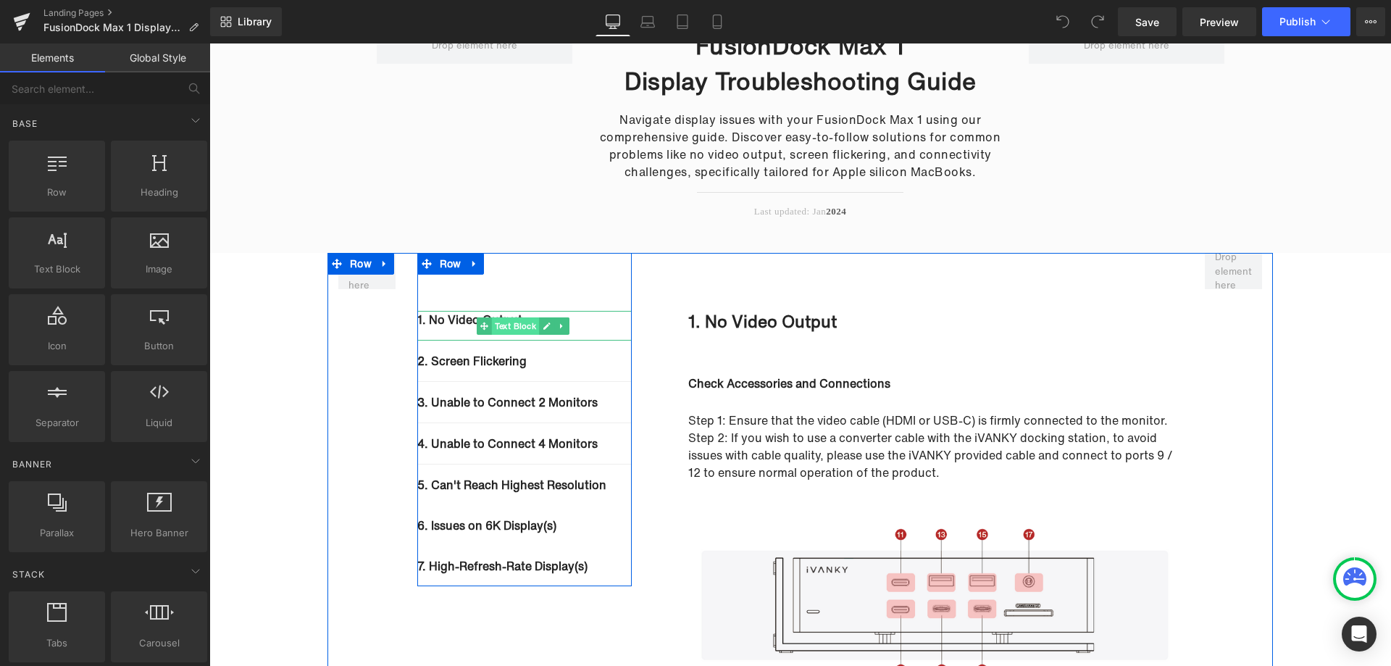
click at [514, 325] on span "Text Block" at bounding box center [516, 325] width 48 height 17
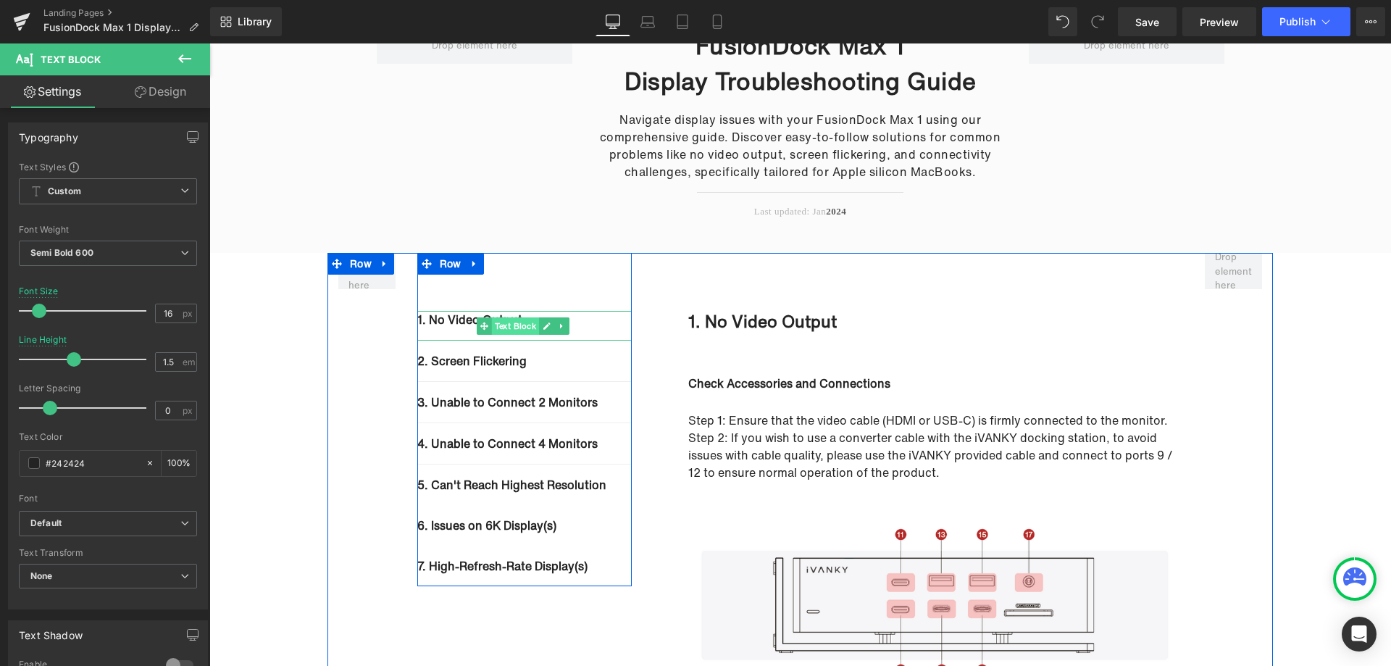
click at [512, 326] on span "Text Block" at bounding box center [516, 325] width 48 height 17
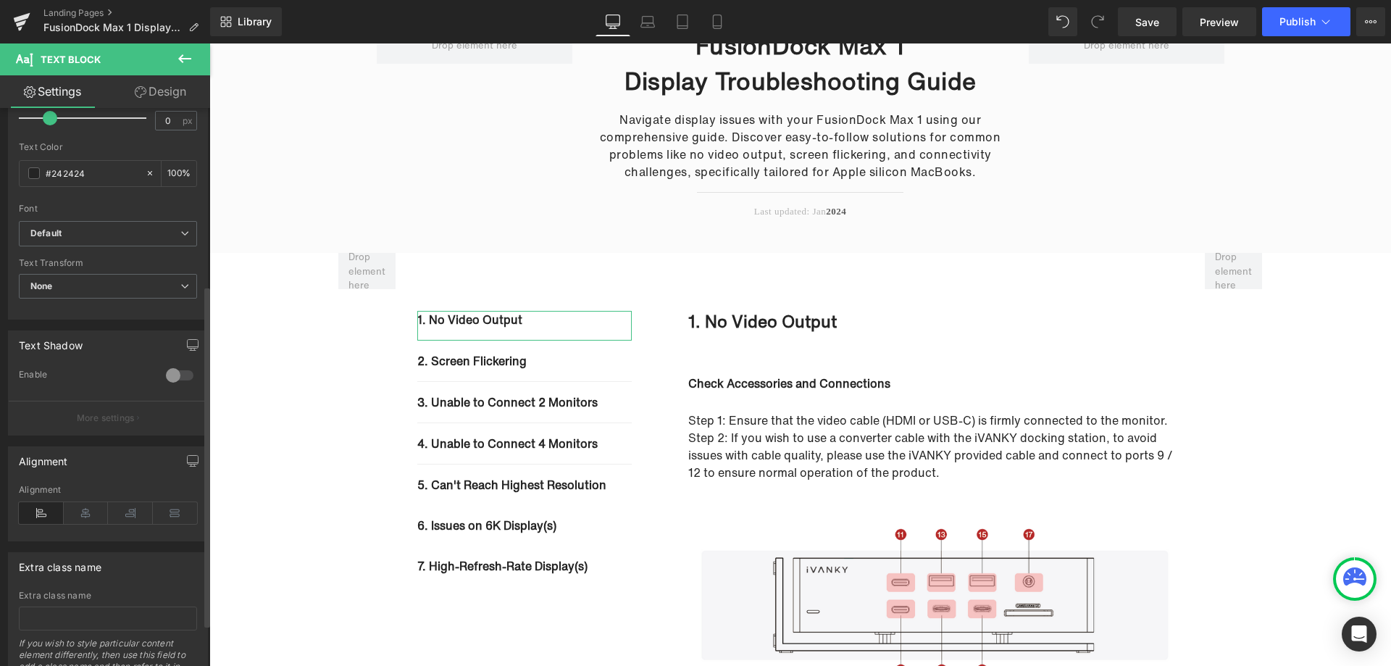
scroll to position [359, 0]
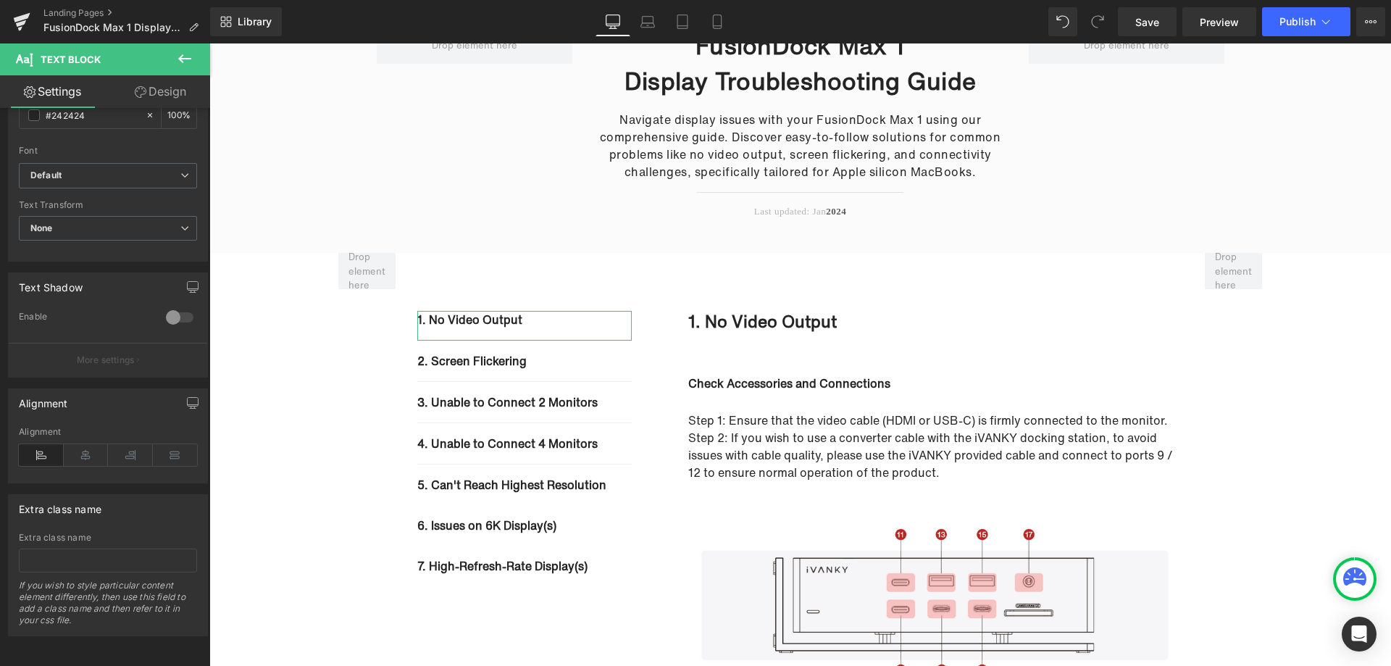
click at [145, 93] on link "Design" at bounding box center [160, 91] width 105 height 33
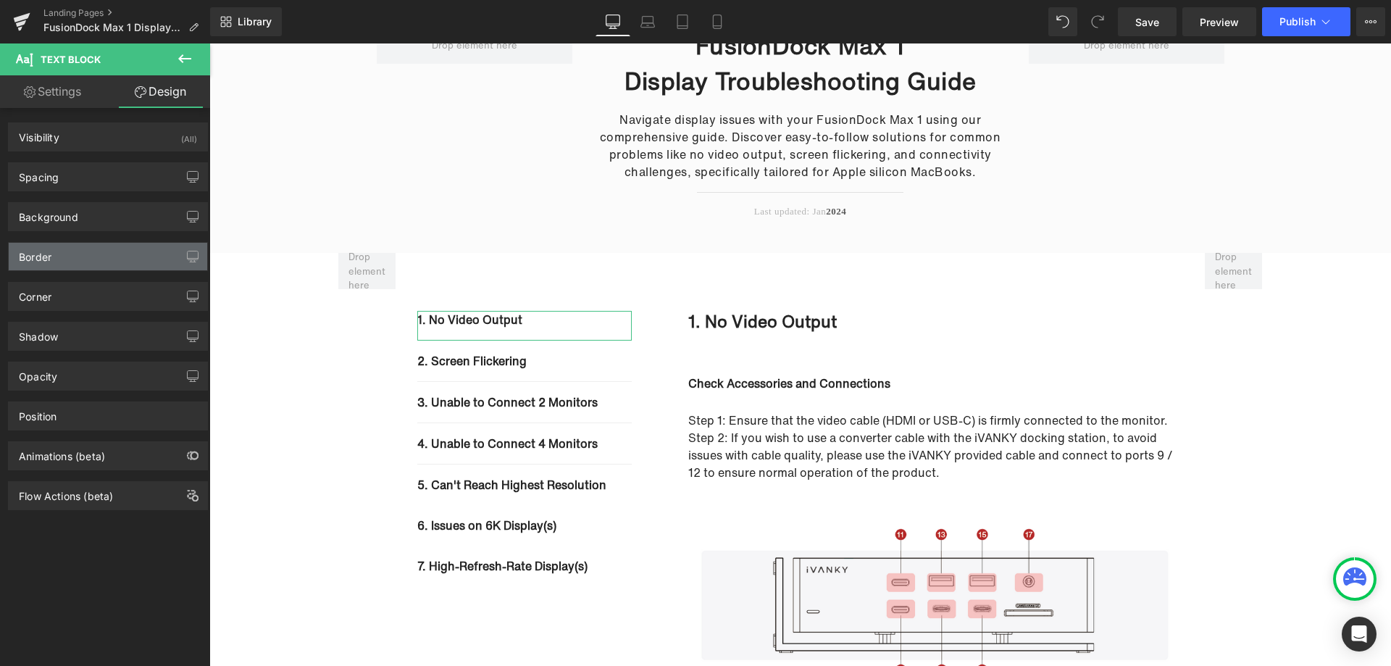
click at [117, 251] on div "Border" at bounding box center [108, 257] width 199 height 28
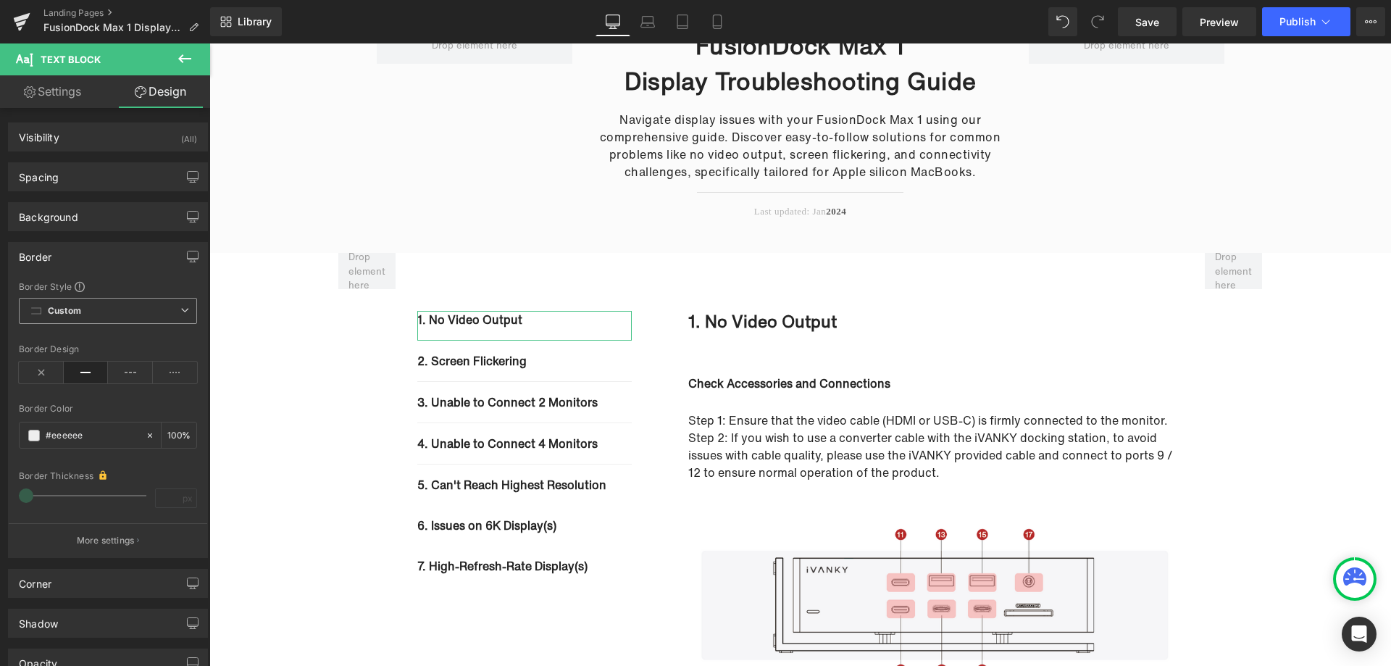
click at [152, 312] on span "Custom Setup Global Style" at bounding box center [108, 311] width 178 height 26
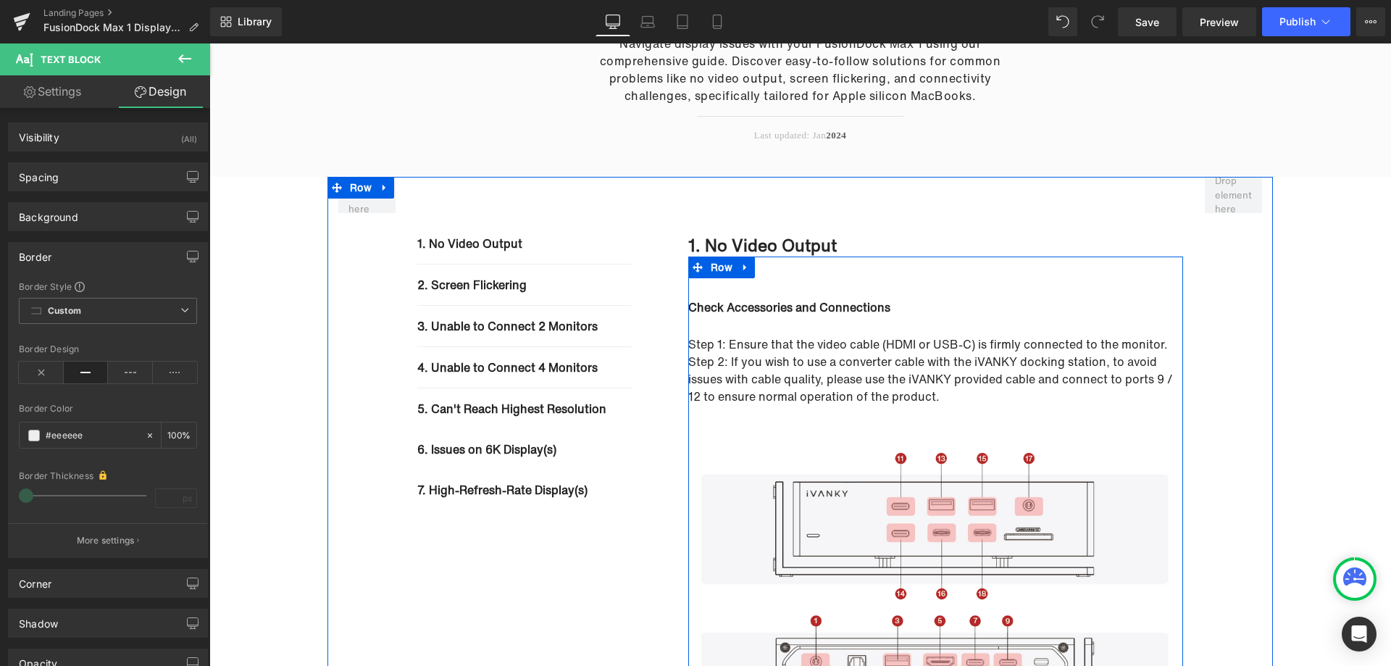
scroll to position [330, 0]
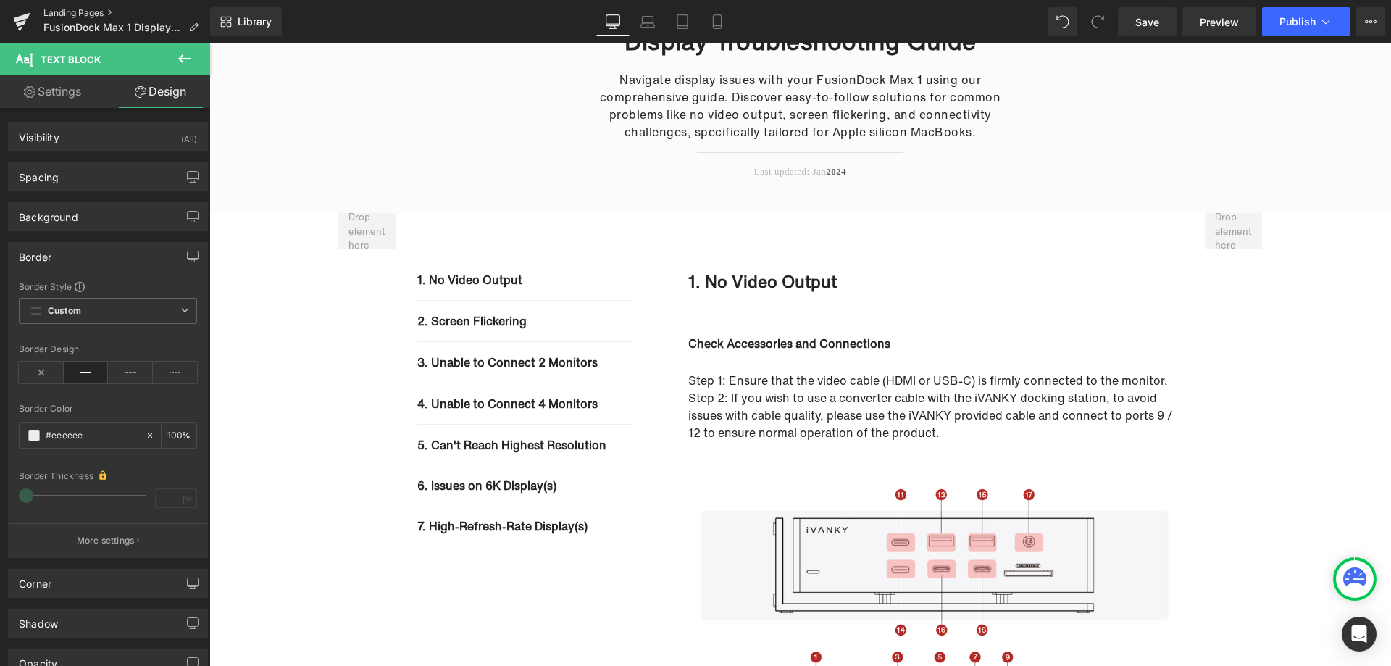
click at [79, 14] on link "Landing Pages" at bounding box center [126, 13] width 167 height 12
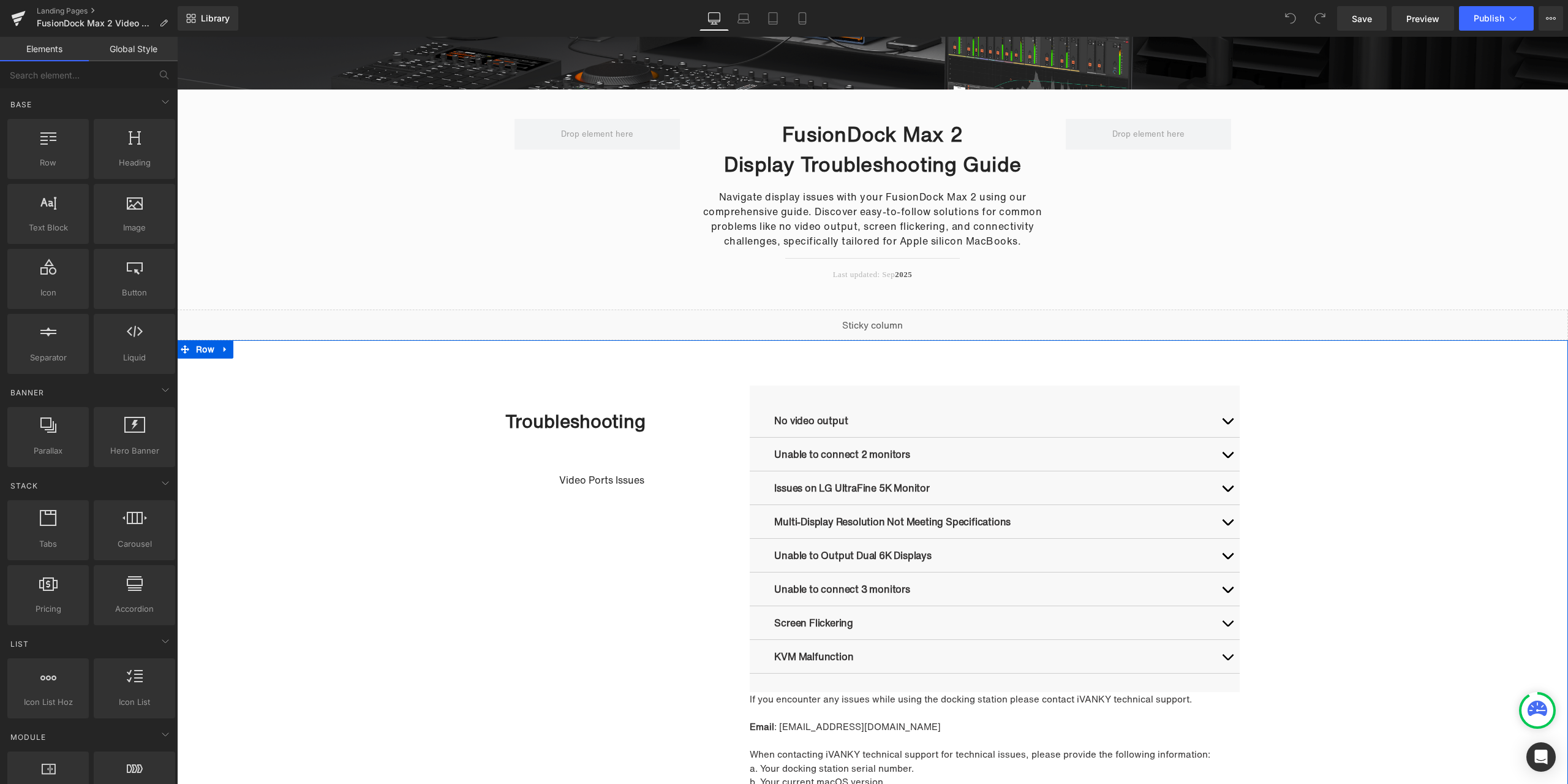
scroll to position [184, 0]
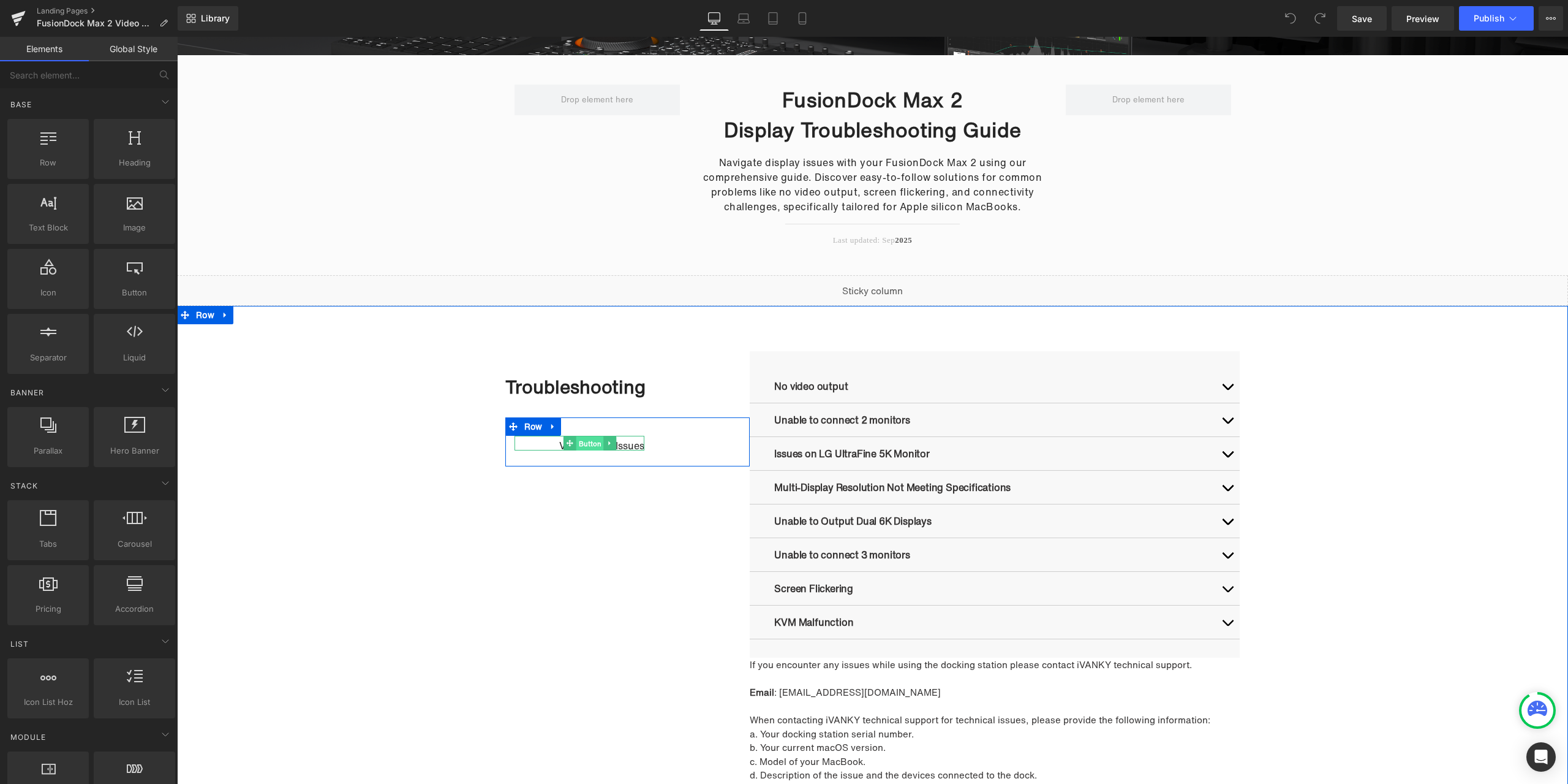
click at [591, 444] on span "Button" at bounding box center [590, 443] width 28 height 14
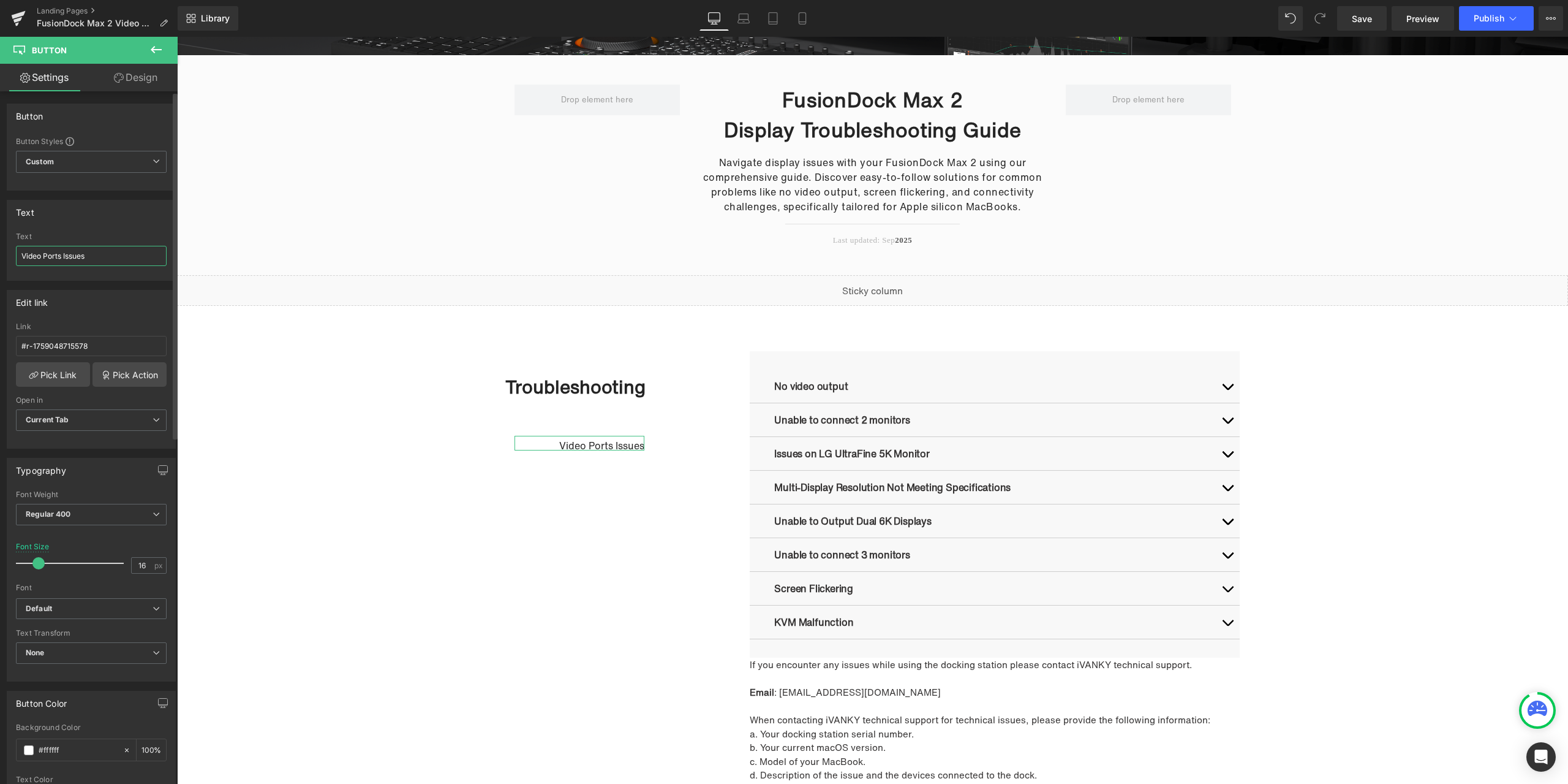
drag, startPoint x: 117, startPoint y: 261, endPoint x: 18, endPoint y: 257, distance: 99.1
click at [18, 257] on input "Video Ports Issues" at bounding box center [91, 256] width 150 height 20
click at [784, 134] on h2 "Display Troubleshooting Guide" at bounding box center [872, 130] width 349 height 30
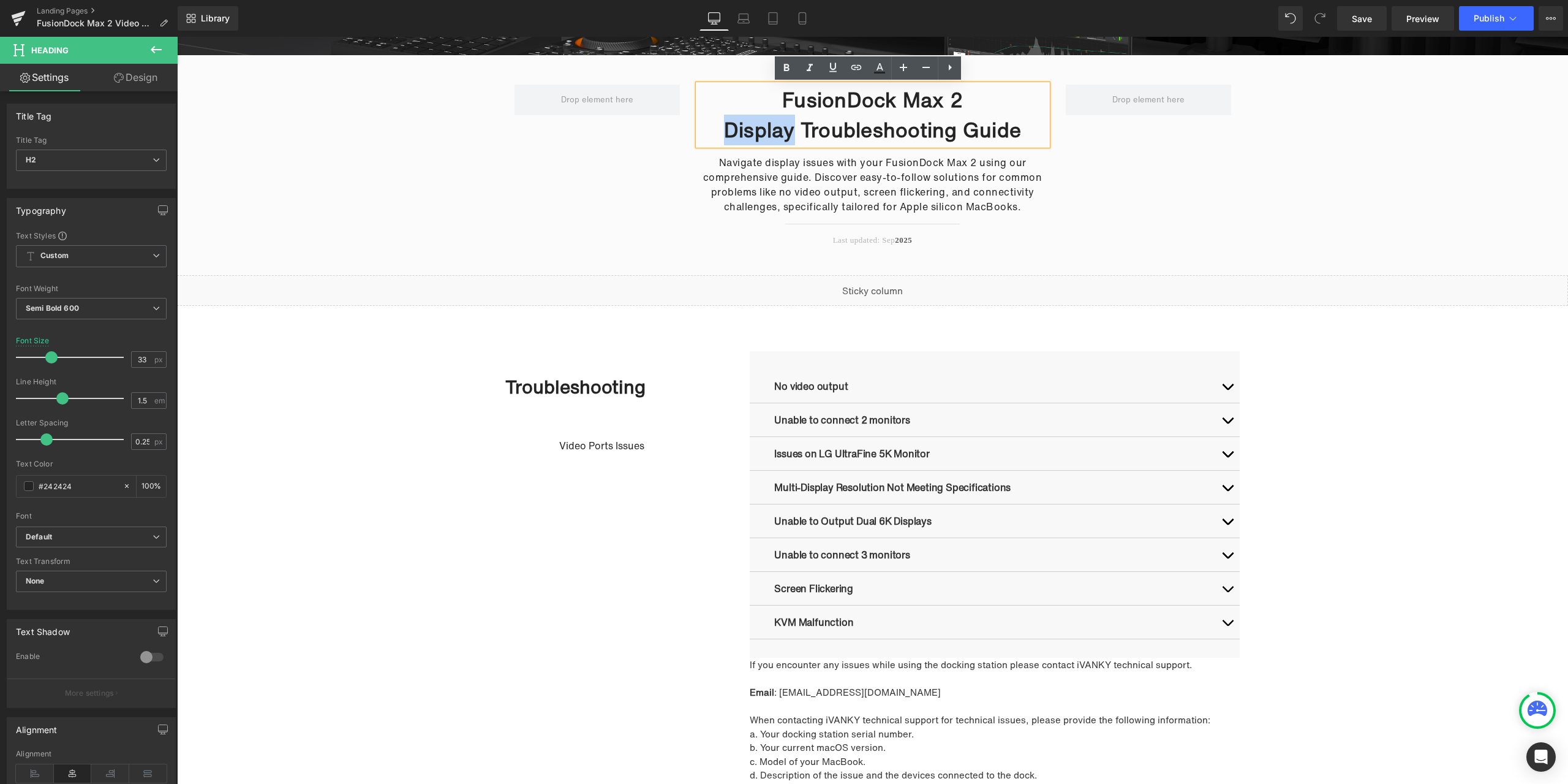
drag, startPoint x: 777, startPoint y: 130, endPoint x: 714, endPoint y: 128, distance: 63.0
click at [714, 128] on h2 "Display Troubleshooting Guide" at bounding box center [872, 130] width 349 height 30
paste div
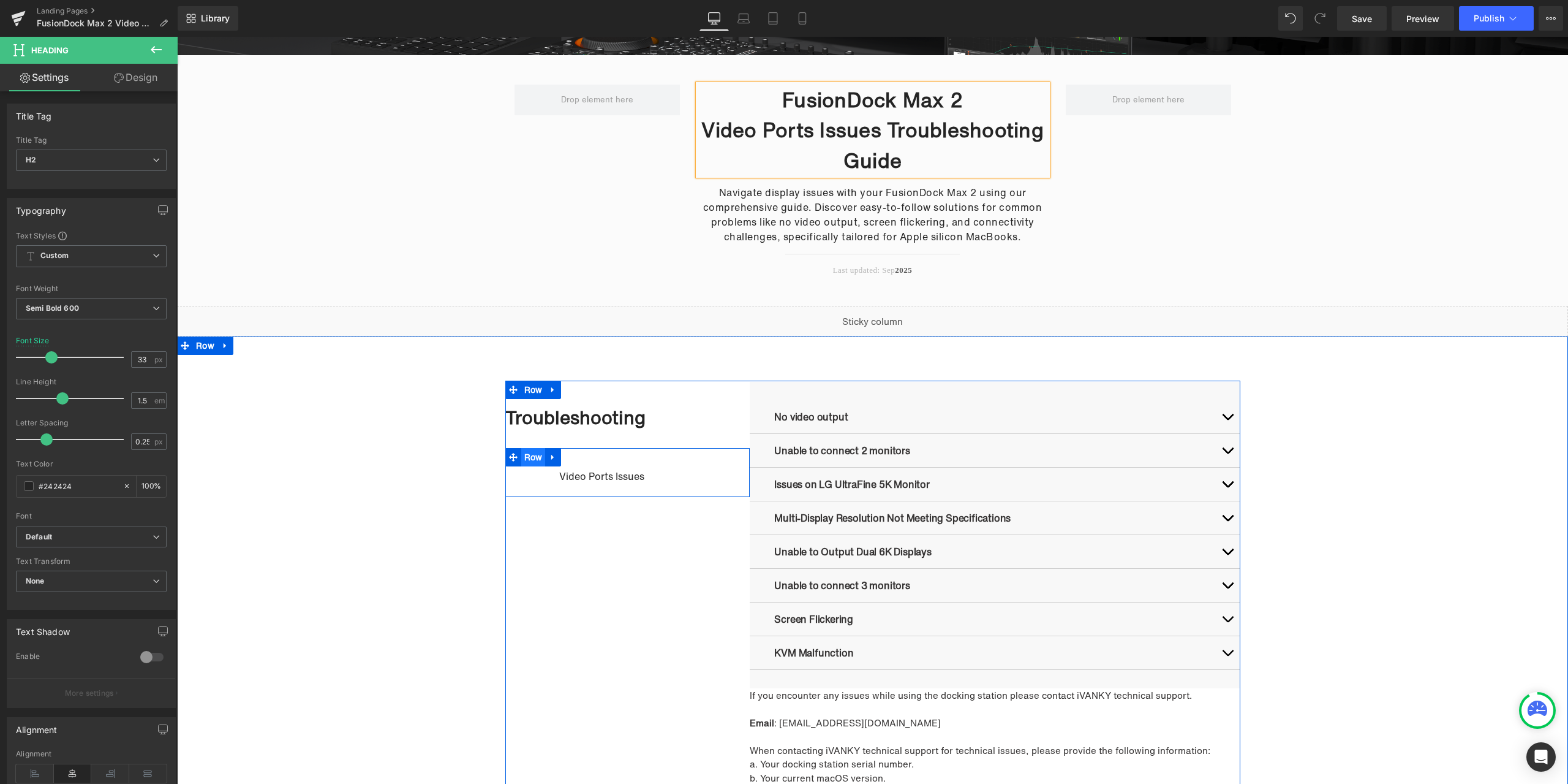
click at [531, 458] on ul "Row" at bounding box center [533, 458] width 57 height 19
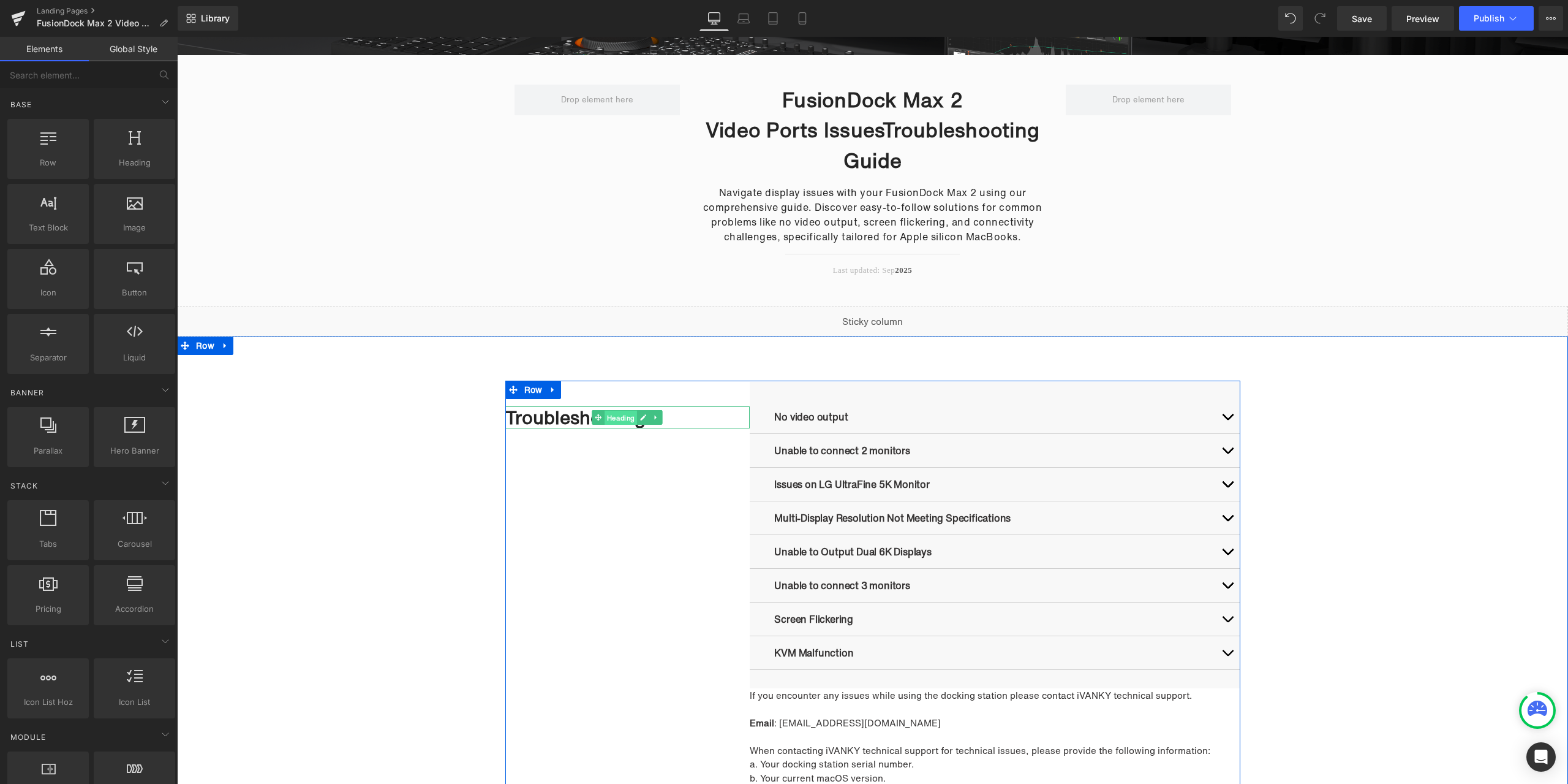
click at [620, 419] on span "Heading" at bounding box center [621, 417] width 32 height 14
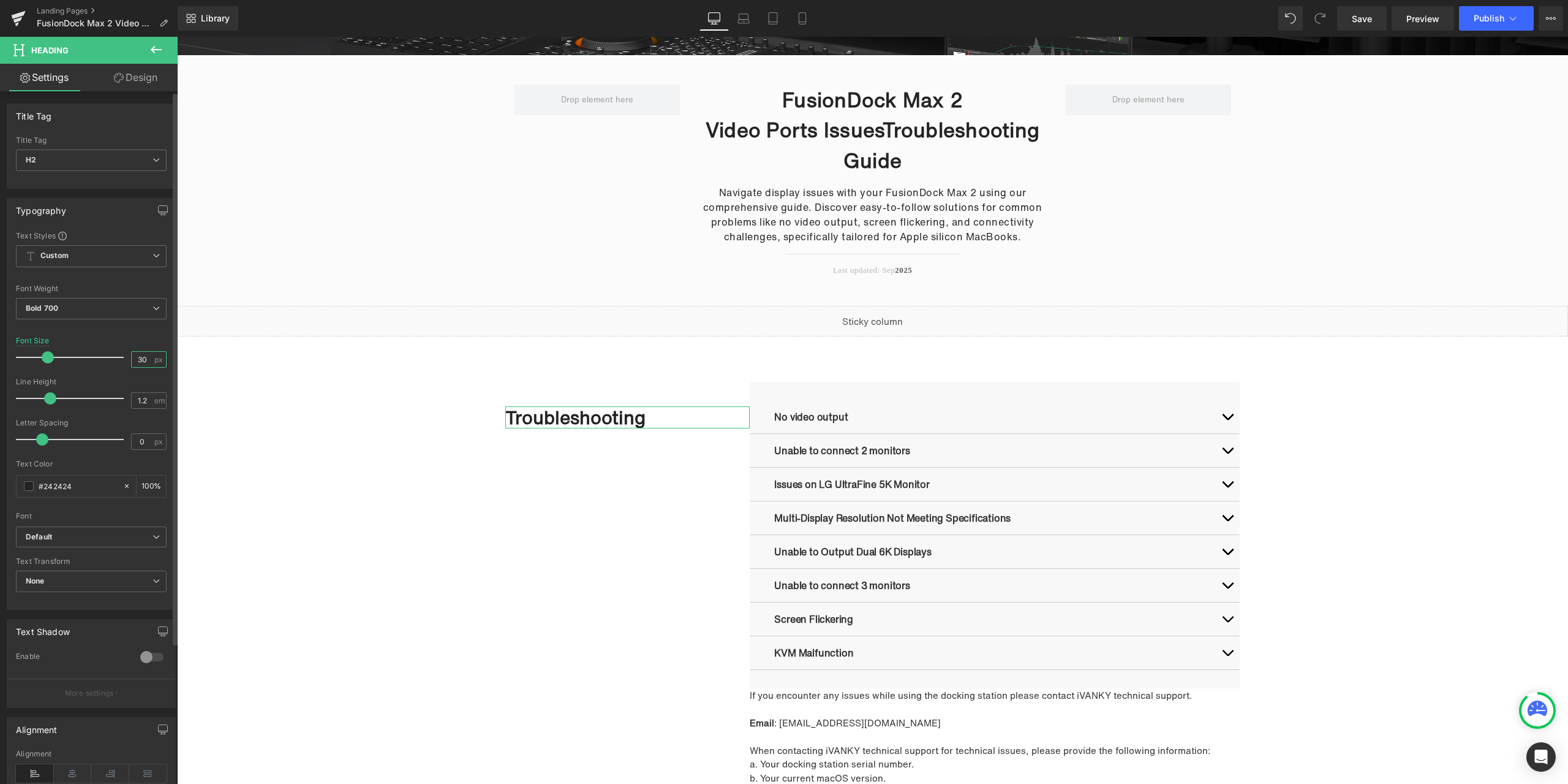
drag, startPoint x: 145, startPoint y: 357, endPoint x: 127, endPoint y: 355, distance: 18.1
click at [132, 355] on input "30" at bounding box center [142, 359] width 21 height 15
type input "18"
click at [506, 414] on h2 "Troubleshooting" at bounding box center [628, 413] width 245 height 14
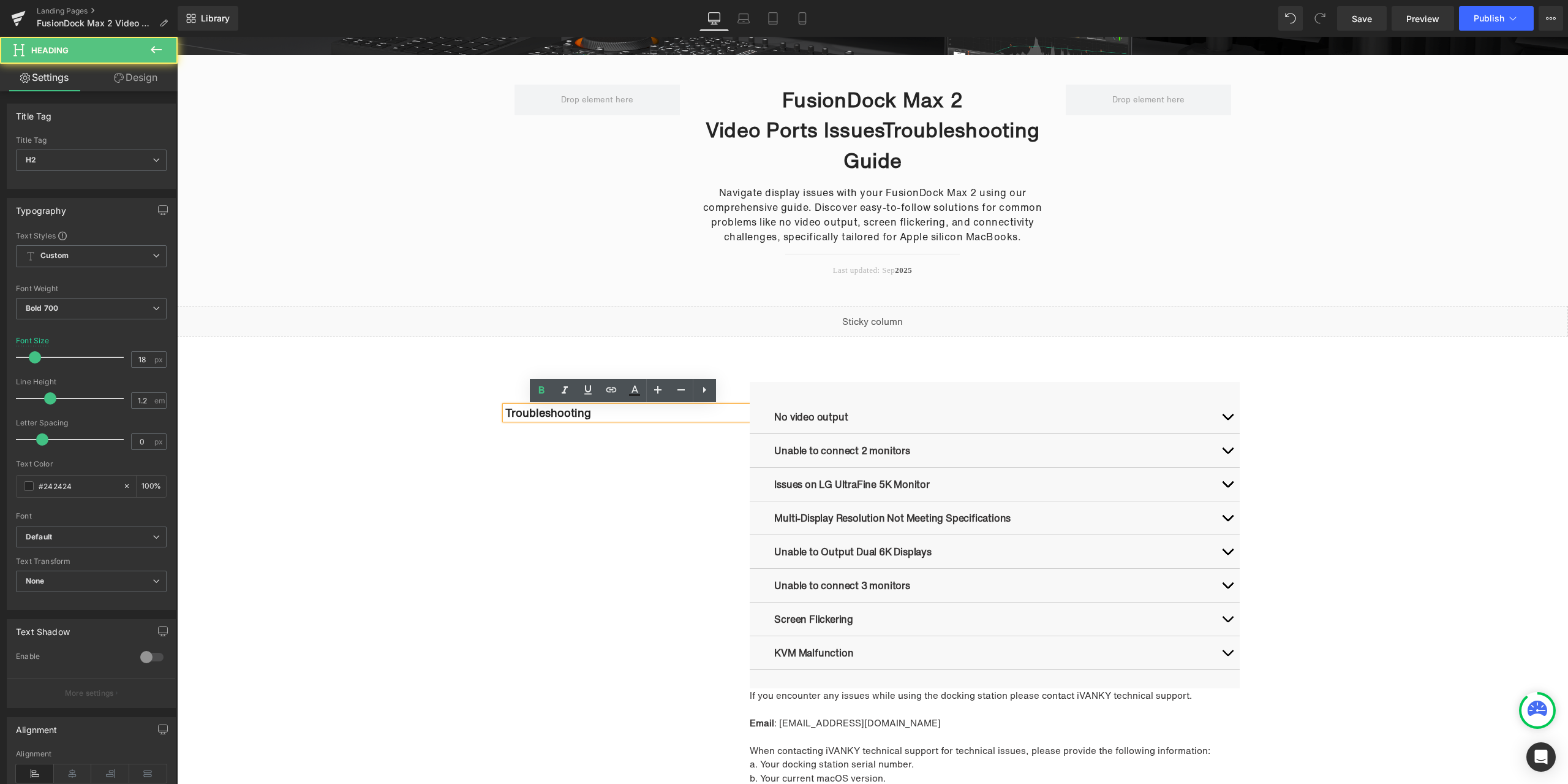
click at [505, 413] on h2 "Troubleshooting" at bounding box center [628, 413] width 245 height 14
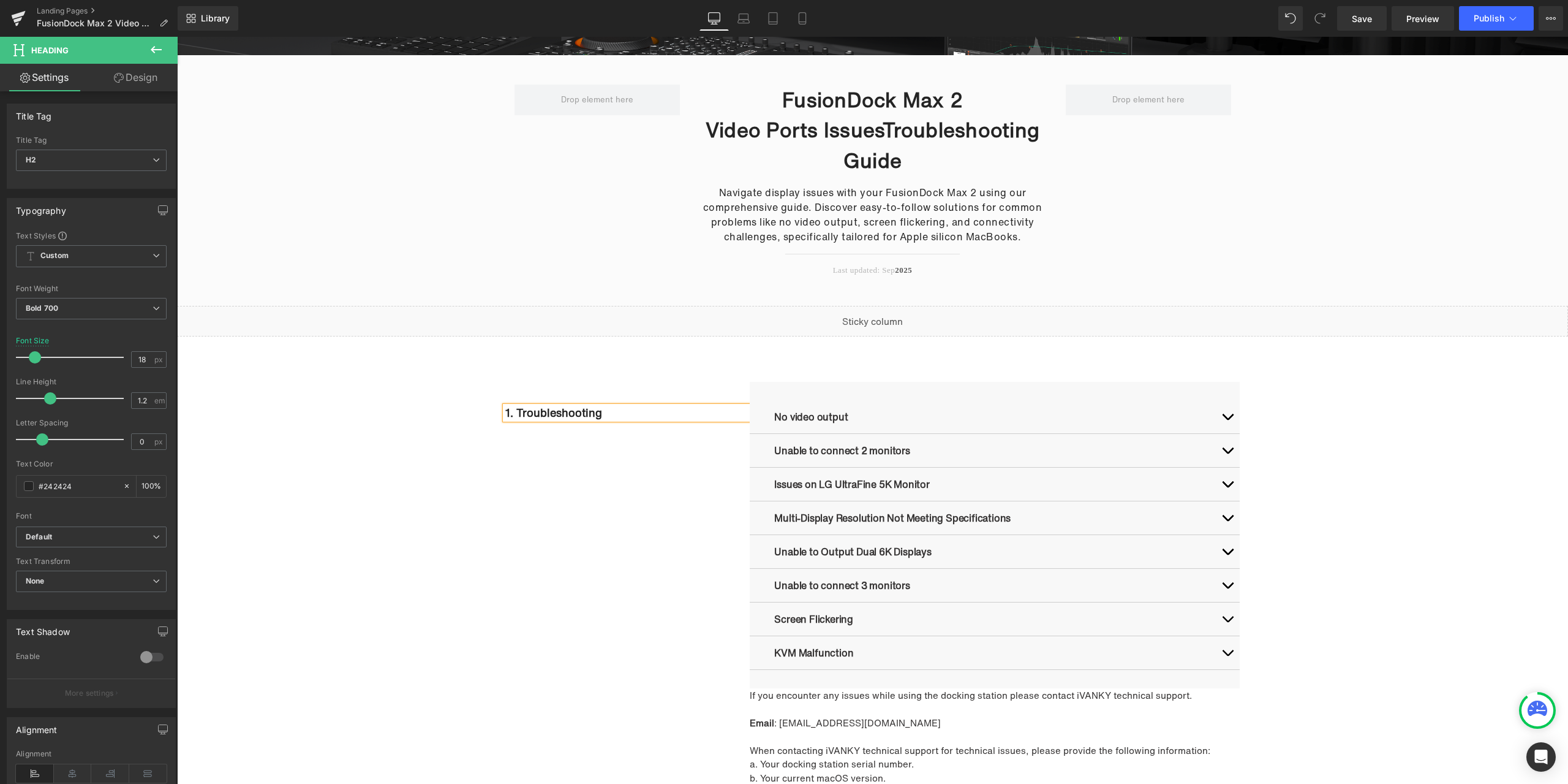
click at [613, 502] on div "1. Troubleshooting Heading No video output Text Block 1. Check accessories and …" at bounding box center [873, 603] width 735 height 446
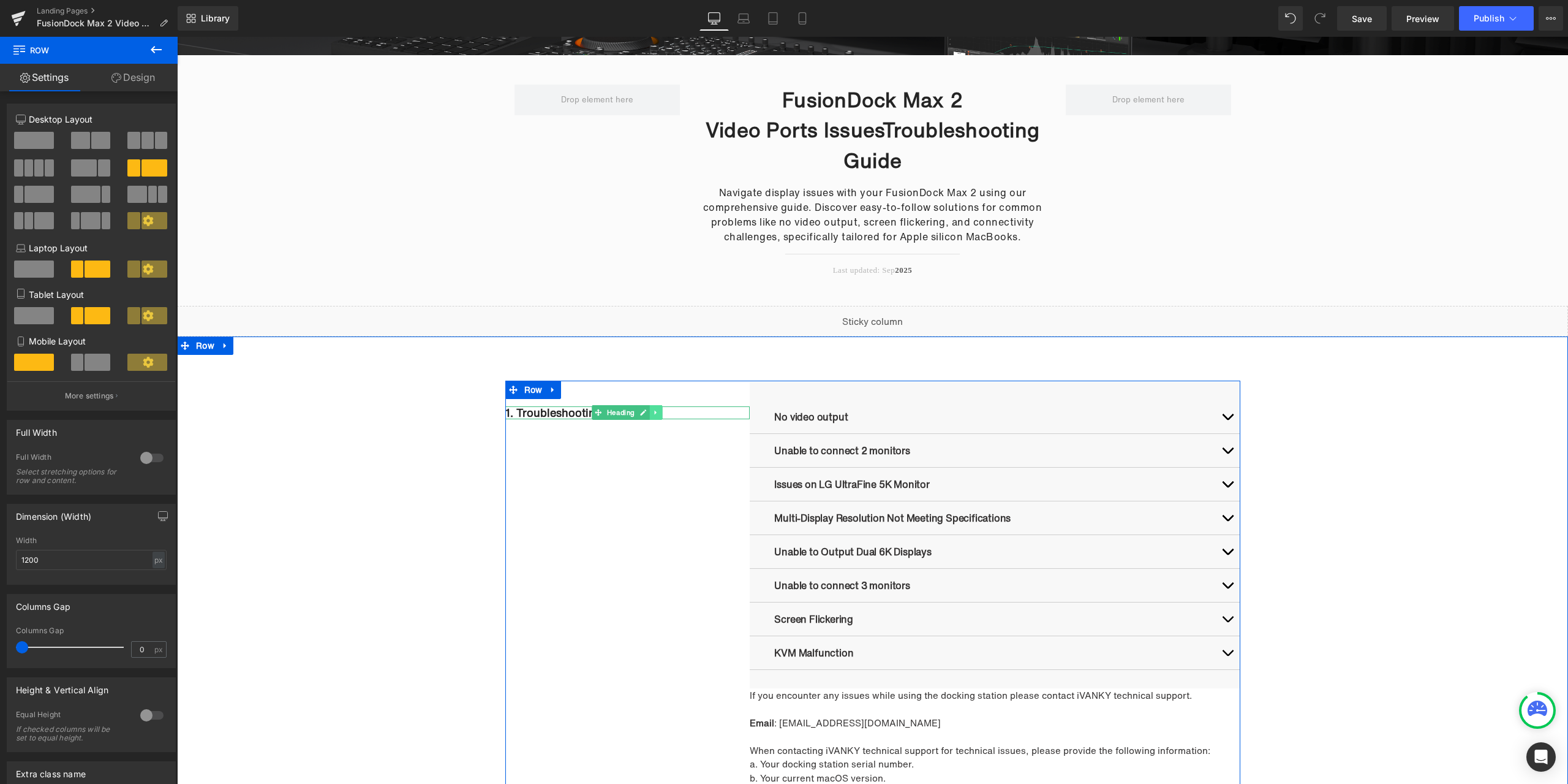
click at [653, 416] on icon at bounding box center [656, 412] width 7 height 8
click at [648, 416] on icon at bounding box center [650, 413] width 7 height 7
click at [621, 471] on span "Heading" at bounding box center [621, 469] width 32 height 14
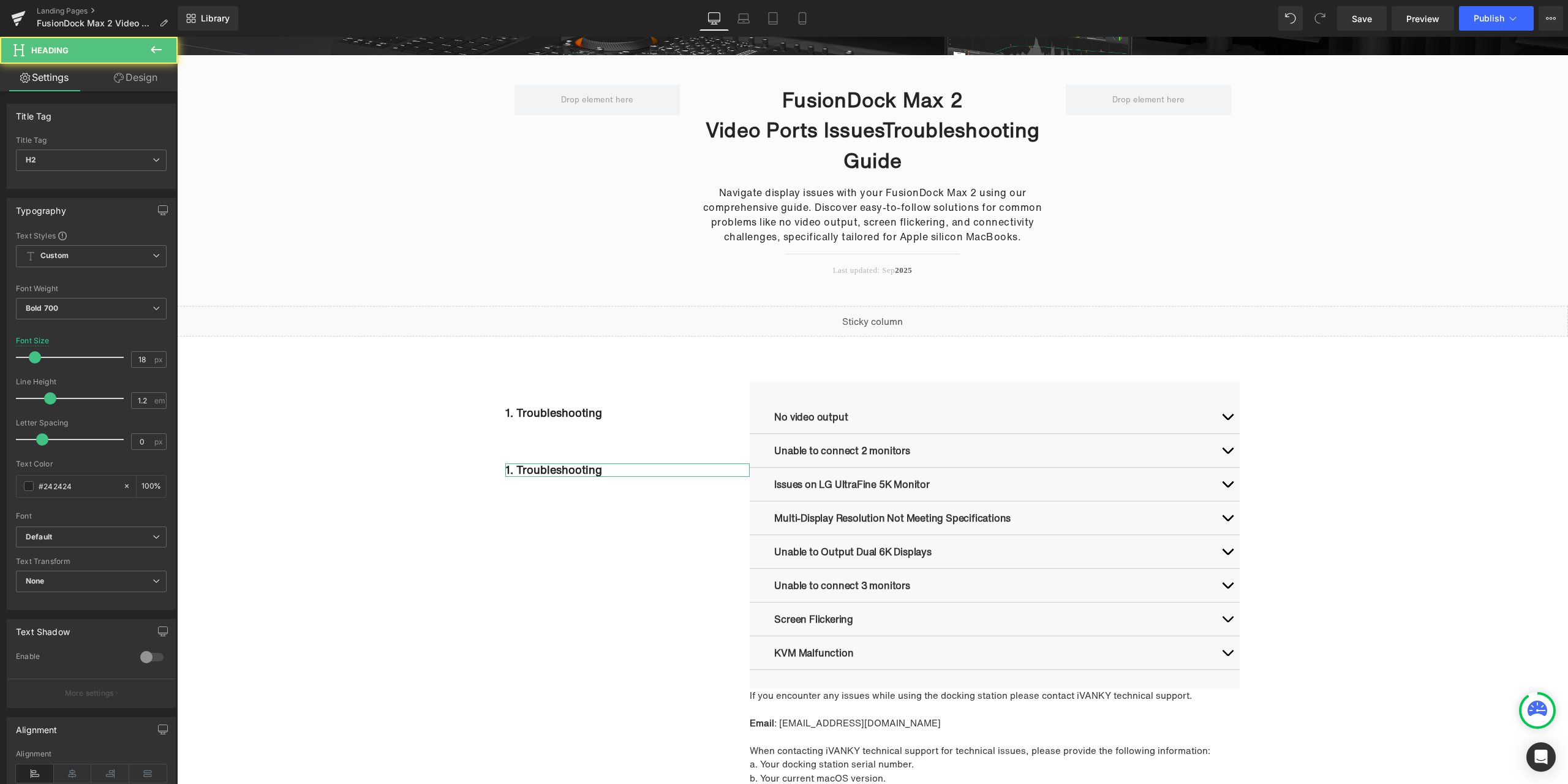
drag, startPoint x: 128, startPoint y: 79, endPoint x: 74, endPoint y: 160, distance: 97.3
click at [128, 78] on link "Design" at bounding box center [135, 77] width 89 height 28
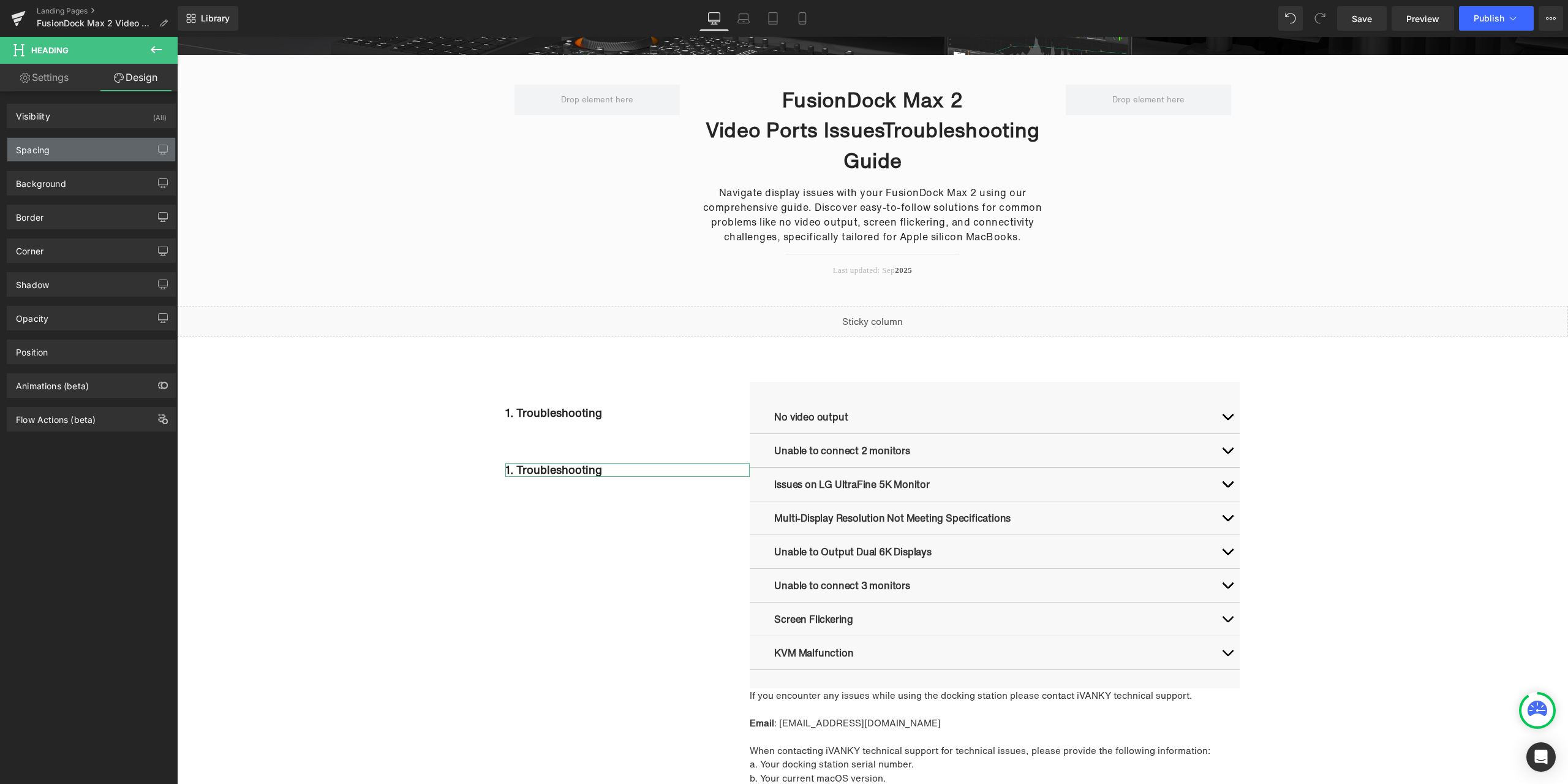
click at [73, 143] on div "Spacing" at bounding box center [91, 150] width 168 height 24
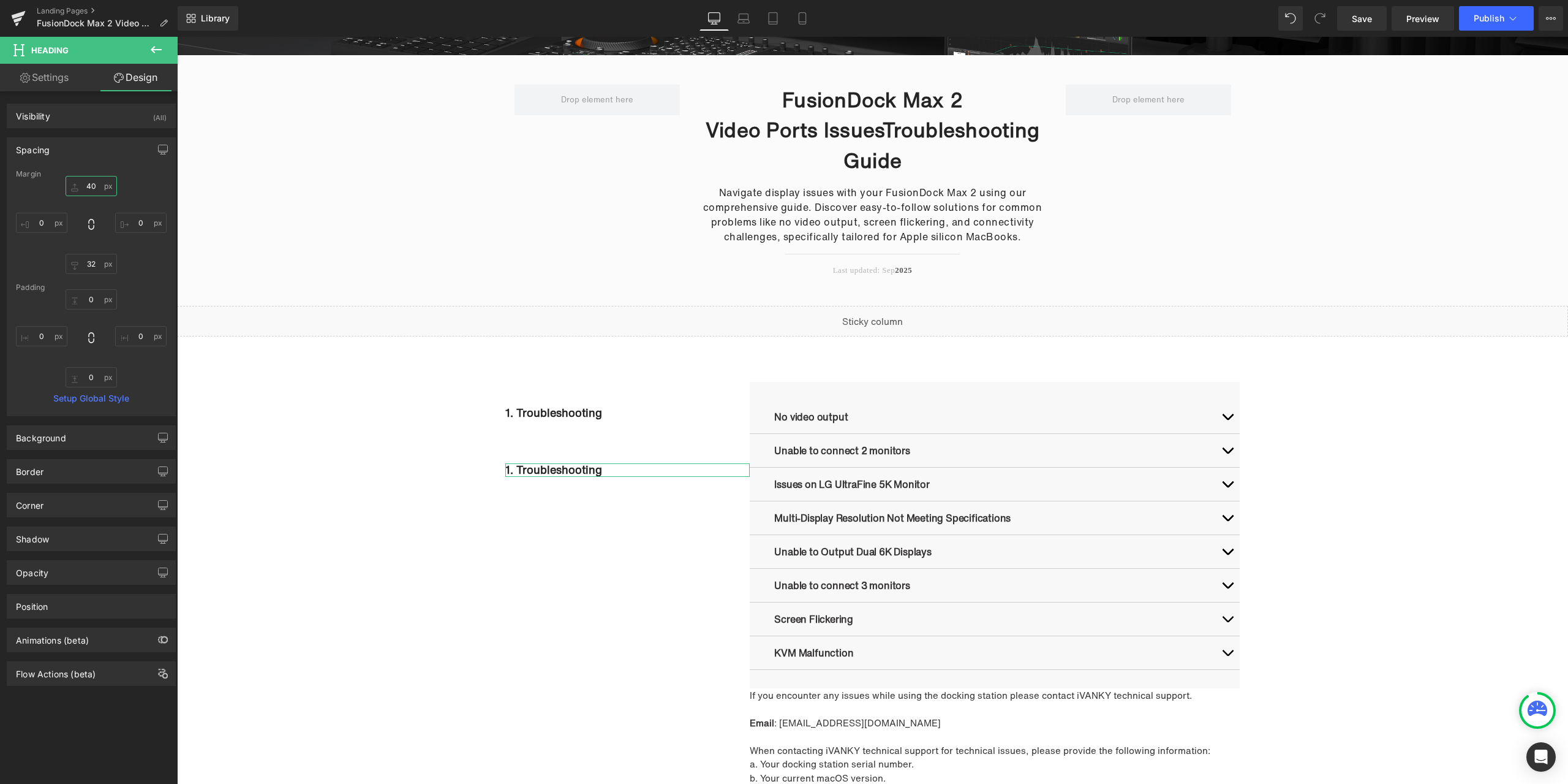
click at [96, 184] on input "40" at bounding box center [91, 186] width 52 height 20
type input "0"
click at [96, 266] on input "32" at bounding box center [91, 264] width 52 height 20
type input "30"
click at [137, 257] on div "0 0 0px 0 30 30 0px 0" at bounding box center [91, 225] width 150 height 98
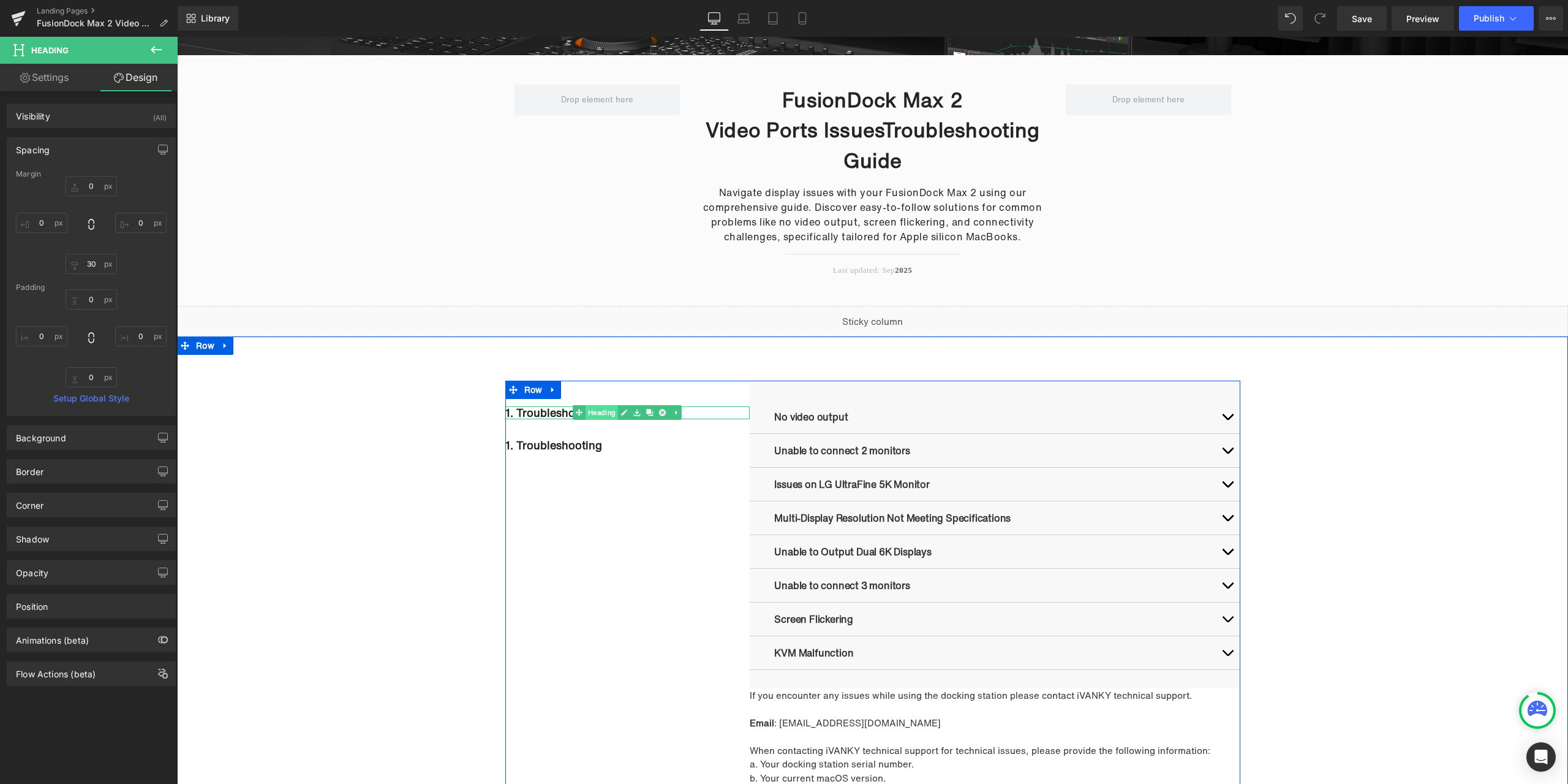
click at [599, 415] on span "Heading" at bounding box center [602, 412] width 32 height 14
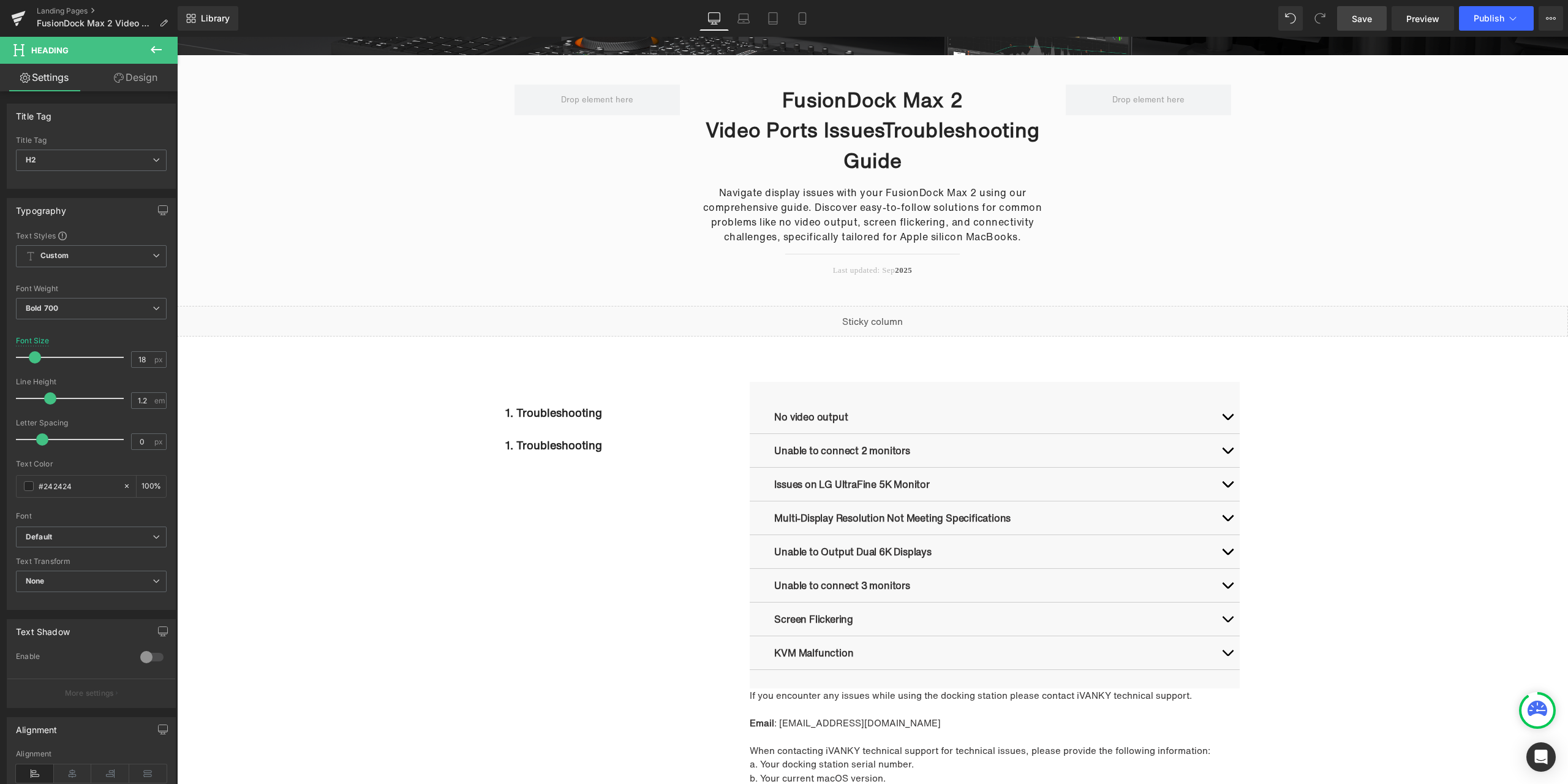
click at [1361, 14] on span "Save" at bounding box center [1362, 18] width 20 height 13
click at [1341, 502] on div "1. Troubleshooting Heading 1. Troubleshooting Heading No video output Text Bloc…" at bounding box center [872, 603] width 1391 height 446
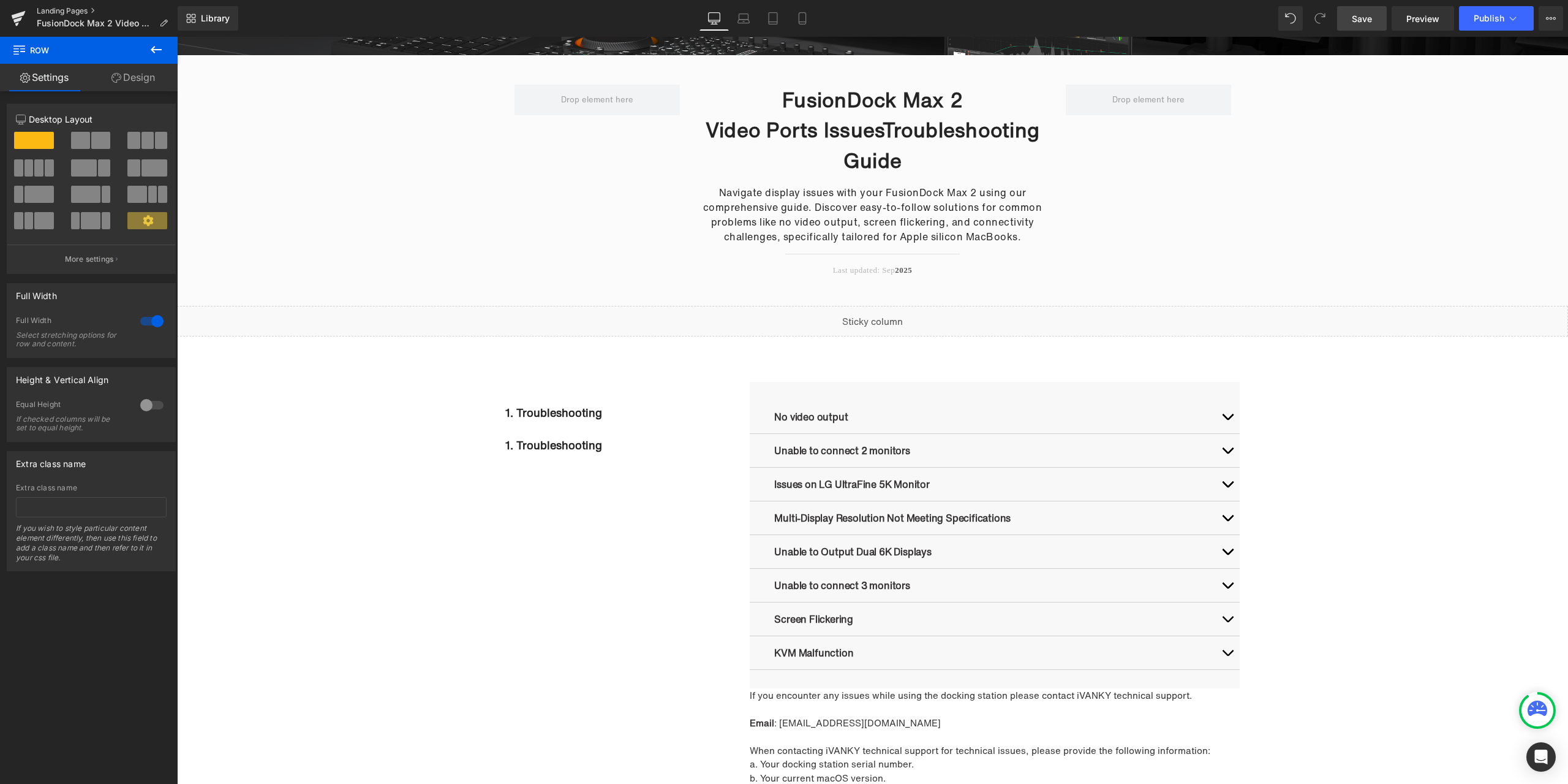
click at [70, 12] on link "Landing Pages" at bounding box center [107, 11] width 141 height 10
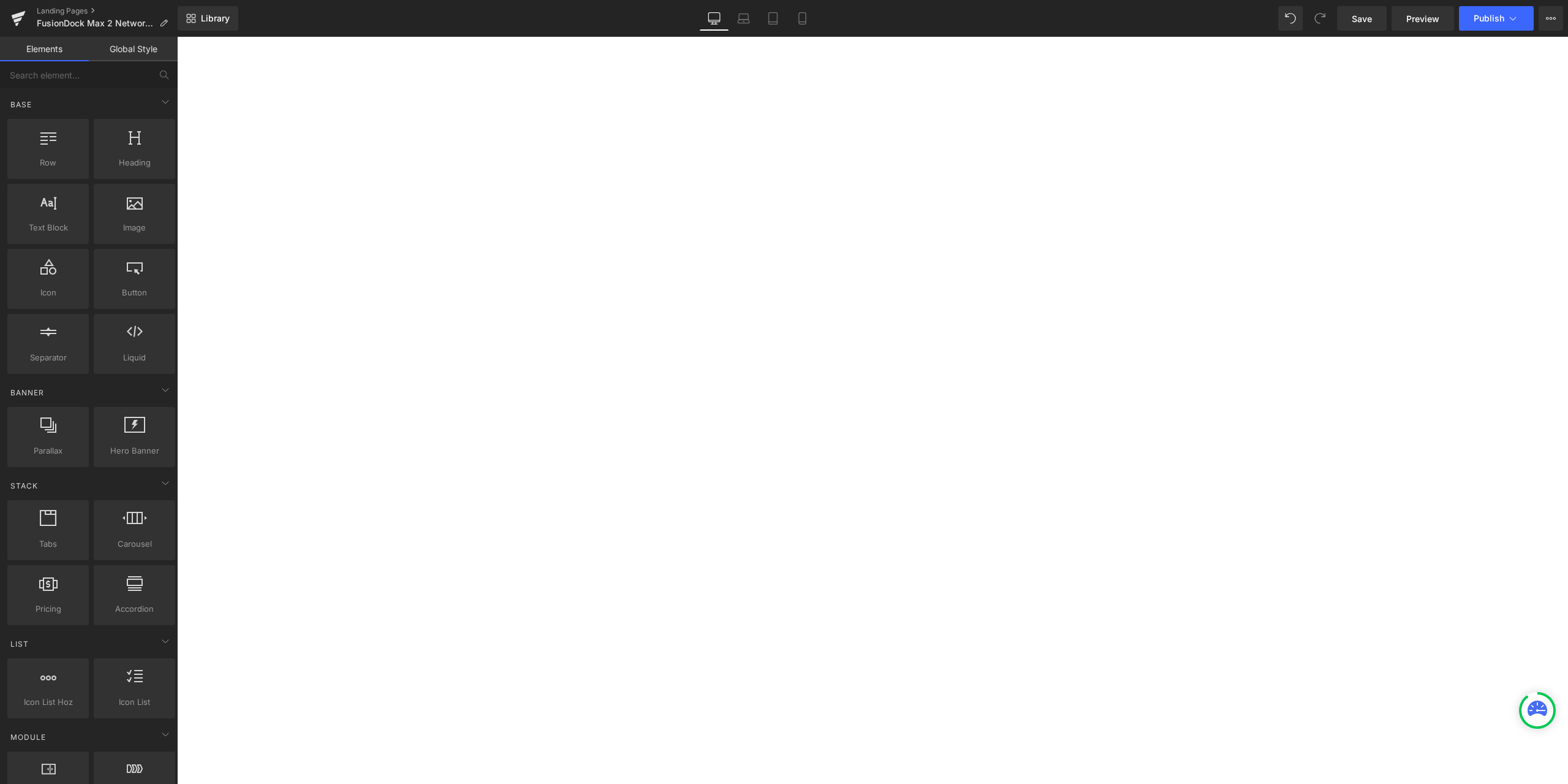
click at [177, 36] on span "Heading" at bounding box center [177, 36] width 0 height 0
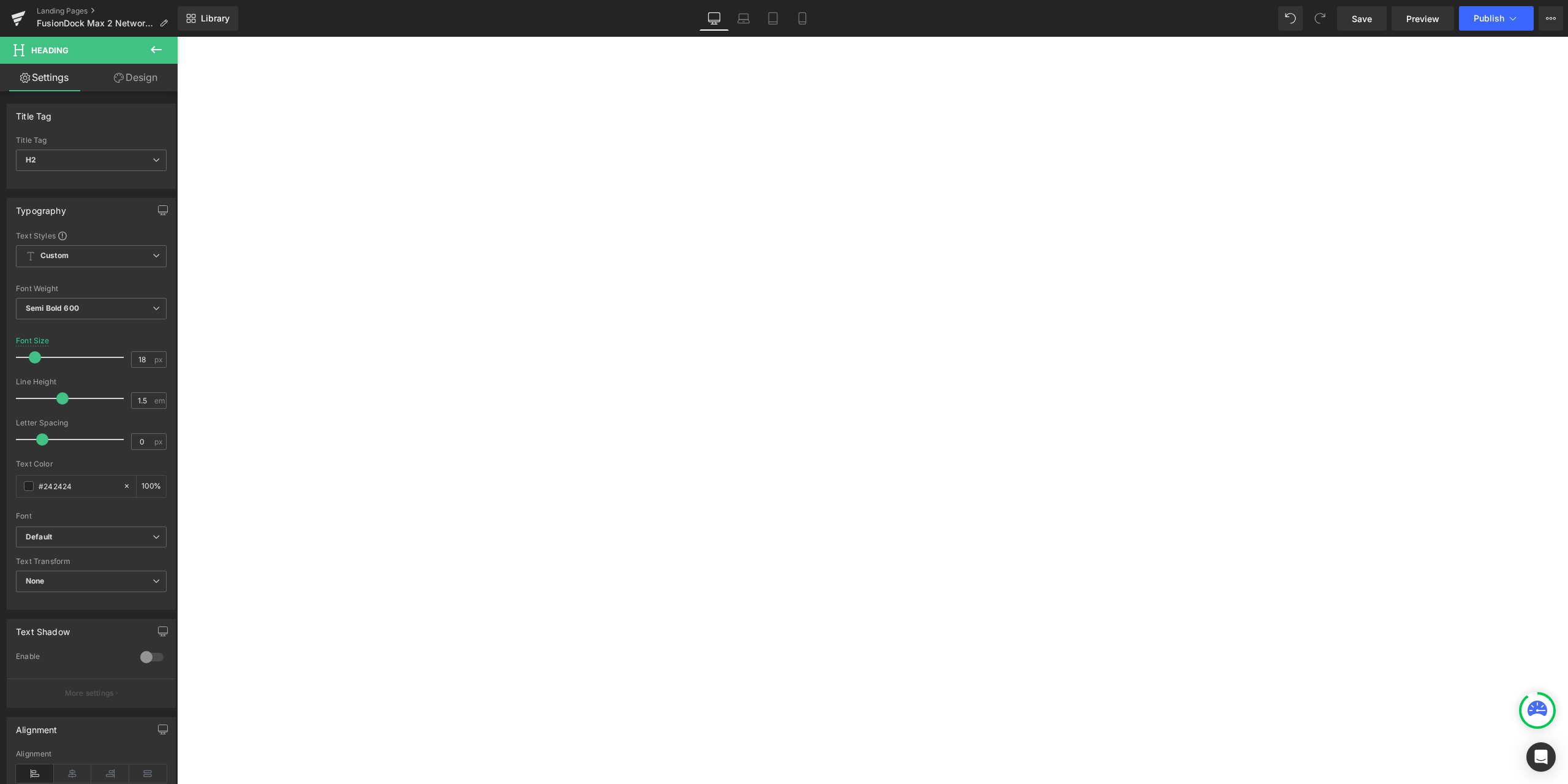
click at [177, 36] on span "Heading" at bounding box center [177, 36] width 0 height 0
click at [177, 36] on link "1. Unable to connect to the network" at bounding box center [177, 36] width 0 height 0
click at [177, 36] on h2 "1. Unable to connect to the network" at bounding box center [177, 36] width 0 height 0
drag, startPoint x: 702, startPoint y: 261, endPoint x: 500, endPoint y: 263, distance: 202.0
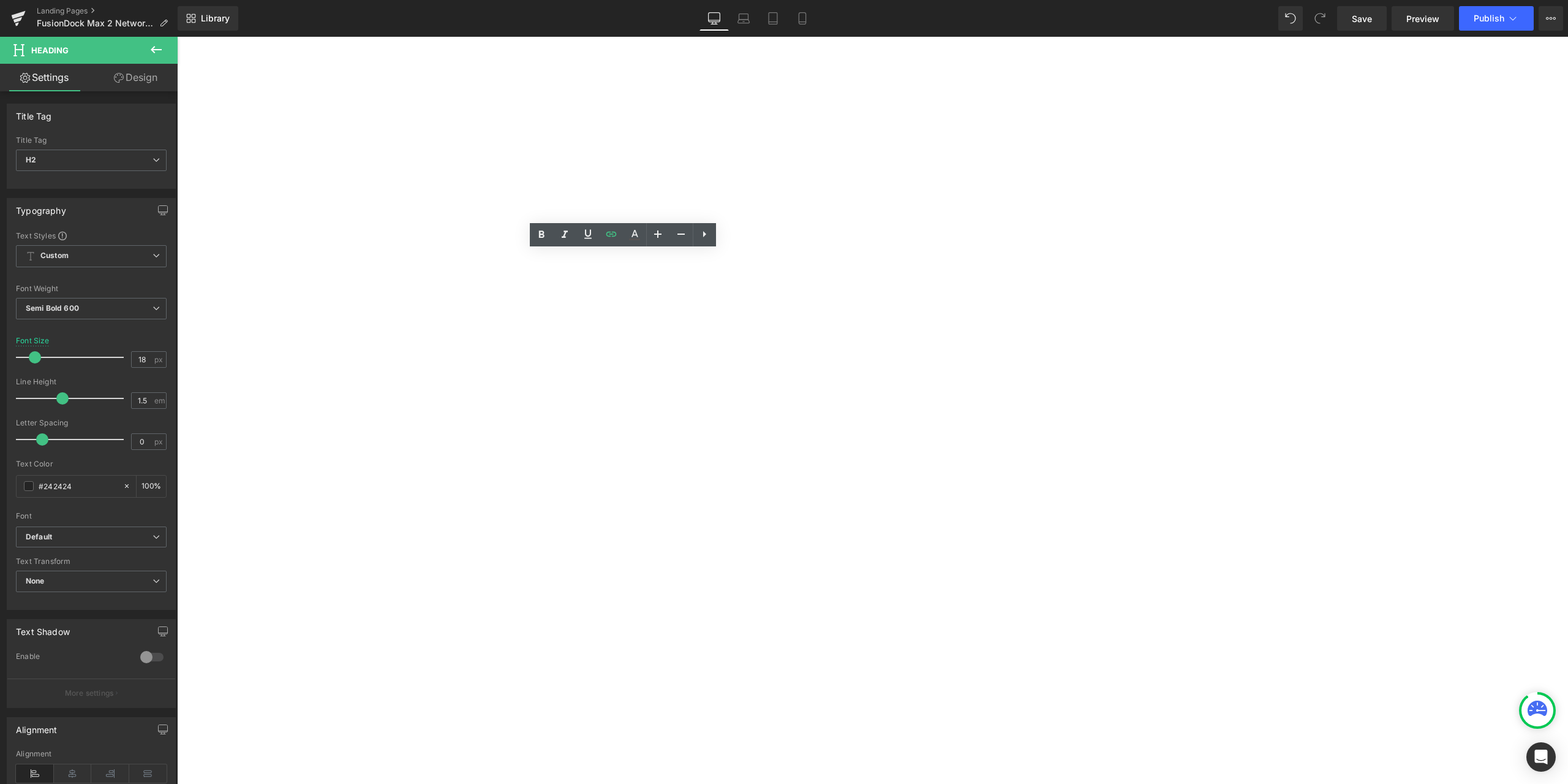
click at [177, 36] on h2 "1. Unable to connect to the network" at bounding box center [177, 36] width 0 height 0
click at [587, 233] on icon at bounding box center [587, 233] width 14 height 14
click at [177, 36] on div "1. Unable to connect to the network Heading 2. Troubleshooting Heading 3. Frequ…" at bounding box center [177, 36] width 0 height 0
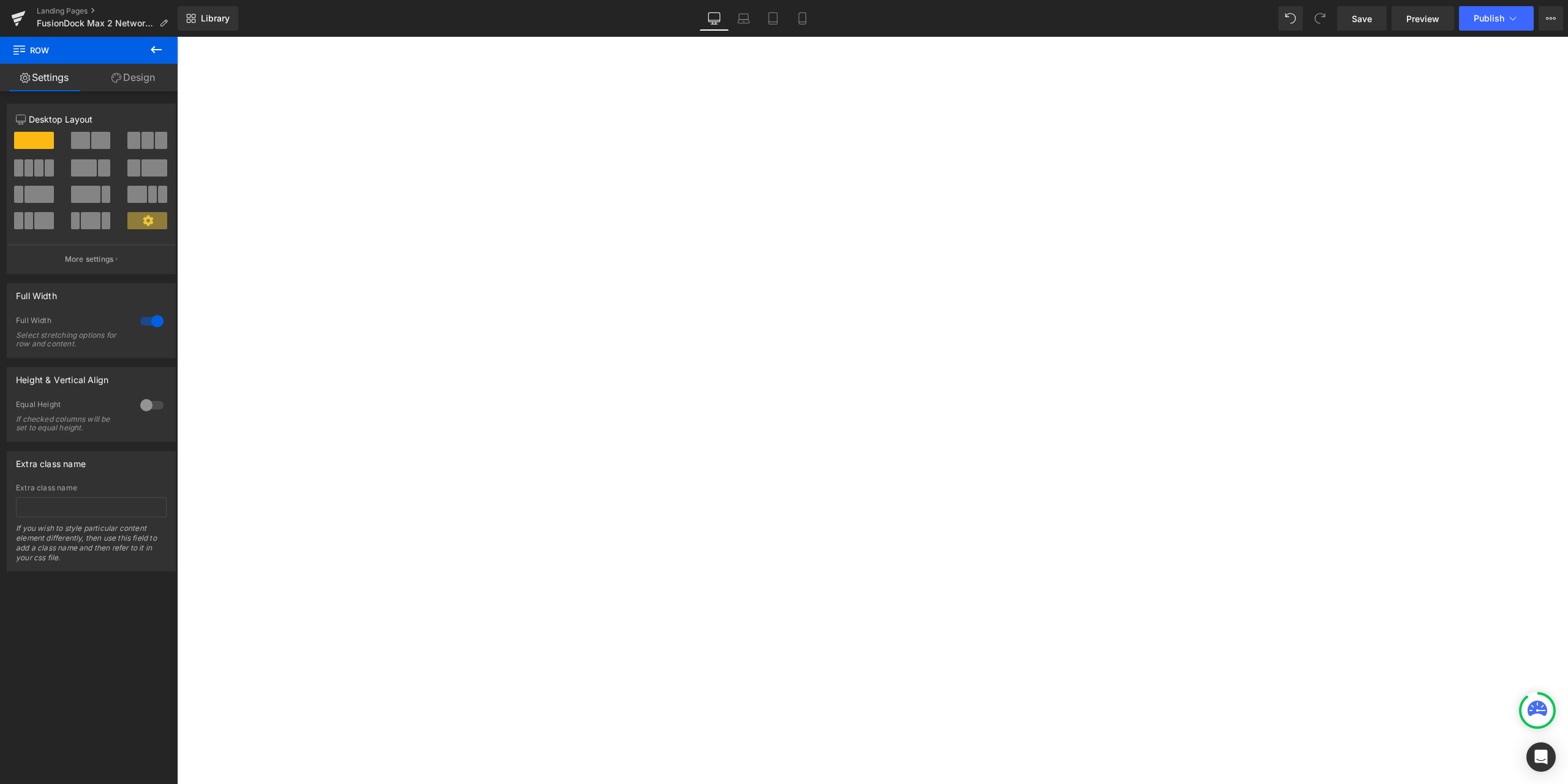
click at [177, 36] on h2 "2. Troubleshooting" at bounding box center [177, 36] width 0 height 0
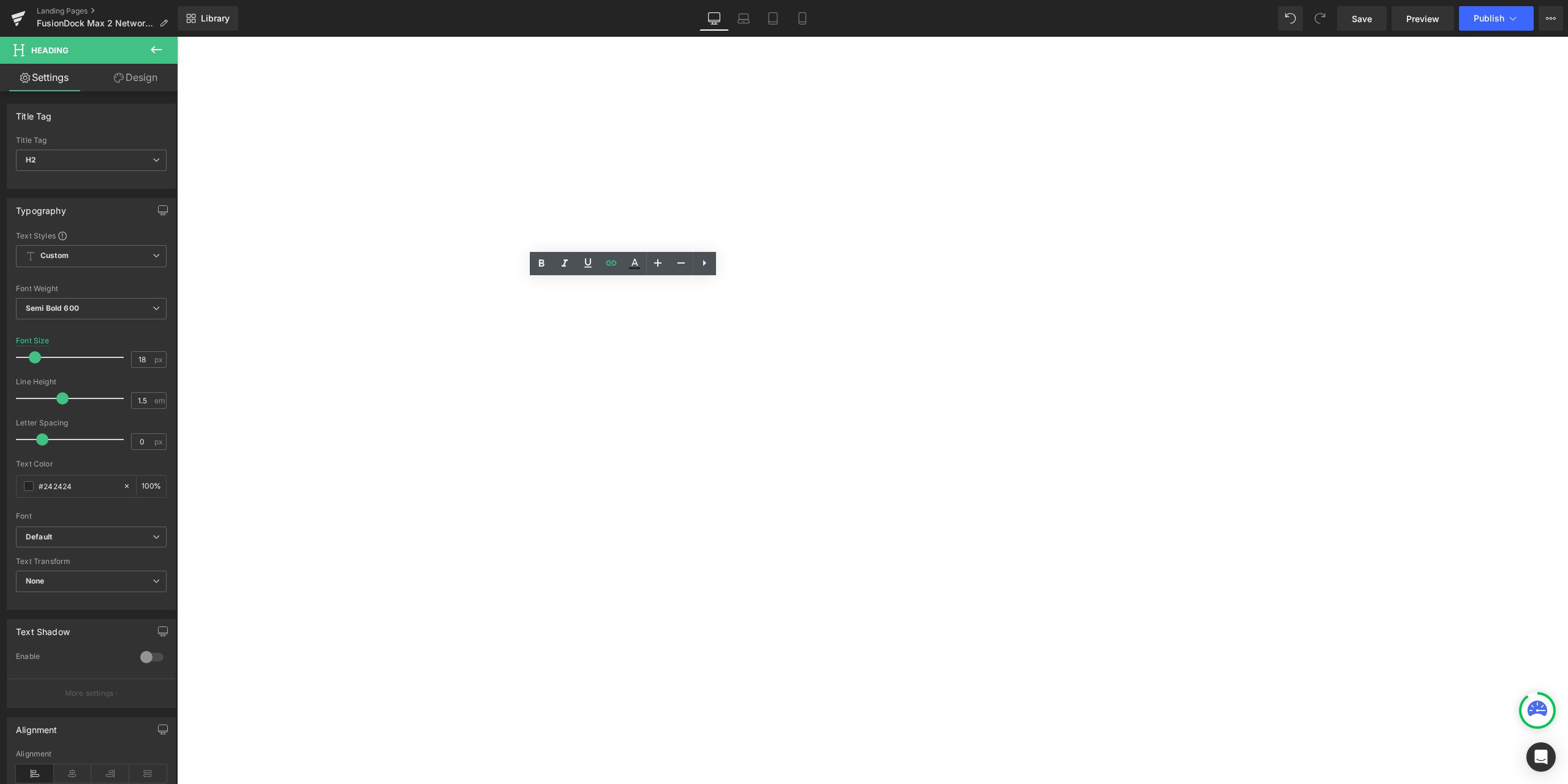
drag, startPoint x: 678, startPoint y: 287, endPoint x: 500, endPoint y: 290, distance: 178.0
click at [177, 36] on h2 "2. Troubleshooting" at bounding box center [177, 36] width 0 height 0
click at [582, 262] on icon at bounding box center [587, 262] width 14 height 14
click at [177, 36] on div "1. Unable to connect to the network Heading 2. Troubleshooting Heading 3. Frequ…" at bounding box center [177, 36] width 0 height 0
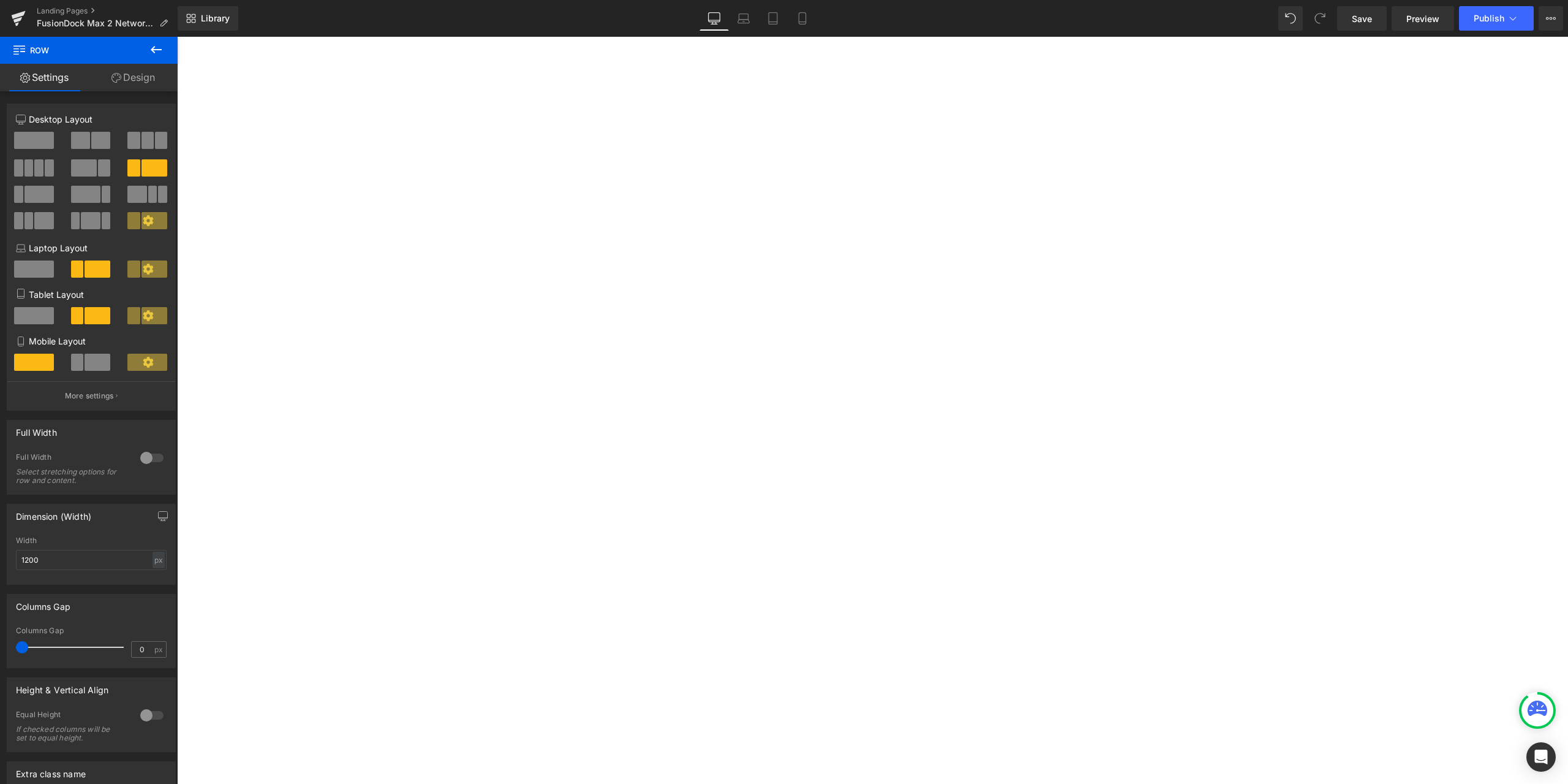
click at [177, 36] on h2 "3. Frequent disconnection" at bounding box center [177, 36] width 0 height 0
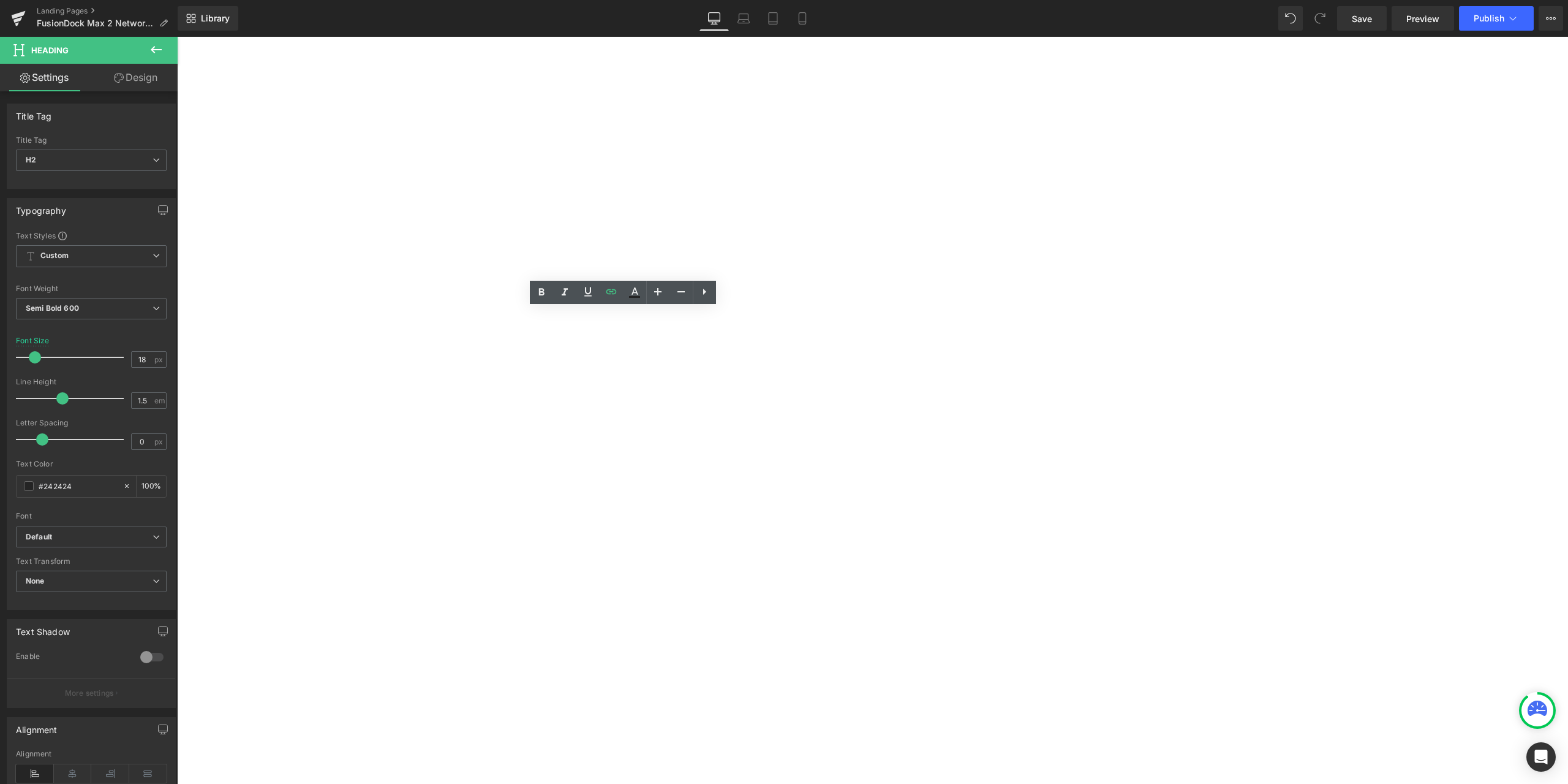
drag, startPoint x: 649, startPoint y: 319, endPoint x: 486, endPoint y: 320, distance: 163.0
click at [177, 36] on div "1. Unable to connect to the network Heading 2. Troubleshooting Heading 3. Frequ…" at bounding box center [177, 36] width 0 height 0
click at [593, 292] on icon at bounding box center [587, 291] width 14 height 14
click at [177, 36] on div "1. Unable to connect to the network Heading 2. Troubleshooting Heading 3. Frequ…" at bounding box center [177, 36] width 0 height 0
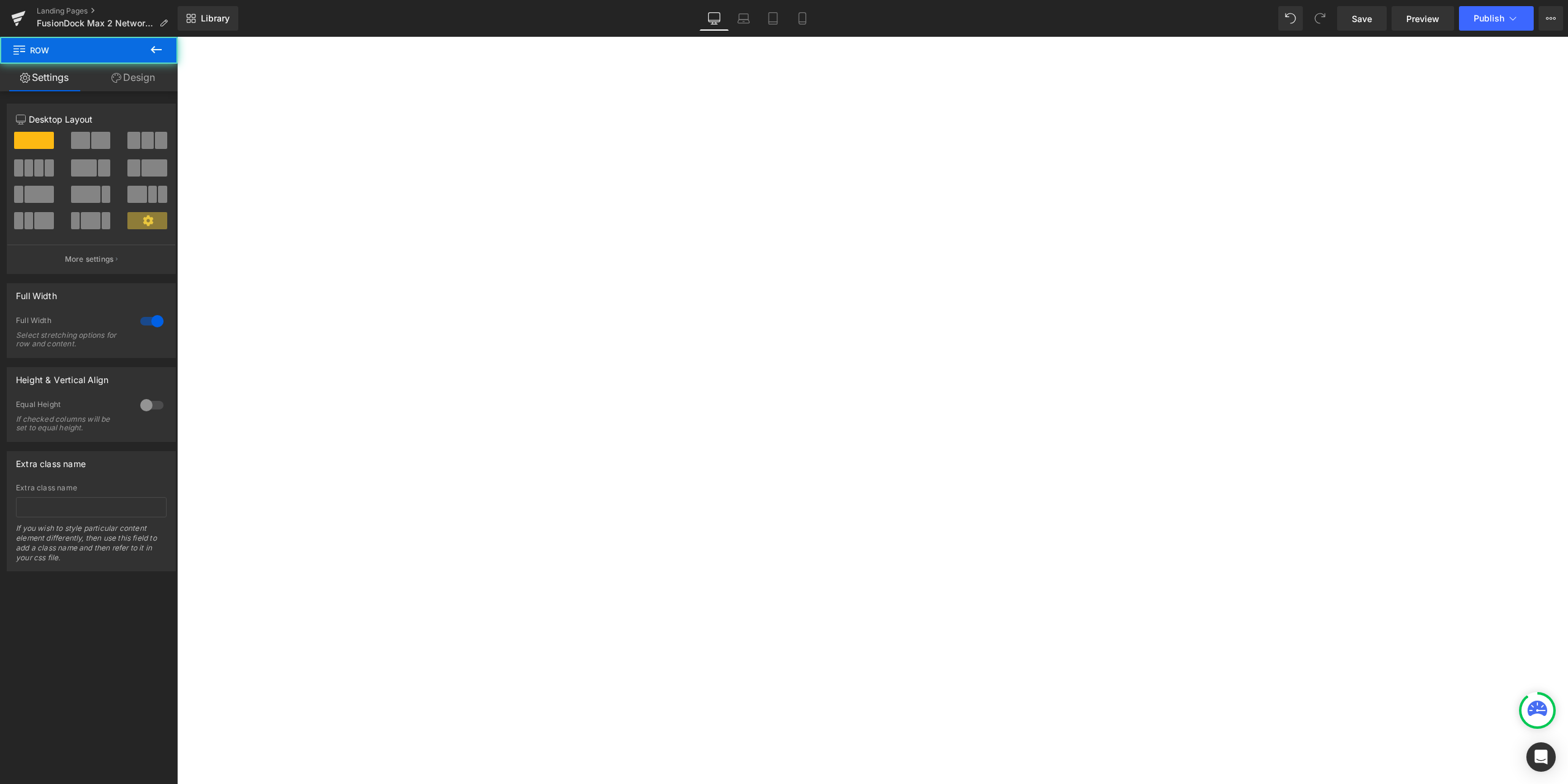
scroll to position [217, 0]
click at [1494, 19] on span "Publish" at bounding box center [1489, 19] width 30 height 10
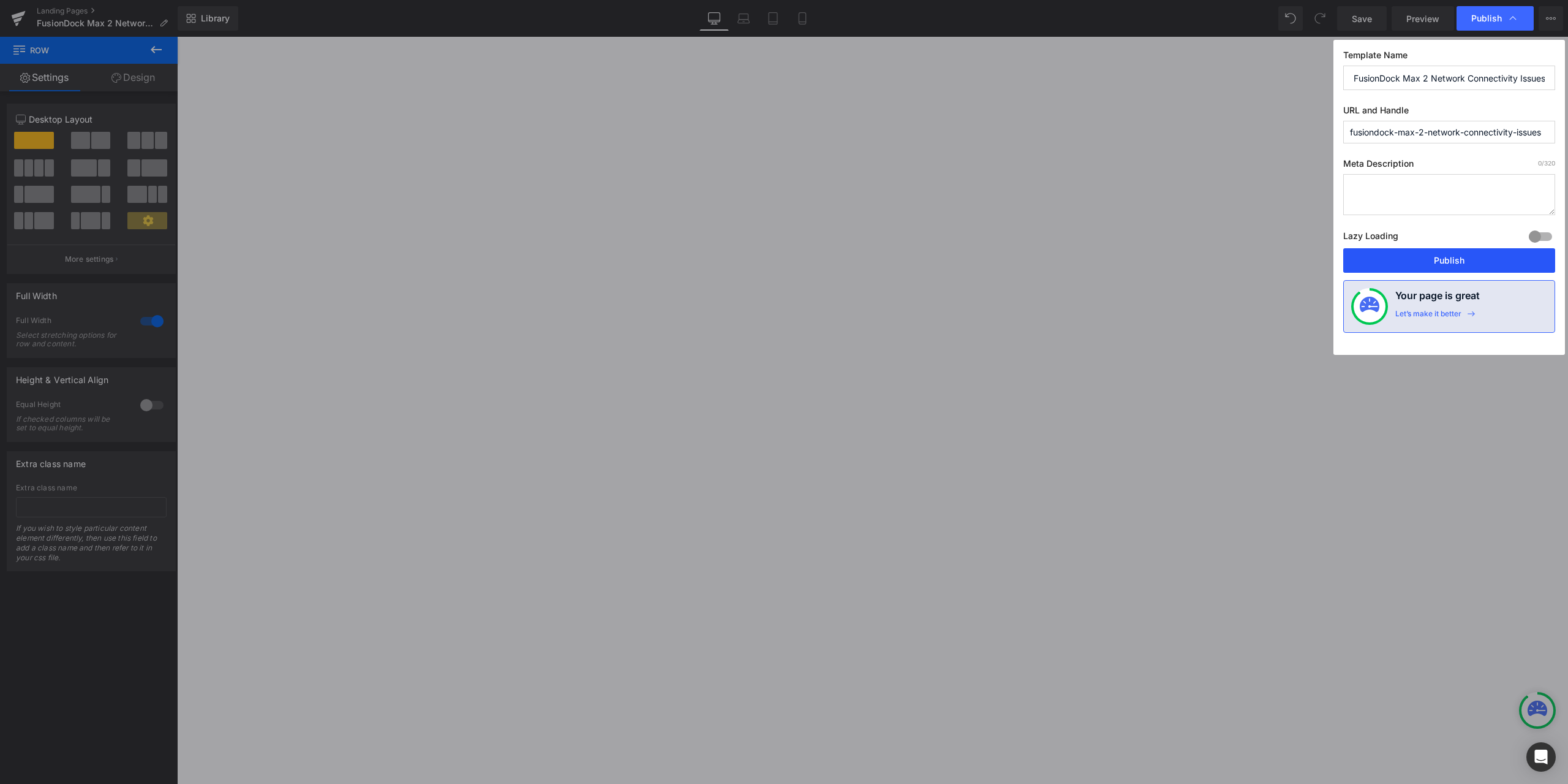
click at [1450, 266] on button "Publish" at bounding box center [1449, 260] width 212 height 25
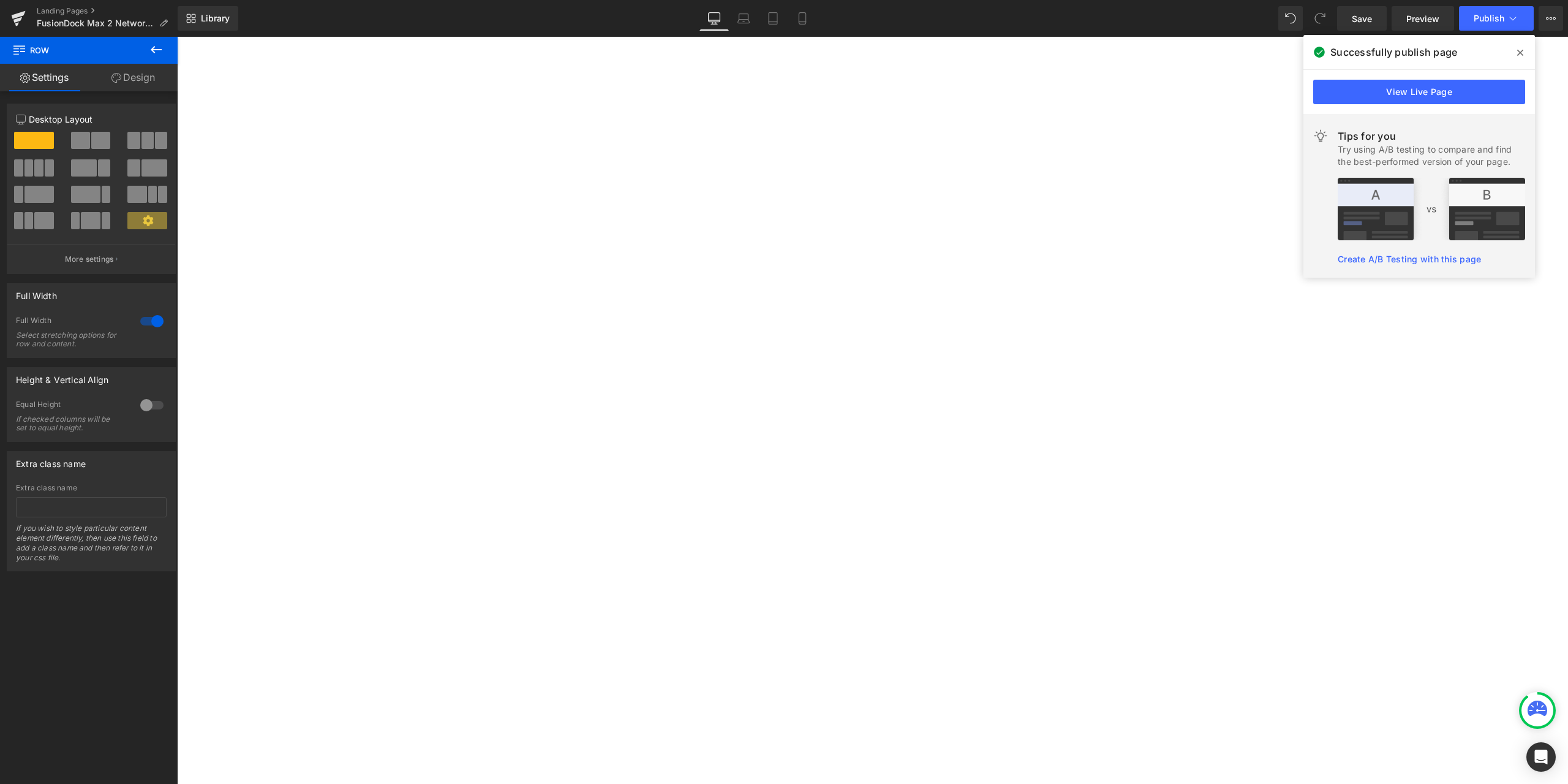
click at [1522, 54] on icon at bounding box center [1520, 52] width 6 height 6
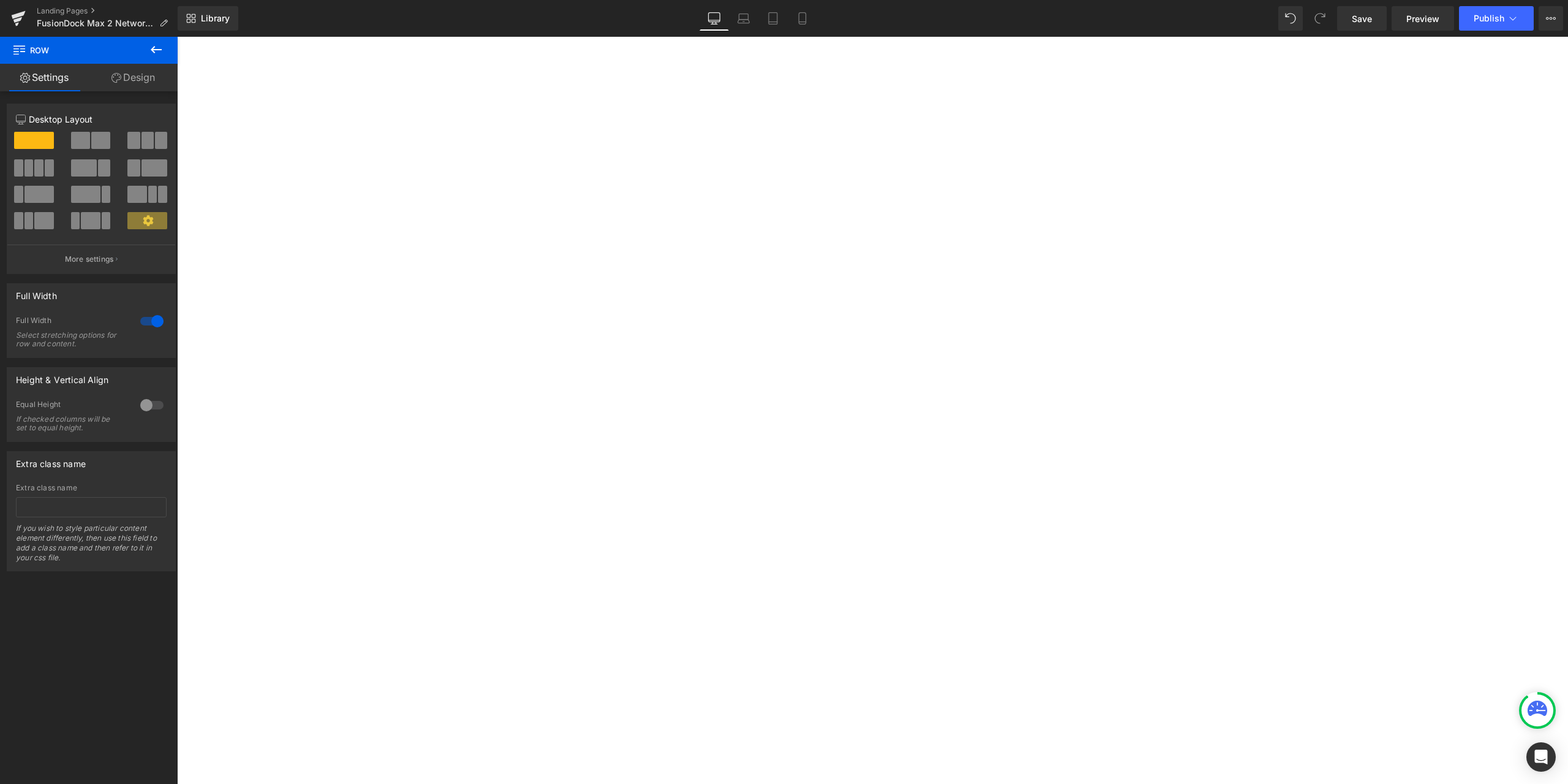
click at [177, 36] on div "1. Unable to connect to the network Heading 2. Troubleshooting Heading 3. Frequ…" at bounding box center [177, 36] width 0 height 0
click at [84, 10] on link "Landing Pages" at bounding box center [107, 11] width 141 height 10
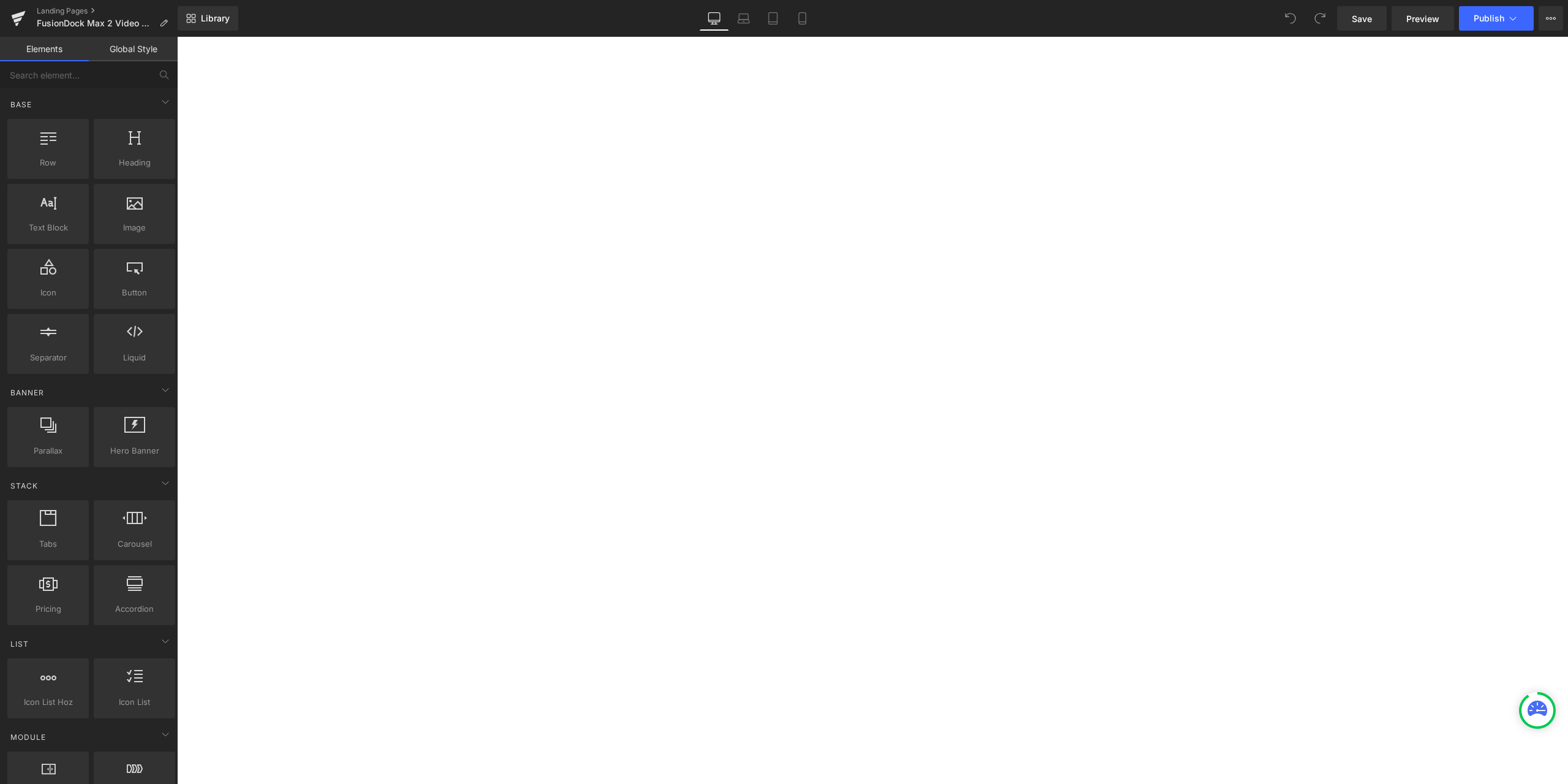
scroll to position [184, 0]
click at [177, 36] on icon at bounding box center [177, 36] width 0 height 0
click at [177, 36] on link at bounding box center [177, 36] width 0 height 0
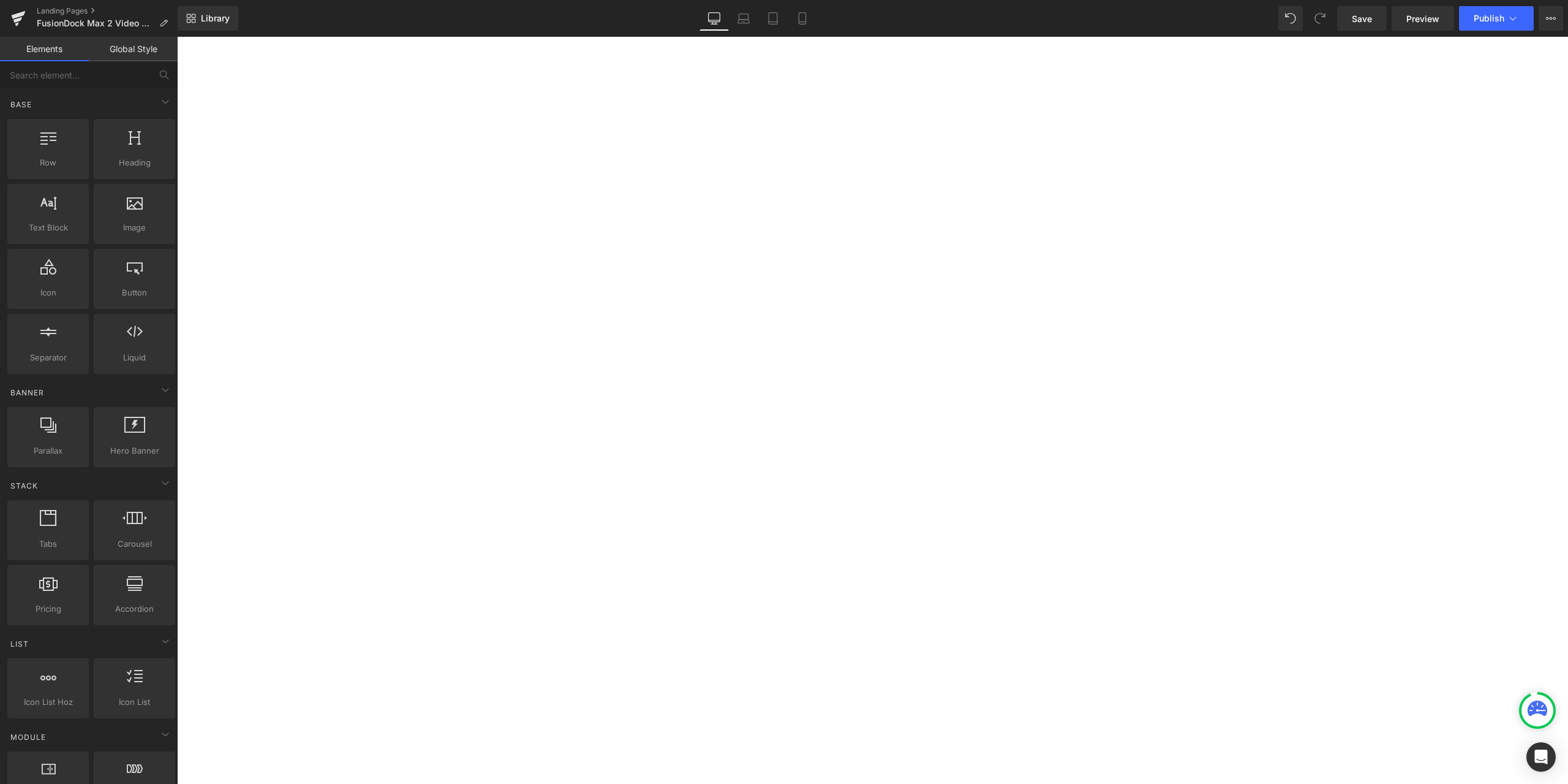
click at [177, 36] on link at bounding box center [177, 36] width 0 height 0
click at [177, 36] on div "1. Troubleshooting Heading 1. Troubleshooting Heading 1. Troubleshooting Headin…" at bounding box center [177, 36] width 0 height 0
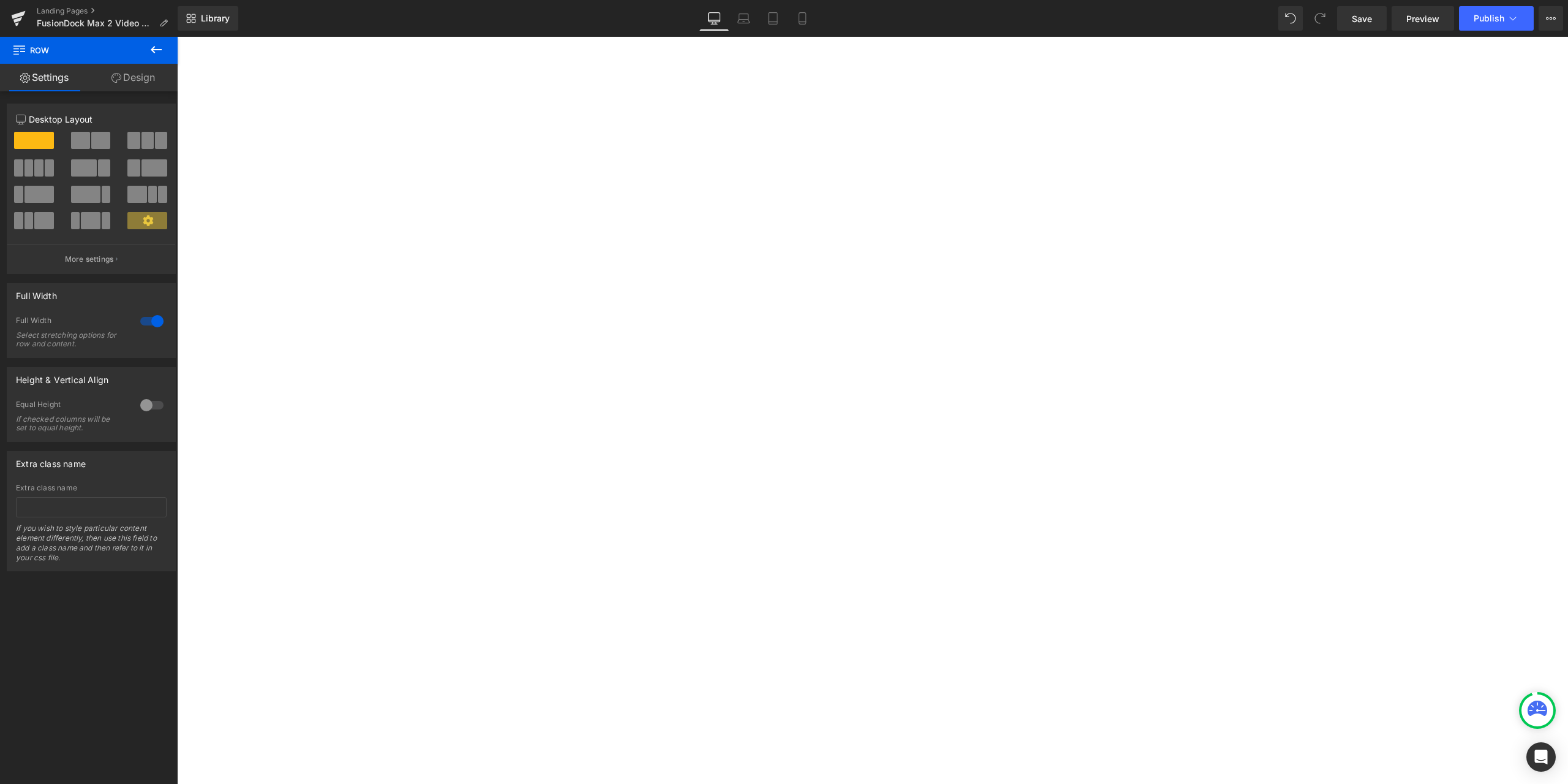
click at [177, 36] on span "Text Block" at bounding box center [177, 36] width 0 height 0
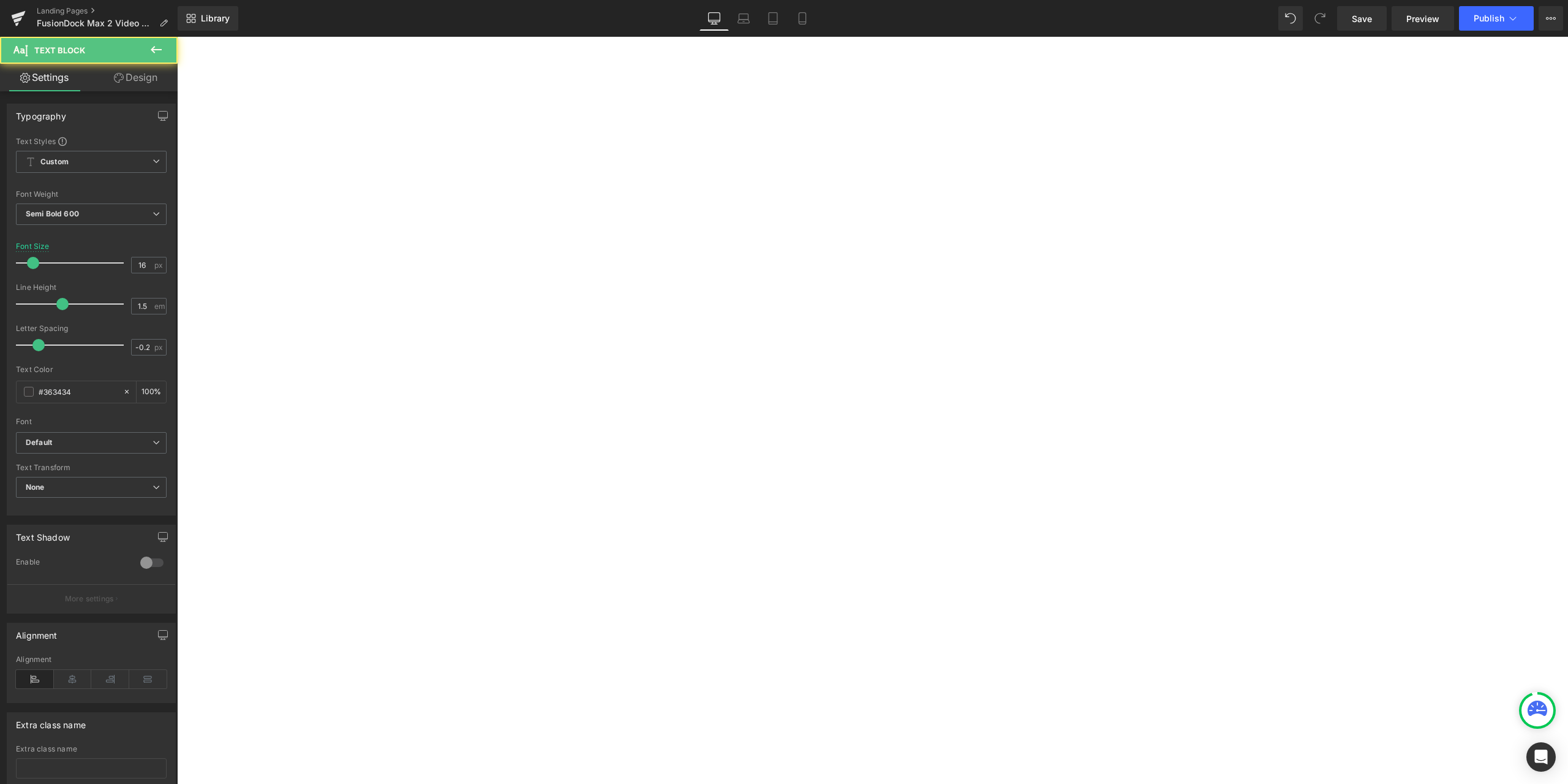
click at [177, 36] on div at bounding box center [177, 36] width 0 height 0
click at [177, 36] on p "No video output" at bounding box center [177, 36] width 0 height 0
copy p "No video output"
click at [177, 36] on span "Heading" at bounding box center [177, 36] width 0 height 0
click at [177, 36] on h2 "1. Troubleshooting" at bounding box center [177, 36] width 0 height 0
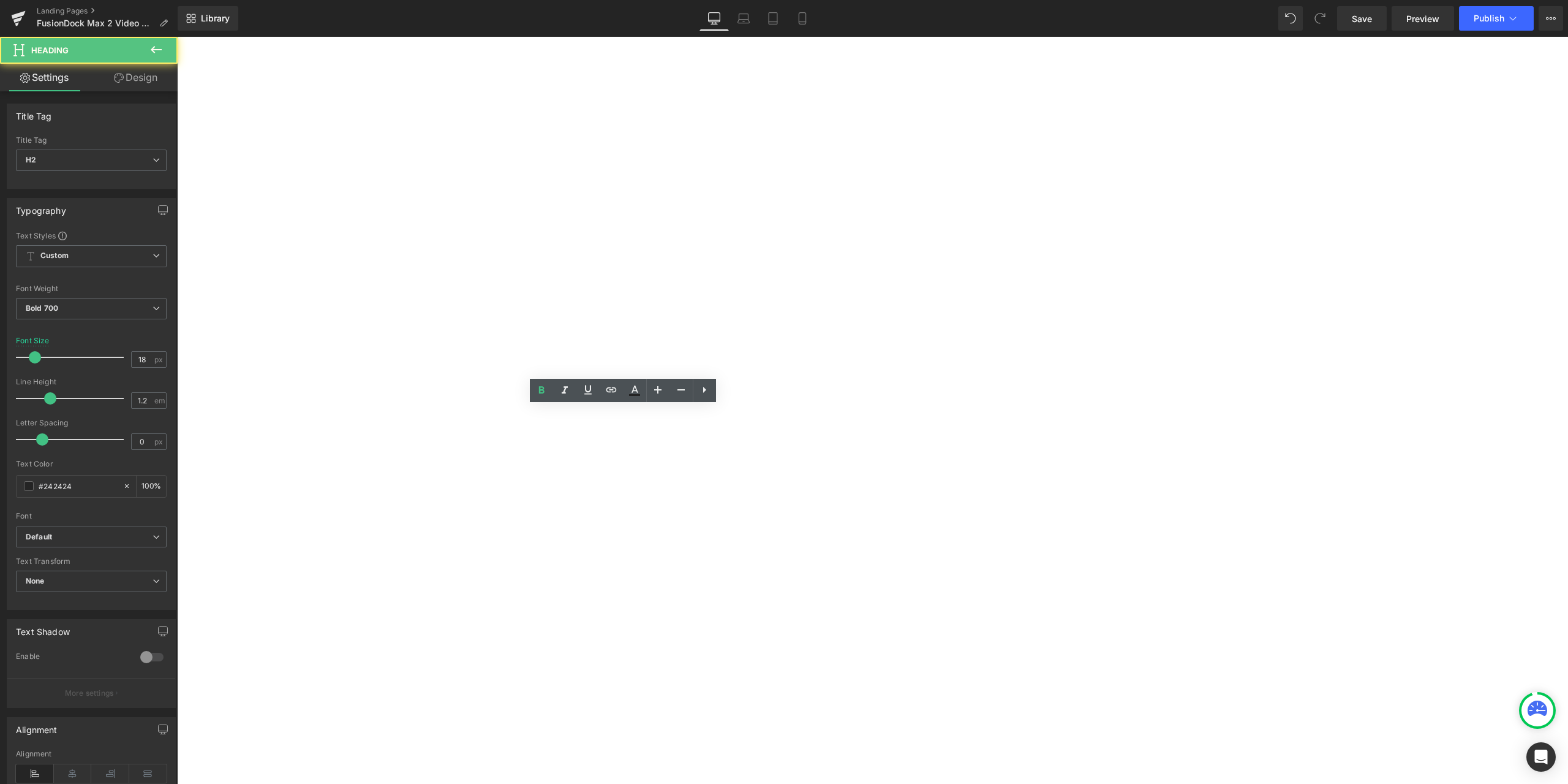
drag, startPoint x: 516, startPoint y: 410, endPoint x: 616, endPoint y: 410, distance: 100.0
click at [177, 36] on h2 "1. Troubleshooting" at bounding box center [177, 36] width 0 height 0
paste div
click at [177, 36] on span "Text Block" at bounding box center [177, 36] width 0 height 0
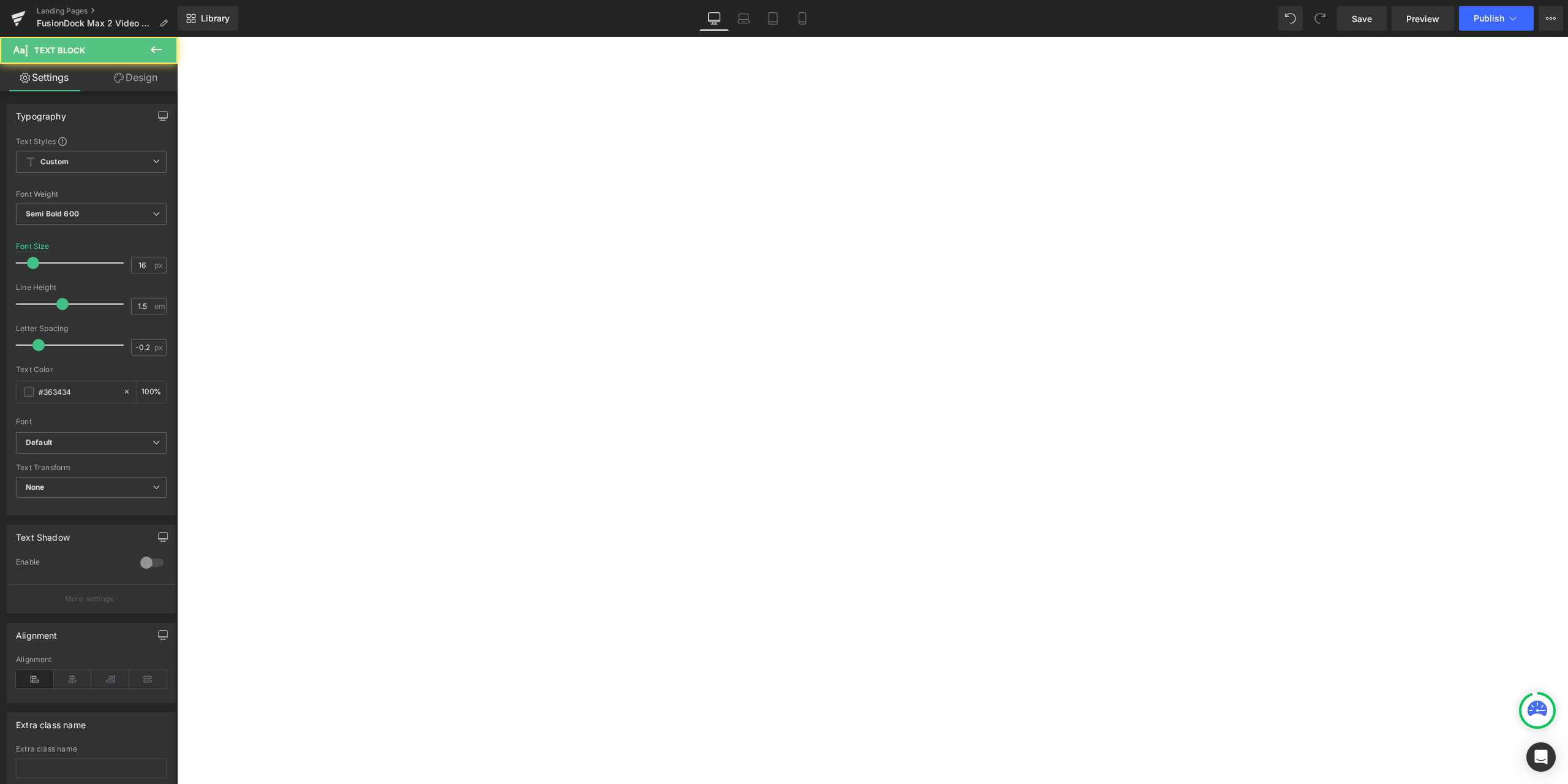
click at [177, 36] on p "Unable to connect 2 monitors" at bounding box center [177, 36] width 0 height 0
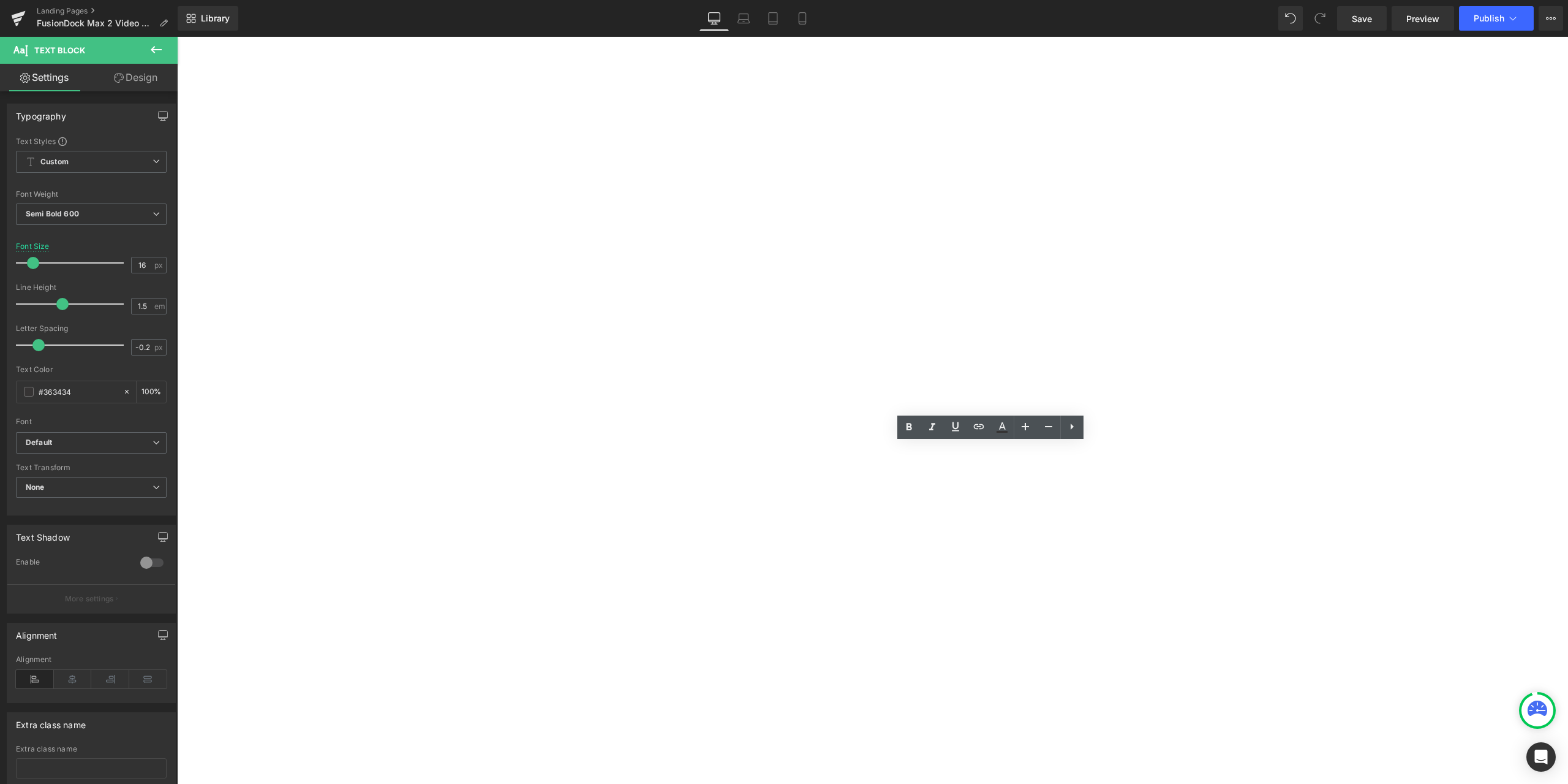
drag, startPoint x: 914, startPoint y: 448, endPoint x: 771, endPoint y: 452, distance: 143.1
click at [177, 36] on p "Unable to connect 2 monitors" at bounding box center [177, 36] width 0 height 0
click at [177, 36] on h2 "1. Troubleshooting" at bounding box center [177, 36] width 0 height 0
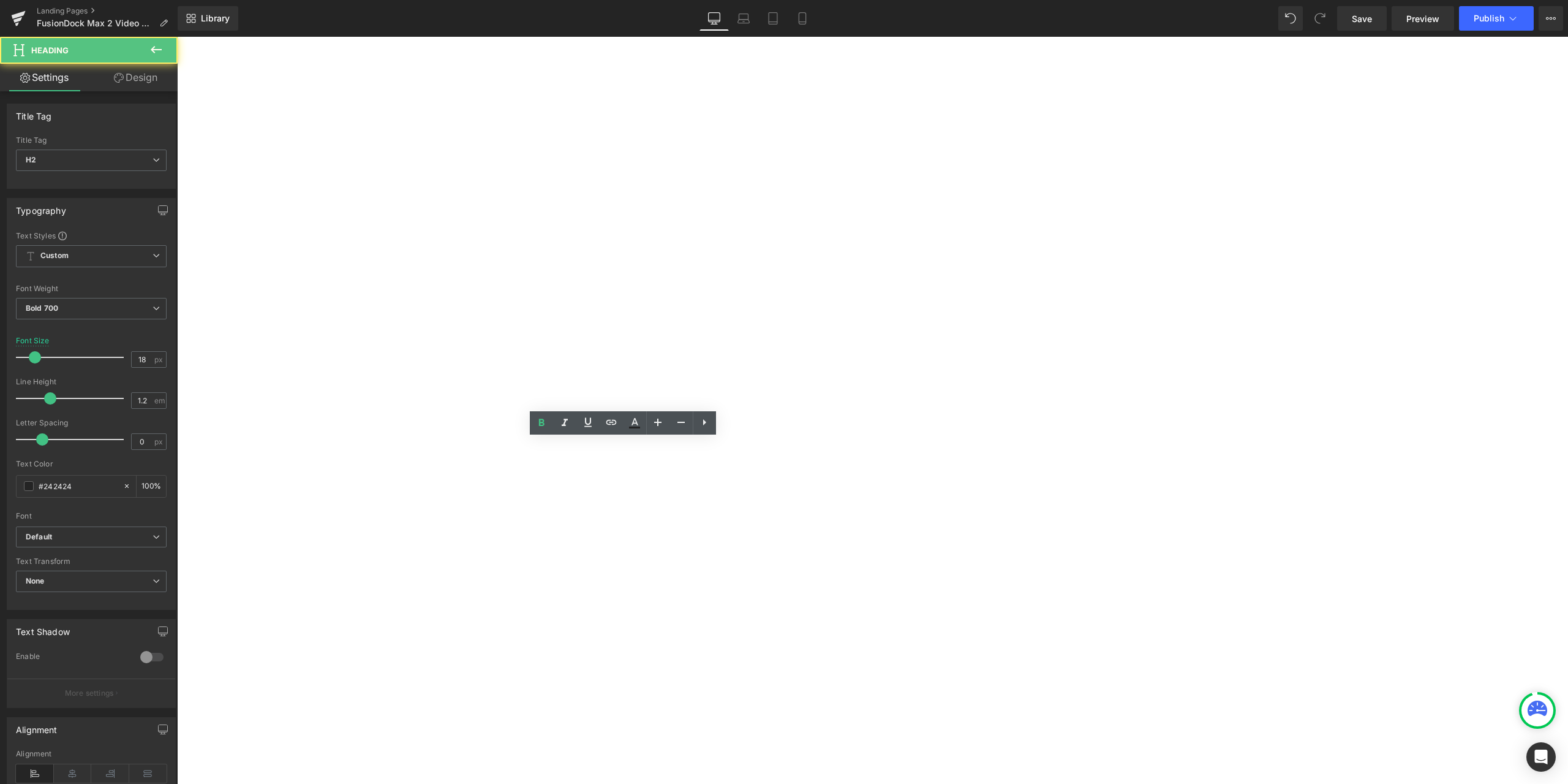
drag, startPoint x: 511, startPoint y: 444, endPoint x: 637, endPoint y: 443, distance: 126.0
click at [177, 36] on h2 "1. Troubleshooting" at bounding box center [177, 36] width 0 height 0
paste div
click at [177, 36] on icon at bounding box center [177, 36] width 0 height 0
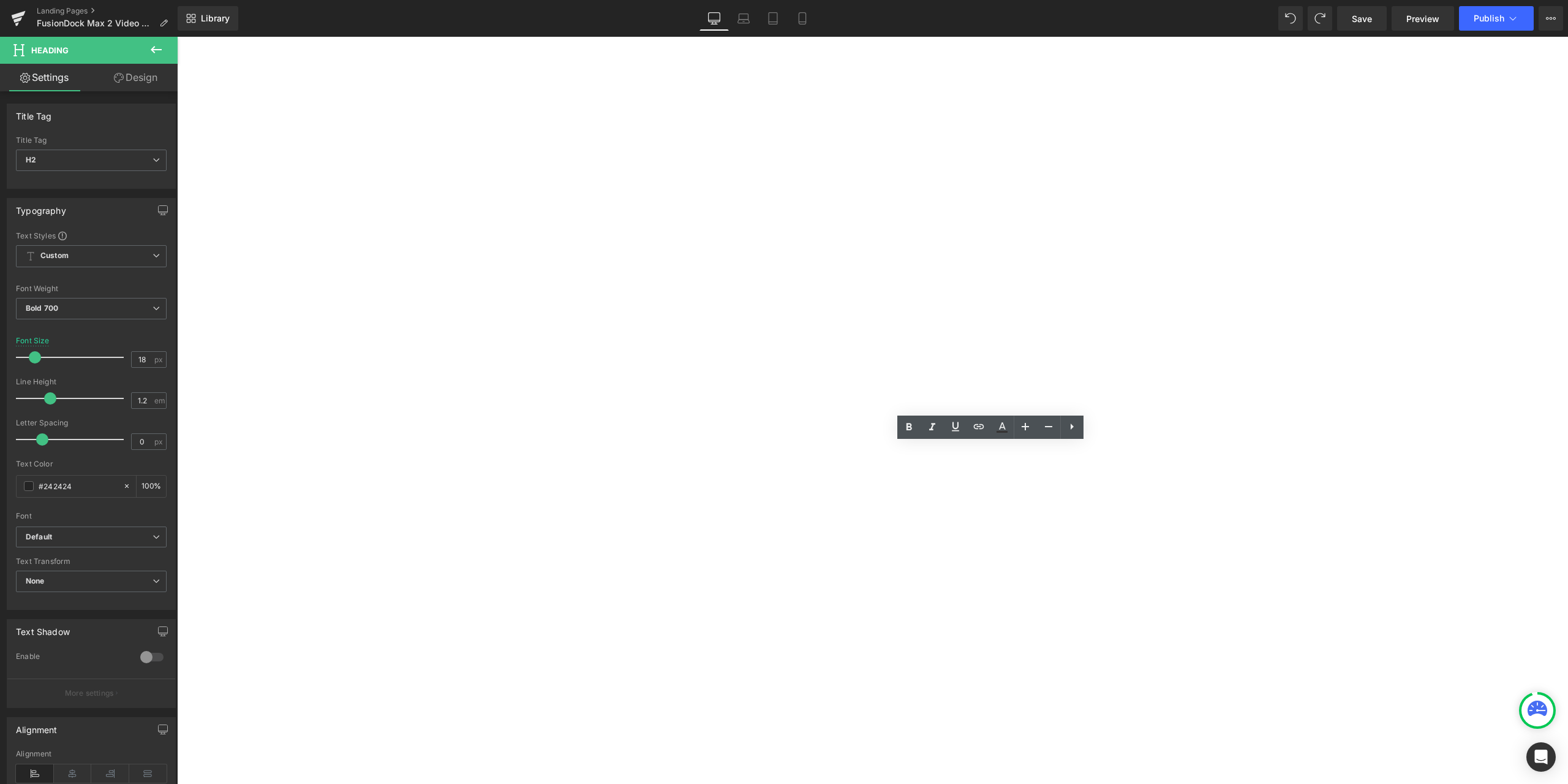
click at [177, 36] on p "Unable to connect 2 monitors" at bounding box center [177, 36] width 0 height 0
drag, startPoint x: 915, startPoint y: 452, endPoint x: 771, endPoint y: 448, distance: 144.1
click at [177, 36] on p "Unable to connect 2 monitors" at bounding box center [177, 36] width 0 height 0
copy p "Unable to connect 2 monitors"
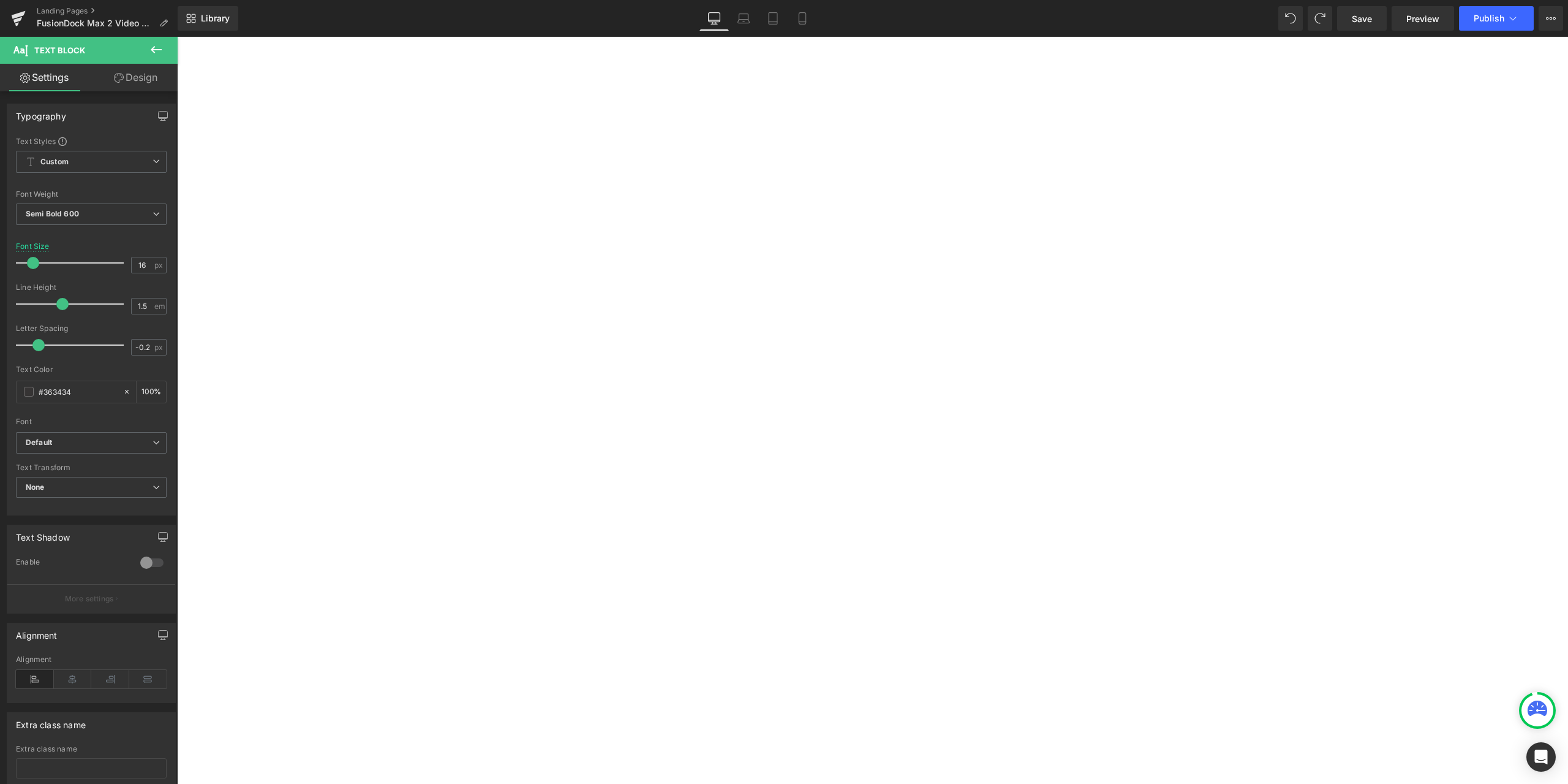
click at [177, 36] on icon at bounding box center [177, 36] width 0 height 0
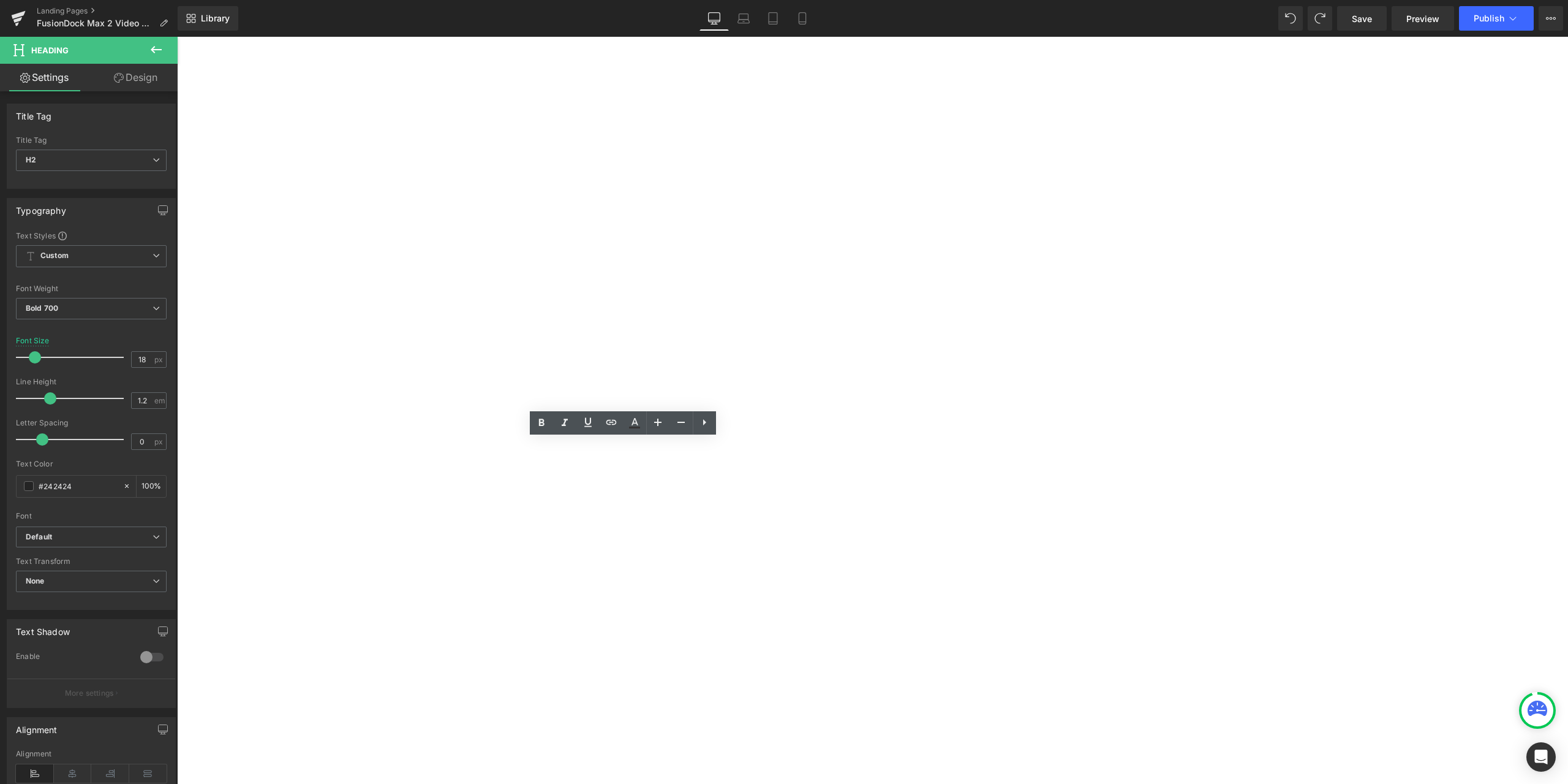
drag, startPoint x: 618, startPoint y: 447, endPoint x: 514, endPoint y: 445, distance: 104.0
click at [177, 36] on h2 "1. Troubleshooting" at bounding box center [177, 36] width 0 height 0
click at [177, 36] on div "1. No video output Heading 1. Unable to connect 2 monitors Heading 1. Troublesh…" at bounding box center [177, 36] width 0 height 0
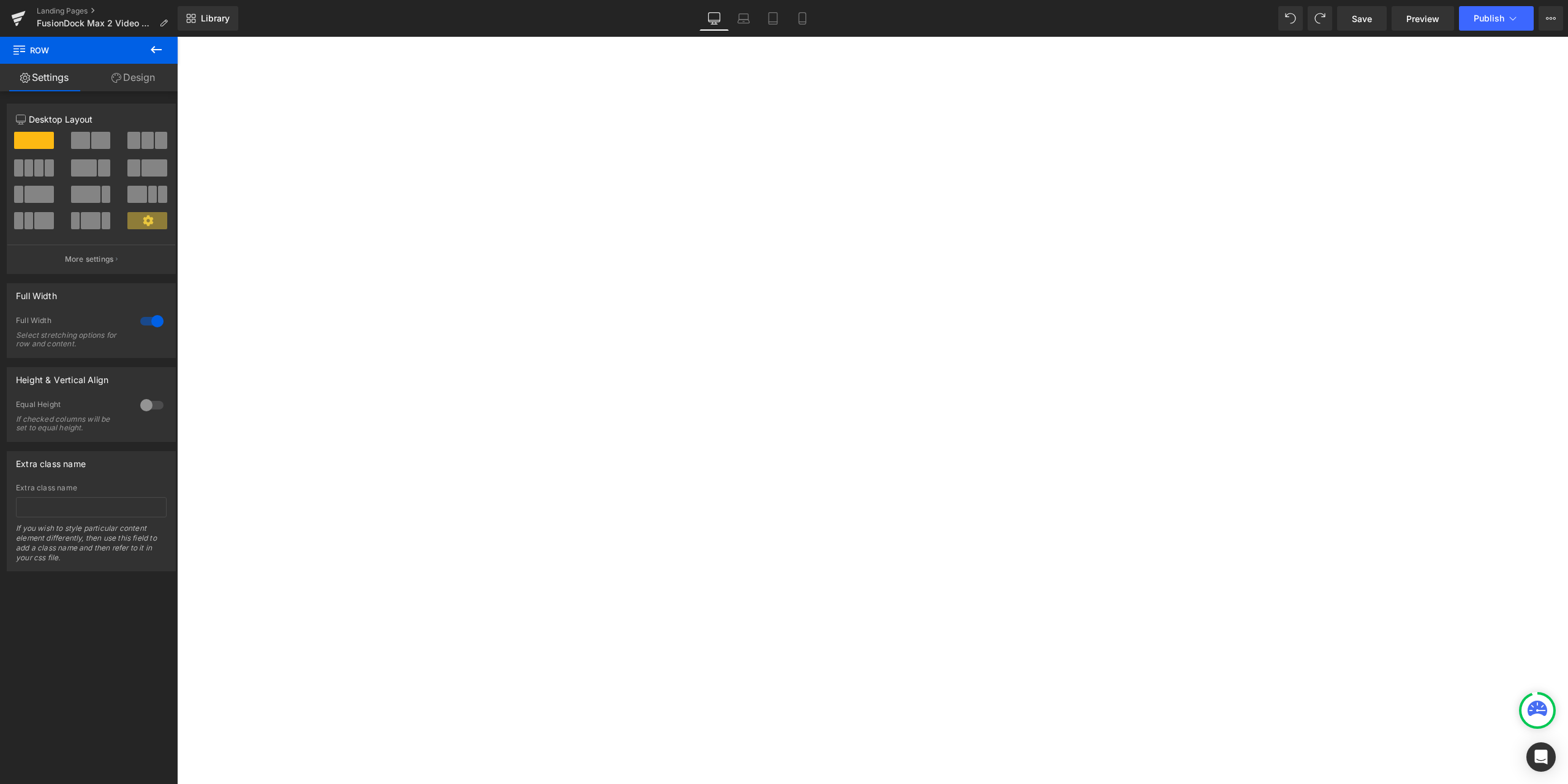
drag, startPoint x: 1422, startPoint y: 463, endPoint x: 1409, endPoint y: 466, distance: 13.3
click at [177, 36] on div "1. No video output Heading 1. Unable to connect 2 monitors Heading 1. Troublesh…" at bounding box center [177, 36] width 0 height 0
click at [177, 36] on icon at bounding box center [177, 36] width 0 height 0
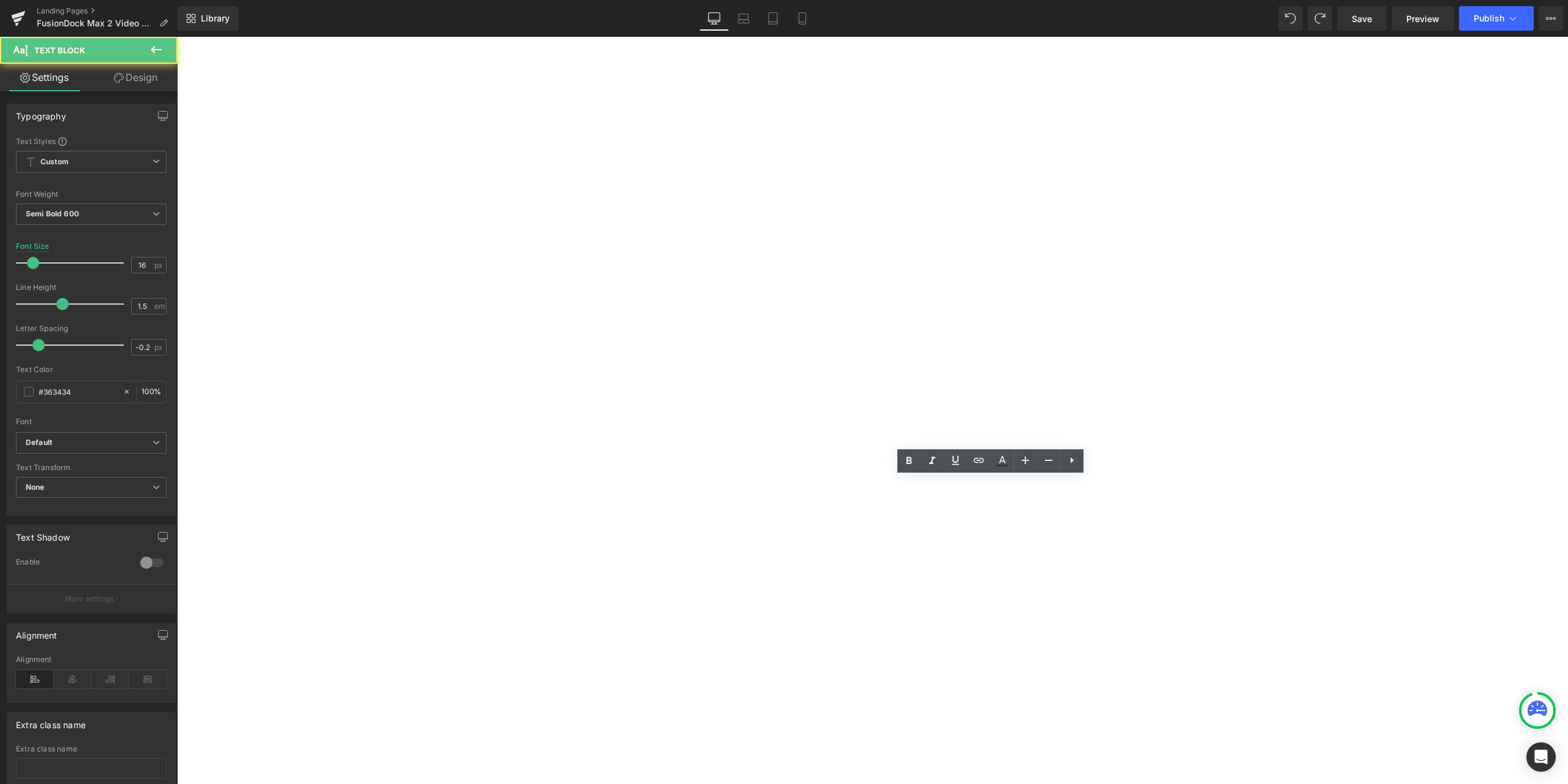
drag, startPoint x: 888, startPoint y: 480, endPoint x: 762, endPoint y: 480, distance: 126.0
click at [177, 36] on div "Issues on LG UltraFine 5K Monitor Text Block" at bounding box center [177, 36] width 0 height 0
copy p "Issues on LG UltraFine 5K Monitor"
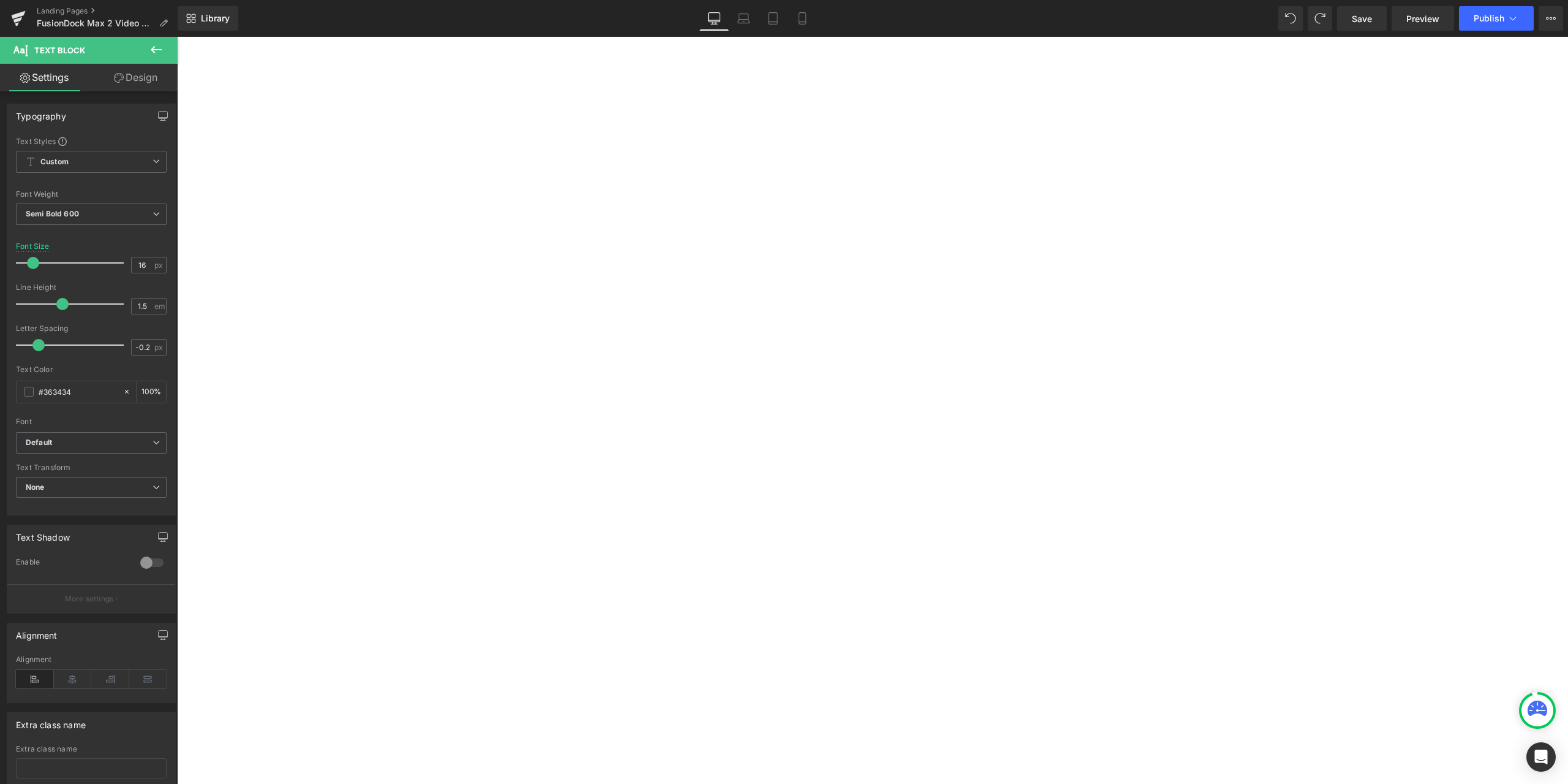
click at [177, 36] on h2 "1. Troubleshooting" at bounding box center [177, 36] width 0 height 0
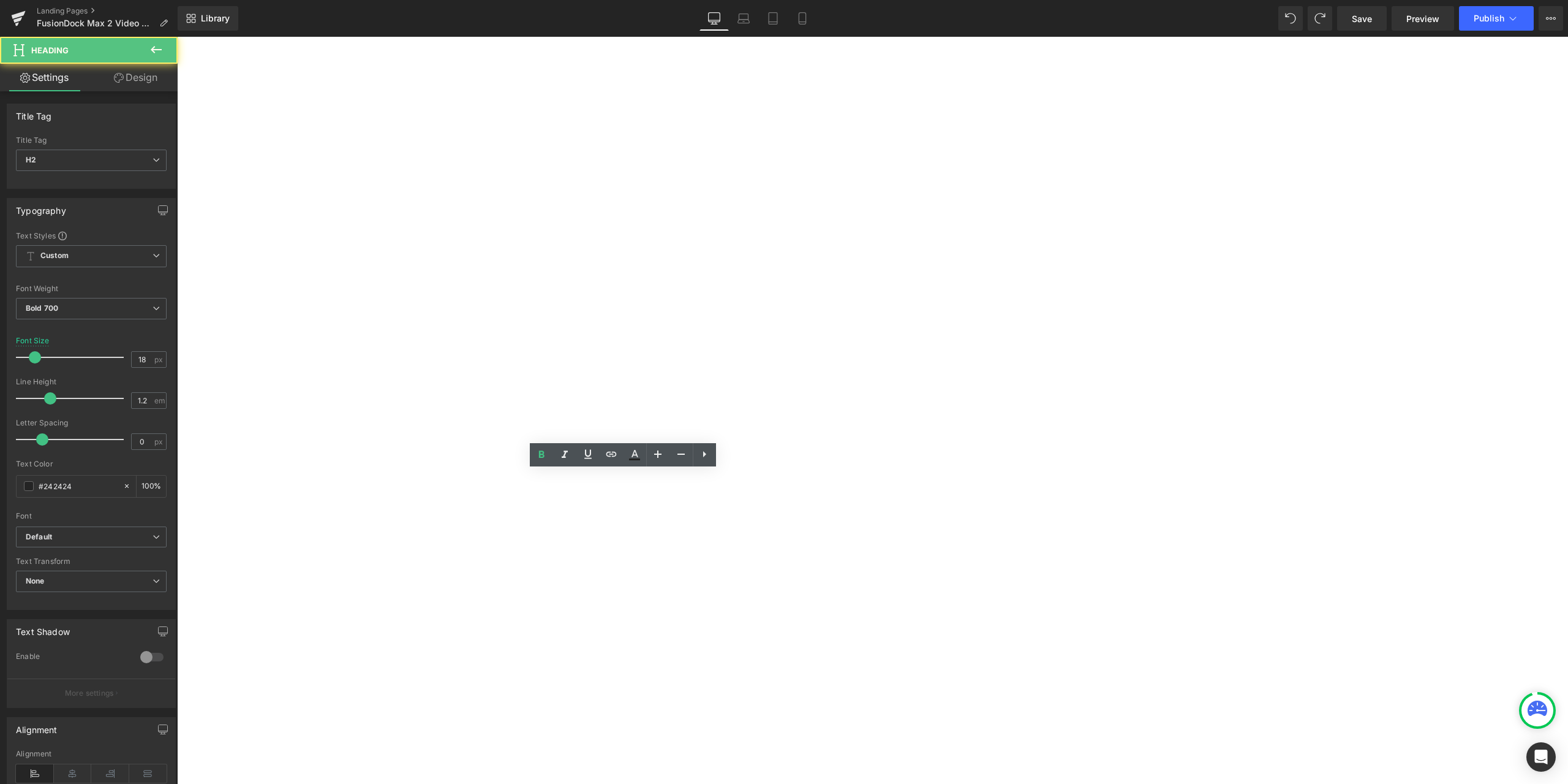
drag, startPoint x: 513, startPoint y: 476, endPoint x: 609, endPoint y: 477, distance: 96.0
click at [177, 36] on h2 "1. Troubleshooting" at bounding box center [177, 36] width 0 height 0
paste div
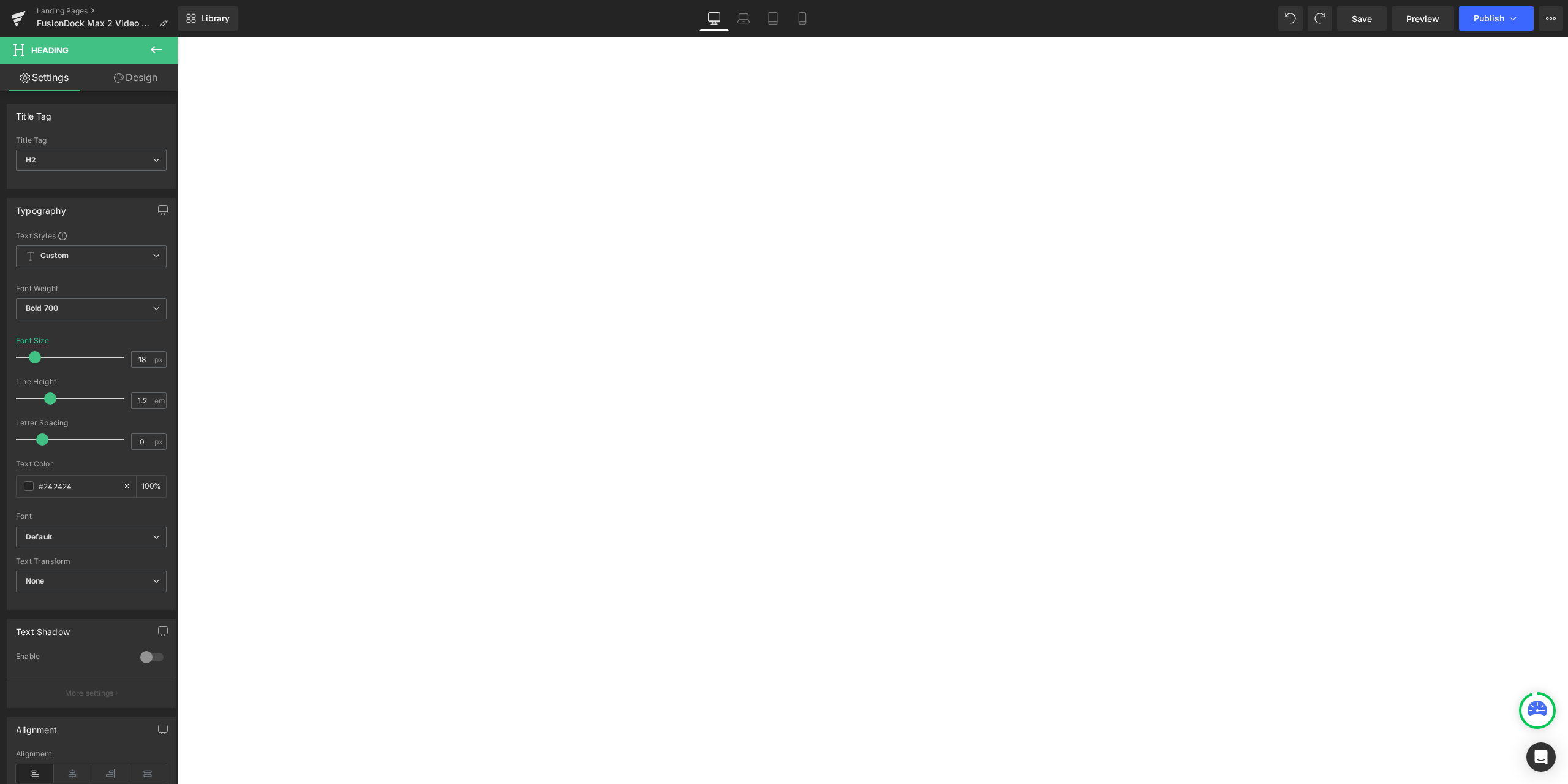
click at [177, 36] on div "1. No video output Heading 1. Unable to connect 2 monitors Heading 1. Issues on…" at bounding box center [177, 36] width 0 height 0
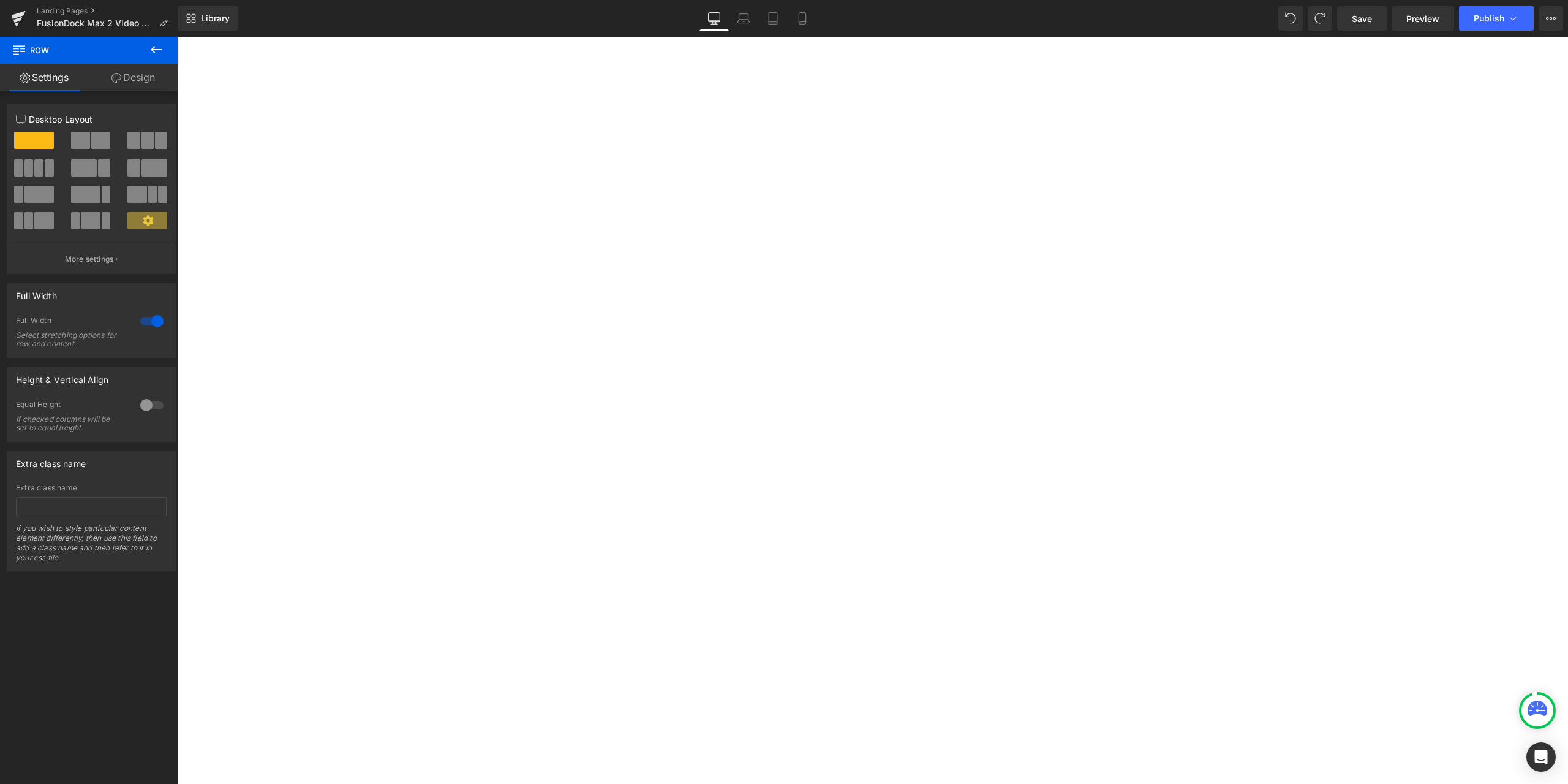
click at [177, 36] on icon at bounding box center [177, 36] width 0 height 0
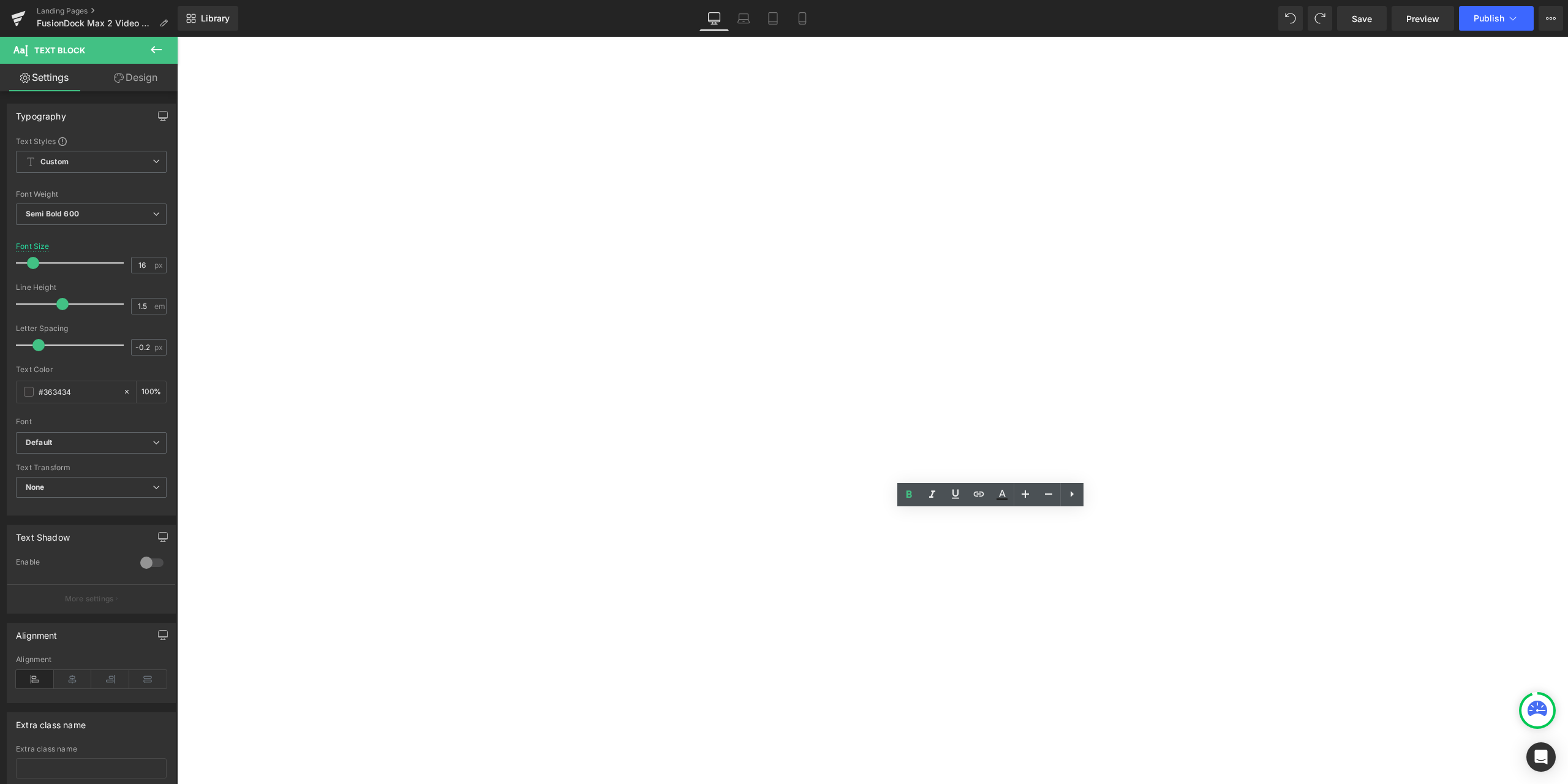
drag, startPoint x: 960, startPoint y: 522, endPoint x: 770, endPoint y: 520, distance: 190.0
click at [177, 36] on p "Multi-Display Resolution Not Meeting Specifications" at bounding box center [177, 36] width 0 height 0
copy p "Multi-Display Resolution Not Meeting Specifications"
click at [177, 36] on icon at bounding box center [177, 36] width 0 height 0
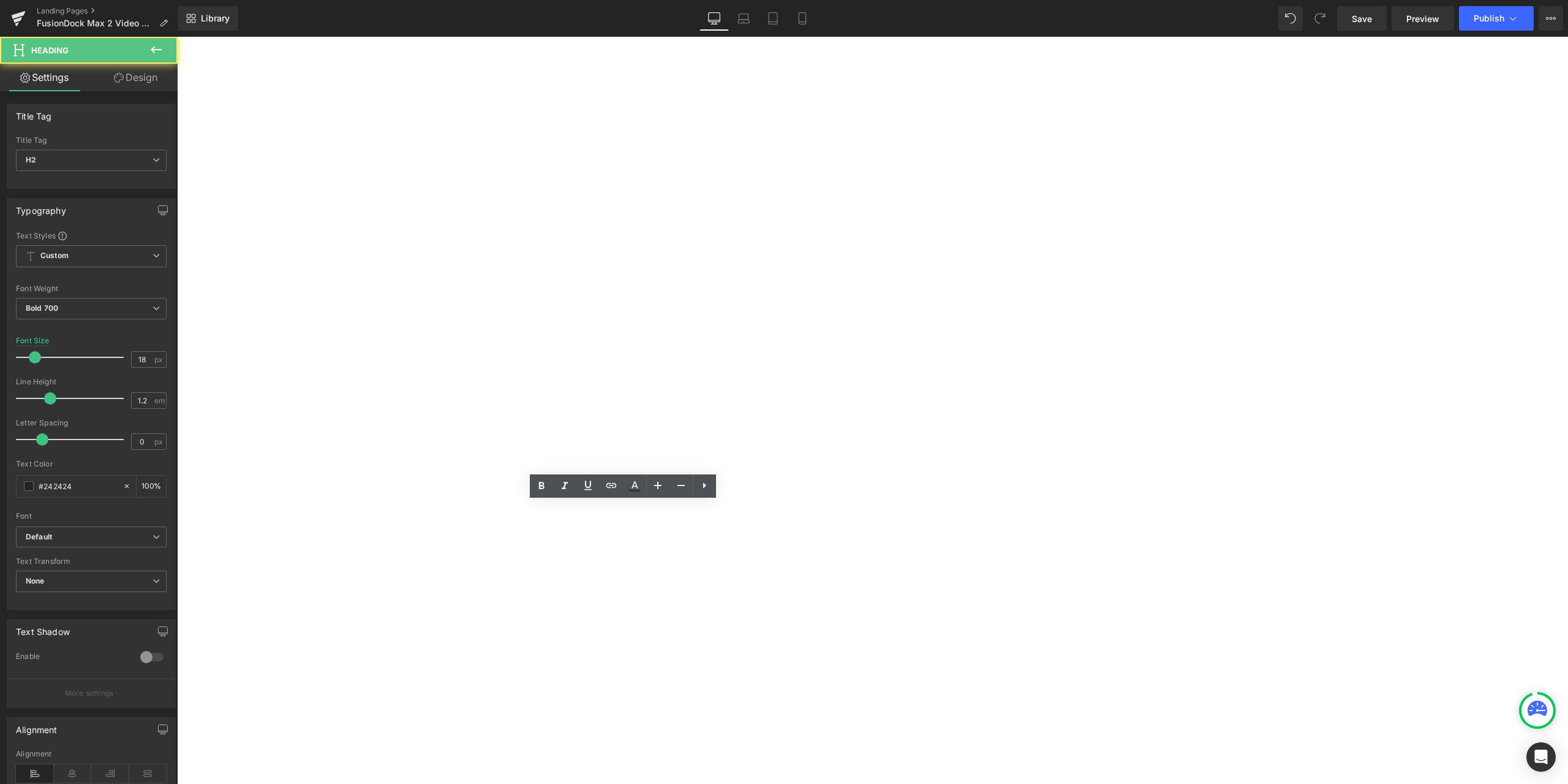
drag, startPoint x: 566, startPoint y: 511, endPoint x: 513, endPoint y: 510, distance: 53.0
click at [177, 36] on h2 "1. Troubleshooting" at bounding box center [177, 36] width 0 height 0
paste div
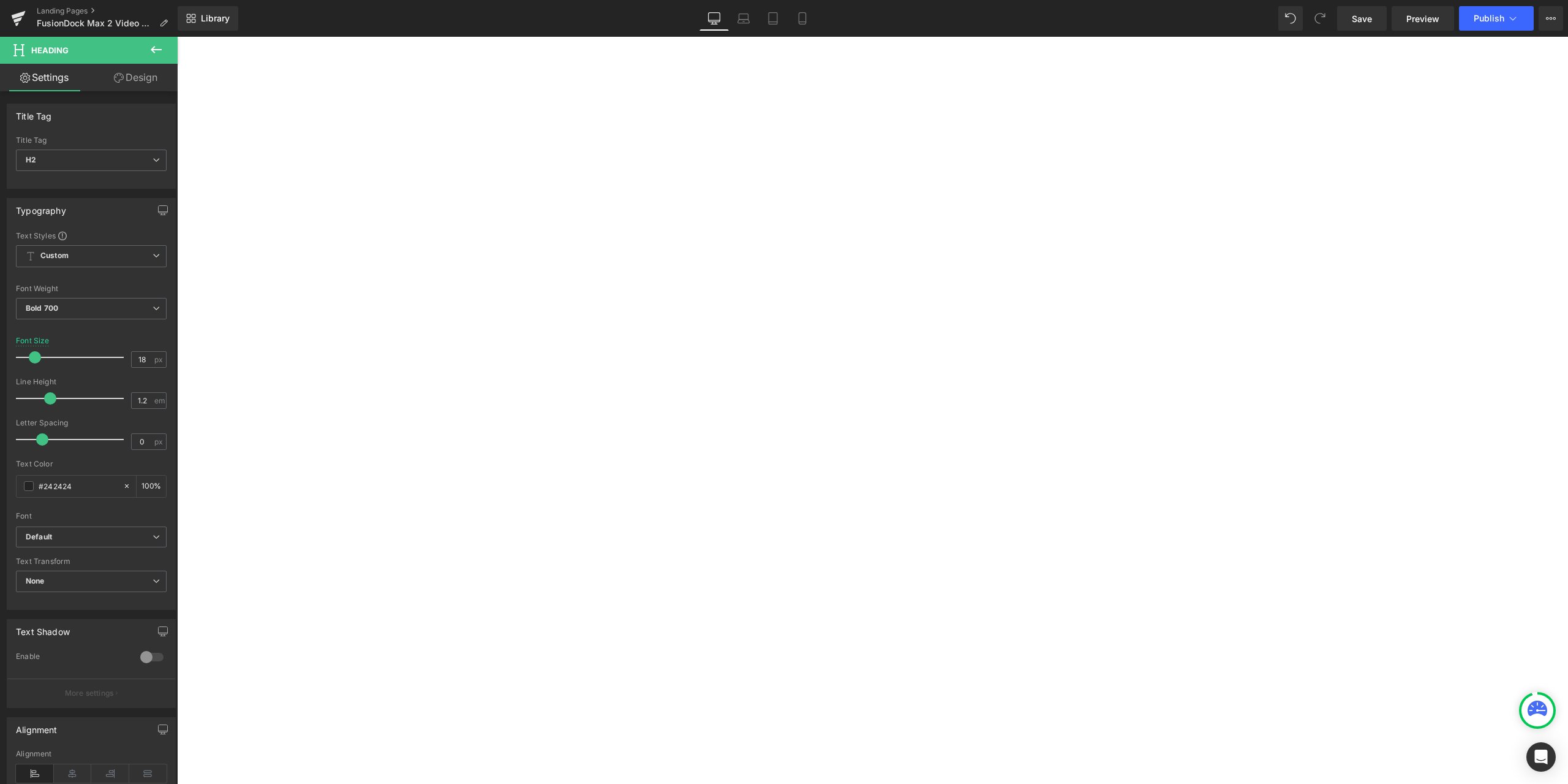
click at [177, 36] on div "1. No video output Heading 1. Unable to connect 2 monitors Heading 1. Issues on…" at bounding box center [177, 36] width 0 height 0
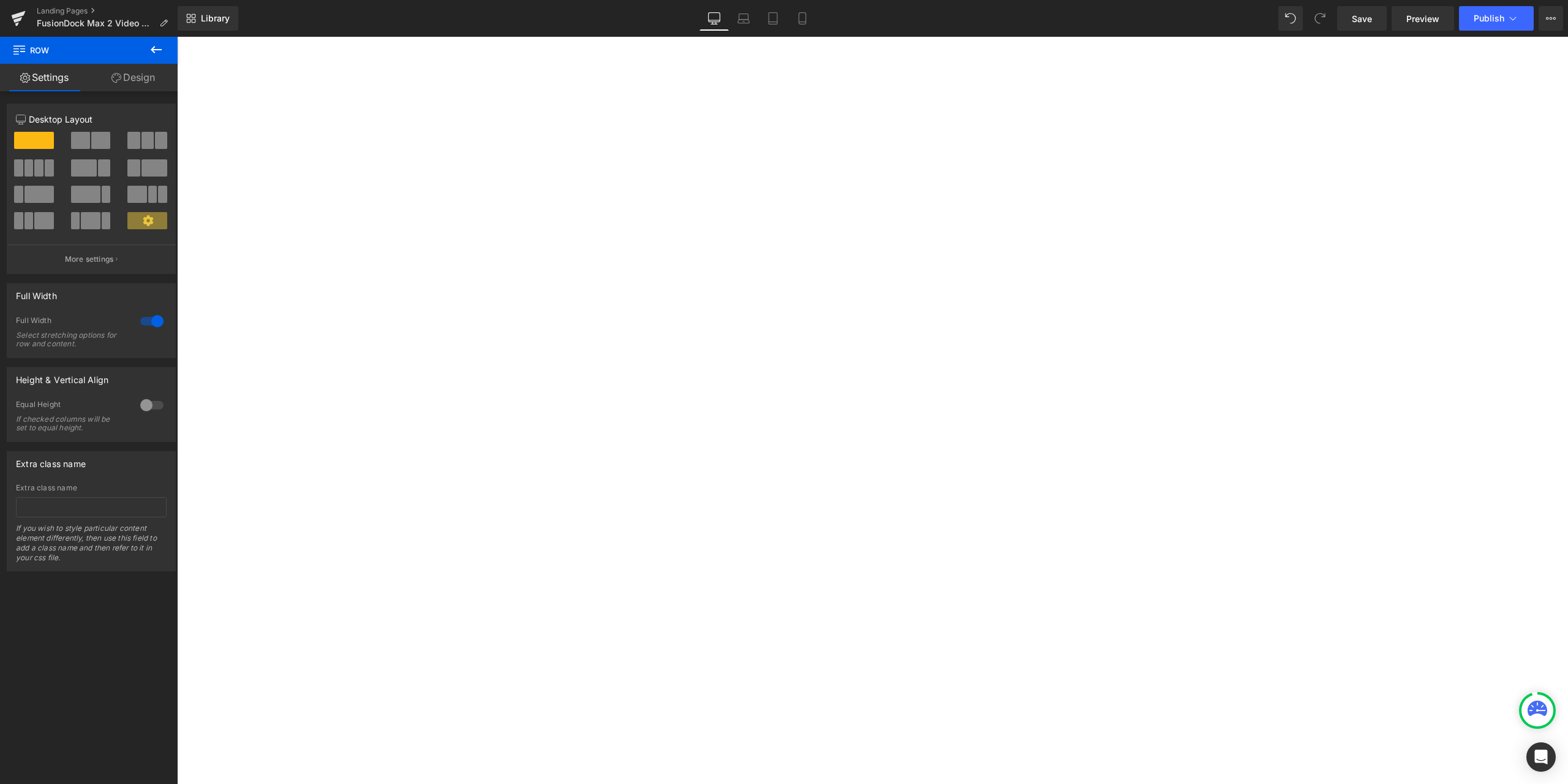
click at [177, 36] on icon at bounding box center [177, 36] width 0 height 0
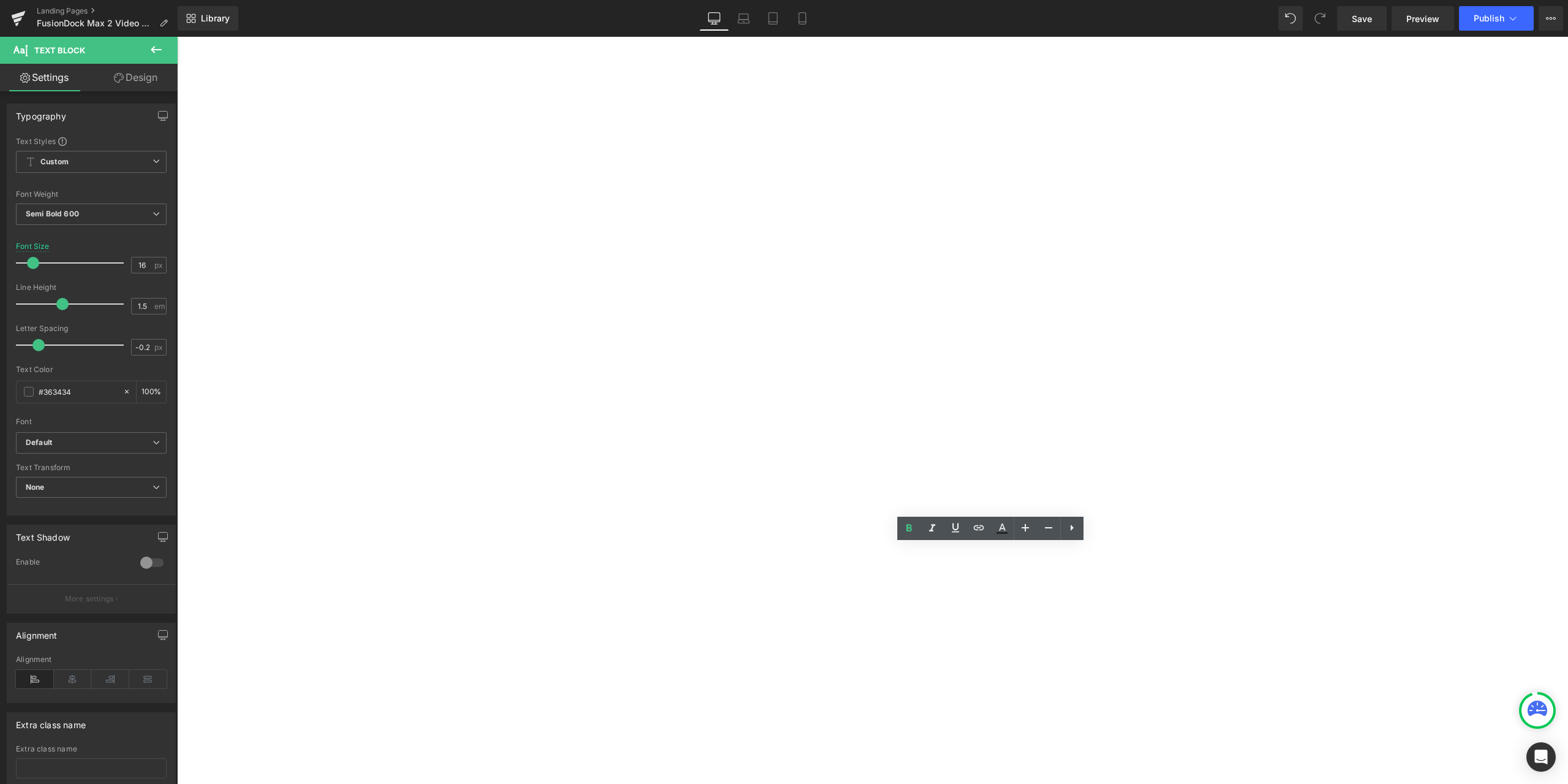
drag, startPoint x: 943, startPoint y: 551, endPoint x: 772, endPoint y: 551, distance: 171.0
click at [177, 36] on p "Unable to Output Dual 6K Displays" at bounding box center [177, 36] width 0 height 0
copy p "Unable to Output Dual 6K Displays"
click at [177, 36] on h2 "1. Troubleshooting" at bounding box center [177, 36] width 0 height 0
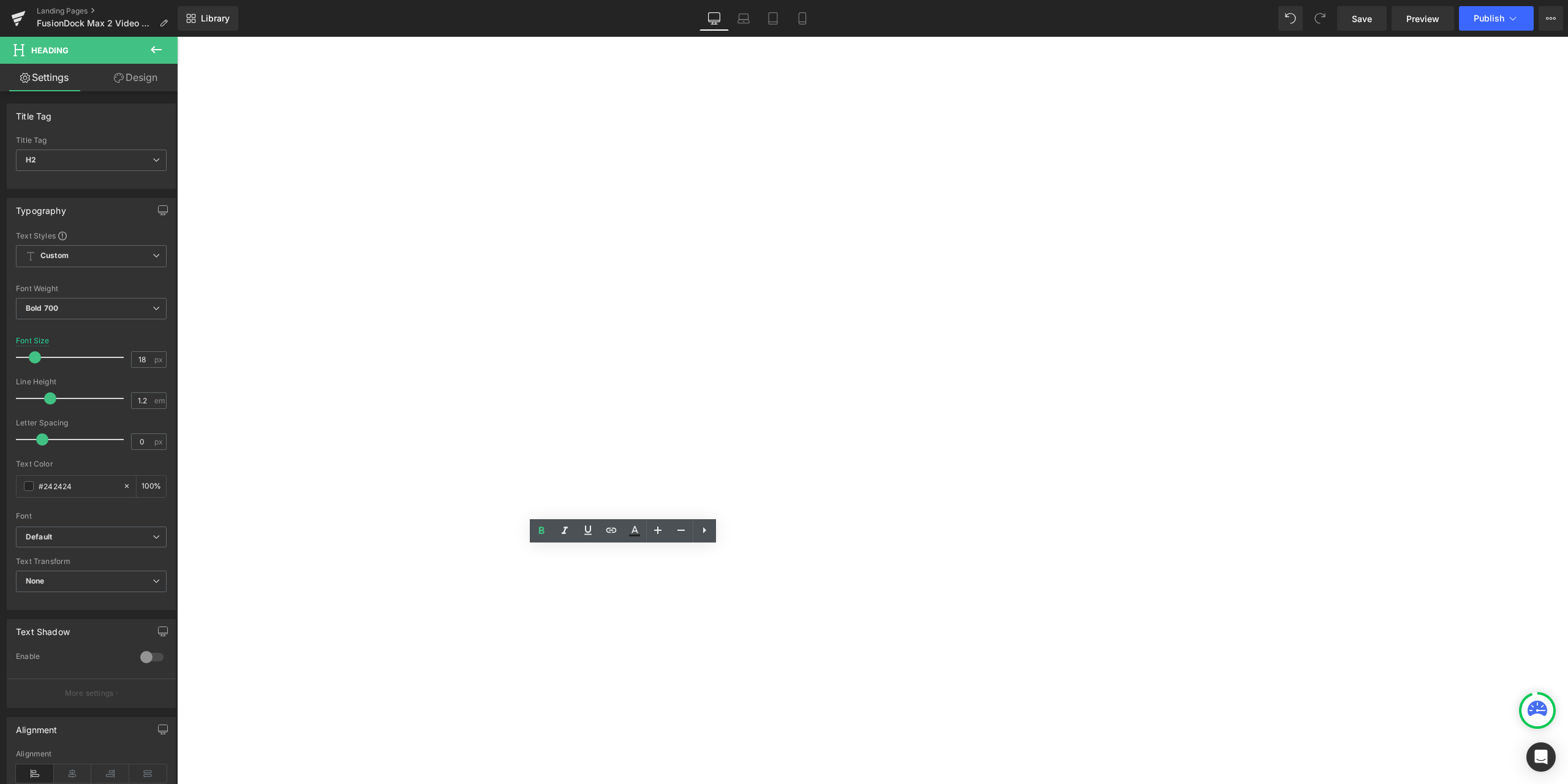
drag, startPoint x: 593, startPoint y: 551, endPoint x: 513, endPoint y: 550, distance: 80.0
click at [177, 36] on h2 "1. Troubleshooting" at bounding box center [177, 36] width 0 height 0
paste div
click at [177, 36] on div "1. No video output Heading 1. Unable to connect 2 monitors Heading 1. Issues on…" at bounding box center [177, 36] width 0 height 0
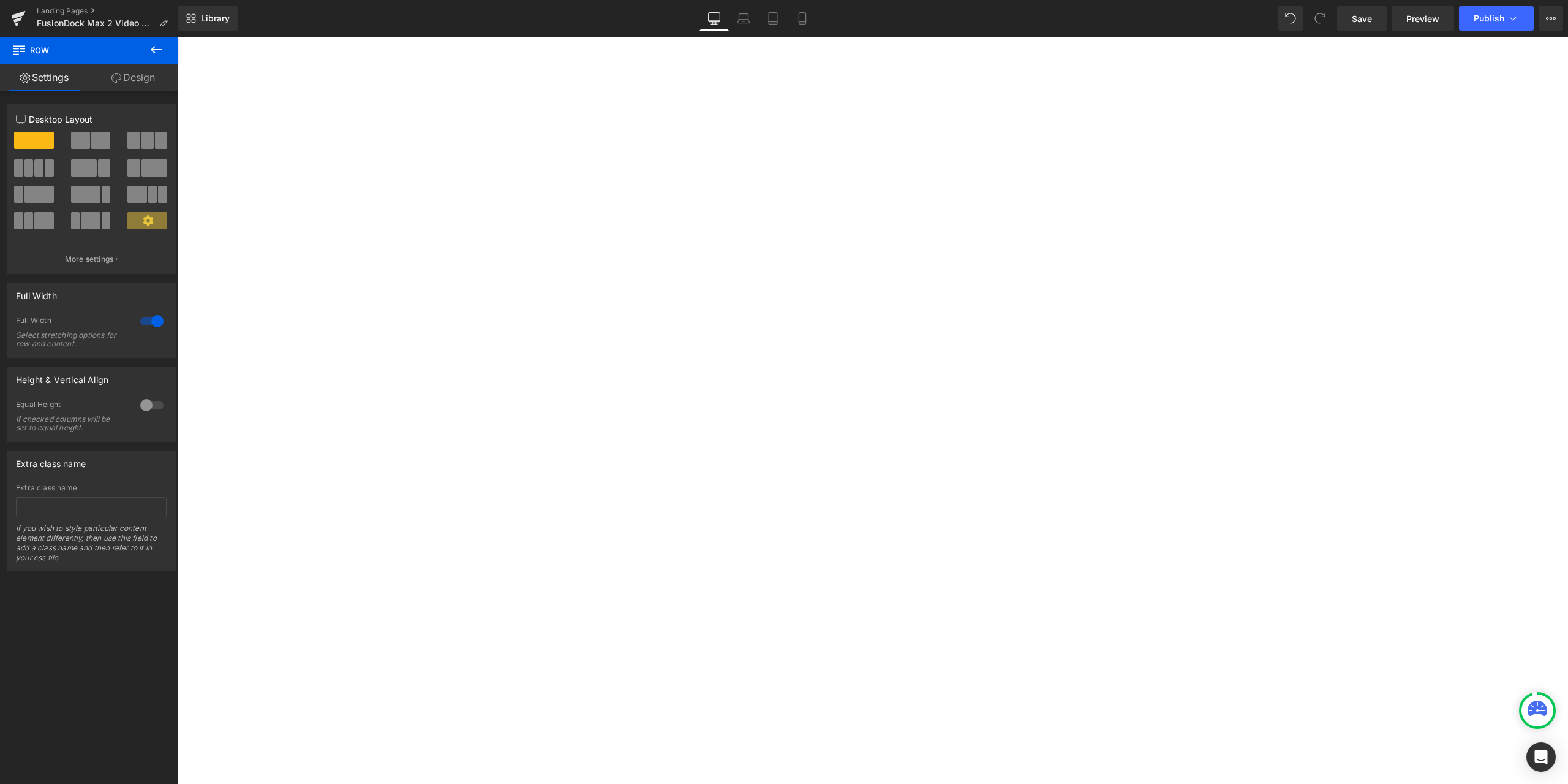
click at [177, 36] on link at bounding box center [177, 36] width 0 height 0
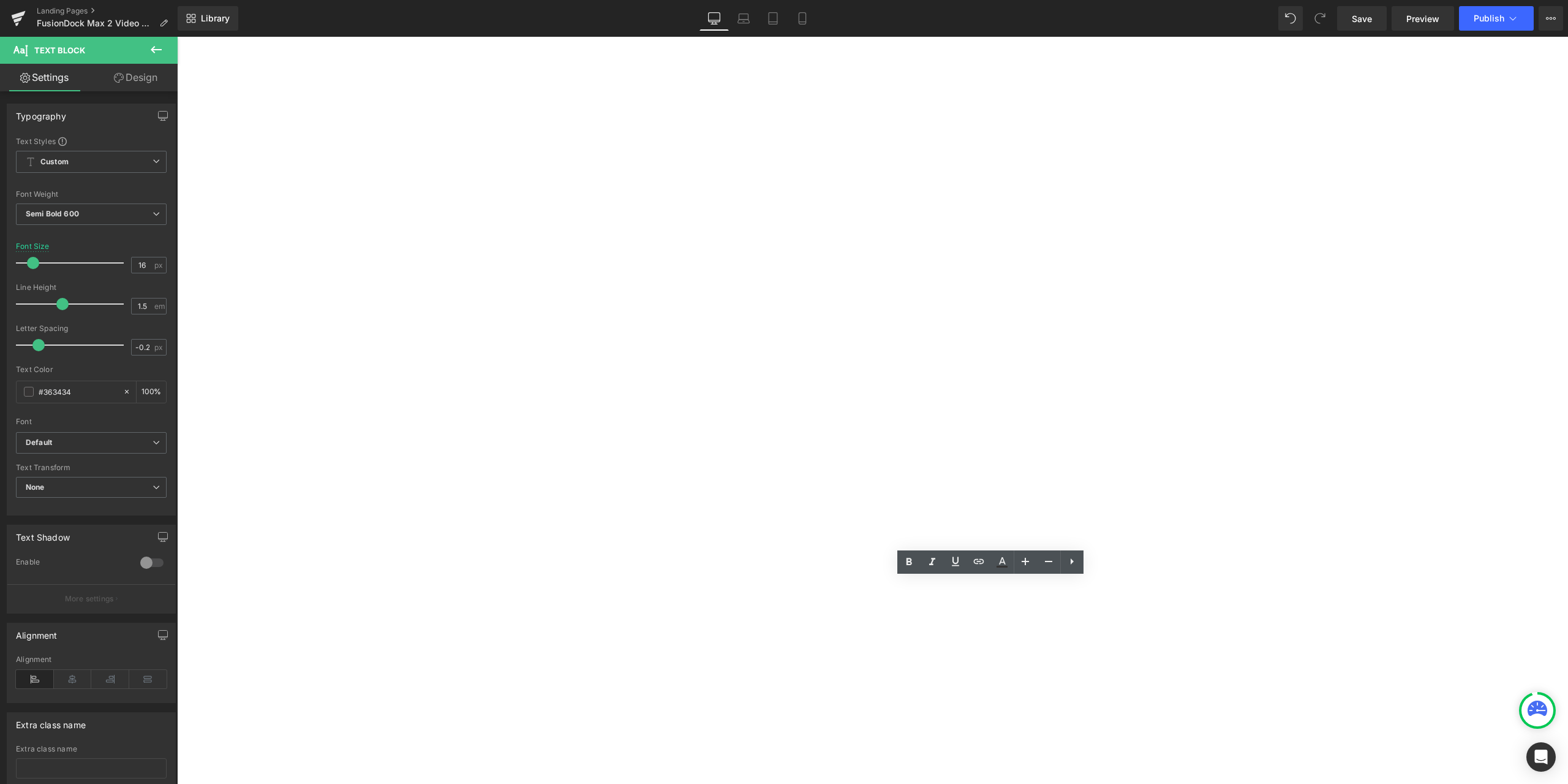
drag, startPoint x: 909, startPoint y: 589, endPoint x: 764, endPoint y: 589, distance: 145.0
click at [177, 36] on div "Unable to connect 3 monitors Text Block" at bounding box center [177, 36] width 0 height 0
copy p "Unable to connect 3 monitors"
click at [177, 36] on icon at bounding box center [177, 36] width 0 height 0
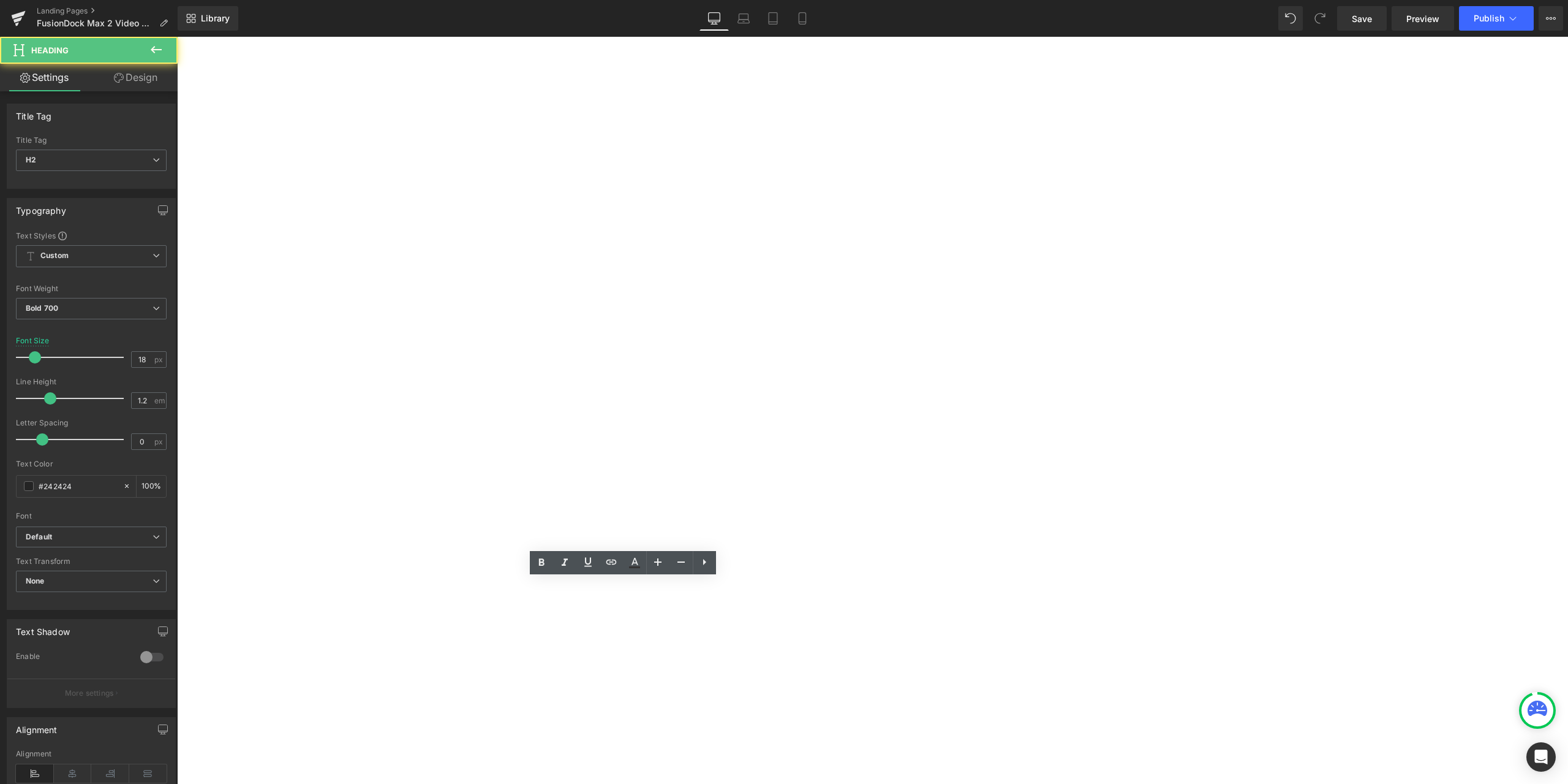
drag, startPoint x: 604, startPoint y: 585, endPoint x: 513, endPoint y: 587, distance: 91.0
click at [177, 36] on h2 "1. Troubleshooting" at bounding box center [177, 36] width 0 height 0
paste div
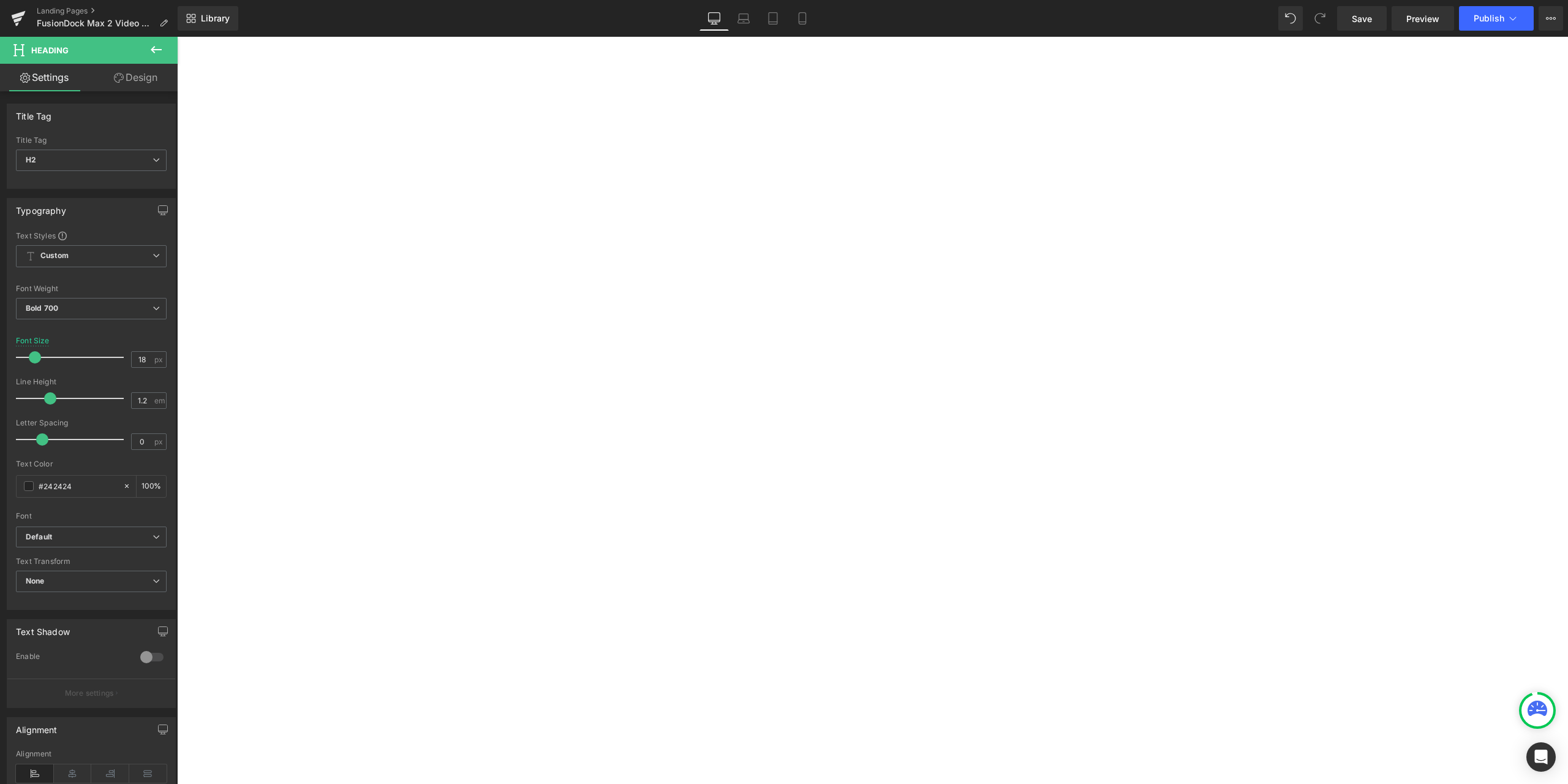
click at [177, 36] on div "1. No video output Heading 1. Unable to connect 2 monitors Heading 1. Issues on…" at bounding box center [177, 36] width 0 height 0
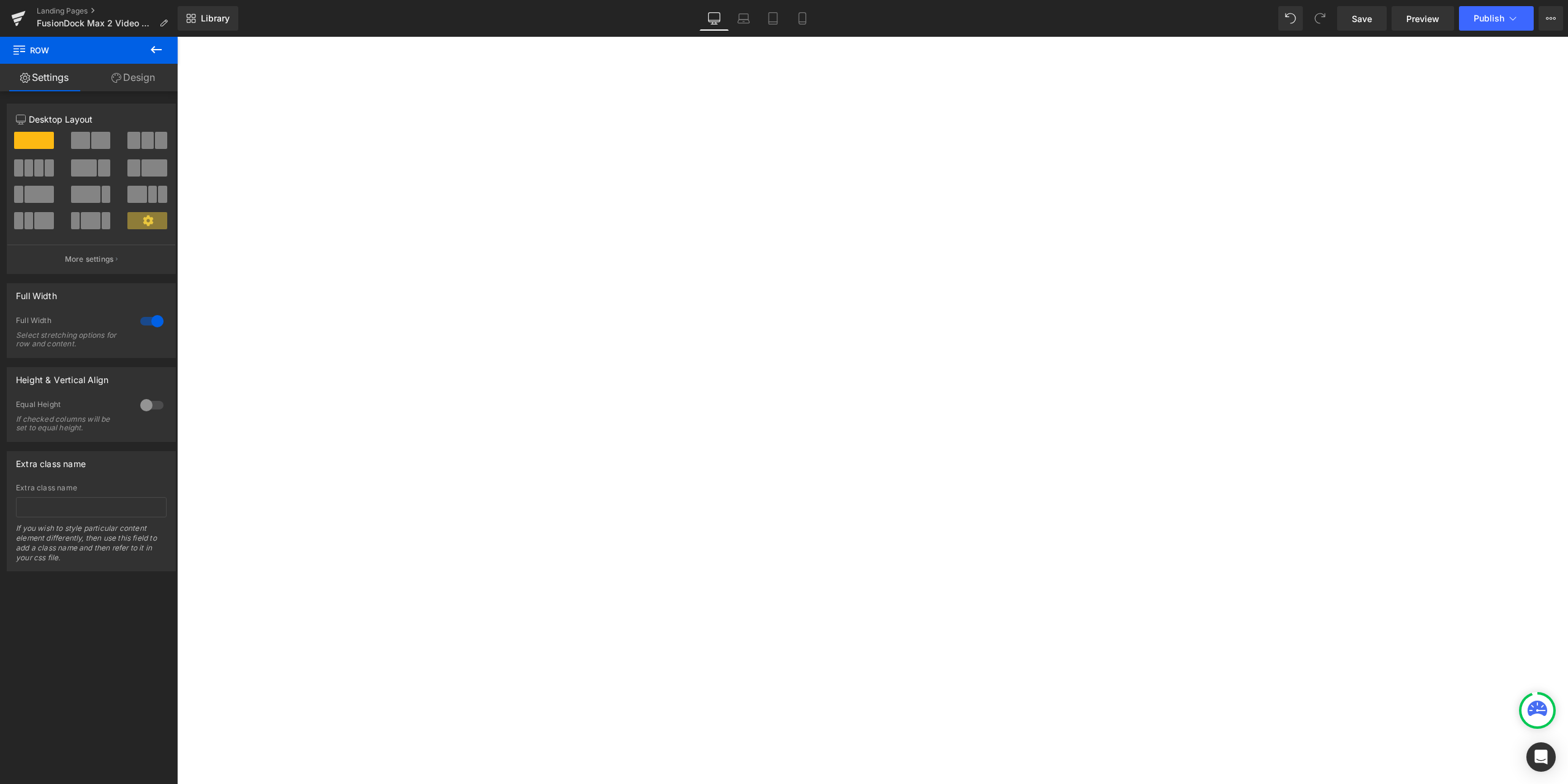
click at [177, 36] on icon at bounding box center [177, 36] width 0 height 0
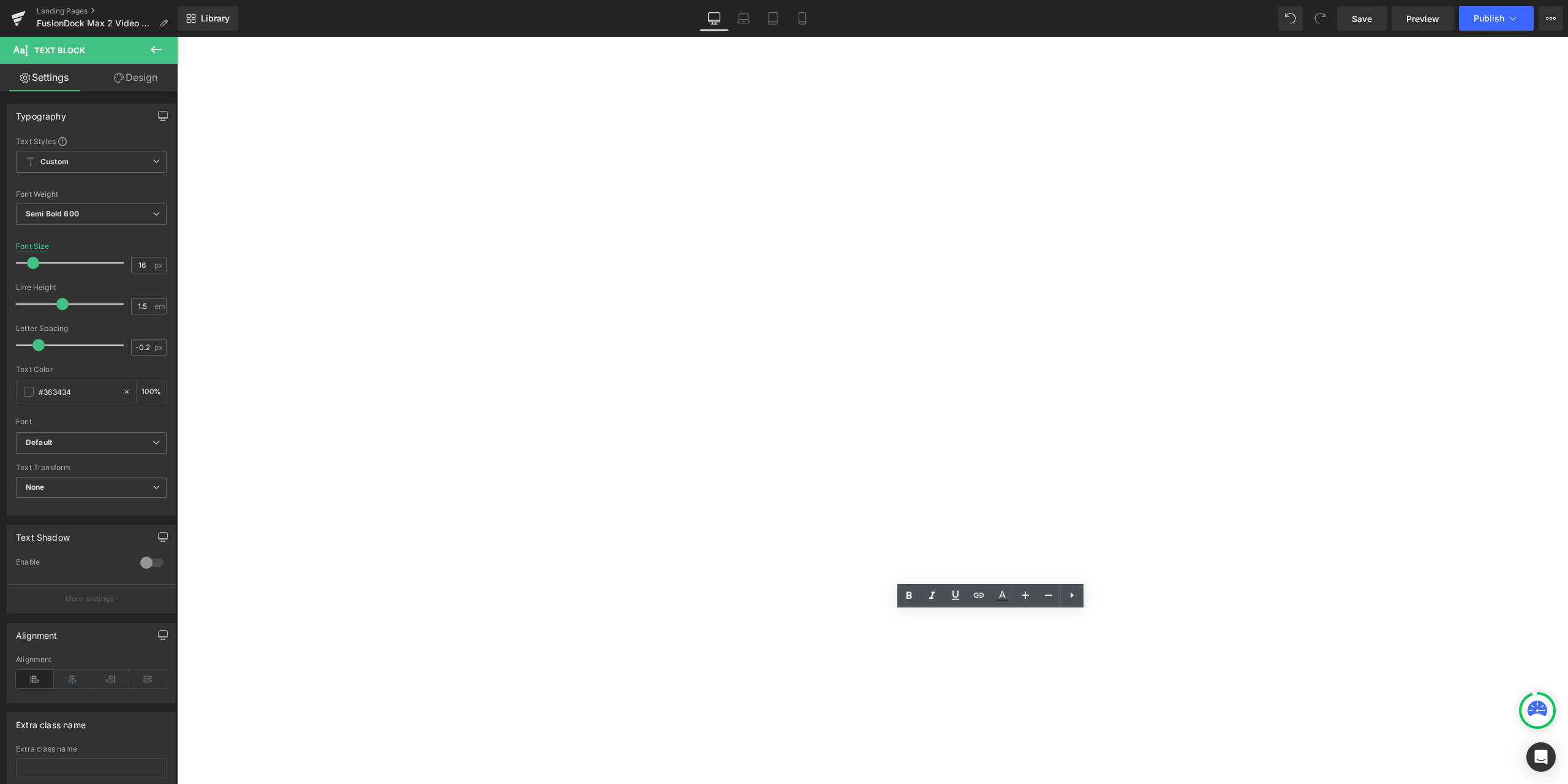
drag, startPoint x: 879, startPoint y: 622, endPoint x: 772, endPoint y: 622, distance: 107.0
click at [177, 36] on p "Screen Flickering" at bounding box center [177, 36] width 0 height 0
copy p "Screen Flickering"
click at [177, 36] on icon at bounding box center [177, 36] width 0 height 0
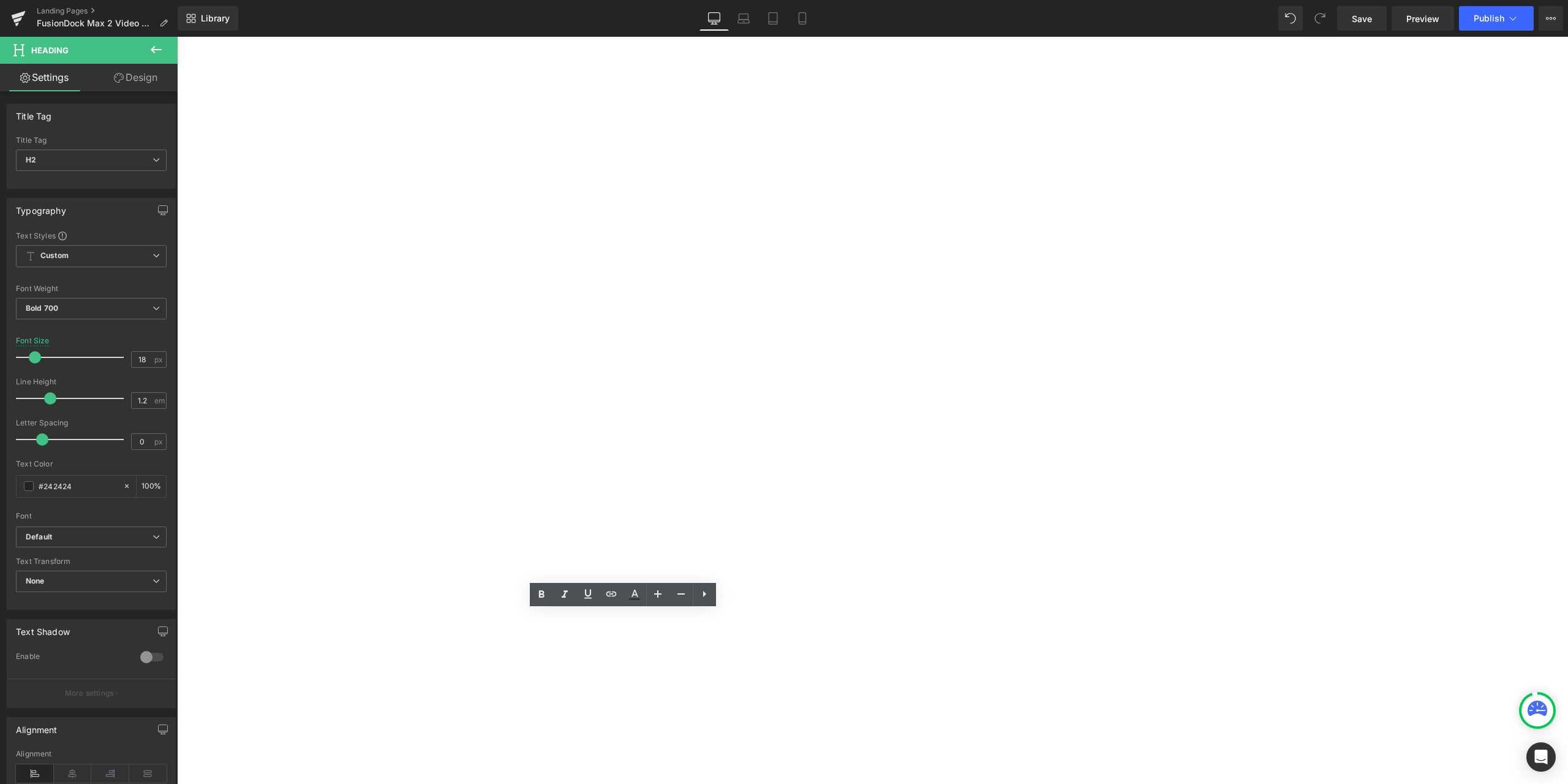
drag, startPoint x: 580, startPoint y: 617, endPoint x: 519, endPoint y: 624, distance: 61.4
click at [177, 36] on h2 "1. Troubleshooting" at bounding box center [177, 36] width 0 height 0
paste div
click at [177, 36] on div "1. No video output Heading 1. Unable to connect 2 monitors Heading 1. Issues on…" at bounding box center [177, 36] width 0 height 0
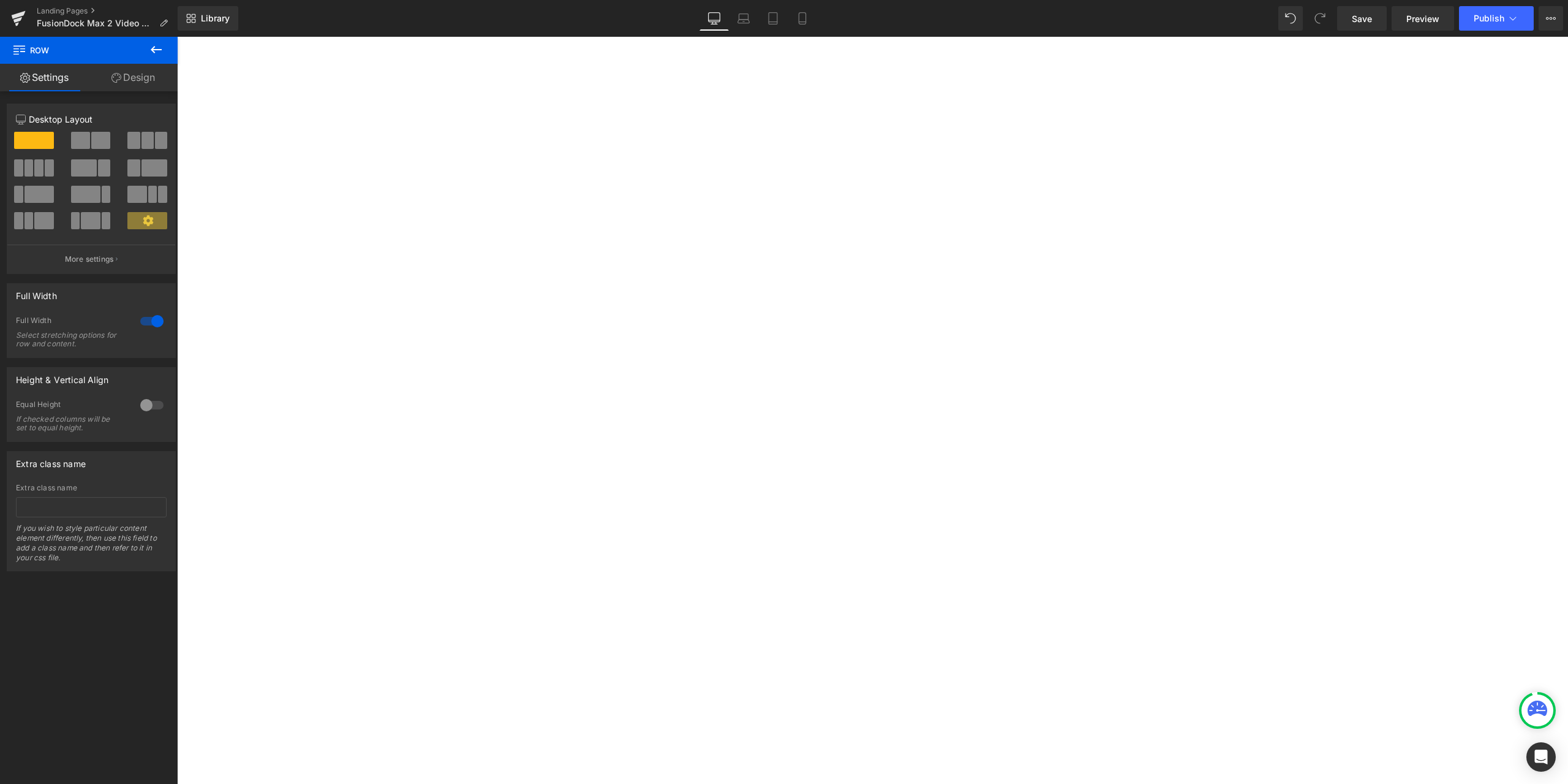
click at [177, 36] on icon at bounding box center [177, 36] width 0 height 0
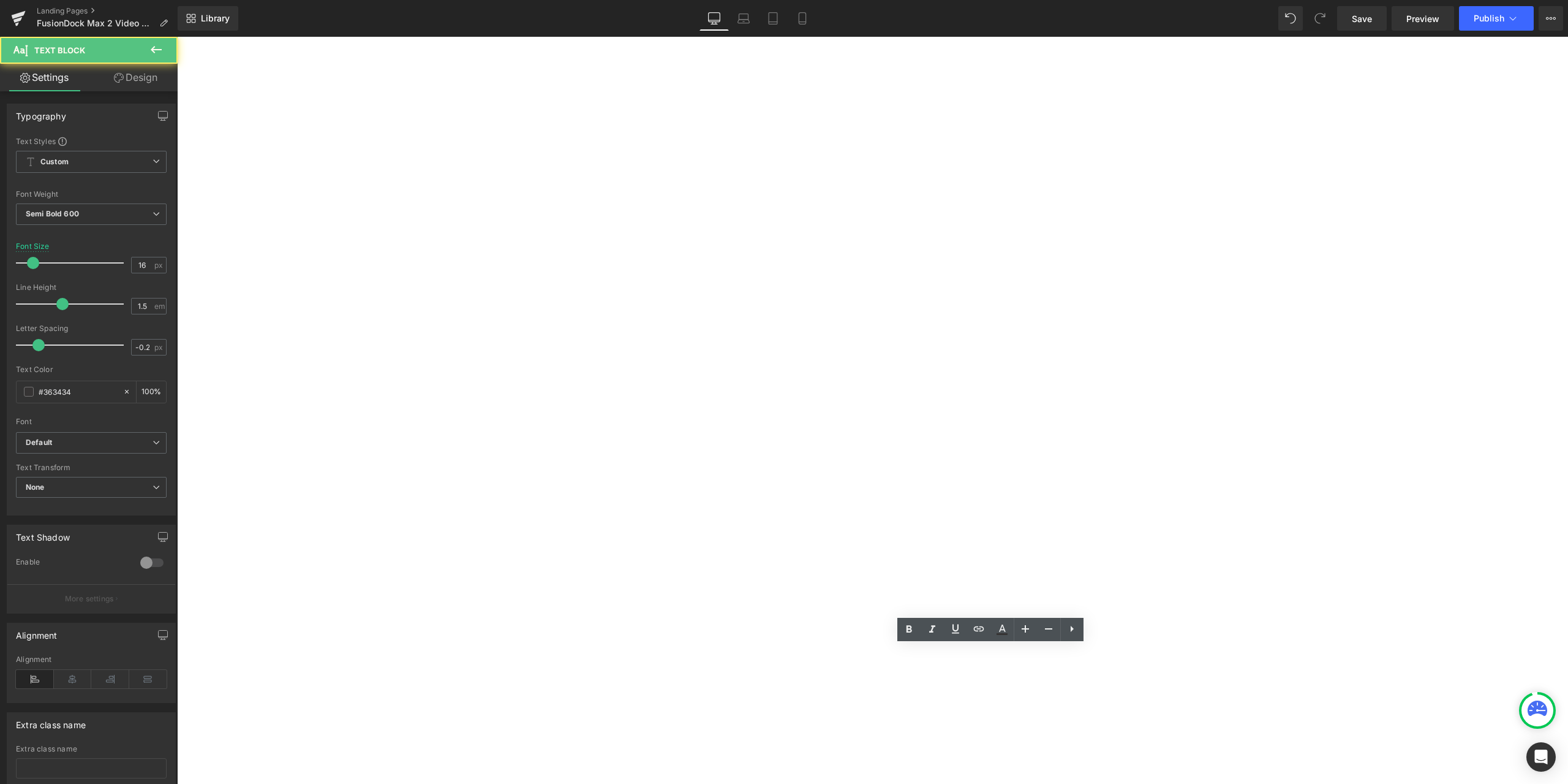
drag, startPoint x: 844, startPoint y: 653, endPoint x: 770, endPoint y: 653, distance: 74.0
click at [177, 36] on p "KVM Malfunction" at bounding box center [177, 36] width 0 height 0
copy p "KVM Malfunction"
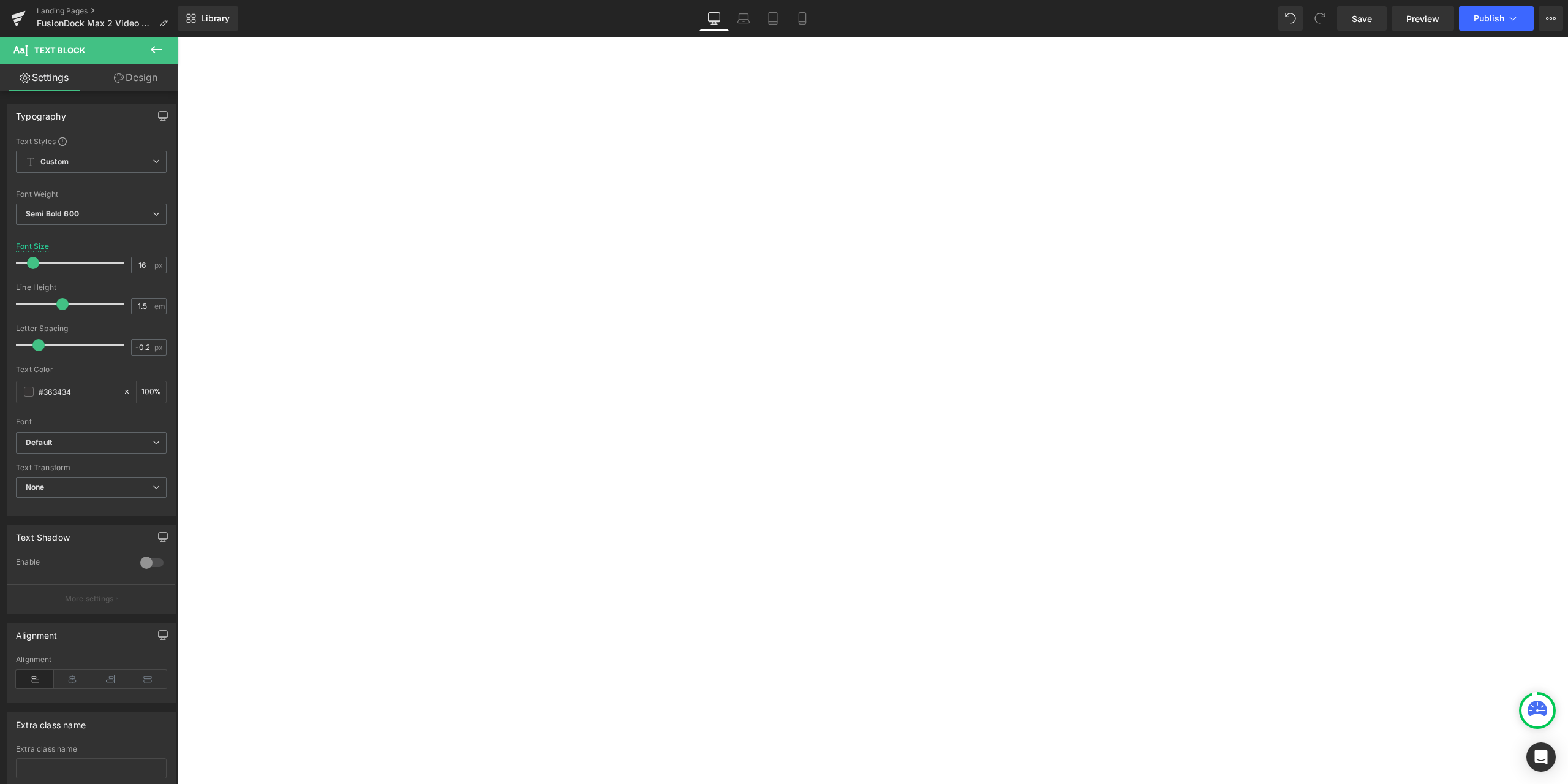
click at [177, 36] on icon at bounding box center [177, 36] width 0 height 0
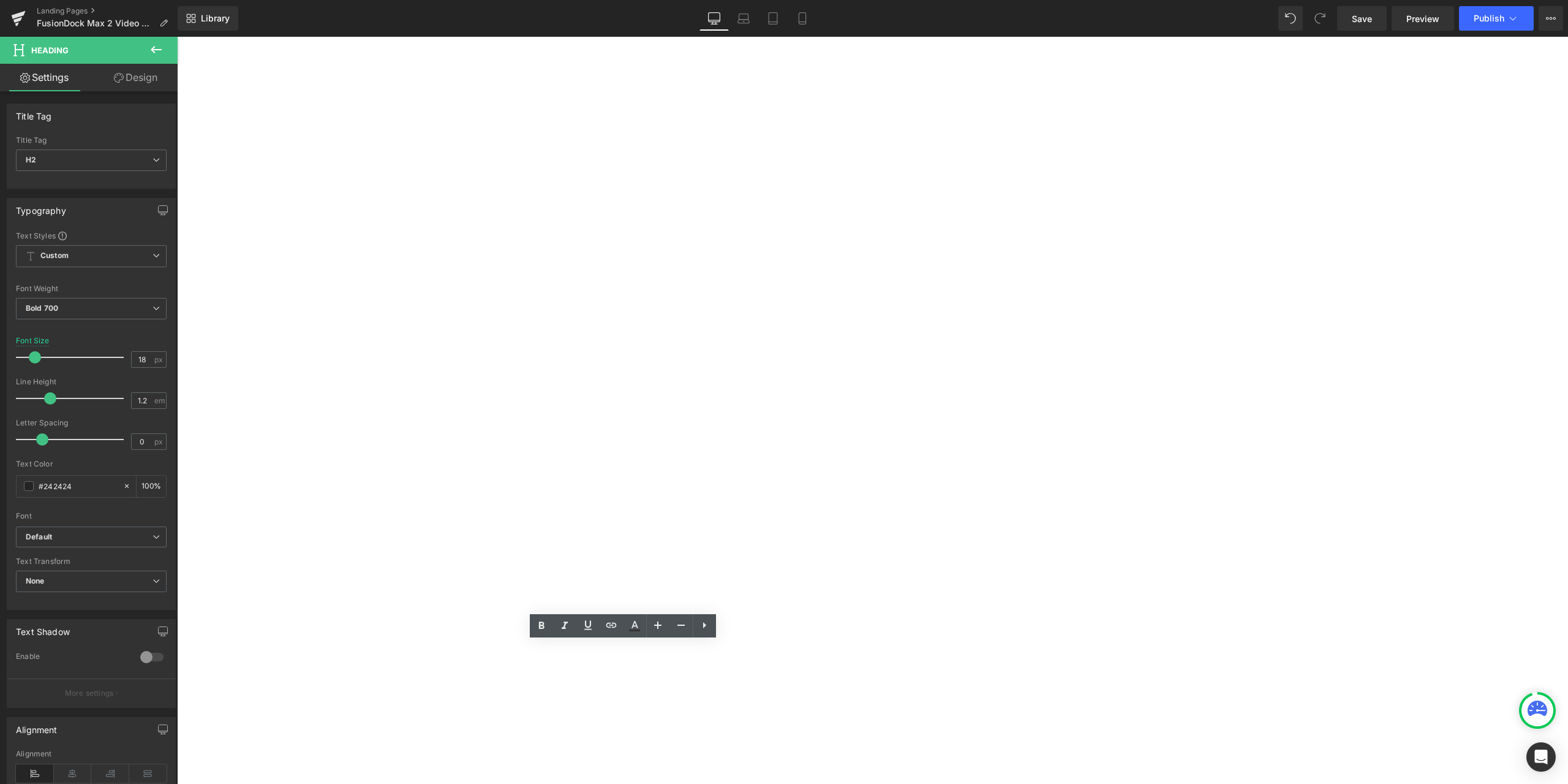
drag, startPoint x: 571, startPoint y: 650, endPoint x: 513, endPoint y: 647, distance: 58.1
click at [177, 36] on h2 "1. Troubleshooting" at bounding box center [177, 36] width 0 height 0
paste div
click at [177, 36] on div "1. No video output Heading 1. Unable to connect 2 monitors Heading 1. Issues on…" at bounding box center [177, 36] width 0 height 0
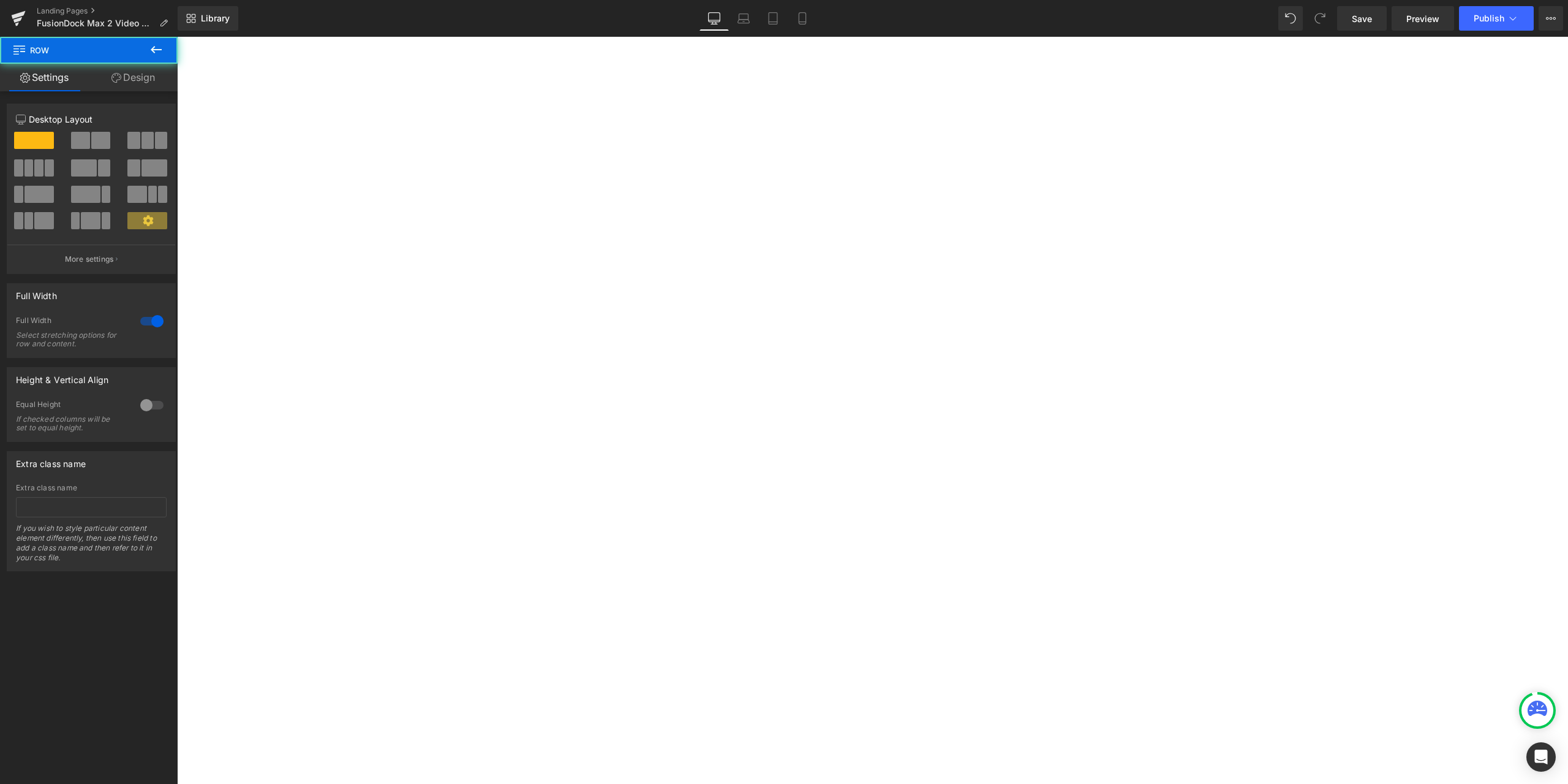
click at [177, 36] on div "1. No video output Heading 1. Unable to connect 2 monitors Heading 1. Issues on…" at bounding box center [177, 36] width 0 height 0
click at [160, 54] on icon at bounding box center [156, 49] width 14 height 14
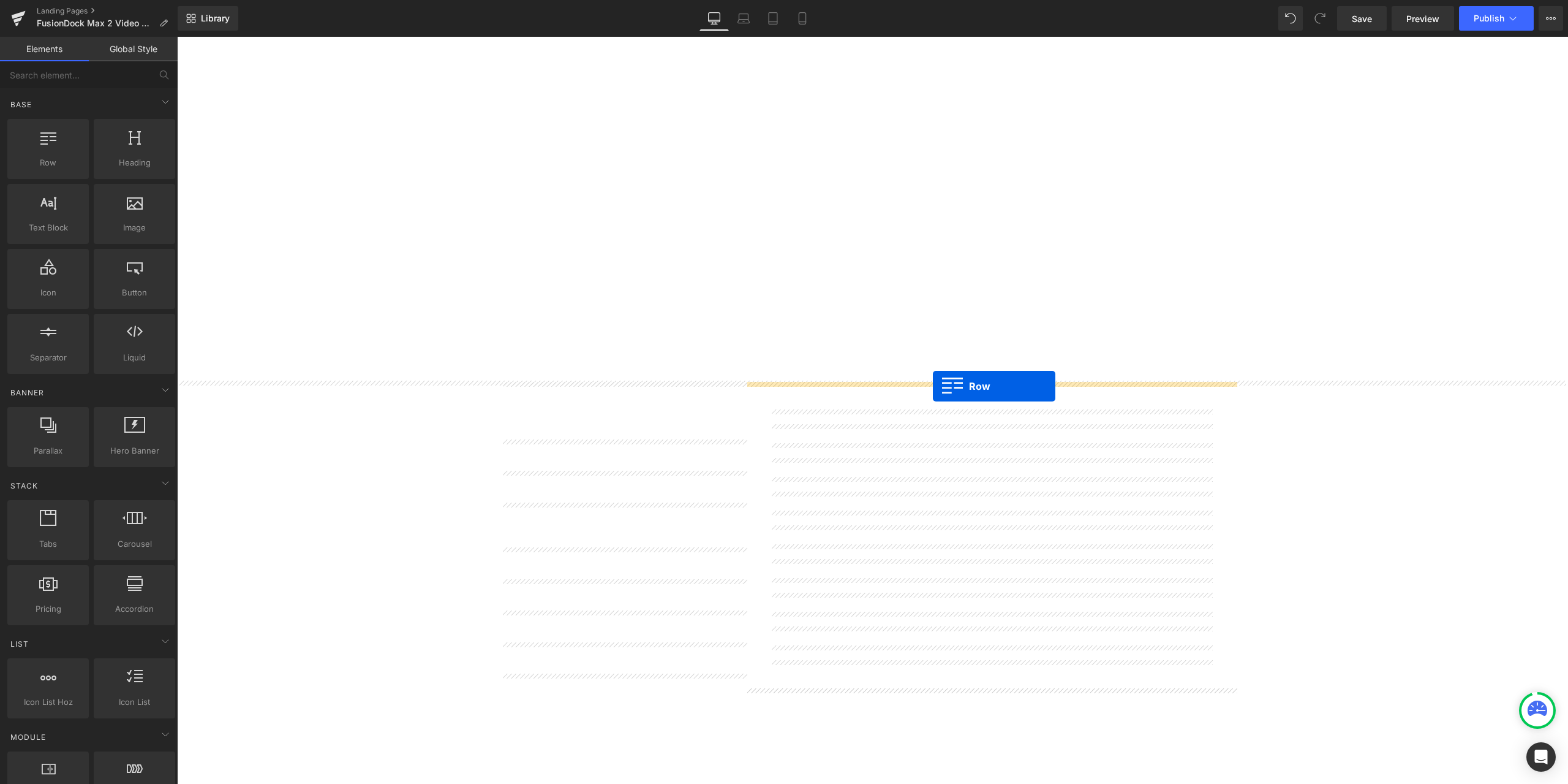
drag, startPoint x: 206, startPoint y: 187, endPoint x: 933, endPoint y: 387, distance: 754.0
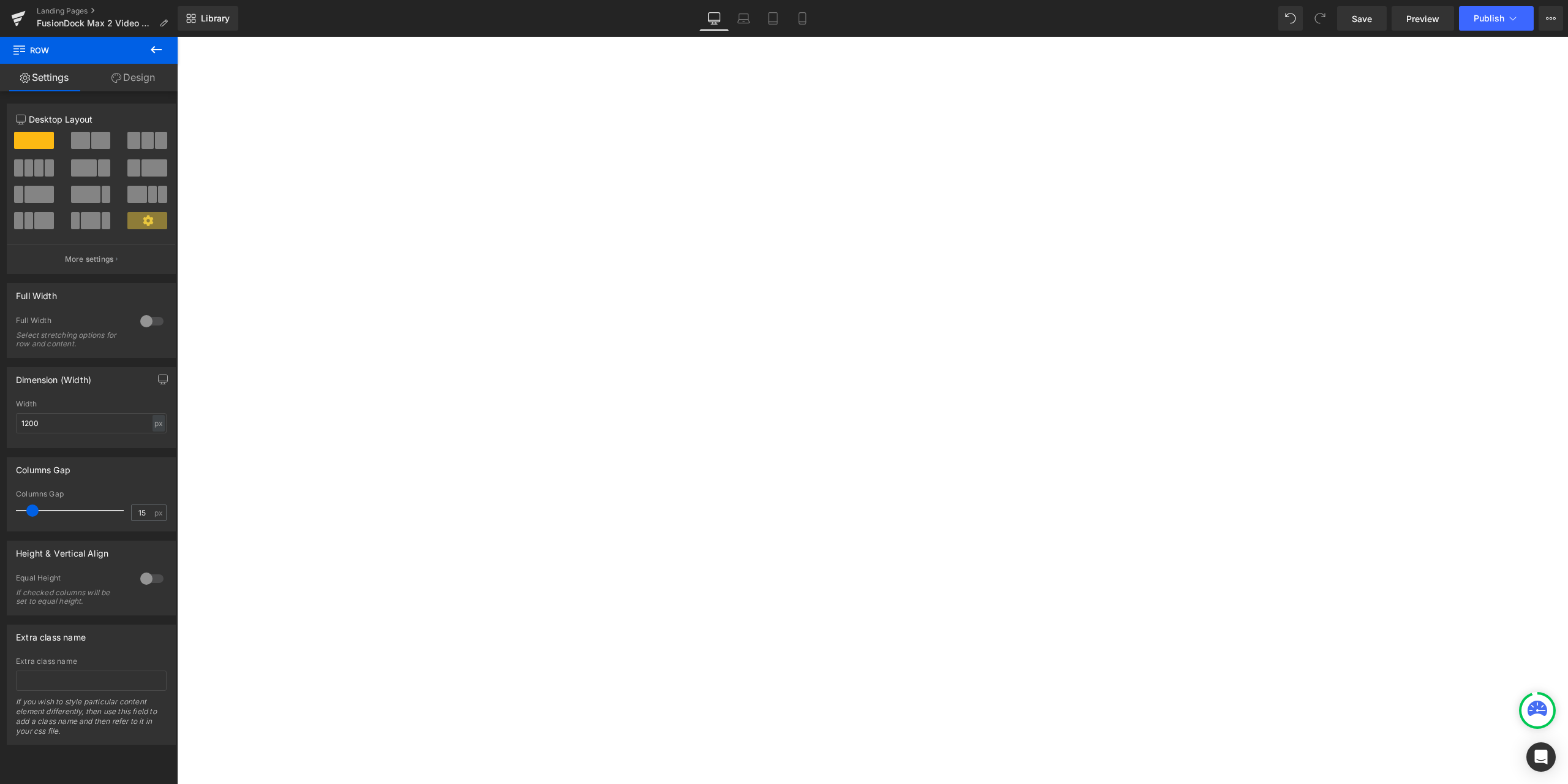
click at [177, 36] on button "button" at bounding box center [177, 36] width 0 height 0
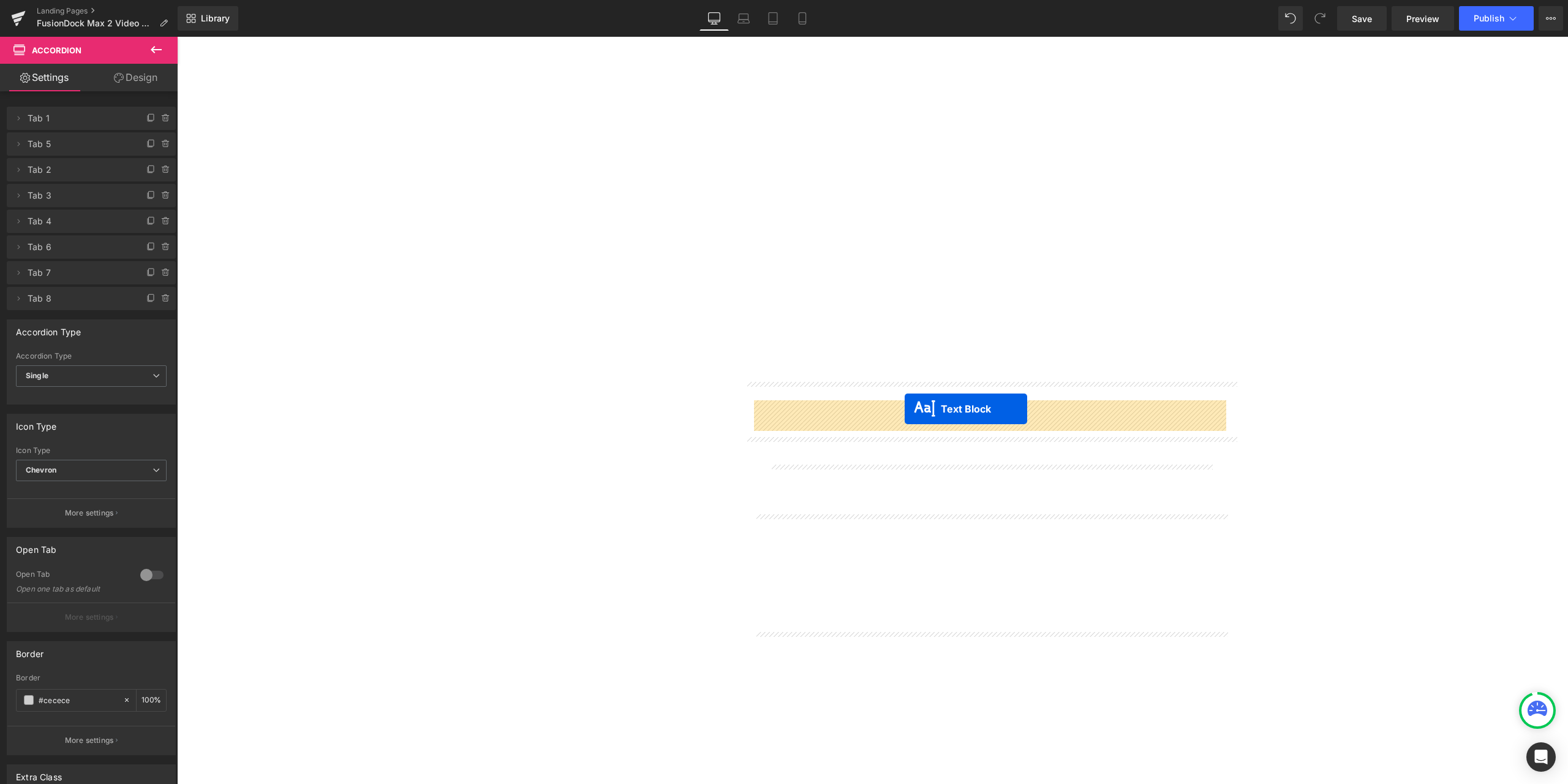
drag, startPoint x: 976, startPoint y: 471, endPoint x: 904, endPoint y: 408, distance: 95.7
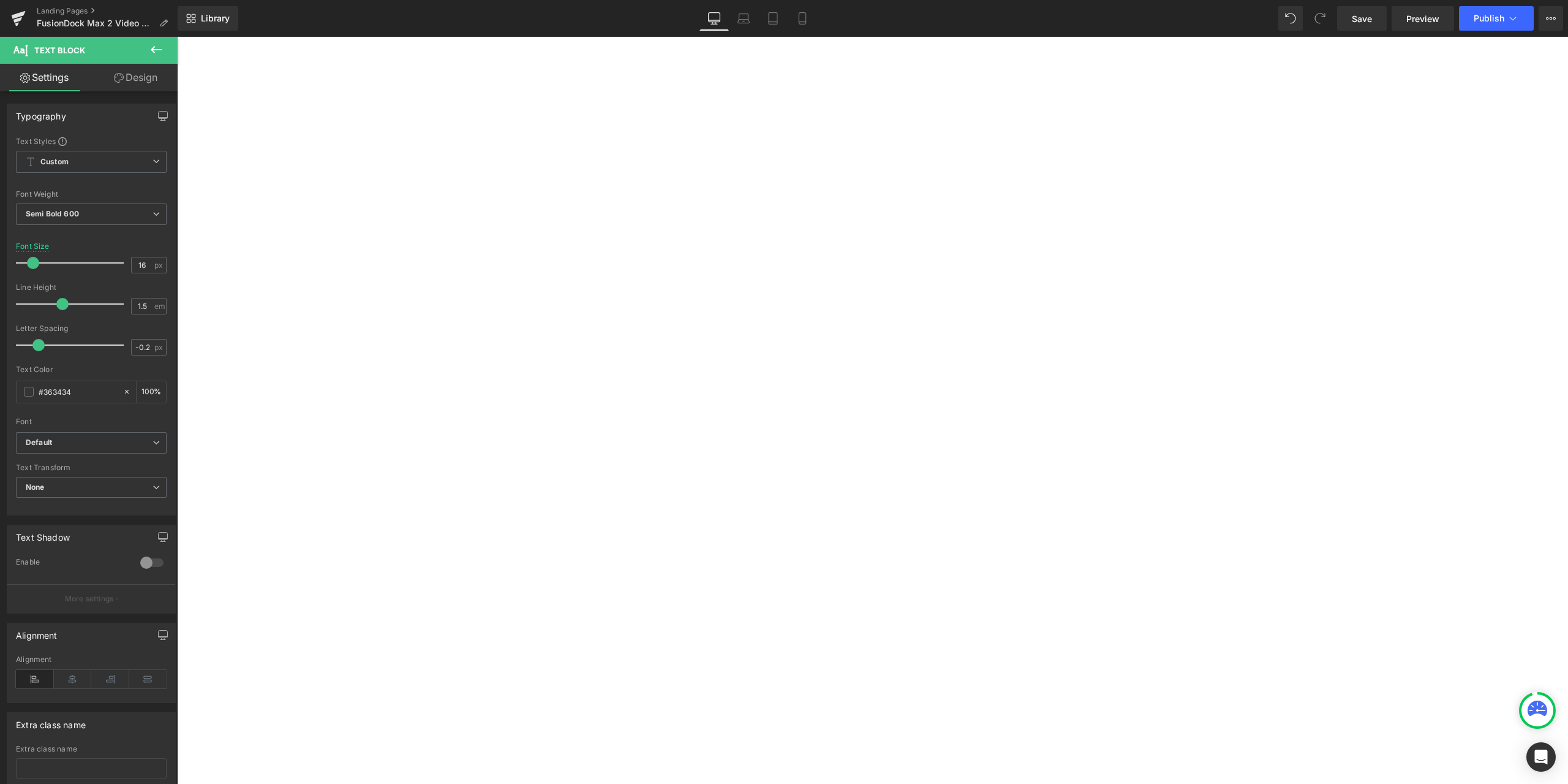
click at [177, 36] on span "Text Block" at bounding box center [177, 36] width 0 height 0
drag, startPoint x: 145, startPoint y: 263, endPoint x: 123, endPoint y: 259, distance: 22.4
click at [123, 259] on div "Font Size 16 px" at bounding box center [91, 262] width 150 height 41
click at [177, 36] on div at bounding box center [177, 36] width 0 height 0
type input "20"
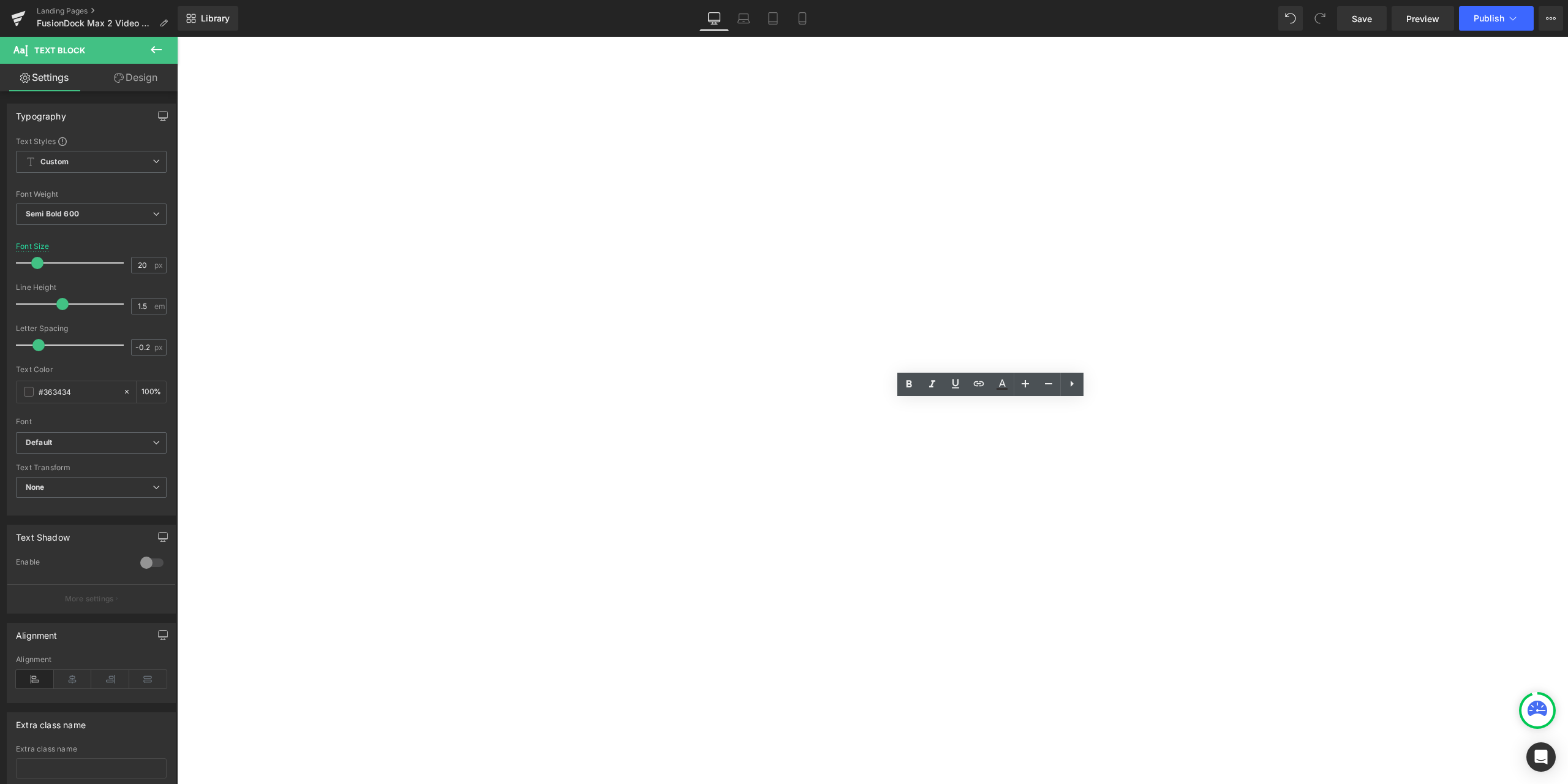
click at [177, 36] on p "No video output" at bounding box center [177, 36] width 0 height 0
click at [177, 36] on div "1. No video output Heading 1. Unable to connect 2 monitors Heading 1. Issues on…" at bounding box center [177, 36] width 0 height 0
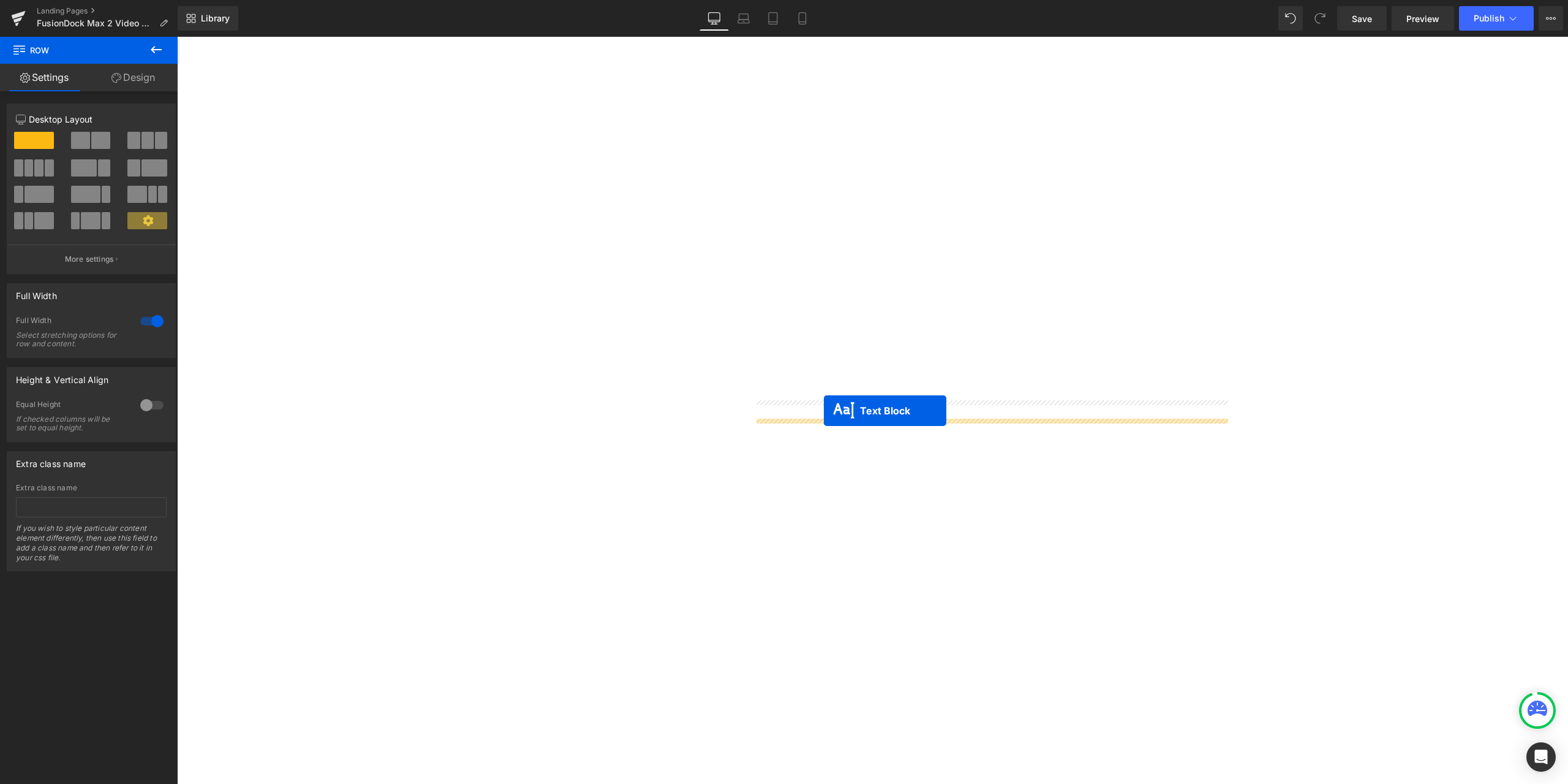
drag, startPoint x: 983, startPoint y: 539, endPoint x: 824, endPoint y: 411, distance: 204.1
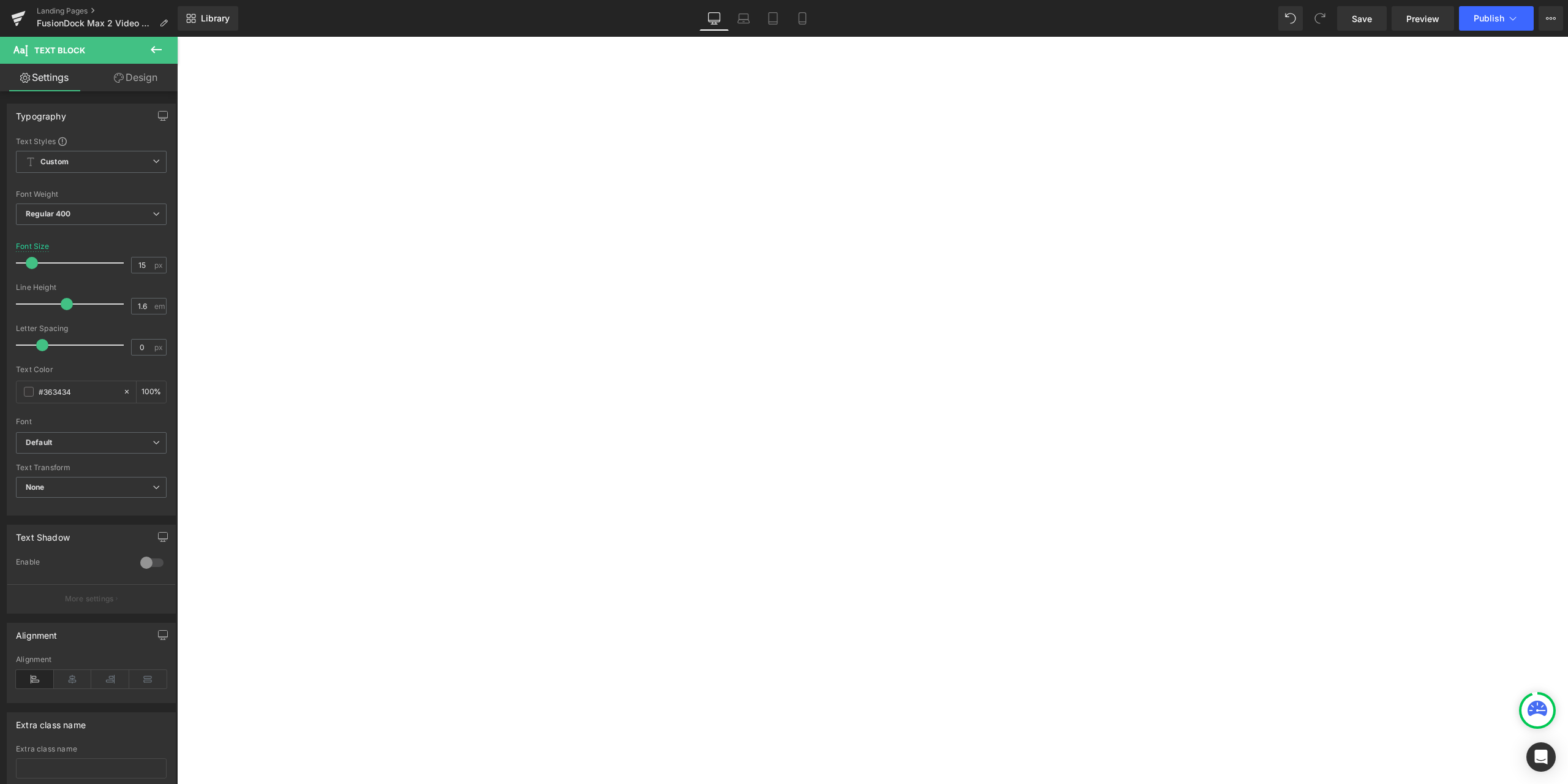
click at [177, 36] on span "Text Block" at bounding box center [177, 36] width 0 height 0
click at [134, 90] on link "Design" at bounding box center [135, 77] width 89 height 28
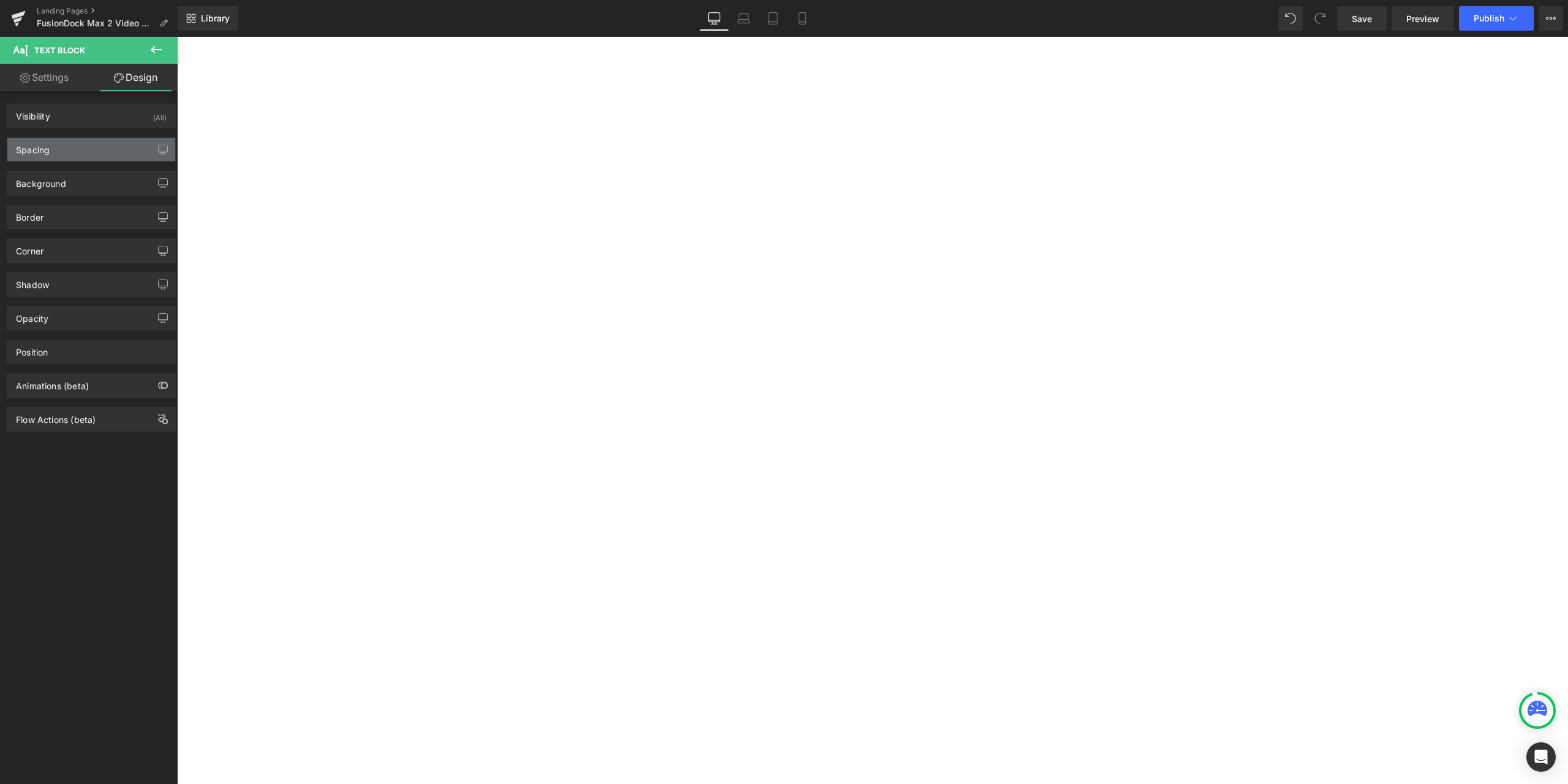
click at [59, 144] on div "Spacing" at bounding box center [91, 150] width 168 height 24
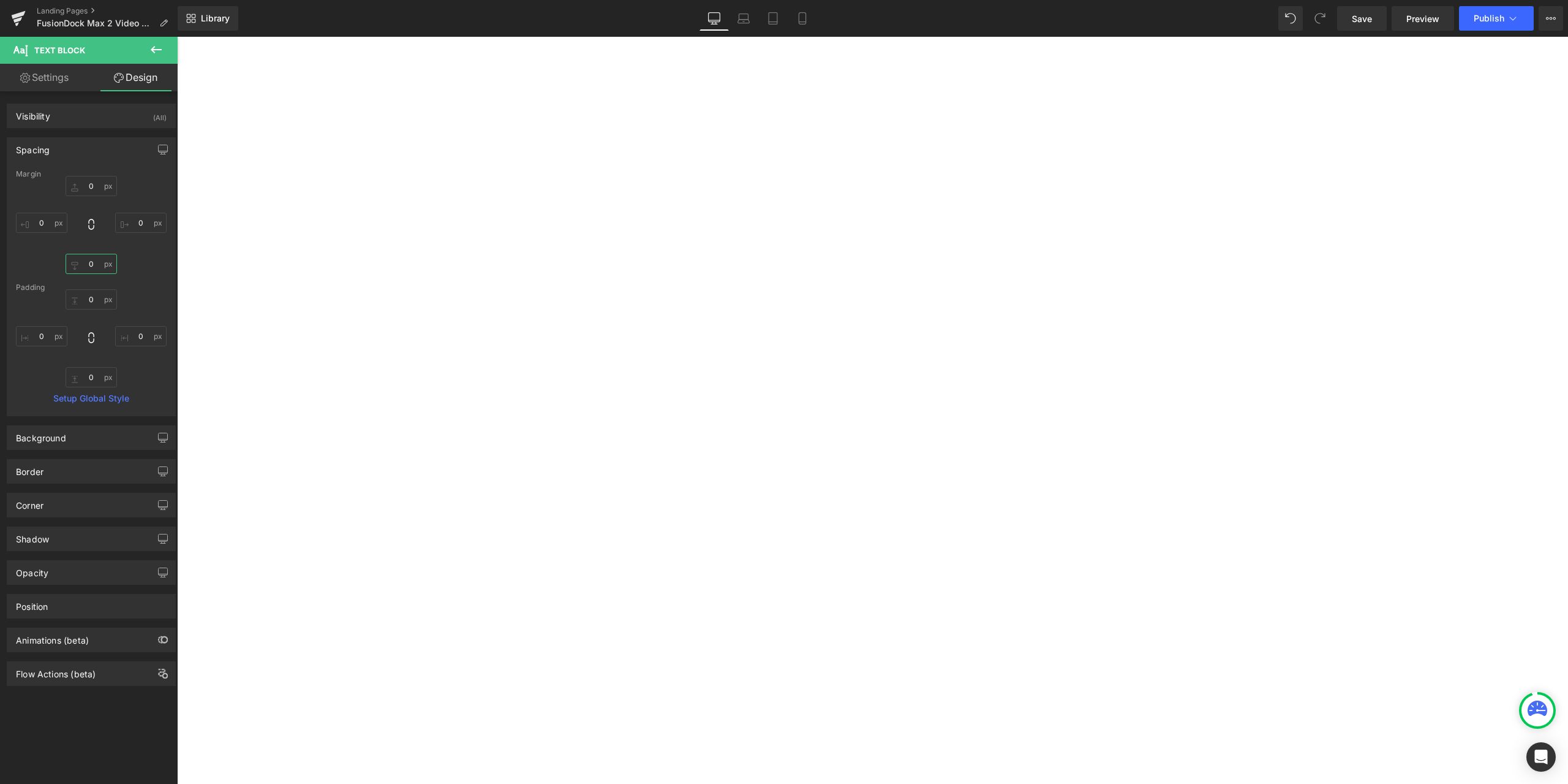
click at [101, 265] on input "0" at bounding box center [91, 264] width 52 height 20
type input "60"
click at [135, 267] on div "0px 0 0px 0 60 60 0px 0" at bounding box center [91, 225] width 150 height 98
click at [177, 36] on span "Text Block" at bounding box center [177, 36] width 0 height 0
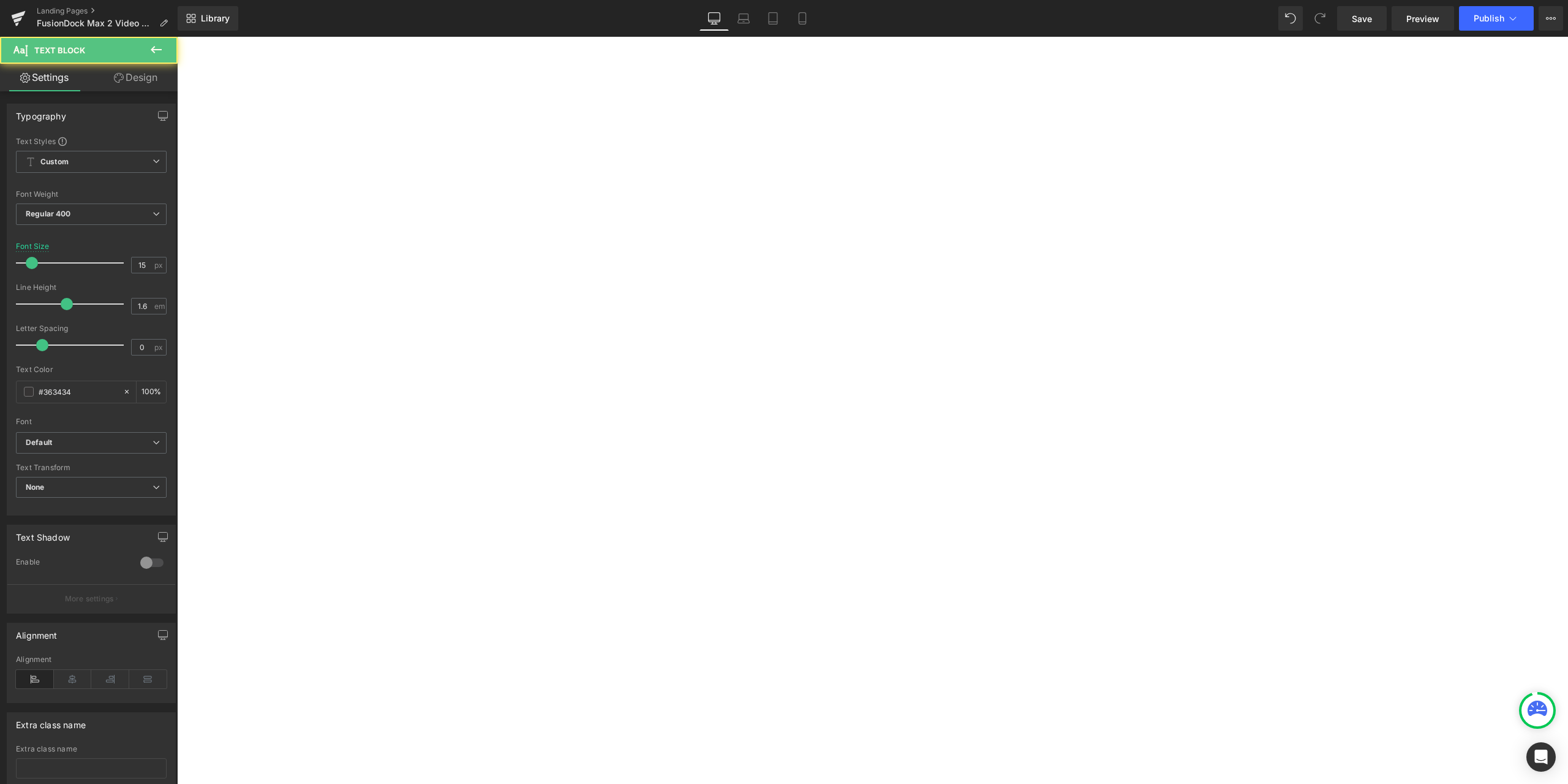
click at [125, 80] on link "Design" at bounding box center [135, 77] width 89 height 28
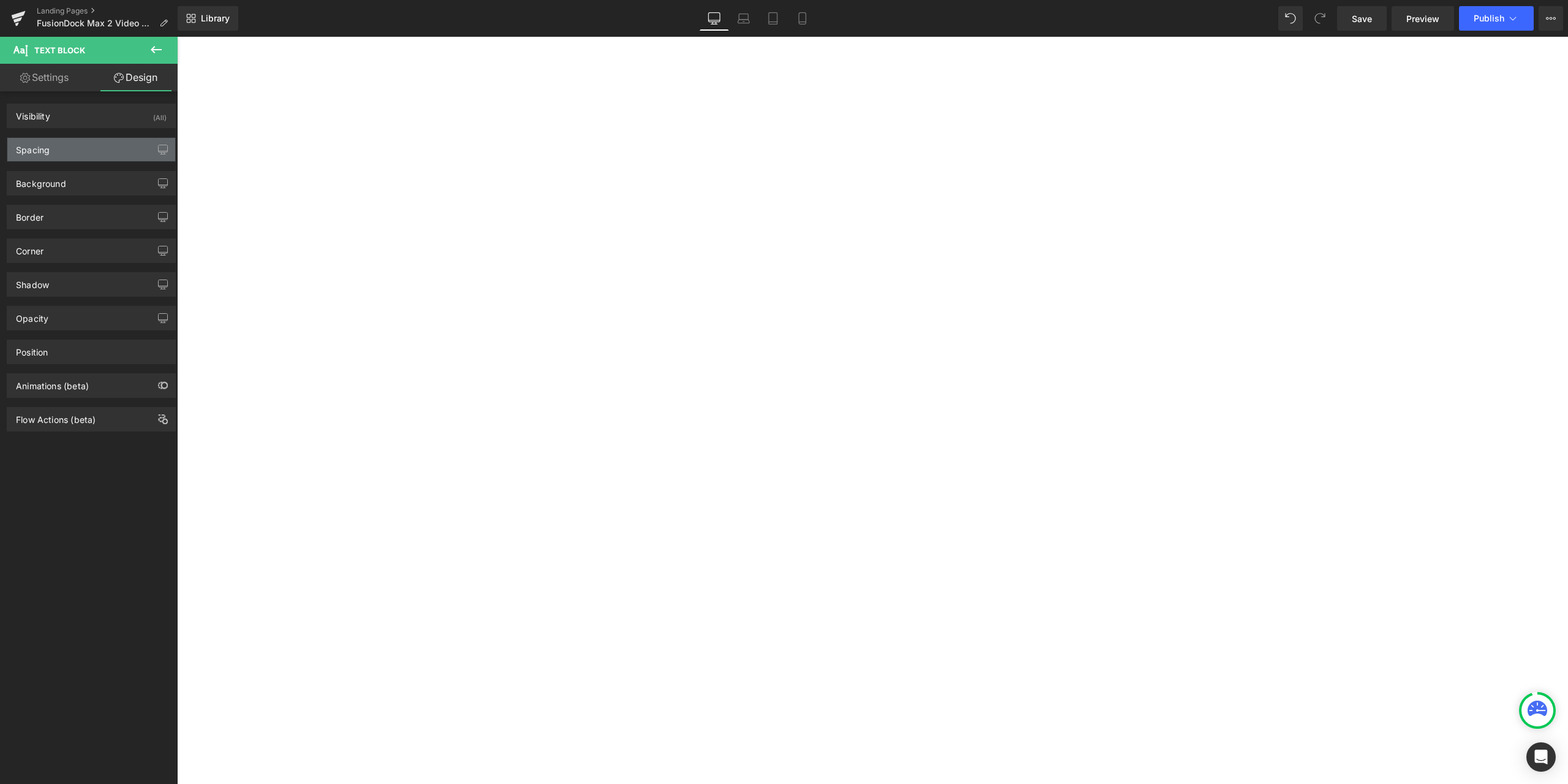
click at [79, 140] on div "Spacing" at bounding box center [91, 150] width 168 height 24
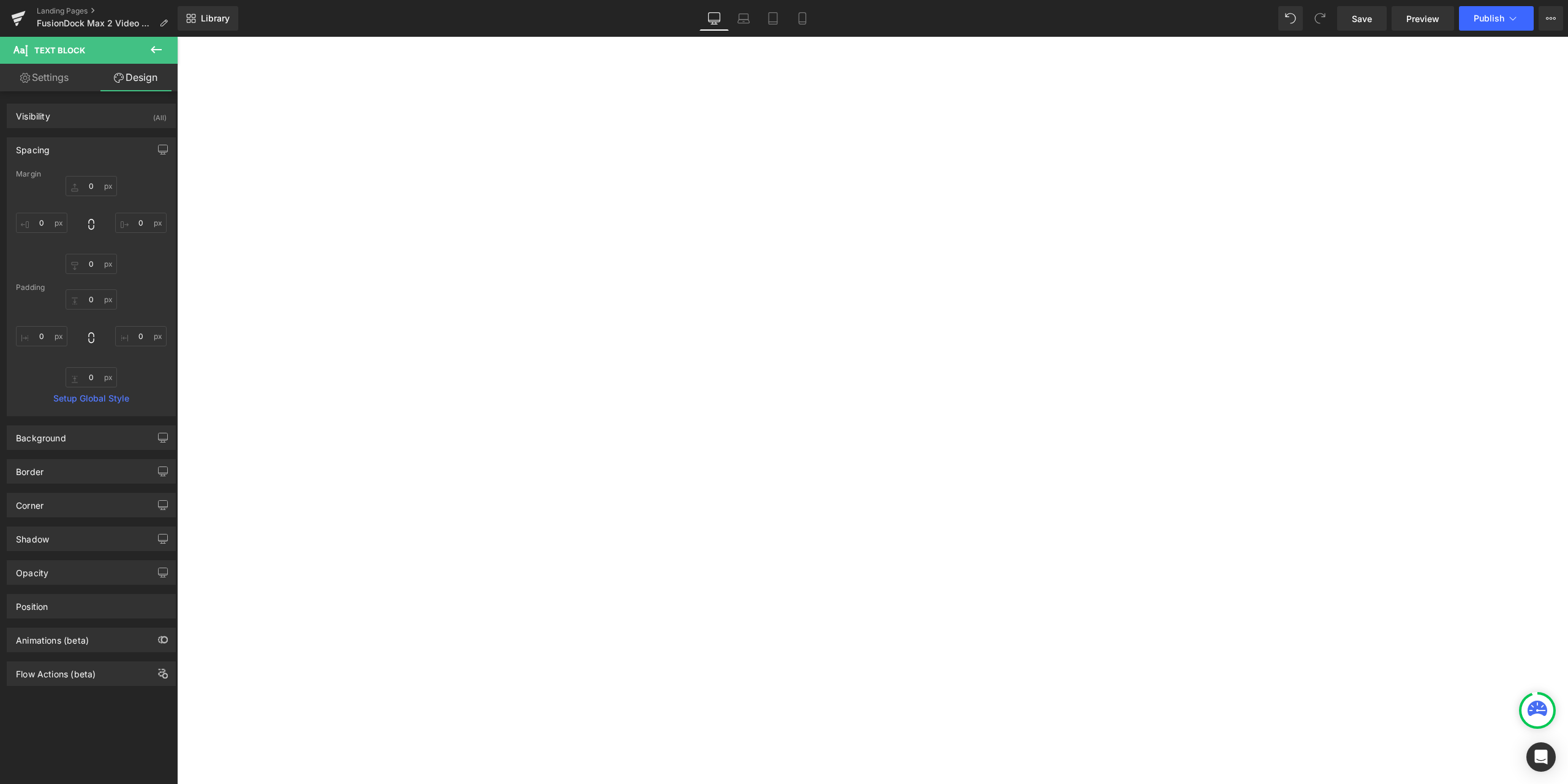
click at [74, 145] on div "Spacing" at bounding box center [91, 150] width 168 height 24
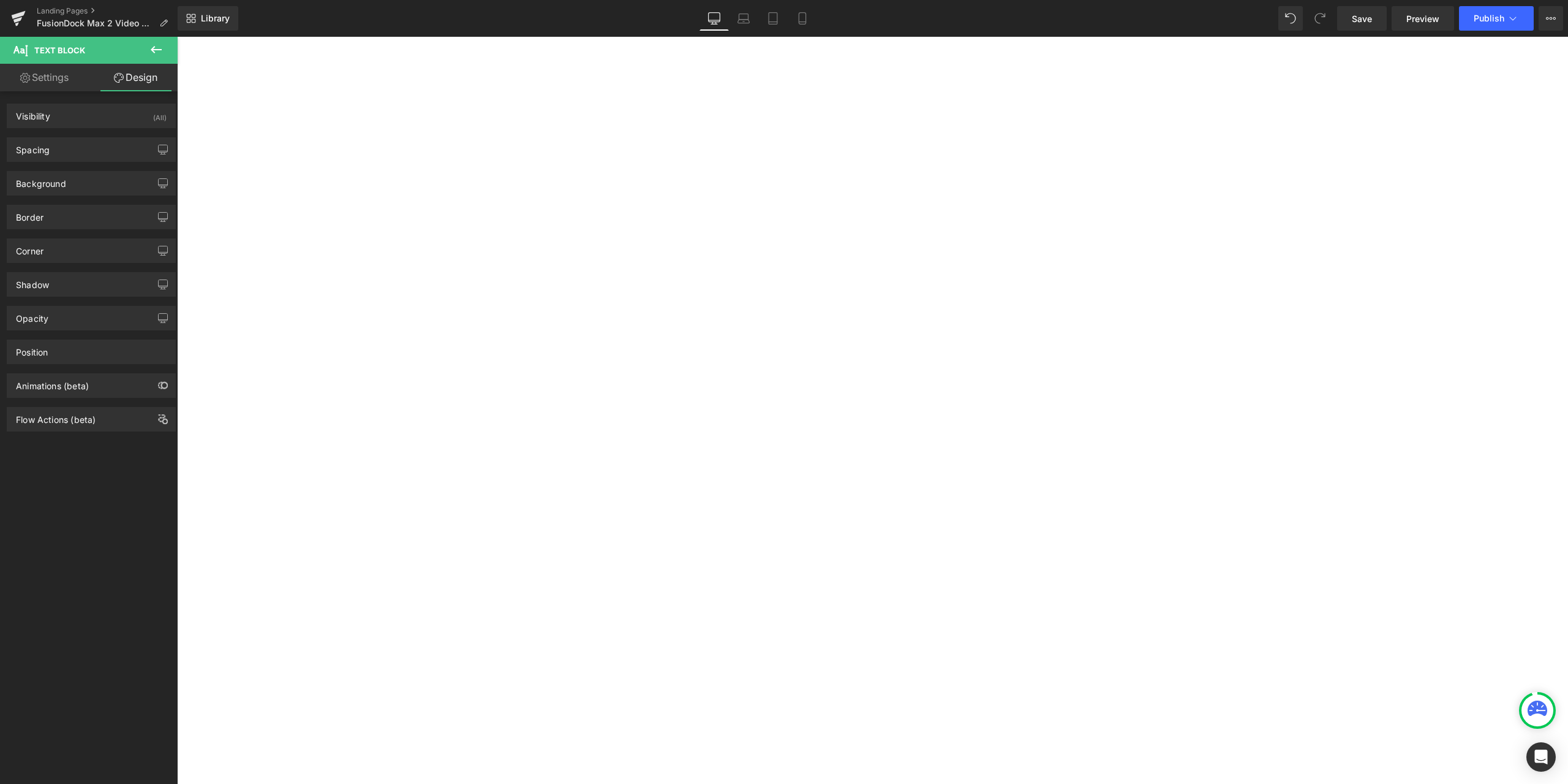
scroll to position [368, 0]
drag, startPoint x: 986, startPoint y: 705, endPoint x: 847, endPoint y: 383, distance: 350.7
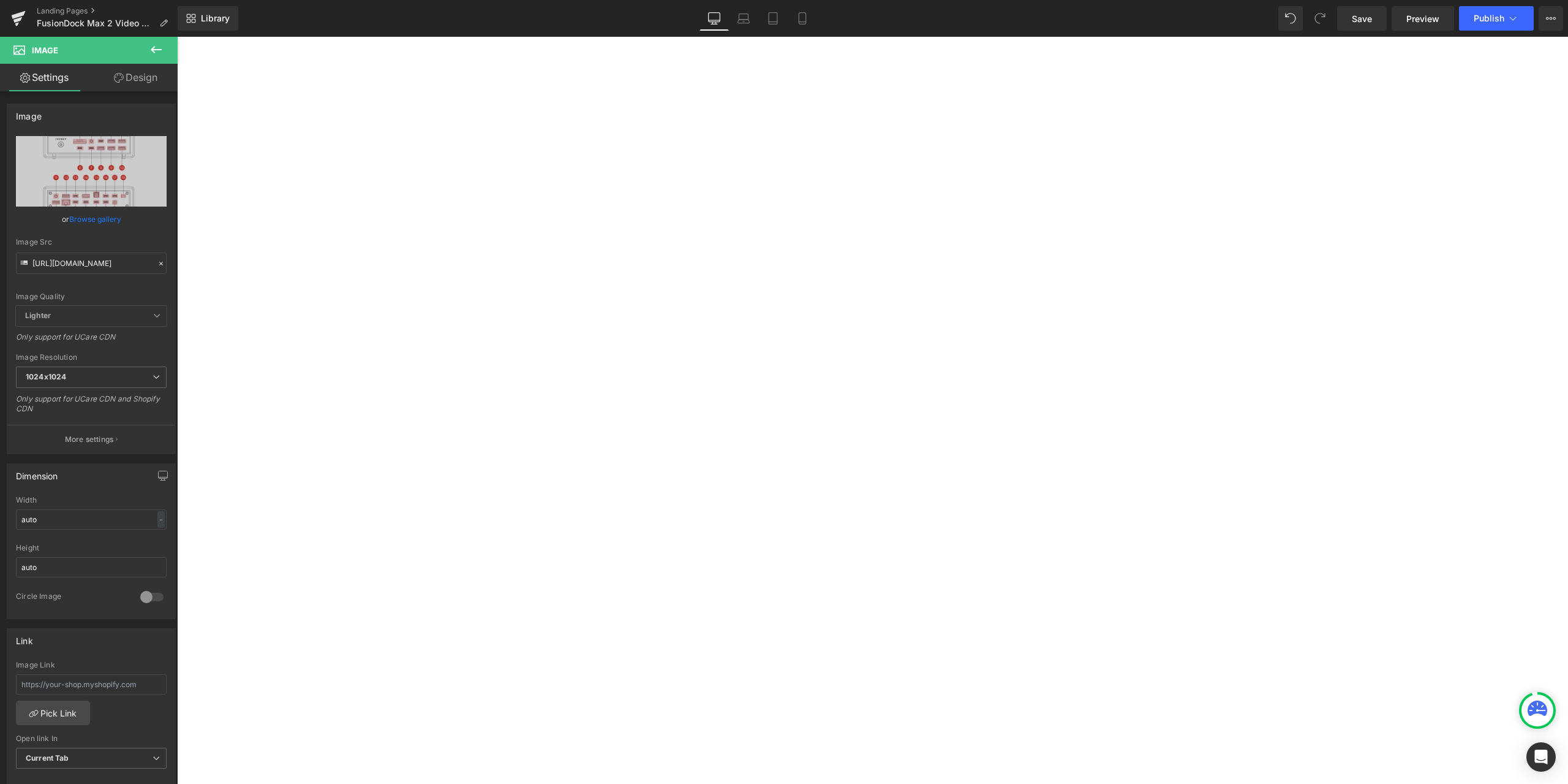
scroll to position [797, 0]
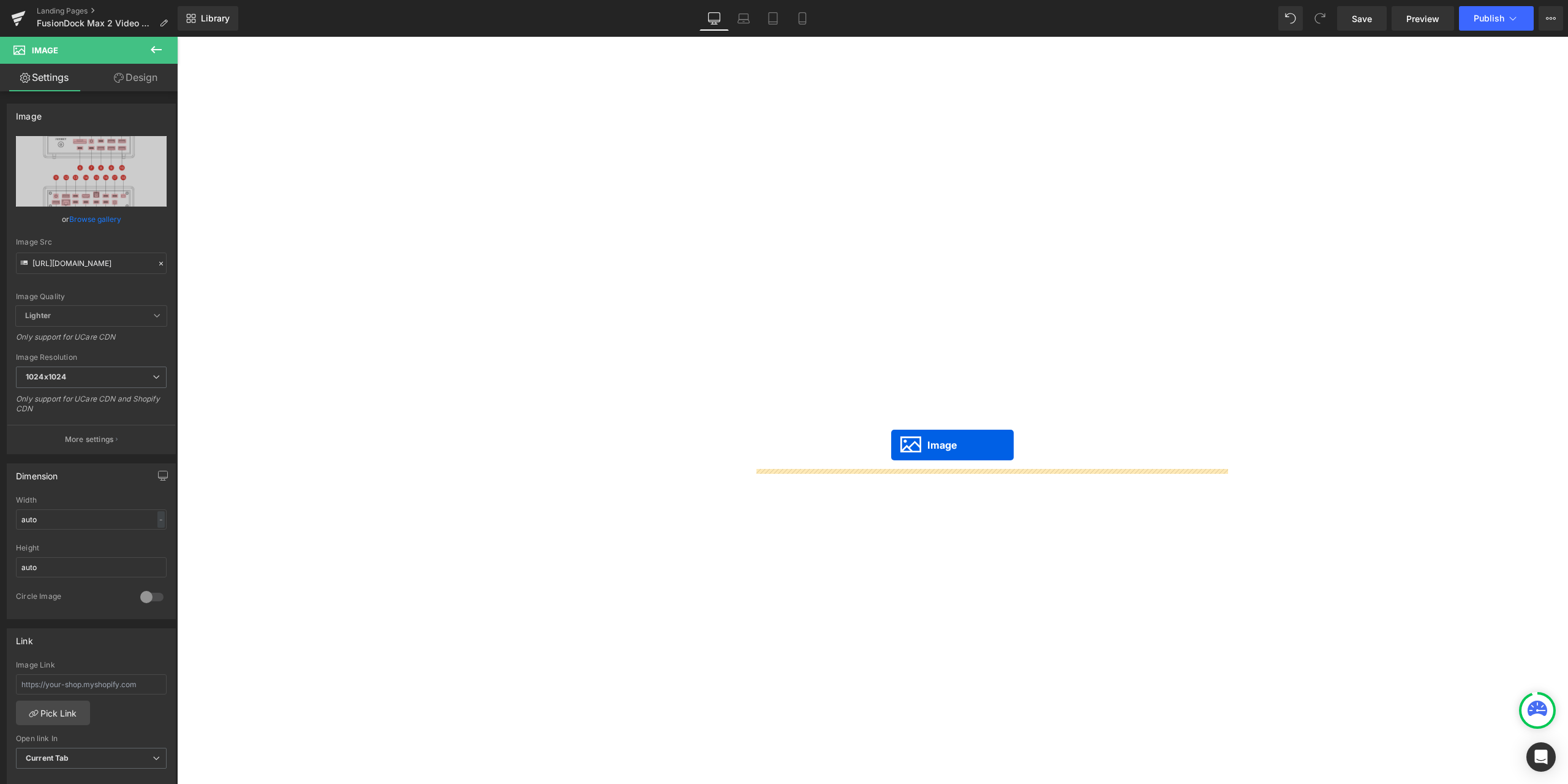
drag, startPoint x: 993, startPoint y: 720, endPoint x: 891, endPoint y: 446, distance: 292.4
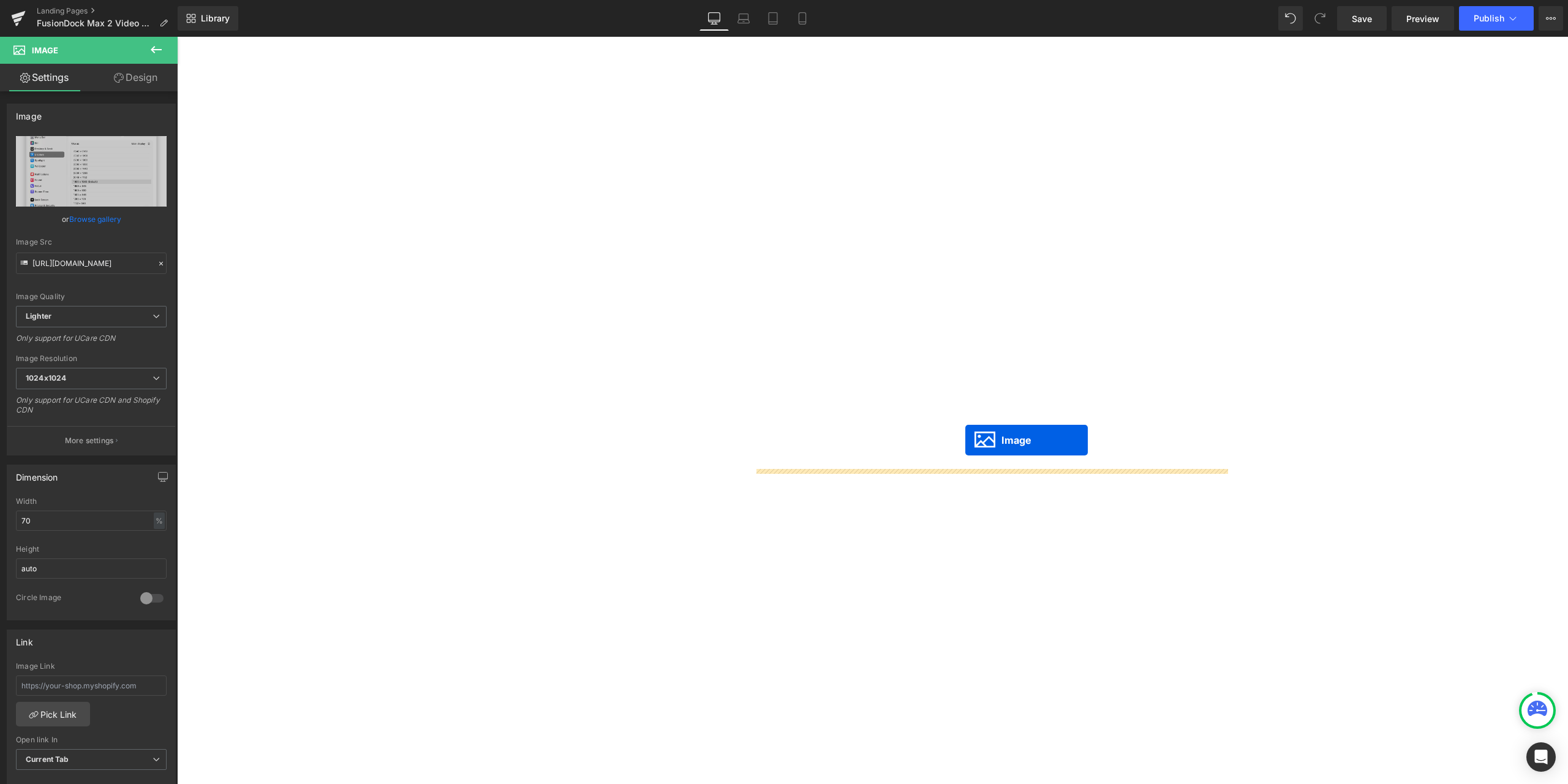
drag, startPoint x: 997, startPoint y: 655, endPoint x: 965, endPoint y: 440, distance: 217.4
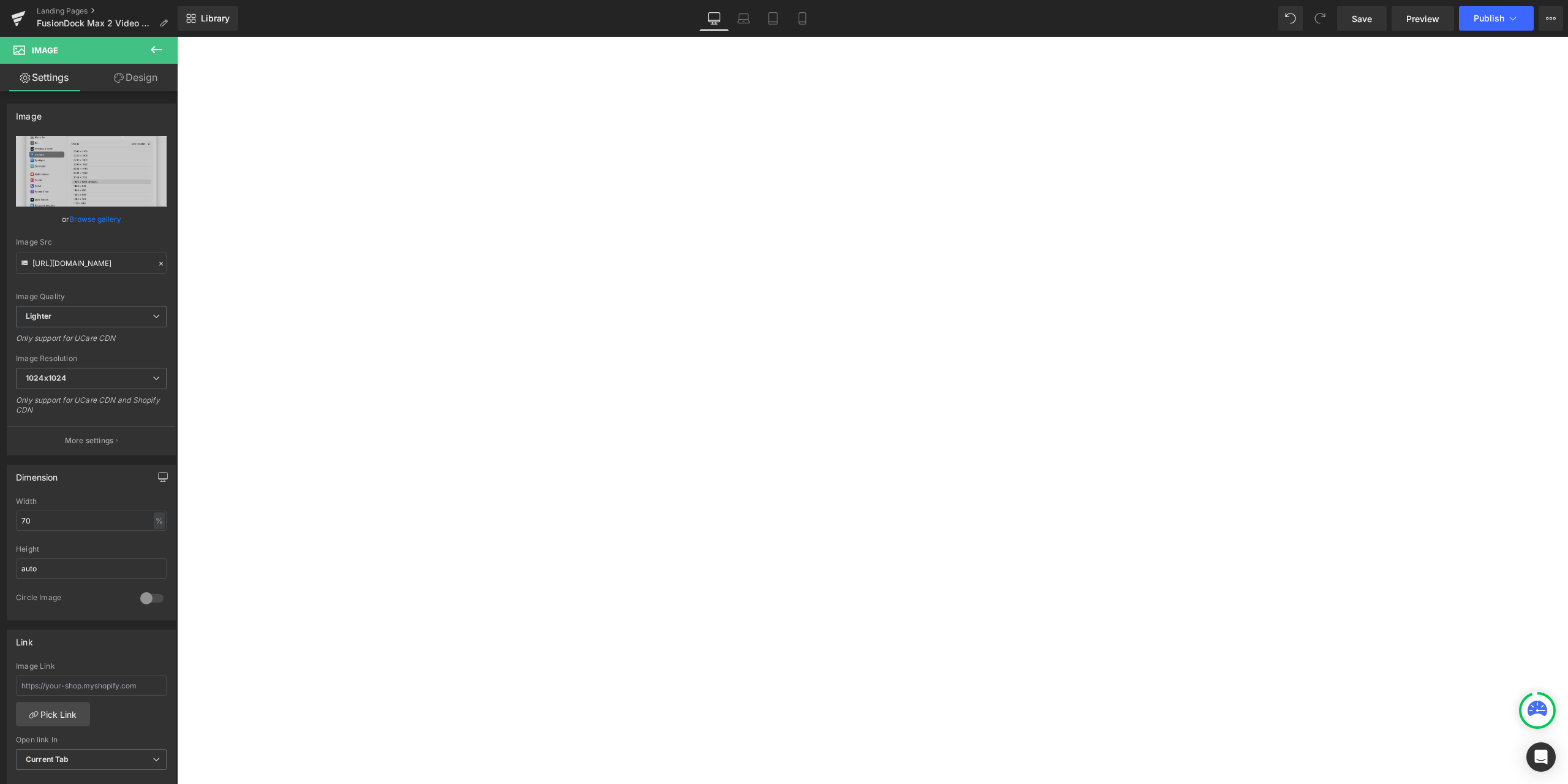
scroll to position [1287, 0]
drag, startPoint x: 975, startPoint y: 459, endPoint x: 904, endPoint y: 354, distance: 126.8
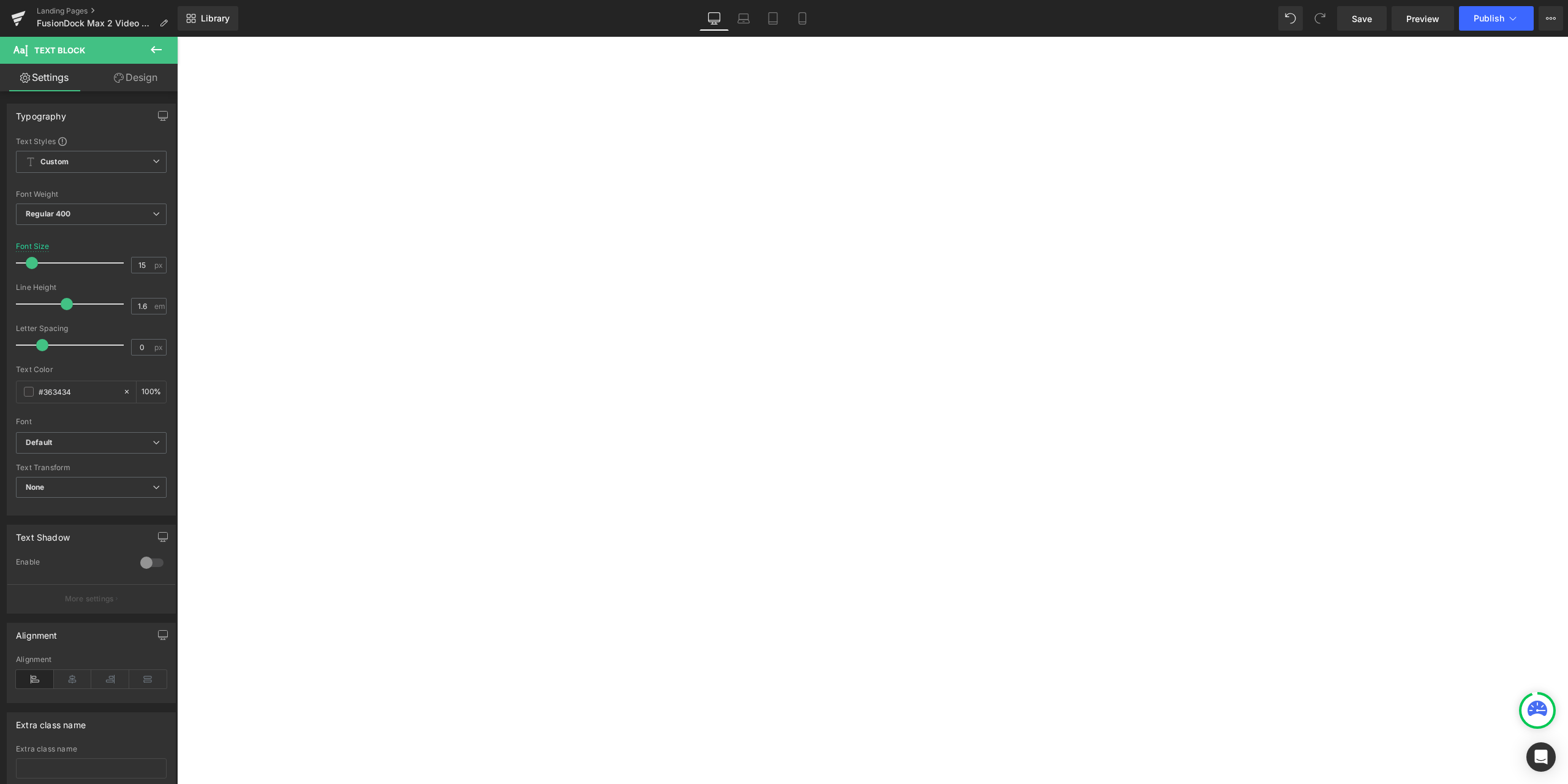
click at [177, 36] on span "Text Block" at bounding box center [177, 36] width 0 height 0
drag, startPoint x: 981, startPoint y: 587, endPoint x: 882, endPoint y: 436, distance: 180.6
drag, startPoint x: 986, startPoint y: 584, endPoint x: 882, endPoint y: 429, distance: 186.7
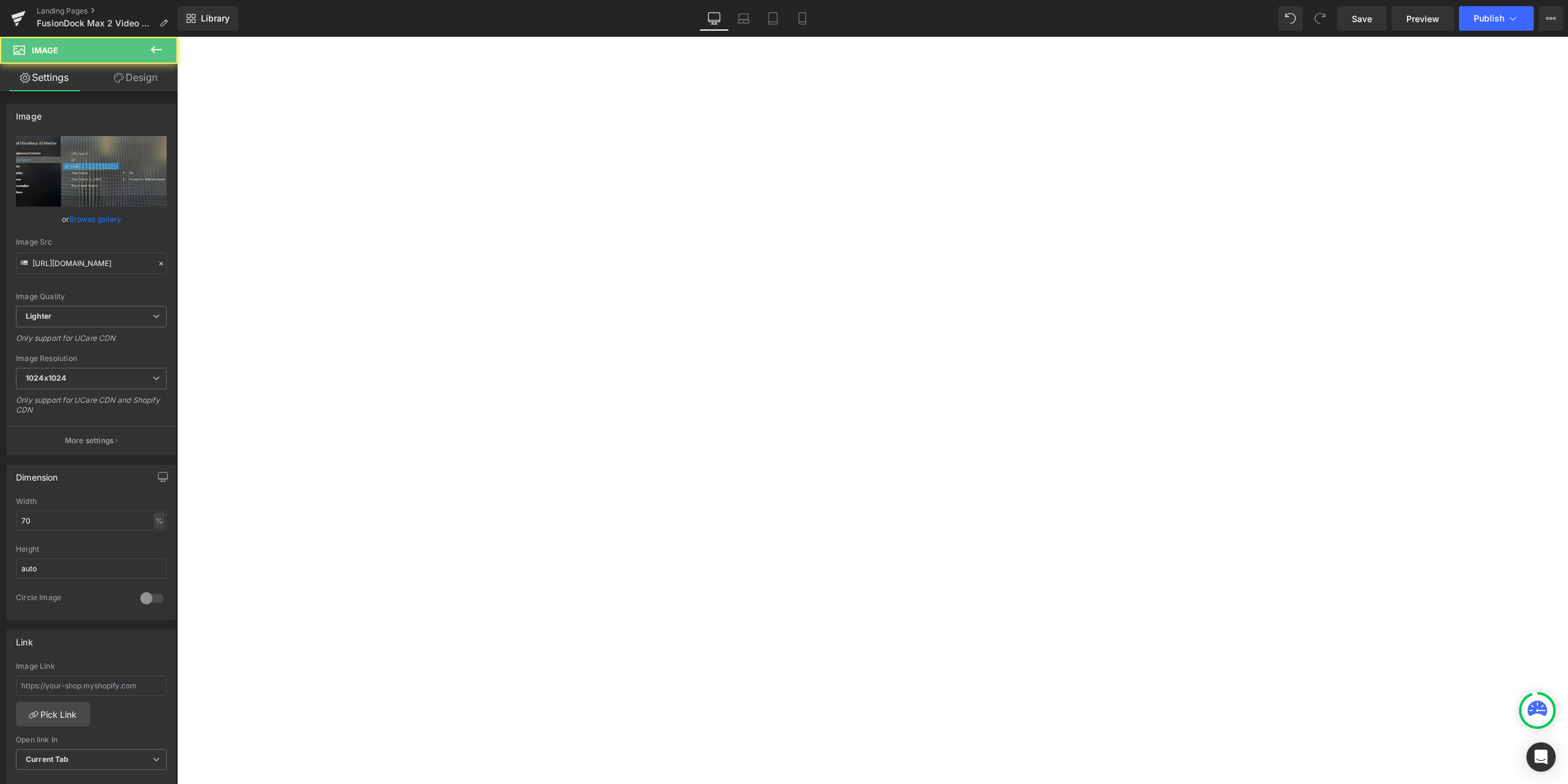
scroll to position [1532, 0]
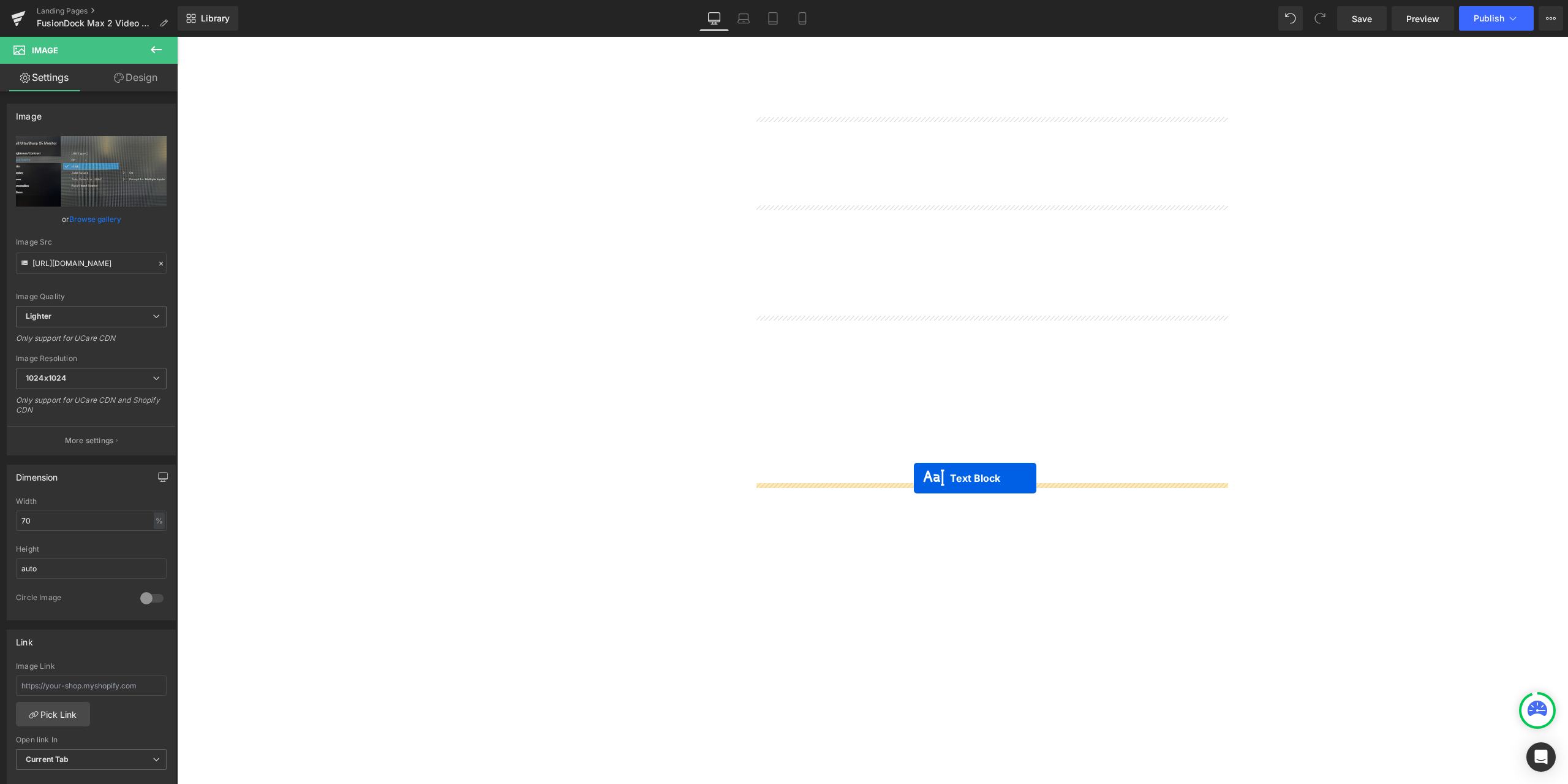
drag, startPoint x: 986, startPoint y: 578, endPoint x: 914, endPoint y: 478, distance: 123.2
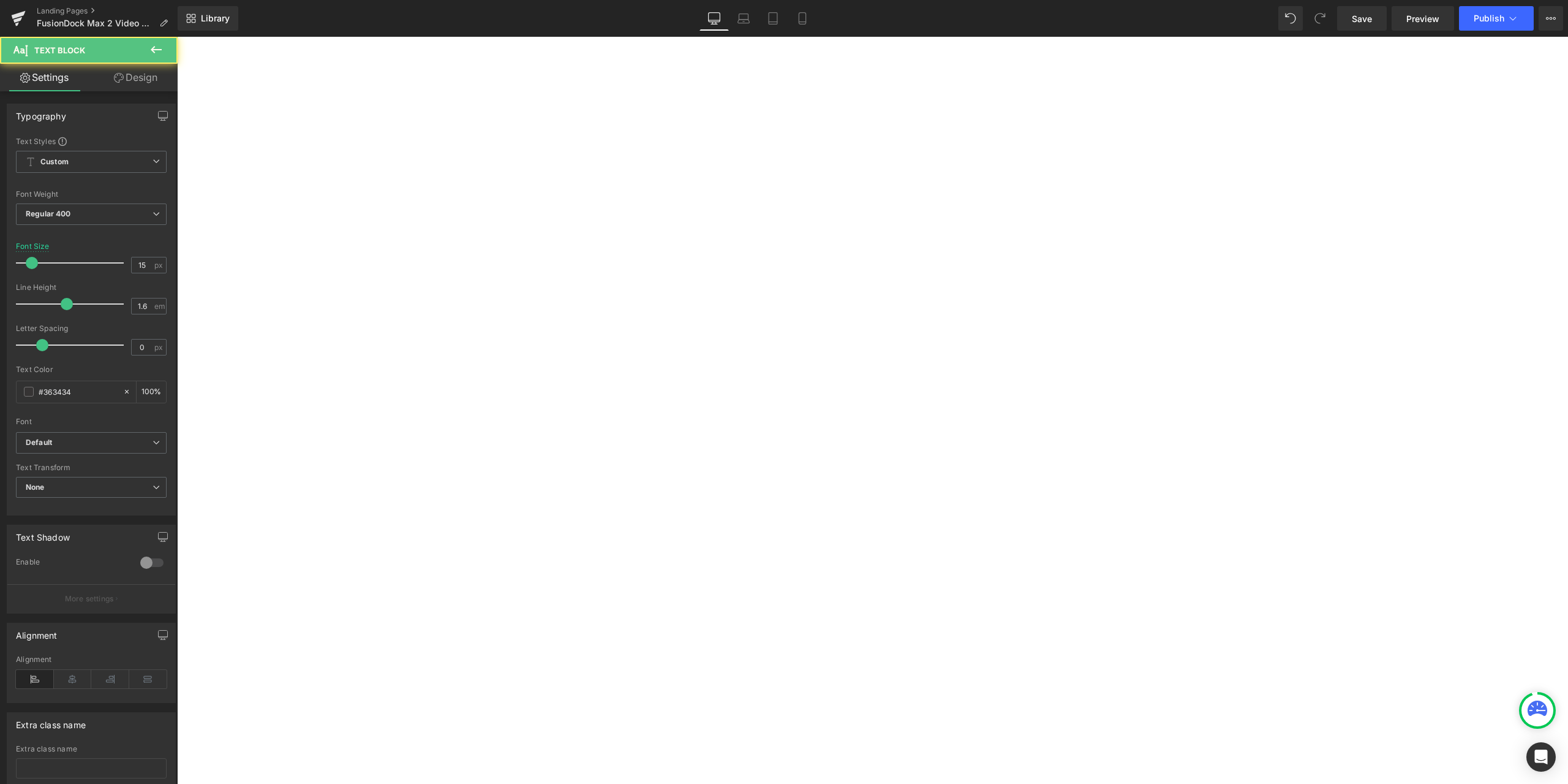
scroll to position [1655, 0]
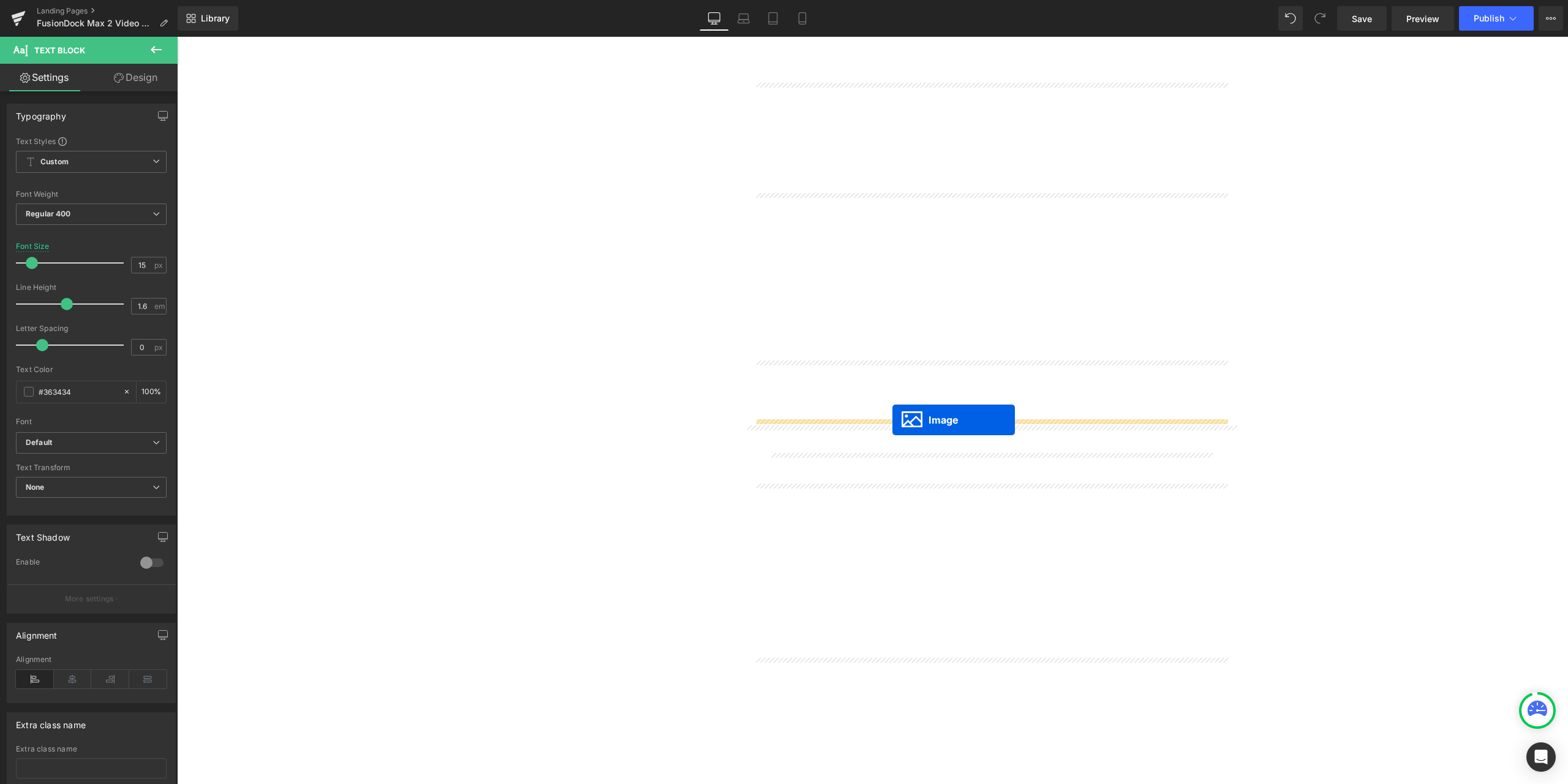
drag, startPoint x: 996, startPoint y: 672, endPoint x: 893, endPoint y: 419, distance: 273.2
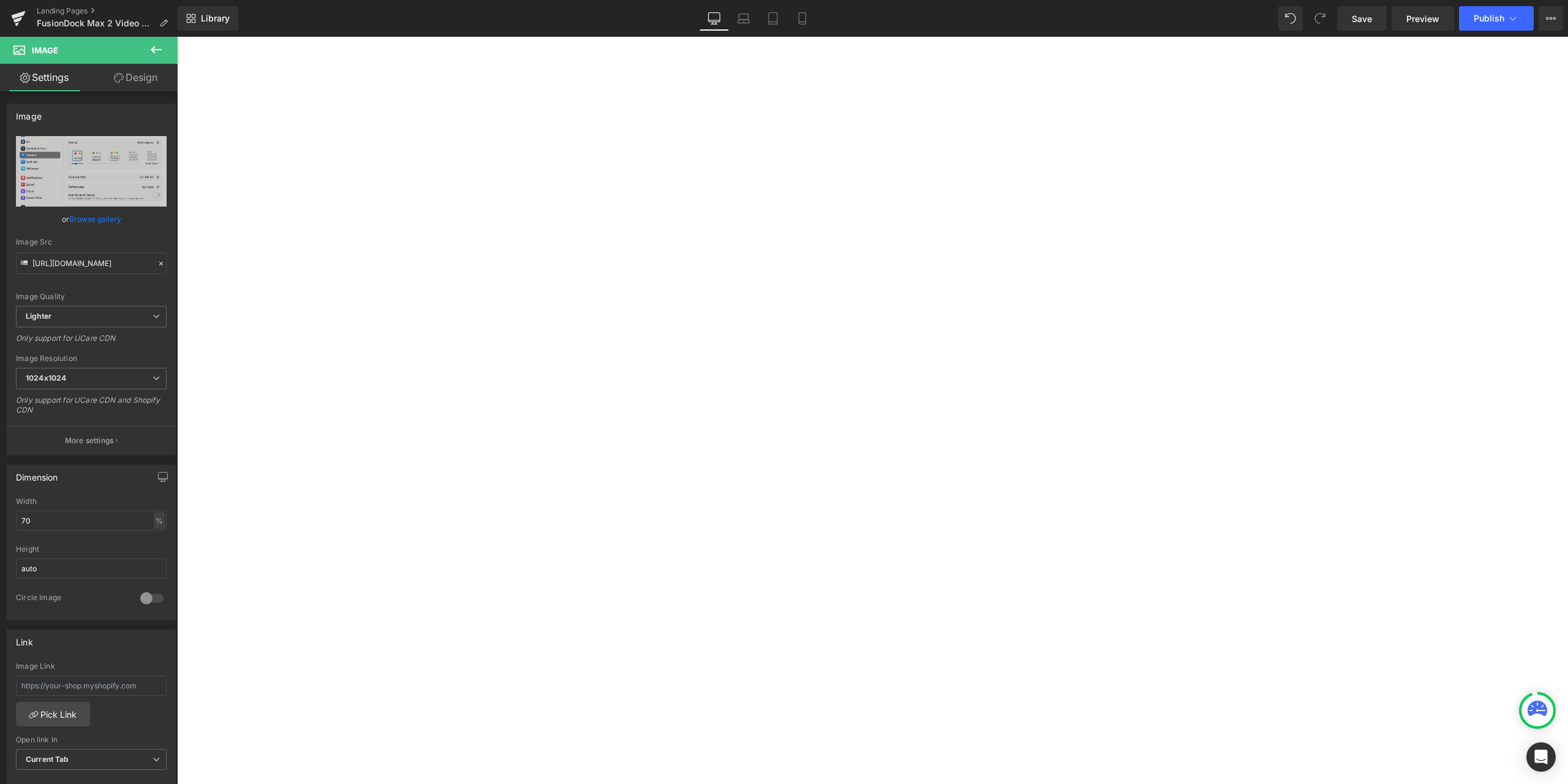
scroll to position [1961, 0]
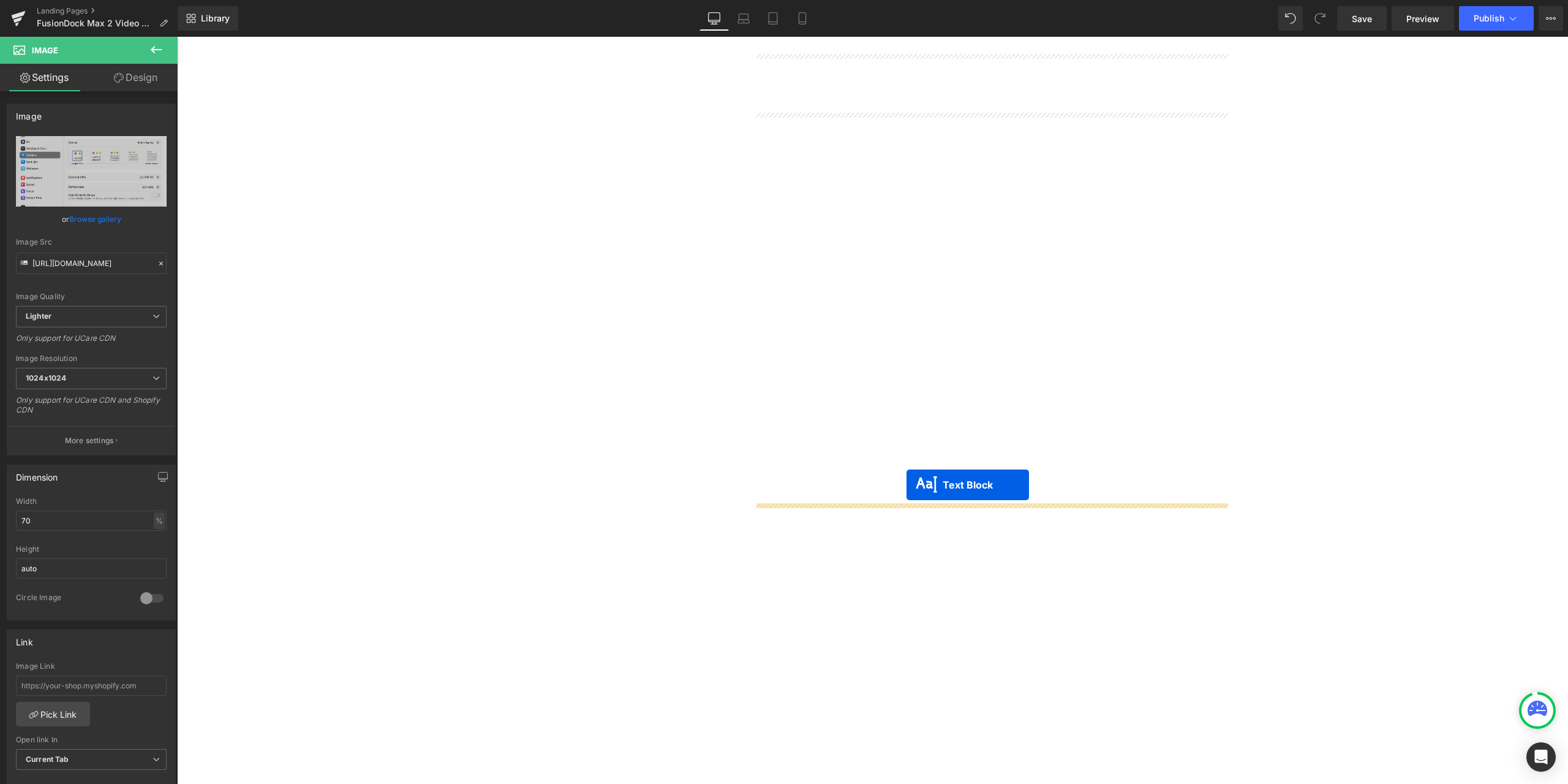
drag, startPoint x: 987, startPoint y: 635, endPoint x: 907, endPoint y: 485, distance: 170.0
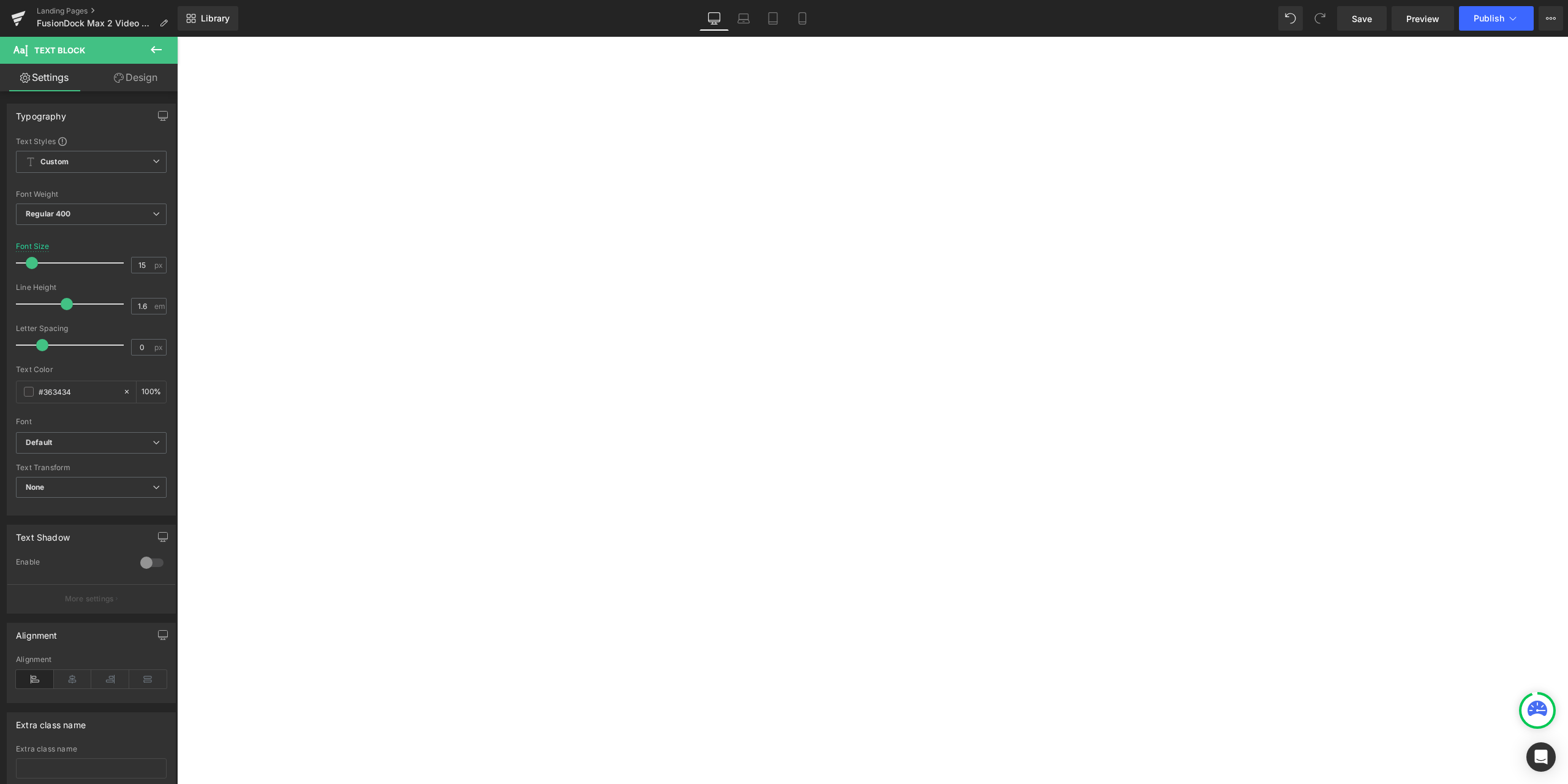
click at [177, 36] on link "Text Block" at bounding box center [177, 36] width 0 height 0
click at [128, 82] on link "Design" at bounding box center [135, 77] width 89 height 28
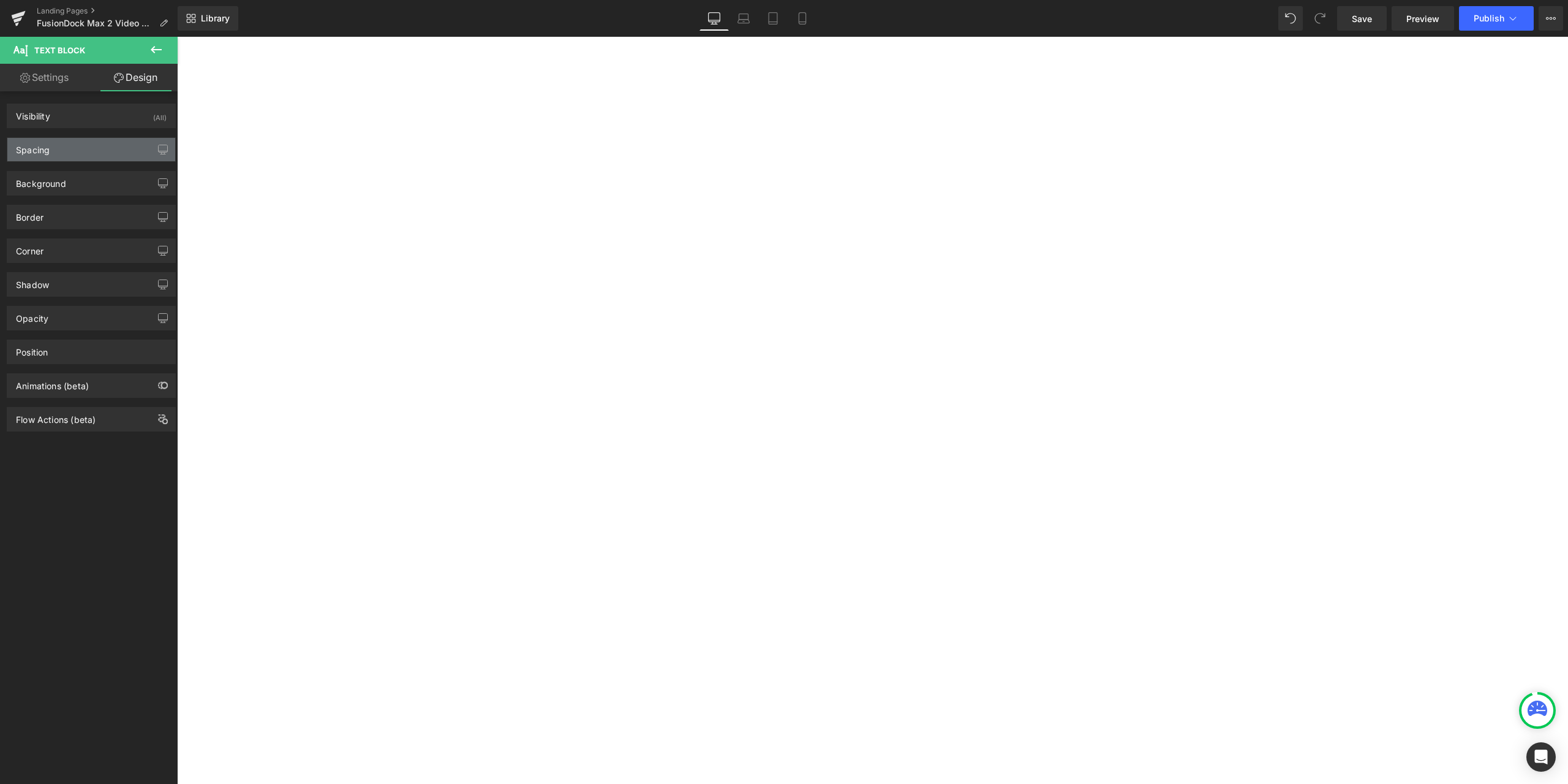
type input "60"
type input "0"
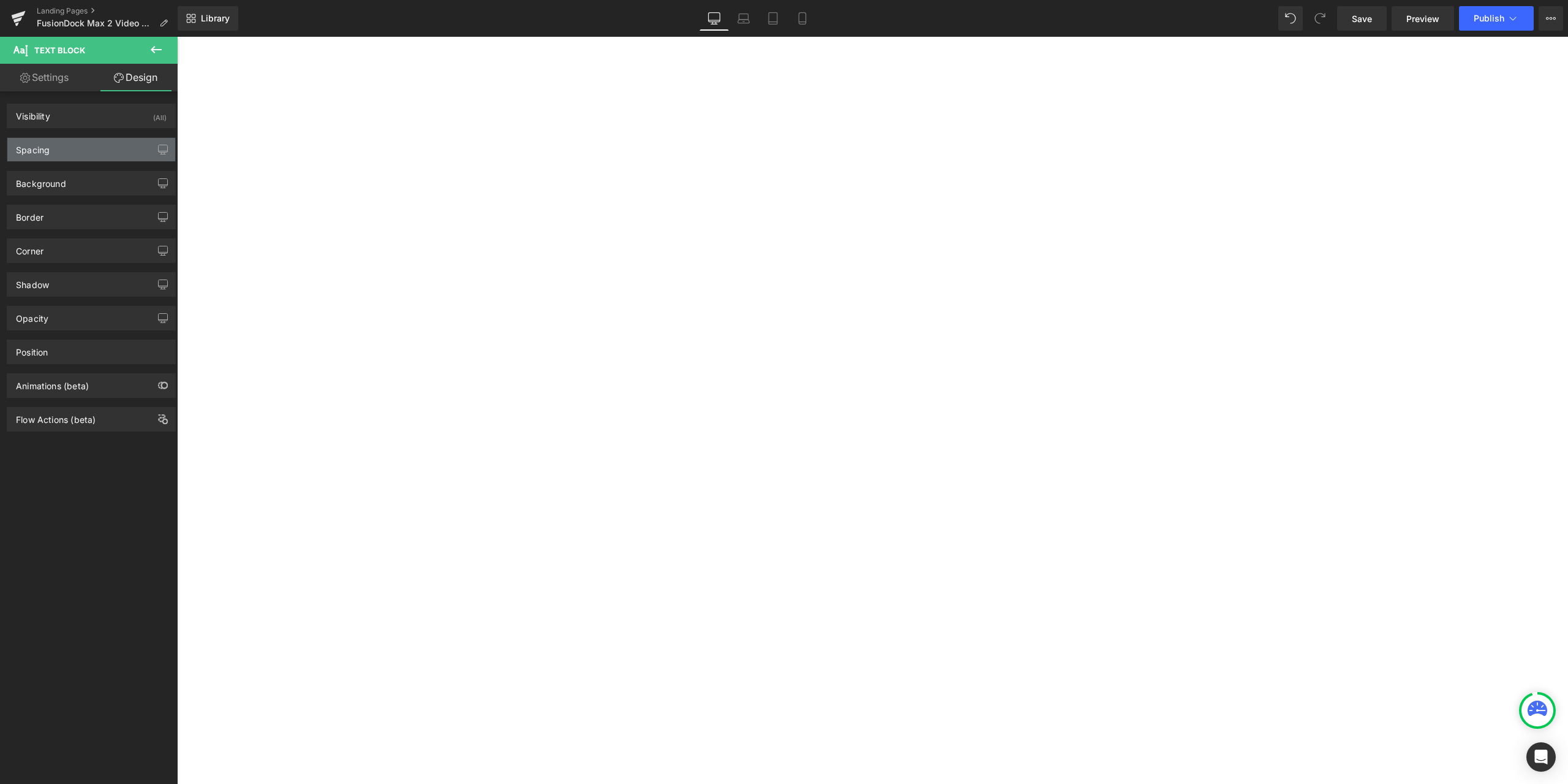
type input "0"
click at [84, 151] on div "Spacing" at bounding box center [91, 150] width 168 height 24
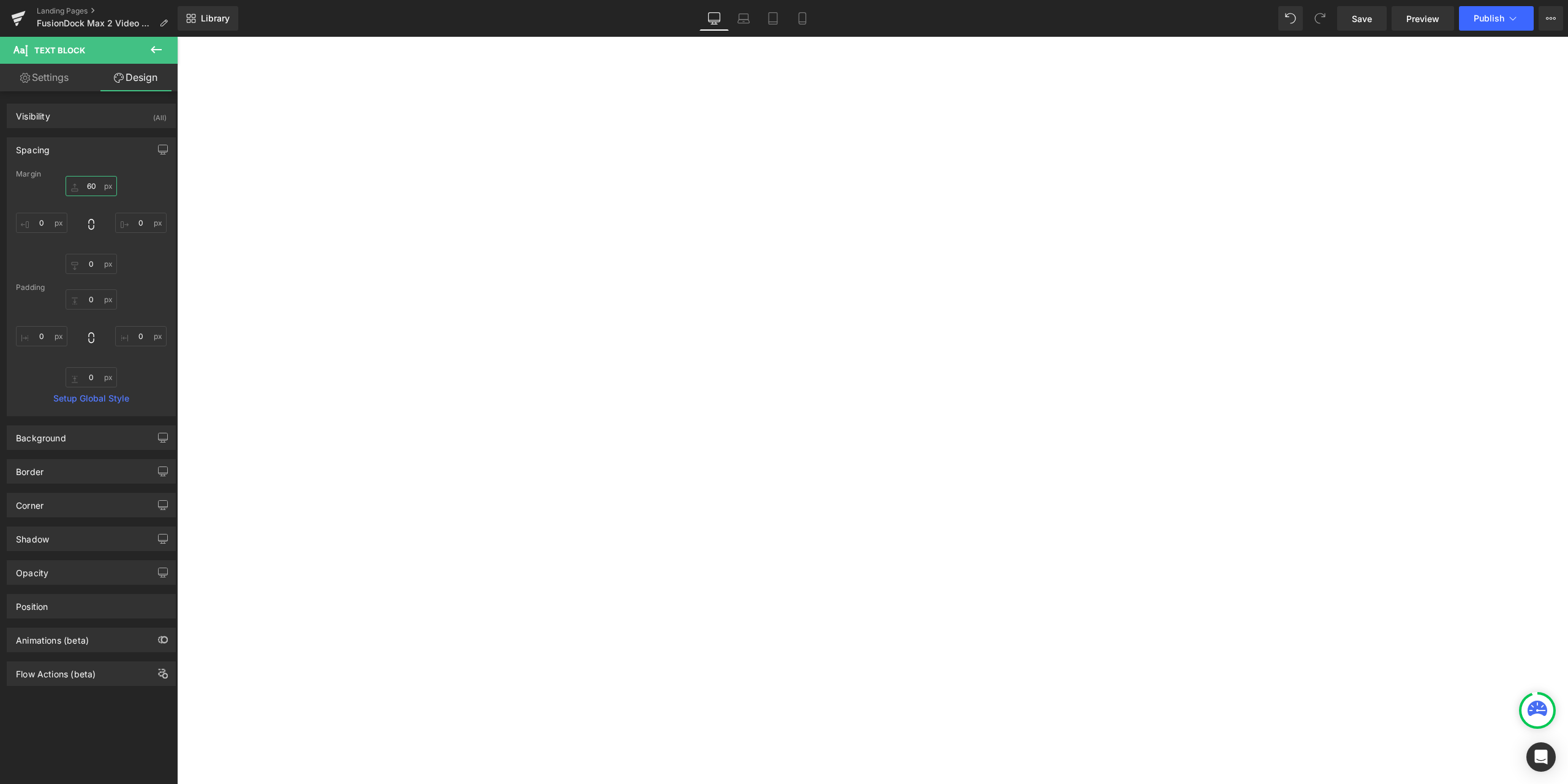
click at [92, 185] on input "60" at bounding box center [91, 186] width 52 height 20
type input "30"
drag, startPoint x: 993, startPoint y: 649, endPoint x: 839, endPoint y: 412, distance: 282.6
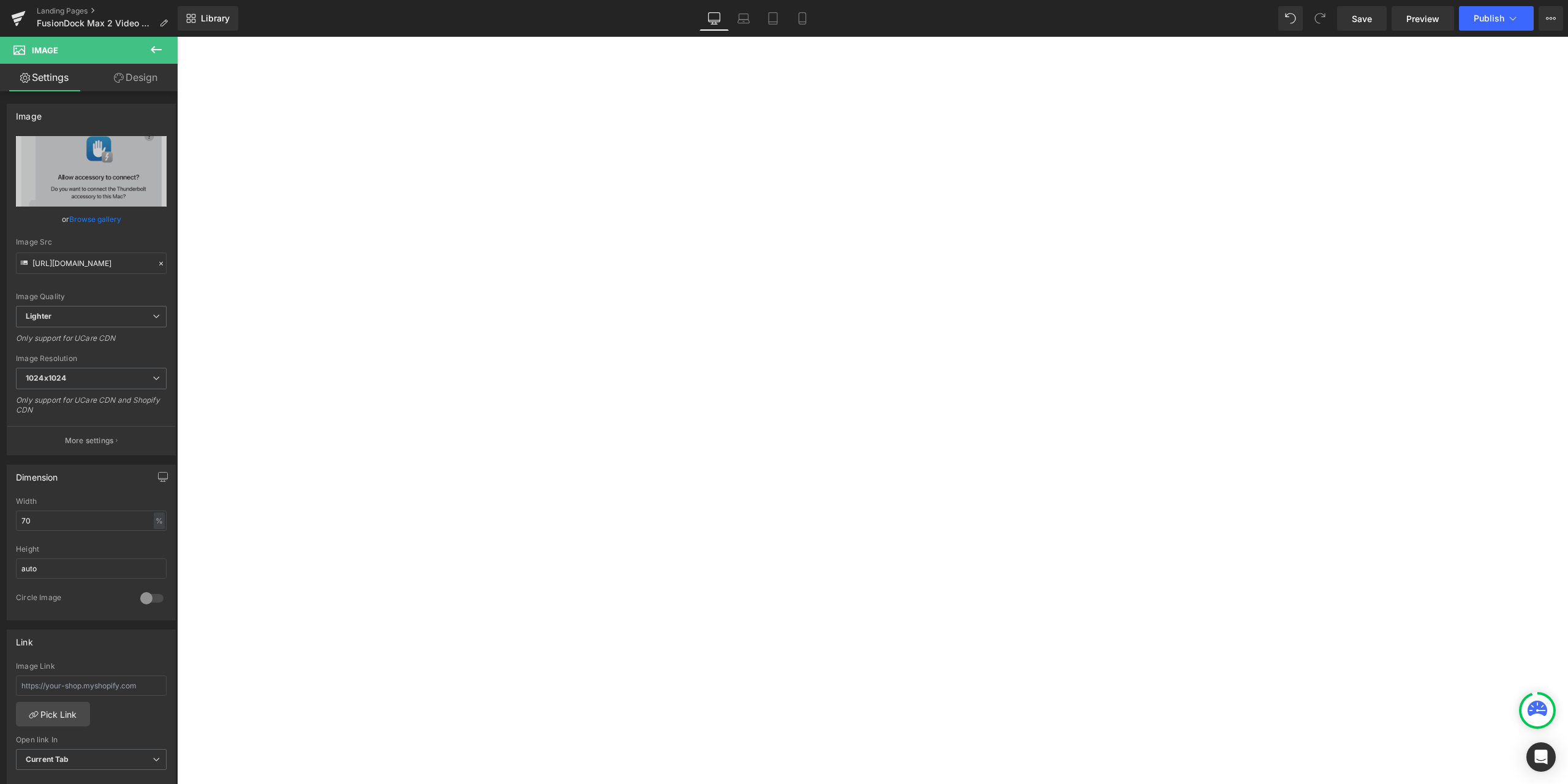
scroll to position [2513, 0]
drag, startPoint x: 979, startPoint y: 523, endPoint x: 894, endPoint y: 367, distance: 177.7
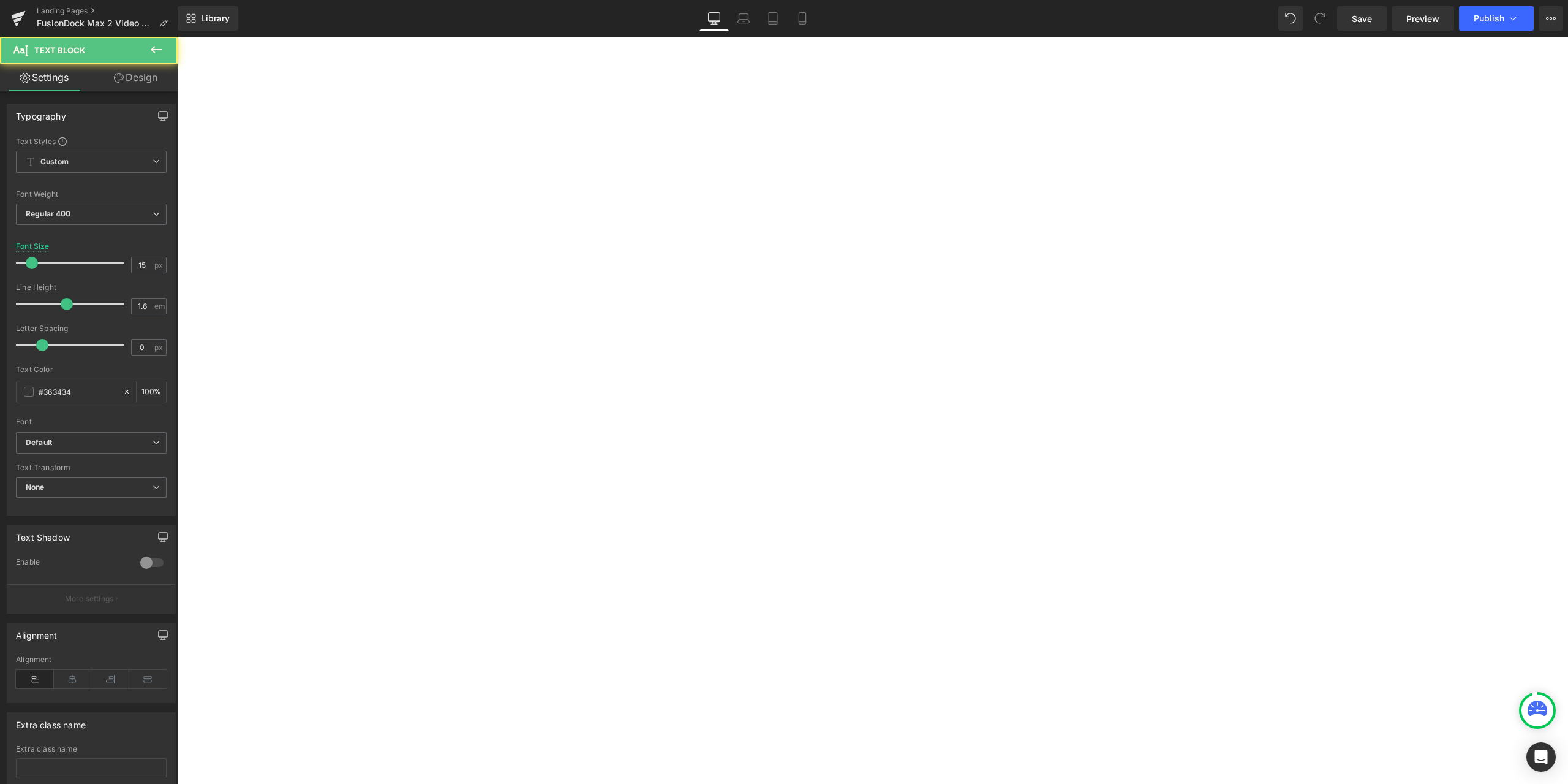
click at [177, 36] on p "Step 2 : If you are using an Apple keyboard and monitor, adjust the brightness …" at bounding box center [177, 36] width 0 height 0
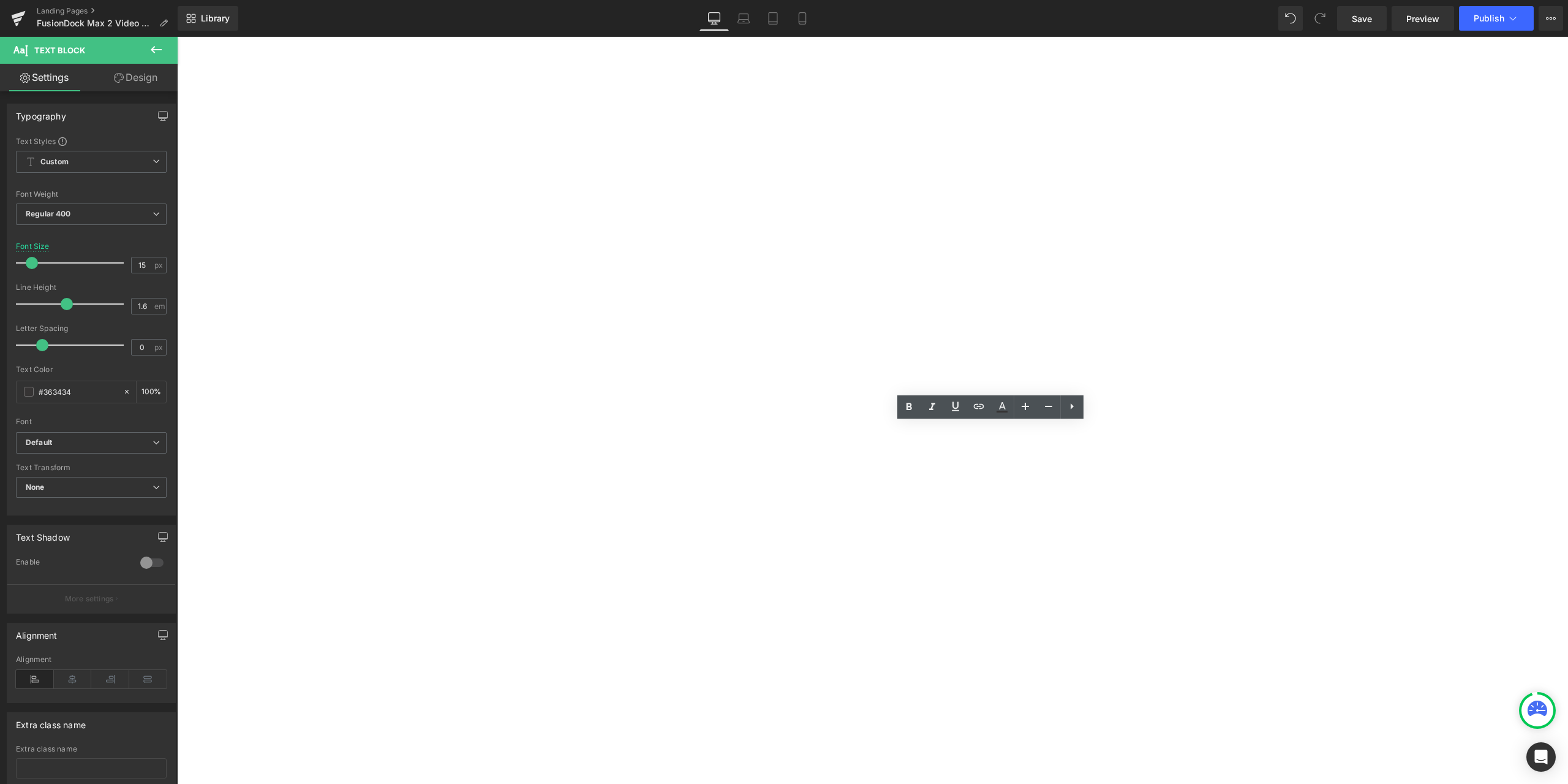
click at [177, 36] on div "1. No video output Heading 1. Unable to connect 2 monitors Heading 1. Issues on…" at bounding box center [177, 36] width 0 height 0
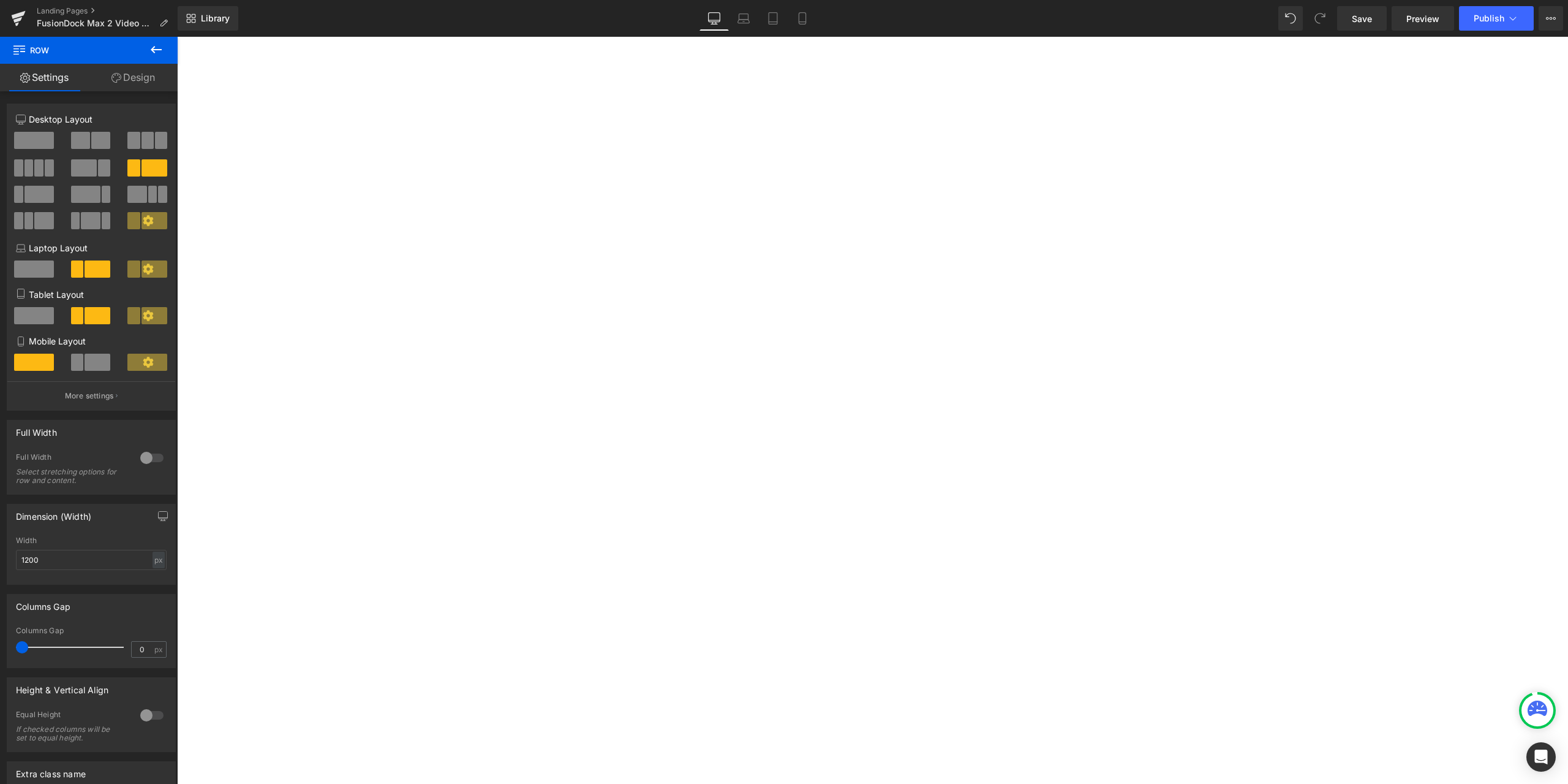
click at [177, 36] on span "Text Block" at bounding box center [177, 36] width 0 height 0
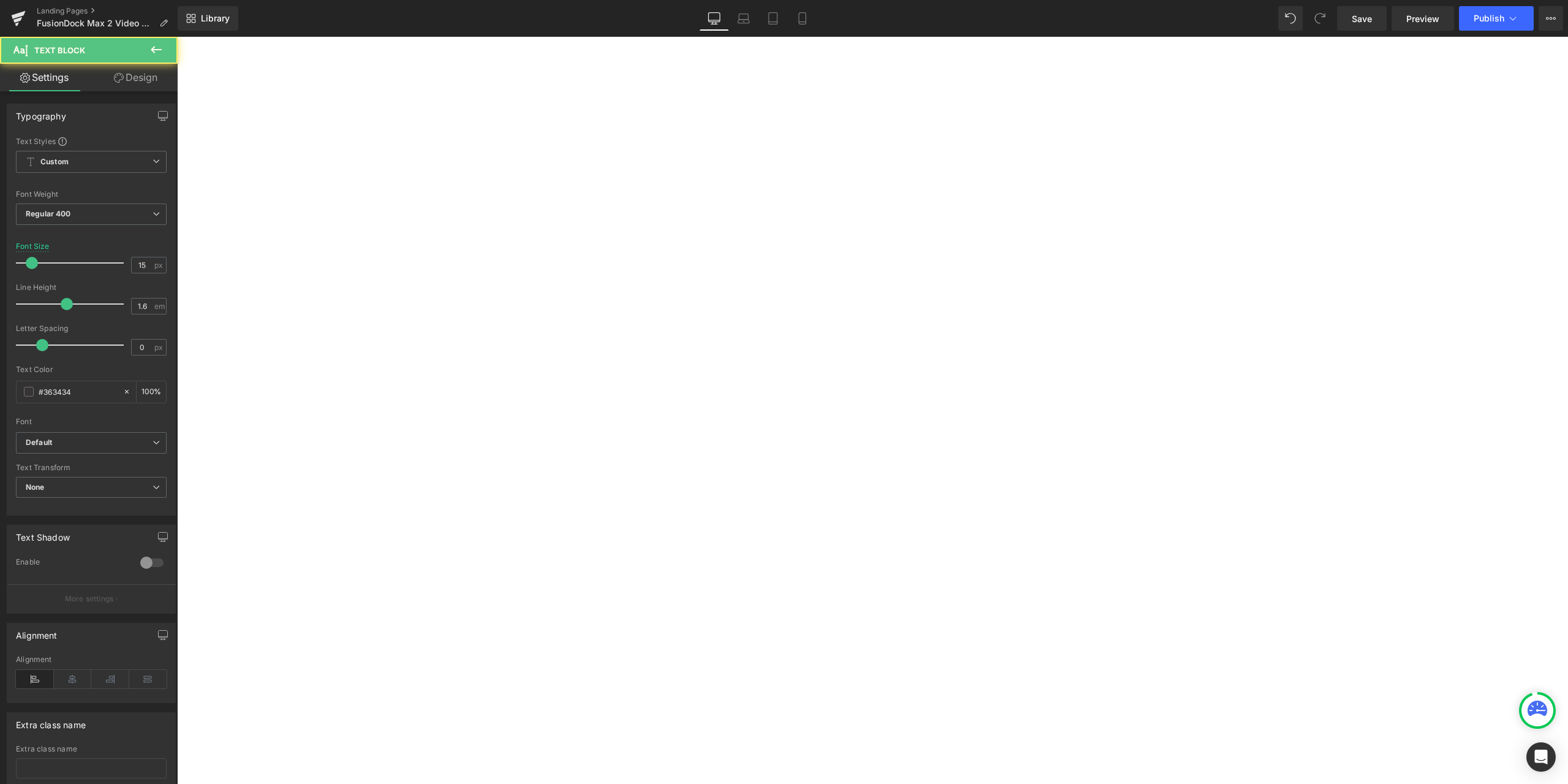
click at [147, 79] on link "Design" at bounding box center [135, 77] width 89 height 28
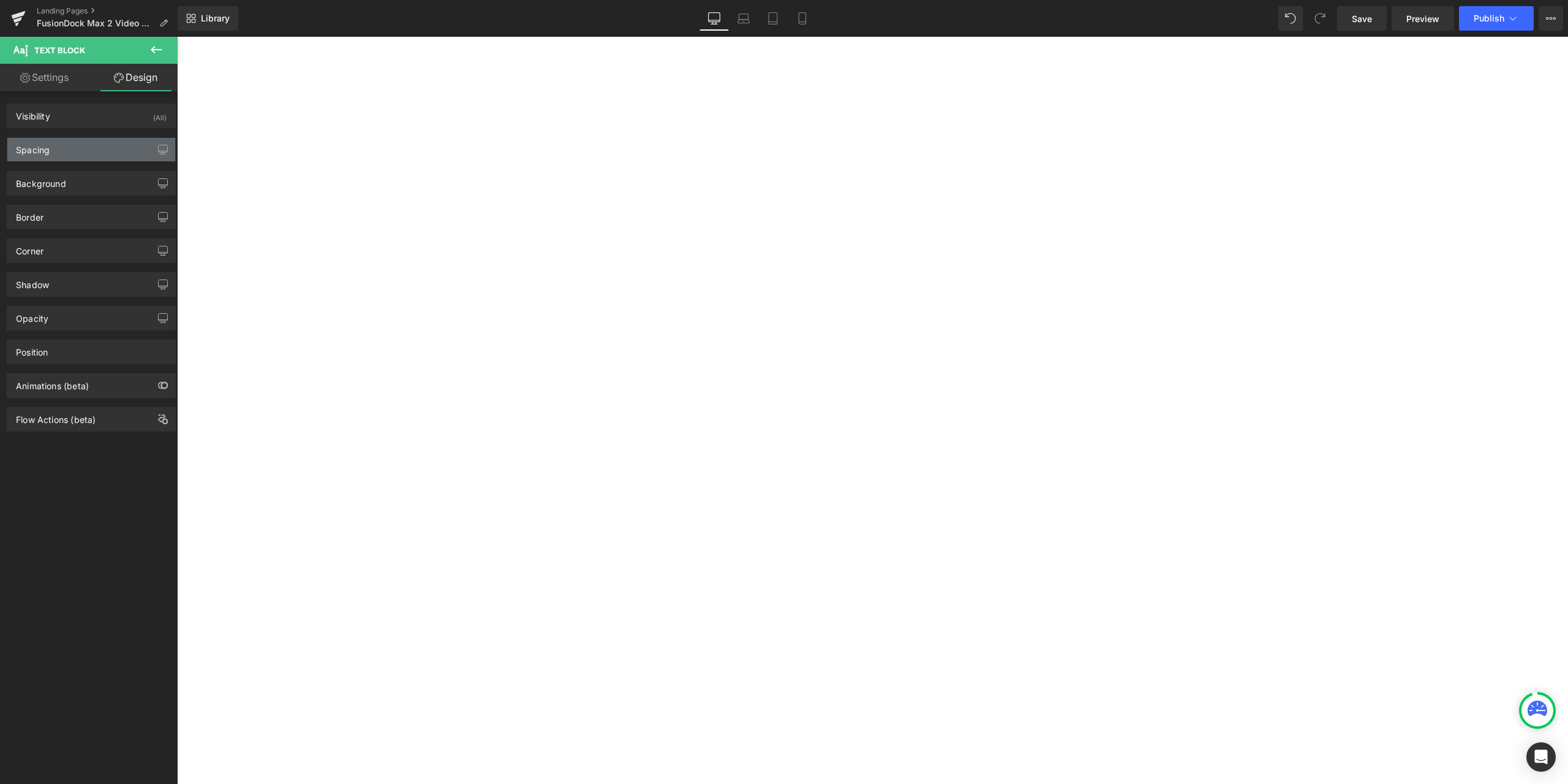
click at [101, 142] on div "Spacing" at bounding box center [91, 150] width 168 height 24
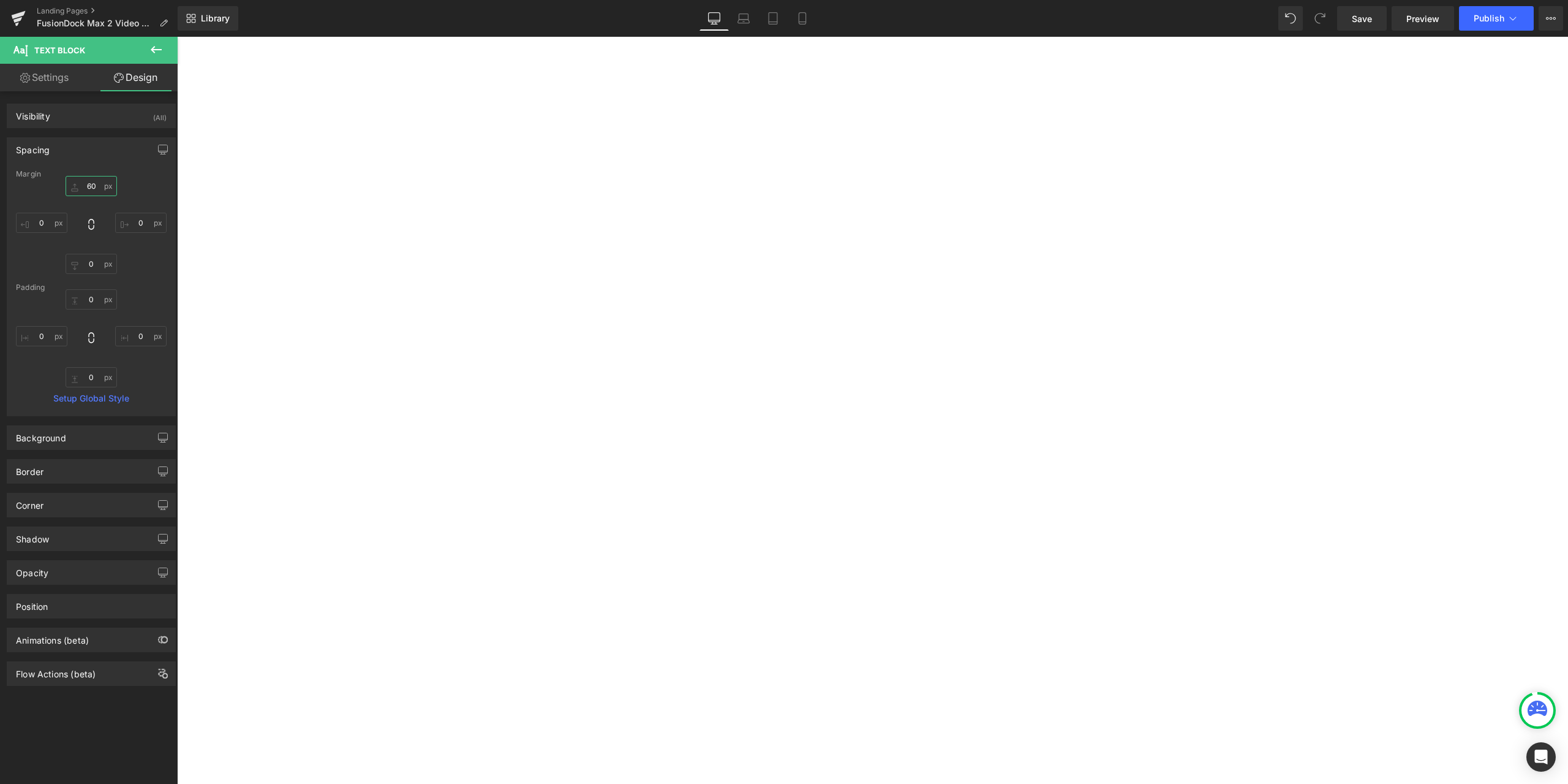
click at [100, 182] on input "60" at bounding box center [91, 186] width 52 height 20
type input "30"
drag, startPoint x: 986, startPoint y: 730, endPoint x: 887, endPoint y: 471, distance: 277.3
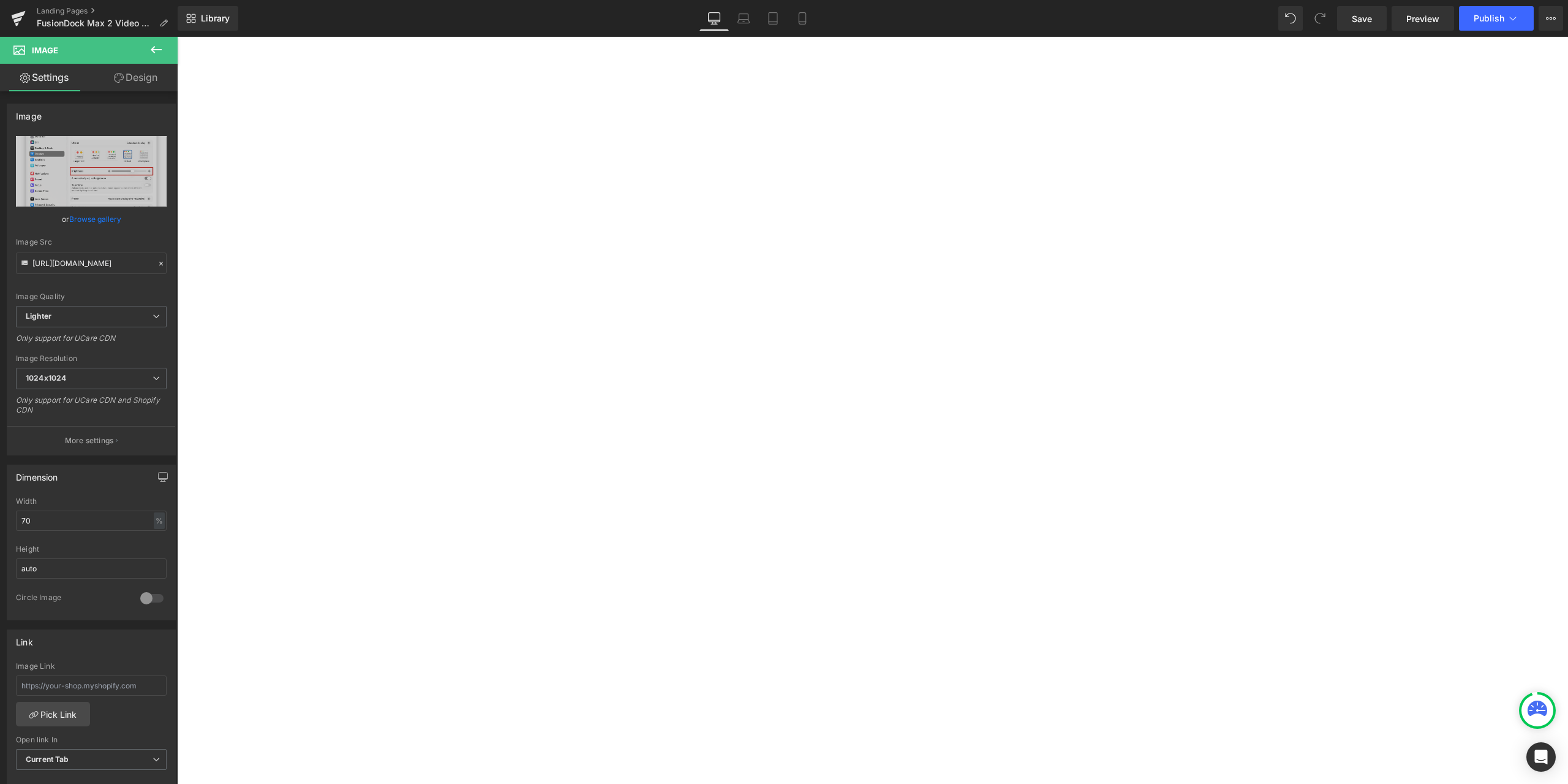
scroll to position [2941, 0]
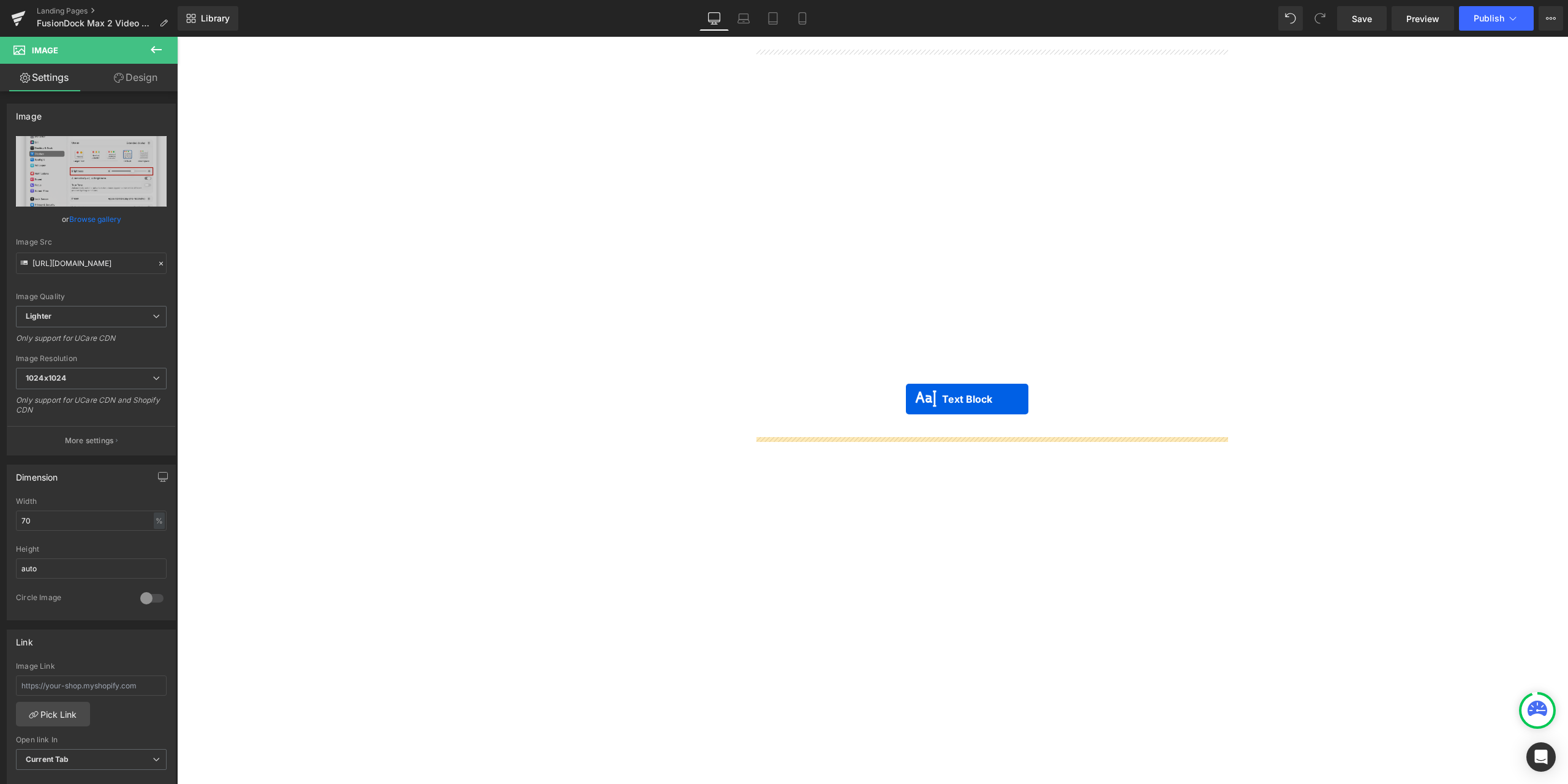
drag, startPoint x: 980, startPoint y: 515, endPoint x: 906, endPoint y: 399, distance: 137.6
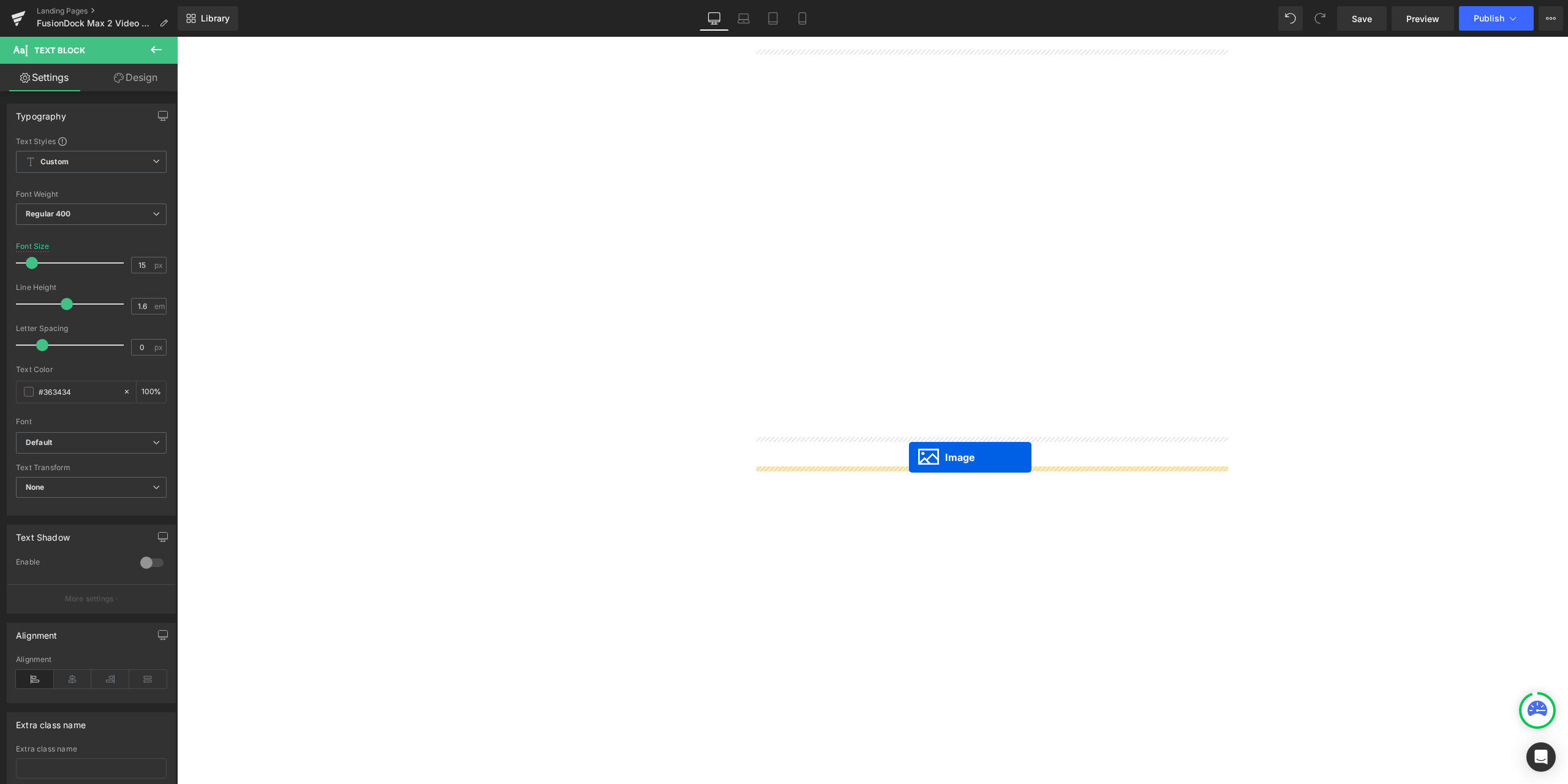
drag, startPoint x: 986, startPoint y: 587, endPoint x: 909, endPoint y: 458, distance: 150.2
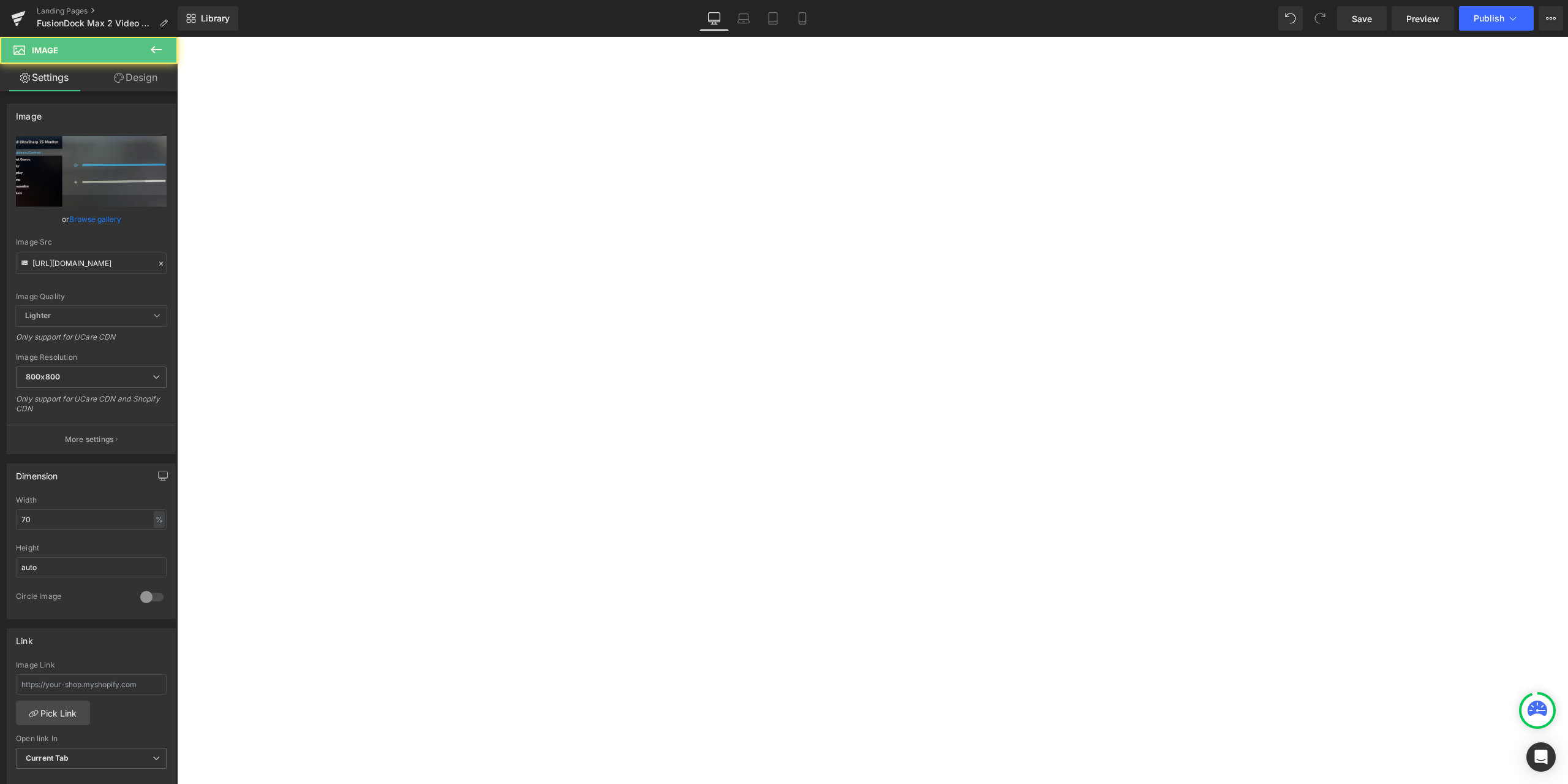
scroll to position [3126, 0]
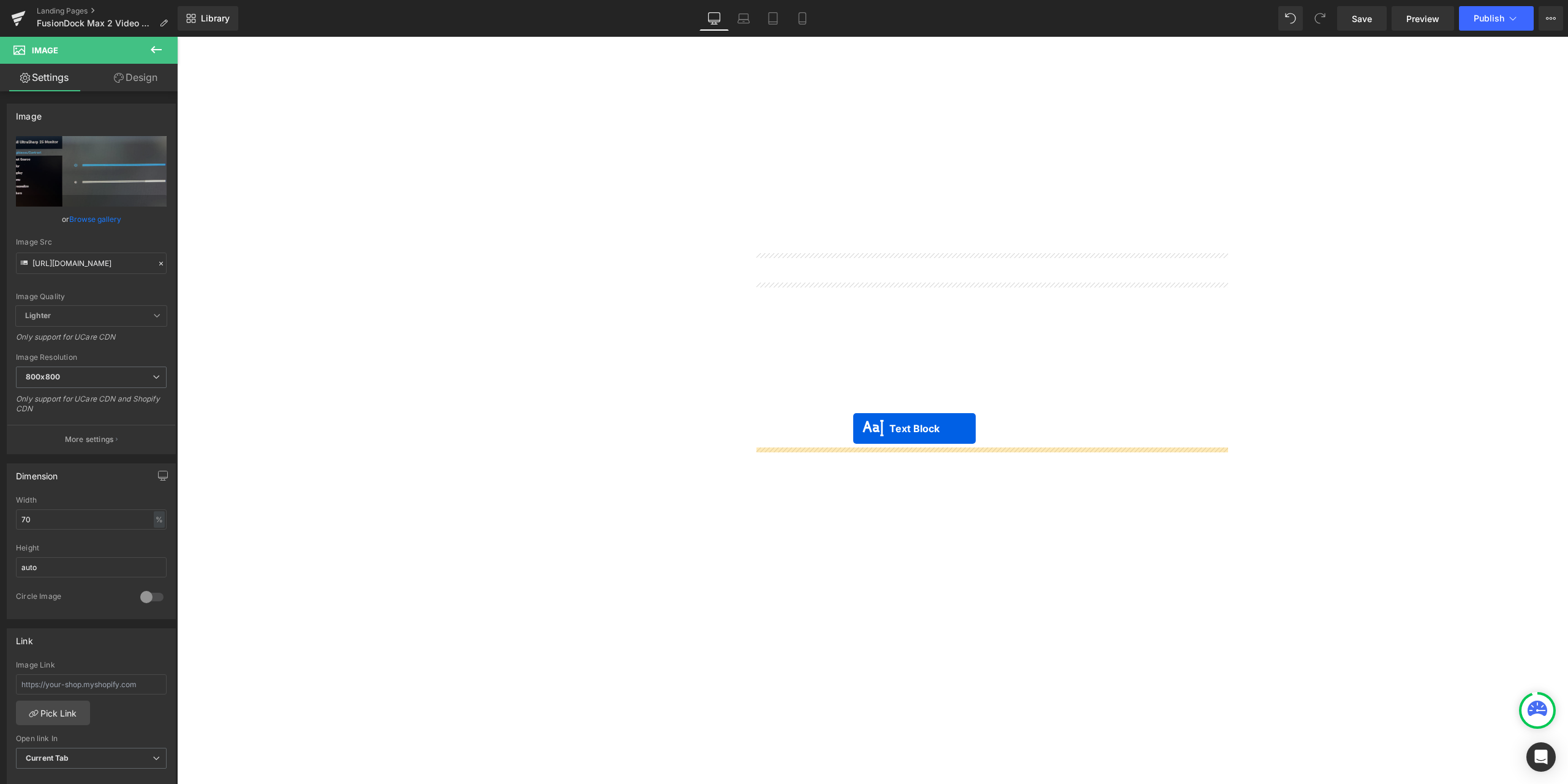
drag, startPoint x: 974, startPoint y: 626, endPoint x: 853, endPoint y: 429, distance: 231.2
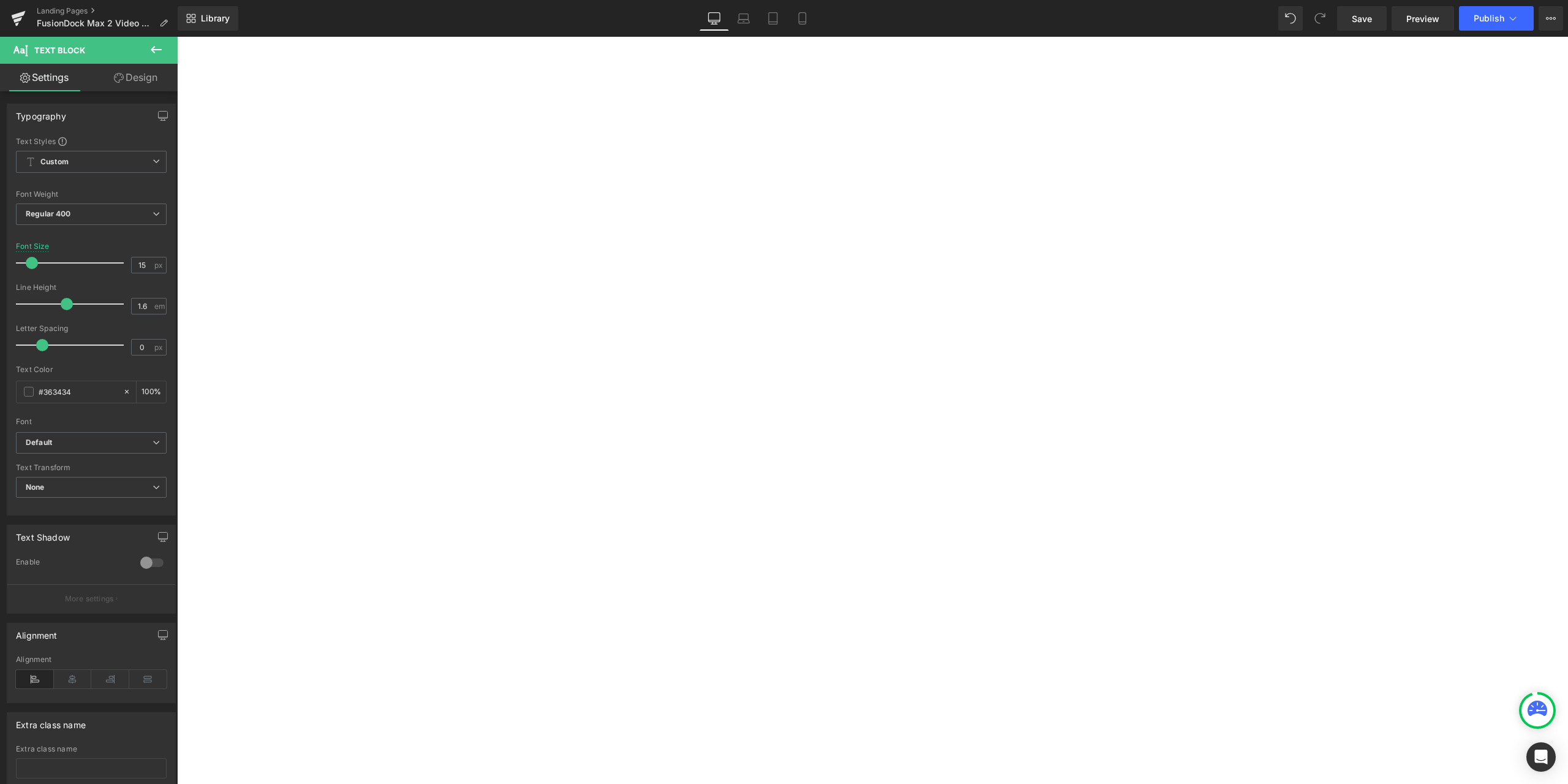
scroll to position [3248, 0]
click at [177, 36] on button "button" at bounding box center [177, 36] width 0 height 0
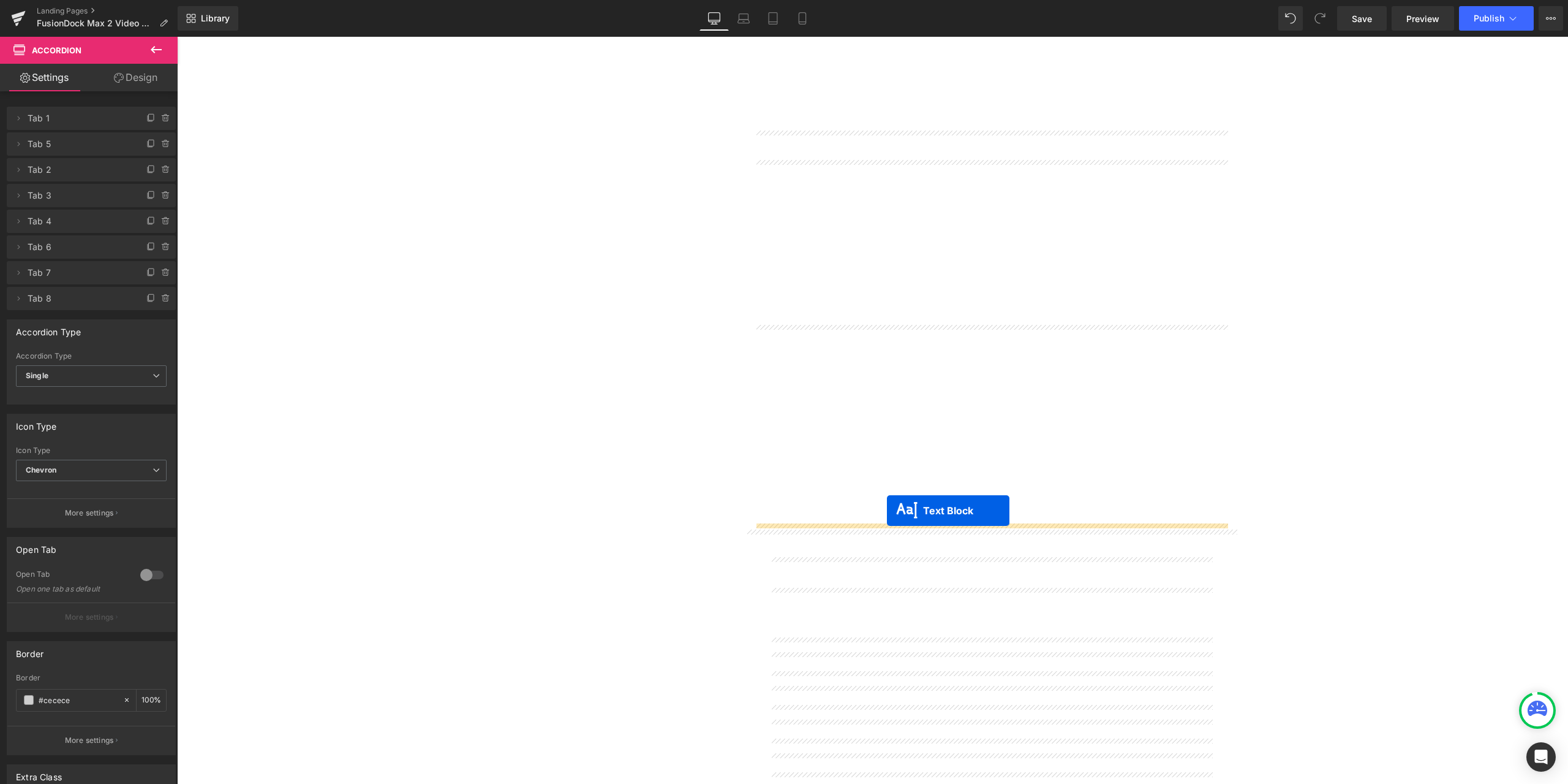
drag, startPoint x: 970, startPoint y: 578, endPoint x: 887, endPoint y: 511, distance: 106.7
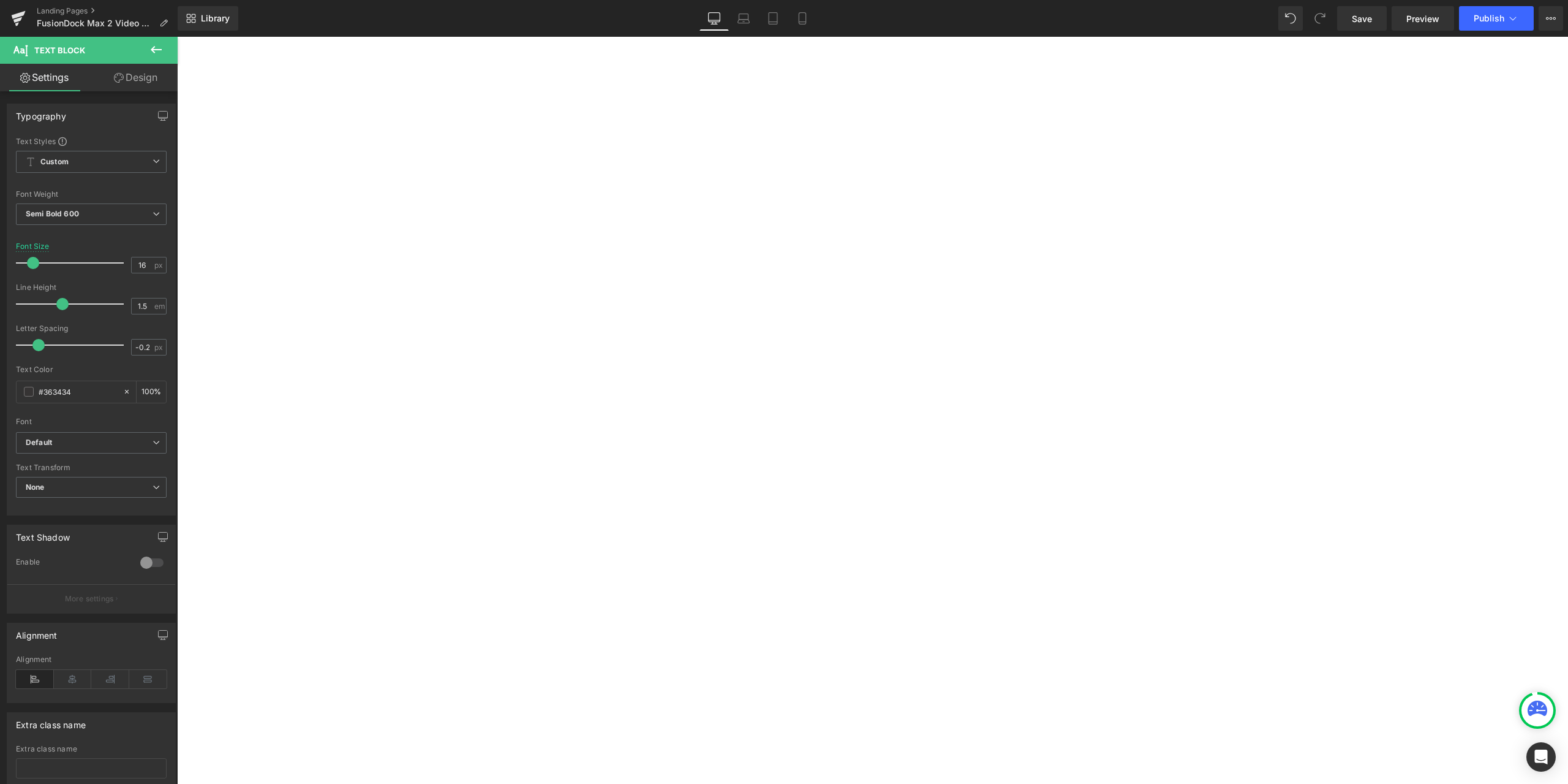
click at [177, 36] on span "Text Block" at bounding box center [177, 36] width 0 height 0
click at [150, 86] on link "Design" at bounding box center [135, 77] width 89 height 28
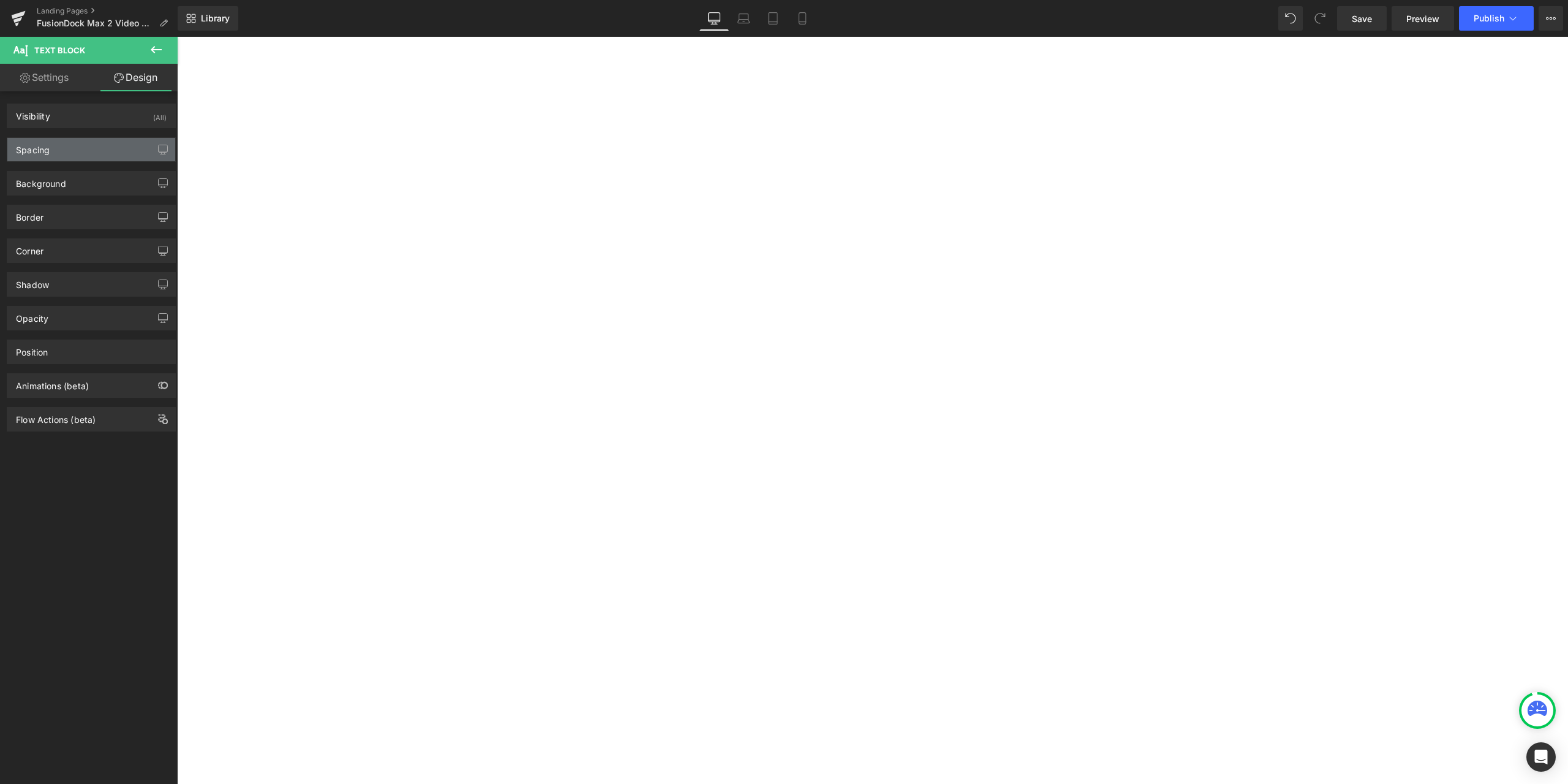
type input "0"
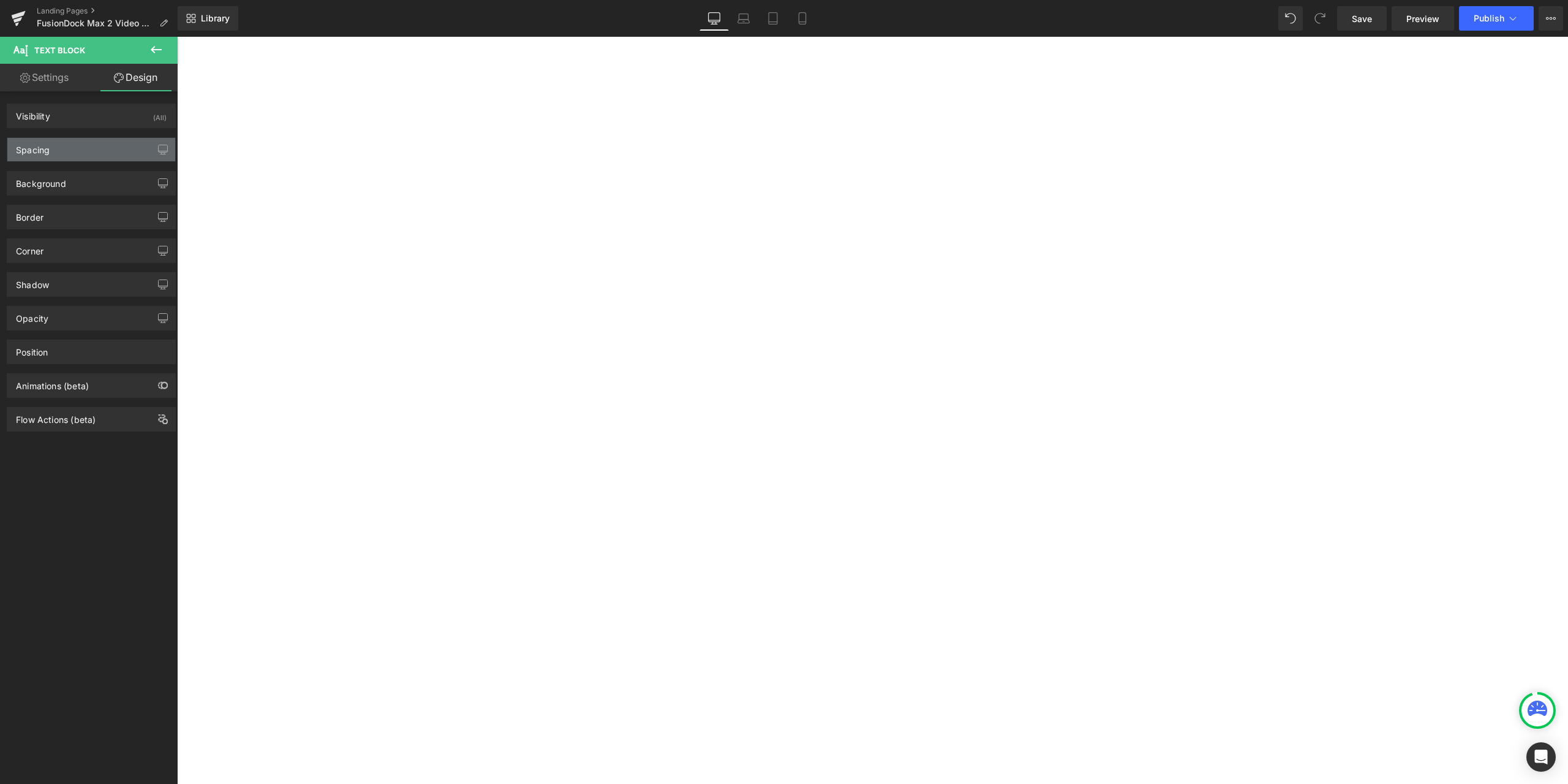
type input "0"
click at [70, 141] on div "Spacing" at bounding box center [91, 150] width 168 height 24
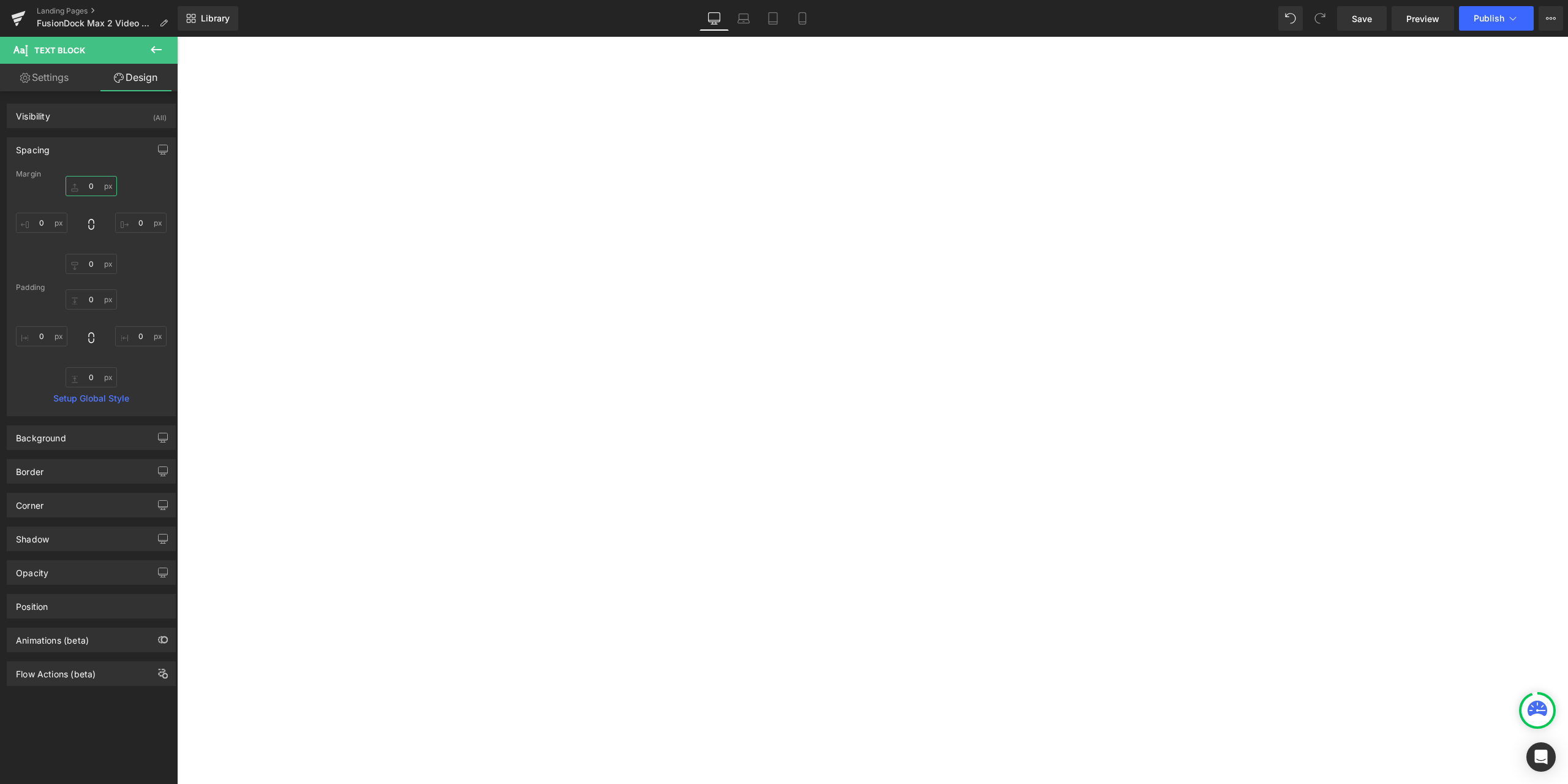
click at [88, 195] on input "0" at bounding box center [91, 186] width 52 height 20
click at [93, 255] on input "0" at bounding box center [91, 264] width 52 height 20
click at [99, 182] on input "0" at bounding box center [91, 186] width 52 height 20
type input "60"
click at [96, 265] on input "0" at bounding box center [91, 264] width 52 height 20
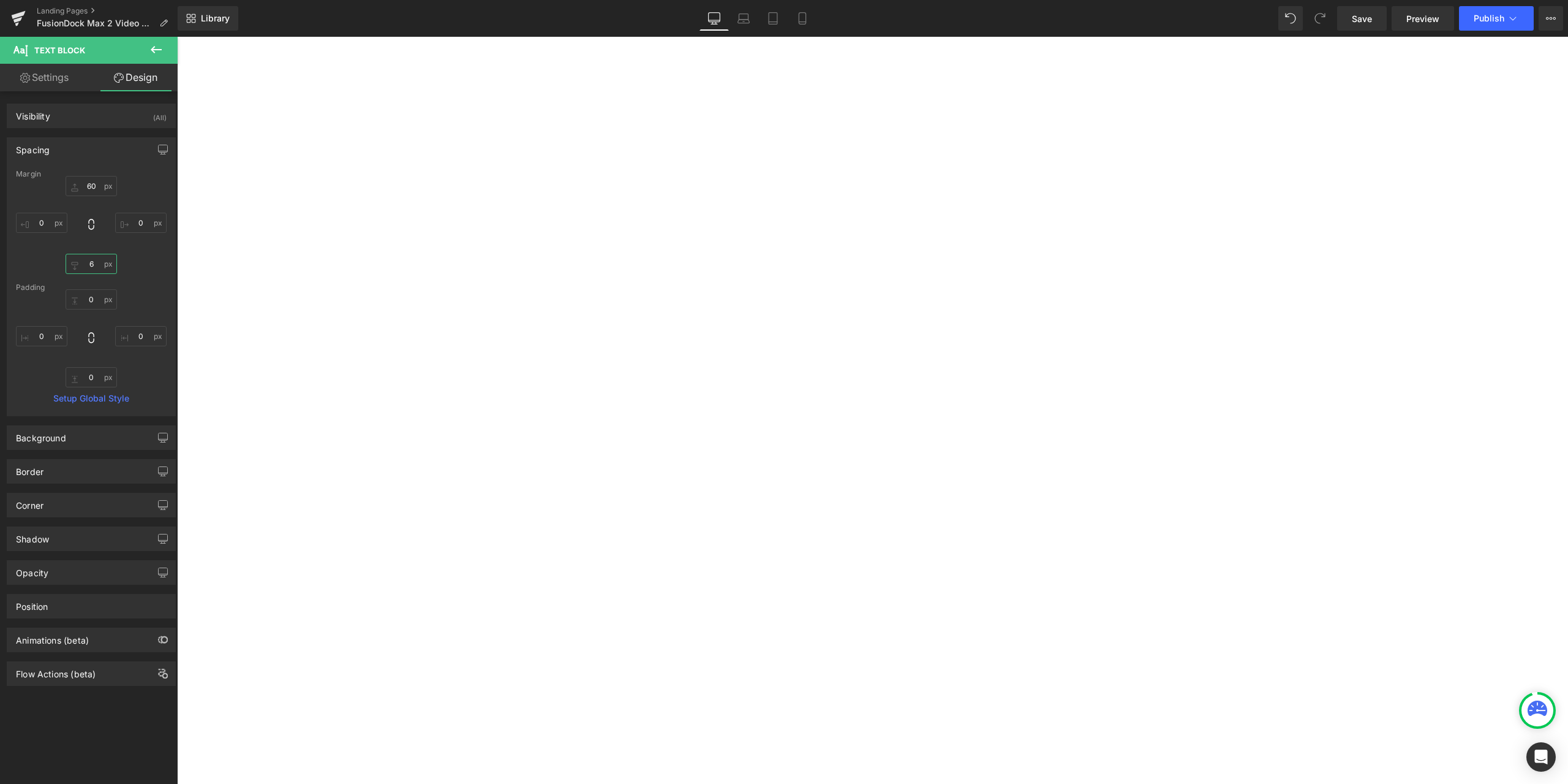
type input "60"
click at [177, 36] on span "Text Block" at bounding box center [177, 36] width 0 height 0
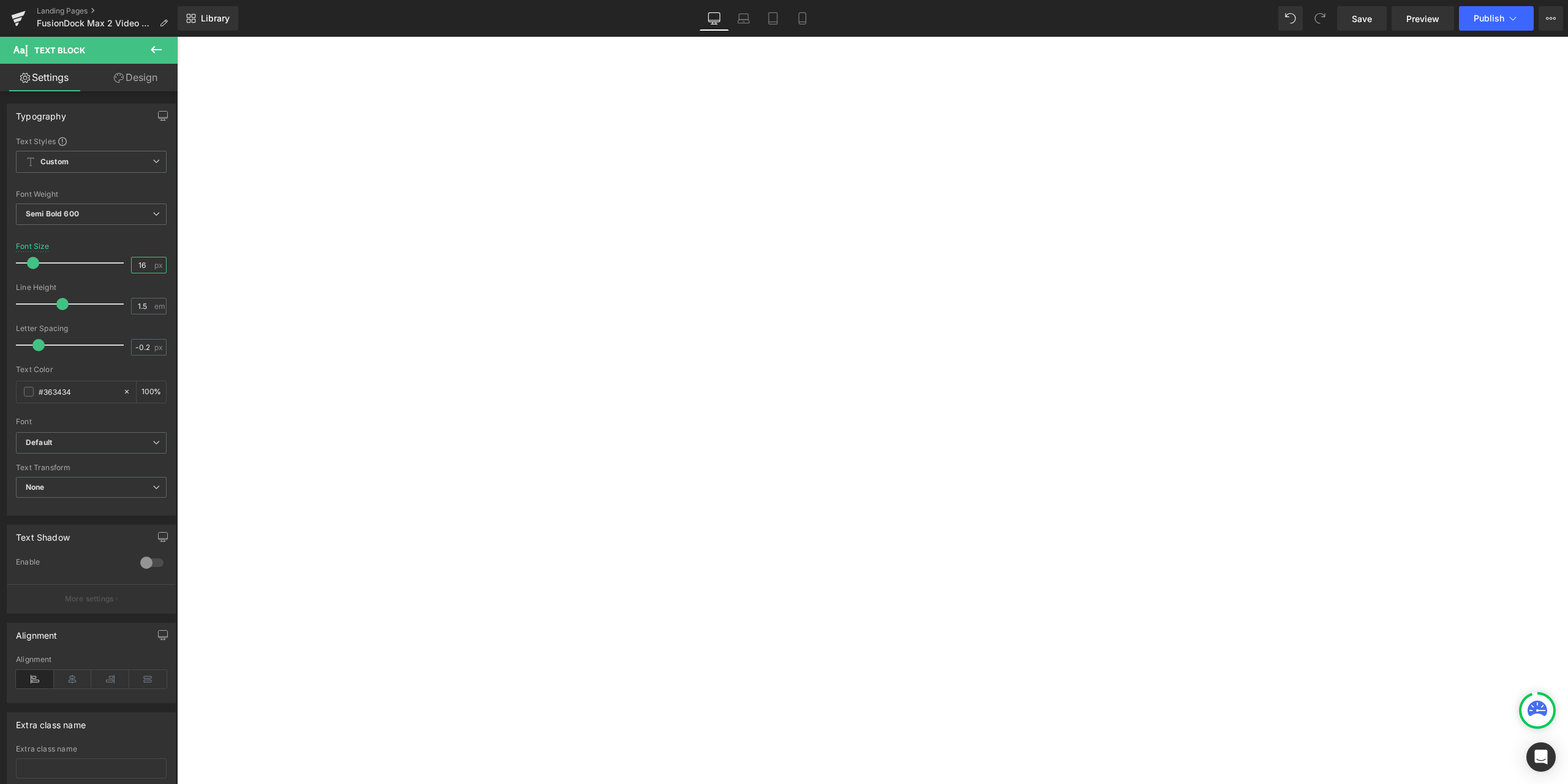
drag, startPoint x: 145, startPoint y: 268, endPoint x: 119, endPoint y: 265, distance: 26.2
click at [119, 265] on div "Font Size 16 px" at bounding box center [91, 262] width 150 height 41
type input "20"
click at [177, 36] on p "Unable to connect 2 monitors" at bounding box center [177, 36] width 0 height 0
click at [177, 36] on div "1. No video output Heading 1. Unable to connect 2 monitors Heading 1. Issues on…" at bounding box center [177, 36] width 0 height 0
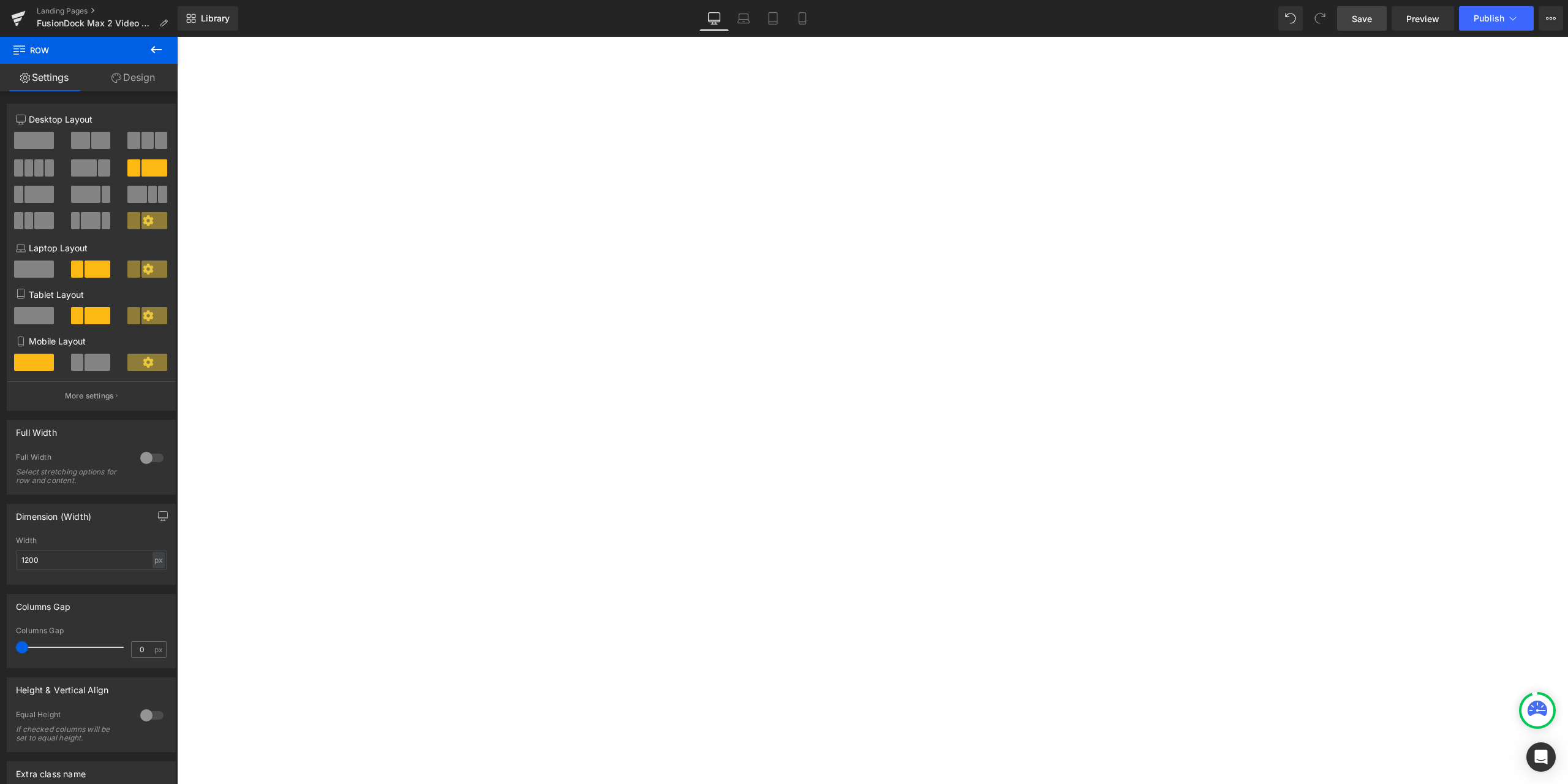
click at [1363, 19] on span "Save" at bounding box center [1362, 18] width 20 height 13
click at [177, 36] on button "button" at bounding box center [177, 36] width 0 height 0
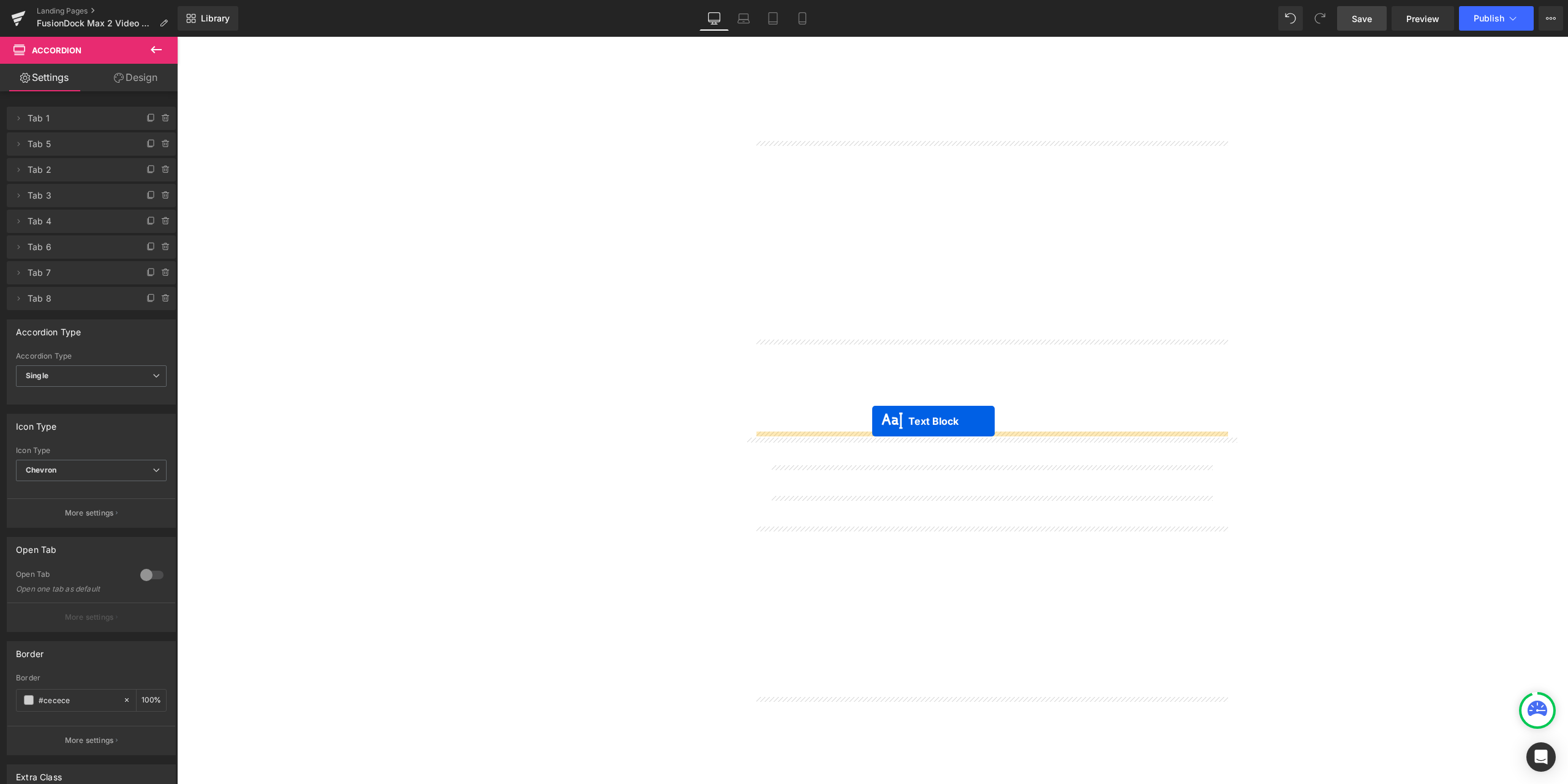
drag, startPoint x: 989, startPoint y: 582, endPoint x: 872, endPoint y: 421, distance: 199.0
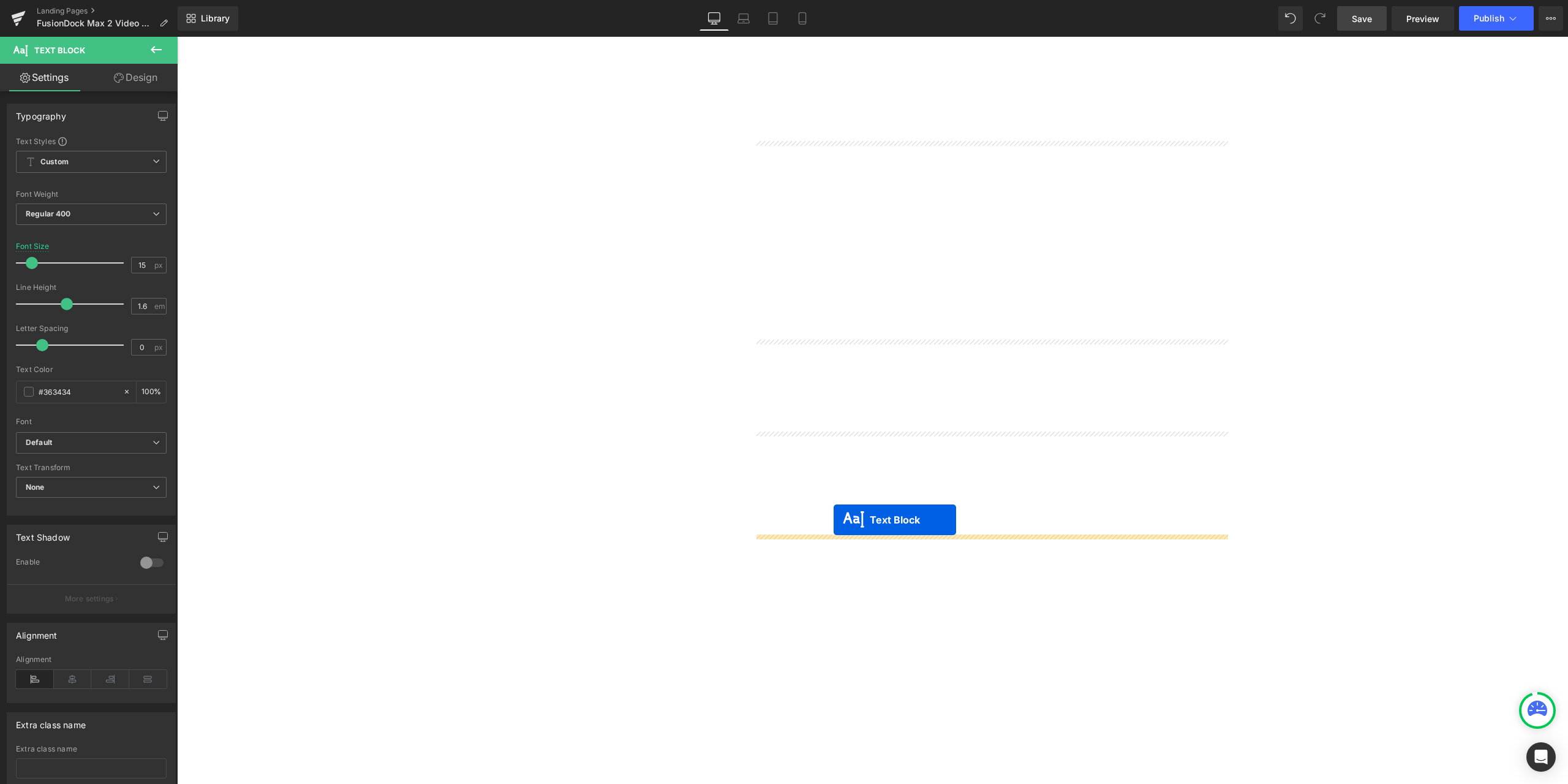
drag, startPoint x: 973, startPoint y: 715, endPoint x: 833, endPoint y: 520, distance: 240.1
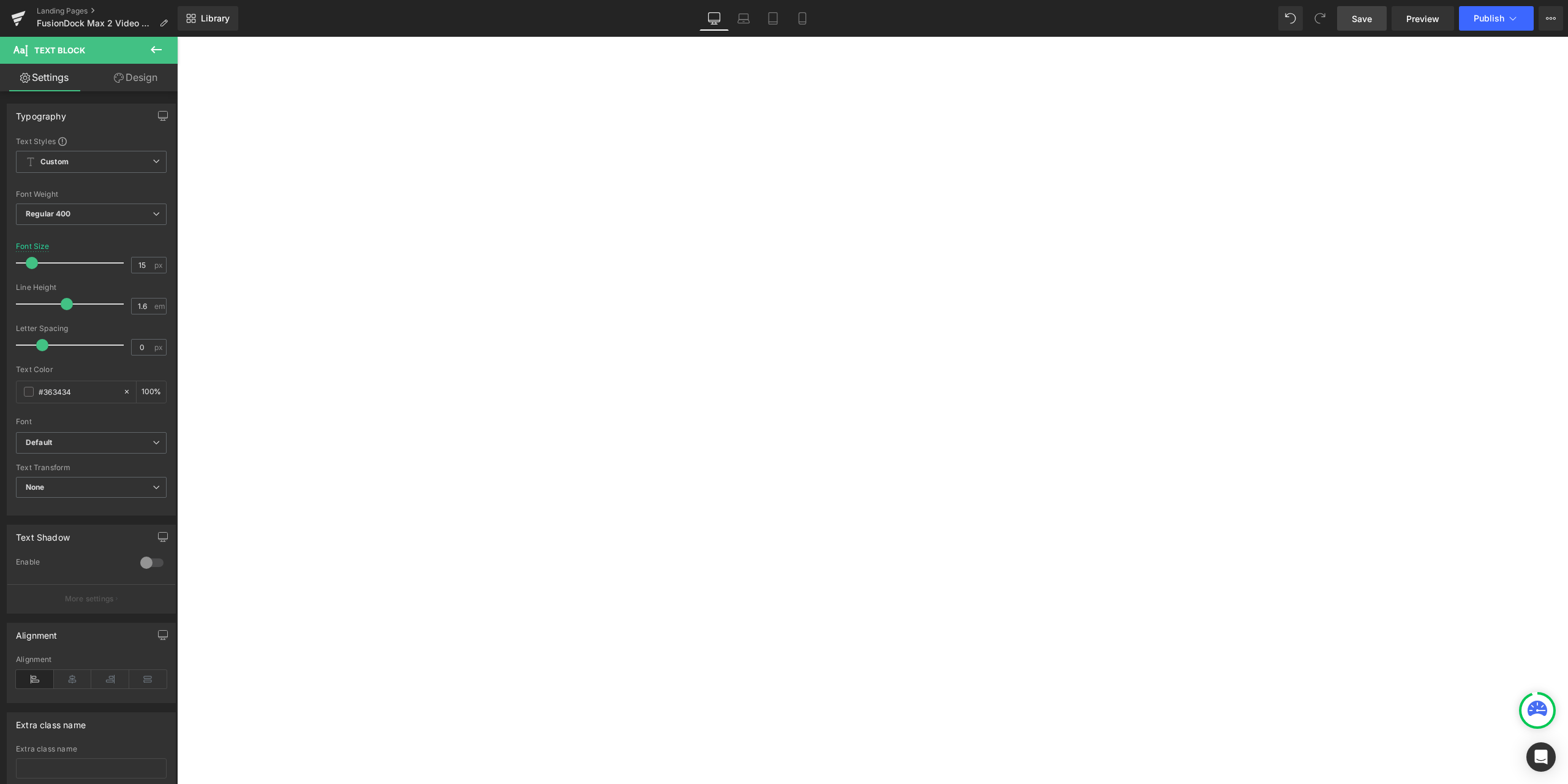
click at [177, 36] on span "Text Block" at bounding box center [177, 36] width 0 height 0
click at [133, 79] on link "Design" at bounding box center [135, 77] width 89 height 28
click at [0, 0] on div "Spacing" at bounding box center [0, 0] width 0 height 0
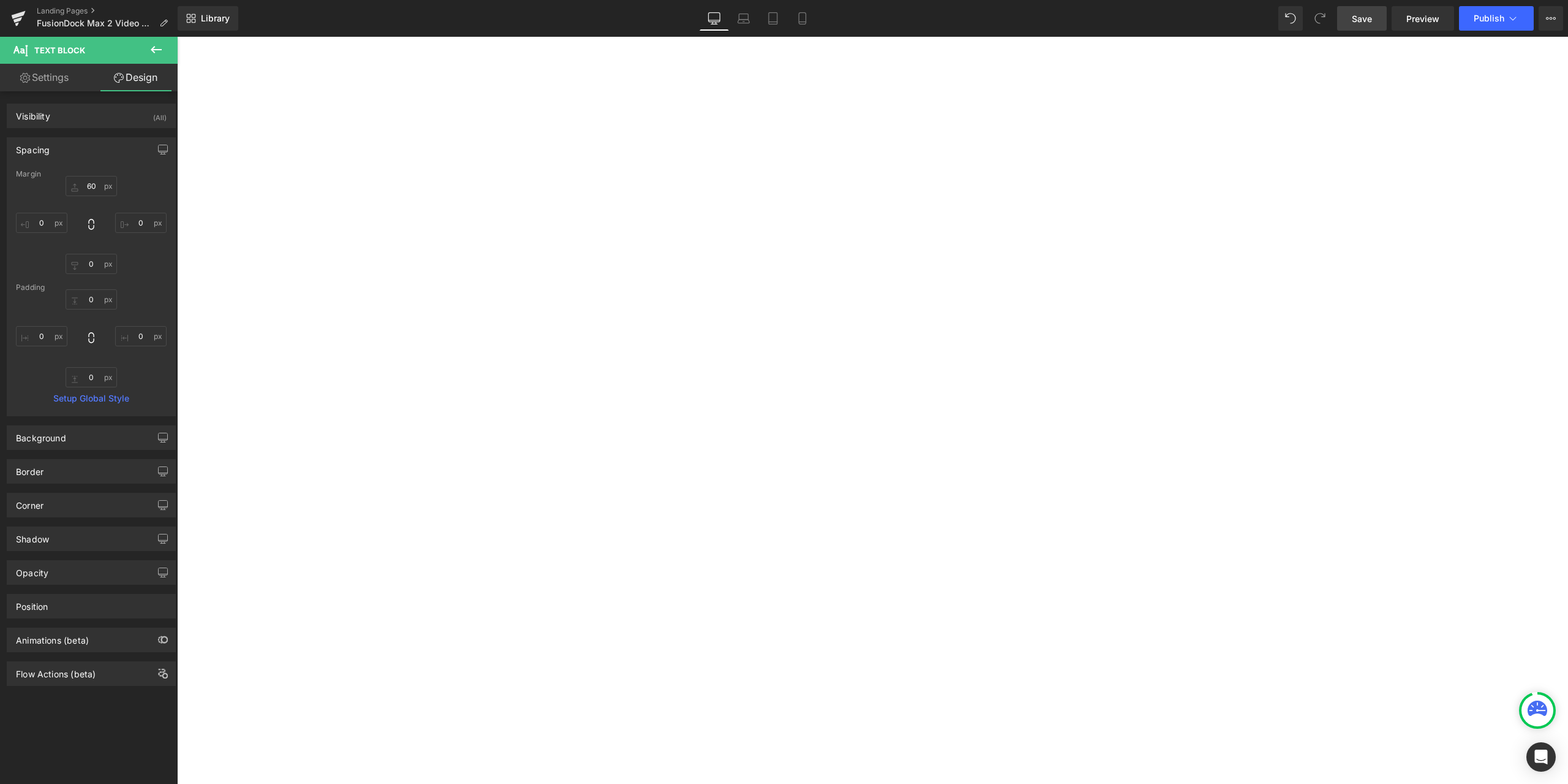
click at [91, 178] on div "Margin" at bounding box center [91, 174] width 150 height 8
click at [91, 182] on input "60" at bounding box center [91, 186] width 52 height 20
type input "30"
click at [177, 36] on img at bounding box center [177, 36] width 0 height 0
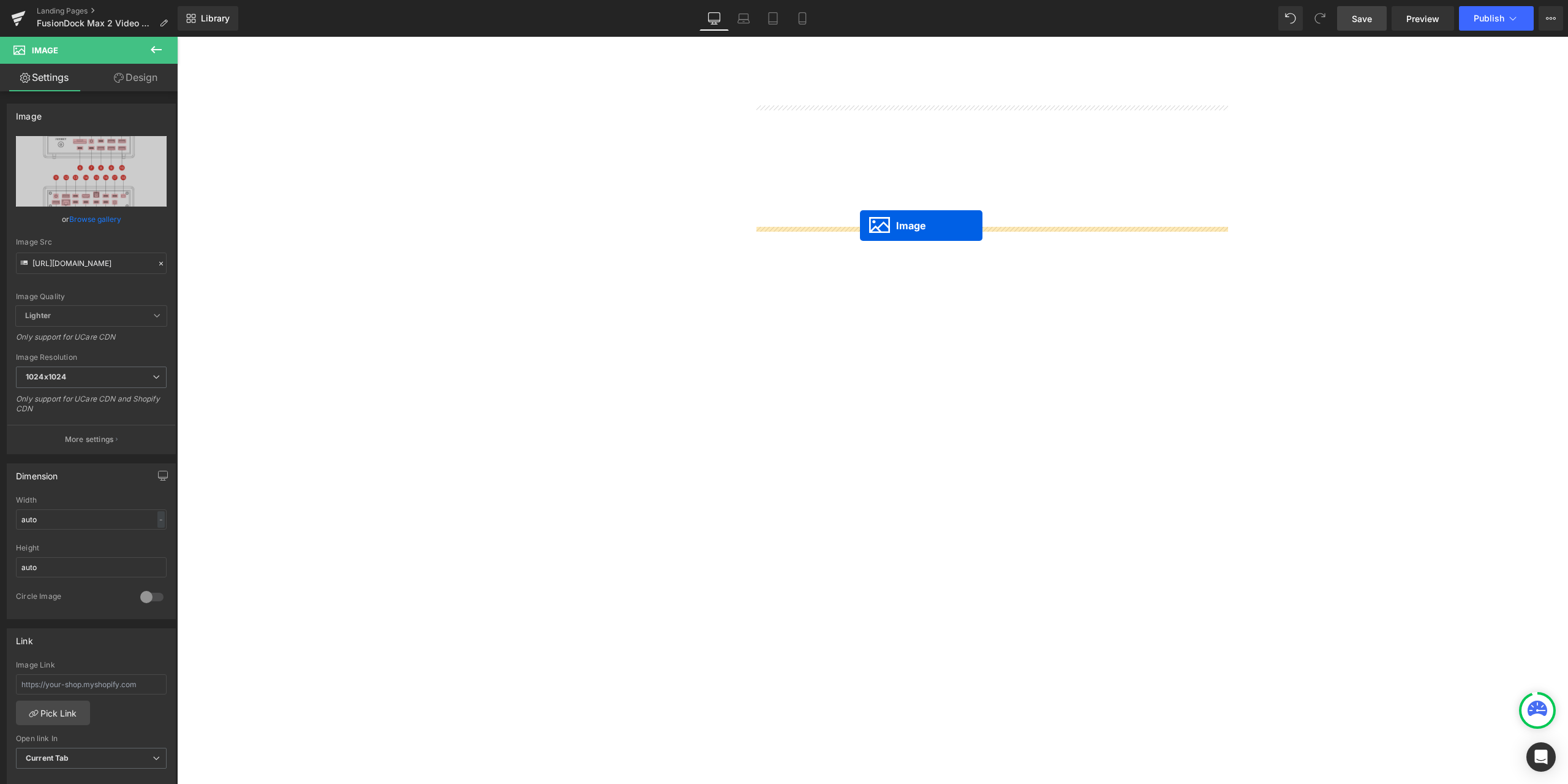
drag, startPoint x: 992, startPoint y: 578, endPoint x: 860, endPoint y: 226, distance: 375.9
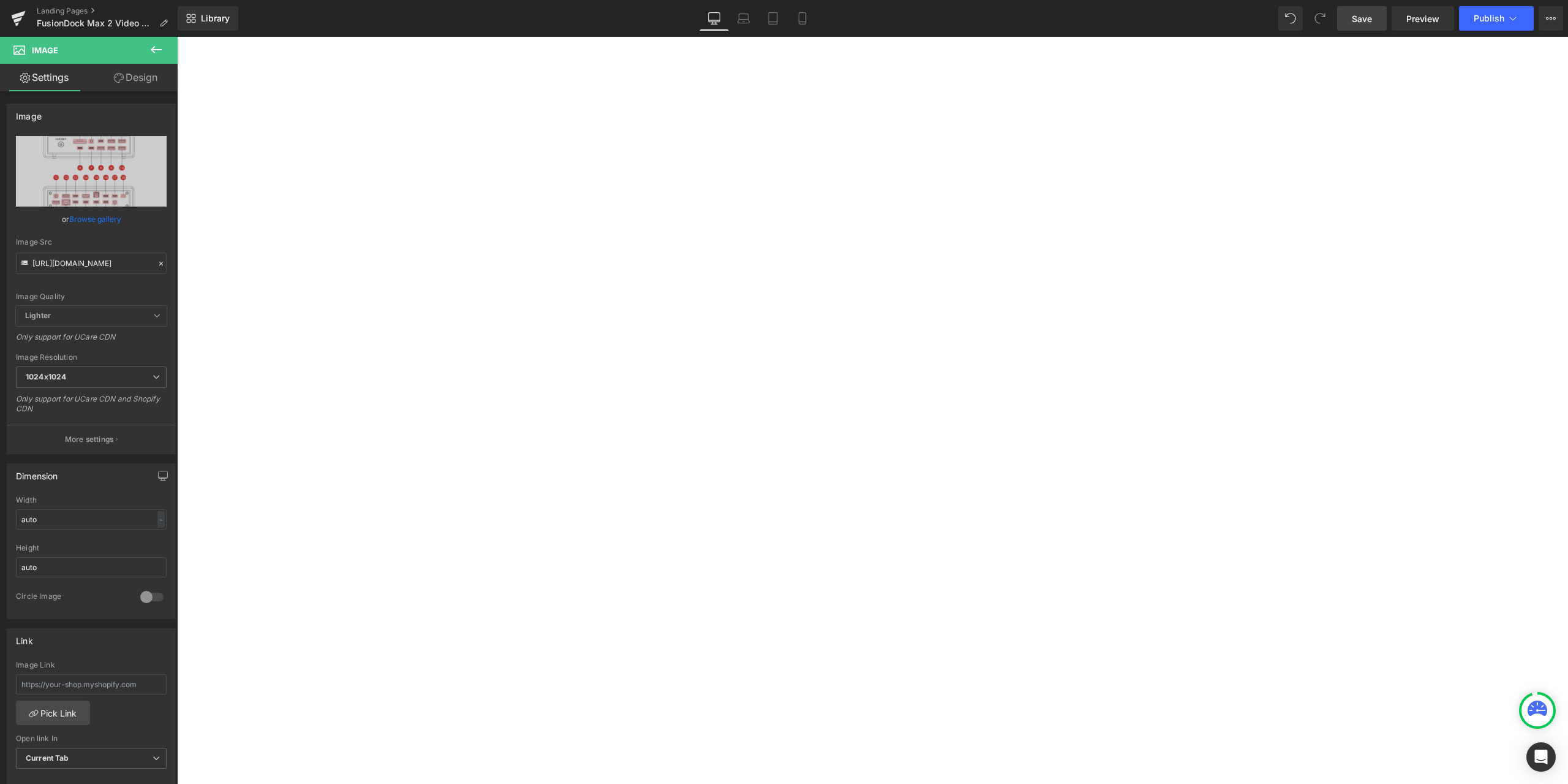
scroll to position [4229, 0]
drag, startPoint x: 992, startPoint y: 651, endPoint x: 902, endPoint y: 355, distance: 309.4
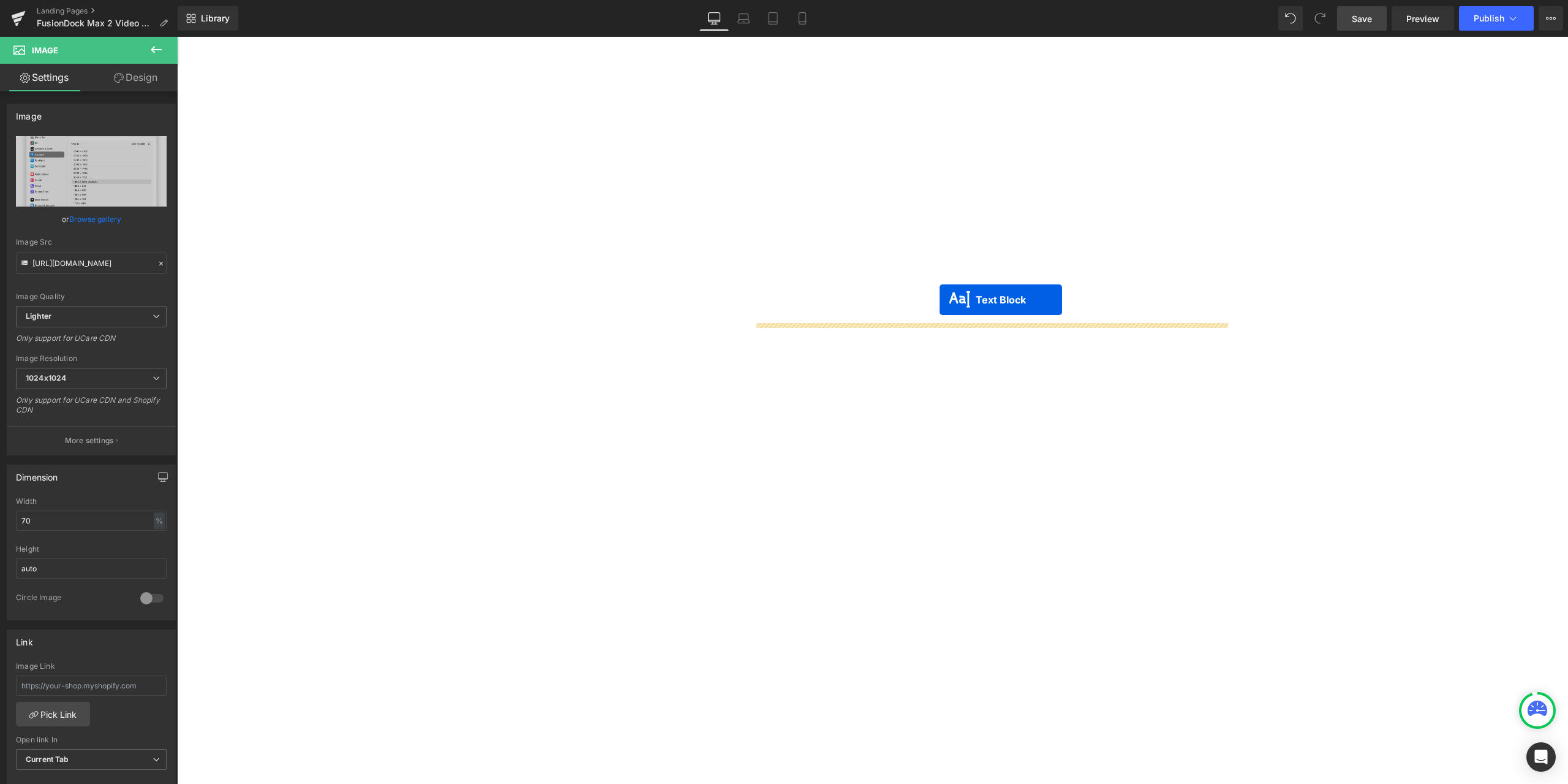
drag, startPoint x: 981, startPoint y: 451, endPoint x: 940, endPoint y: 299, distance: 157.4
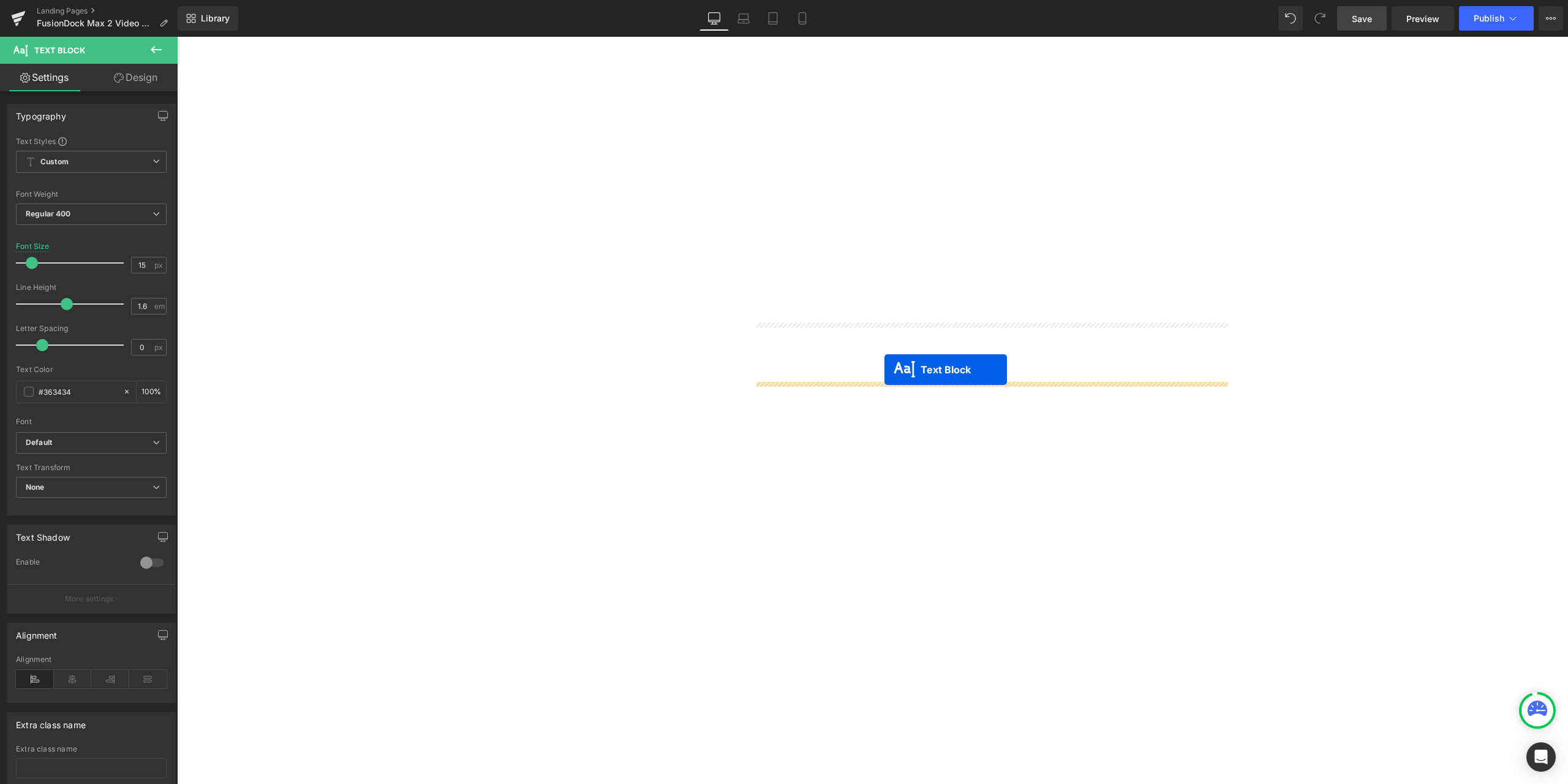
drag, startPoint x: 978, startPoint y: 546, endPoint x: 884, endPoint y: 370, distance: 199.5
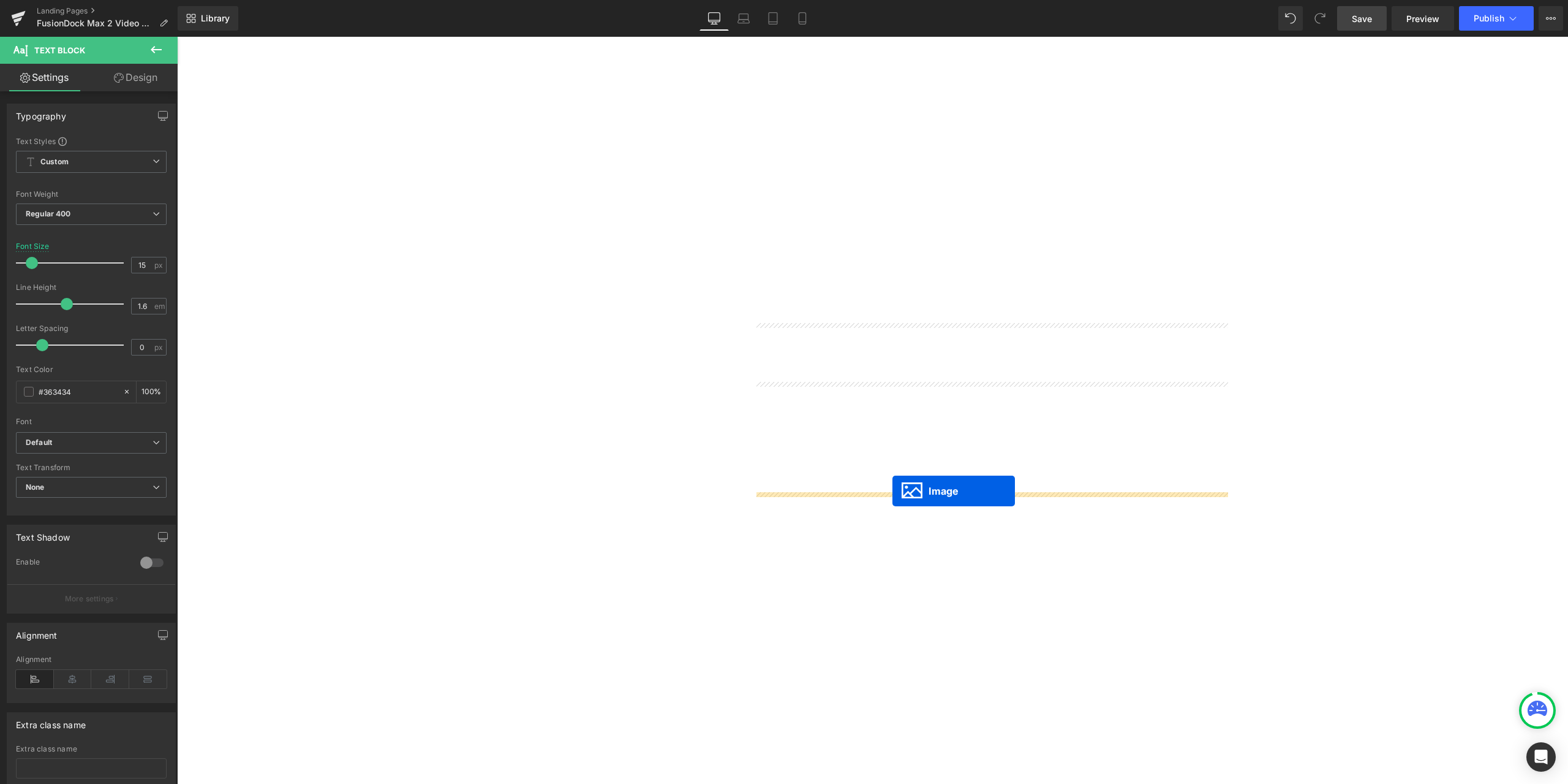
drag, startPoint x: 985, startPoint y: 672, endPoint x: 893, endPoint y: 491, distance: 203.0
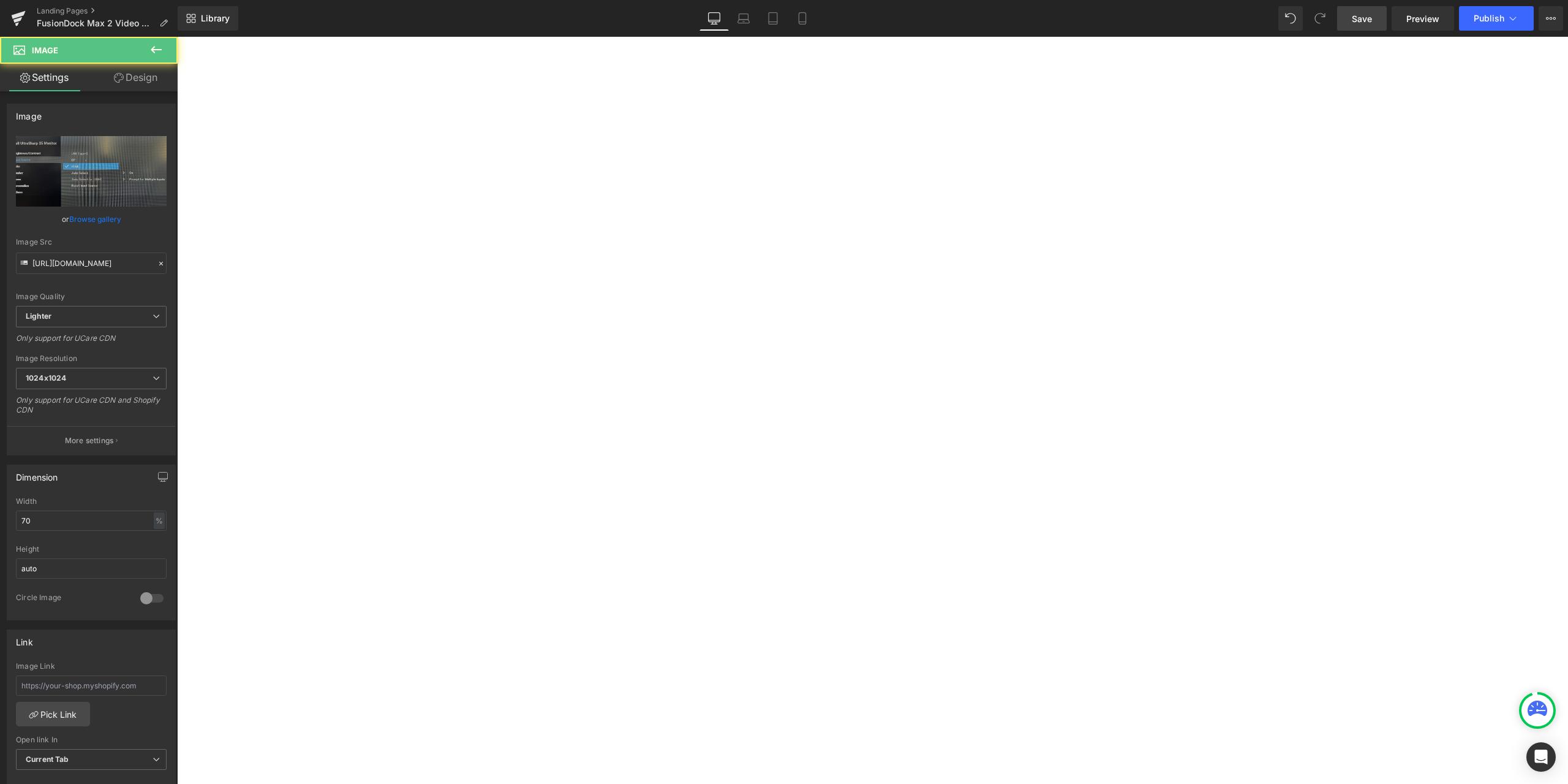
scroll to position [4842, 0]
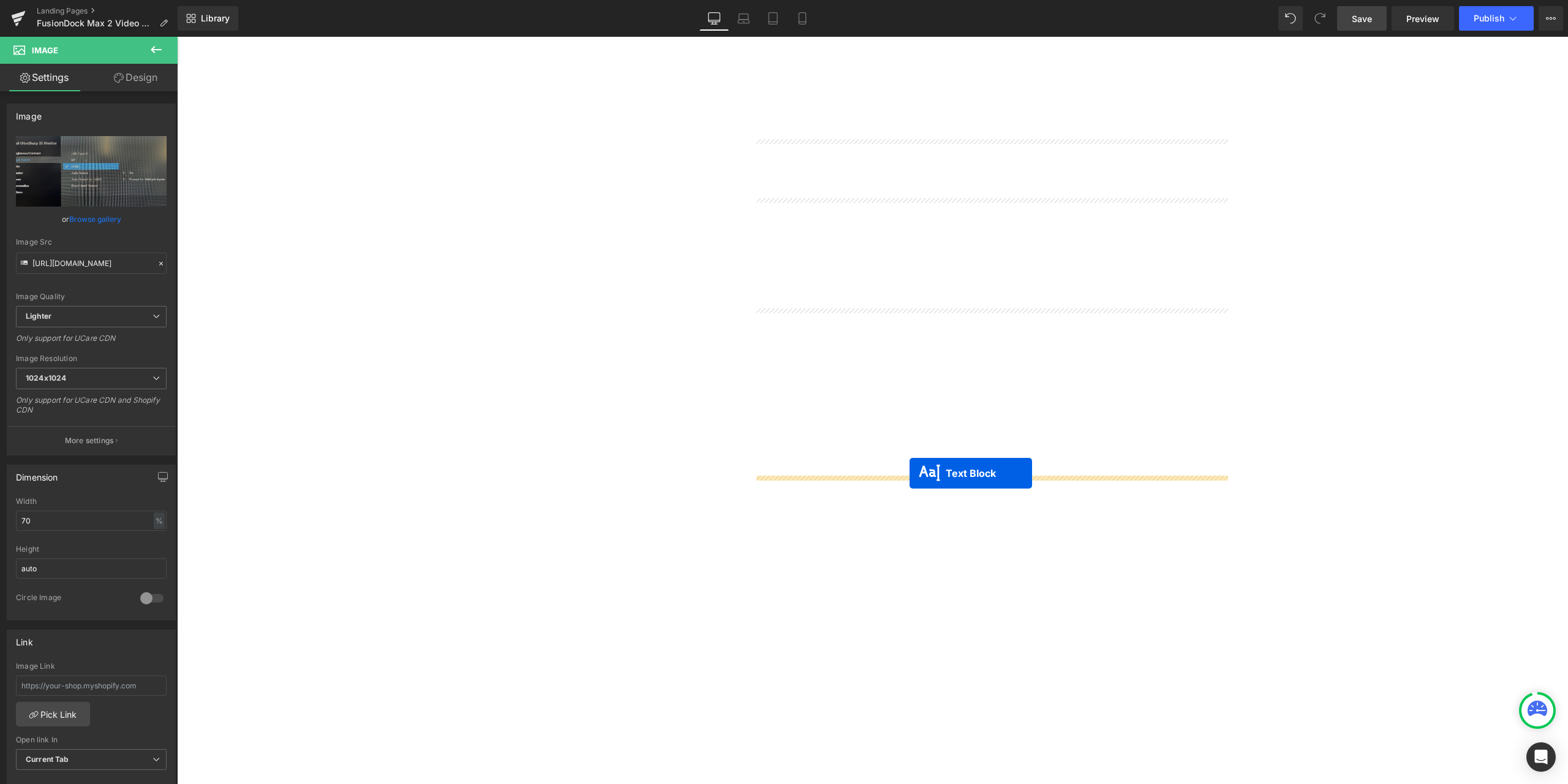
drag, startPoint x: 992, startPoint y: 591, endPoint x: 910, endPoint y: 473, distance: 143.7
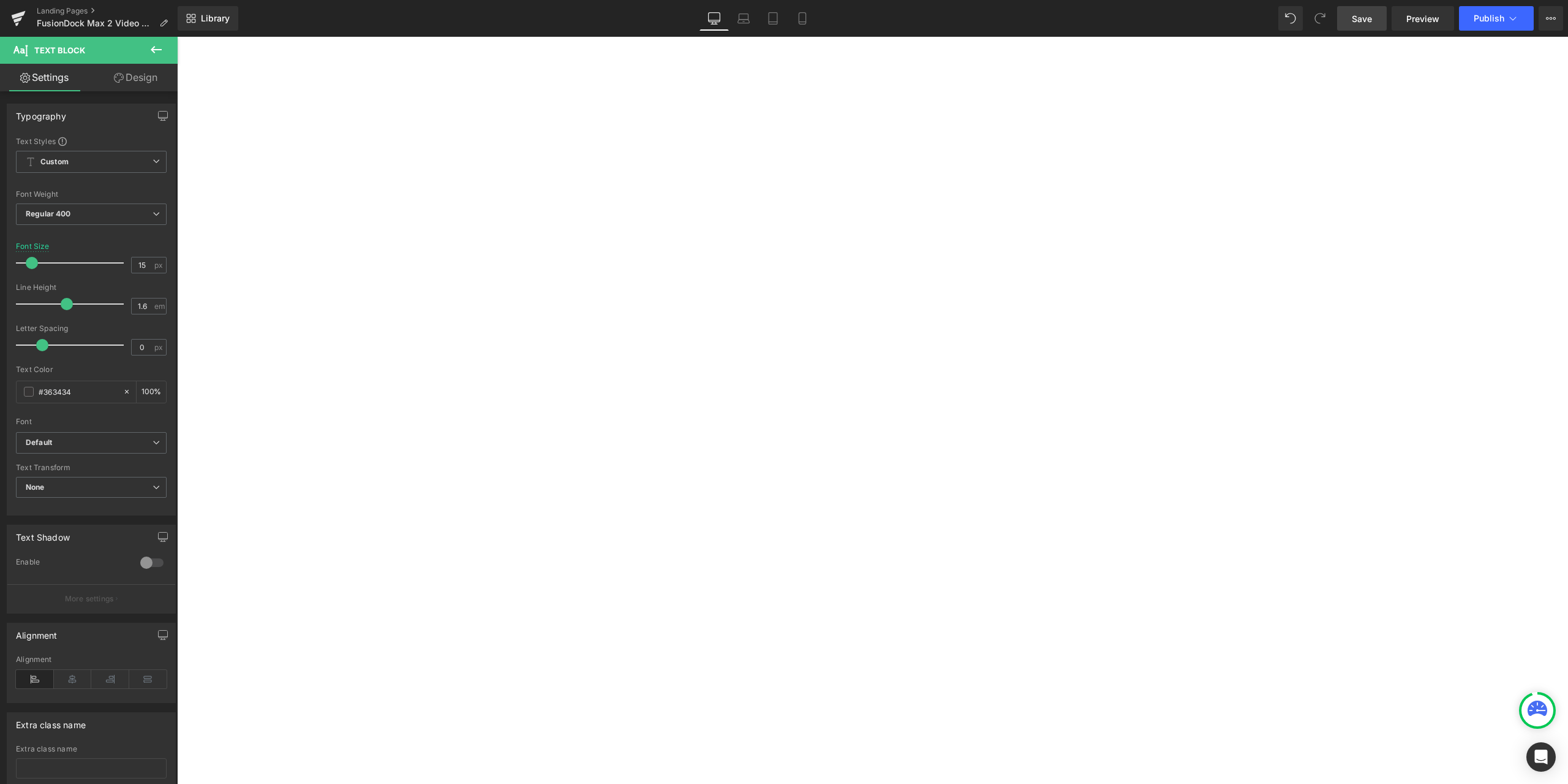
scroll to position [4964, 0]
drag, startPoint x: 993, startPoint y: 681, endPoint x: 922, endPoint y: 397, distance: 292.7
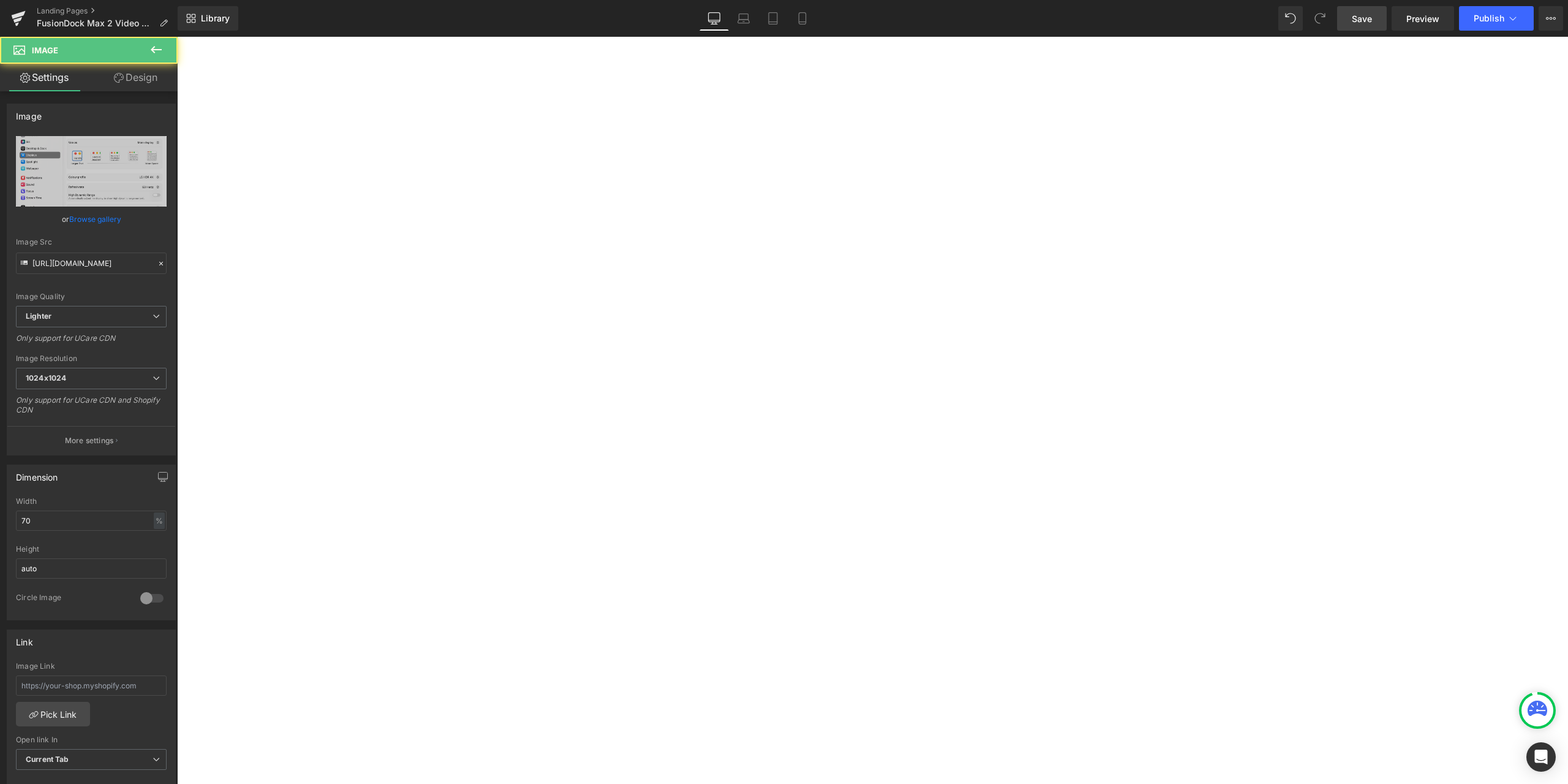
scroll to position [5271, 0]
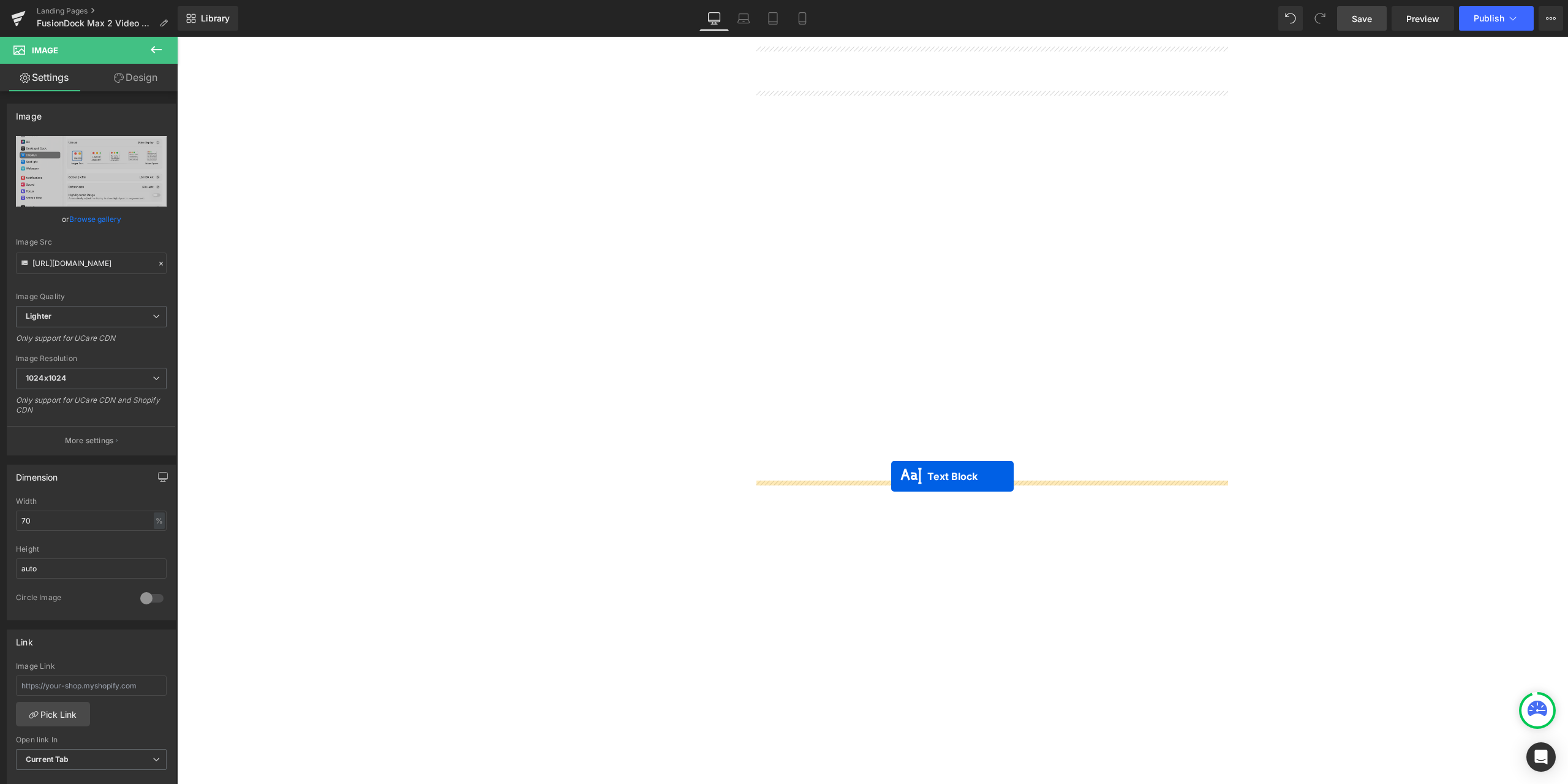
drag, startPoint x: 986, startPoint y: 655, endPoint x: 891, endPoint y: 476, distance: 202.6
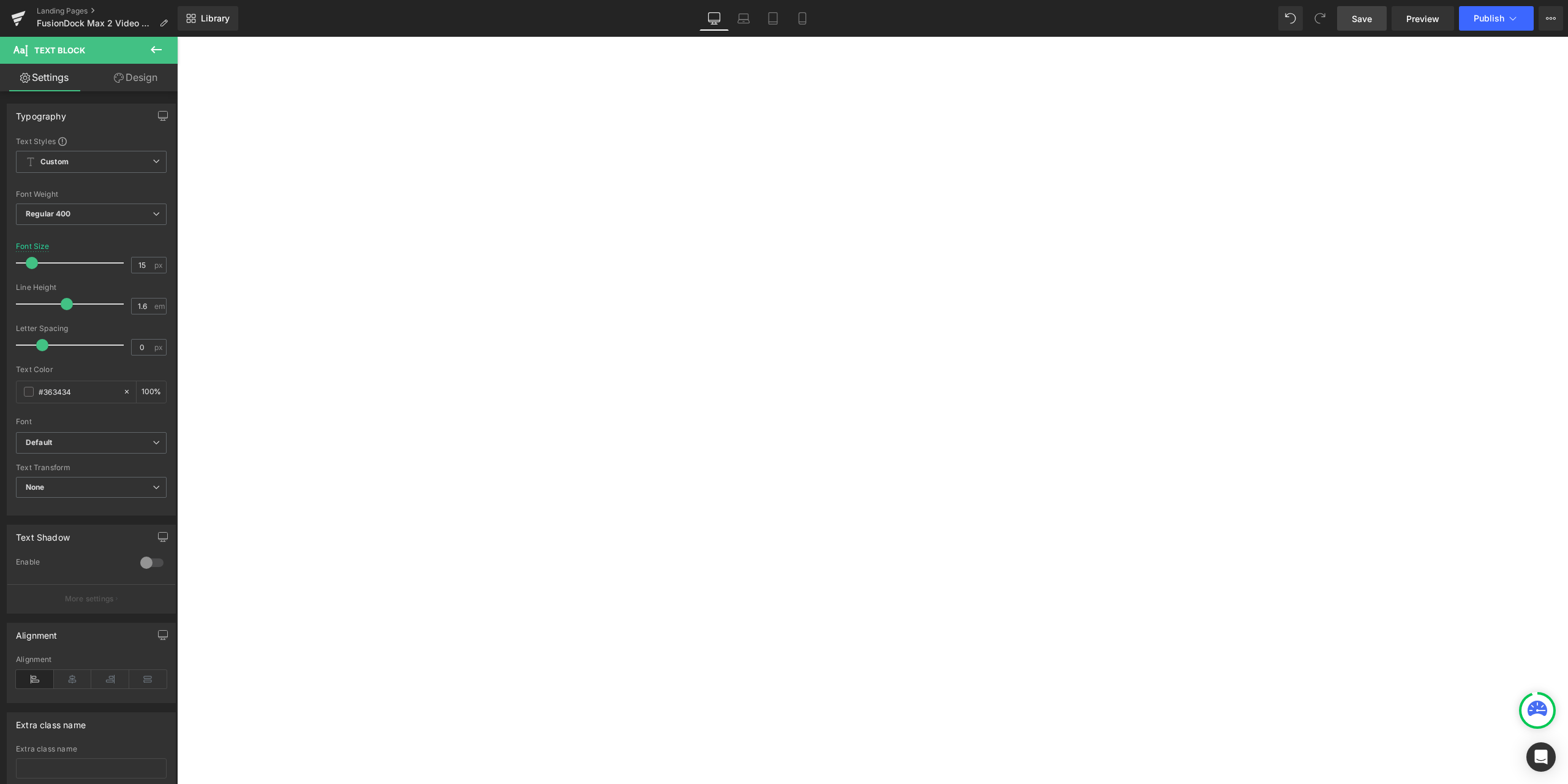
click at [177, 36] on span "Text Block" at bounding box center [177, 36] width 0 height 0
click at [139, 87] on link "Design" at bounding box center [135, 77] width 89 height 28
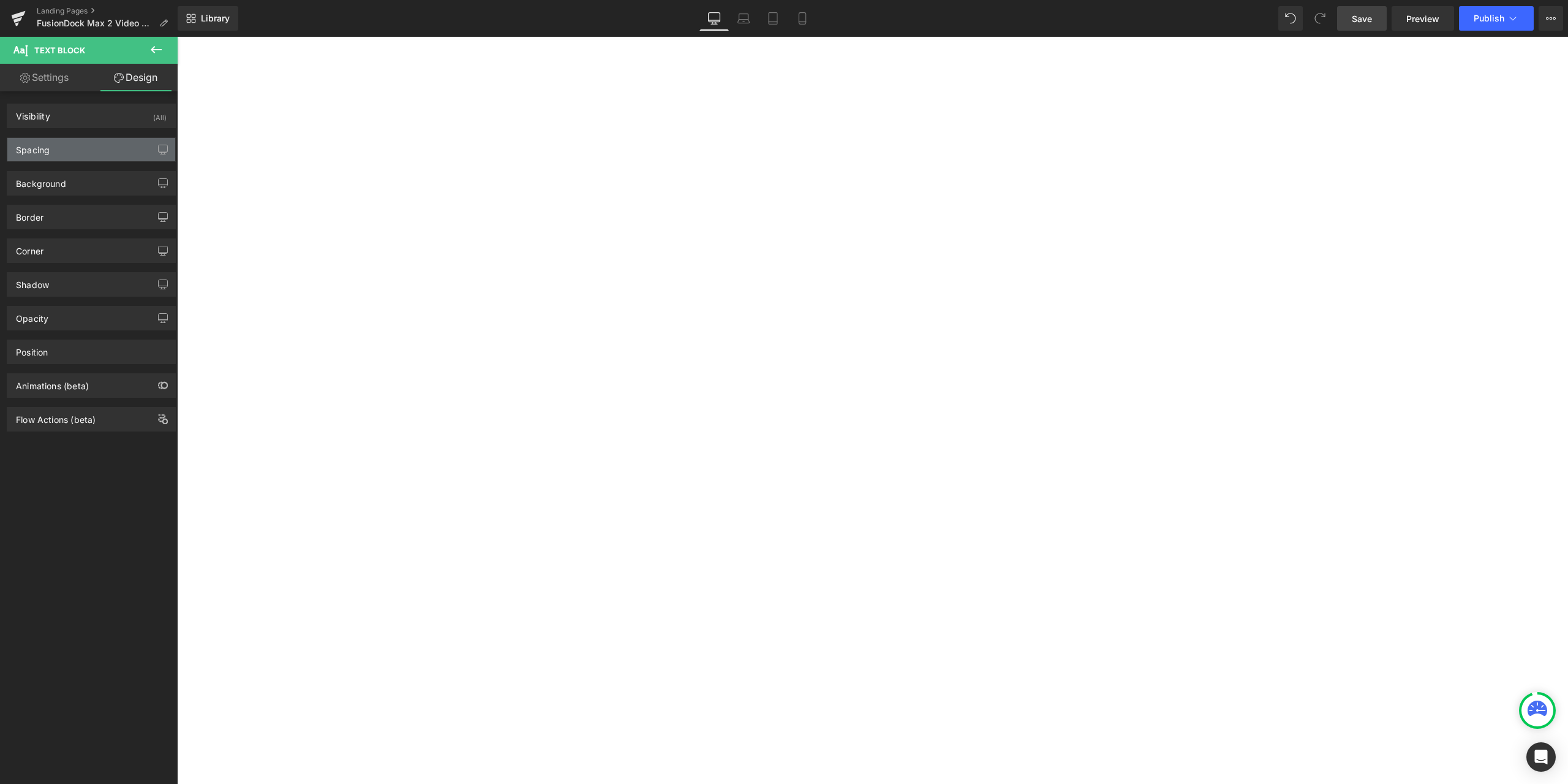
click at [101, 148] on div "Spacing" at bounding box center [91, 150] width 168 height 24
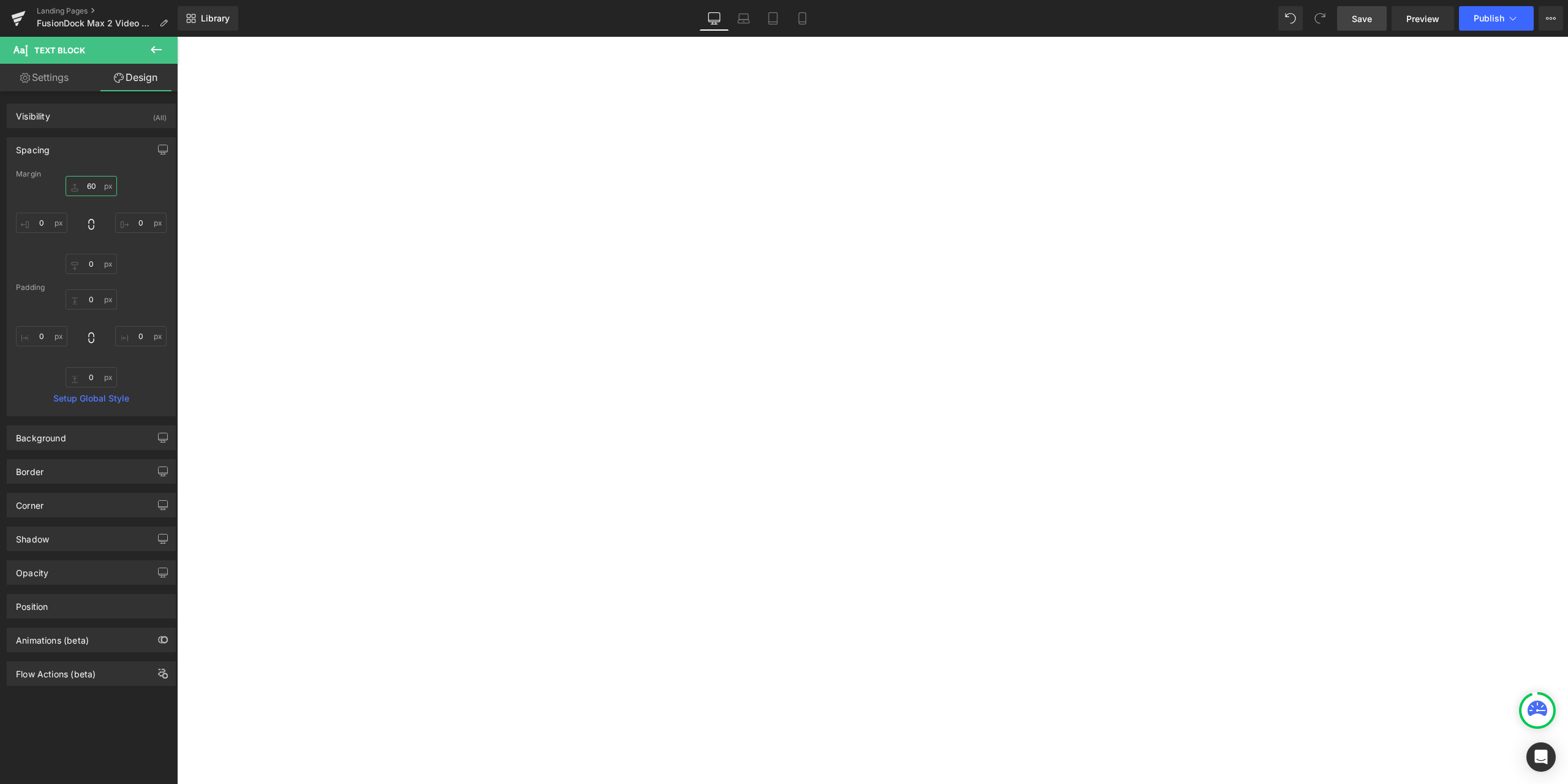
click at [101, 184] on input "60" at bounding box center [91, 186] width 52 height 20
type input "30"
click at [177, 36] on img at bounding box center [177, 36] width 0 height 0
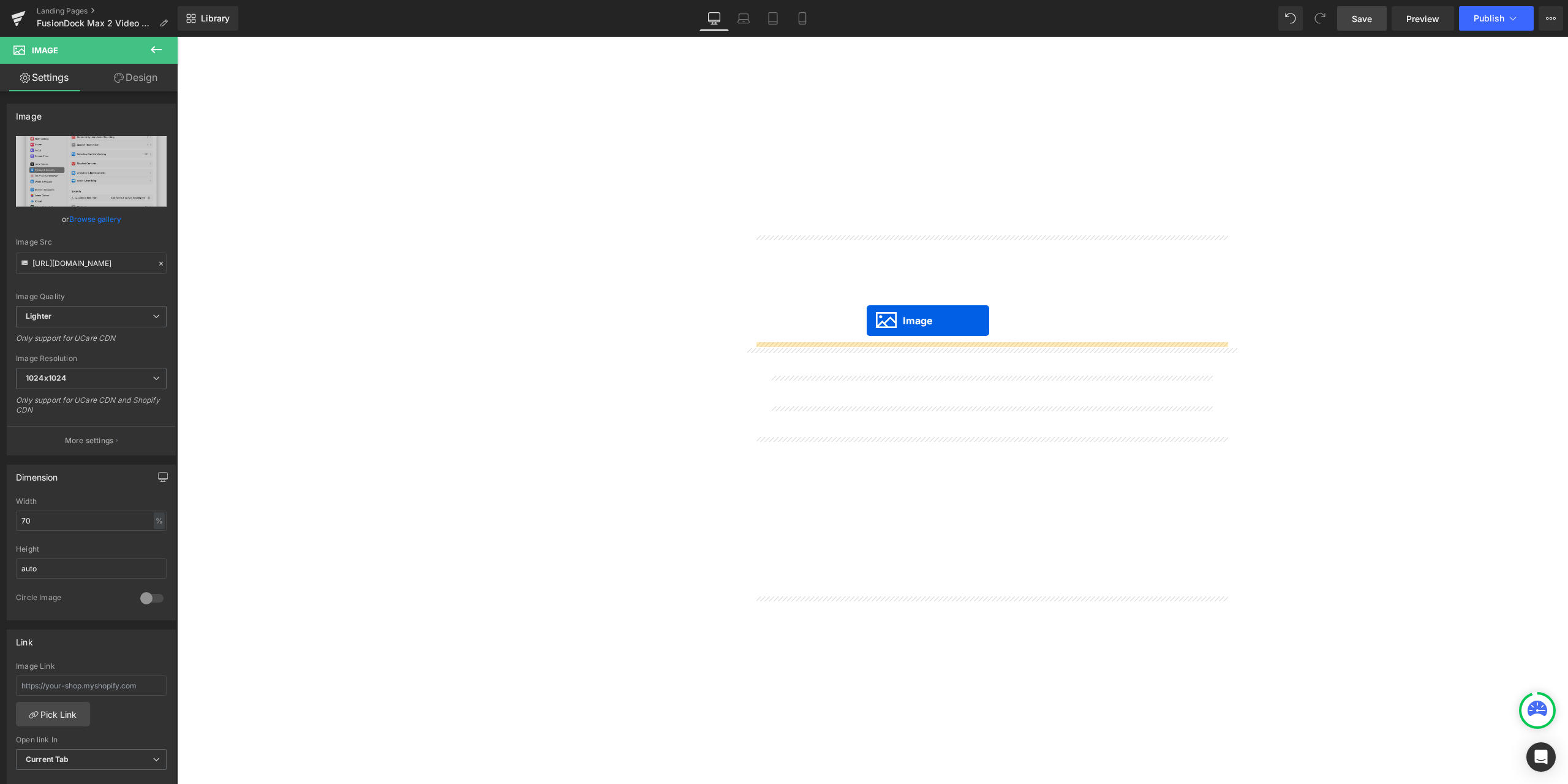
drag, startPoint x: 993, startPoint y: 628, endPoint x: 866, endPoint y: 321, distance: 332.2
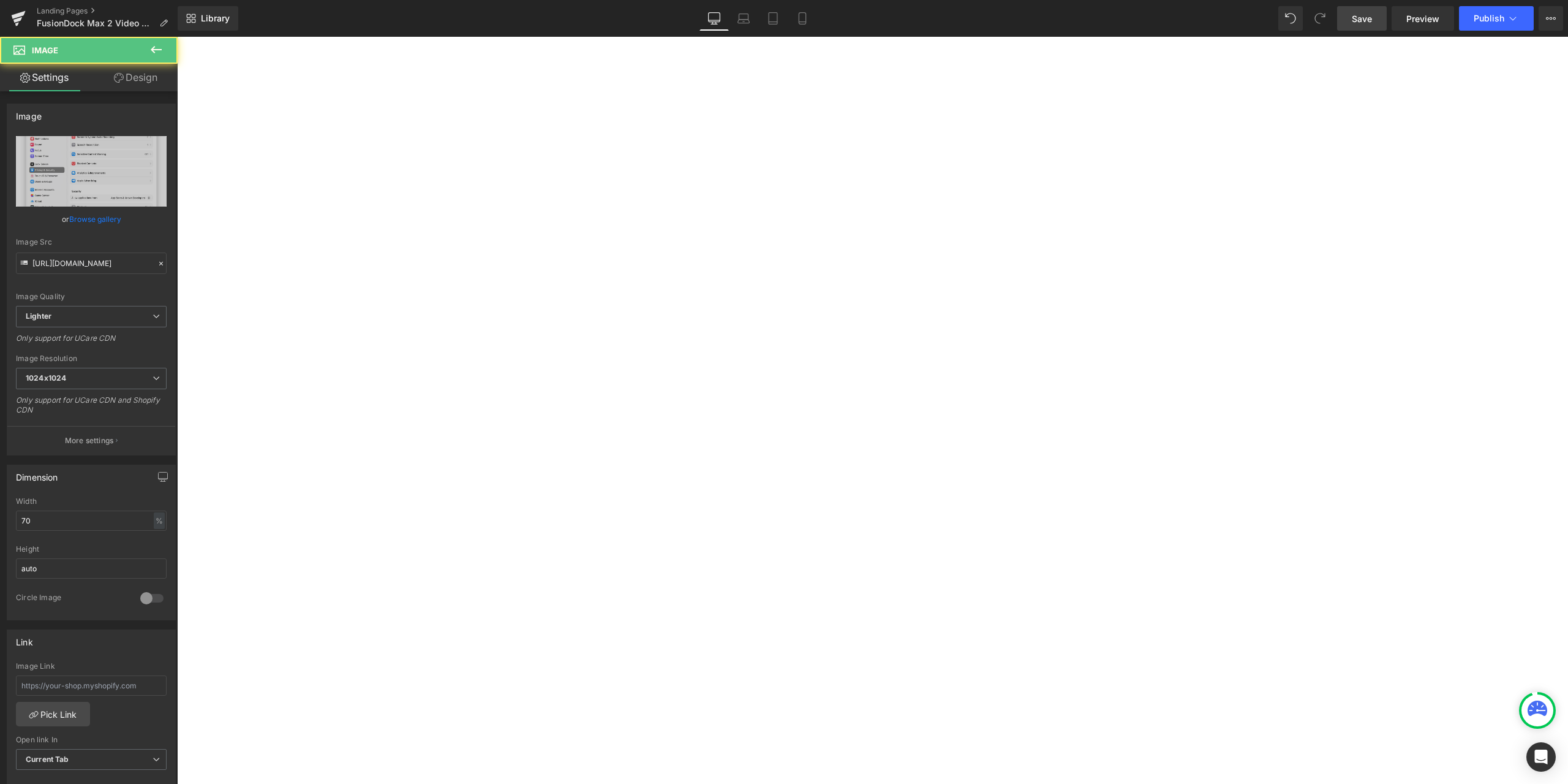
scroll to position [5699, 0]
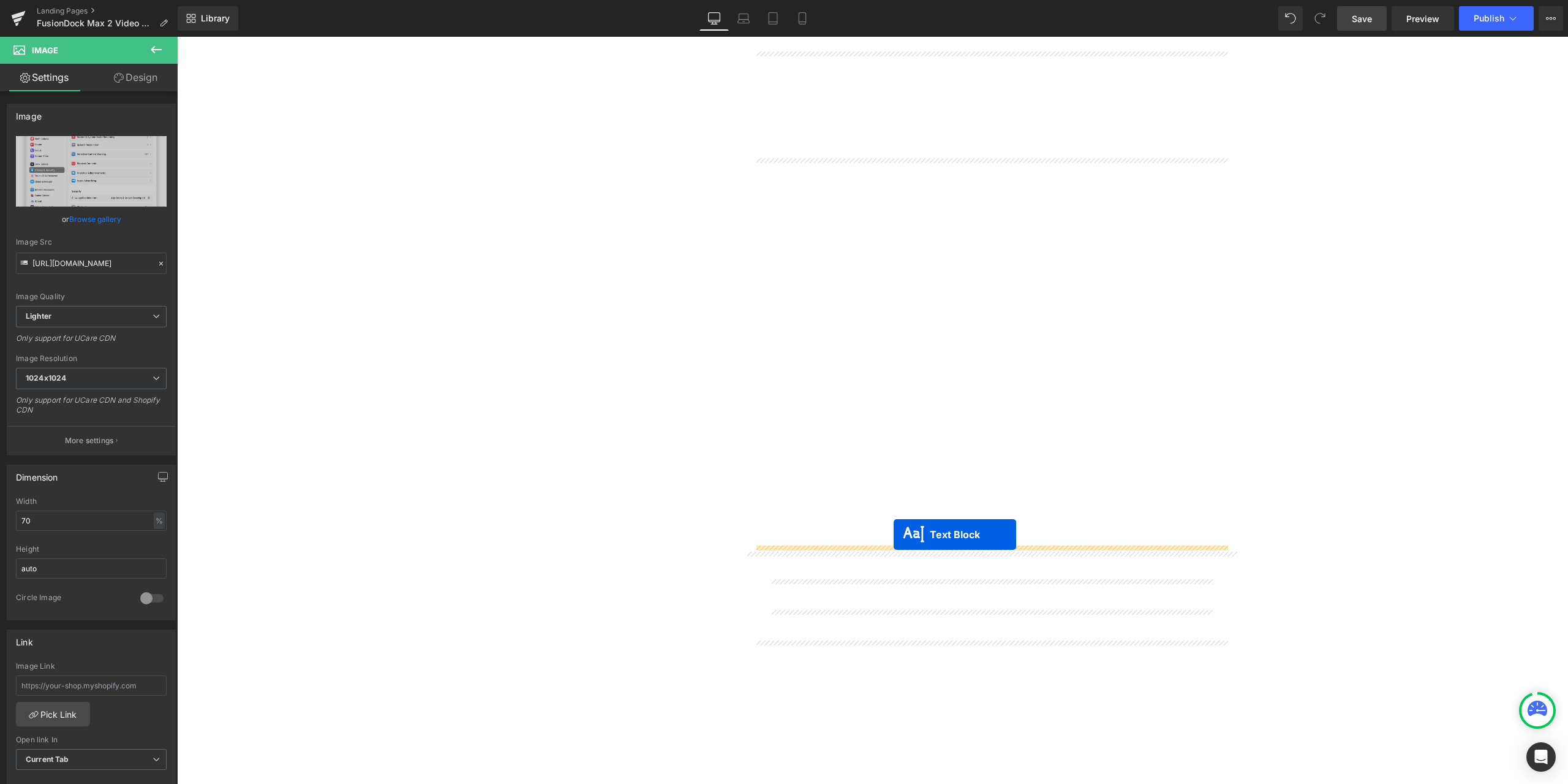
drag, startPoint x: 975, startPoint y: 710, endPoint x: 893, endPoint y: 535, distance: 193.3
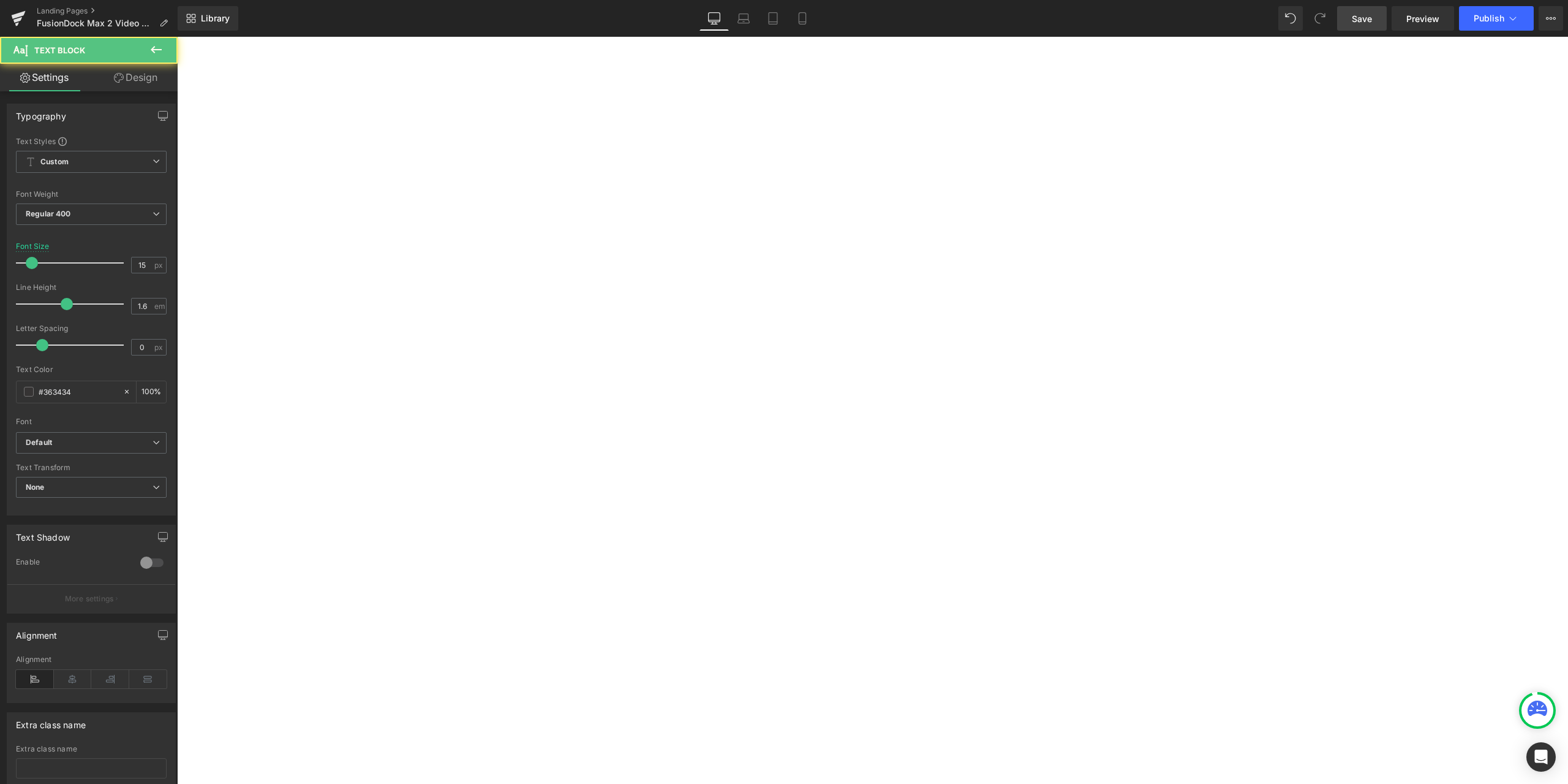
click at [177, 36] on span "Text Block" at bounding box center [177, 36] width 0 height 0
click at [119, 86] on link "Design" at bounding box center [135, 77] width 89 height 28
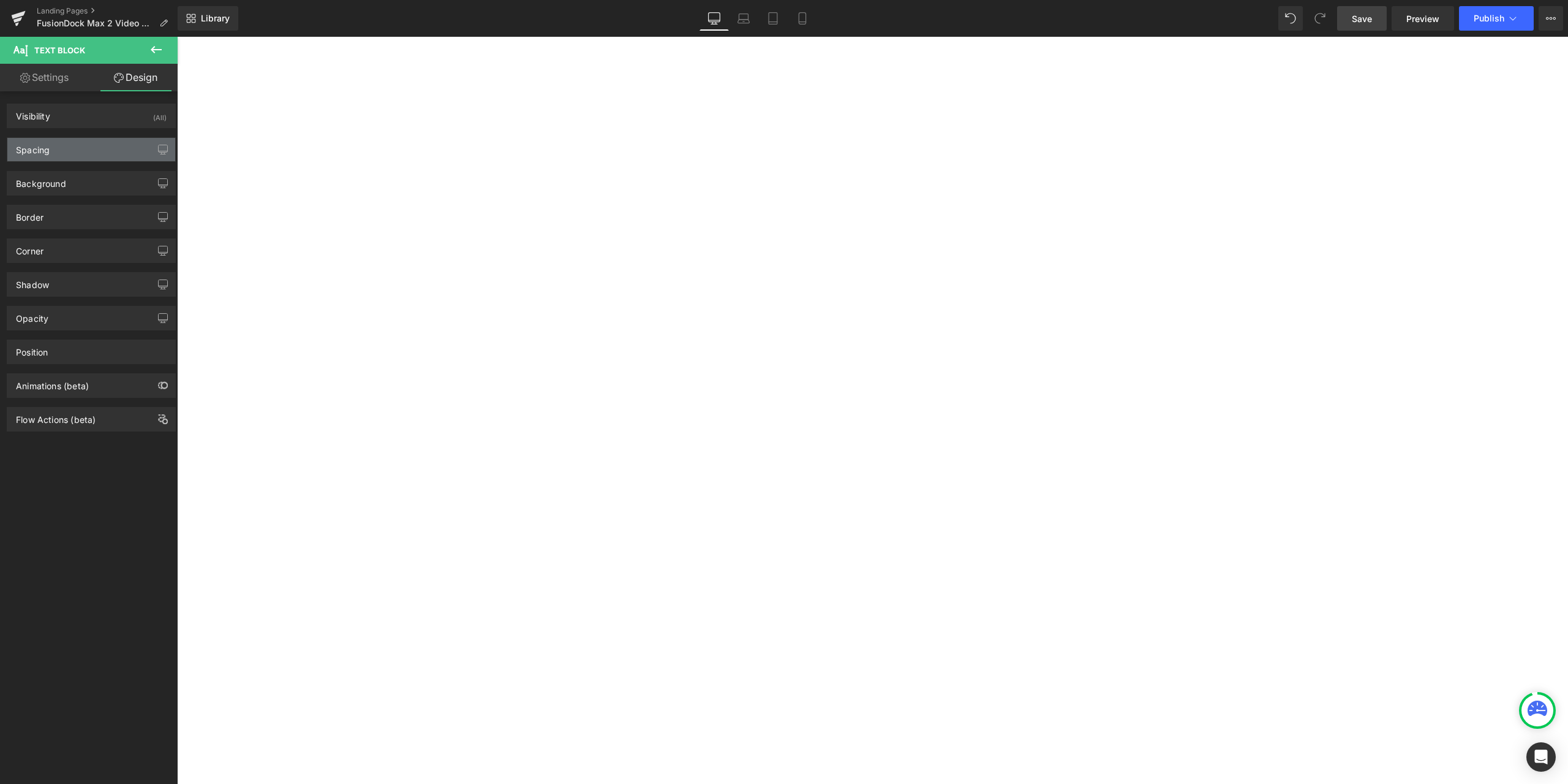
click at [70, 148] on div "Spacing" at bounding box center [91, 150] width 168 height 24
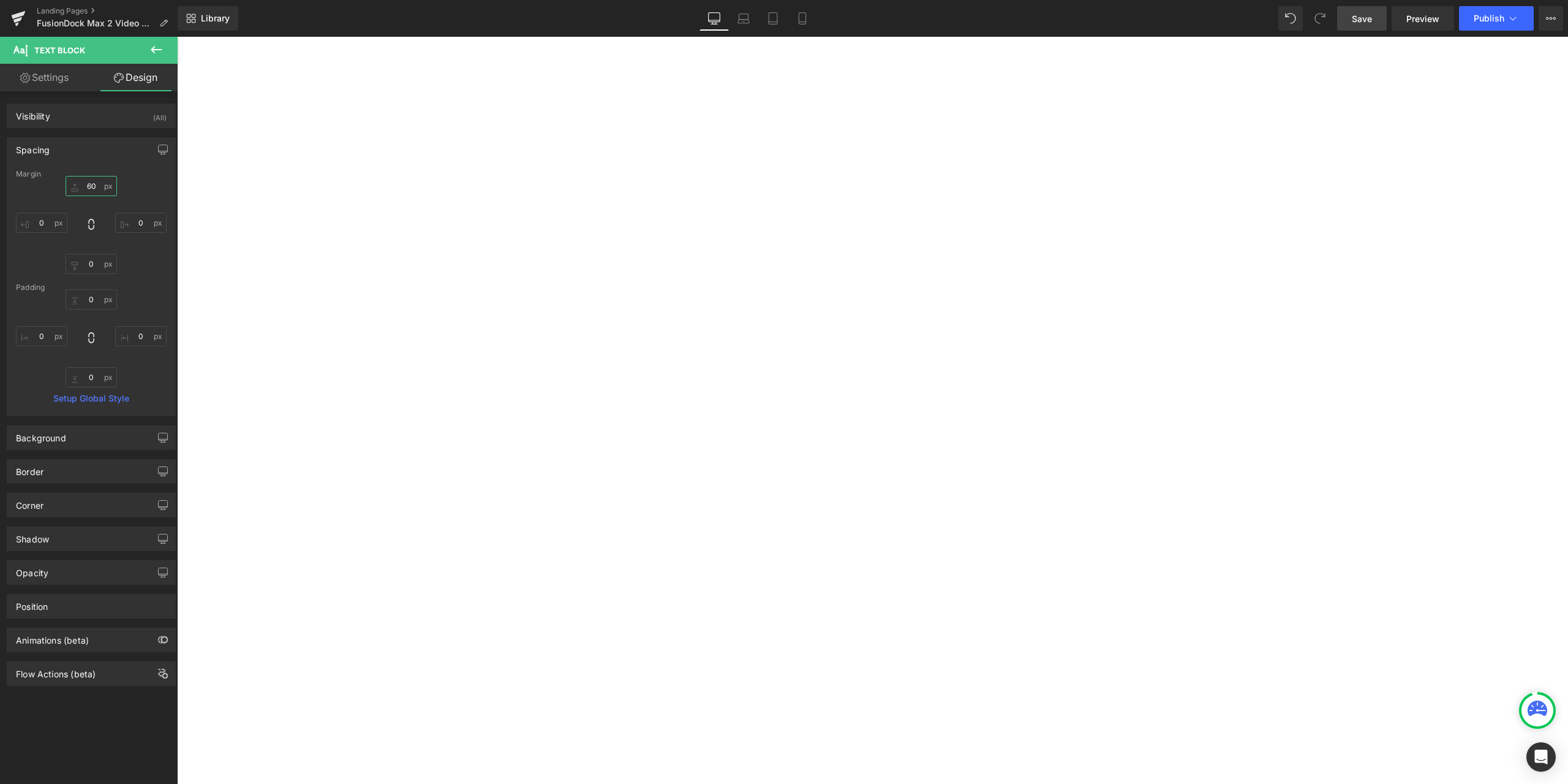
click at [101, 187] on input "60" at bounding box center [91, 186] width 52 height 20
type input "30"
click at [134, 188] on div "30 30 0px 0 0px 0 0px 0" at bounding box center [91, 225] width 150 height 98
drag, startPoint x: 989, startPoint y: 617, endPoint x: 844, endPoint y: 328, distance: 323.3
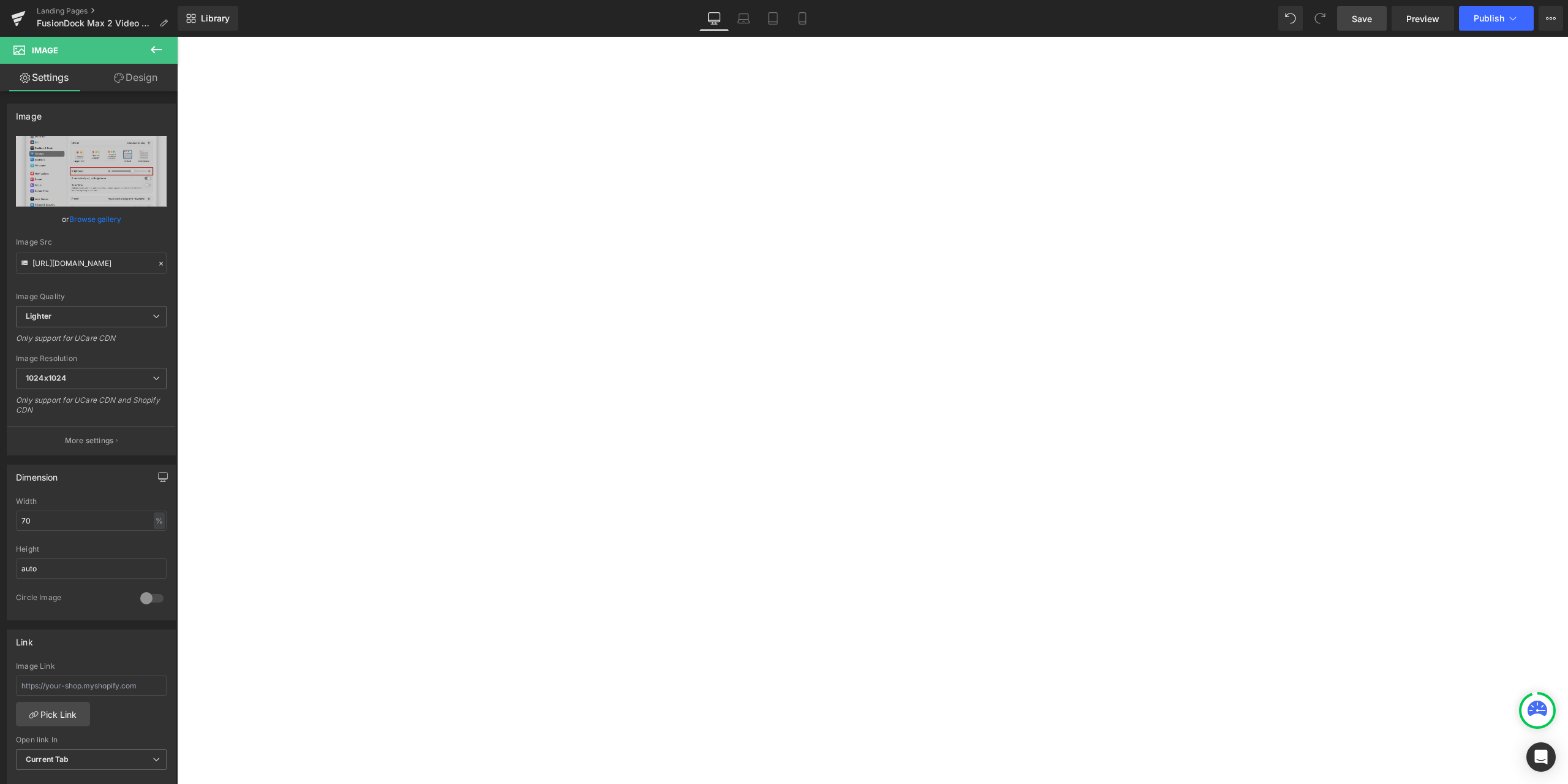
scroll to position [6252, 0]
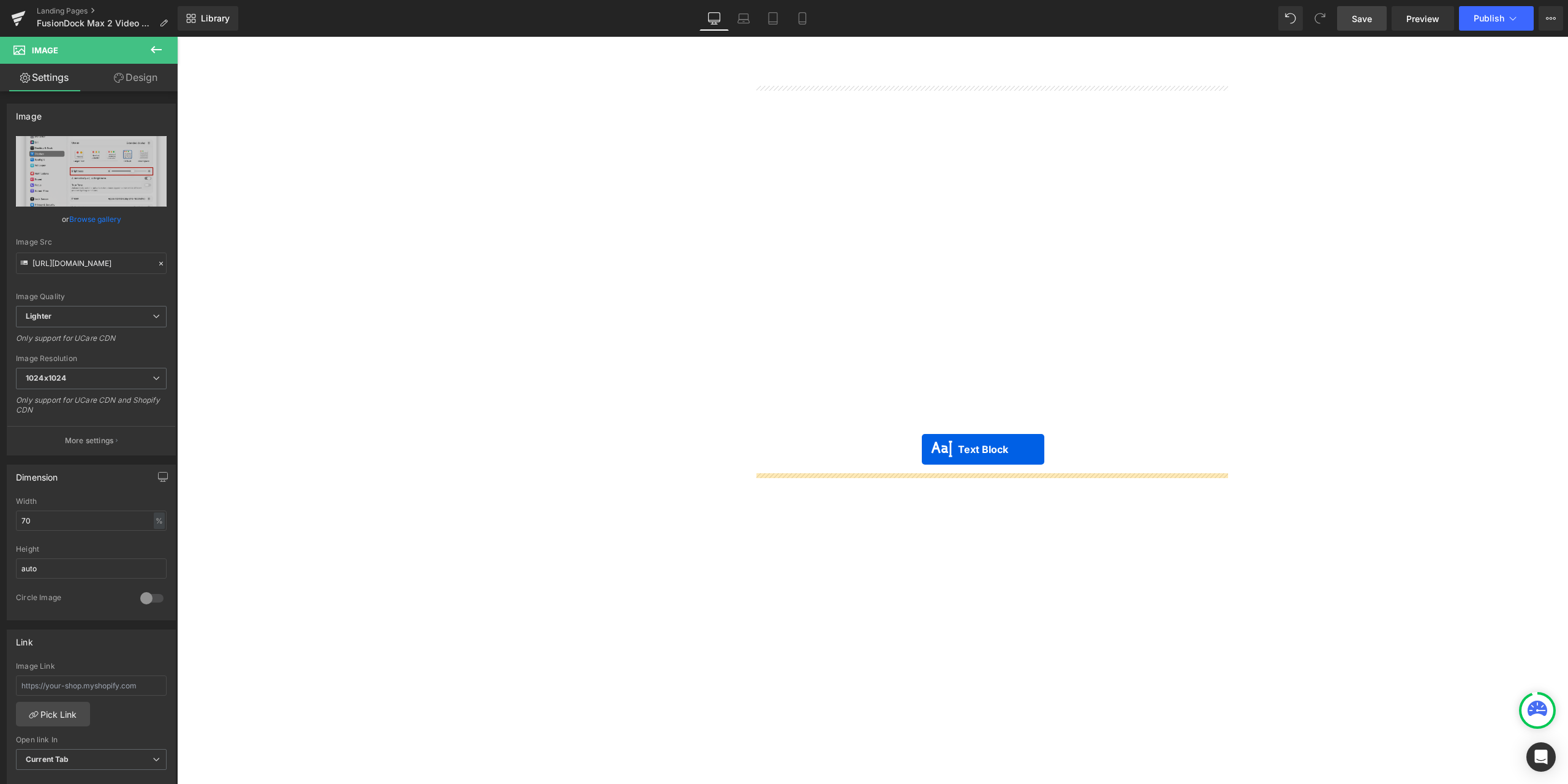
drag, startPoint x: 978, startPoint y: 581, endPoint x: 922, endPoint y: 449, distance: 143.4
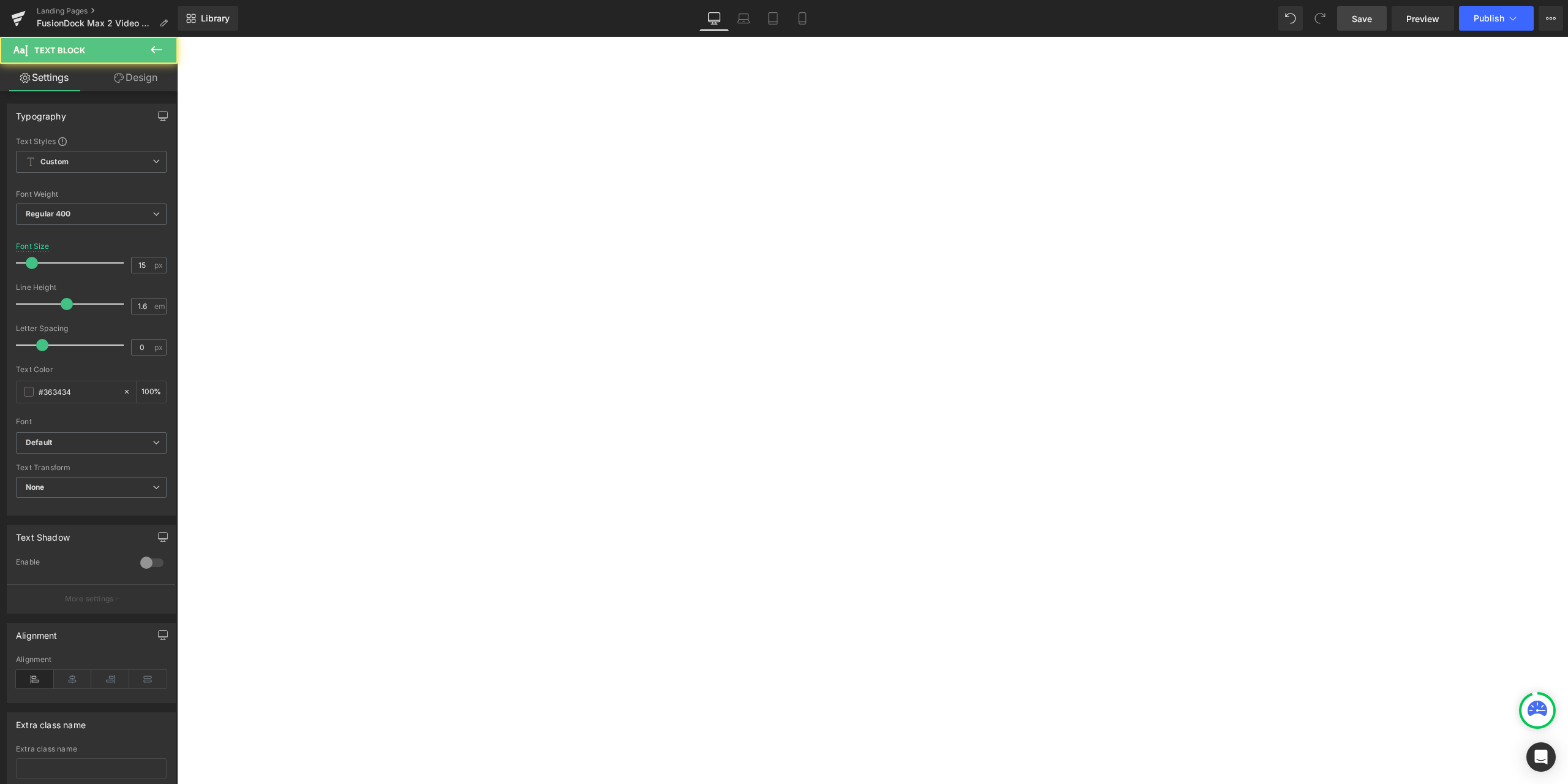
scroll to position [6374, 0]
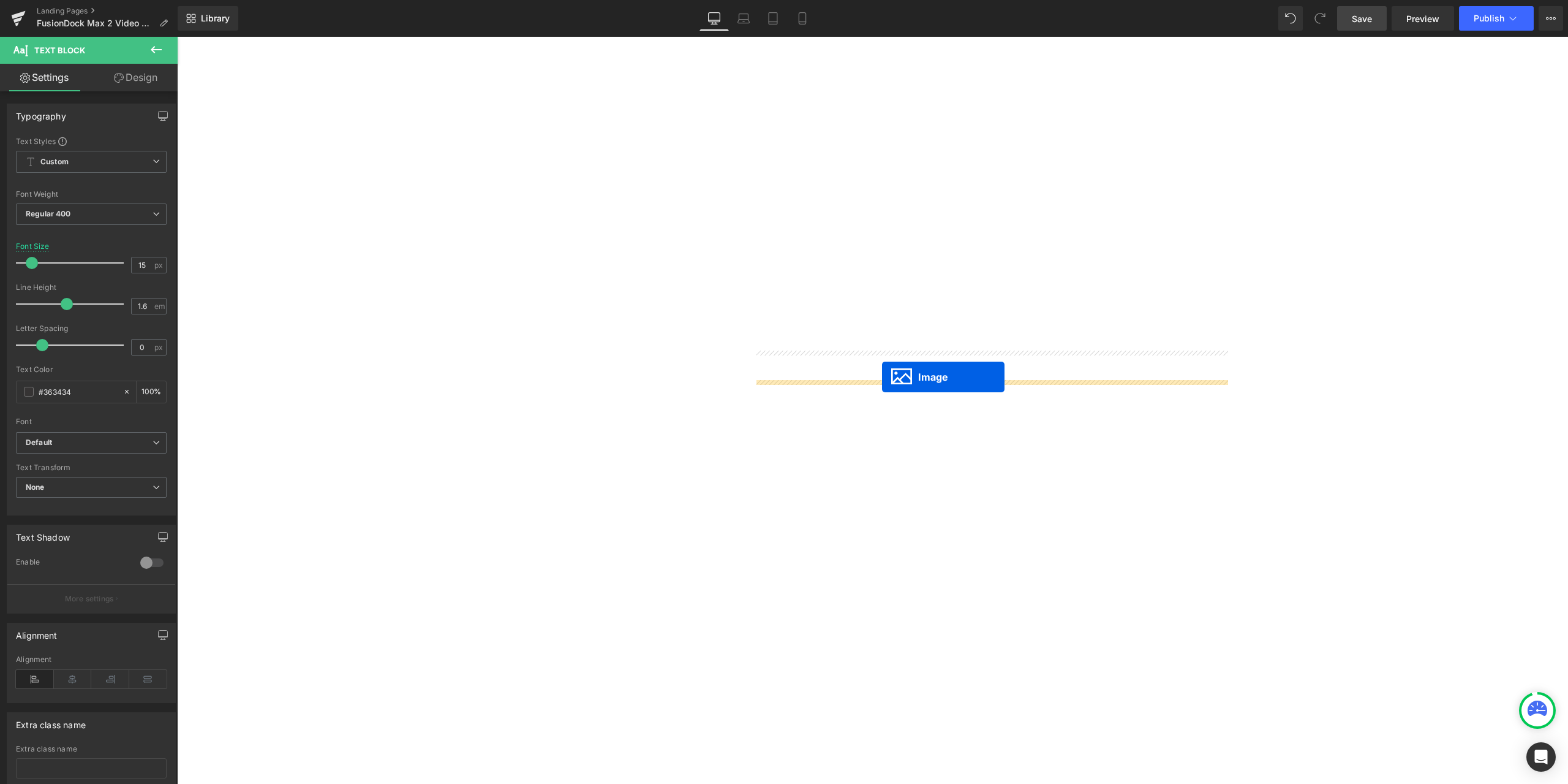
drag, startPoint x: 953, startPoint y: 480, endPoint x: 882, endPoint y: 377, distance: 125.1
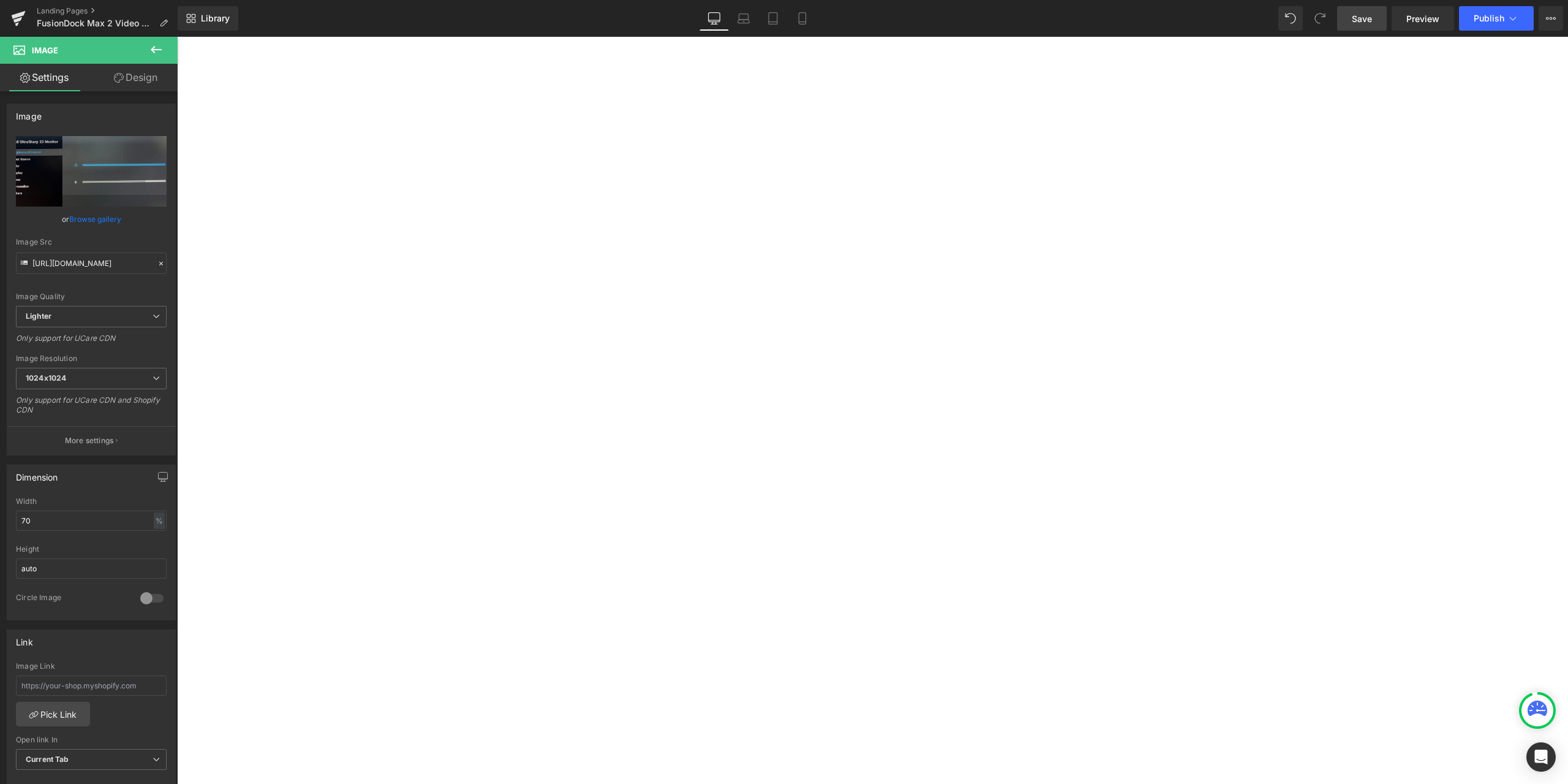
scroll to position [6619, 0]
drag, startPoint x: 975, startPoint y: 504, endPoint x: 842, endPoint y: 286, distance: 255.4
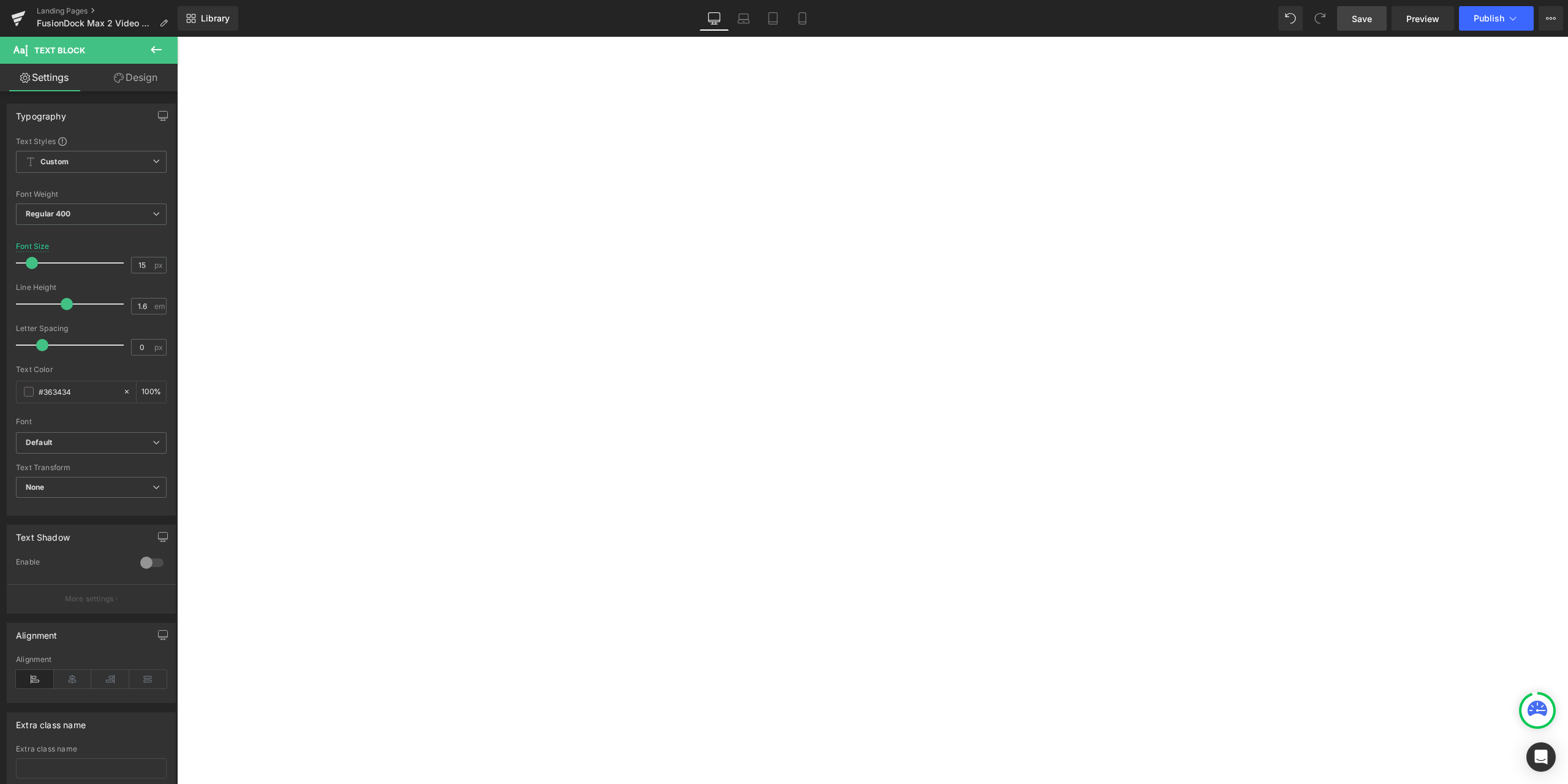
click at [177, 36] on span "Text Block" at bounding box center [177, 36] width 0 height 0
click at [157, 79] on link "Design" at bounding box center [135, 77] width 89 height 28
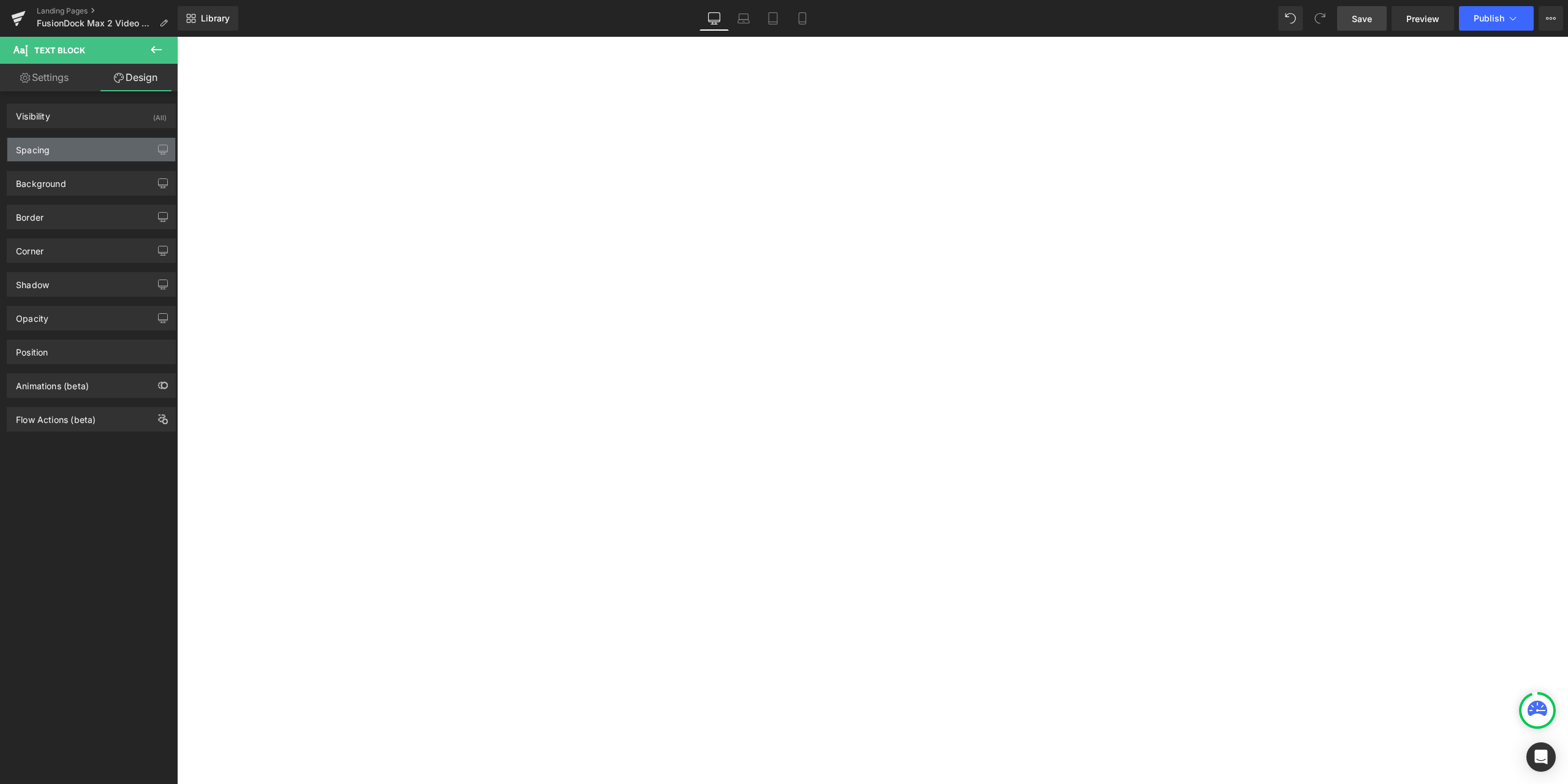
type input "60"
type input "0"
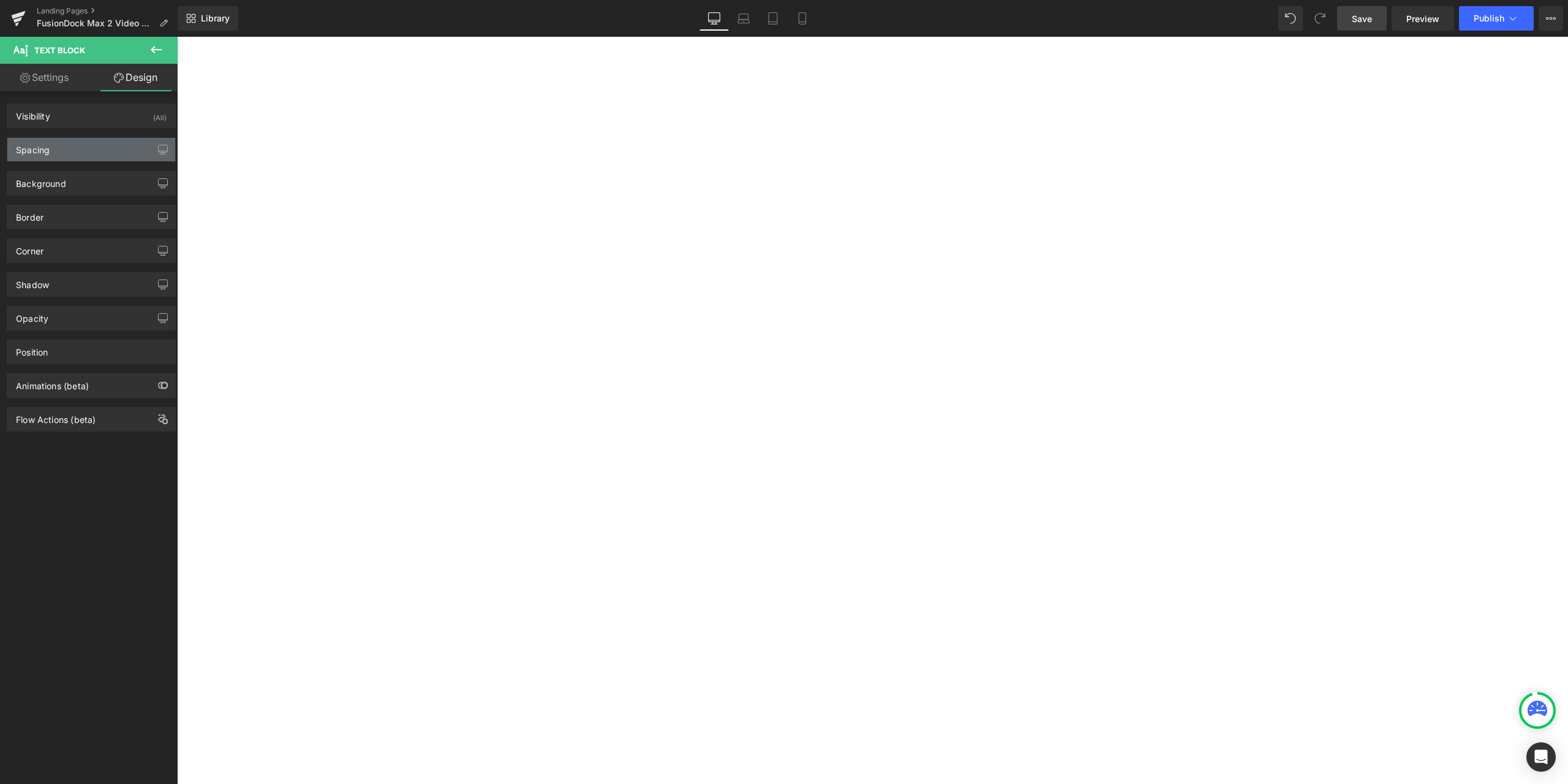
type input "0"
click at [88, 153] on div "Spacing" at bounding box center [91, 150] width 168 height 24
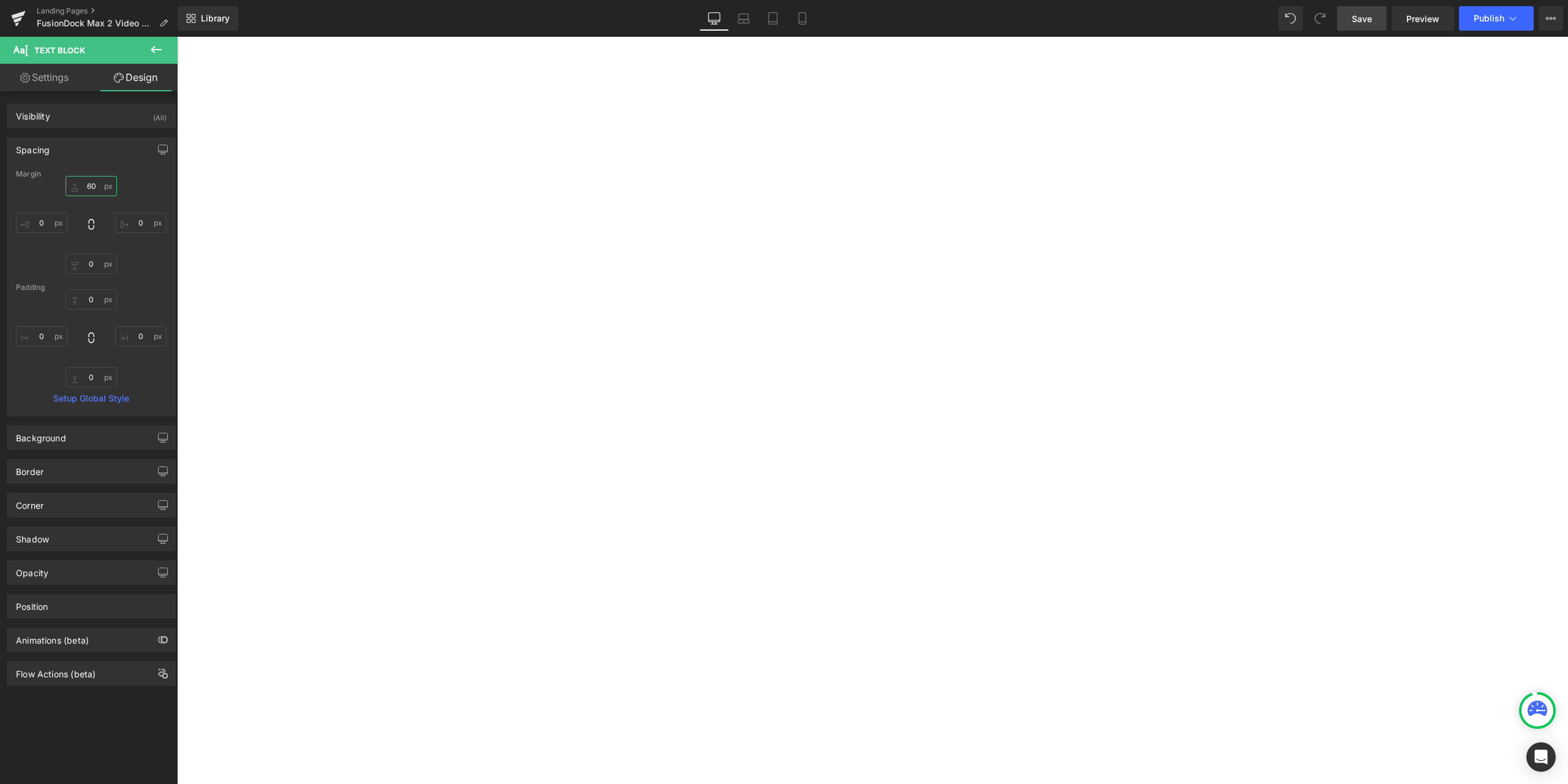
click at [90, 186] on input "60" at bounding box center [91, 186] width 52 height 20
type input "30"
click at [177, 36] on button "button" at bounding box center [177, 36] width 0 height 0
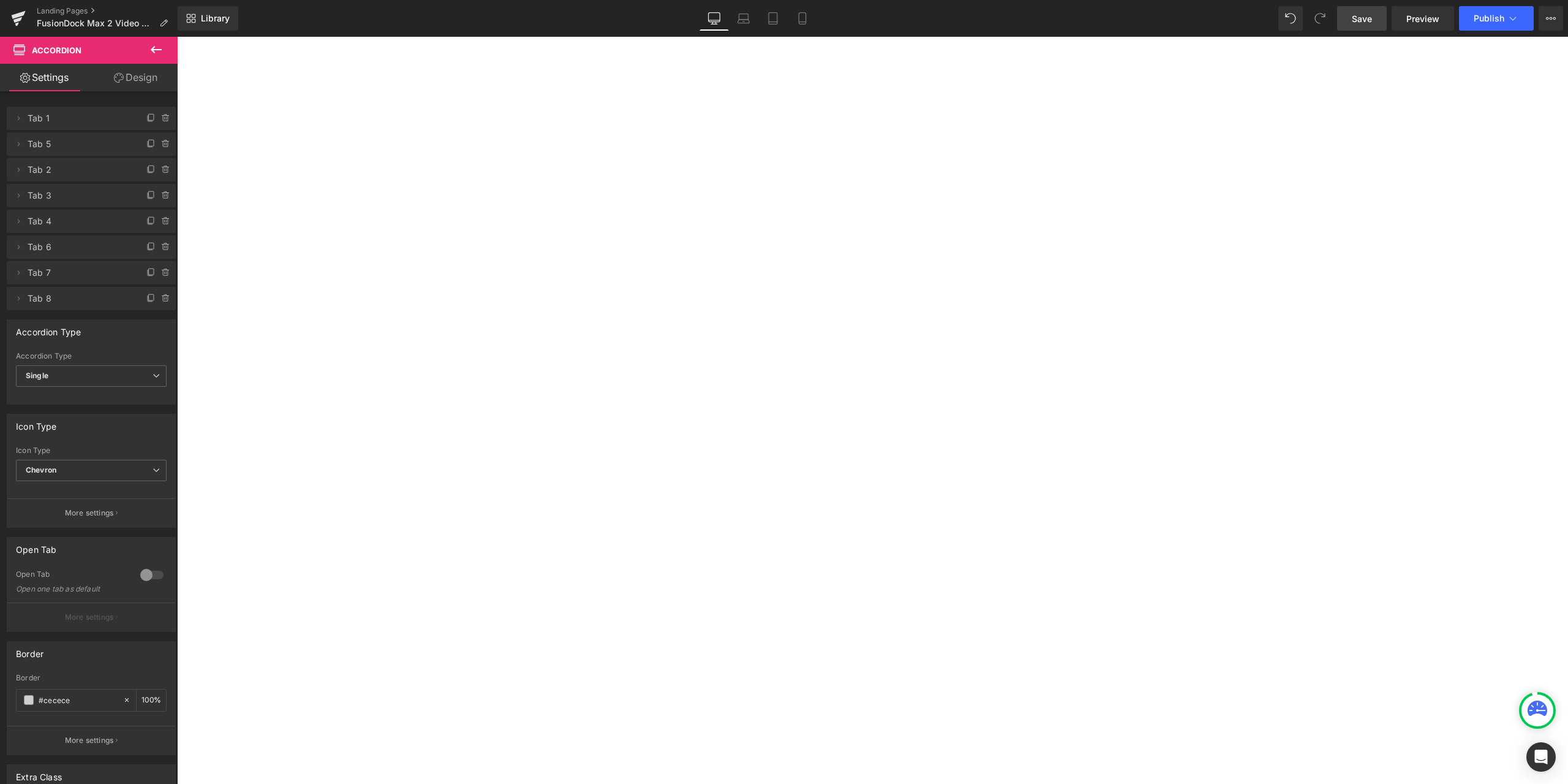
click at [1369, 25] on link "Save" at bounding box center [1362, 18] width 50 height 25
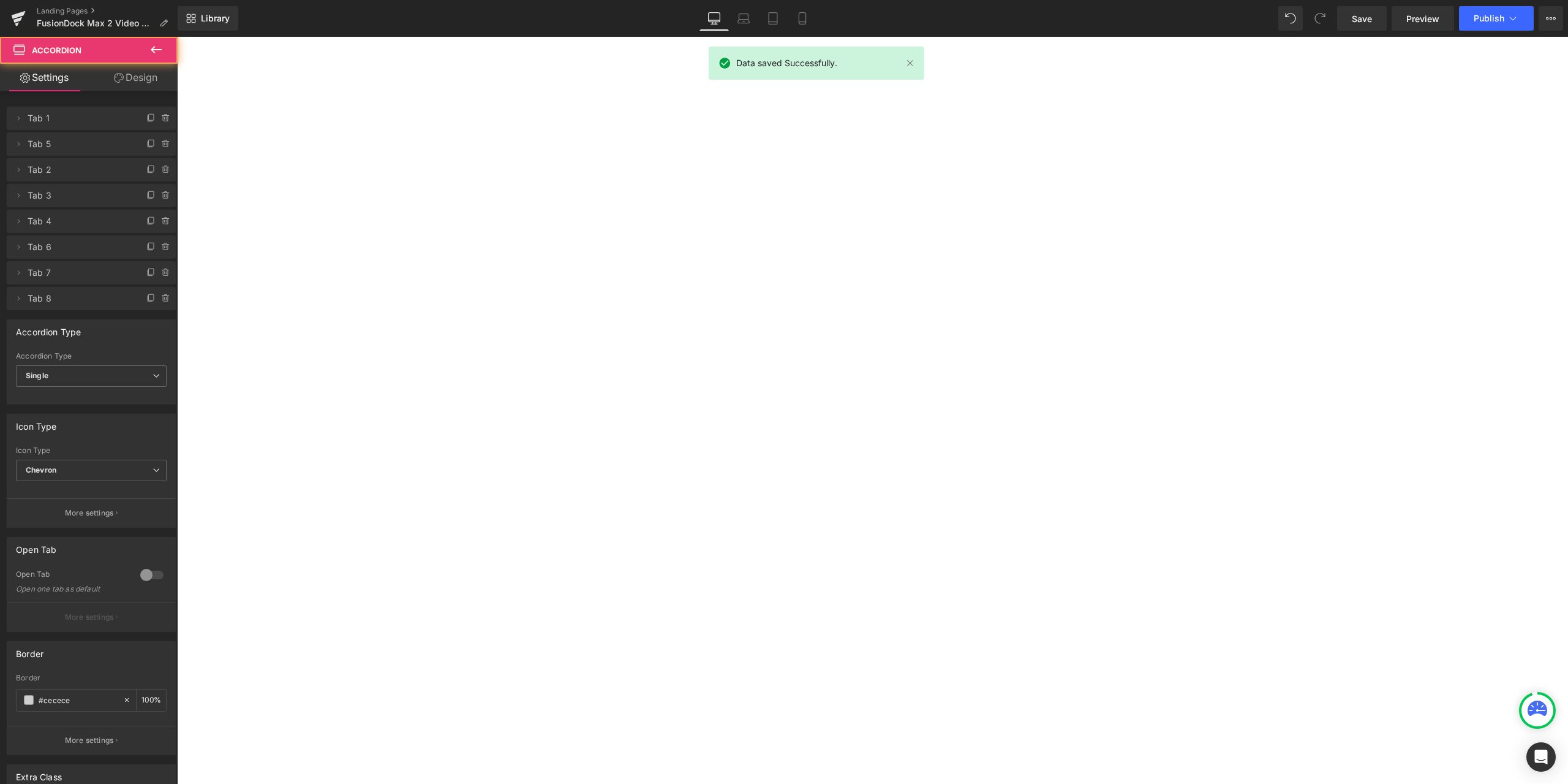
click at [177, 36] on button "button" at bounding box center [177, 36] width 0 height 0
click at [177, 36] on span "button" at bounding box center [177, 36] width 0 height 0
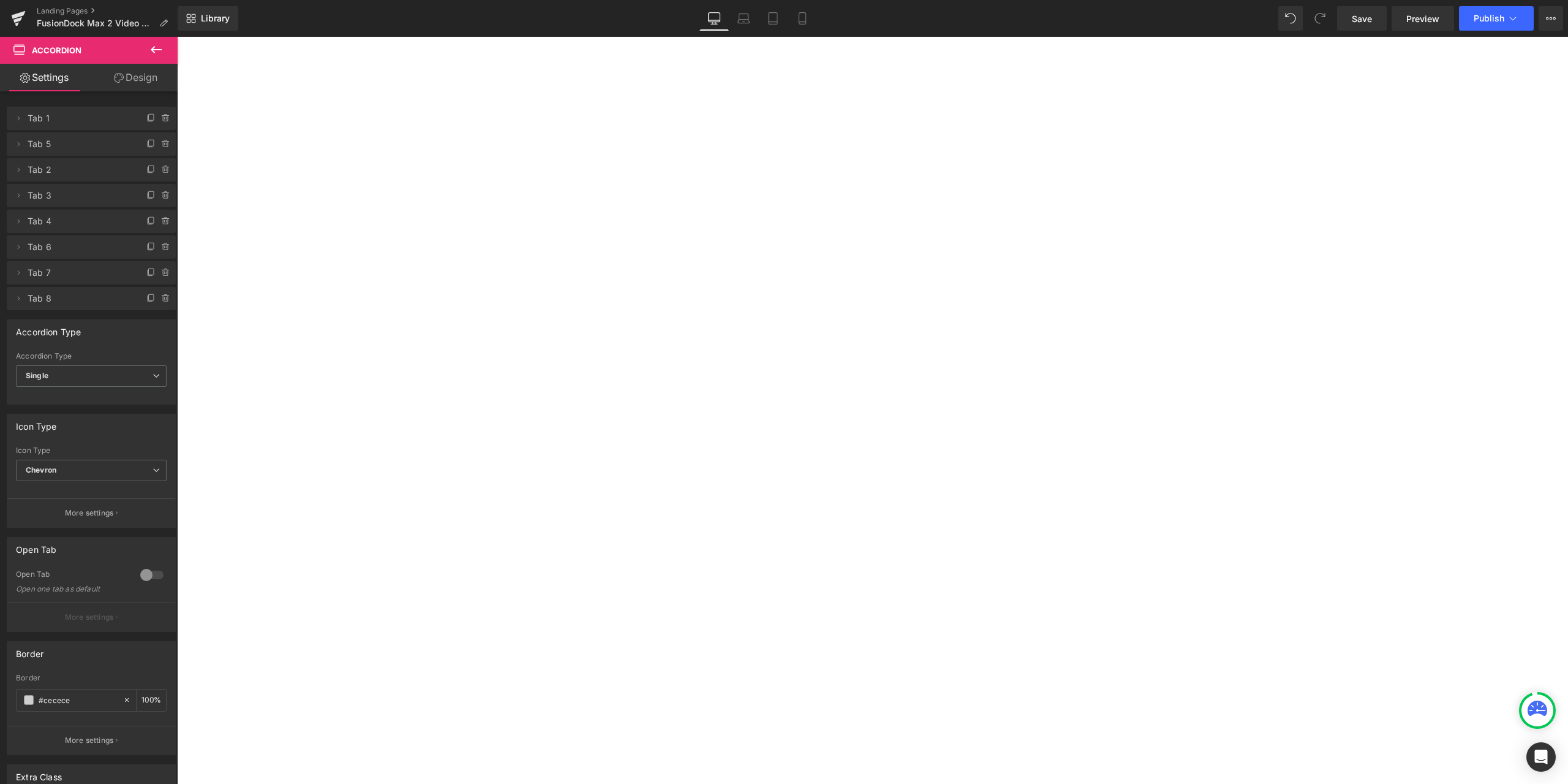
click at [177, 36] on button "button" at bounding box center [177, 36] width 0 height 0
click at [177, 36] on span "button" at bounding box center [177, 36] width 0 height 0
click at [68, 10] on link "Landing Pages" at bounding box center [107, 11] width 141 height 10
